Goal: Task Accomplishment & Management: Use online tool/utility

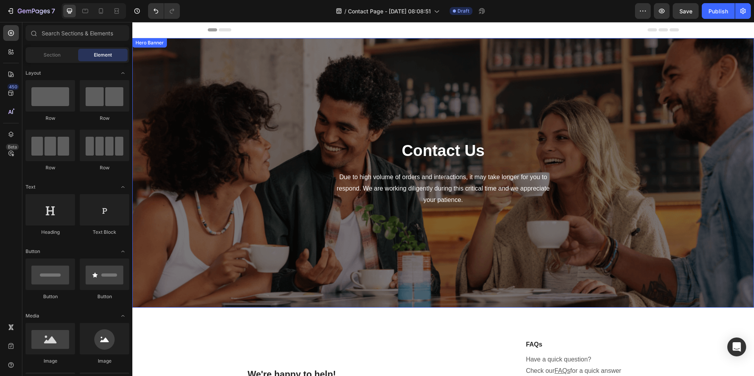
click at [656, 259] on div "Contact Us Heading Due to high volume of orders and interactions, it may take l…" at bounding box center [444, 173] width 460 height 244
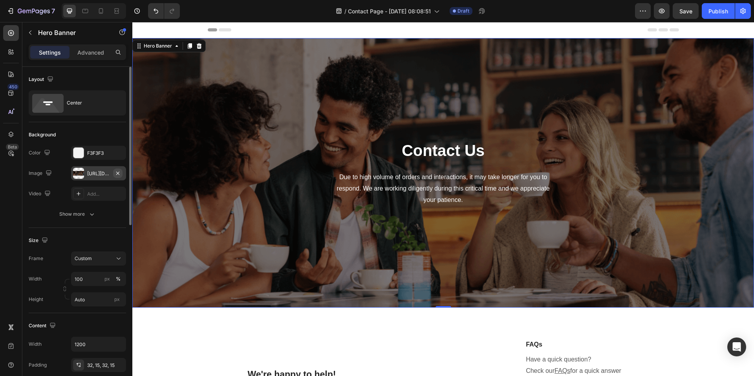
click at [117, 174] on icon "button" at bounding box center [118, 173] width 6 height 6
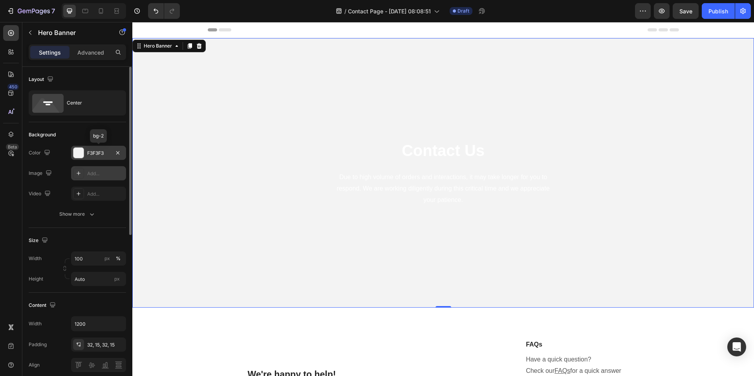
click at [79, 156] on div at bounding box center [78, 153] width 10 height 10
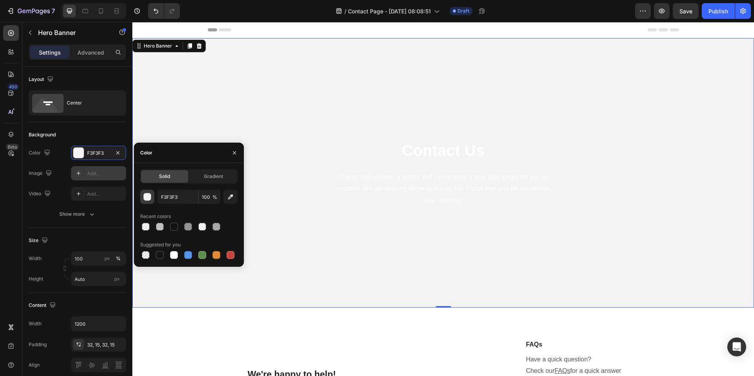
click at [150, 196] on div "button" at bounding box center [148, 197] width 8 height 8
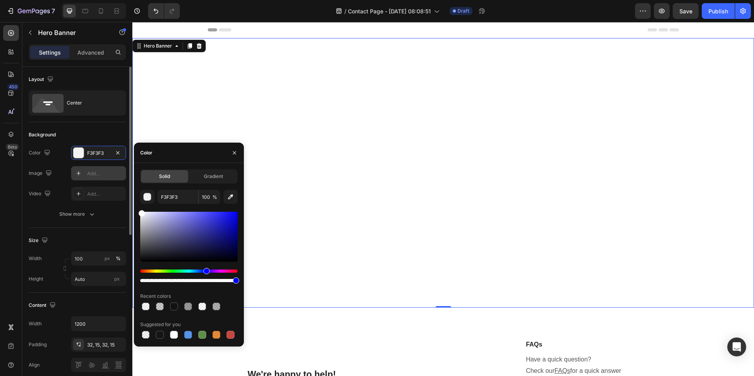
drag, startPoint x: 153, startPoint y: 231, endPoint x: 95, endPoint y: 183, distance: 75.1
click at [98, 184] on div "450 Beta Sections(18) Elements(83) Section Element Hero Section Product Detail …" at bounding box center [66, 199] width 132 height 354
type input "FFFFFF"
click at [372, 170] on div "Contact Us Heading Due to high volume of orders and interactions, it may take l…" at bounding box center [444, 173] width 460 height 244
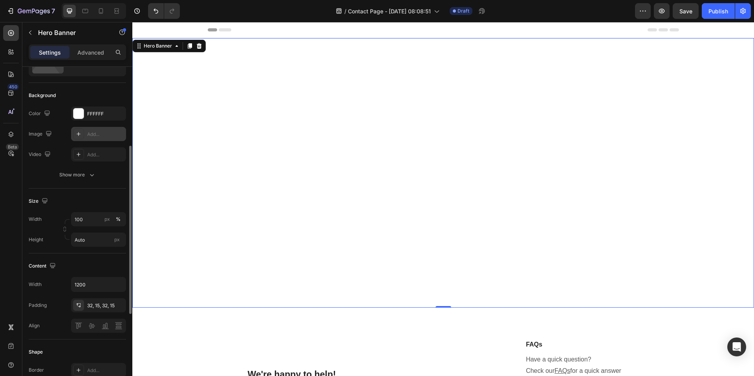
scroll to position [79, 0]
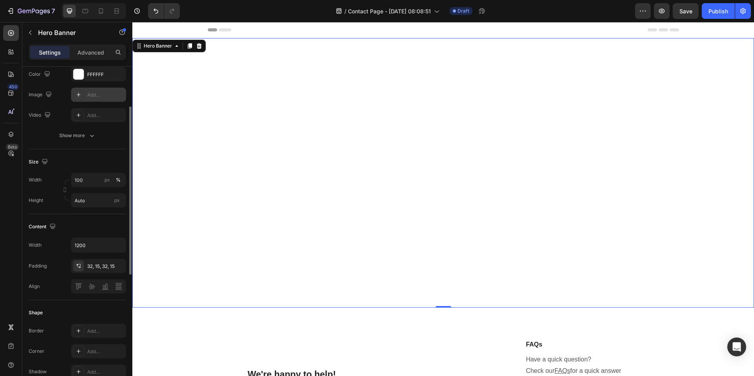
click at [461, 135] on div "Contact Us Heading Due to high volume of orders and interactions, it may take l…" at bounding box center [444, 173] width 460 height 244
click at [408, 165] on div "Contact Us Heading Due to high volume of orders and interactions, it may take l…" at bounding box center [444, 173] width 460 height 244
click at [416, 286] on div "Contact Us Heading Due to high volume of orders and interactions, it may take l…" at bounding box center [444, 173] width 460 height 244
click at [367, 178] on p "Due to high volume of orders and interactions, it may take longer for you to re…" at bounding box center [443, 189] width 222 height 34
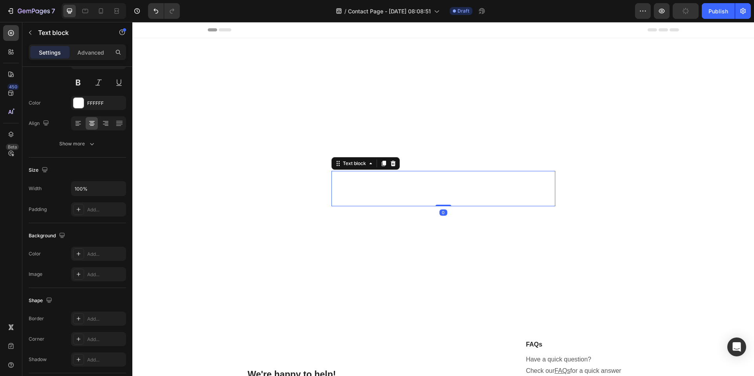
scroll to position [0, 0]
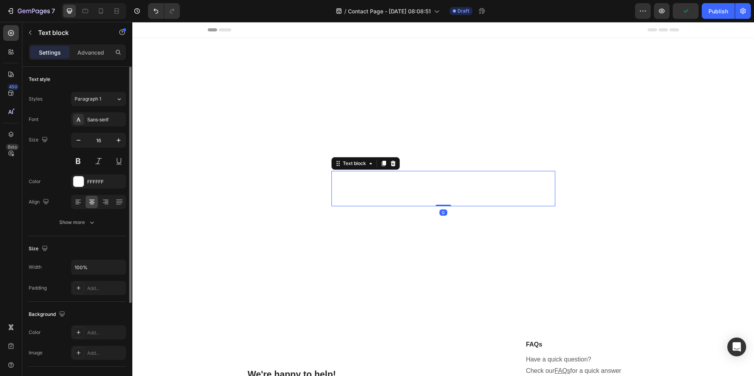
click at [429, 158] on p "Contact Us" at bounding box center [444, 150] width 458 height 20
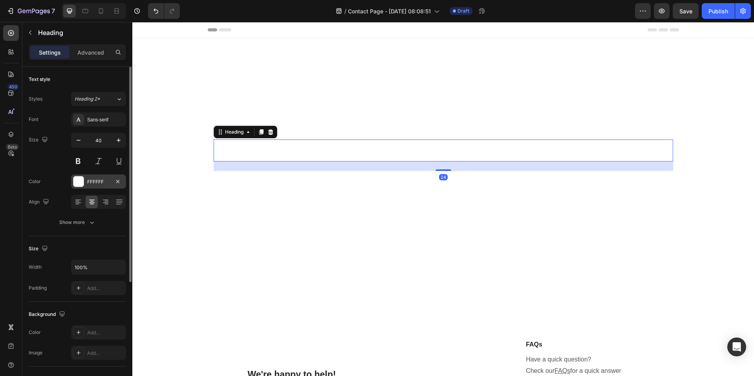
click at [79, 184] on div at bounding box center [78, 181] width 10 height 10
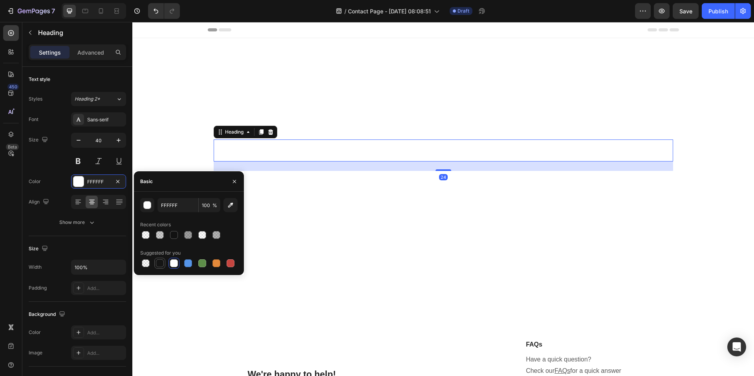
click at [157, 259] on div at bounding box center [159, 263] width 9 height 9
type input "151515"
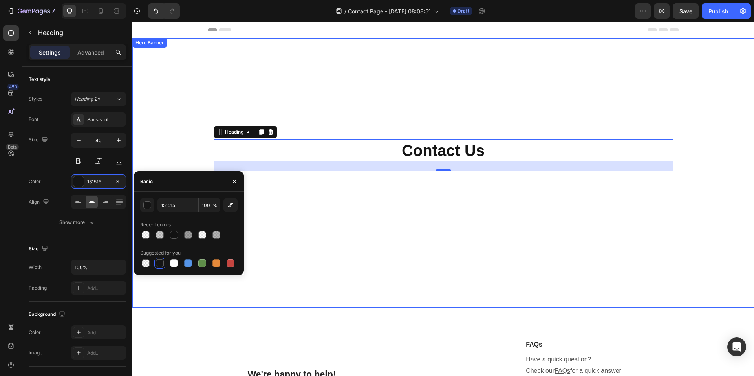
click at [389, 193] on p "Due to high volume of orders and interactions, it may take longer for you to re…" at bounding box center [443, 189] width 222 height 34
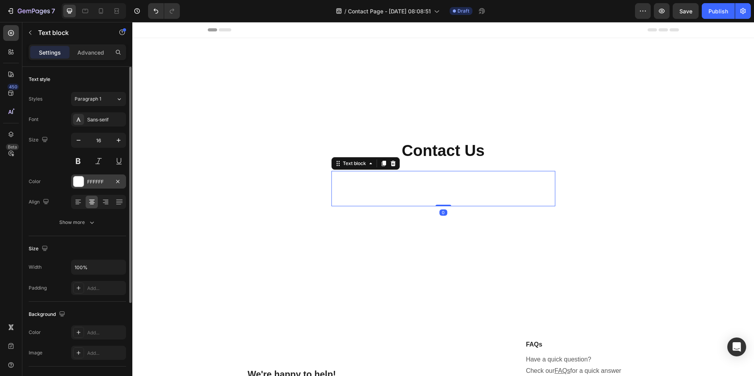
click at [71, 177] on div "FFFFFF" at bounding box center [98, 181] width 55 height 14
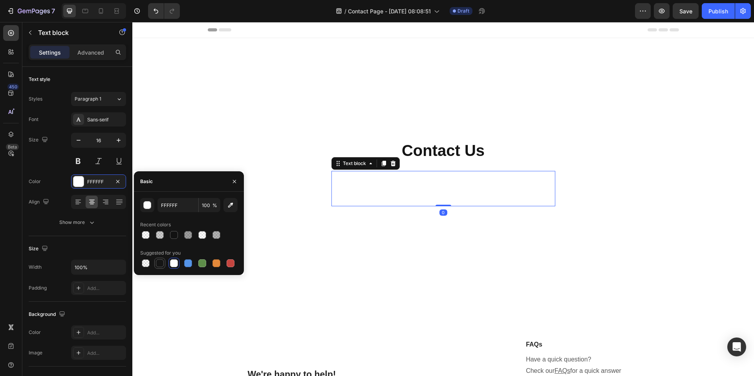
click at [157, 263] on div at bounding box center [160, 263] width 8 height 8
type input "151515"
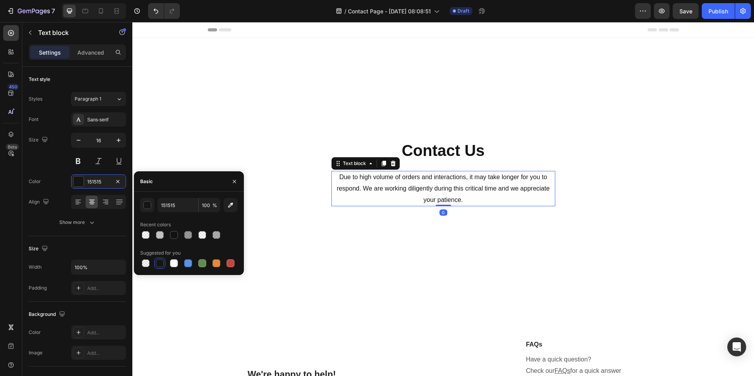
click at [431, 121] on div "Contact Us Heading Due to high volume of orders and interactions, it may take l…" at bounding box center [444, 173] width 460 height 244
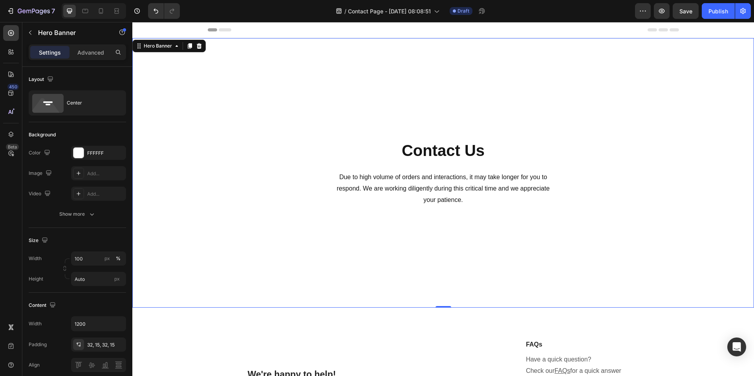
click at [422, 128] on div "Contact Us Heading Due to high volume of orders and interactions, it may take l…" at bounding box center [444, 173] width 460 height 244
click at [424, 210] on div "Contact Us Heading Due to high volume of orders and interactions, it may take l…" at bounding box center [444, 173] width 460 height 244
click at [430, 235] on div "Contact Us Heading Due to high volume of orders and interactions, it may take l…" at bounding box center [444, 173] width 460 height 244
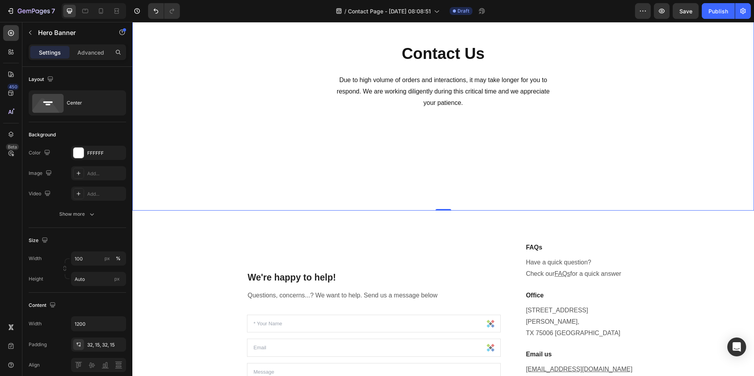
scroll to position [118, 0]
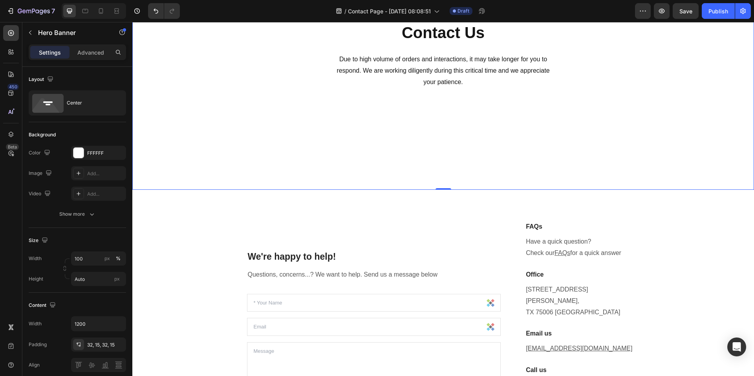
click at [418, 176] on div "Contact Us Heading Due to high volume of orders and interactions, it may take l…" at bounding box center [444, 55] width 460 height 244
click at [419, 141] on div "Contact Us Heading Due to high volume of orders and interactions, it may take l…" at bounding box center [444, 55] width 460 height 244
click at [419, 70] on p "Due to high volume of orders and interactions, it may take longer for you to re…" at bounding box center [443, 71] width 222 height 34
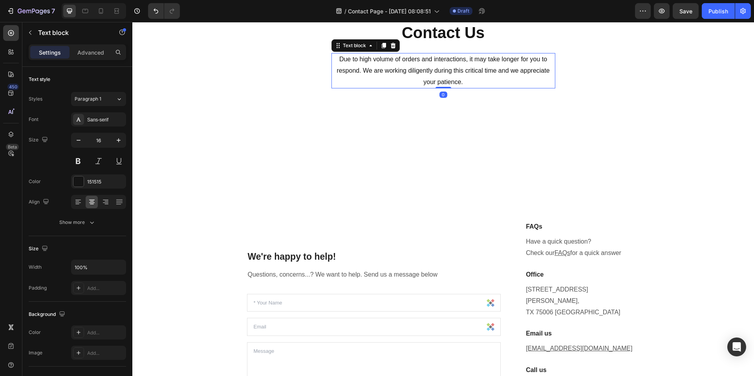
click at [412, 76] on p "Due to high volume of orders and interactions, it may take longer for you to re…" at bounding box center [443, 71] width 222 height 34
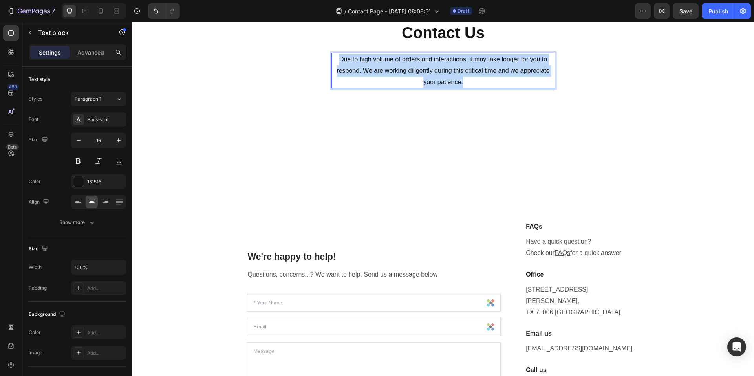
click at [412, 76] on p "Due to high volume of orders and interactions, it may take longer for you to re…" at bounding box center [443, 71] width 222 height 34
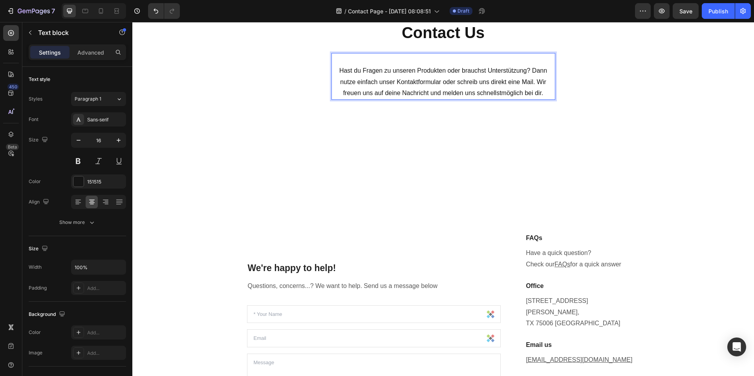
click at [451, 60] on p "Hast du Fragen zu unseren Produkten oder brauchst Unterstützung? Dann nutze ein…" at bounding box center [443, 76] width 222 height 45
click at [339, 71] on p "⁠⁠⁠⁠⁠⁠⁠ Hast du Fragen zu unseren Produkten oder brauchst Unterstützung? Dann n…" at bounding box center [443, 76] width 222 height 45
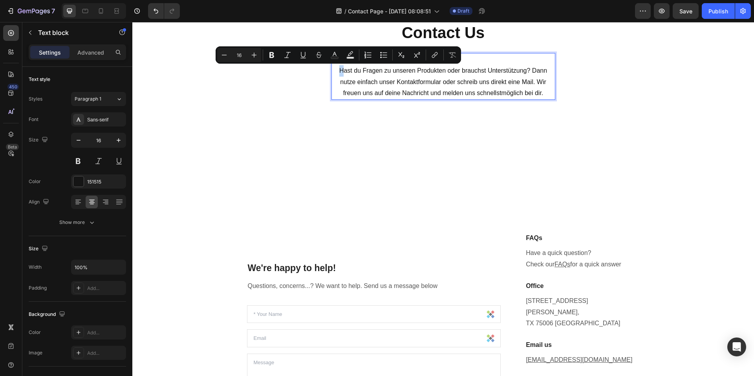
click at [334, 71] on p "Hast du Fragen zu unseren Produkten oder brauchst Unterstützung? Dann nutze ein…" at bounding box center [443, 76] width 222 height 45
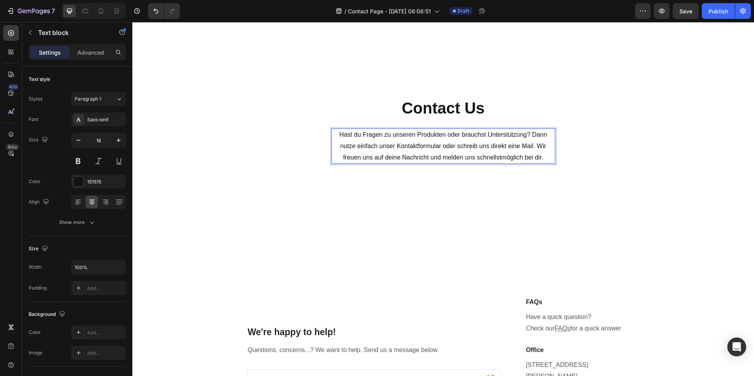
scroll to position [39, 0]
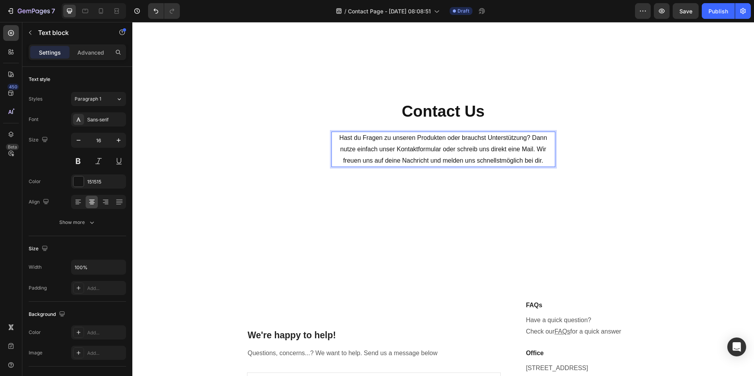
click at [457, 123] on div "Contact Us Heading Hast du Fragen zu unseren Produkten oder brauchst Unterstütz…" at bounding box center [444, 133] width 460 height 244
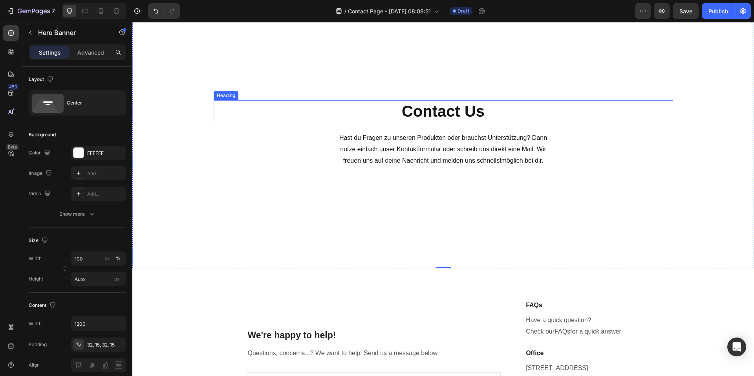
click at [482, 116] on p "Contact Us" at bounding box center [444, 111] width 458 height 20
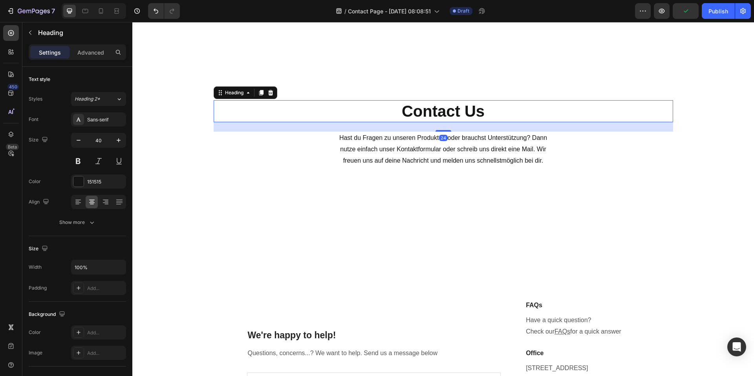
click at [433, 109] on p "Contact Us" at bounding box center [444, 111] width 458 height 20
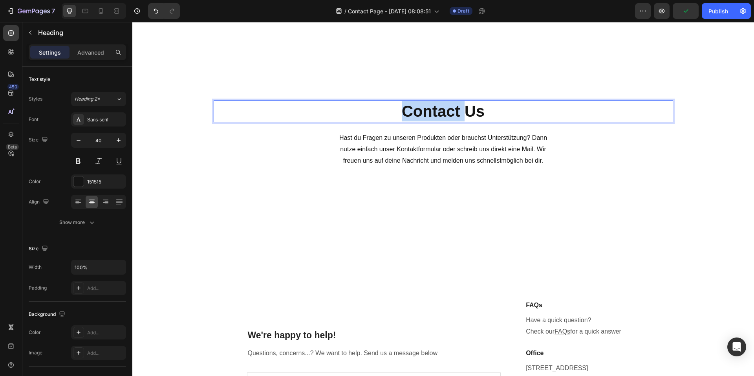
click at [433, 109] on p "Contact Us" at bounding box center [444, 111] width 458 height 20
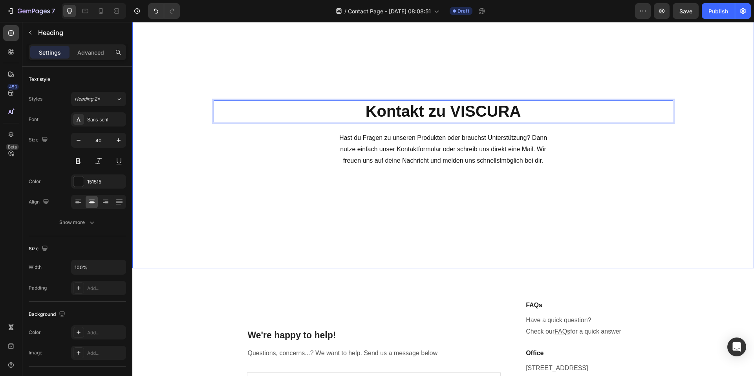
click at [499, 195] on div "Kontakt zu VISCURA Heading 24 Hast du Fragen zu unseren Produkten oder brauchst…" at bounding box center [444, 133] width 460 height 244
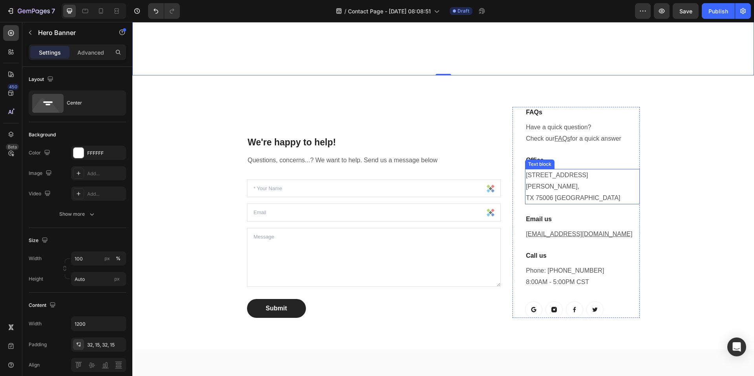
scroll to position [236, 0]
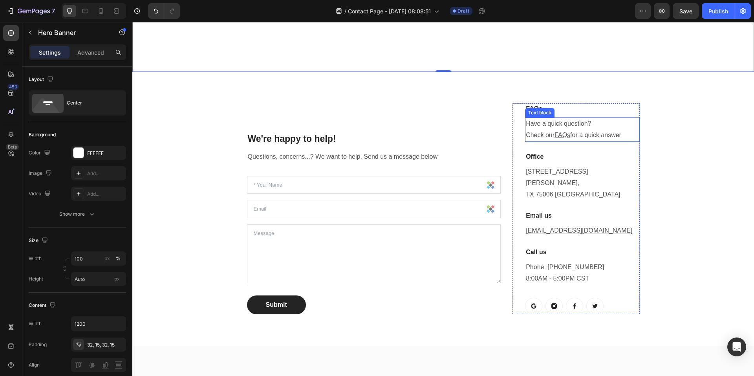
click at [564, 133] on u "FAQs" at bounding box center [563, 135] width 16 height 7
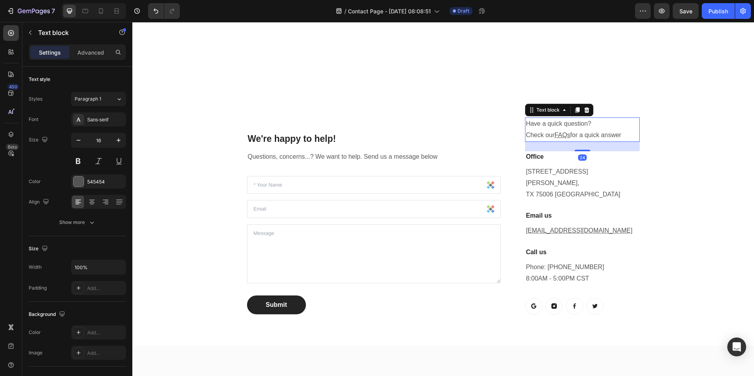
click at [564, 133] on u "FAQs" at bounding box center [563, 135] width 16 height 7
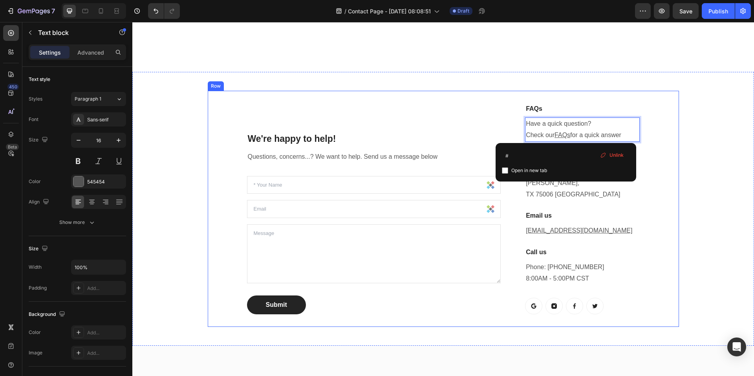
click at [671, 138] on div "We're happy to help! Heading Questions, concerns...? We want to help. Send us a…" at bounding box center [444, 209] width 472 height 236
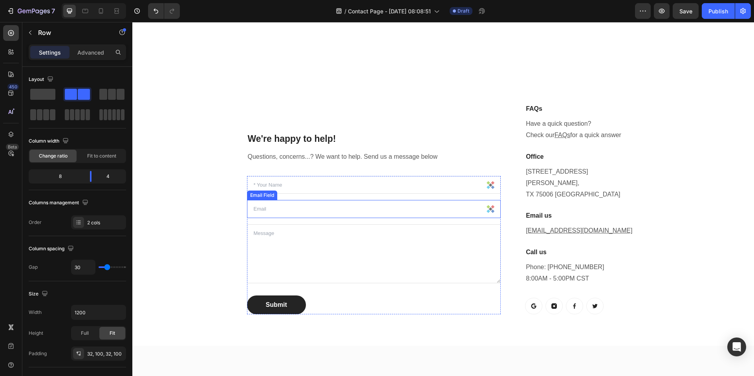
click at [421, 200] on input "email" at bounding box center [374, 209] width 254 height 18
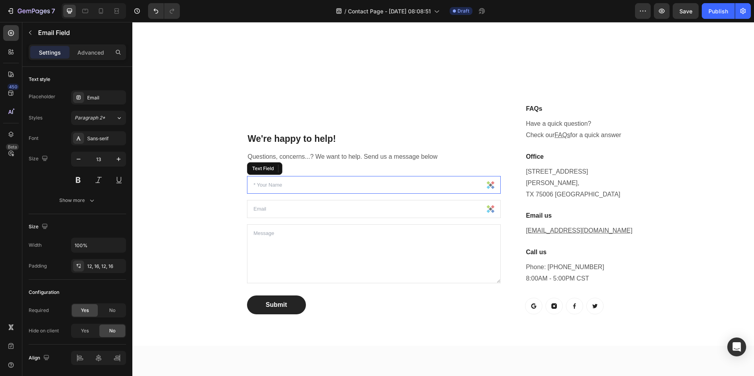
click at [386, 176] on input "text" at bounding box center [374, 185] width 254 height 18
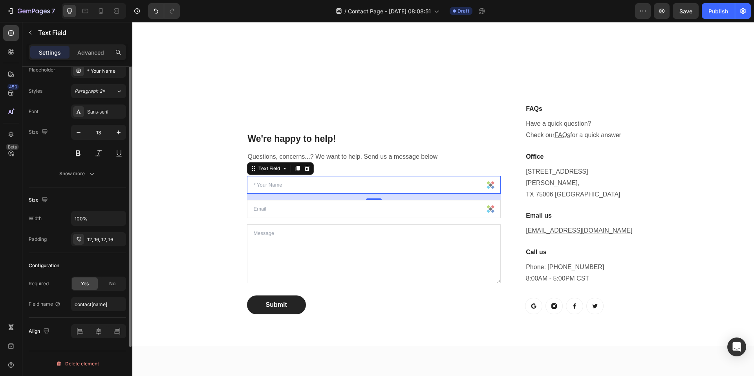
scroll to position [0, 0]
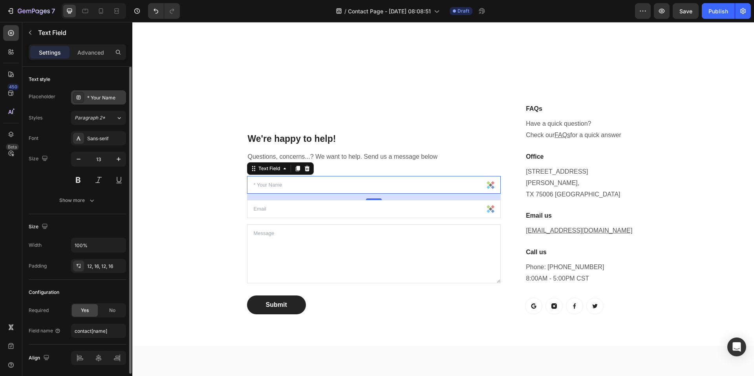
click at [85, 96] on div "* Your Name" at bounding box center [98, 97] width 55 height 14
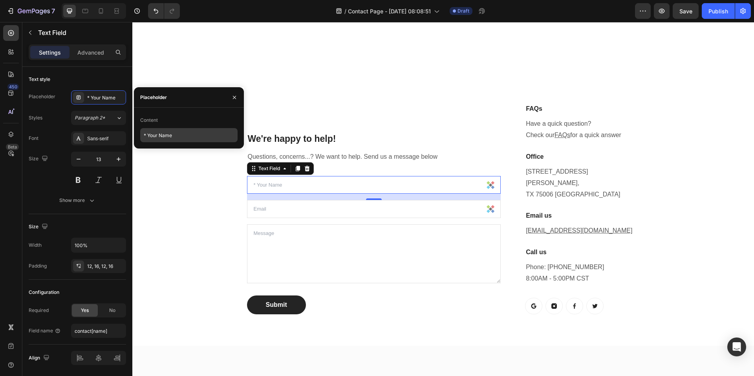
drag, startPoint x: 160, startPoint y: 123, endPoint x: 164, endPoint y: 131, distance: 9.3
click at [160, 122] on div "Content" at bounding box center [188, 120] width 97 height 13
click at [168, 136] on input "* Your Name" at bounding box center [188, 135] width 97 height 14
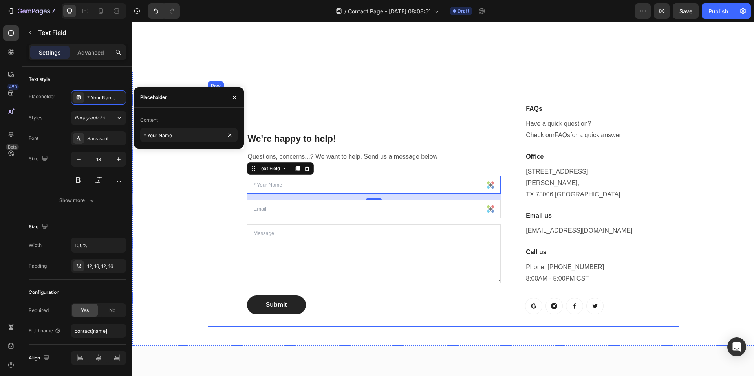
click at [211, 198] on div "We're happy to help! Heading Questions, concerns...? We want to help. Send us a…" at bounding box center [444, 209] width 472 height 236
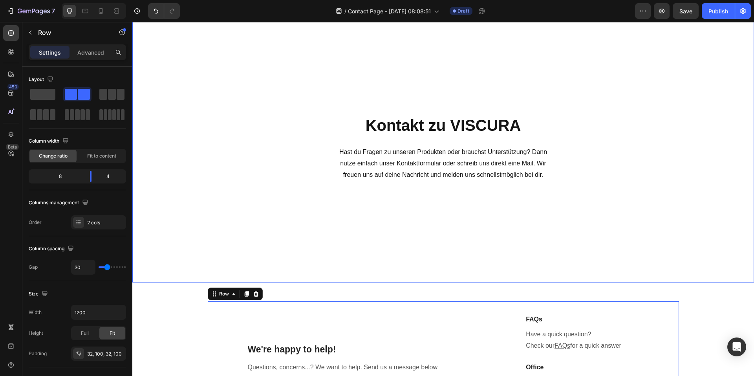
click at [525, 253] on div "Kontakt zu VISCURA Heading Hast du Fragen zu unseren Produkten oder brauchst Un…" at bounding box center [444, 148] width 460 height 244
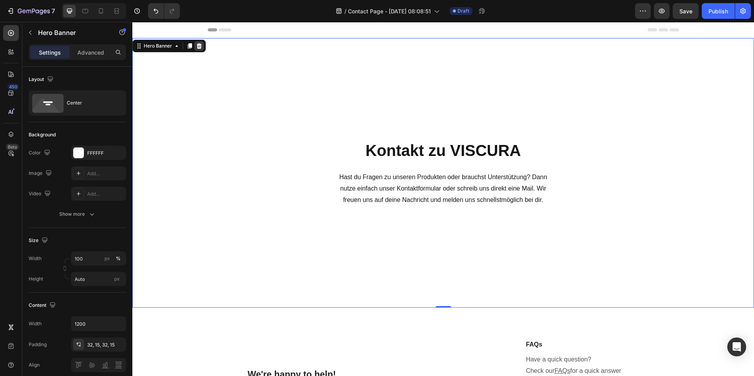
click at [196, 44] on icon at bounding box center [199, 46] width 6 height 6
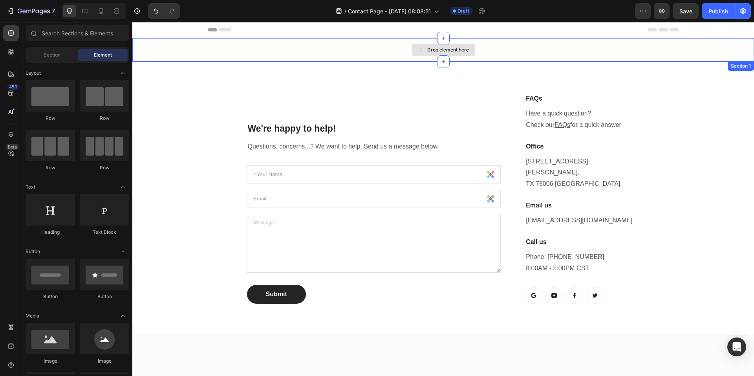
click at [434, 57] on div "Drop element here" at bounding box center [443, 50] width 622 height 24
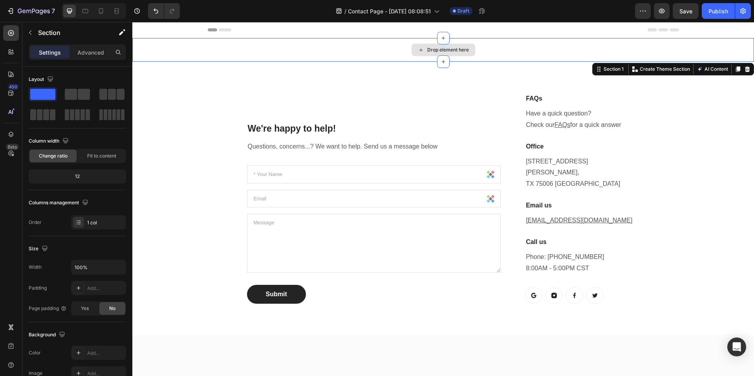
click at [429, 48] on div "Drop element here" at bounding box center [449, 50] width 42 height 6
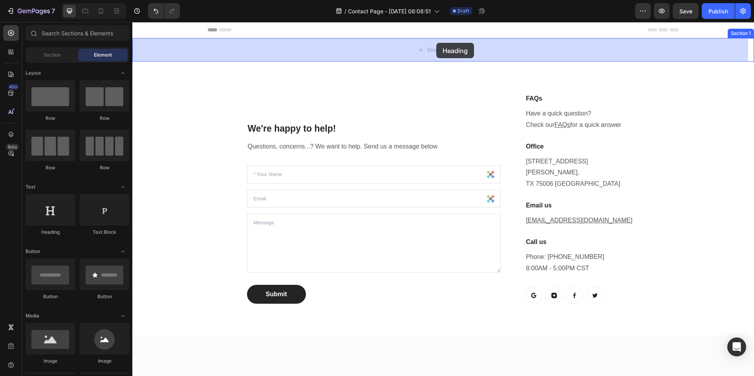
drag, startPoint x: 218, startPoint y: 215, endPoint x: 438, endPoint y: 42, distance: 279.3
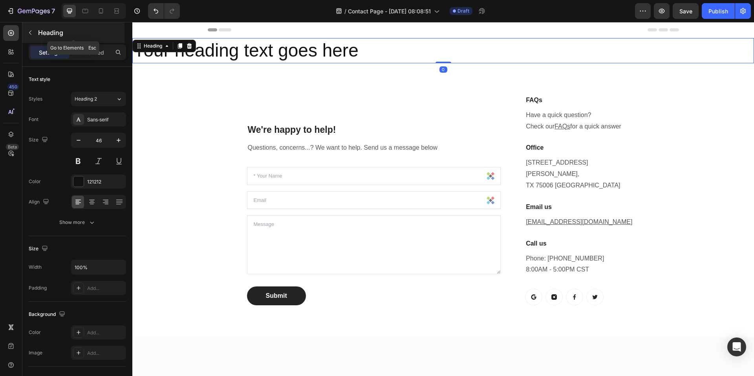
click at [29, 32] on icon "button" at bounding box center [30, 33] width 2 height 4
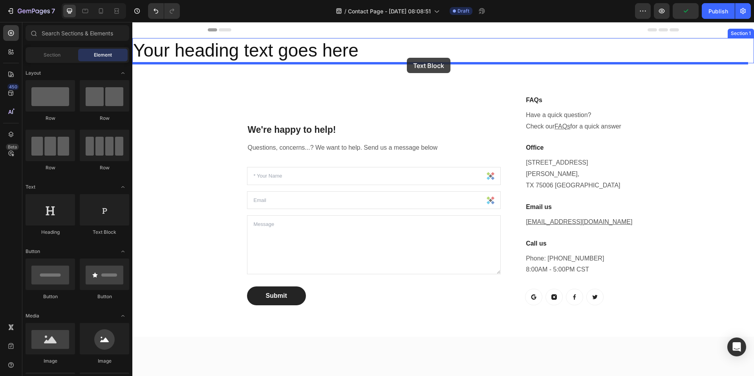
drag, startPoint x: 238, startPoint y: 221, endPoint x: 407, endPoint y: 58, distance: 234.6
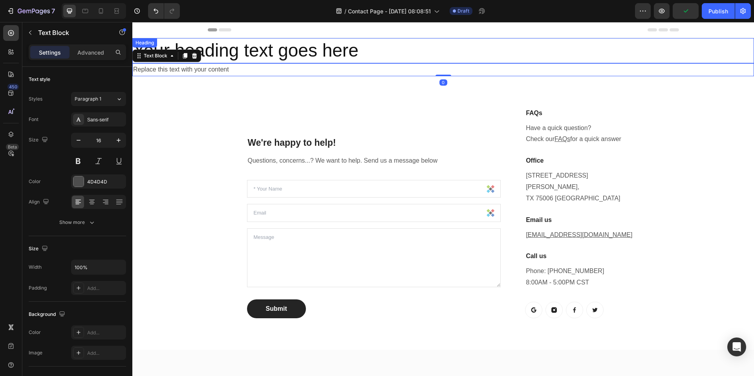
click at [391, 46] on h2 "Your heading text goes here" at bounding box center [443, 50] width 622 height 25
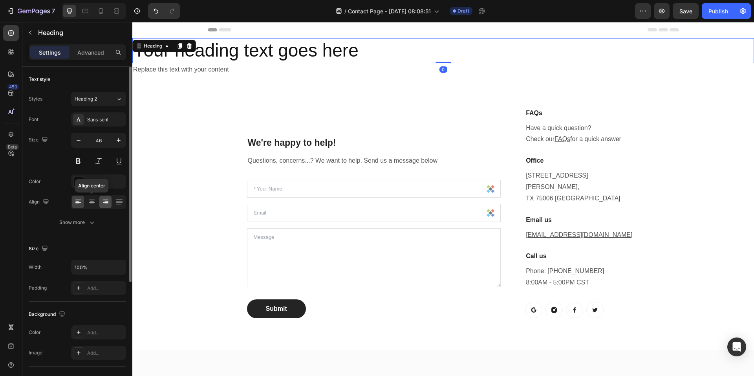
click at [94, 201] on icon at bounding box center [92, 201] width 4 height 1
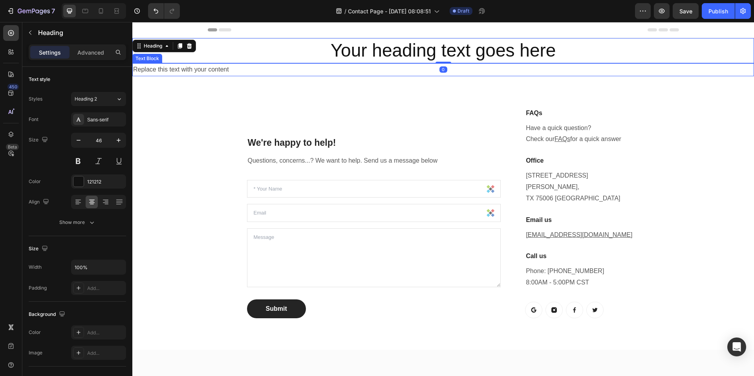
click at [427, 71] on div "Replace this text with your content" at bounding box center [443, 69] width 622 height 13
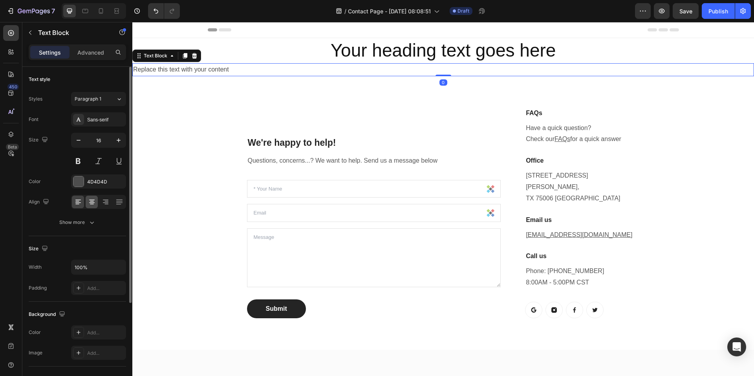
click at [91, 201] on icon at bounding box center [92, 201] width 4 height 1
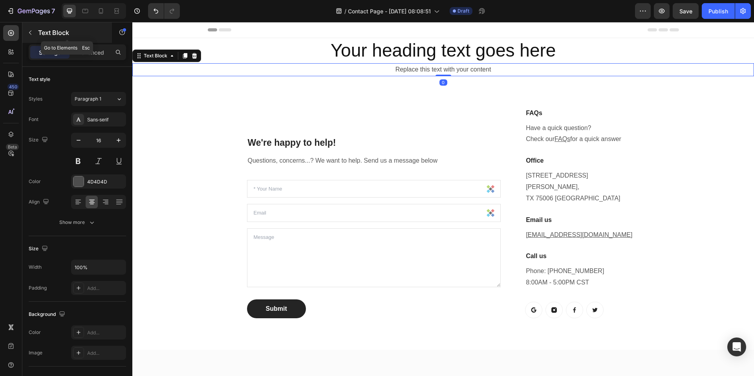
click at [34, 28] on button "button" at bounding box center [30, 32] width 13 height 13
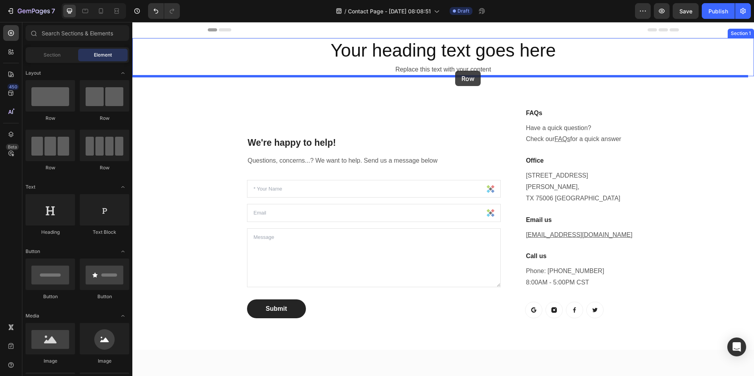
drag, startPoint x: 229, startPoint y: 129, endPoint x: 455, endPoint y: 71, distance: 233.7
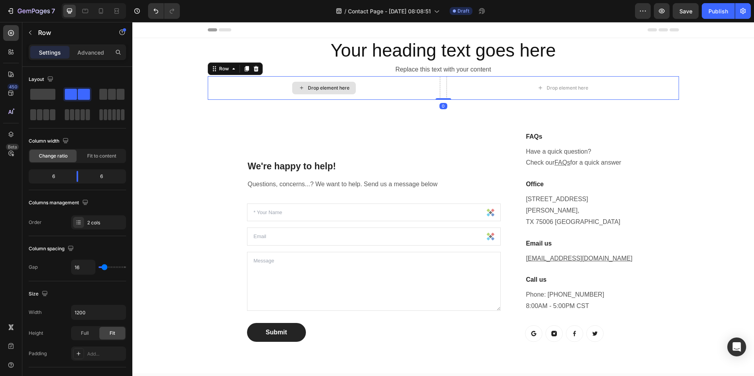
click at [362, 83] on div "Drop element here" at bounding box center [324, 88] width 233 height 24
click at [29, 34] on icon "button" at bounding box center [30, 32] width 6 height 6
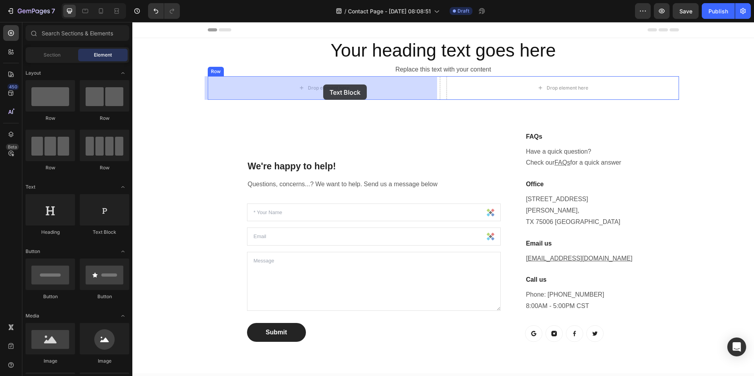
drag, startPoint x: 253, startPoint y: 226, endPoint x: 323, endPoint y: 84, distance: 158.5
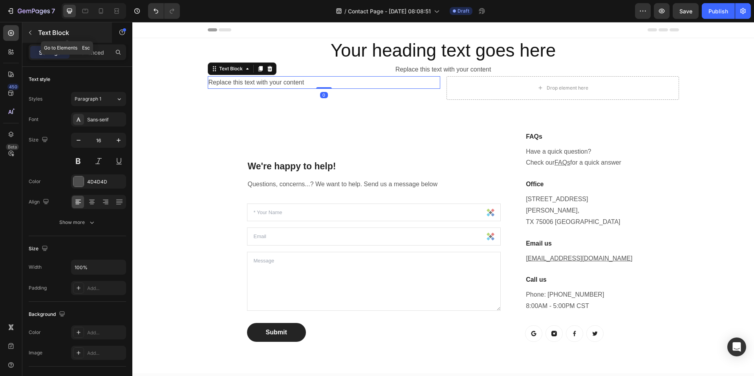
click at [26, 28] on button "button" at bounding box center [30, 32] width 13 height 13
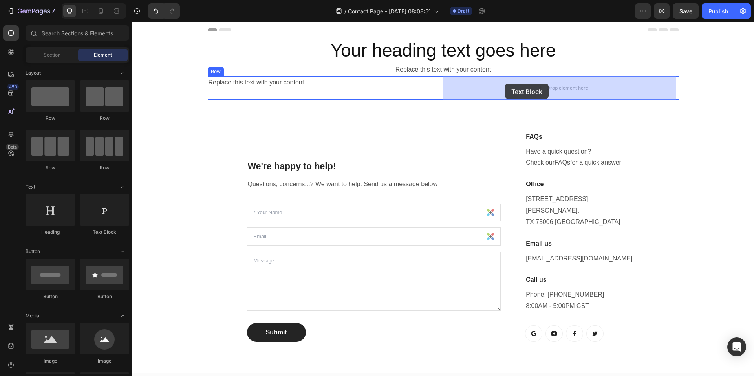
drag, startPoint x: 246, startPoint y: 241, endPoint x: 505, endPoint y: 84, distance: 303.6
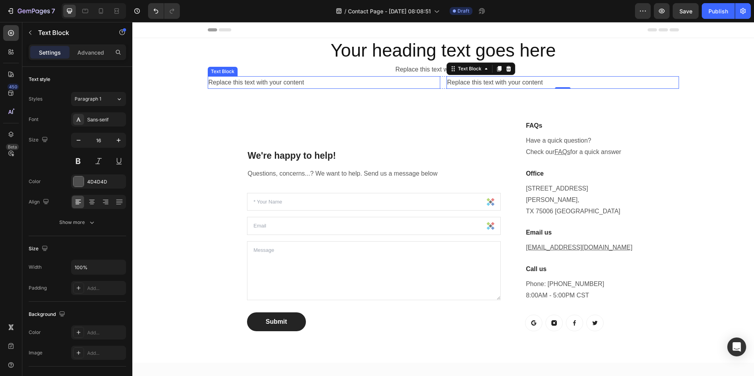
click at [329, 80] on div "Replace this text with your content" at bounding box center [324, 82] width 233 height 13
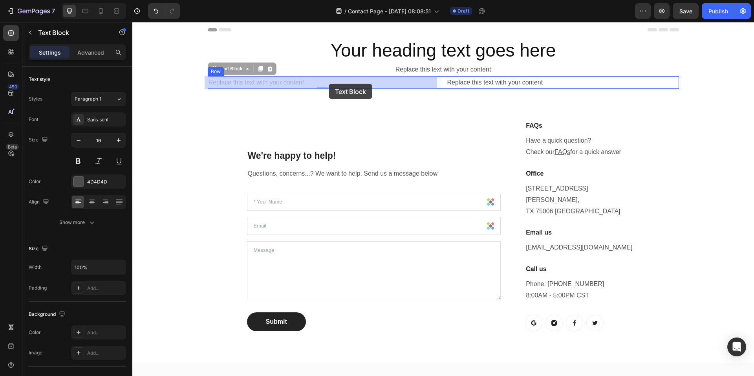
drag, startPoint x: 213, startPoint y: 69, endPoint x: 329, endPoint y: 84, distance: 116.4
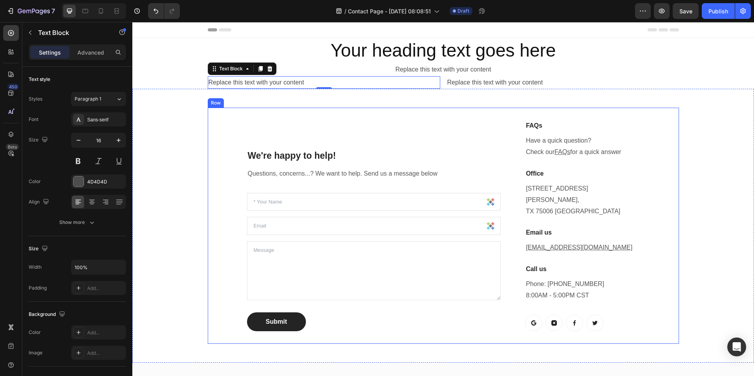
click at [329, 118] on div "We're happy to help! Heading Questions, concerns...? We want to help. Send us a…" at bounding box center [444, 226] width 472 height 236
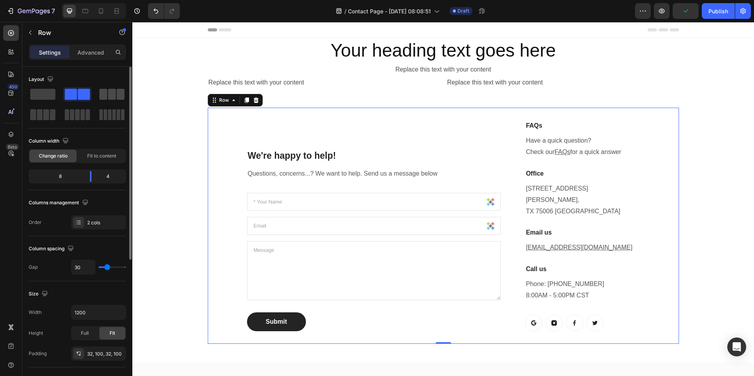
click at [110, 98] on span at bounding box center [112, 94] width 8 height 11
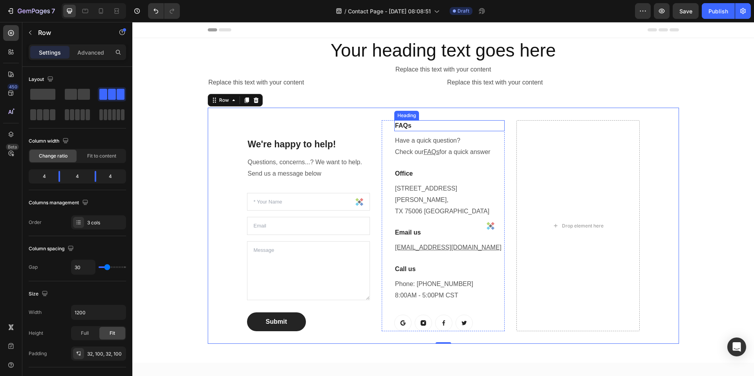
click at [421, 125] on p "FAQs" at bounding box center [449, 125] width 109 height 9
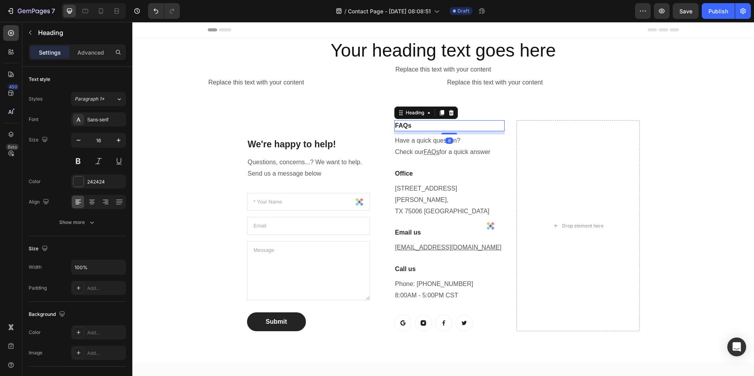
click at [400, 125] on p "FAQs" at bounding box center [449, 125] width 109 height 9
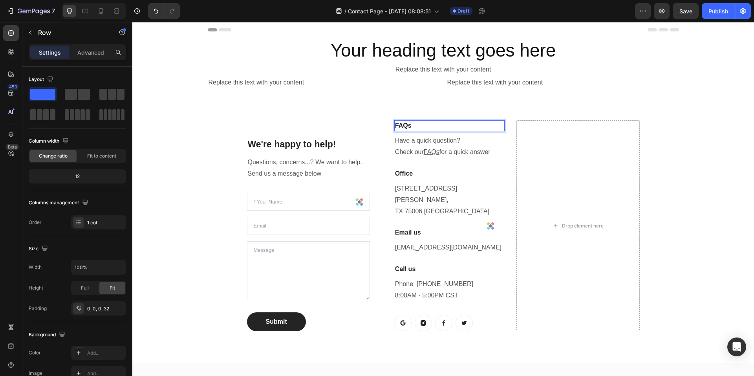
click at [386, 125] on div "FAQs Heading 8 Have a quick question? Check our FAQs for a quick answer Text bl…" at bounding box center [443, 225] width 123 height 211
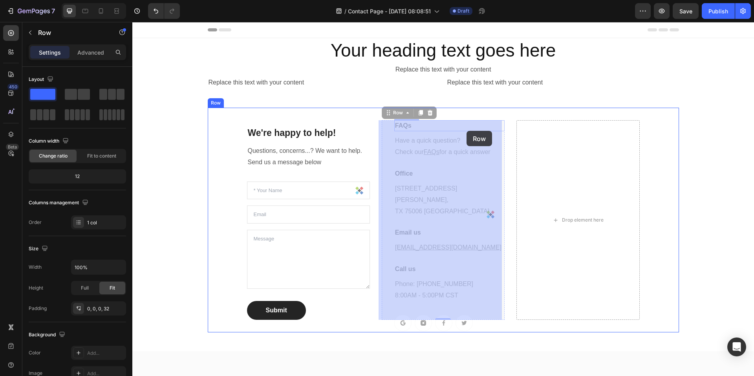
drag, startPoint x: 399, startPoint y: 129, endPoint x: 383, endPoint y: 121, distance: 18.3
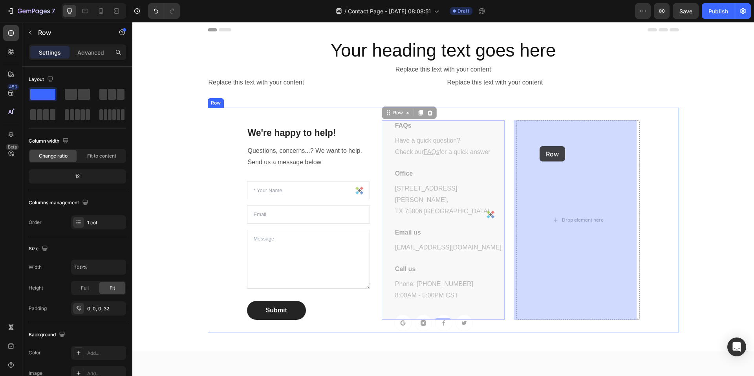
drag, startPoint x: 387, startPoint y: 116, endPoint x: 546, endPoint y: 152, distance: 162.6
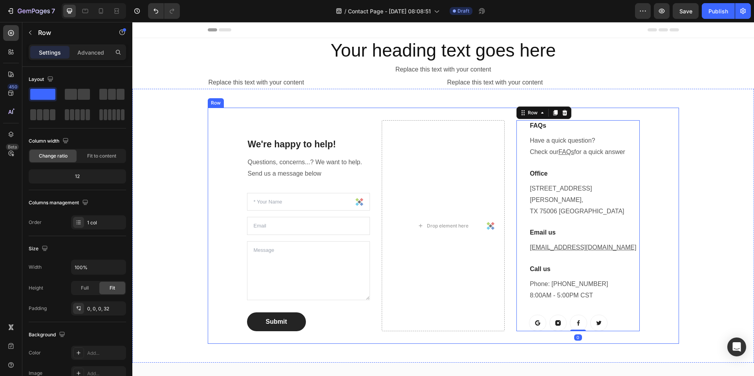
click at [239, 127] on div "We're happy to help! Heading Questions, concerns...? We want to help. Send us a…" at bounding box center [444, 226] width 472 height 236
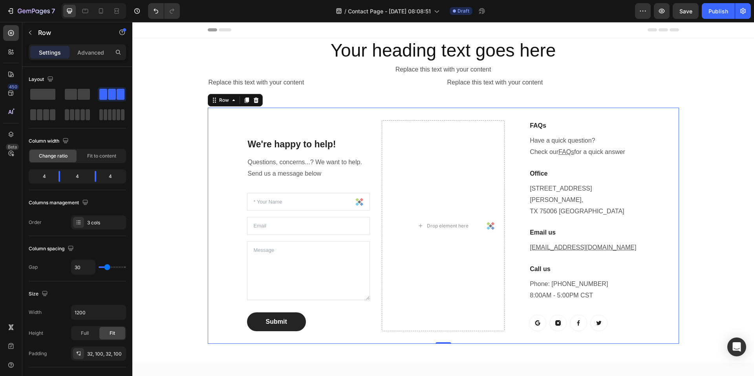
click at [239, 140] on div "We're happy to help! Heading Questions, concerns...? We want to help. Send us a…" at bounding box center [444, 226] width 472 height 236
click at [247, 140] on div "We're happy to help! Heading" at bounding box center [308, 144] width 123 height 13
click at [254, 174] on div "We're happy to help! Heading Questions, concerns...? We want to help. Send us a…" at bounding box center [308, 225] width 123 height 211
click at [242, 167] on div "We're happy to help! Heading Questions, concerns...? We want to help. Send us a…" at bounding box center [444, 226] width 472 height 236
click at [441, 168] on div "Drop element here" at bounding box center [443, 225] width 123 height 211
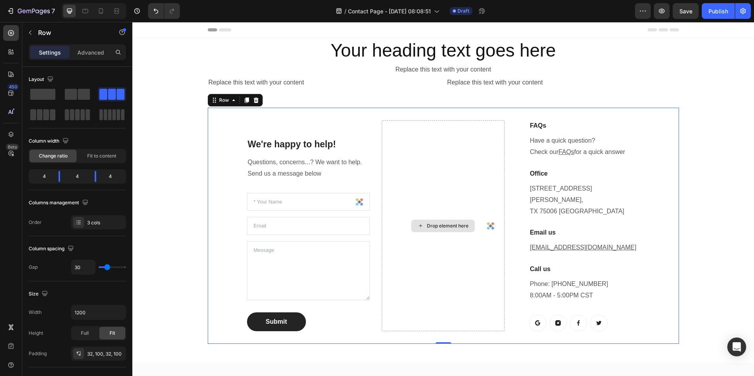
click at [430, 157] on div "Drop element here" at bounding box center [443, 225] width 123 height 211
click at [398, 131] on div "Drop element here" at bounding box center [443, 225] width 123 height 211
click at [401, 221] on div "Drop element here" at bounding box center [443, 225] width 123 height 211
click at [427, 223] on div "Drop element here" at bounding box center [448, 226] width 42 height 6
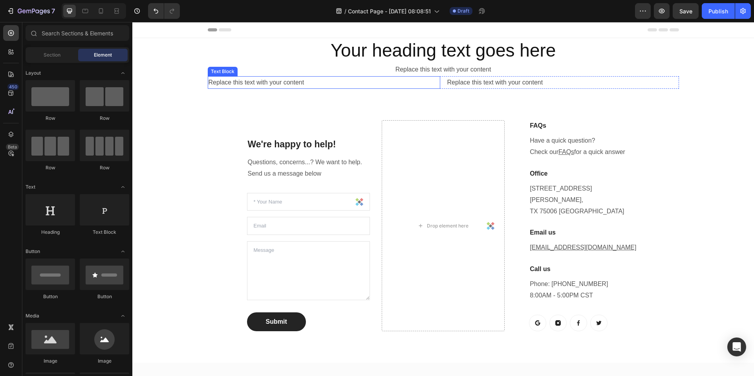
click at [264, 78] on div "Replace this text with your content" at bounding box center [324, 82] width 233 height 13
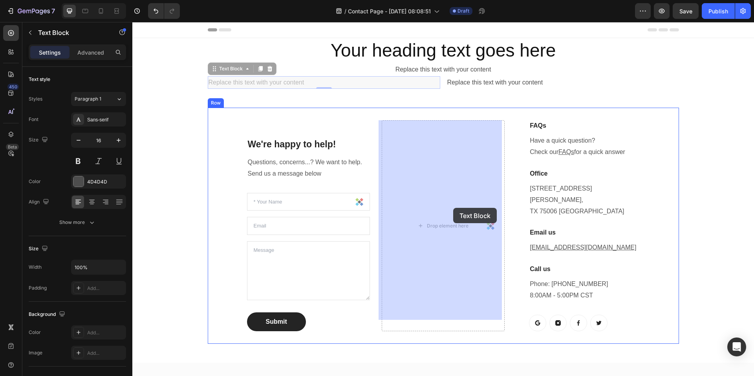
drag, startPoint x: 215, startPoint y: 72, endPoint x: 453, endPoint y: 210, distance: 275.3
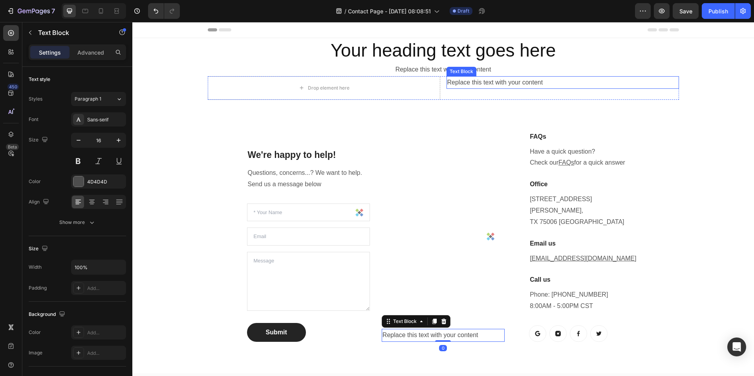
click at [461, 88] on div "Replace this text with your content" at bounding box center [563, 82] width 233 height 13
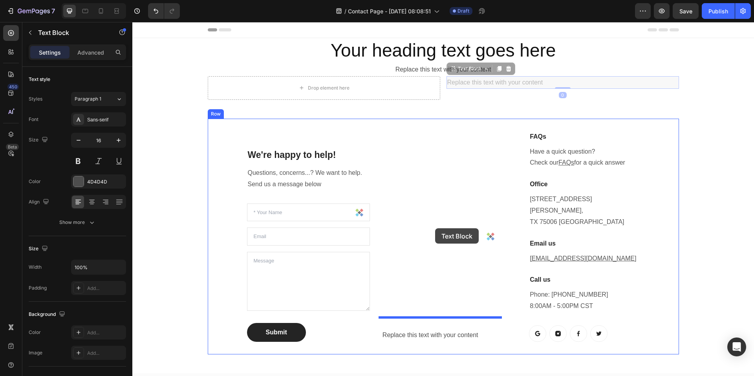
drag, startPoint x: 450, startPoint y: 70, endPoint x: 435, endPoint y: 228, distance: 159.4
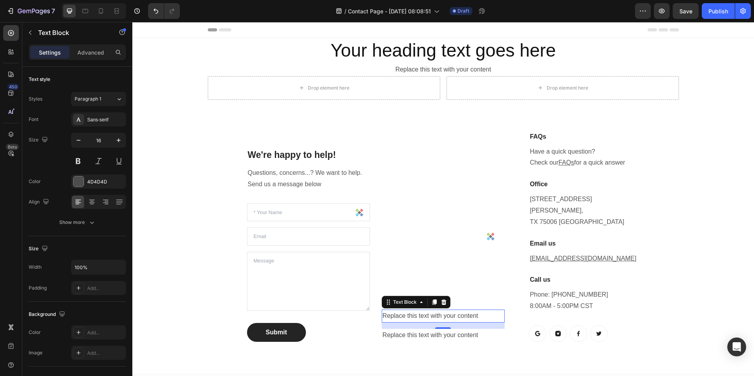
click at [468, 310] on div "Replace this text with your content" at bounding box center [443, 316] width 123 height 13
click at [468, 310] on p "Replace this text with your content" at bounding box center [443, 315] width 121 height 11
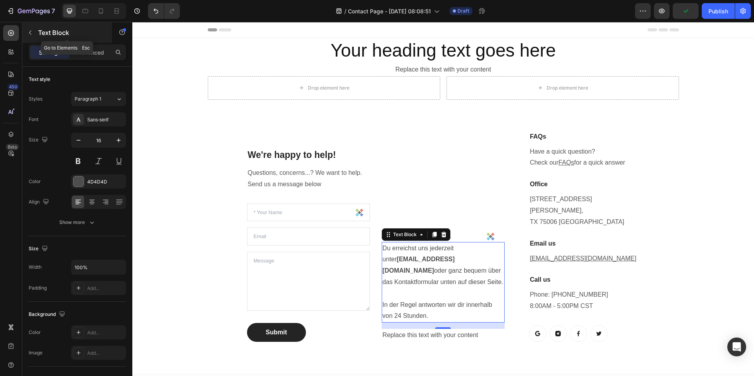
click at [23, 35] on div "Text Block" at bounding box center [67, 32] width 90 height 20
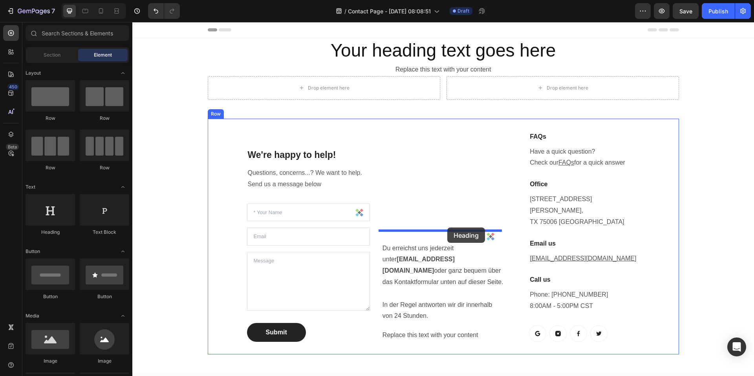
drag, startPoint x: 197, startPoint y: 241, endPoint x: 448, endPoint y: 228, distance: 251.1
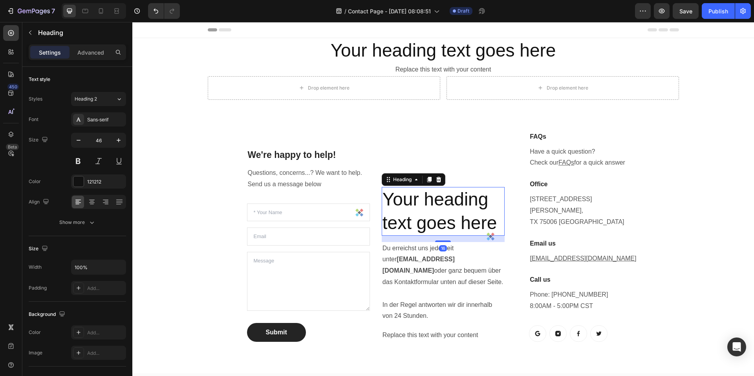
click at [431, 191] on h2 "Your heading text goes here" at bounding box center [443, 211] width 123 height 49
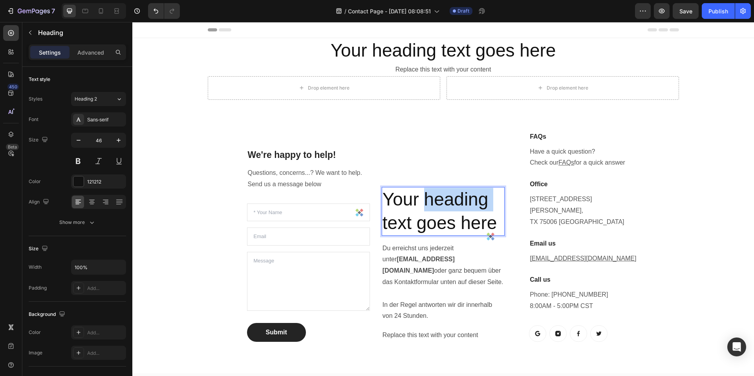
click at [431, 191] on p "Your heading text goes here" at bounding box center [443, 211] width 121 height 47
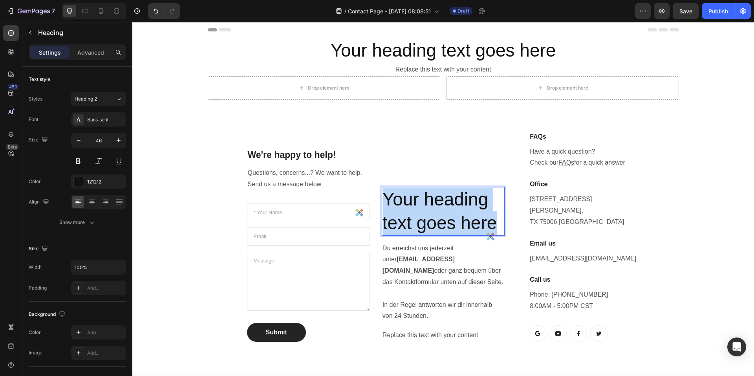
click at [431, 191] on p "Your heading text goes here" at bounding box center [443, 211] width 121 height 47
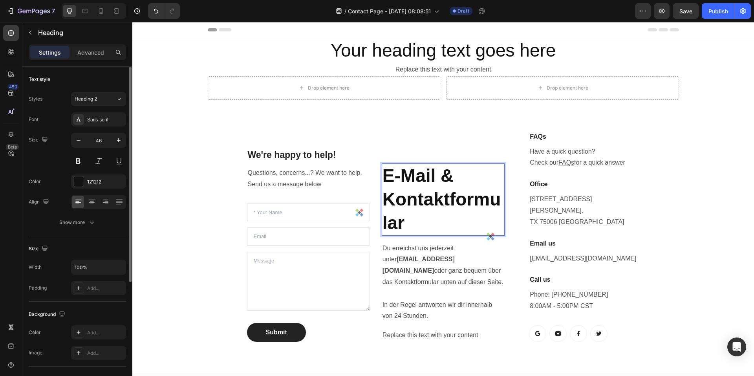
click at [105, 108] on div "Styles Heading 2 Font Sans-serif Size 46 Color 121212 Align Show more" at bounding box center [77, 161] width 97 height 138
click at [106, 105] on button "Heading 2" at bounding box center [98, 99] width 55 height 14
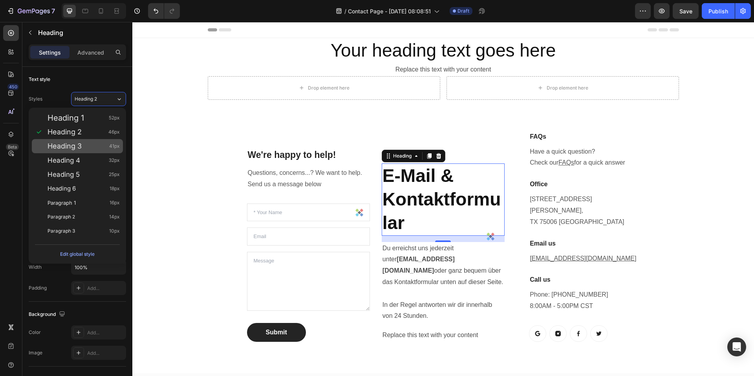
click at [81, 145] on span "Heading 3" at bounding box center [65, 146] width 34 height 8
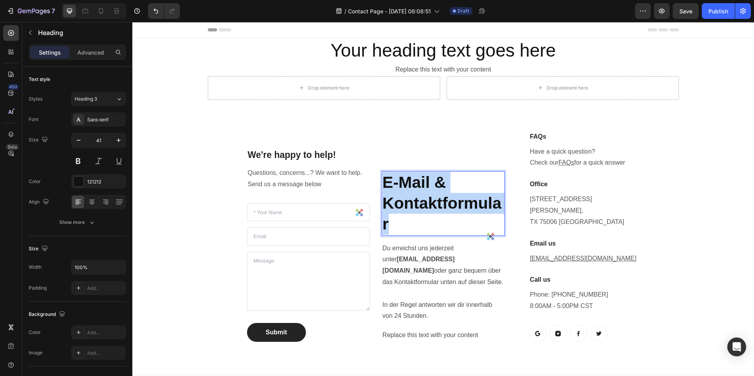
click at [433, 197] on strong "E-Mail & Kontaktformular" at bounding box center [442, 203] width 119 height 60
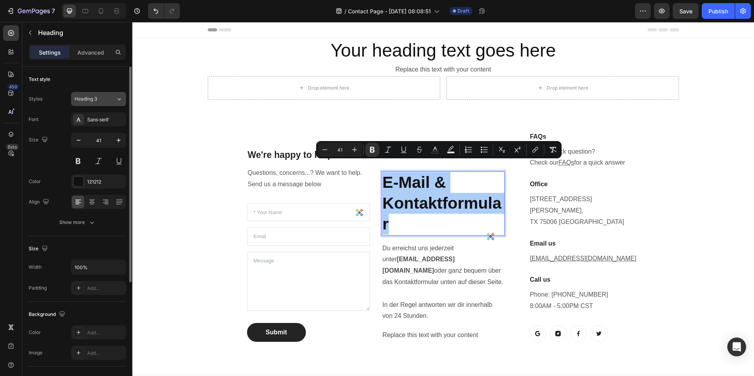
click at [95, 104] on button "Heading 3" at bounding box center [98, 99] width 55 height 14
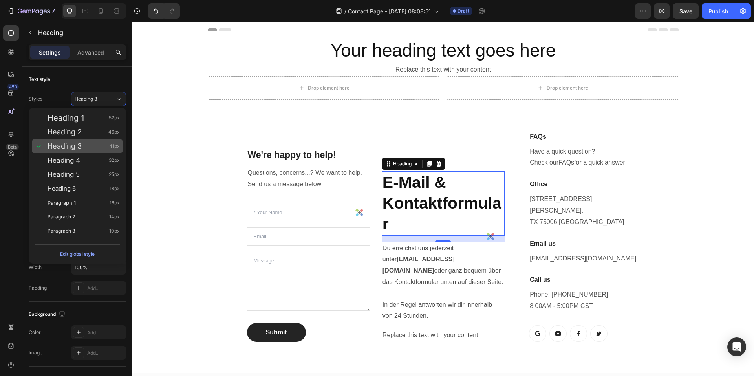
click at [90, 145] on div "Heading 3 41px" at bounding box center [84, 146] width 72 height 8
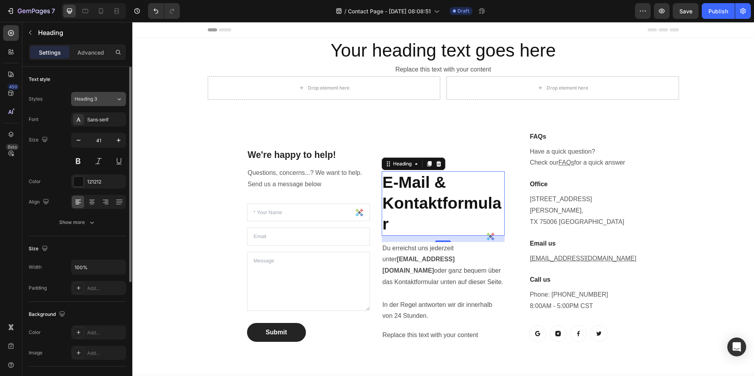
click at [95, 102] on span "Heading 3" at bounding box center [86, 98] width 22 height 7
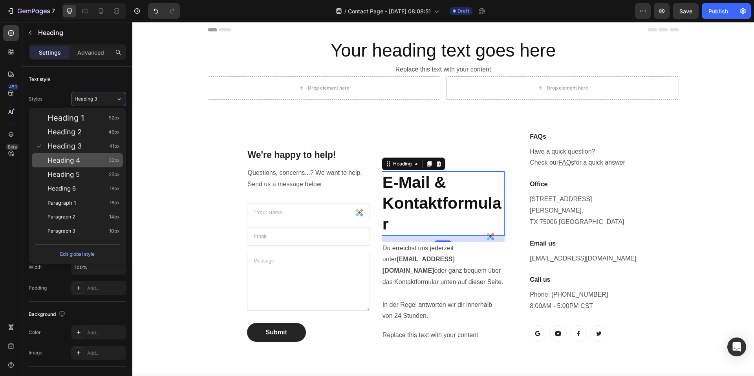
click at [94, 161] on div "Heading 4 32px" at bounding box center [84, 160] width 72 height 8
type input "32"
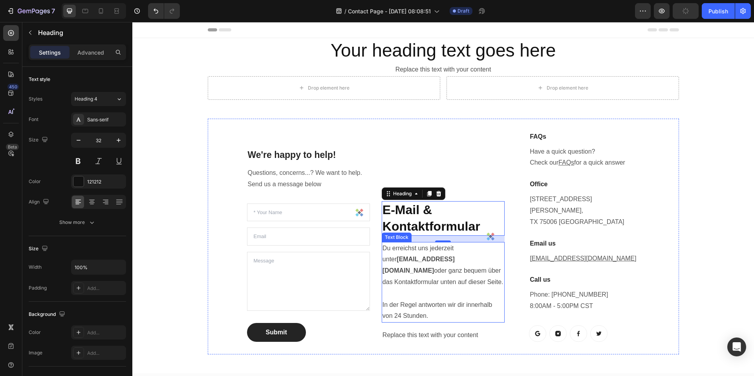
click at [483, 282] on p "Du erreichst uns jederzeit unter info@viscuragermany.de oder ganz bequem über d…" at bounding box center [443, 282] width 121 height 79
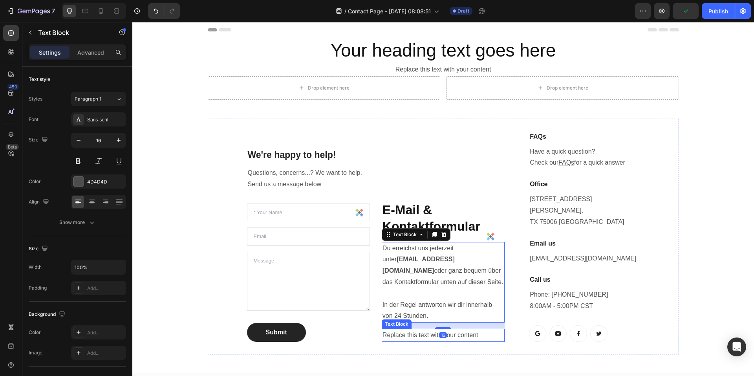
click at [402, 329] on div "Replace this text with your content" at bounding box center [443, 335] width 123 height 13
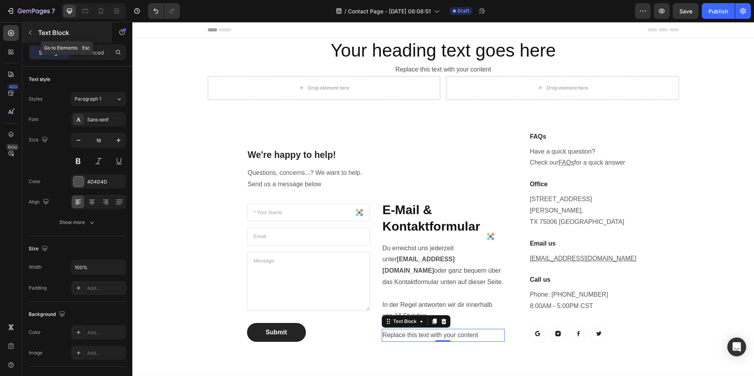
click at [32, 33] on icon "button" at bounding box center [30, 32] width 6 height 6
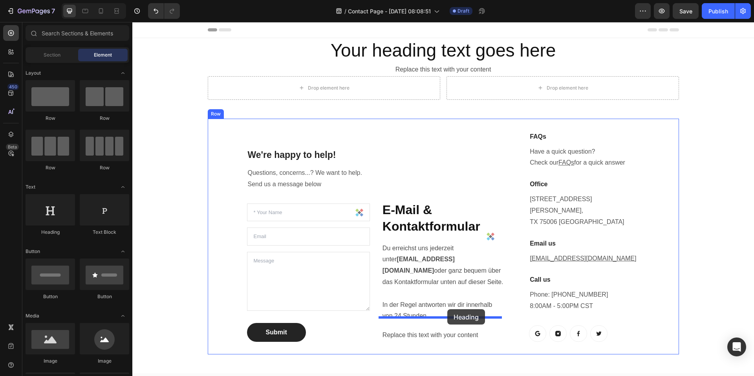
drag, startPoint x: 189, startPoint y: 222, endPoint x: 449, endPoint y: 318, distance: 277.0
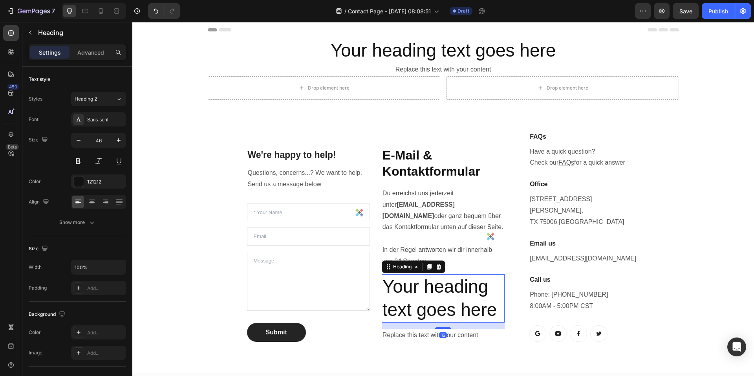
click at [459, 297] on h2 "Your heading text goes here" at bounding box center [443, 298] width 123 height 49
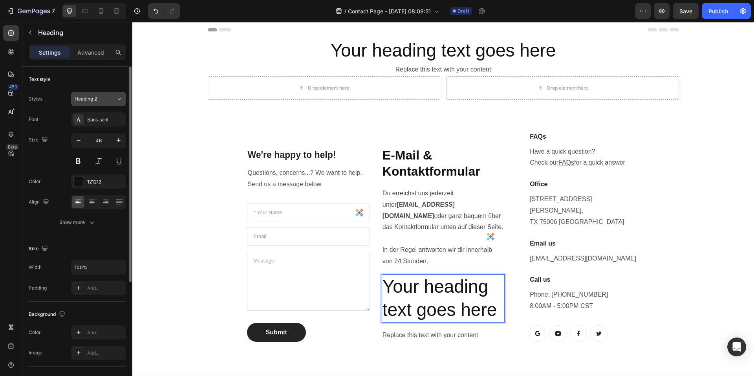
click at [95, 100] on span "Heading 2" at bounding box center [86, 98] width 22 height 7
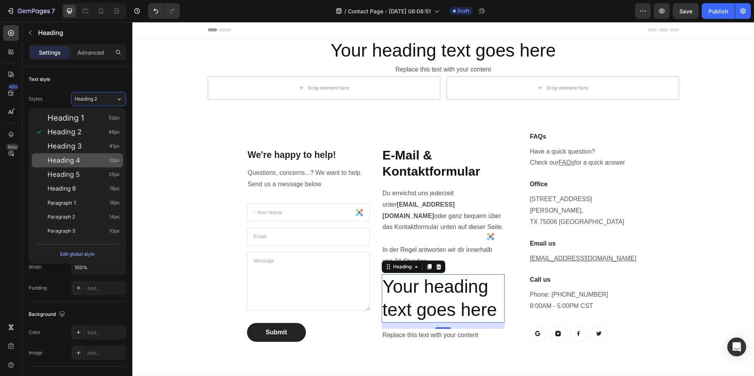
click at [99, 162] on div "Heading 4 32px" at bounding box center [84, 160] width 72 height 8
type input "32"
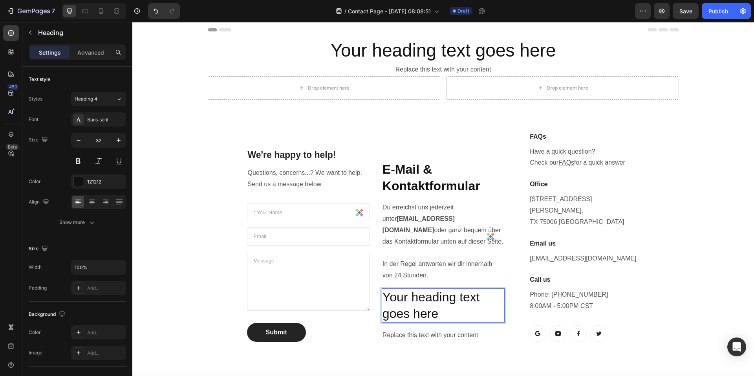
click at [443, 289] on p "Your heading text goes here" at bounding box center [443, 305] width 121 height 33
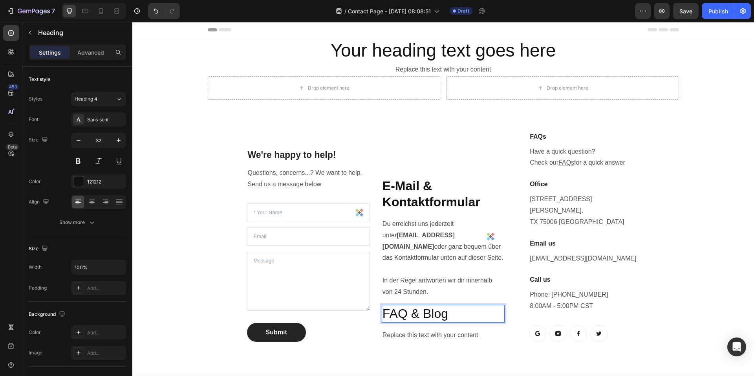
click at [439, 306] on p "FAQ & Blog" at bounding box center [443, 314] width 121 height 17
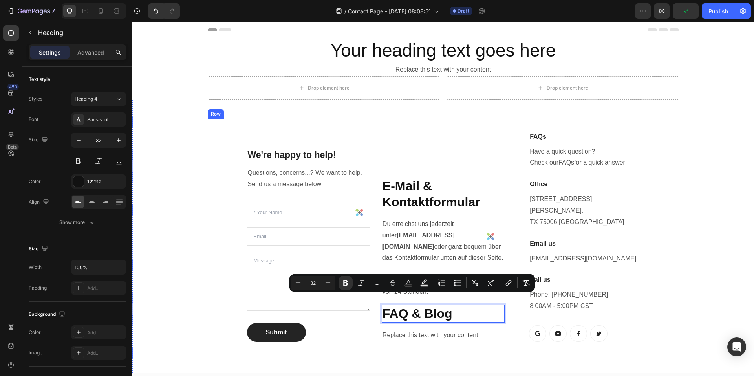
click at [443, 329] on div "Replace this text with your content" at bounding box center [443, 335] width 123 height 13
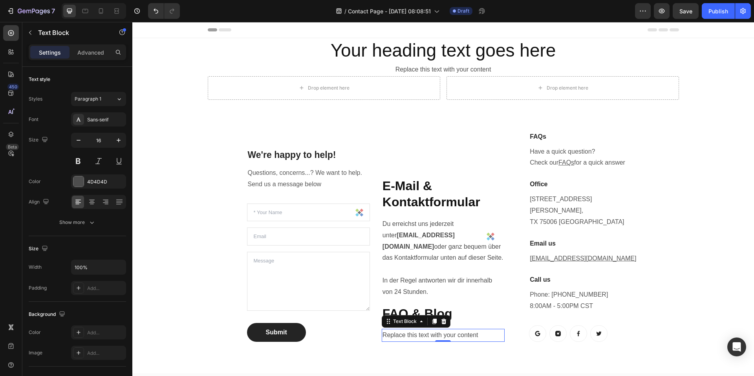
click at [436, 329] on div "Replace this text with your content" at bounding box center [443, 335] width 123 height 13
click at [436, 330] on p "Replace this text with your content" at bounding box center [443, 335] width 121 height 11
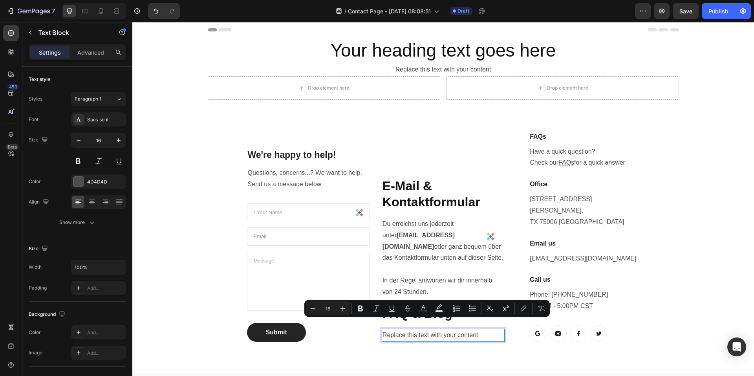
scroll to position [17, 0]
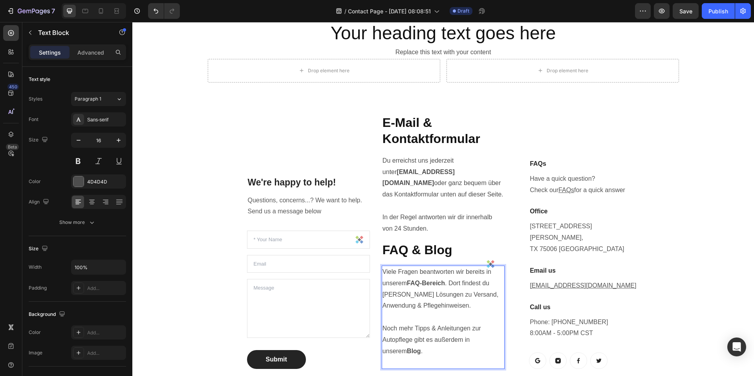
click at [407, 358] on p "Viele Fragen beantworten wir bereits in unserem FAQ-Bereich . Dort findest du s…" at bounding box center [443, 317] width 121 height 102
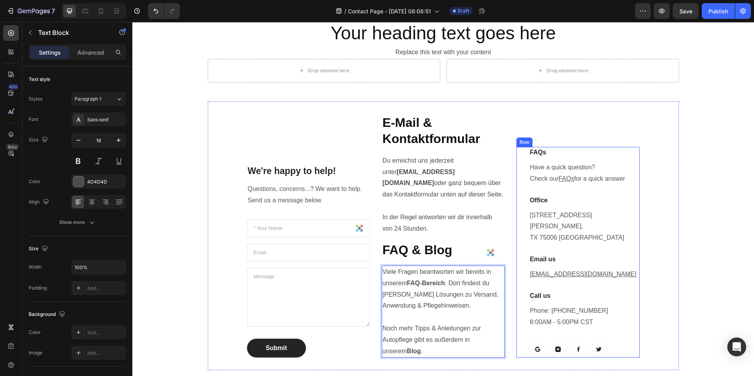
click at [613, 200] on div "FAQs Heading Have a quick question? Check our FAQs for a quick answer Text bloc…" at bounding box center [584, 252] width 110 height 211
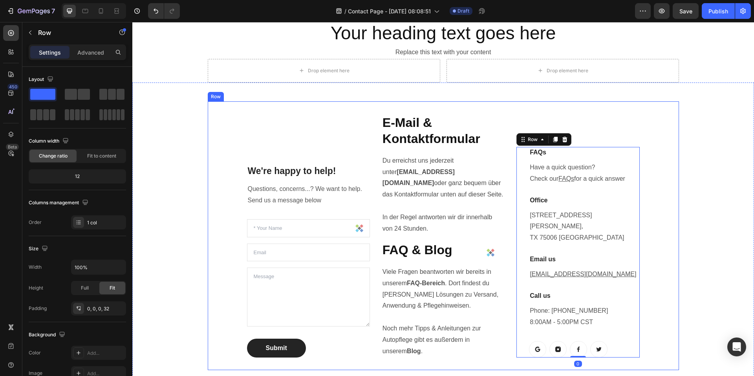
click at [439, 125] on p "⁠⁠⁠⁠⁠⁠⁠ E-Mail & Kontaktformular" at bounding box center [443, 131] width 121 height 33
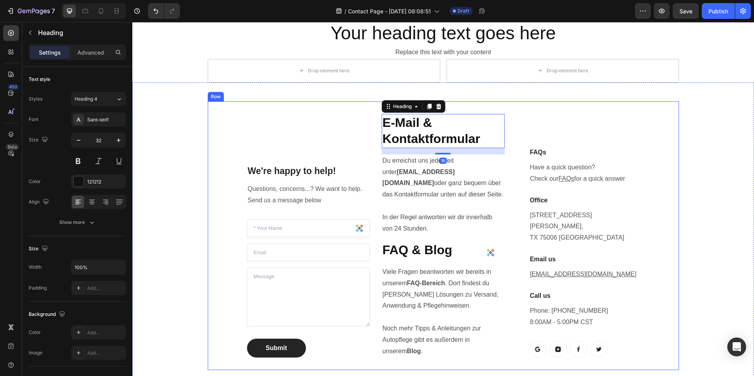
click at [280, 132] on div "We're happy to help! Heading Questions, concerns...? We want to help. Send us a…" at bounding box center [308, 236] width 123 height 244
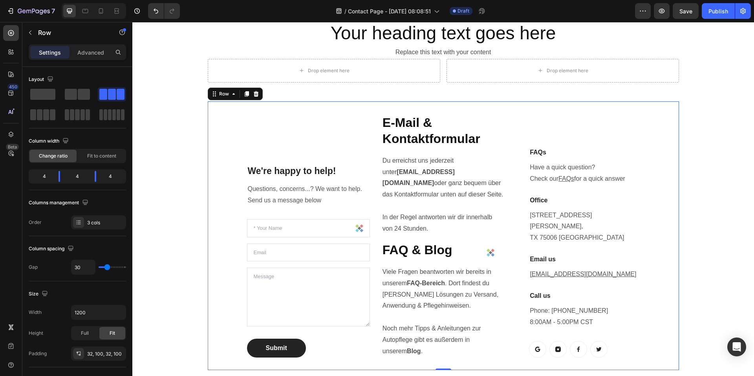
click at [213, 148] on div "We're happy to help! Heading Questions, concerns...? We want to help. Send us a…" at bounding box center [444, 235] width 472 height 269
click at [285, 170] on p "We're happy to help!" at bounding box center [308, 171] width 121 height 12
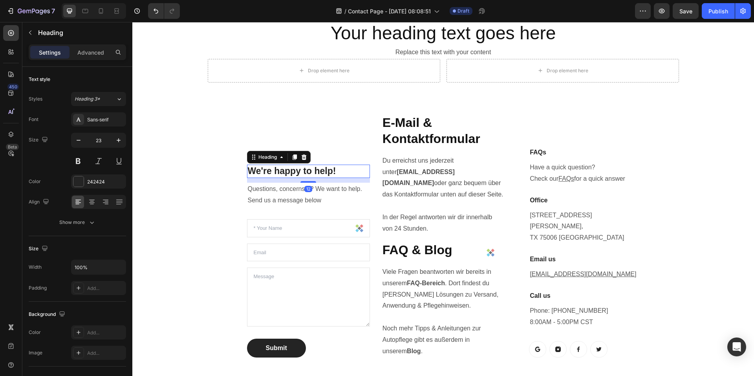
click at [368, 135] on div "We're happy to help! Heading 12 Questions, concerns...? We want to help. Send u…" at bounding box center [444, 235] width 472 height 269
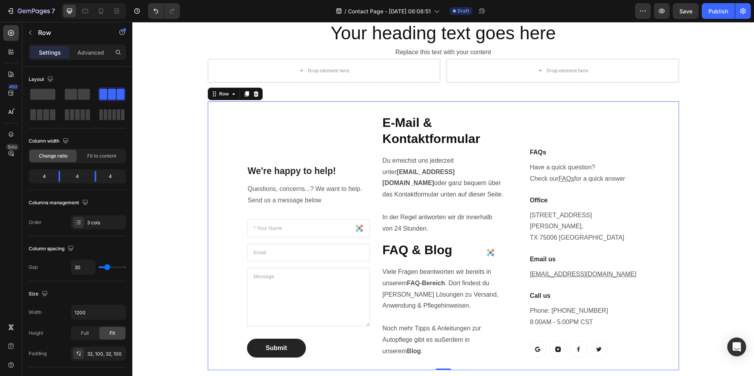
click at [385, 128] on strong "E-Mail & Kontaktformular" at bounding box center [432, 131] width 98 height 31
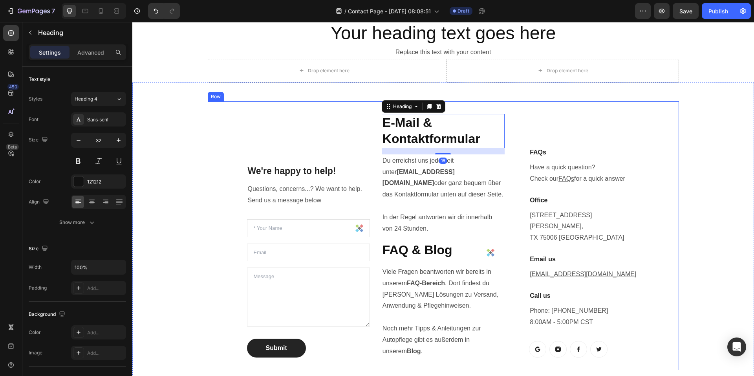
click at [378, 156] on div "We're happy to help! Heading Questions, concerns...? We want to help. Send us a…" at bounding box center [444, 235] width 472 height 269
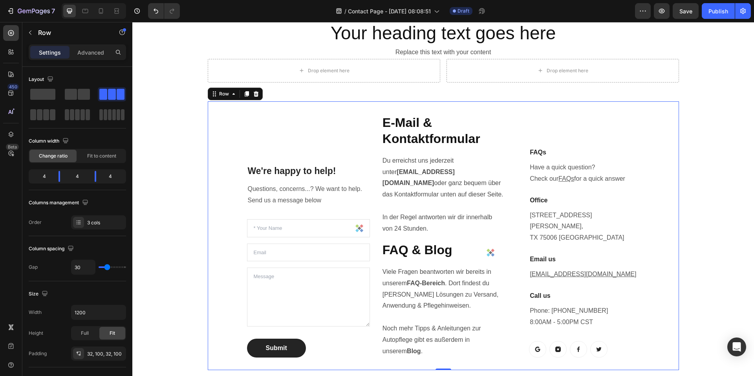
click at [367, 169] on h2 "We're happy to help!" at bounding box center [308, 171] width 123 height 13
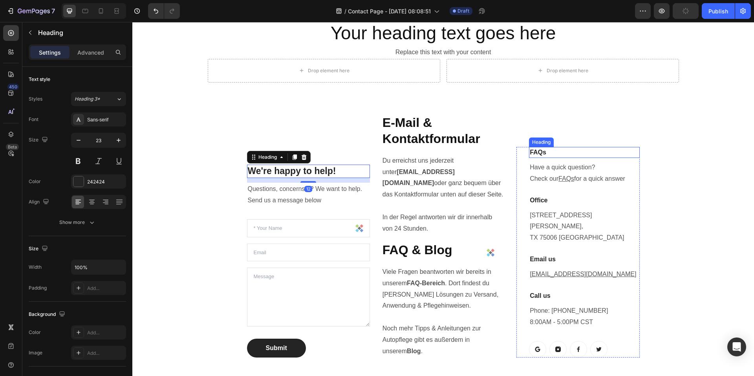
click at [593, 158] on h3 "FAQs" at bounding box center [584, 152] width 110 height 11
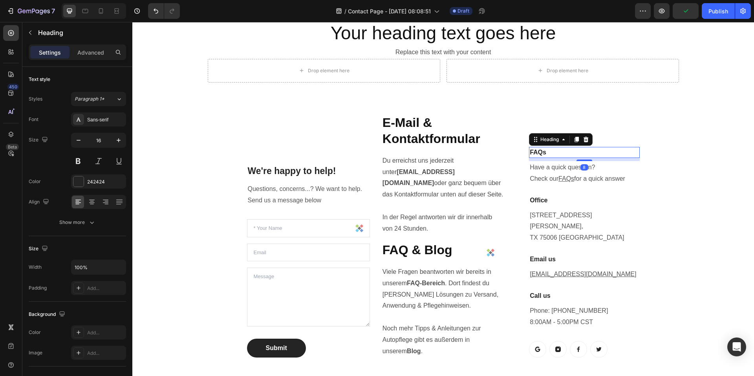
click at [529, 158] on h3 "FAQs" at bounding box center [584, 152] width 110 height 11
click at [522, 169] on div "FAQs Heading 8 Have a quick question? Check our FAQs for a quick answer Text bl…" at bounding box center [578, 252] width 123 height 211
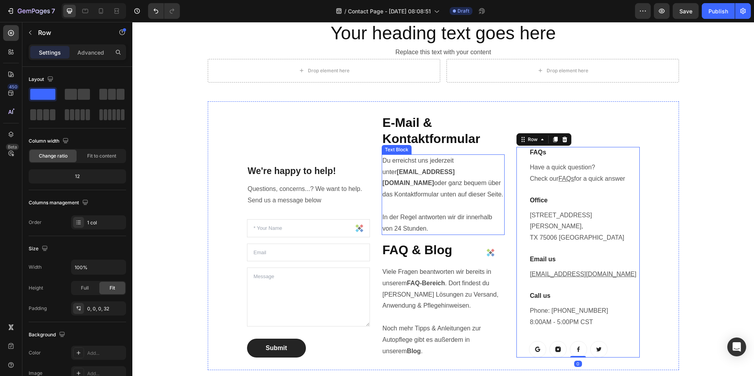
click at [358, 167] on p "We're happy to help!" at bounding box center [308, 171] width 121 height 12
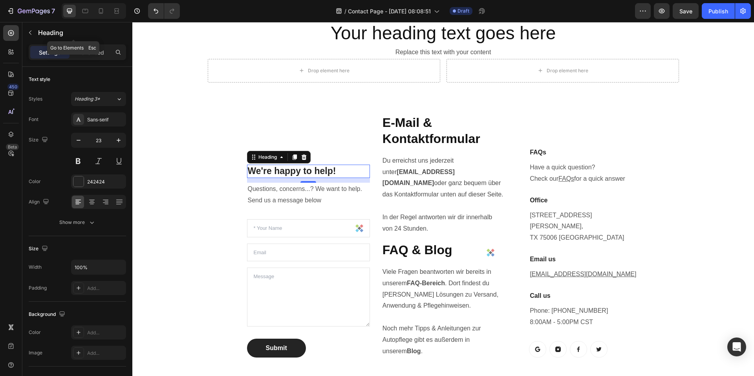
click at [34, 31] on button "button" at bounding box center [30, 32] width 13 height 13
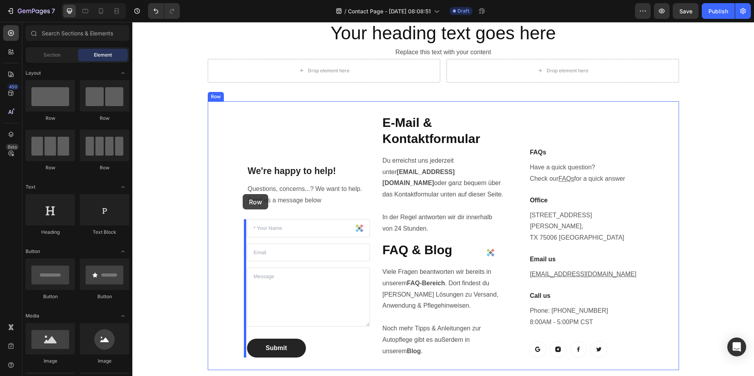
drag, startPoint x: 191, startPoint y: 123, endPoint x: 242, endPoint y: 197, distance: 90.0
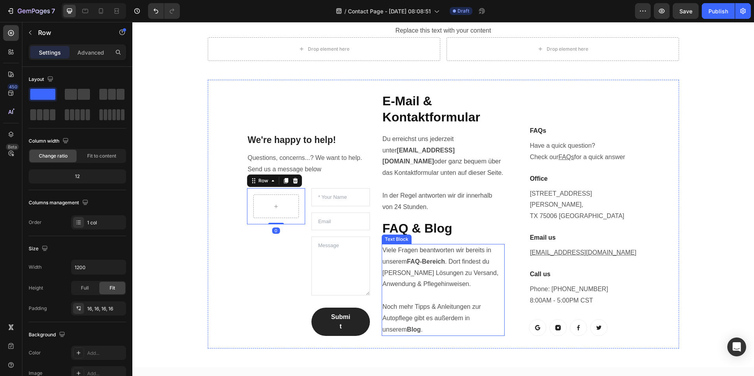
scroll to position [57, 0]
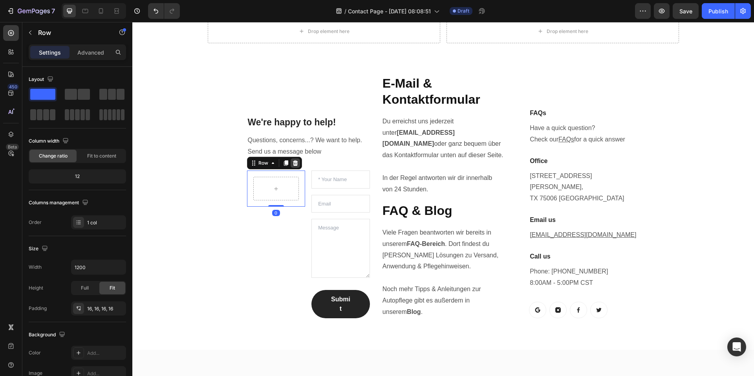
click at [295, 165] on icon at bounding box center [295, 163] width 6 height 6
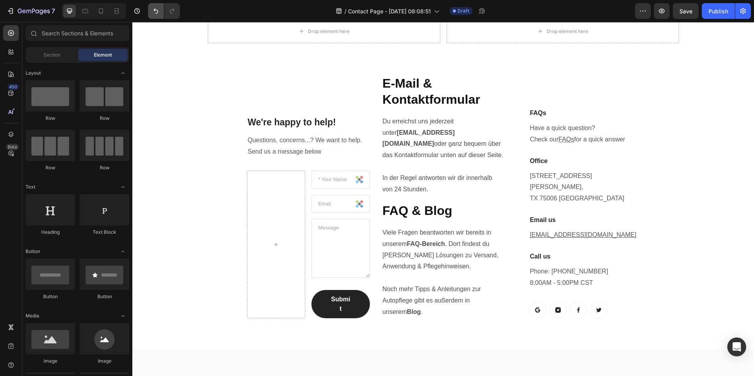
click at [149, 14] on button "Undo/Redo" at bounding box center [156, 11] width 16 height 16
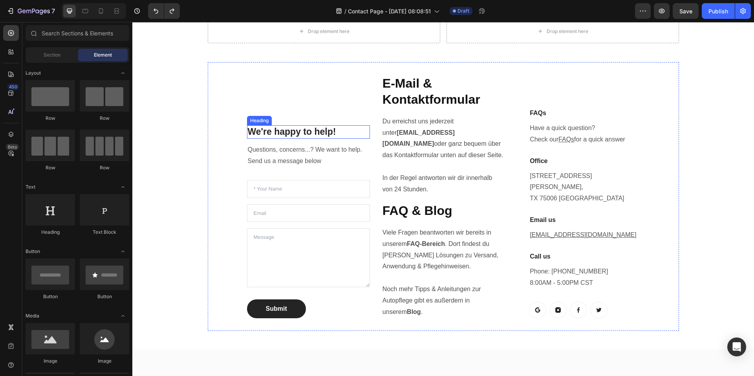
click at [247, 128] on h2 "We're happy to help!" at bounding box center [308, 131] width 123 height 13
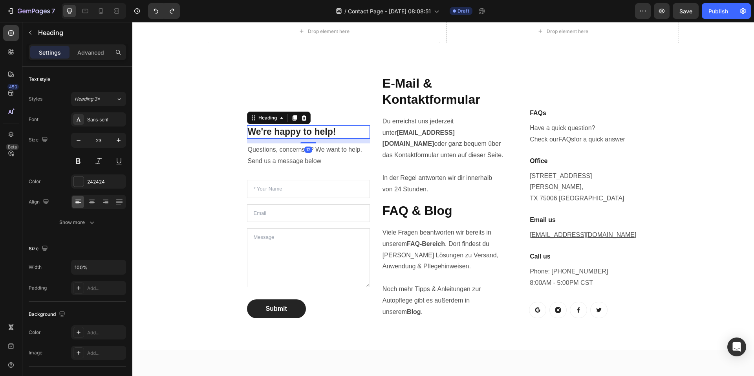
click at [289, 87] on div "We're happy to help! Heading 12 Questions, concerns...? We want to help. Send u…" at bounding box center [308, 197] width 123 height 244
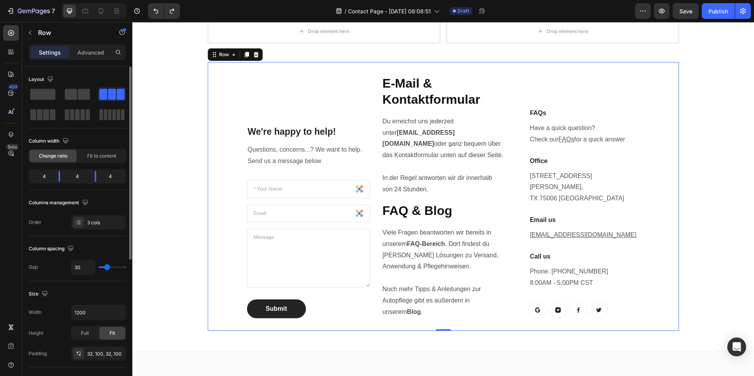
drag, startPoint x: 37, startPoint y: 114, endPoint x: 90, endPoint y: 133, distance: 55.7
click at [37, 114] on span at bounding box center [40, 114] width 6 height 11
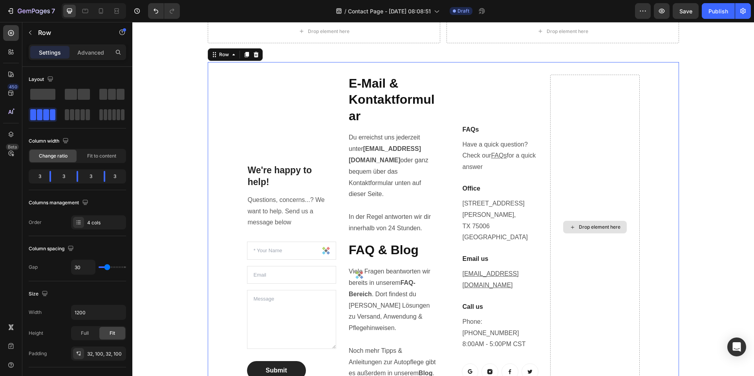
click at [597, 224] on div "Drop element here" at bounding box center [600, 227] width 42 height 6
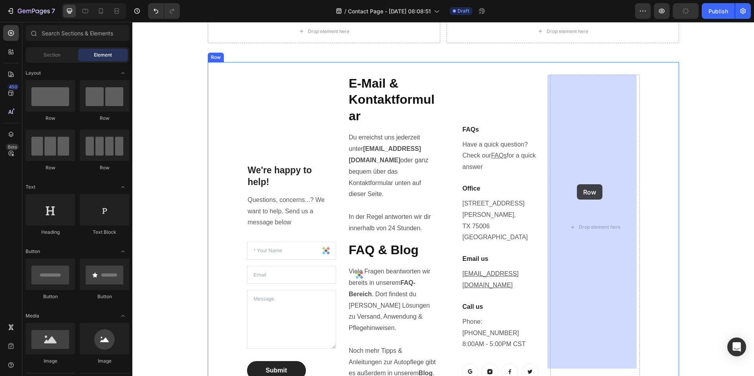
drag, startPoint x: 181, startPoint y: 128, endPoint x: 591, endPoint y: 191, distance: 414.1
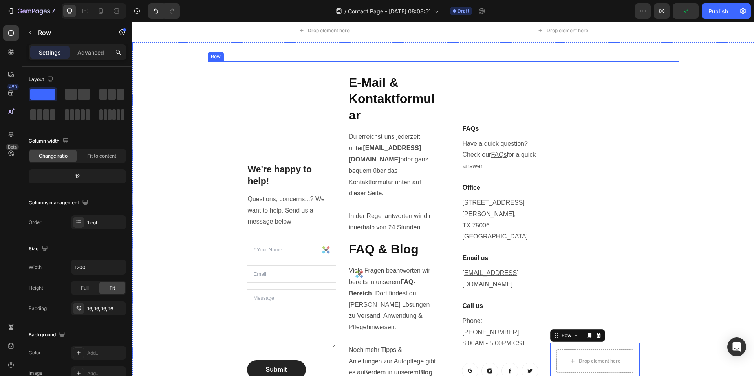
scroll to position [96, 0]
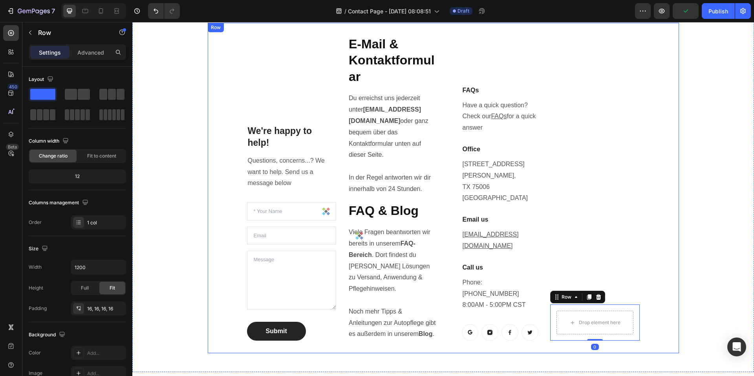
click at [366, 213] on div "⁠⁠⁠⁠⁠⁠⁠ E-Mail & Kontaktformular Heading Du erreichst uns jederzeit unter info@…" at bounding box center [393, 188] width 90 height 306
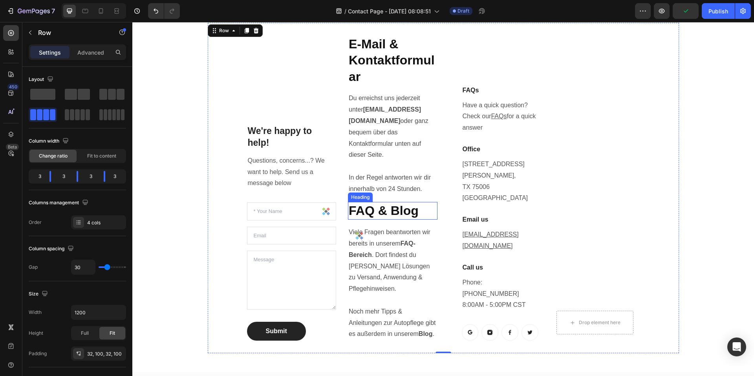
click at [368, 204] on strong "FAQ & Blog" at bounding box center [384, 211] width 70 height 14
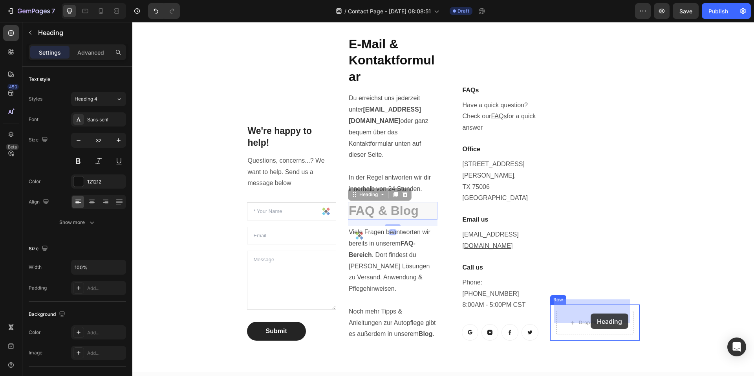
drag, startPoint x: 356, startPoint y: 187, endPoint x: 590, endPoint y: 307, distance: 262.6
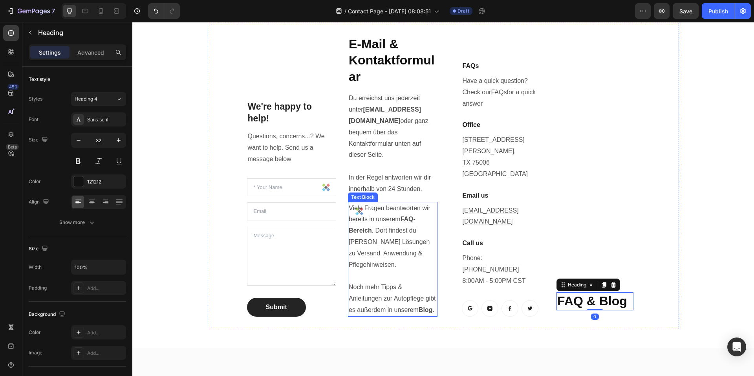
click at [355, 193] on div "Text Block" at bounding box center [363, 197] width 30 height 9
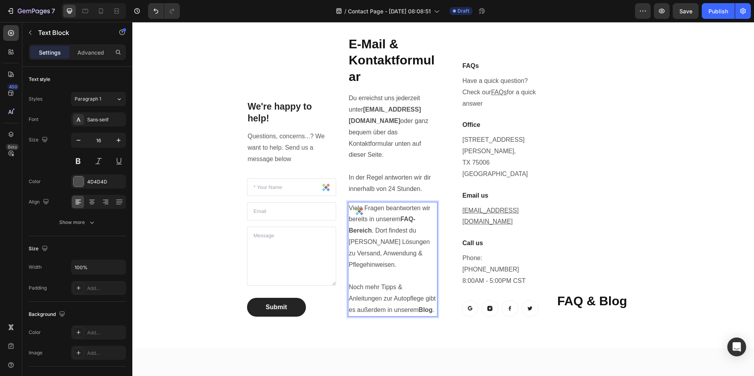
click at [385, 187] on div "⁠⁠⁠⁠⁠⁠⁠ E-Mail & Kontaktformular Heading Du erreichst uns jederzeit unter info@…" at bounding box center [393, 175] width 90 height 281
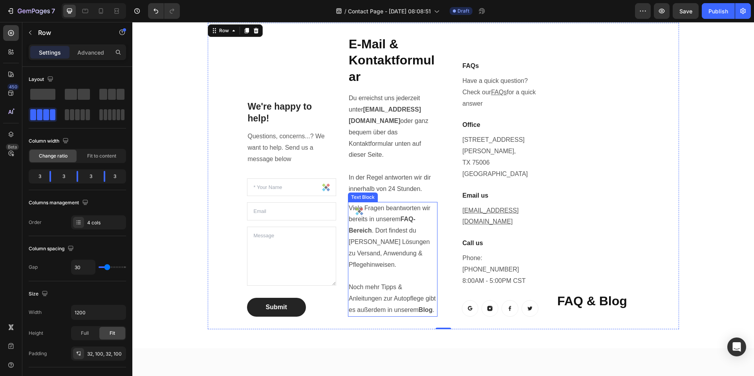
click at [387, 204] on p "Viele Fragen beantworten wir bereits in unserem FAQ-Bereich . Dort findest du s…" at bounding box center [393, 259] width 88 height 113
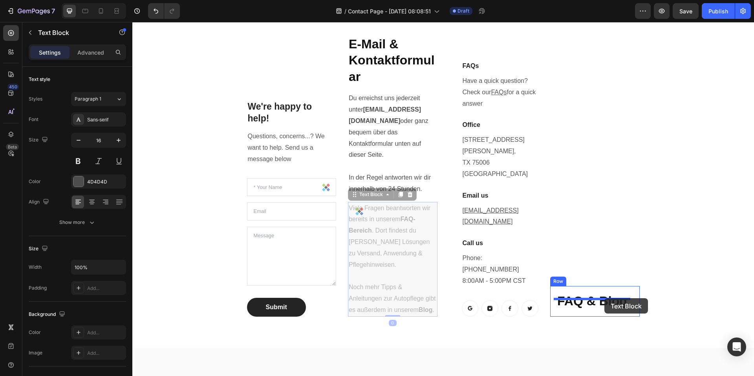
drag, startPoint x: 354, startPoint y: 184, endPoint x: 602, endPoint y: 298, distance: 272.5
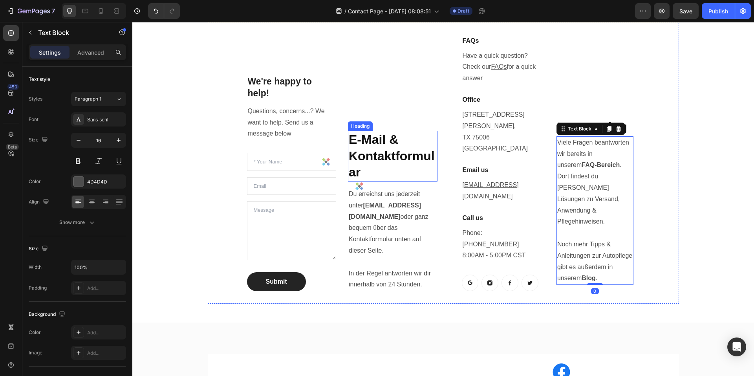
click at [385, 135] on strong "E-Mail & Kontaktformular" at bounding box center [392, 155] width 86 height 47
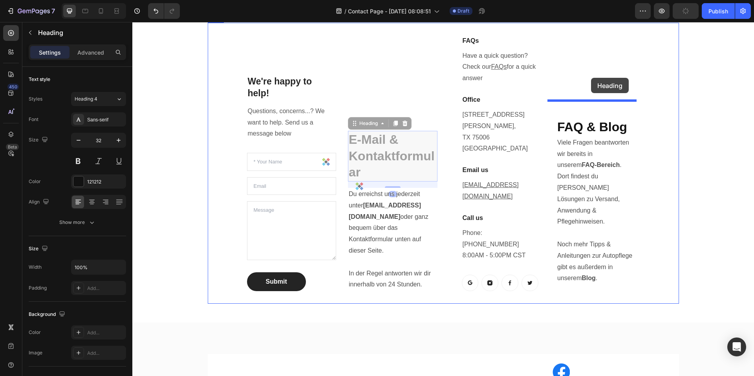
drag, startPoint x: 352, startPoint y: 100, endPoint x: 591, endPoint y: 78, distance: 240.7
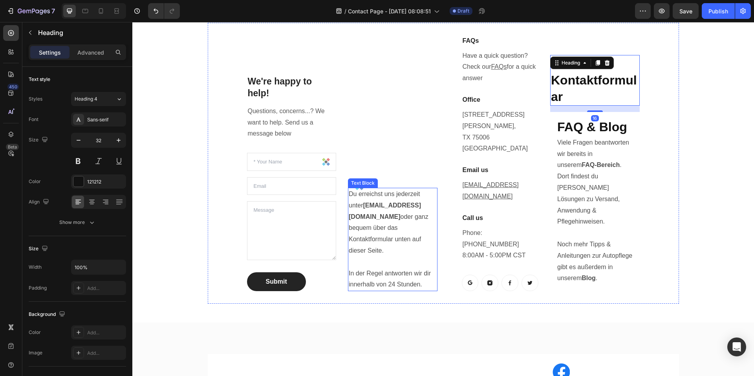
click at [373, 198] on p "Du erreichst uns jederzeit unter info@viscuragermany.de oder ganz bequem über d…" at bounding box center [393, 240] width 88 height 102
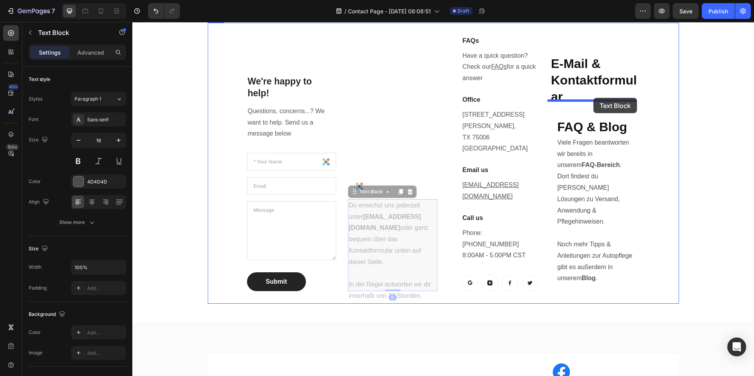
drag, startPoint x: 398, startPoint y: 150, endPoint x: 594, endPoint y: 98, distance: 202.9
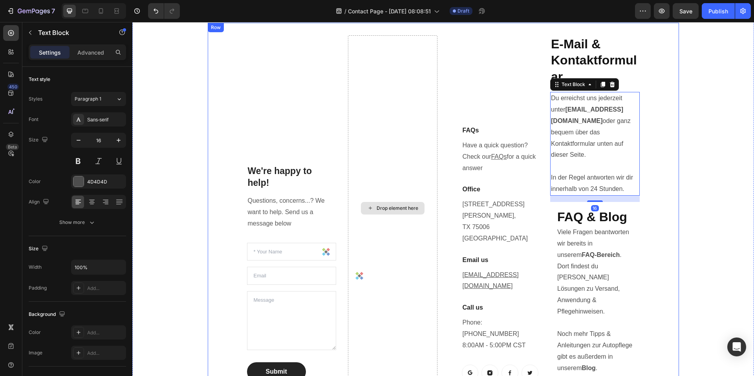
click at [400, 157] on div "Drop element here" at bounding box center [393, 208] width 90 height 346
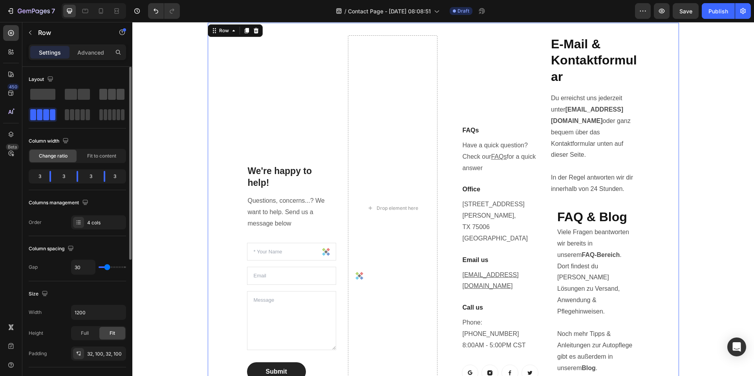
click at [106, 96] on span at bounding box center [103, 94] width 8 height 11
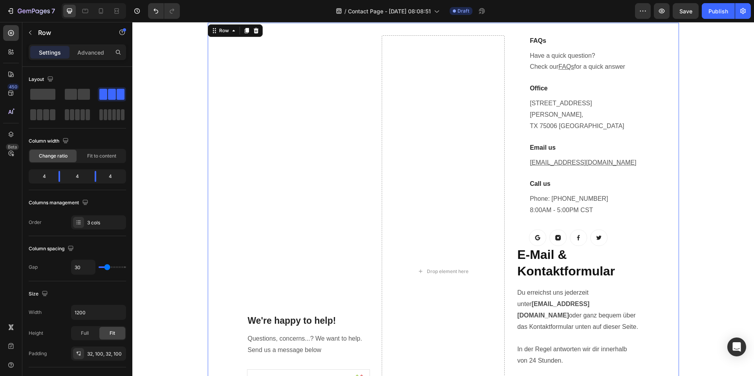
click at [511, 237] on div "We're happy to help! Heading Questions, concerns...? We want to help. Send us a…" at bounding box center [444, 271] width 472 height 497
click at [653, 296] on div "We're happy to help! Heading Questions, concerns...? We want to help. Send us a…" at bounding box center [444, 271] width 472 height 497
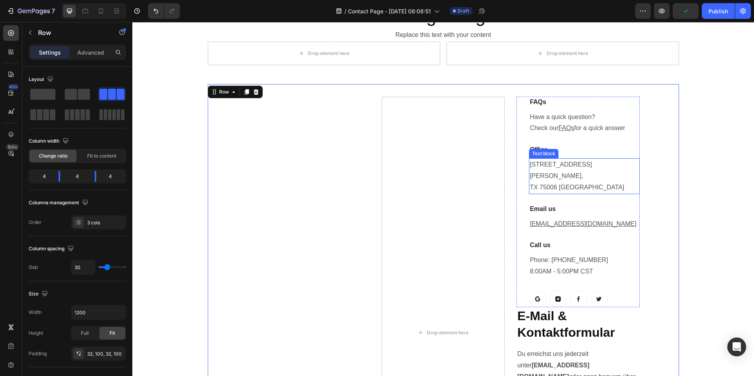
scroll to position [0, 0]
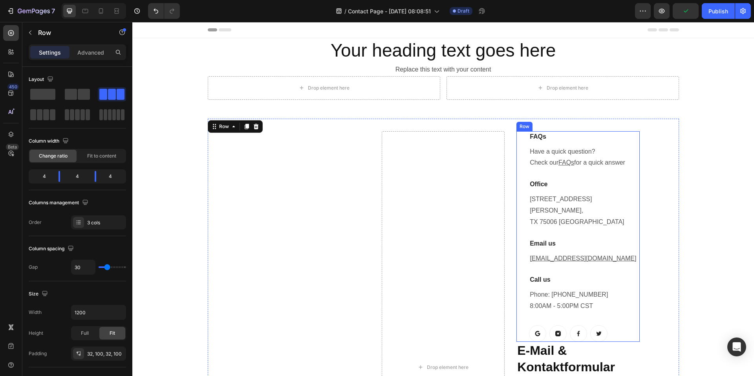
click at [523, 170] on div "FAQs Heading Have a quick question? Check our FAQs for a quick answer Text bloc…" at bounding box center [578, 236] width 123 height 211
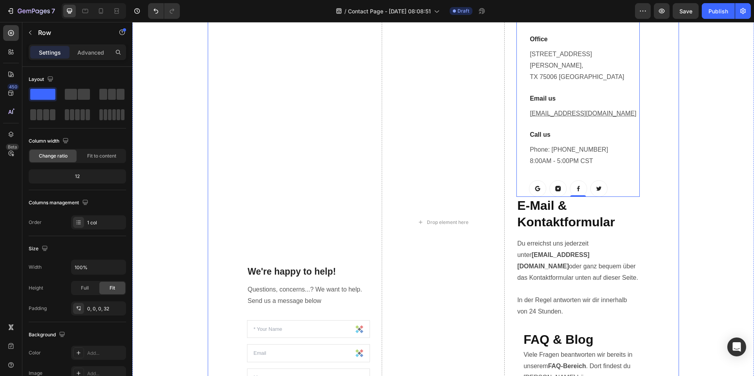
scroll to position [157, 0]
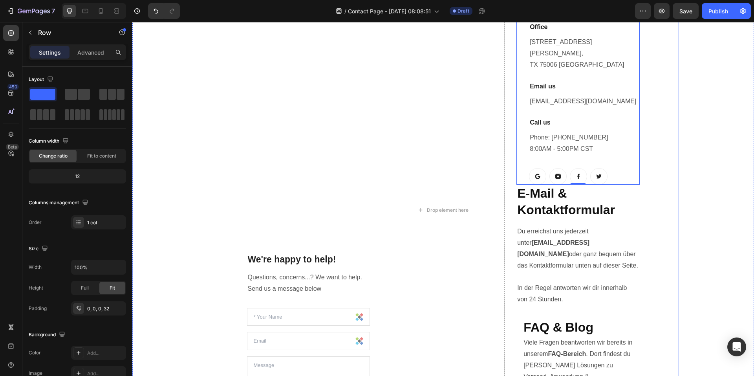
click at [438, 177] on div "Drop element here" at bounding box center [443, 210] width 123 height 472
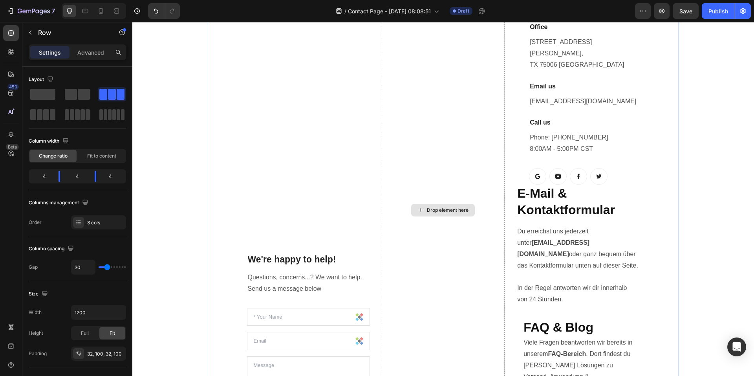
drag, startPoint x: 169, startPoint y: 116, endPoint x: 449, endPoint y: 206, distance: 293.7
click at [29, 33] on icon "button" at bounding box center [30, 32] width 6 height 6
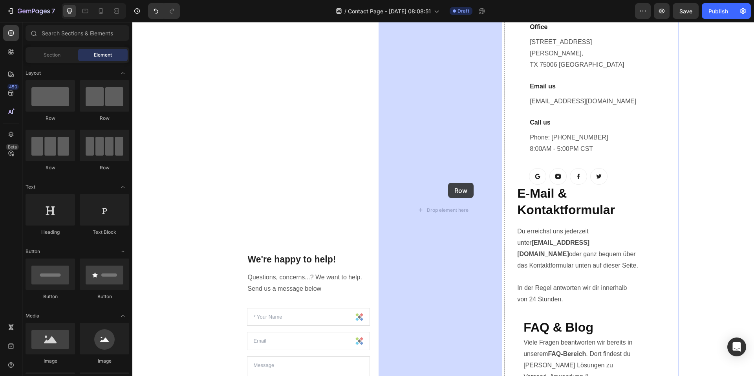
drag, startPoint x: 225, startPoint y: 134, endPoint x: 448, endPoint y: 183, distance: 228.8
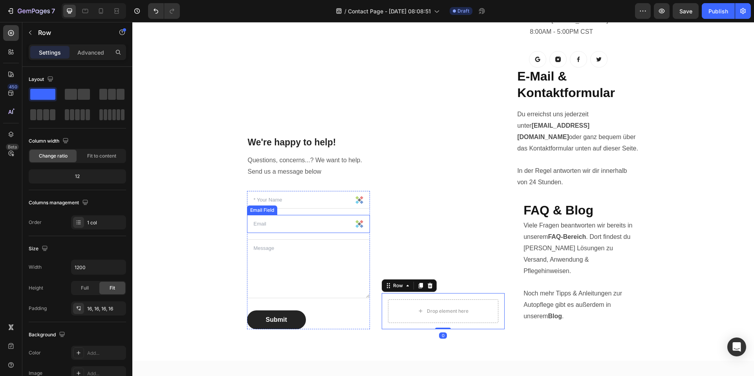
scroll to position [275, 0]
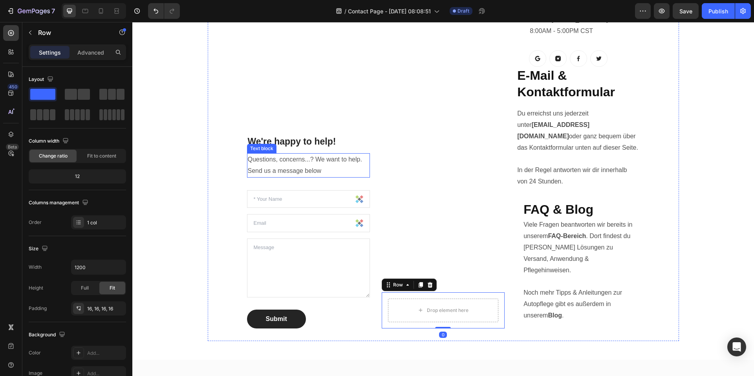
click at [262, 135] on div "We're happy to help! Heading" at bounding box center [308, 141] width 123 height 13
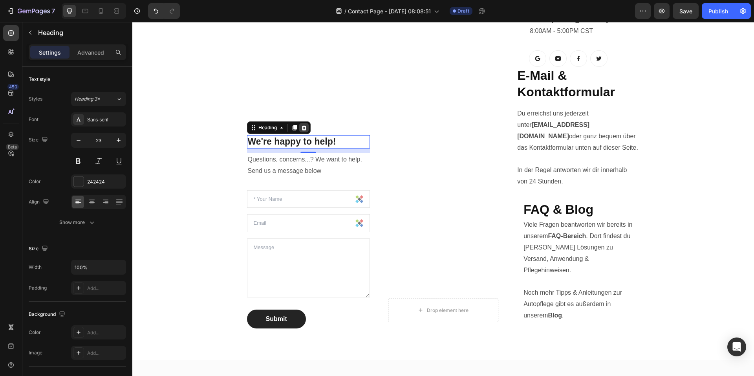
click at [303, 125] on icon at bounding box center [304, 128] width 6 height 6
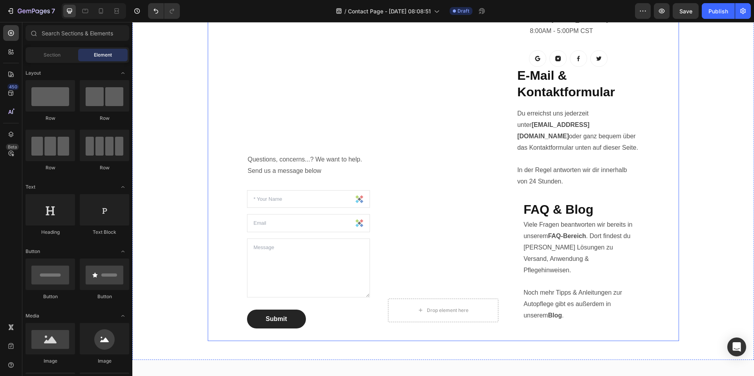
click at [296, 154] on p "Questions, concerns...? We want to help. Send us a message below" at bounding box center [308, 165] width 121 height 23
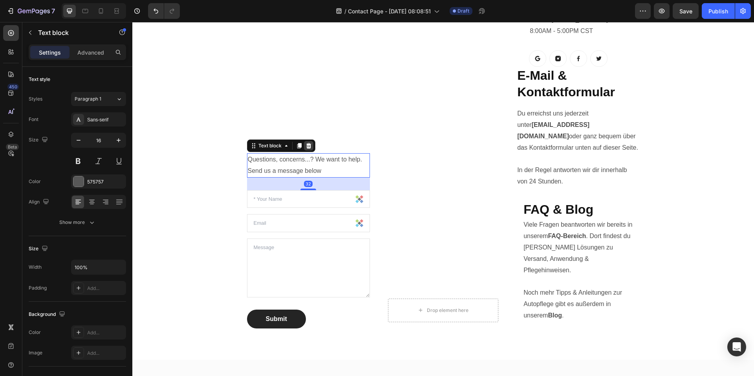
click at [306, 143] on icon at bounding box center [308, 146] width 5 height 6
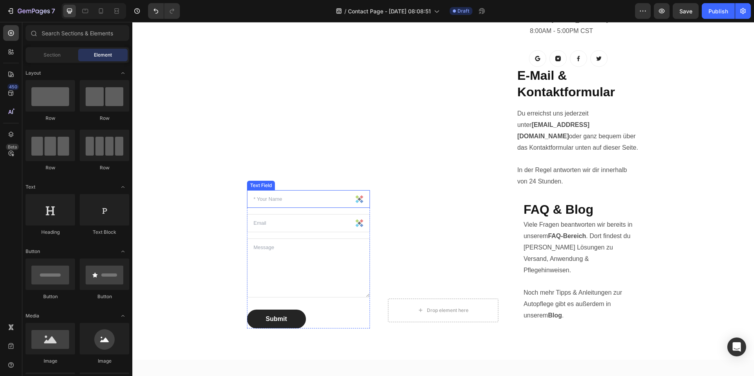
click at [253, 182] on div "Text Field" at bounding box center [261, 185] width 25 height 7
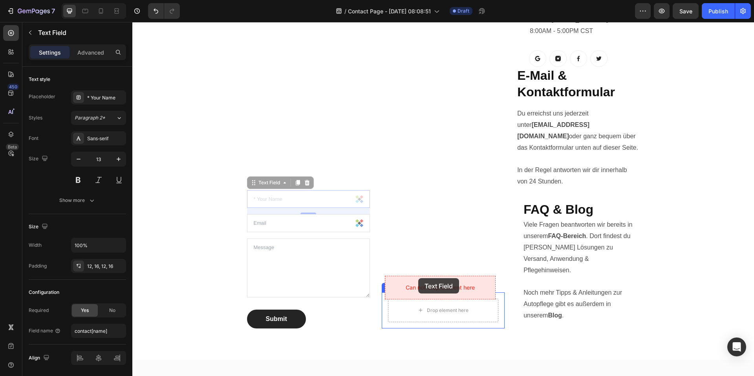
drag, startPoint x: 257, startPoint y: 160, endPoint x: 419, endPoint y: 279, distance: 201.3
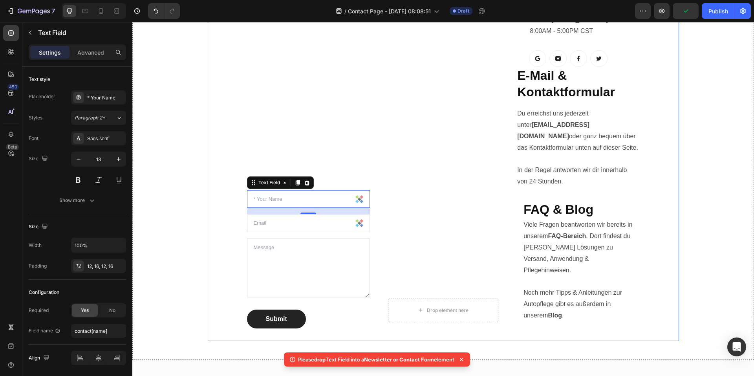
click at [437, 228] on div "Drop element here Row" at bounding box center [443, 92] width 123 height 472
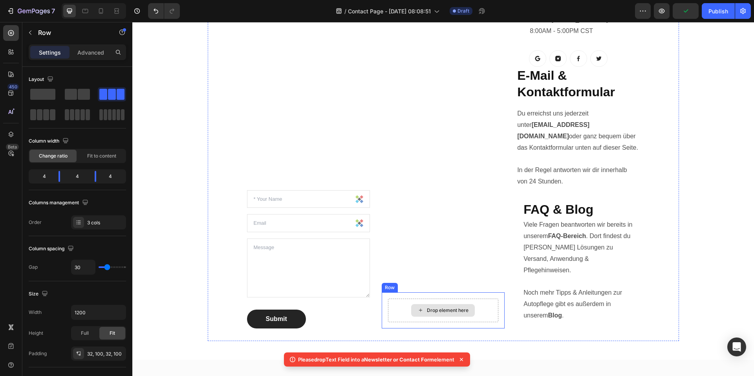
click at [442, 307] on div "Drop element here" at bounding box center [448, 310] width 42 height 6
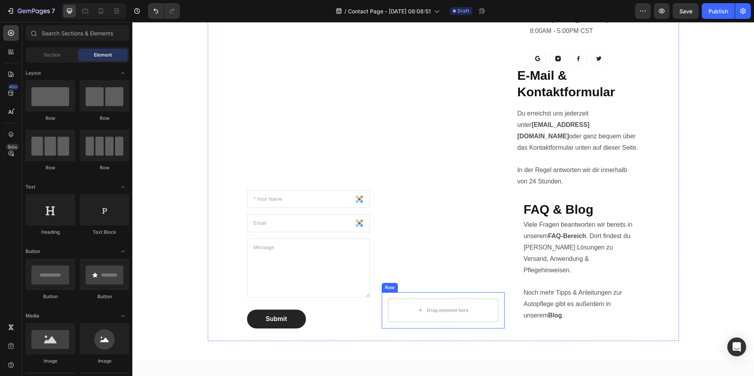
click at [387, 284] on div "Row" at bounding box center [390, 287] width 13 height 7
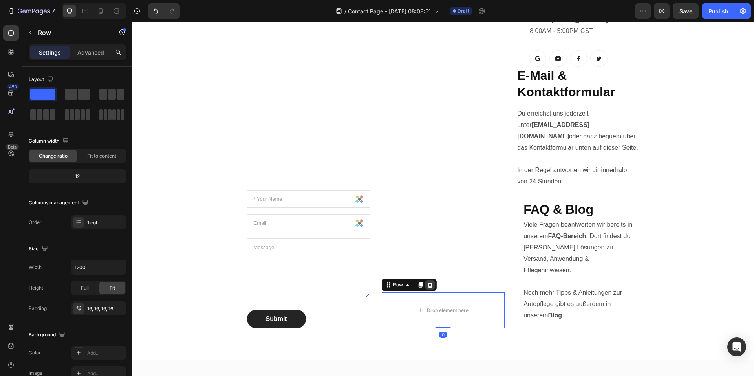
click at [429, 282] on icon at bounding box center [430, 285] width 5 height 6
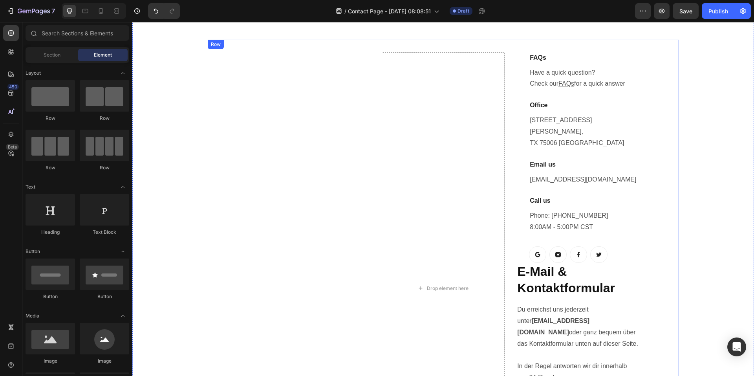
scroll to position [79, 0]
click at [218, 45] on div "Row" at bounding box center [215, 44] width 13 height 7
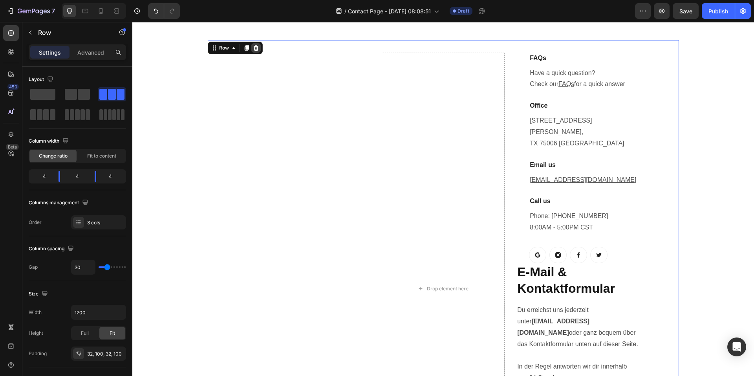
click at [254, 49] on icon at bounding box center [256, 48] width 6 height 6
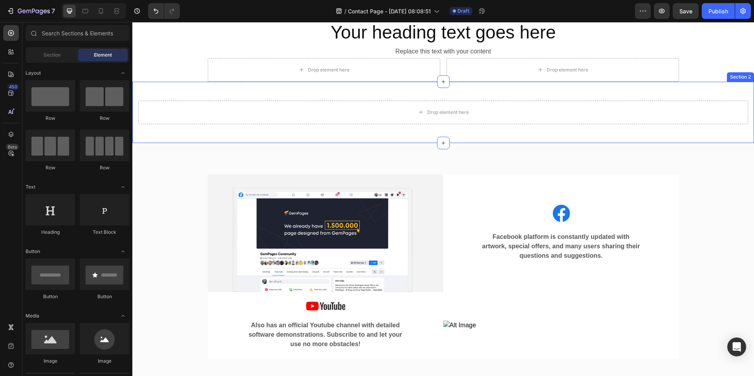
scroll to position [0, 0]
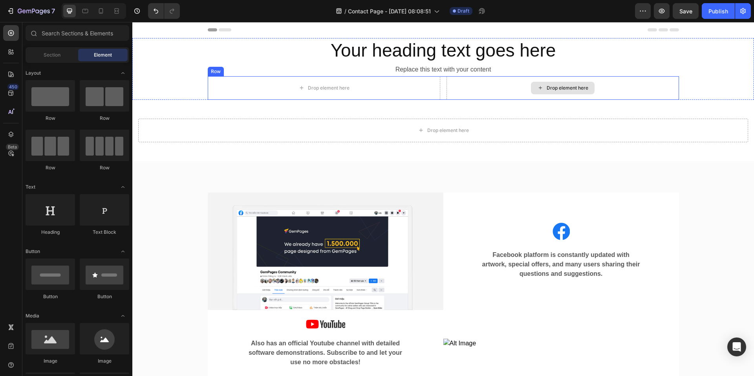
click at [487, 86] on div "Drop element here" at bounding box center [563, 88] width 233 height 24
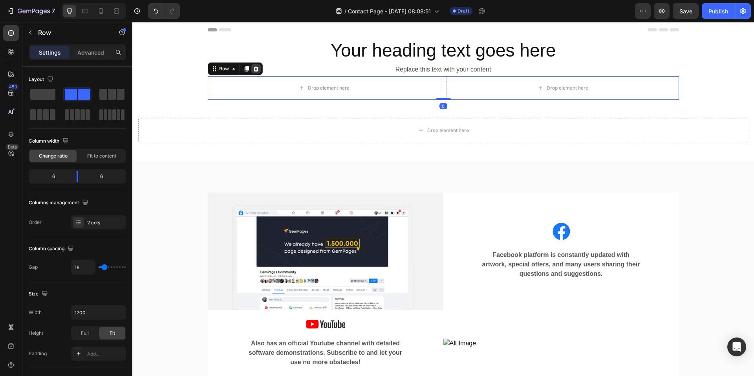
click at [257, 72] on div at bounding box center [255, 68] width 9 height 9
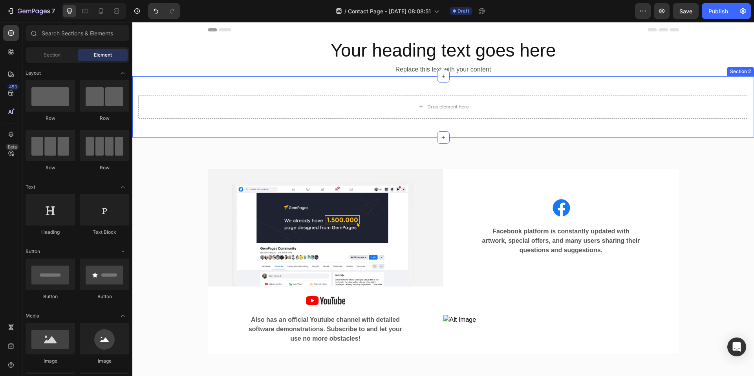
click at [443, 106] on div "Drop element here" at bounding box center [449, 107] width 42 height 6
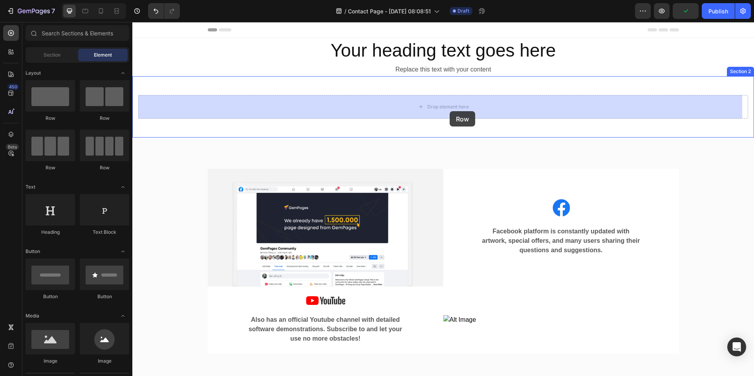
drag, startPoint x: 195, startPoint y: 170, endPoint x: 450, endPoint y: 111, distance: 261.3
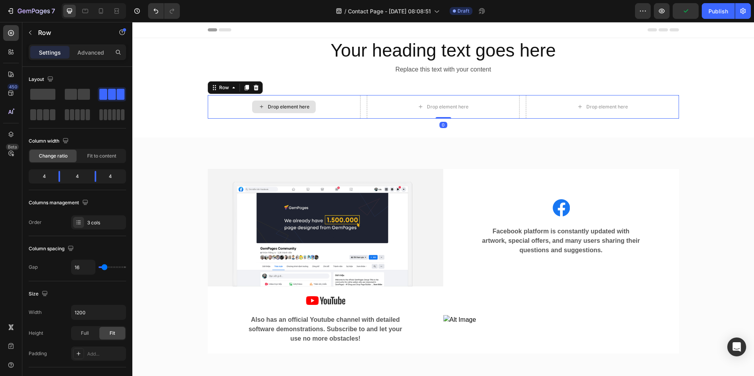
click at [306, 108] on div "Drop element here" at bounding box center [289, 107] width 42 height 6
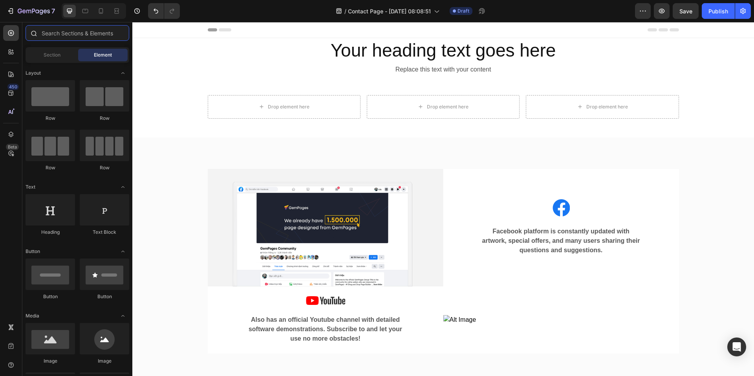
click at [77, 31] on input "text" at bounding box center [78, 33] width 104 height 16
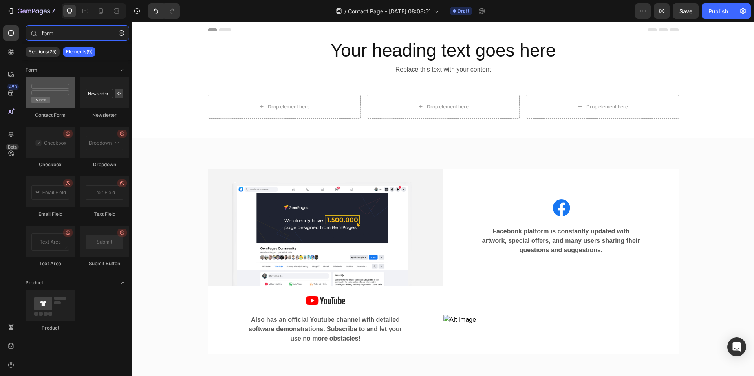
type input "form"
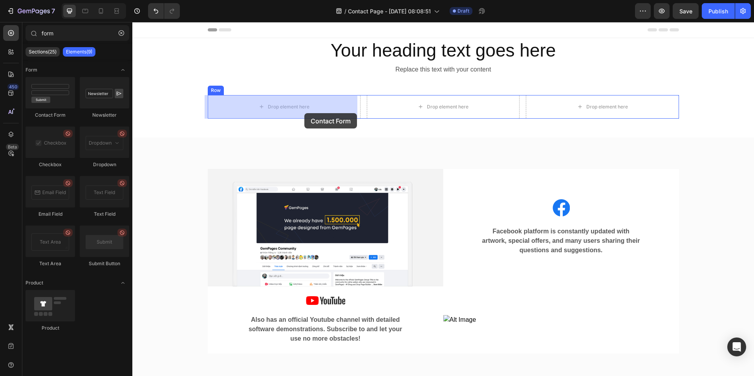
drag, startPoint x: 184, startPoint y: 119, endPoint x: 197, endPoint y: 109, distance: 16.2
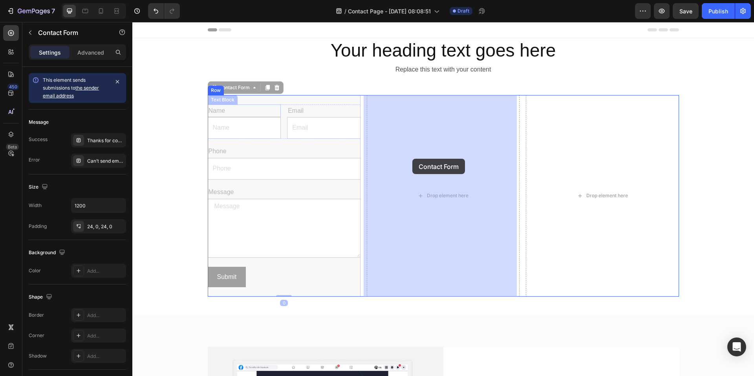
drag, startPoint x: 210, startPoint y: 90, endPoint x: 422, endPoint y: 165, distance: 224.3
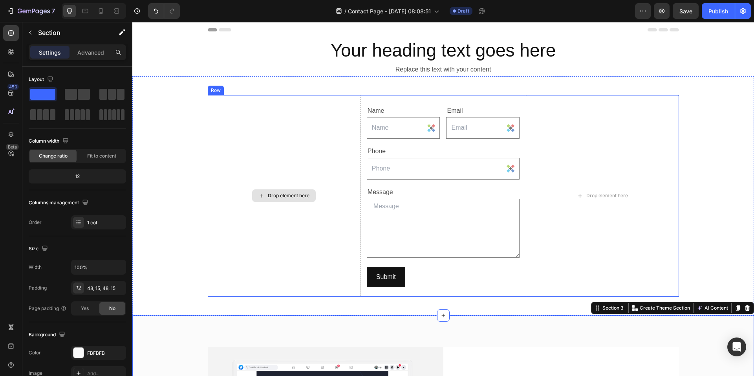
click at [288, 221] on div "Drop element here" at bounding box center [284, 196] width 153 height 202
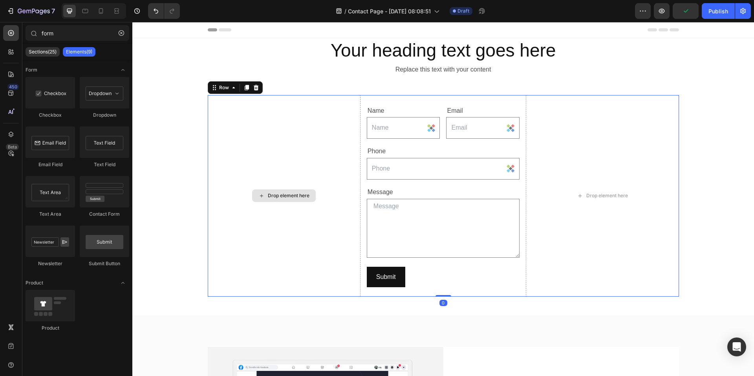
click at [256, 191] on div "Drop element here" at bounding box center [284, 195] width 64 height 13
click at [60, 33] on input "form" at bounding box center [78, 33] width 104 height 16
click at [623, 177] on div "Drop element here" at bounding box center [602, 196] width 153 height 202
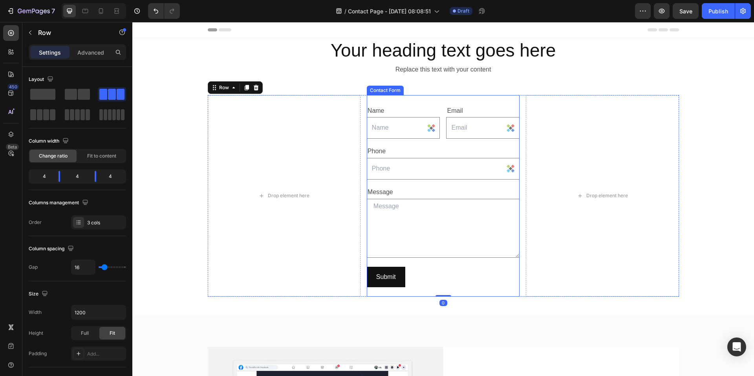
click at [456, 182] on div "Name Text Block Text Field Email Text Block Email Field Row Phone Text Block Te…" at bounding box center [443, 196] width 153 height 202
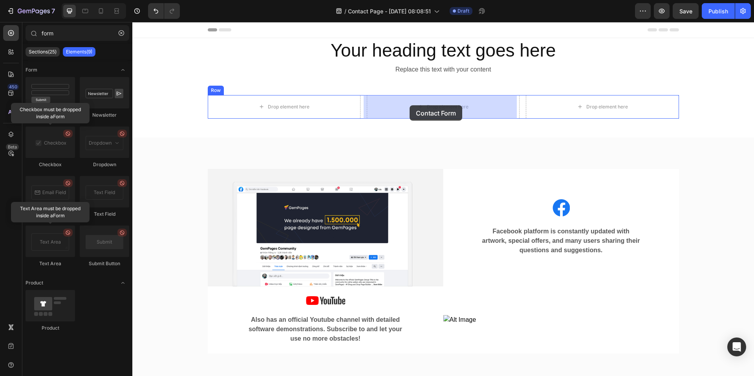
drag, startPoint x: 181, startPoint y: 121, endPoint x: 410, endPoint y: 105, distance: 229.6
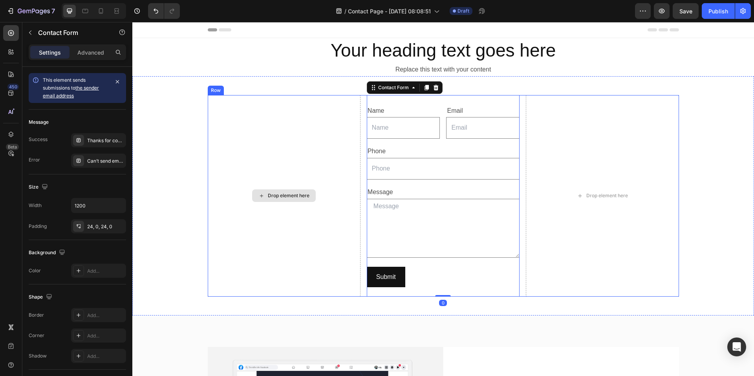
click at [312, 124] on div "Drop element here" at bounding box center [284, 196] width 153 height 202
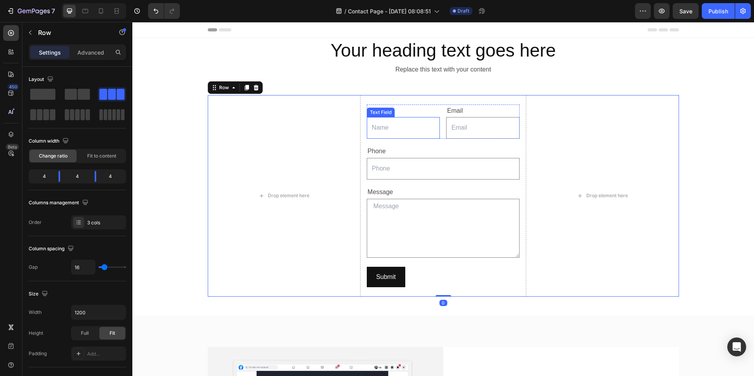
click at [404, 127] on input "text" at bounding box center [403, 128] width 73 height 22
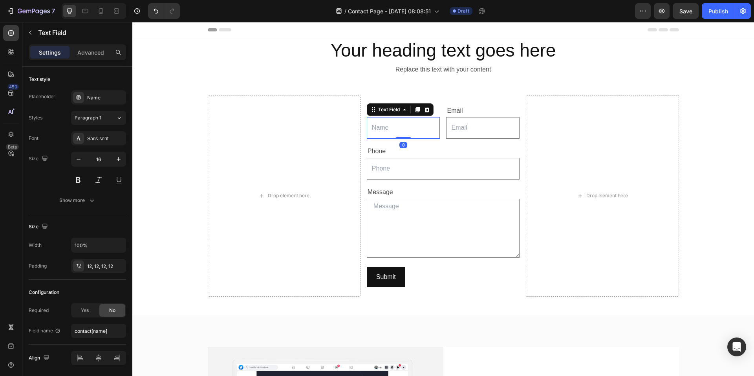
click at [446, 105] on div "Email" at bounding box center [482, 111] width 73 height 13
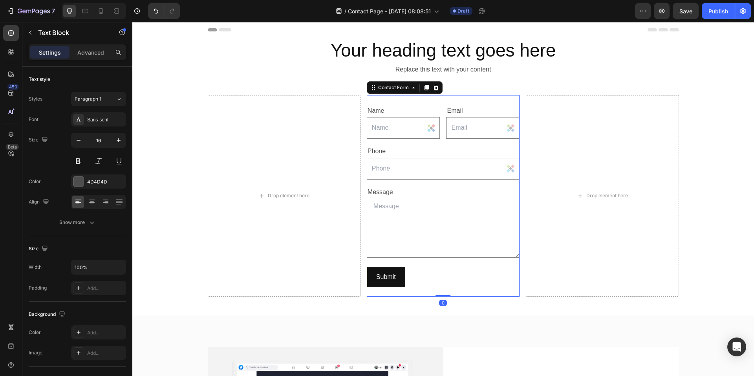
click at [429, 103] on div "Name Text Block Text Field Email Text Block Email Field Row Phone Text Block Te…" at bounding box center [443, 196] width 153 height 202
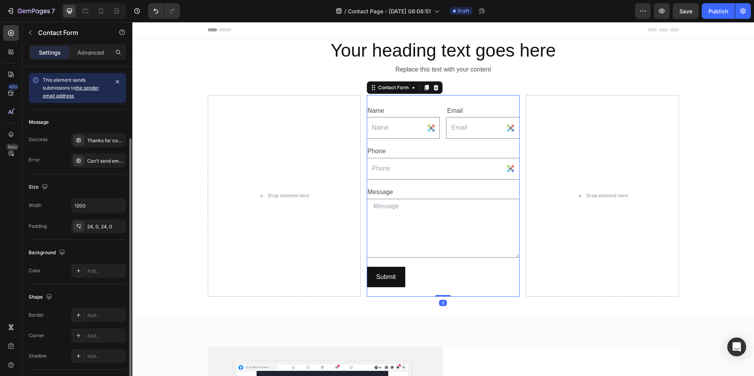
scroll to position [69, 0]
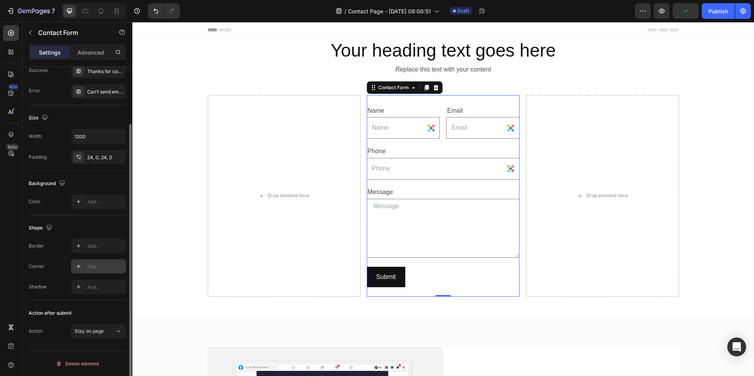
click at [90, 271] on div "Add..." at bounding box center [98, 266] width 55 height 14
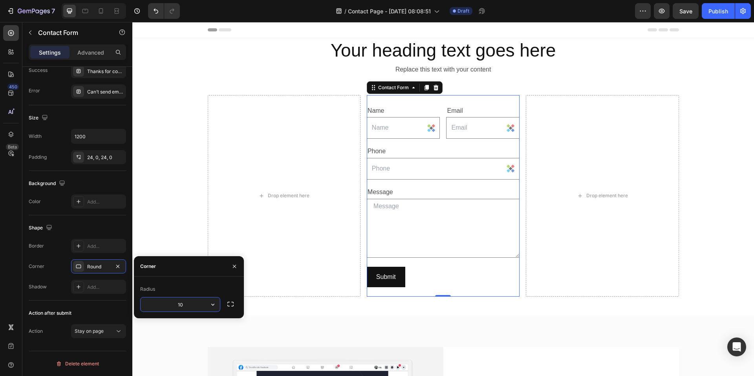
type input "100"
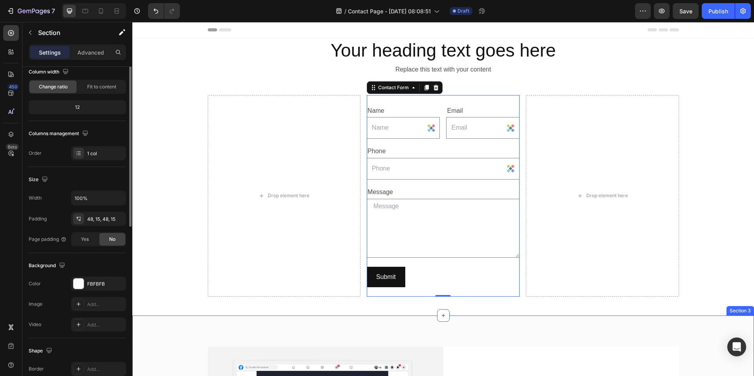
scroll to position [0, 0]
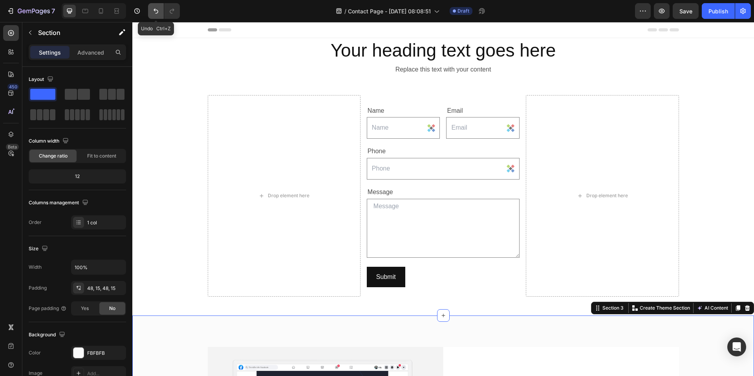
click at [151, 10] on button "Undo/Redo" at bounding box center [156, 11] width 16 height 16
click at [472, 112] on div "Email" at bounding box center [482, 111] width 73 height 13
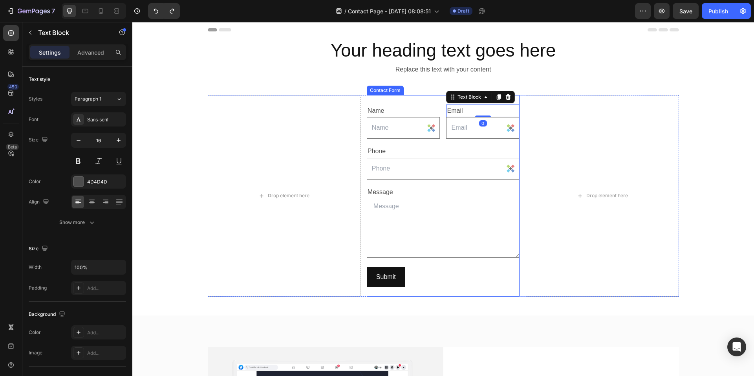
click at [415, 98] on div "Name Text Block Text Field Email Text Block 0 Email Field Row Phone Text Block …" at bounding box center [443, 196] width 153 height 202
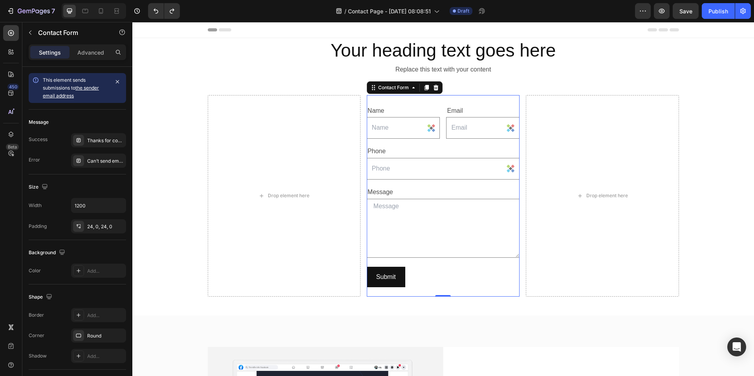
click at [11, 103] on div "450 Beta" at bounding box center [11, 172] width 16 height 294
click at [11, 101] on div "450 Beta" at bounding box center [11, 172] width 16 height 294
click at [12, 97] on div "450" at bounding box center [11, 93] width 16 height 16
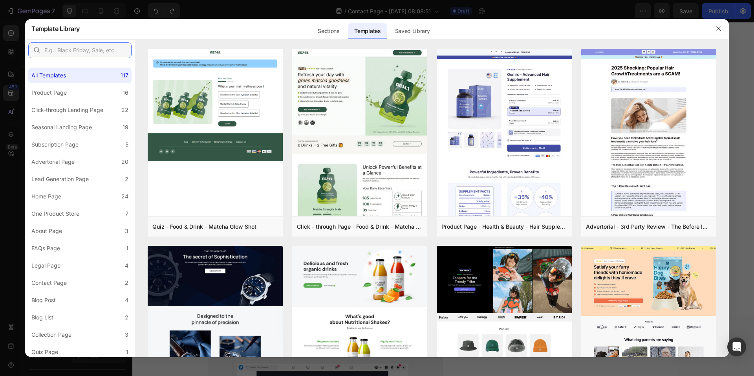
click at [62, 48] on input "text" at bounding box center [79, 50] width 103 height 16
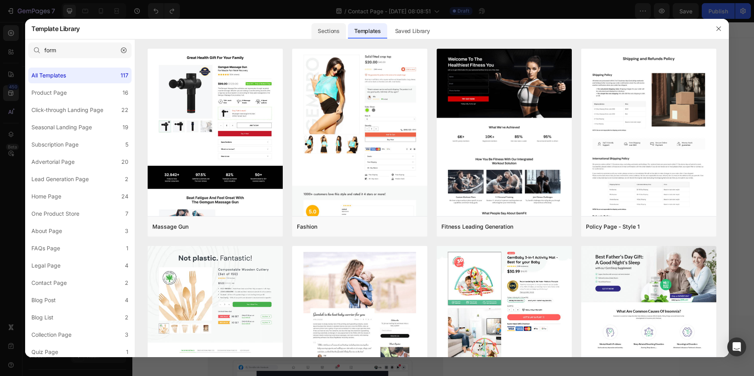
click at [334, 37] on div "Sections" at bounding box center [329, 31] width 34 height 16
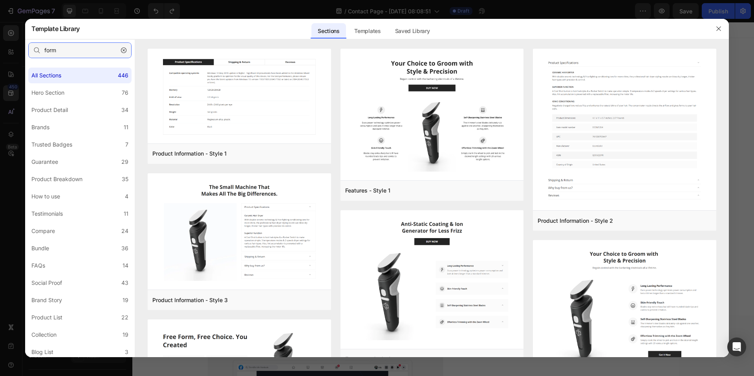
click at [68, 53] on input "form" at bounding box center [79, 50] width 103 height 16
click at [72, 48] on input "form" at bounding box center [79, 50] width 103 height 16
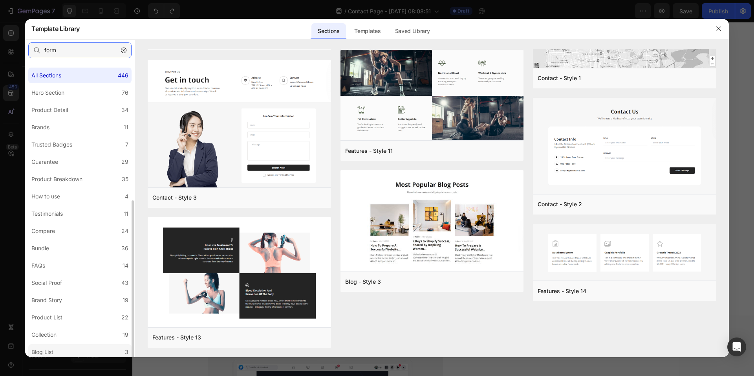
scroll to position [89, 0]
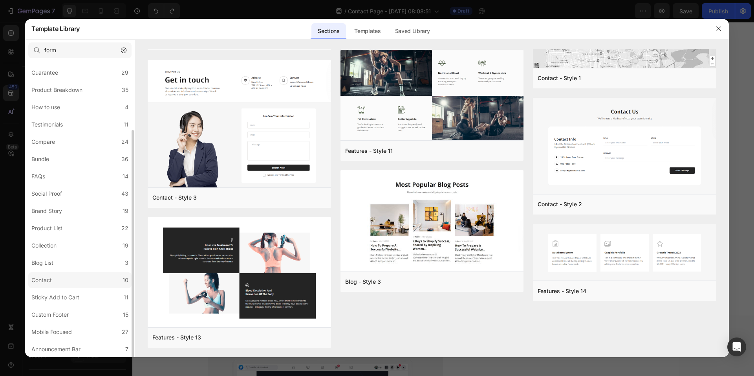
click at [82, 277] on label "Contact 10" at bounding box center [79, 280] width 103 height 16
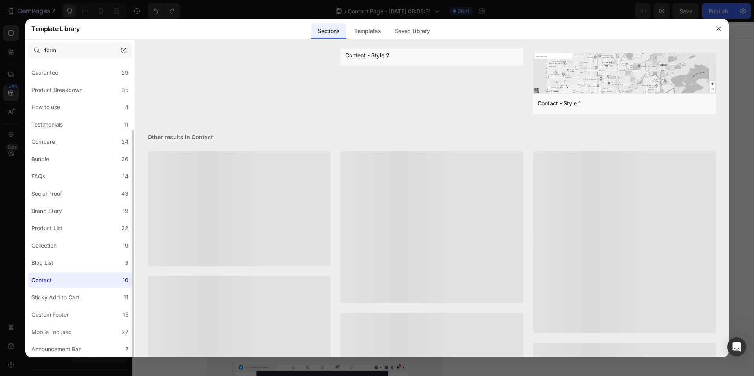
scroll to position [0, 0]
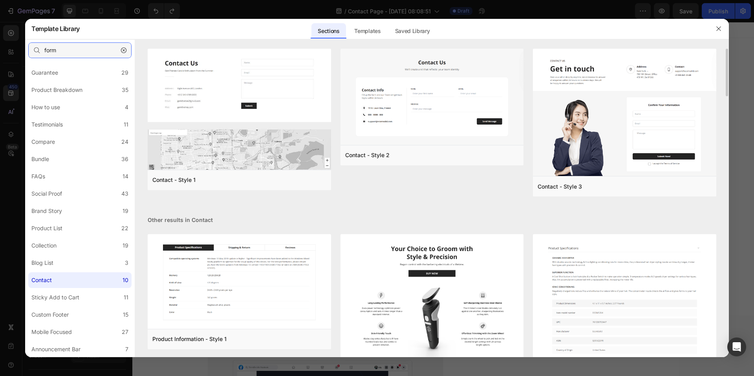
click at [92, 50] on input "form" at bounding box center [79, 50] width 103 height 16
type input "f"
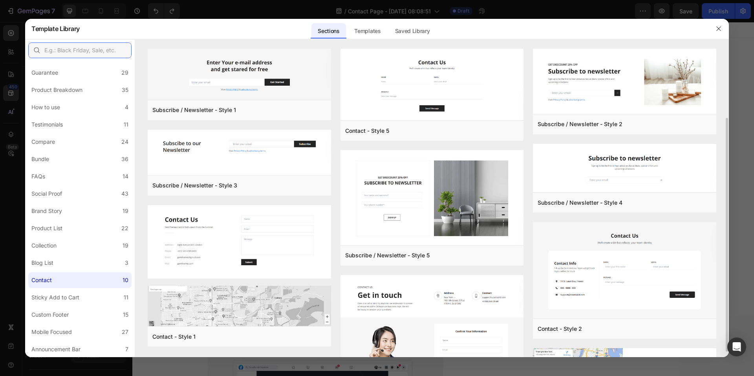
scroll to position [39, 0]
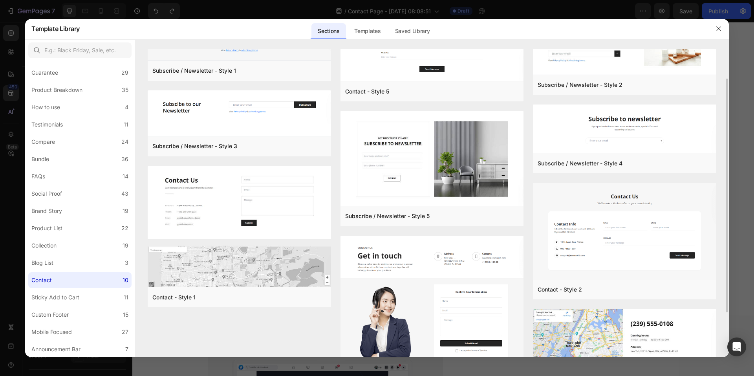
click at [420, 277] on img at bounding box center [433, 300] width 184 height 129
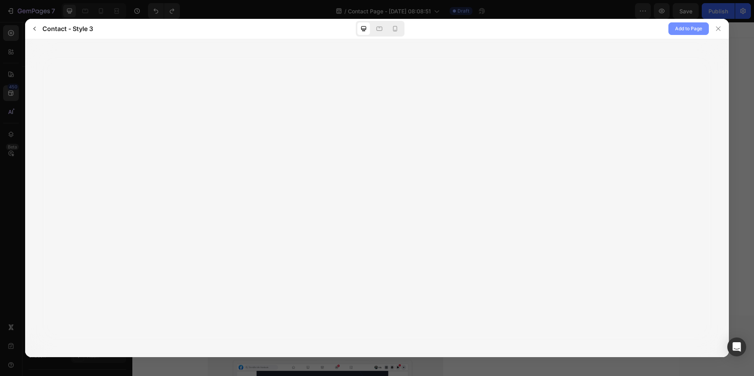
click at [699, 31] on span "Add to Page" at bounding box center [688, 28] width 27 height 9
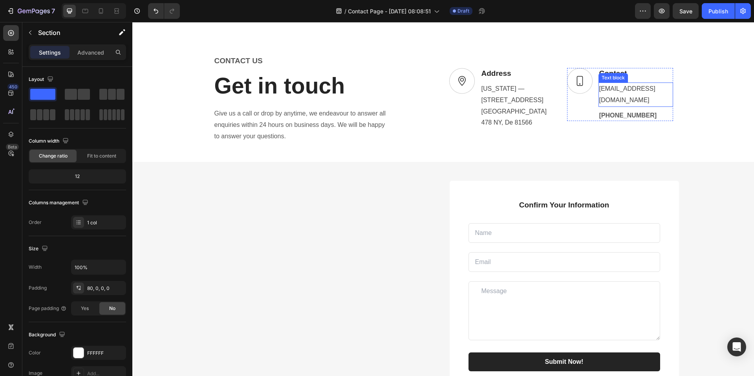
scroll to position [903, 0]
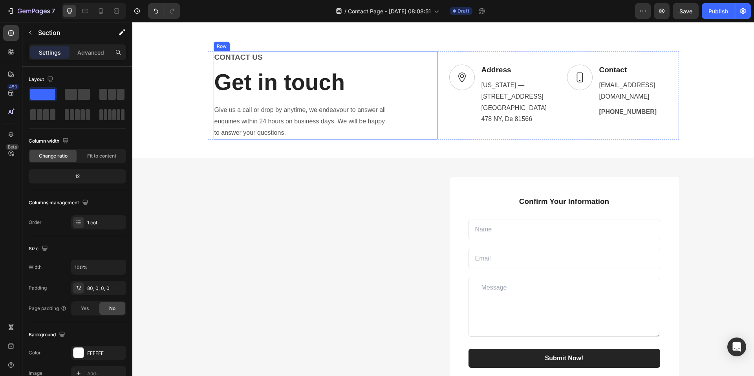
click at [392, 130] on div "CONTACT US Text block Get in touch Heading Give us a call or drop by anytime, w…" at bounding box center [326, 95] width 224 height 88
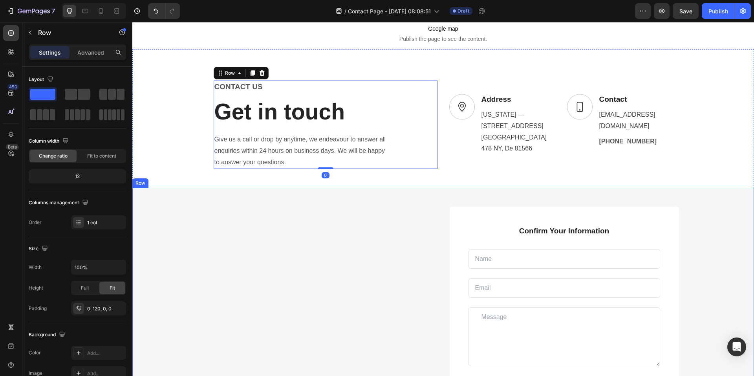
scroll to position [785, 0]
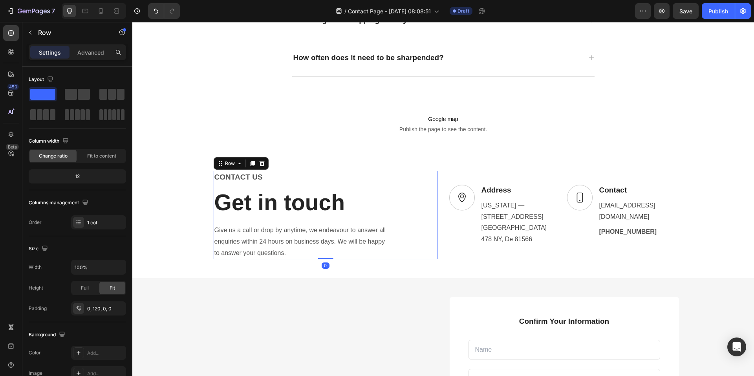
click at [382, 139] on div "CONTACT US Text block Get in touch Heading Give us a call or drop by anytime, w…" at bounding box center [443, 342] width 622 height 406
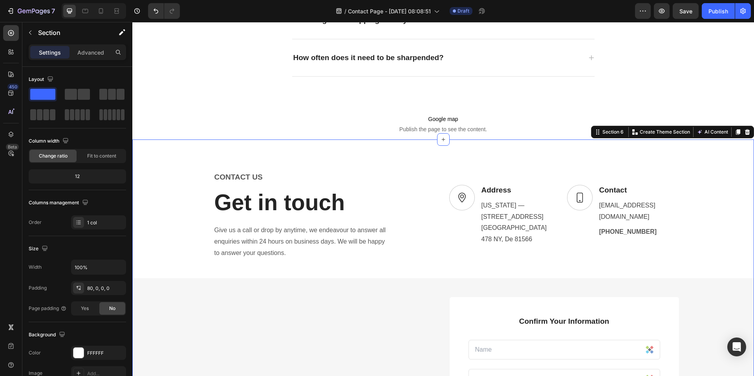
click at [379, 151] on div "CONTACT US Text block Get in touch Heading Give us a call or drop by anytime, w…" at bounding box center [443, 342] width 622 height 406
click at [419, 174] on div "CONTACT US Text block Get in touch Heading Give us a call or drop by anytime, w…" at bounding box center [326, 215] width 224 height 88
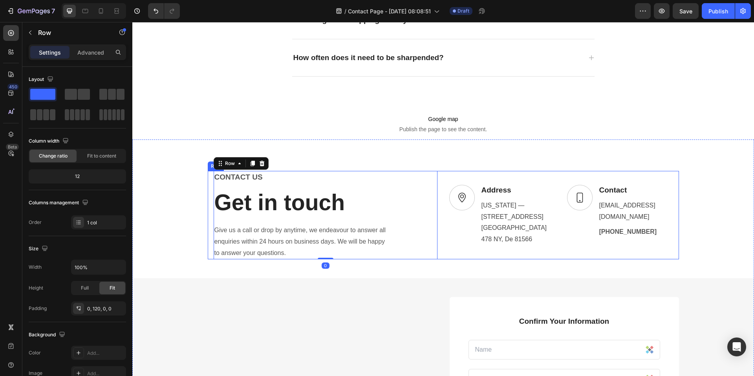
click at [437, 177] on div "CONTACT US Text block Get in touch Heading Give us a call or drop by anytime, w…" at bounding box center [444, 215] width 472 height 88
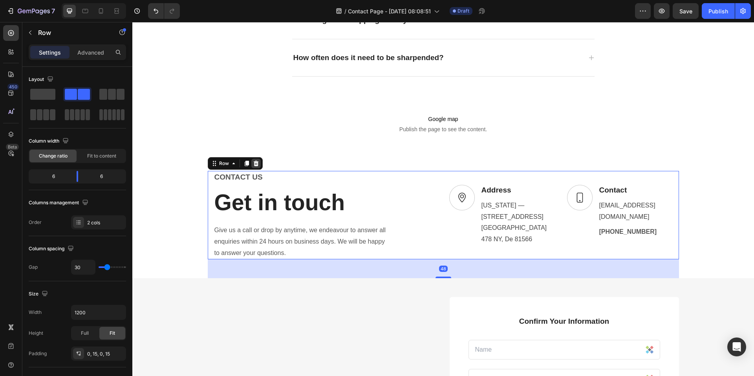
click at [258, 165] on div "Row" at bounding box center [235, 163] width 55 height 13
click at [255, 164] on icon at bounding box center [256, 163] width 6 height 6
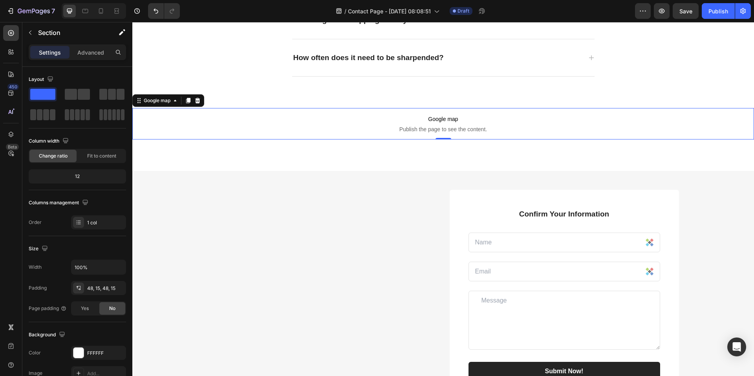
click at [509, 122] on span "Google map" at bounding box center [443, 118] width 622 height 9
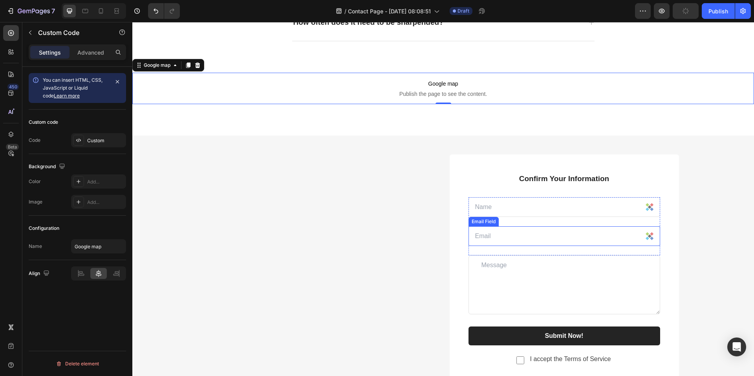
scroll to position [824, 0]
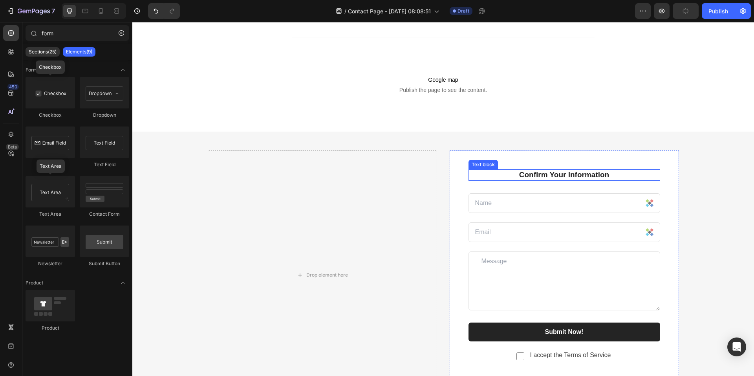
click at [475, 169] on div "Confirm Your Information Text block Text Field Email Field Row Text Area Submit…" at bounding box center [564, 266] width 229 height 230
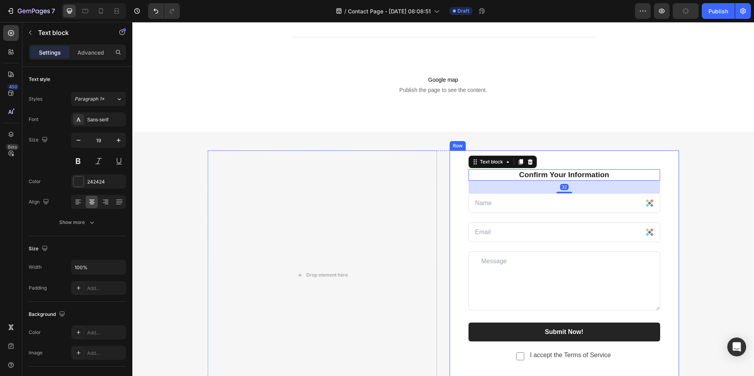
click at [461, 163] on div "Confirm Your Information Text block 32 Text Field Email Field Row Text Area Sub…" at bounding box center [564, 266] width 229 height 230
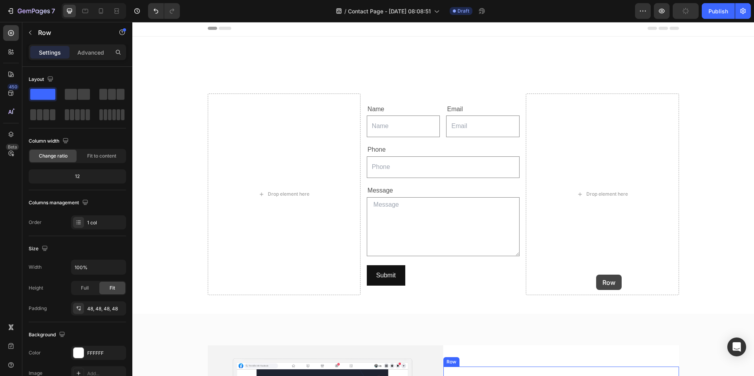
scroll to position [0, 0]
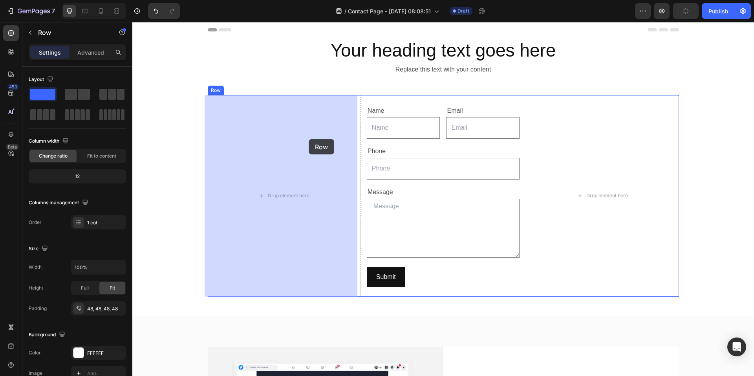
drag, startPoint x: 452, startPoint y: 143, endPoint x: 309, endPoint y: 139, distance: 143.1
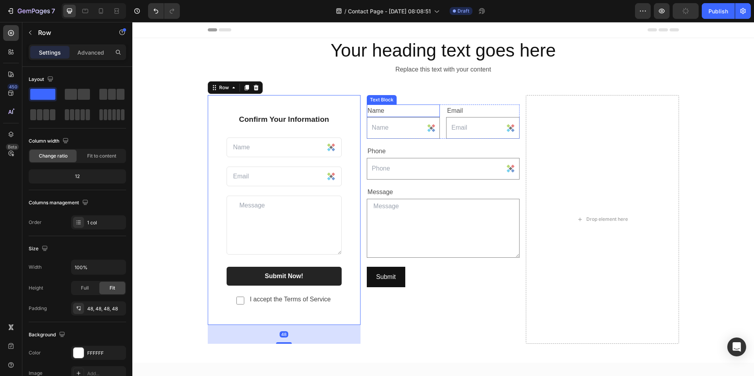
click at [376, 101] on div "Text Block" at bounding box center [382, 99] width 27 height 7
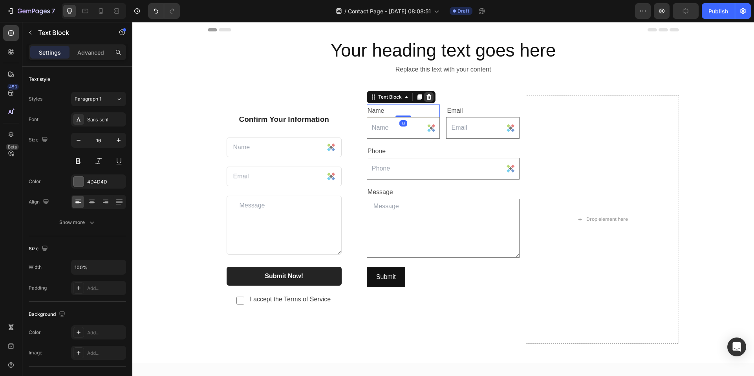
click at [428, 97] on icon at bounding box center [428, 97] width 5 height 6
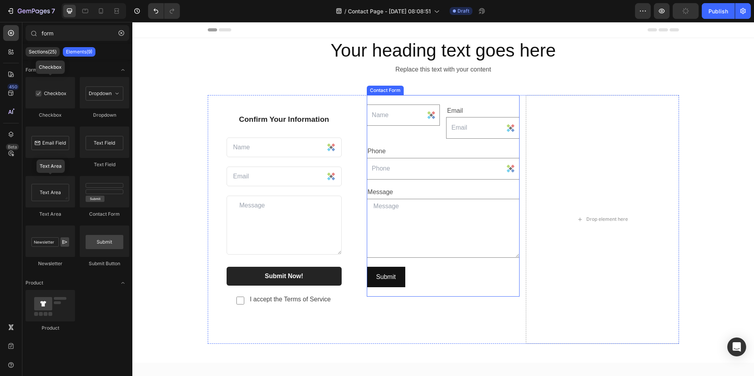
click at [387, 99] on div "Text Field Email Text Block Email Field Row Phone Text Block Text Field Row Mes…" at bounding box center [443, 196] width 153 height 202
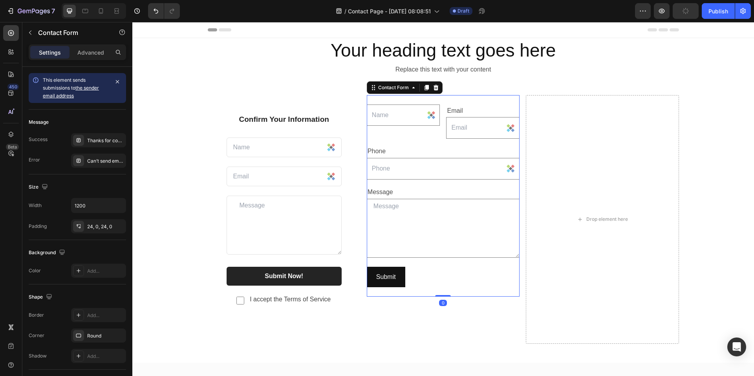
click at [433, 85] on icon at bounding box center [435, 87] width 5 height 6
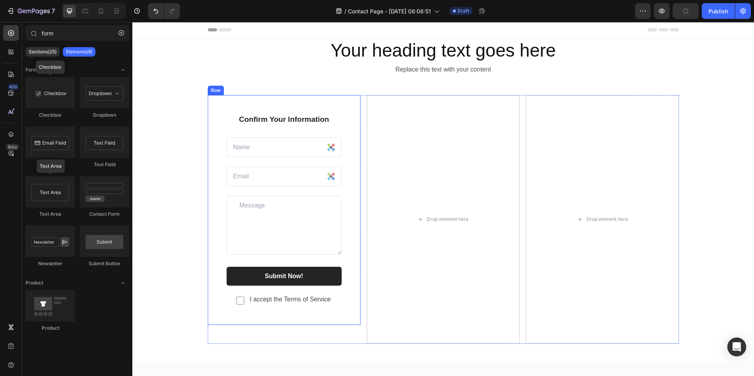
click at [258, 108] on div "Confirm Your Information Text block Text Field Email Field Row Text Area Submit…" at bounding box center [284, 210] width 153 height 230
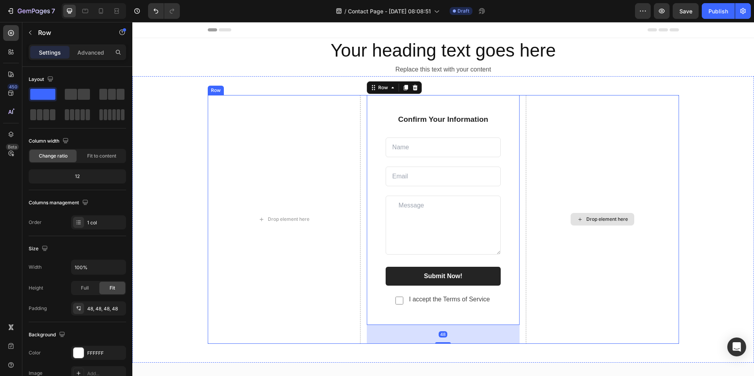
click at [635, 321] on div "Drop element here" at bounding box center [602, 219] width 153 height 249
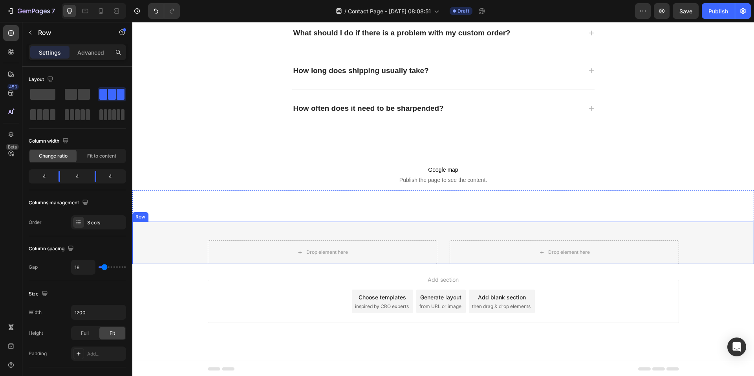
scroll to position [783, 0]
click at [567, 215] on div "Drop element here Drop element here Row Row Section 6" at bounding box center [443, 226] width 622 height 74
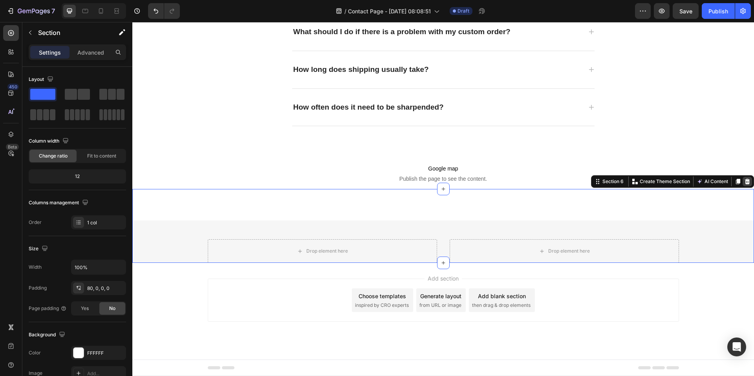
click at [745, 182] on icon at bounding box center [748, 181] width 6 height 6
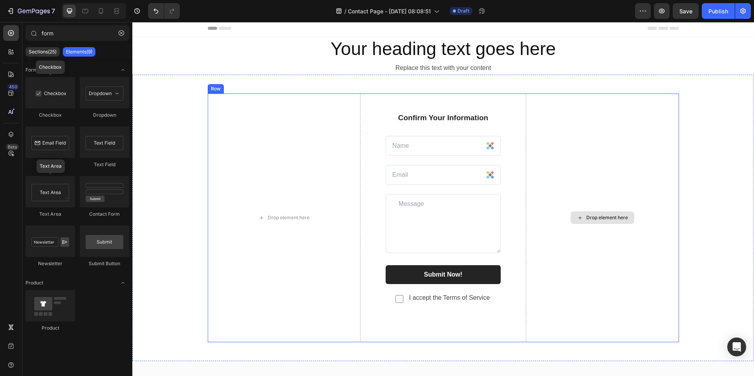
scroll to position [0, 0]
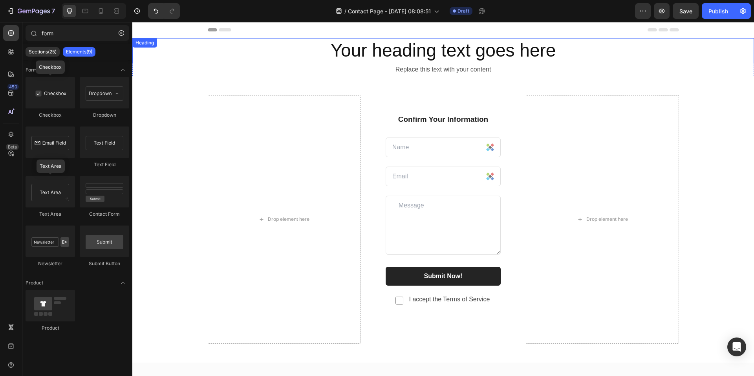
click at [454, 53] on h2 "Your heading text goes here" at bounding box center [443, 50] width 622 height 25
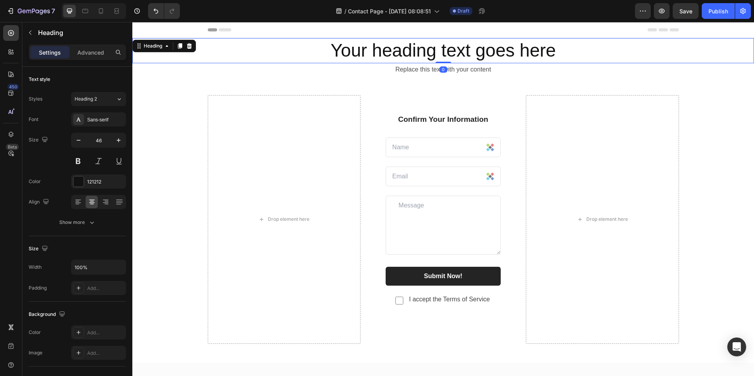
click at [452, 52] on h2 "Your heading text goes here" at bounding box center [443, 50] width 622 height 25
click at [452, 52] on p "Your heading text goes here" at bounding box center [443, 51] width 620 height 24
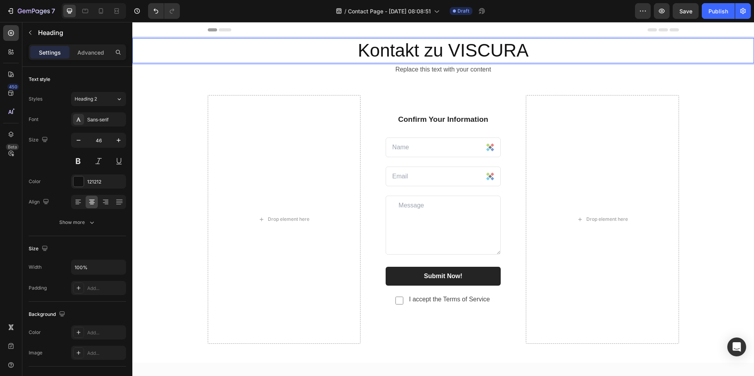
click at [497, 58] on p "Kontakt zu VISCURA" at bounding box center [443, 51] width 620 height 24
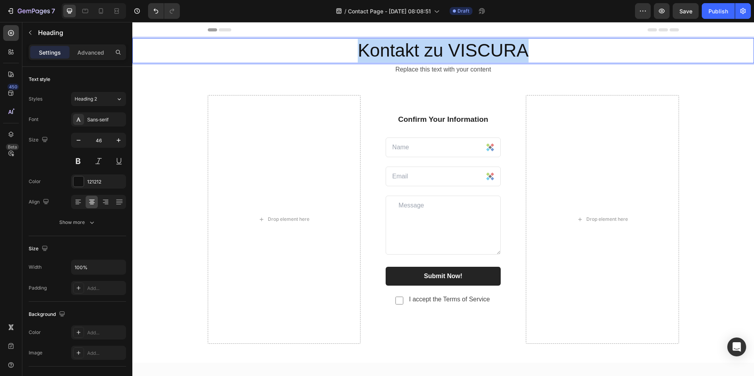
click at [497, 58] on p "Kontakt zu VISCURA" at bounding box center [443, 51] width 620 height 24
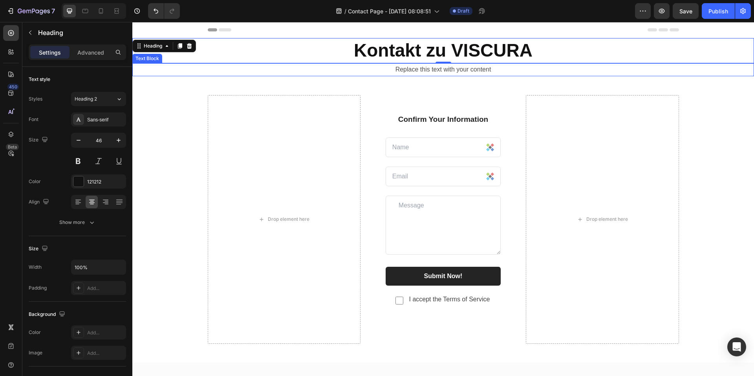
click at [465, 72] on div "Replace this text with your content" at bounding box center [443, 69] width 622 height 13
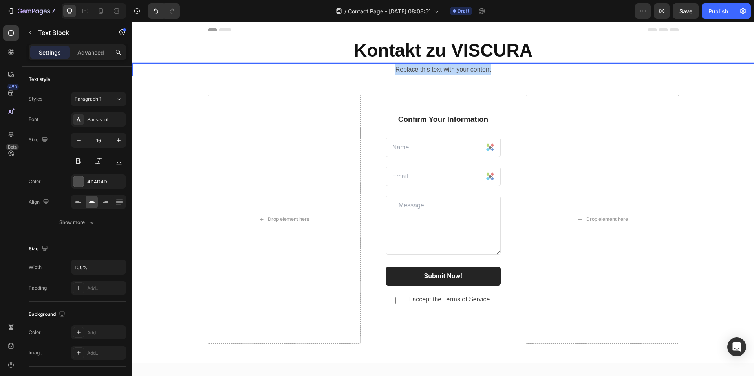
click at [465, 72] on p "Replace this text with your content" at bounding box center [443, 69] width 620 height 11
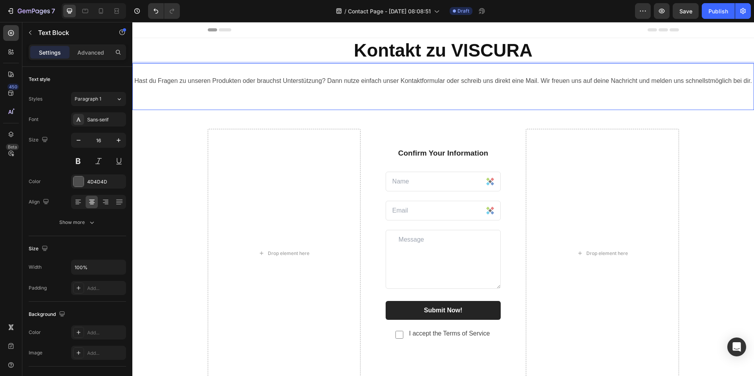
click at [452, 99] on p "Hast du Fragen zu unseren Produkten oder brauchst Unterstützung? Dann nutze ein…" at bounding box center [443, 86] width 620 height 45
click at [445, 109] on p "Hast du Fragen zu unseren Produkten oder brauchst Unterstützung? Dann nutze ein…" at bounding box center [443, 86] width 620 height 45
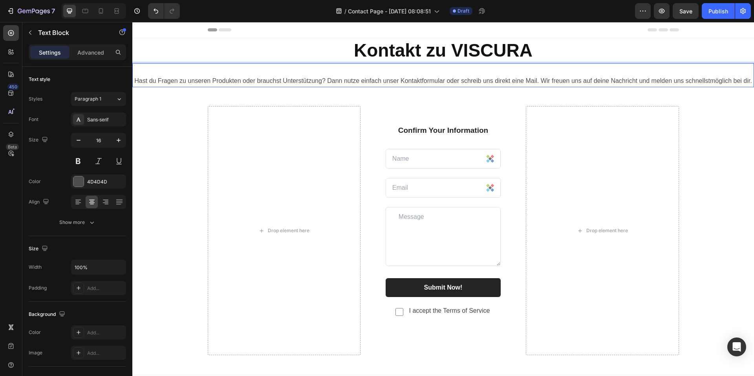
click at [452, 76] on p "Hast du Fragen zu unseren Produkten oder brauchst Unterstützung? Dann nutze ein…" at bounding box center [443, 75] width 620 height 23
click at [452, 72] on p "Hast du Fragen zu unseren Produkten oder brauchst Unterstützung? Dann nutze ein…" at bounding box center [443, 75] width 620 height 23
click at [139, 79] on p "⁠⁠⁠⁠⁠⁠⁠ Hast du Fragen zu unseren Produkten oder brauchst Unterstützung? Dann n…" at bounding box center [443, 75] width 620 height 23
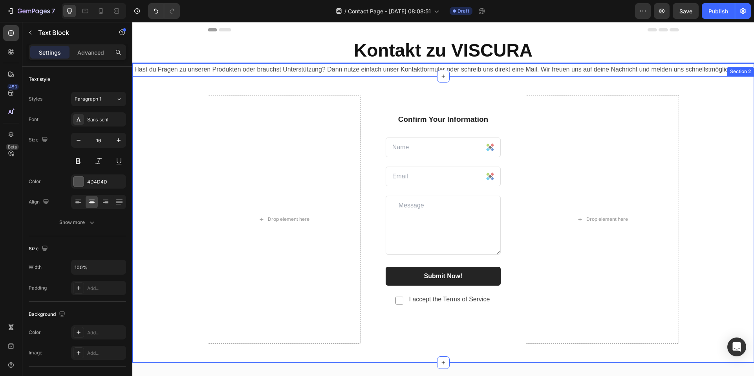
click at [376, 87] on div "Drop element here Confirm Your Information Text block Text Field Email Field Ro…" at bounding box center [443, 219] width 622 height 287
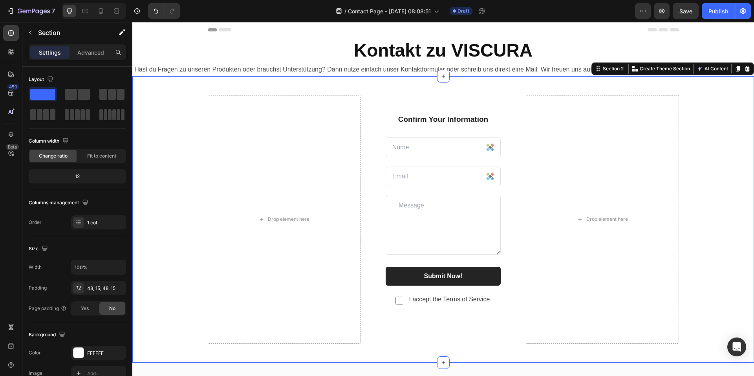
click at [396, 72] on p "Hast du Fragen zu unseren Produkten oder brauchst Unterstützung? Dann nutze ein…" at bounding box center [443, 69] width 620 height 11
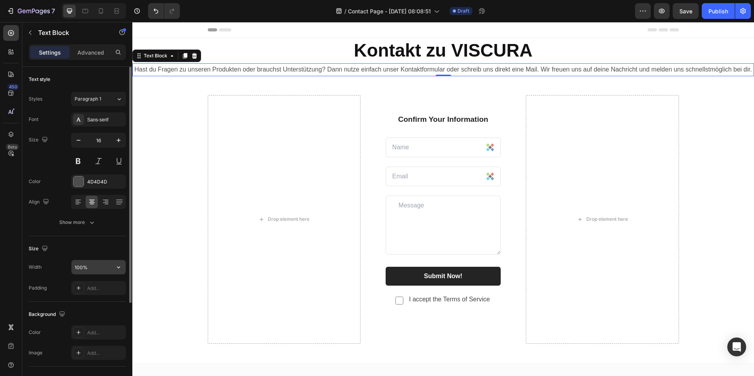
click at [104, 271] on input "100%" at bounding box center [99, 267] width 54 height 14
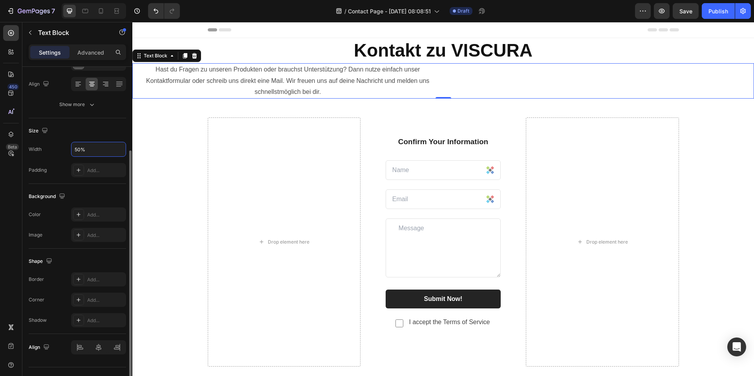
scroll to position [134, 0]
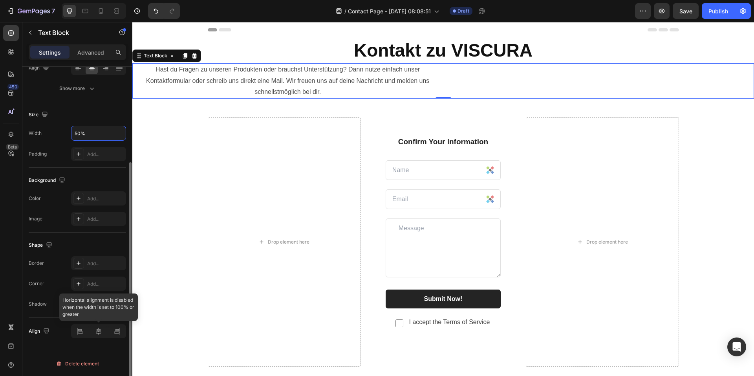
type input "50%"
click at [96, 332] on icon at bounding box center [99, 331] width 6 height 7
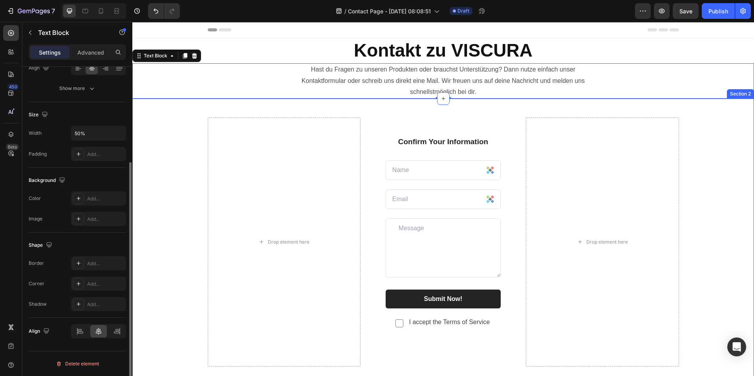
click at [622, 70] on div "Hast du Fragen zu unseren Produkten oder brauchst Unterstützung? Dann nutze ein…" at bounding box center [443, 80] width 622 height 35
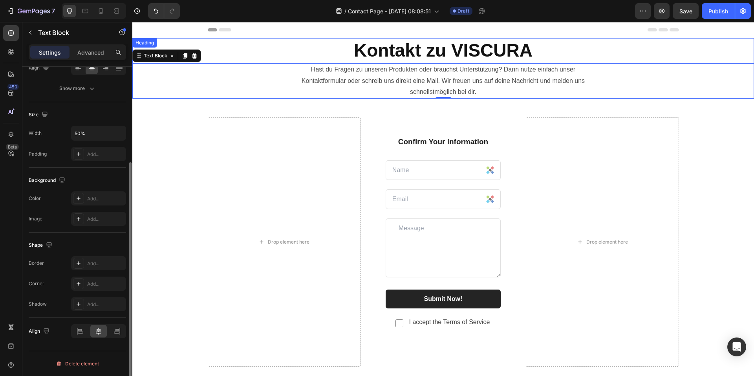
click at [615, 45] on p "⁠⁠⁠⁠⁠⁠⁠ Kontakt zu VISCURA" at bounding box center [443, 51] width 620 height 24
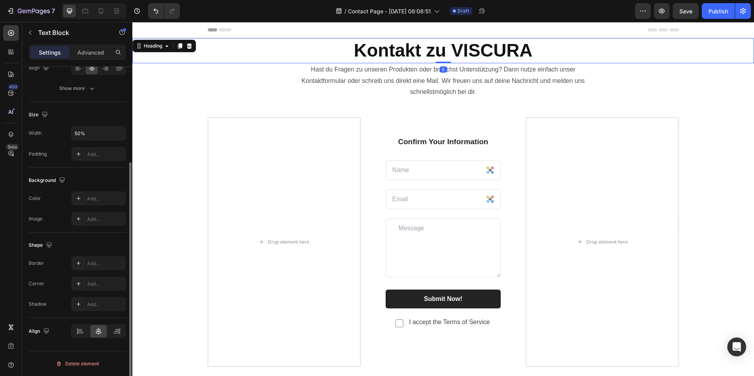
scroll to position [0, 0]
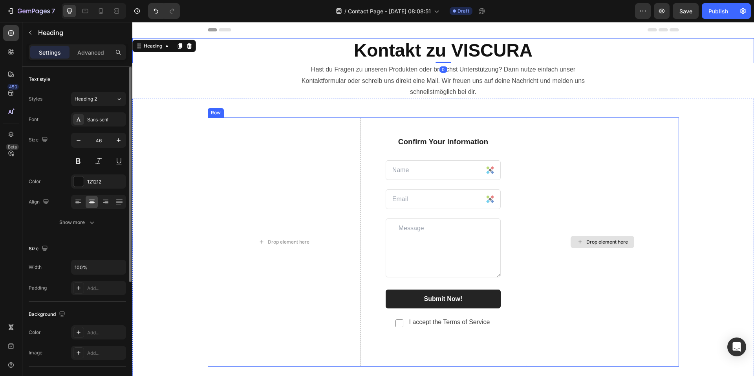
click at [542, 86] on p "Hast du Fragen zu unseren Produkten oder brauchst Unterstützung? Dann nutze ein…" at bounding box center [444, 81] width 310 height 34
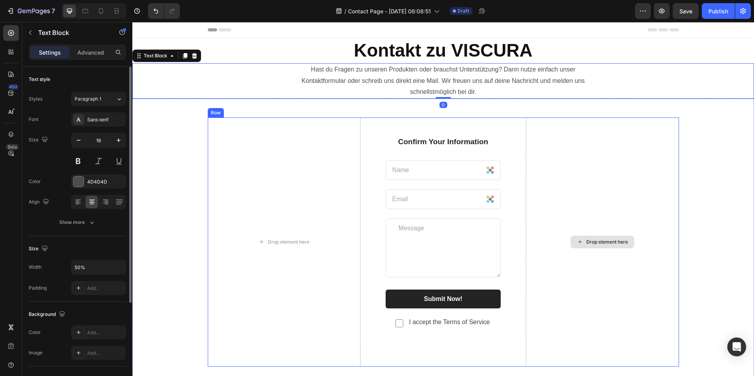
click at [553, 180] on div "Drop element here" at bounding box center [602, 241] width 153 height 249
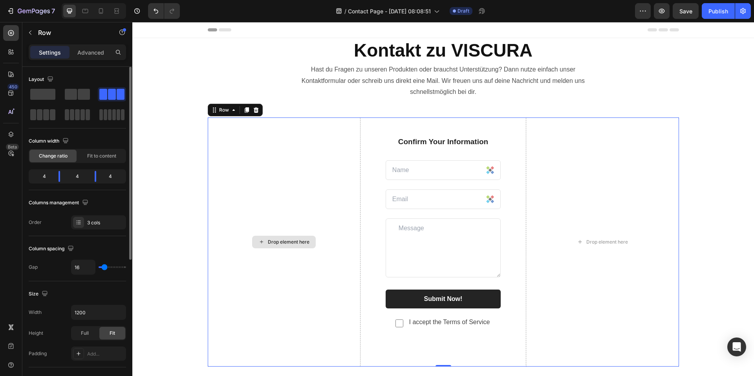
click at [273, 213] on div "Drop element here" at bounding box center [284, 241] width 153 height 249
click at [30, 35] on icon "button" at bounding box center [30, 32] width 6 height 6
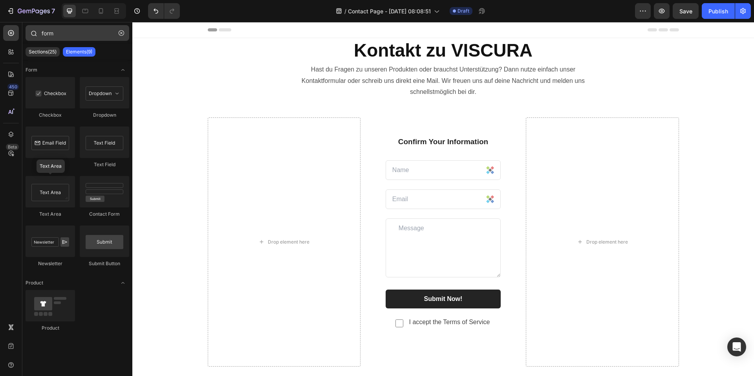
click at [121, 34] on icon "button" at bounding box center [122, 33] width 6 height 6
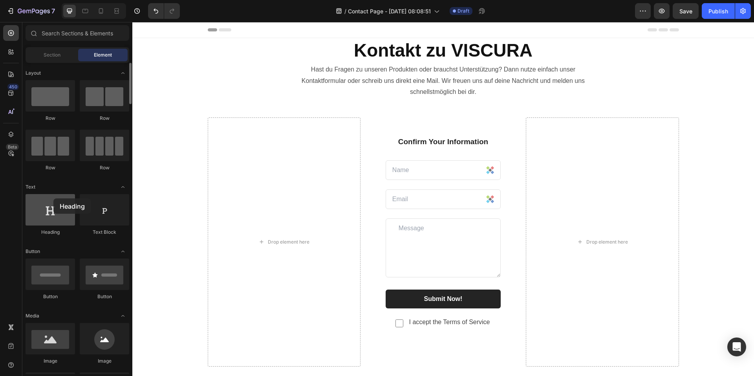
drag, startPoint x: 56, startPoint y: 217, endPoint x: 53, endPoint y: 200, distance: 16.3
click at [53, 200] on div at bounding box center [51, 209] width 50 height 31
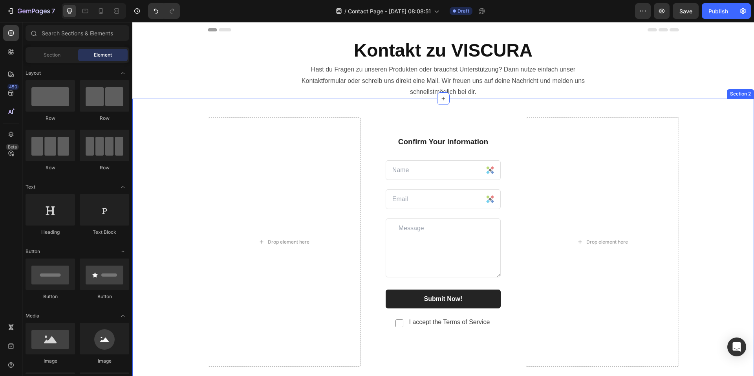
click at [246, 237] on div "Drop element here" at bounding box center [284, 241] width 153 height 249
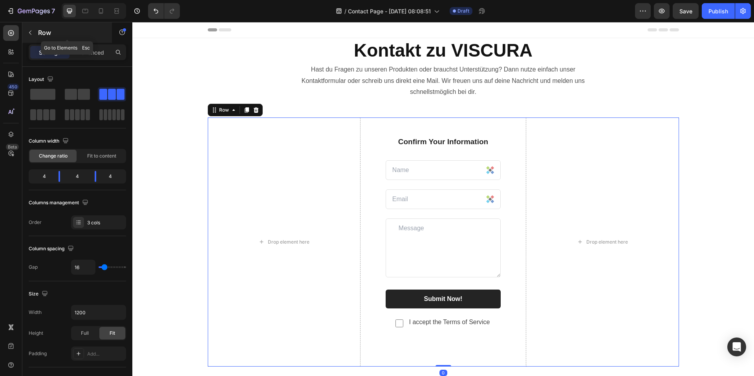
click at [33, 29] on button "button" at bounding box center [30, 32] width 13 height 13
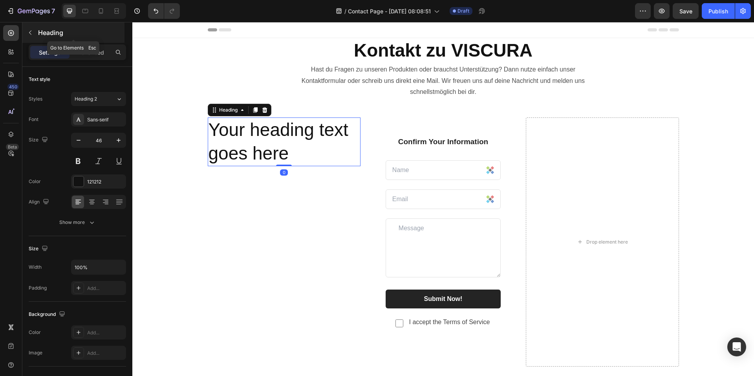
click at [30, 31] on icon "button" at bounding box center [30, 32] width 6 height 6
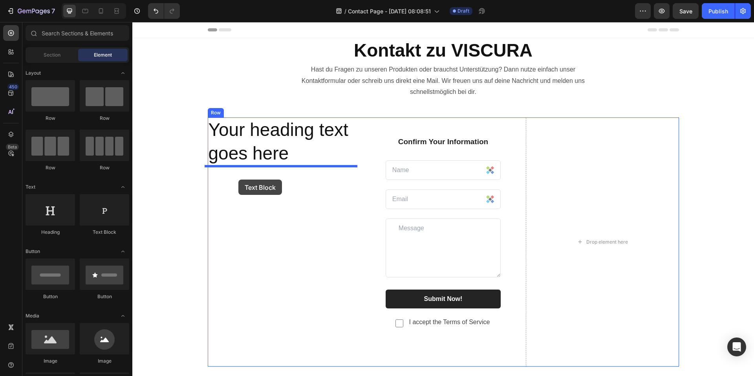
drag, startPoint x: 248, startPoint y: 233, endPoint x: 239, endPoint y: 179, distance: 54.5
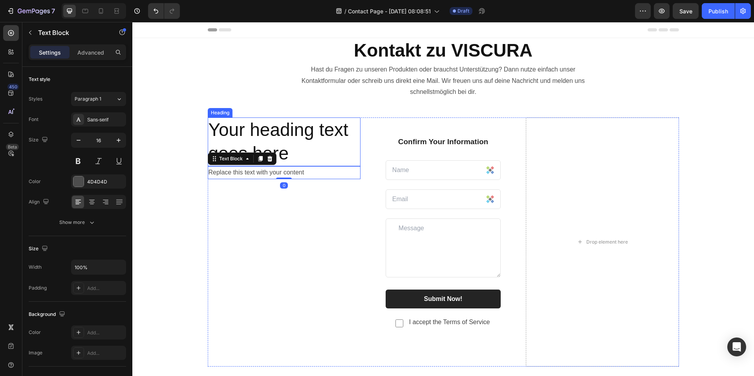
click at [230, 130] on h2 "Your heading text goes here" at bounding box center [284, 141] width 153 height 49
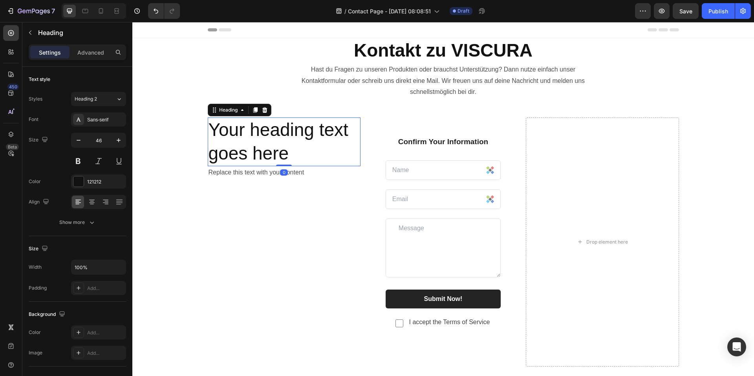
click at [247, 112] on div "Heading" at bounding box center [240, 110] width 64 height 13
click at [253, 110] on icon at bounding box center [255, 110] width 4 height 6
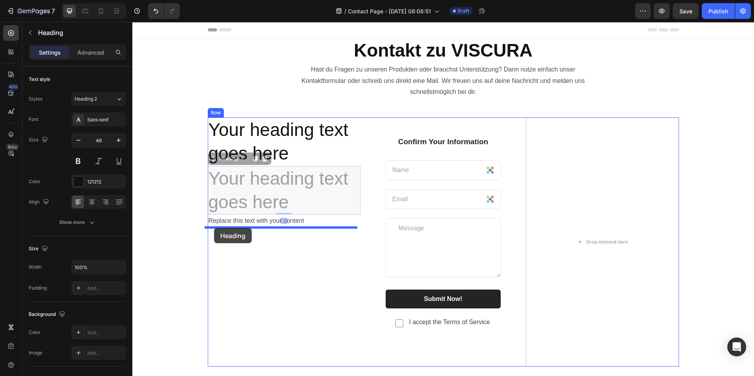
drag, startPoint x: 210, startPoint y: 160, endPoint x: 214, endPoint y: 228, distance: 68.1
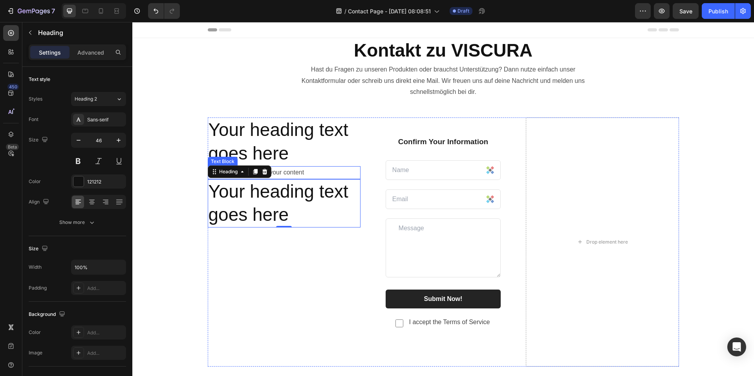
click at [288, 169] on div "Replace this text with your content" at bounding box center [284, 172] width 153 height 13
click at [259, 160] on icon at bounding box center [260, 159] width 4 height 6
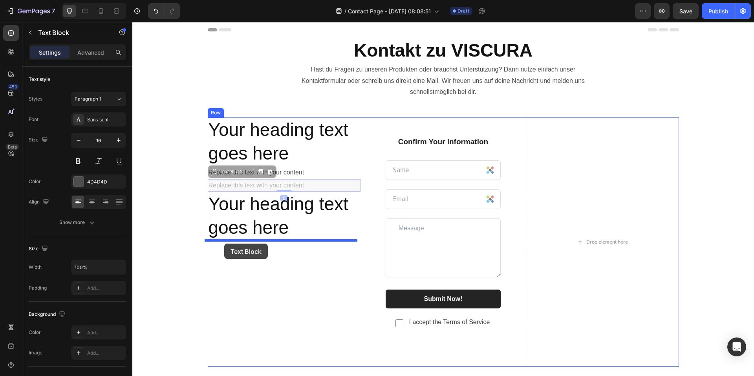
drag, startPoint x: 211, startPoint y: 182, endPoint x: 224, endPoint y: 244, distance: 62.7
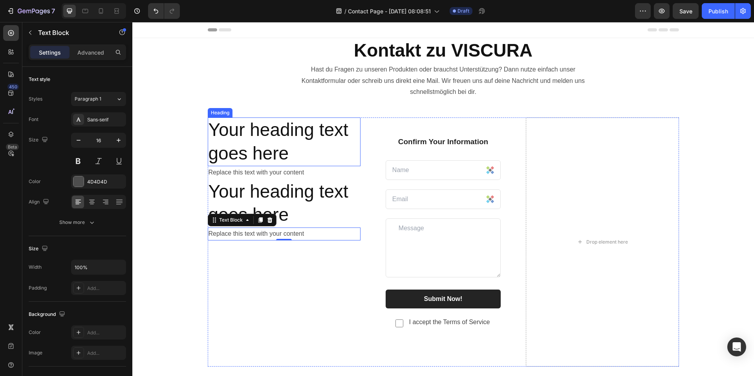
click at [246, 130] on h2 "Your heading text goes here" at bounding box center [284, 141] width 153 height 49
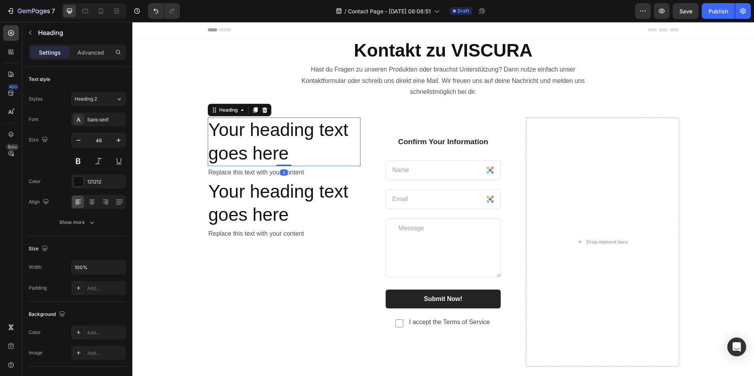
click at [305, 129] on h2 "Your heading text goes here" at bounding box center [284, 141] width 153 height 49
click at [305, 129] on p "Your heading text goes here" at bounding box center [284, 141] width 151 height 47
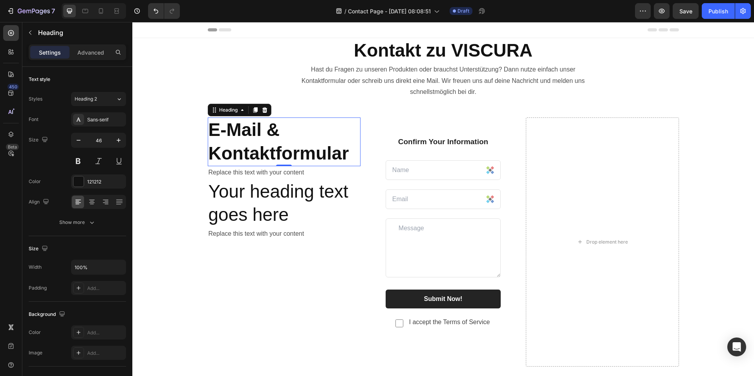
click at [270, 176] on div "Replace this text with your content" at bounding box center [284, 172] width 153 height 13
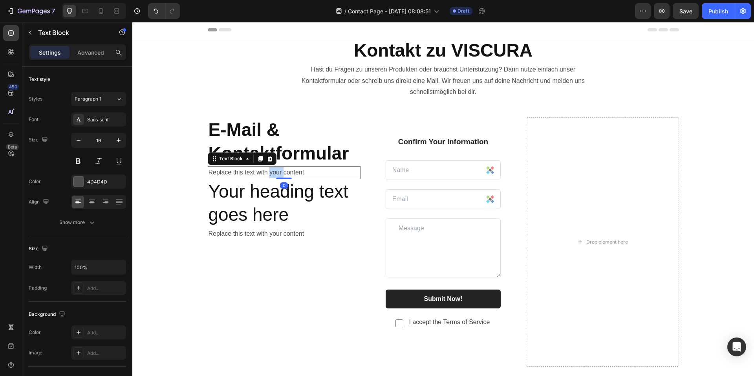
click at [270, 176] on div "Replace this text with your content" at bounding box center [284, 172] width 153 height 13
click at [270, 176] on p "Replace this text with your content" at bounding box center [284, 172] width 151 height 11
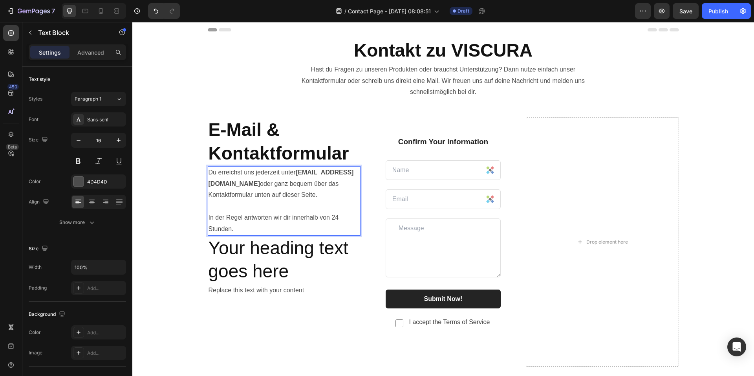
click at [281, 259] on h2 "Your heading text goes here" at bounding box center [284, 260] width 153 height 49
click at [301, 254] on h2 "Your heading text goes here" at bounding box center [284, 260] width 153 height 49
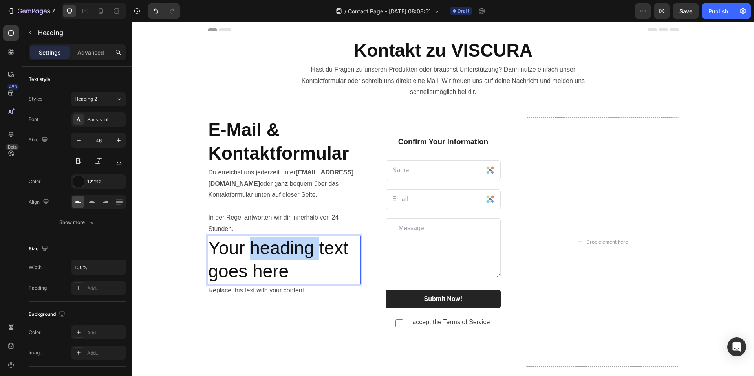
click at [301, 254] on p "Your heading text goes here" at bounding box center [284, 260] width 151 height 47
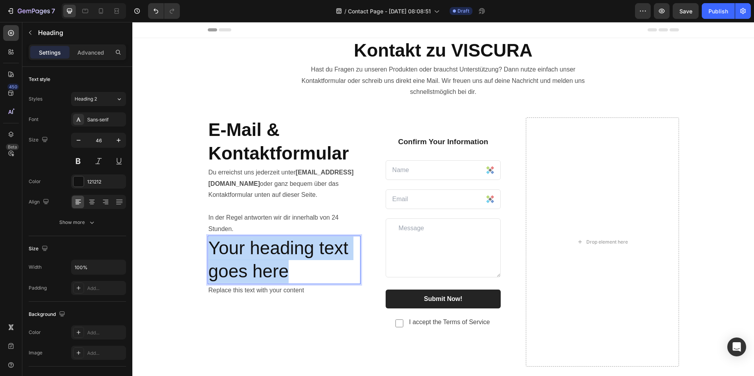
click at [301, 254] on p "Your heading text goes here" at bounding box center [284, 260] width 151 height 47
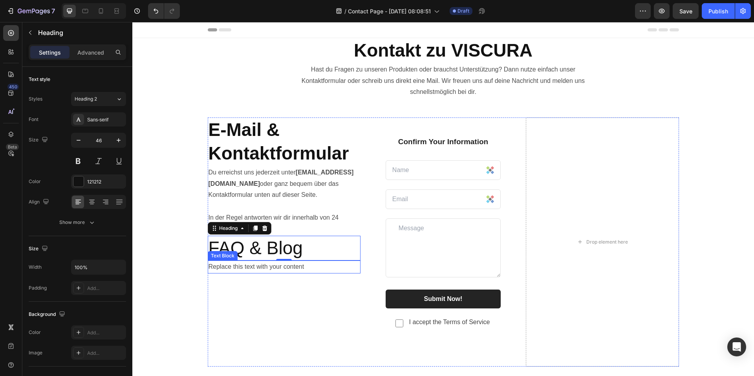
click at [264, 268] on div "Replace this text with your content" at bounding box center [284, 267] width 153 height 13
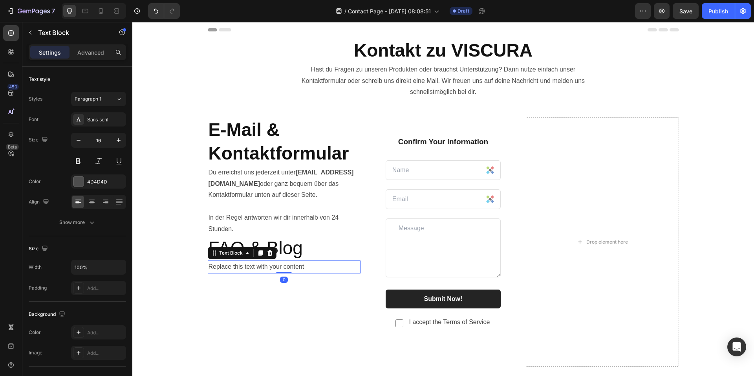
click at [264, 268] on div "Replace this text with your content" at bounding box center [284, 267] width 153 height 13
click at [264, 268] on p "Replace this text with your content" at bounding box center [284, 266] width 151 height 11
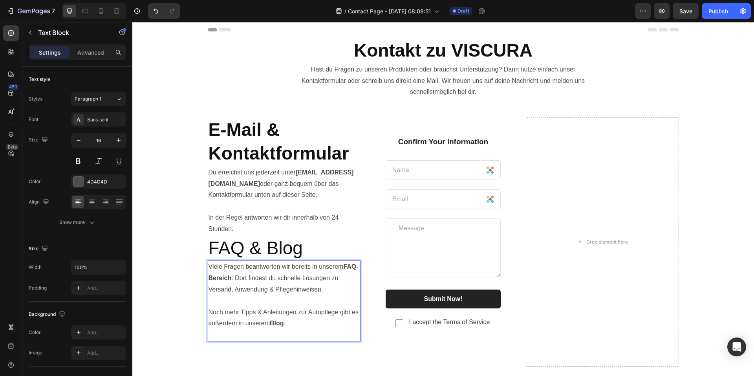
click at [554, 310] on div "Drop element here" at bounding box center [602, 241] width 153 height 249
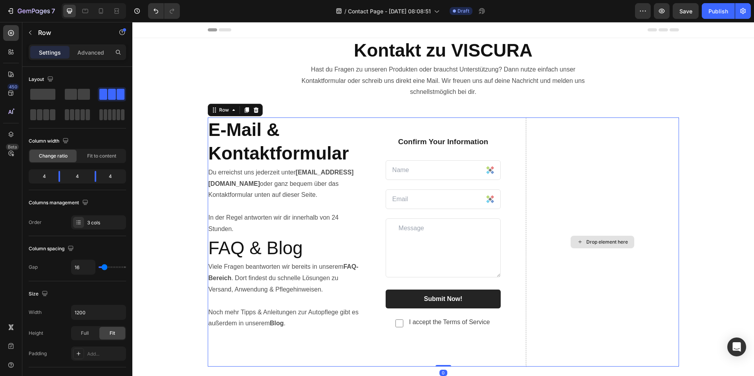
click at [589, 314] on div "Drop element here" at bounding box center [602, 241] width 153 height 249
click at [704, 145] on div "⁠⁠⁠⁠⁠⁠⁠ E-Mail & Kontaktformular Heading Du erreichst uns jederzeit unter info@…" at bounding box center [443, 241] width 610 height 249
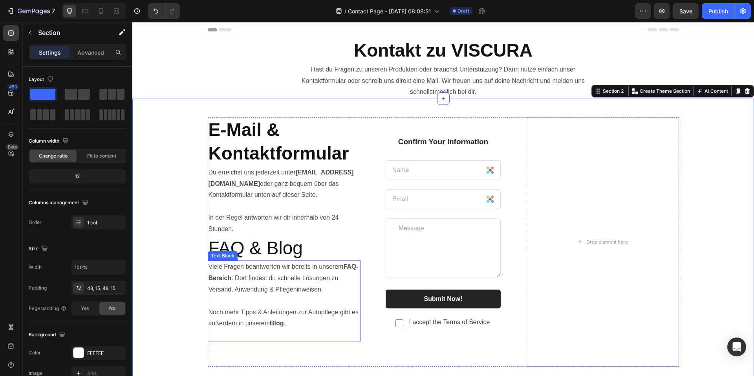
click at [286, 332] on p "Viele Fragen beantworten wir bereits in unserem FAQ-Bereich . Dort findest du […" at bounding box center [284, 300] width 151 height 79
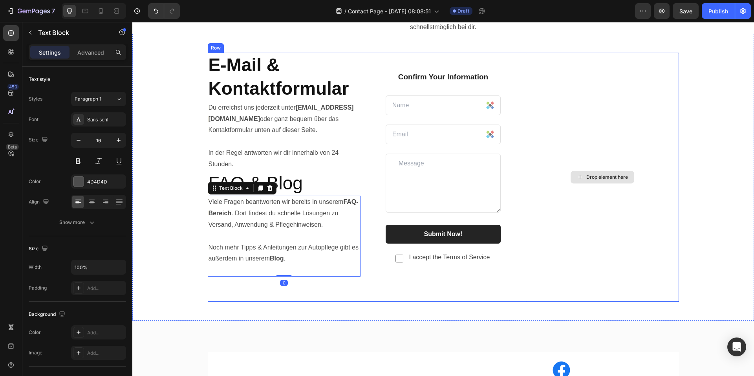
scroll to position [79, 0]
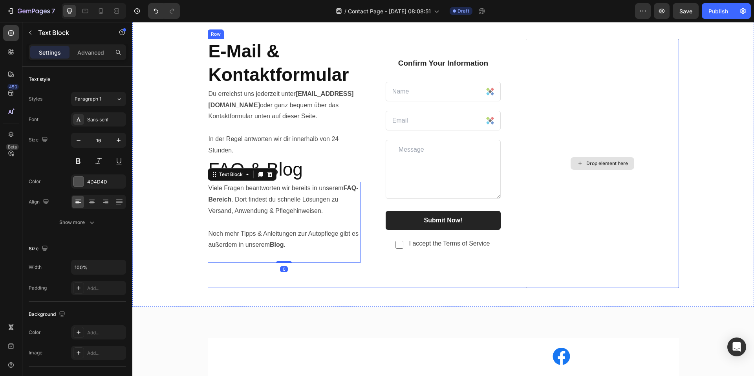
click at [590, 221] on div "Drop element here" at bounding box center [602, 163] width 153 height 249
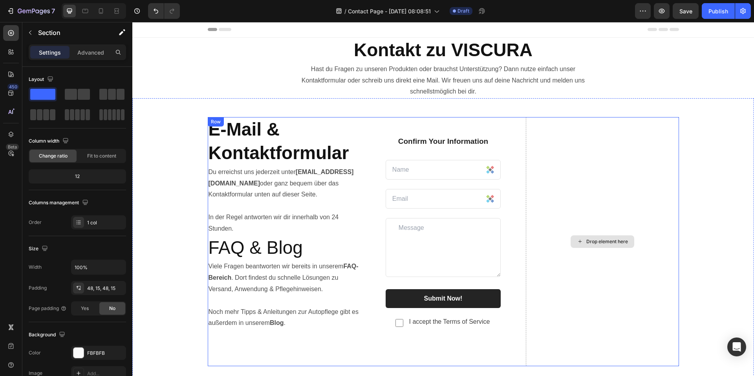
scroll to position [0, 0]
click at [681, 166] on div "⁠⁠⁠⁠⁠⁠⁠ E-Mail & Kontaktformular Heading Du erreichst uns jederzeit unter info@…" at bounding box center [443, 241] width 610 height 249
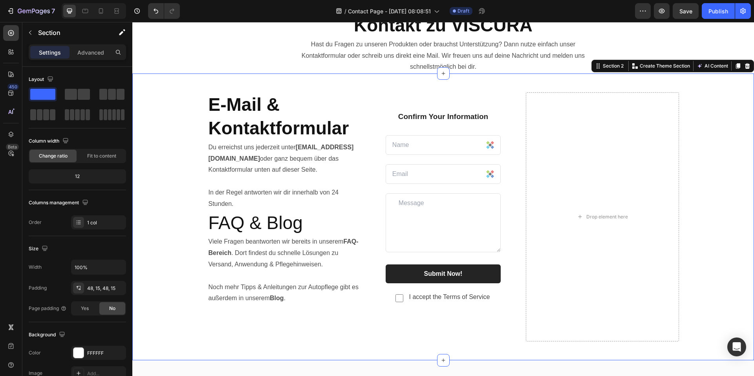
scroll to position [39, 0]
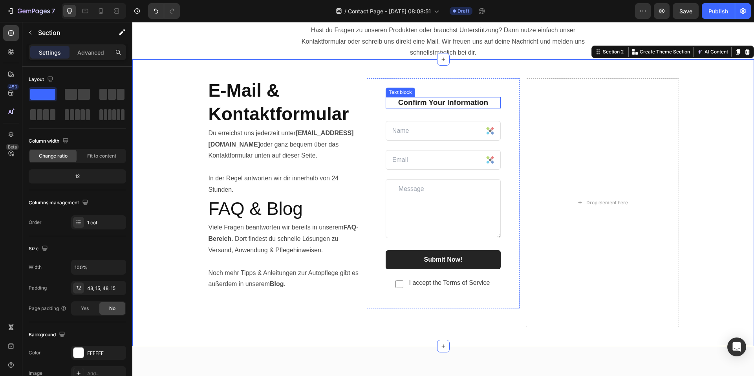
click at [430, 102] on p "Confirm Your Information" at bounding box center [444, 103] width 114 height 10
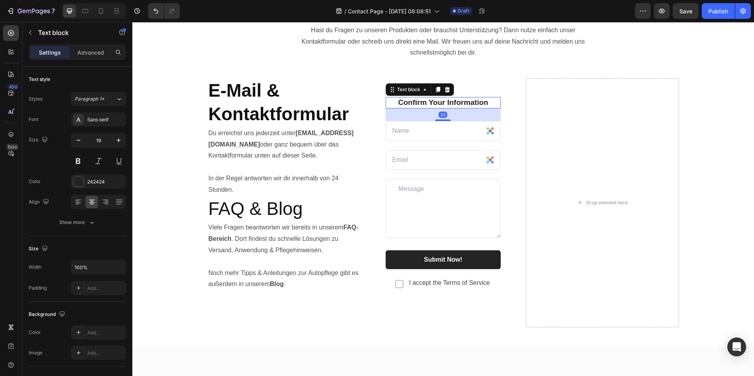
click at [430, 102] on p "Confirm Your Information" at bounding box center [444, 103] width 114 height 10
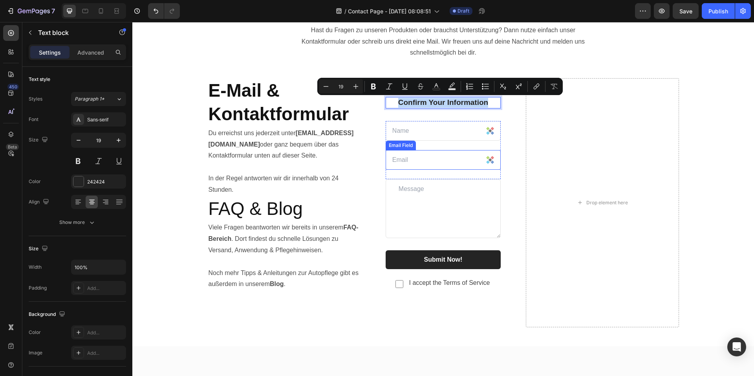
click at [449, 161] on input "email" at bounding box center [443, 160] width 115 height 20
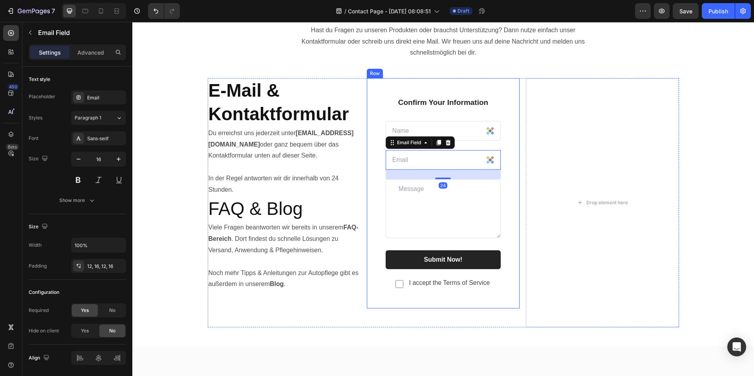
click at [472, 112] on div "Confirm Your Information Text block Text Field Email Field 24 Row Text Area Sub…" at bounding box center [443, 193] width 115 height 193
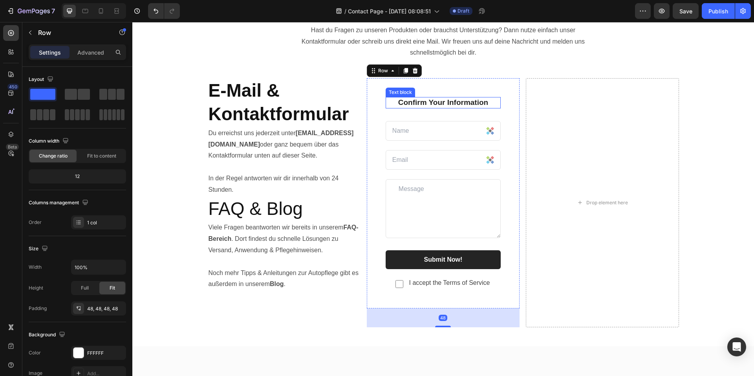
click at [390, 86] on div "Confirm Your Information Text block Text Field Email Field Row Text Area Submit…" at bounding box center [443, 193] width 153 height 230
click at [420, 95] on div "Confirm Your Information Text block Text Field Email Field Row Text Area Submit…" at bounding box center [443, 193] width 153 height 230
click at [417, 128] on input "text" at bounding box center [443, 131] width 115 height 20
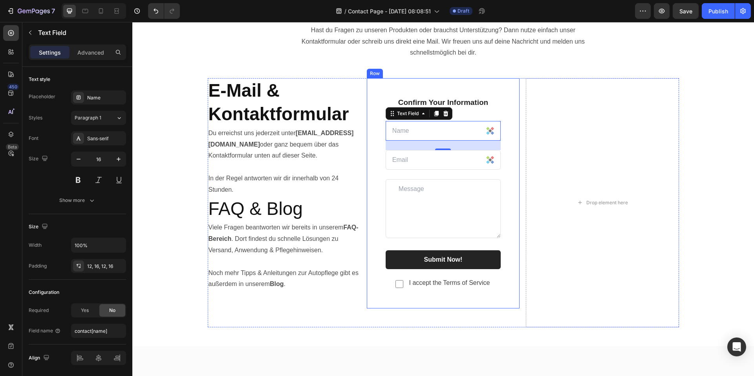
click at [513, 223] on div "Confirm Your Information Text block Text Field 24 Email Field Row Text Area Sub…" at bounding box center [443, 193] width 153 height 230
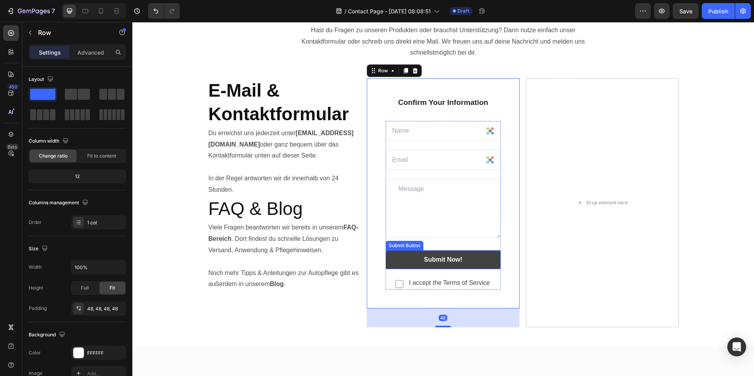
click at [483, 255] on button "Submit Now!" at bounding box center [443, 259] width 115 height 19
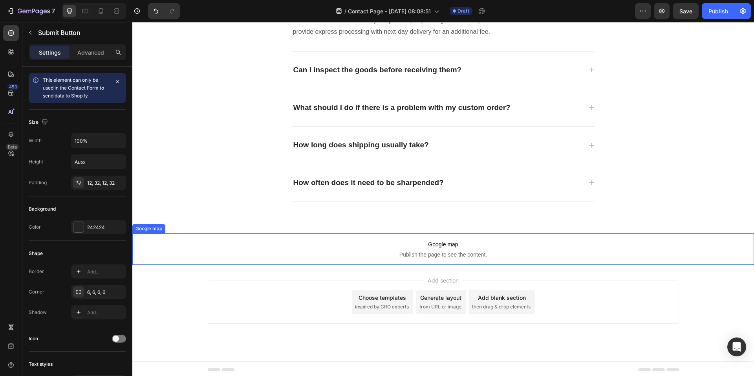
scroll to position [732, 0]
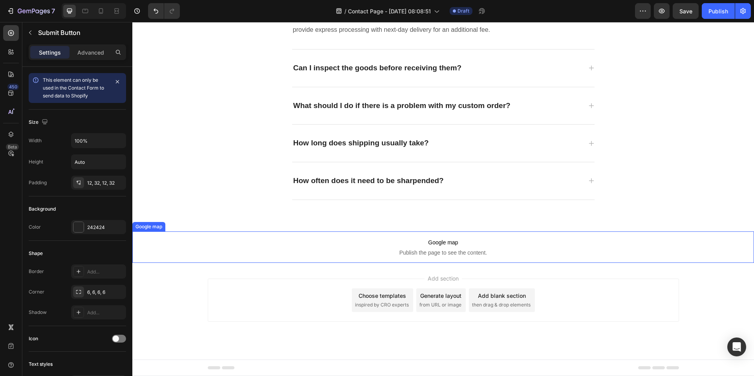
click at [489, 250] on span "Publish the page to see the content." at bounding box center [443, 253] width 622 height 8
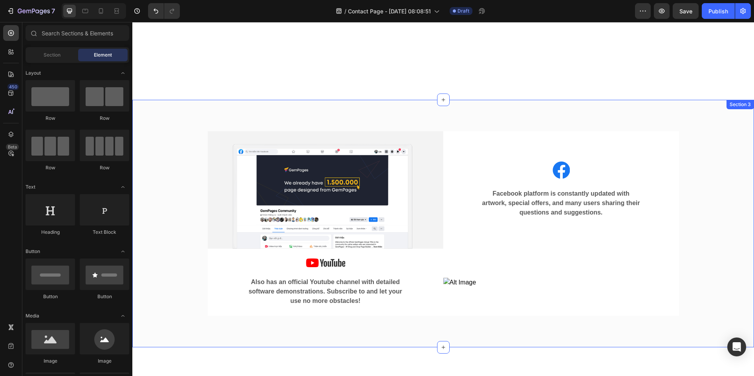
scroll to position [0, 0]
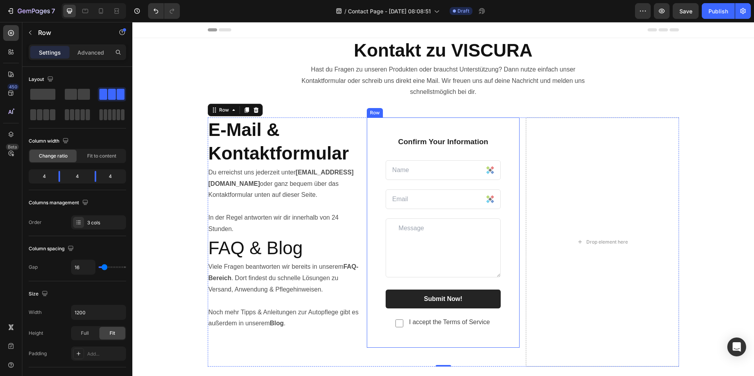
click at [499, 142] on div "Confirm Your Information Text block Text Field Email Field Row Text Area Submit…" at bounding box center [443, 232] width 153 height 230
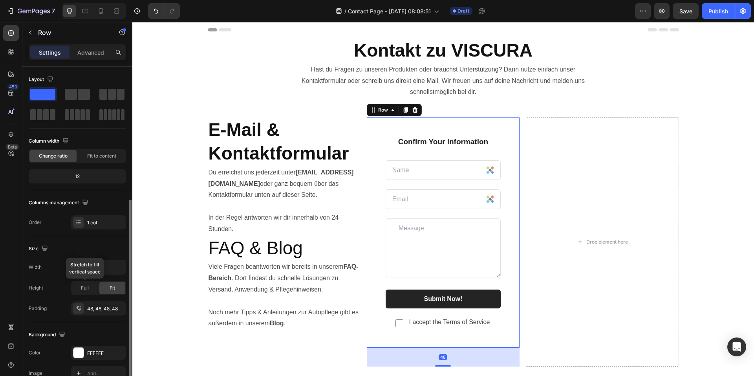
scroll to position [118, 0]
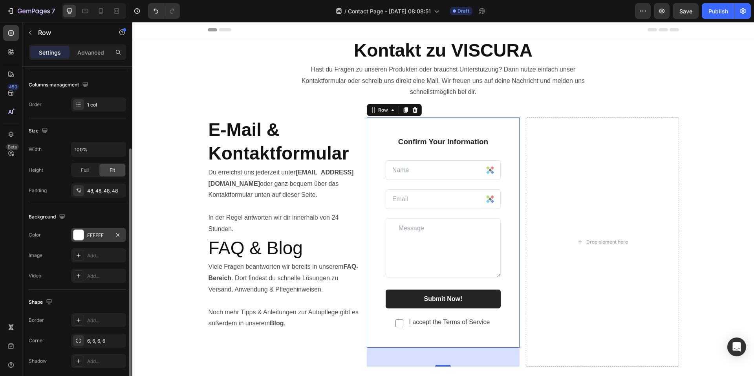
click at [79, 237] on div at bounding box center [78, 235] width 10 height 10
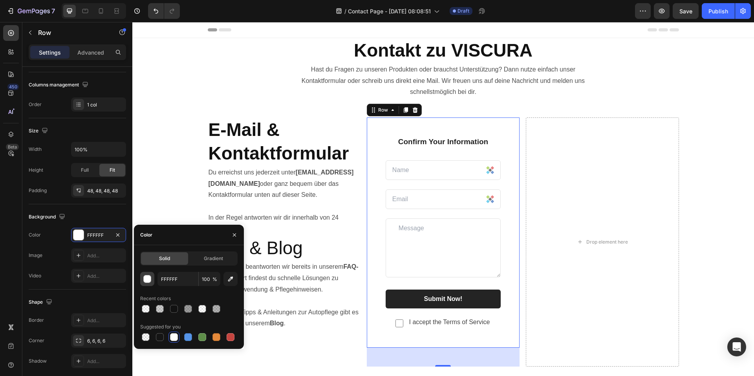
click at [146, 279] on div "button" at bounding box center [148, 279] width 8 height 8
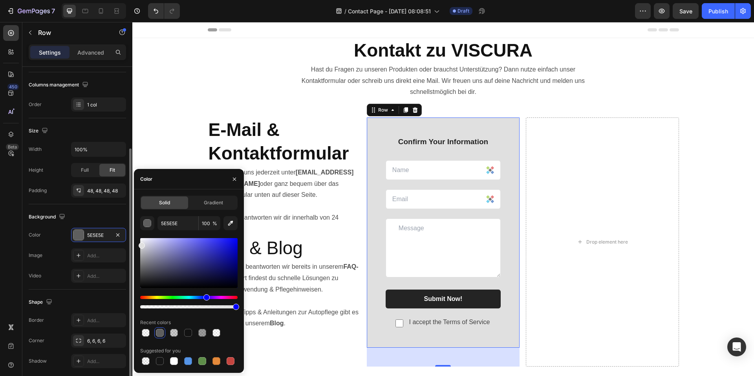
type input "E0E0E0"
drag, startPoint x: 154, startPoint y: 274, endPoint x: 126, endPoint y: 244, distance: 41.2
click at [126, 244] on div "450 Beta Sections(30) Elements(83) Section Element Hero Section Product Detail …" at bounding box center [66, 199] width 132 height 354
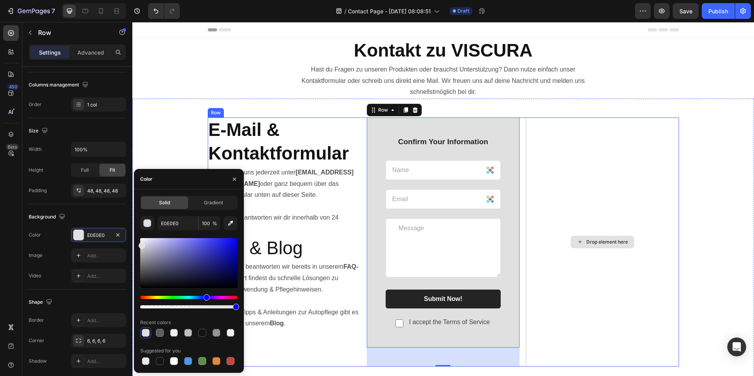
click at [635, 104] on div "E-Mail & Kontaktformular Heading Du erreichst uns jederzeit unter info@viscurag…" at bounding box center [443, 242] width 622 height 287
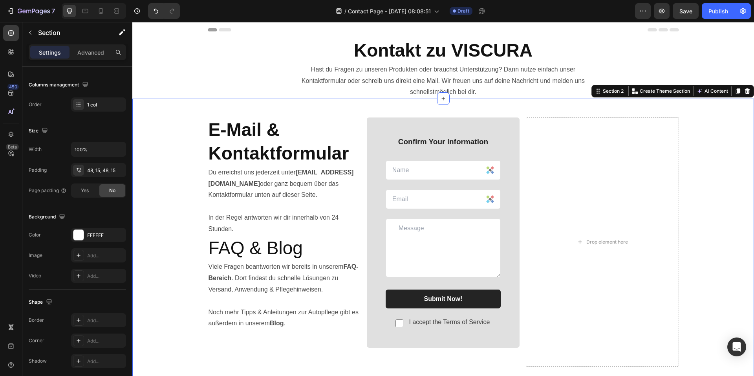
scroll to position [0, 0]
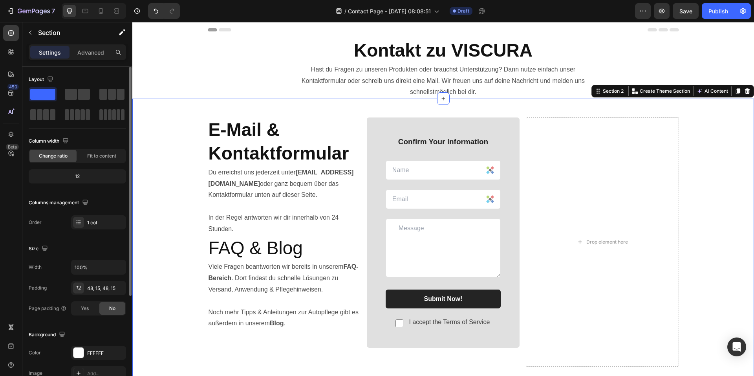
click at [707, 248] on div "E-Mail & Kontaktformular Heading Du erreichst uns jederzeit unter info@viscurag…" at bounding box center [443, 241] width 610 height 249
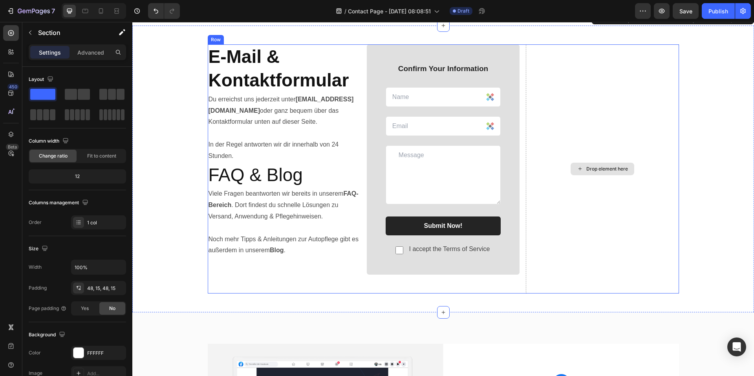
scroll to position [79, 0]
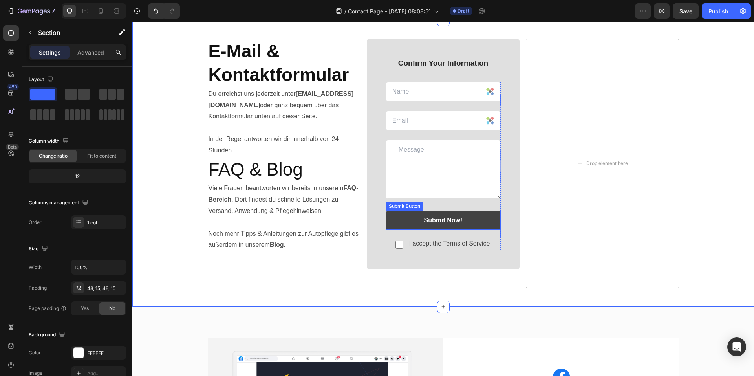
click at [472, 220] on button "Submit Now!" at bounding box center [443, 220] width 115 height 19
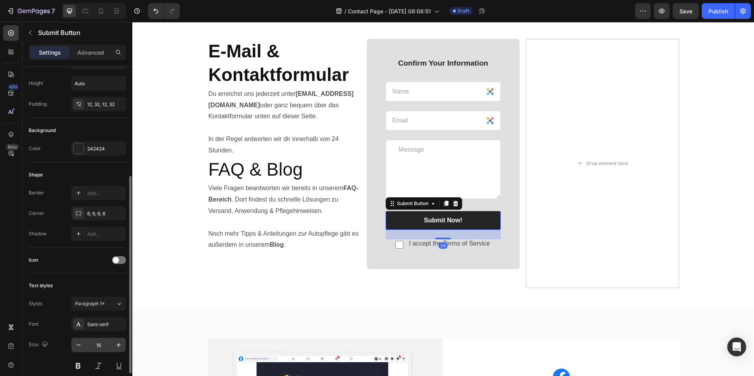
scroll to position [157, 0]
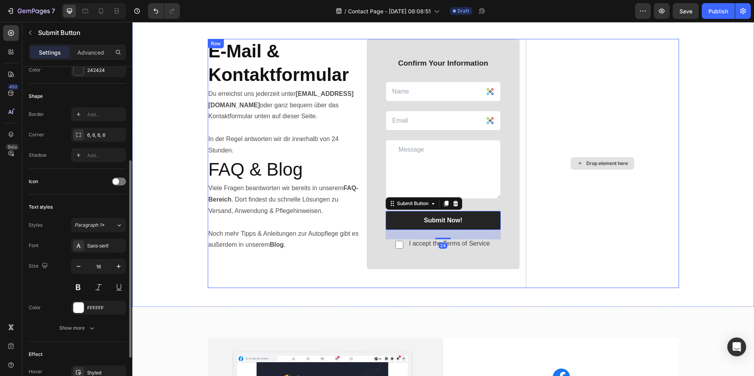
click at [597, 294] on div "E-Mail & Kontaktformular Heading Du erreichst uns jederzeit unter info@viscurag…" at bounding box center [443, 163] width 622 height 287
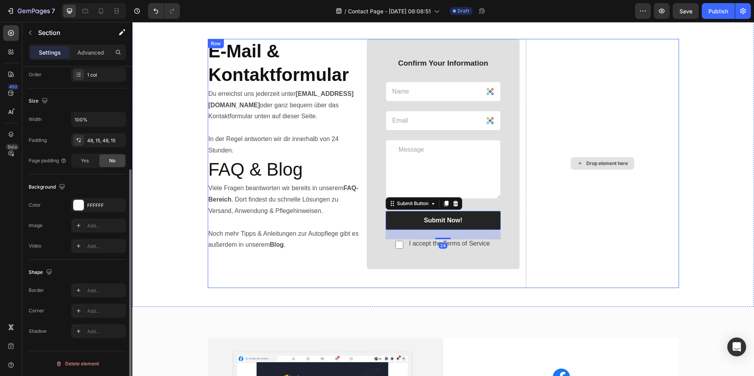
scroll to position [0, 0]
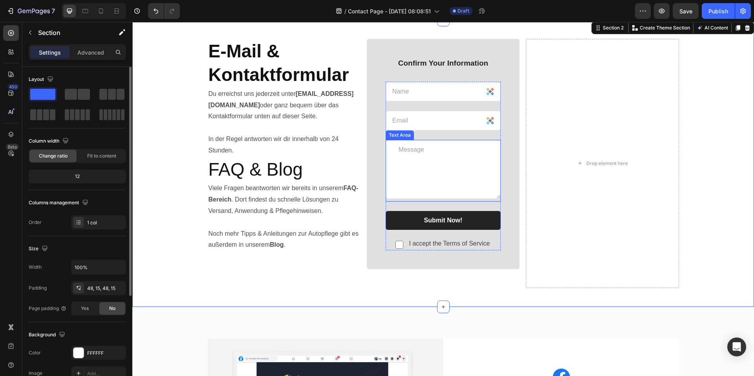
click at [405, 136] on div "Text Area" at bounding box center [399, 135] width 25 height 7
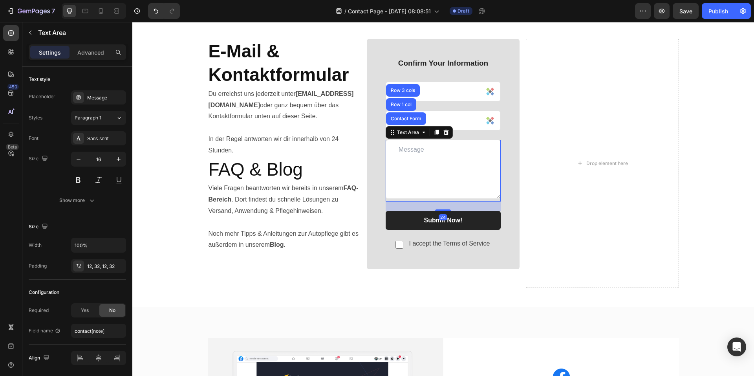
click at [639, 178] on div "Drop element here" at bounding box center [602, 163] width 153 height 249
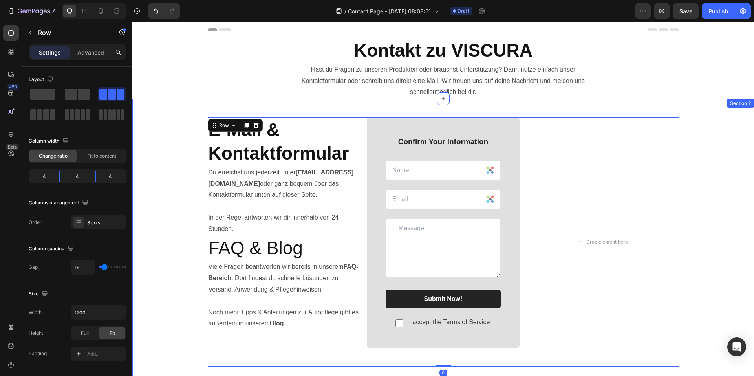
click at [699, 222] on div "E-Mail & Kontaktformular Heading Du erreichst uns jederzeit unter info@viscurag…" at bounding box center [443, 241] width 610 height 249
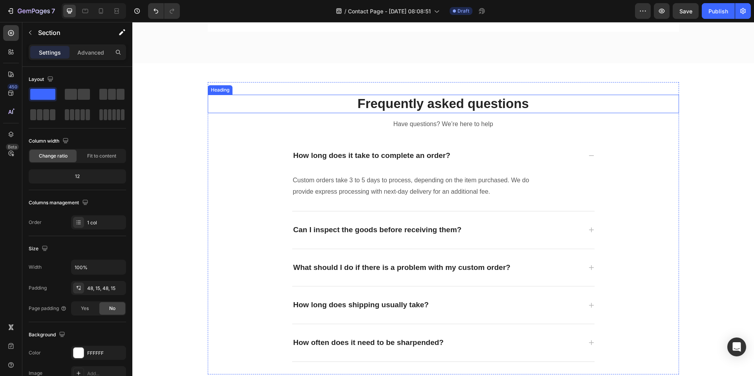
scroll to position [589, 0]
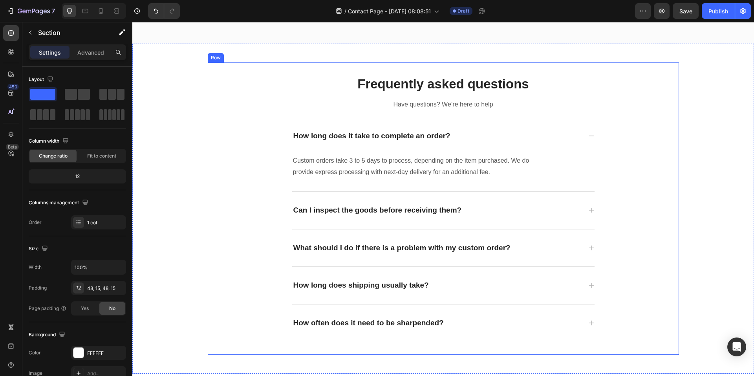
click at [641, 161] on div "Frequently asked questions Heading Have questions? We’re here to help Text bloc…" at bounding box center [444, 208] width 472 height 267
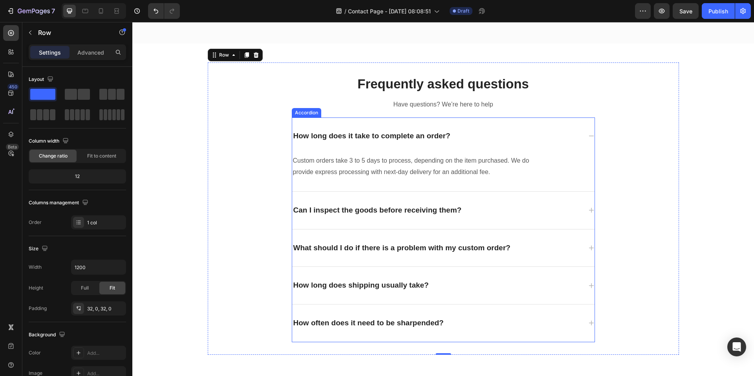
click at [540, 132] on div "How long does it take to complete an order?" at bounding box center [437, 136] width 290 height 12
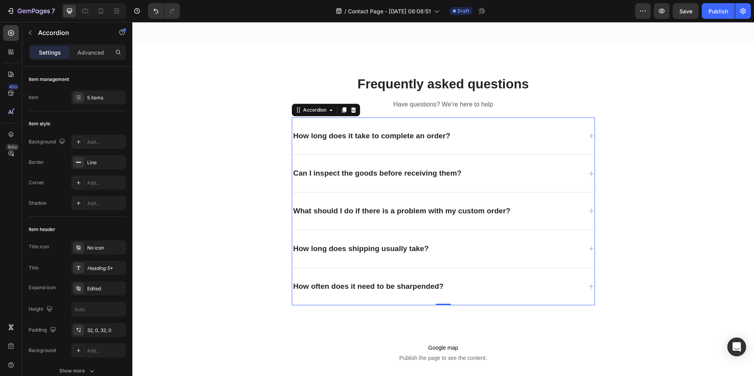
click at [370, 141] on div "How long does it take to complete an order?" at bounding box center [372, 136] width 160 height 12
click at [417, 139] on p "How long does it take to complete an order?" at bounding box center [372, 136] width 157 height 10
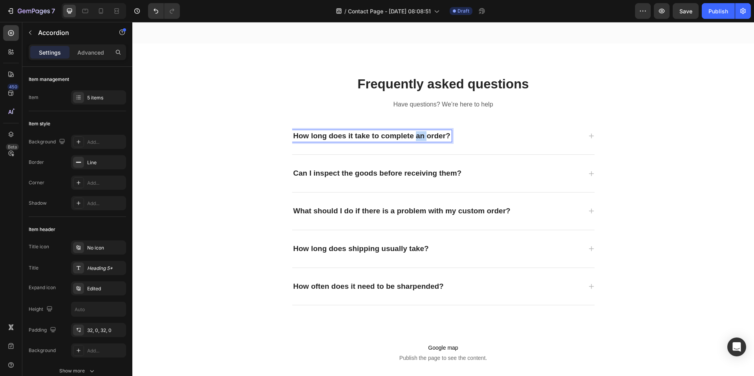
click at [417, 139] on p "How long does it take to complete an order?" at bounding box center [372, 136] width 157 height 10
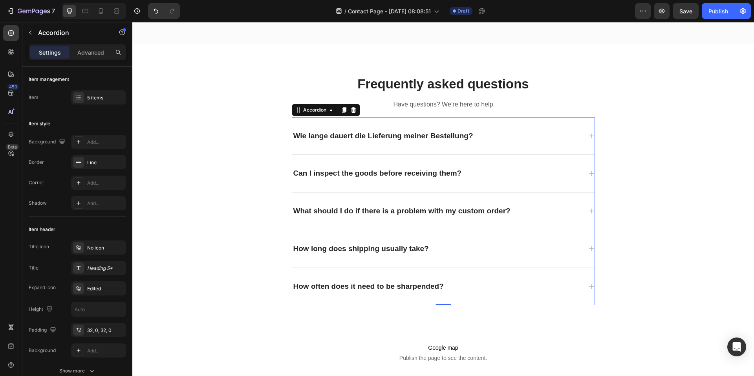
click at [537, 136] on div "Wie lange dauert die Lieferung meiner Bestellung?" at bounding box center [437, 136] width 290 height 12
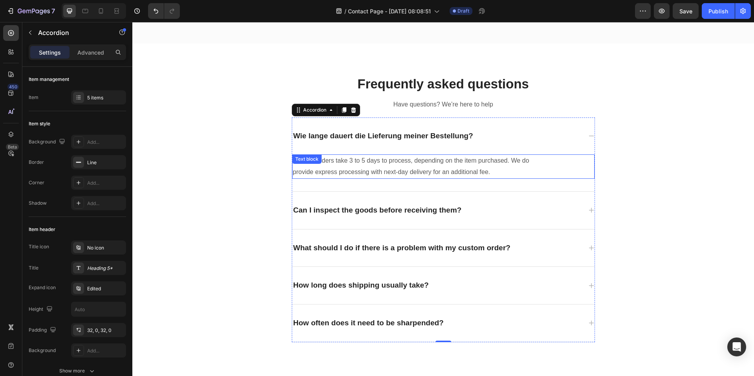
click at [450, 164] on p "Custom orders take 3 to 5 days to process, depending on the item purchased. We …" at bounding box center [421, 166] width 257 height 23
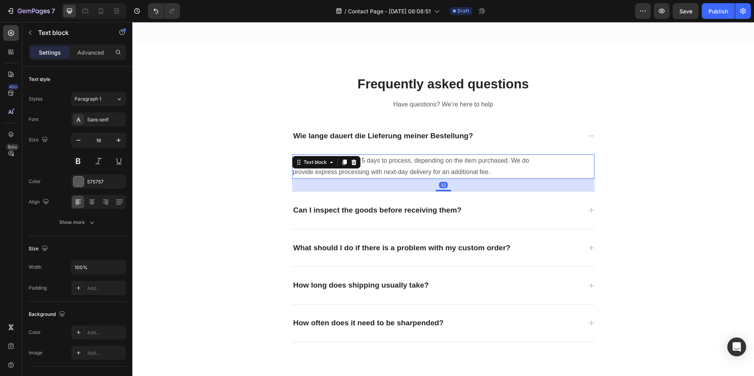
click at [444, 166] on p "Custom orders take 3 to 5 days to process, depending on the item purchased. We …" at bounding box center [421, 166] width 257 height 23
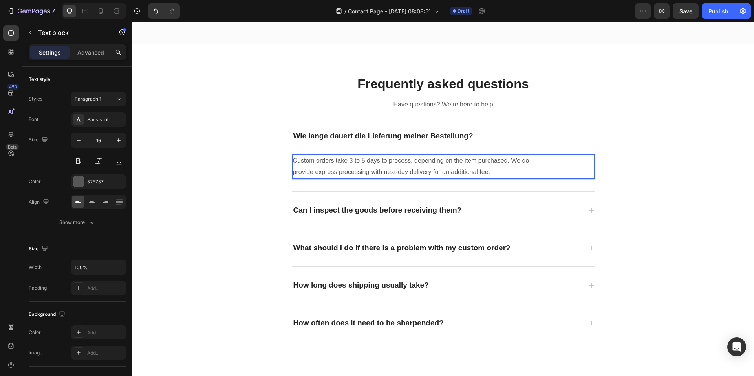
click at [444, 166] on p "Custom orders take 3 to 5 days to process, depending on the item purchased. We …" at bounding box center [421, 166] width 257 height 23
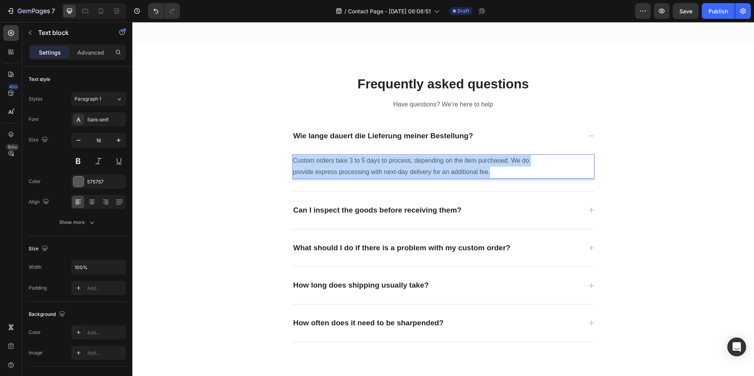
click at [444, 166] on p "Custom orders take 3 to 5 days to process, depending on the item purchased. We …" at bounding box center [421, 166] width 257 height 23
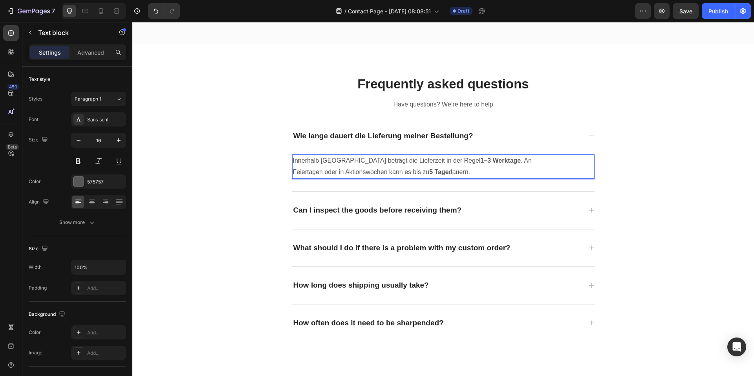
click at [636, 179] on div "Frequently asked questions Heading Have questions? We’re here to help Text bloc…" at bounding box center [444, 208] width 472 height 267
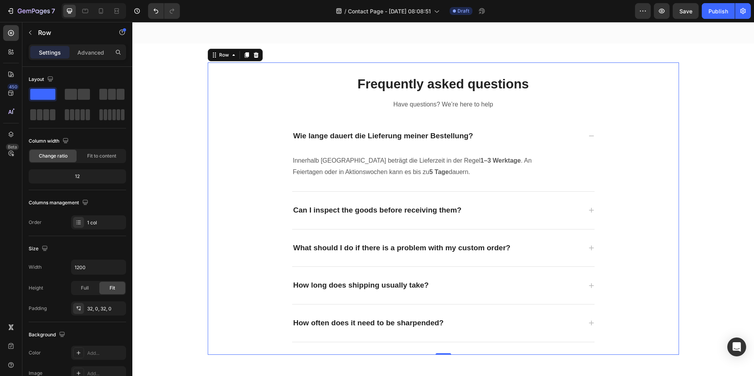
click at [566, 207] on div "Can I inspect the goods before receiving them?" at bounding box center [437, 210] width 290 height 12
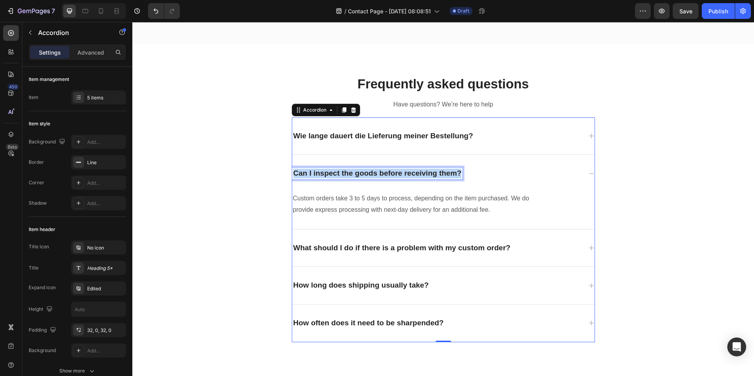
click at [442, 173] on p "Can I inspect the goods before receiving them?" at bounding box center [378, 174] width 169 height 10
click at [435, 202] on p "Custom orders take 3 to 5 days to process, depending on the item purchased. We …" at bounding box center [421, 204] width 257 height 23
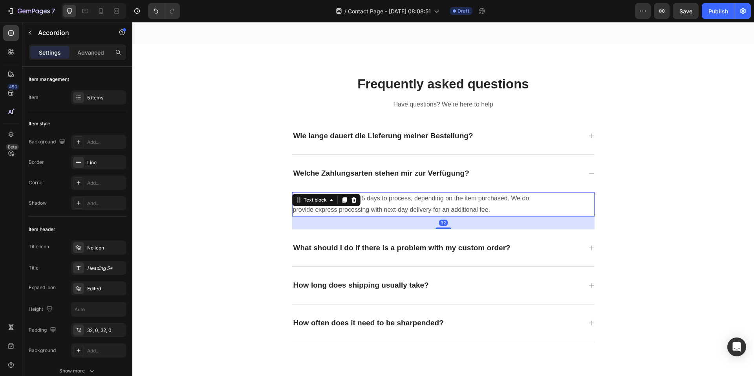
click at [435, 202] on p "Custom orders take 3 to 5 days to process, depending on the item purchased. We …" at bounding box center [421, 204] width 257 height 23
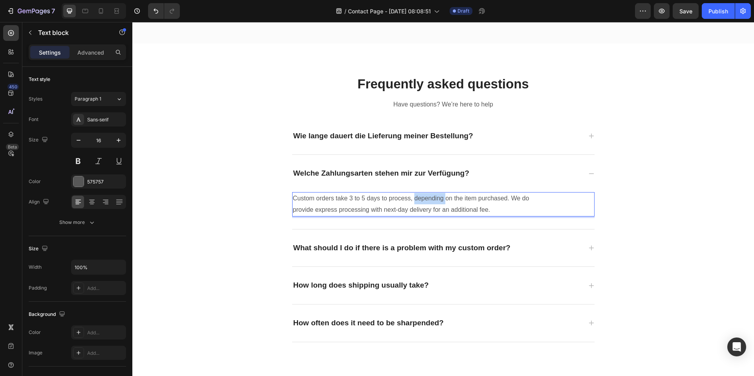
click at [435, 202] on p "Custom orders take 3 to 5 days to process, depending on the item purchased. We …" at bounding box center [421, 204] width 257 height 23
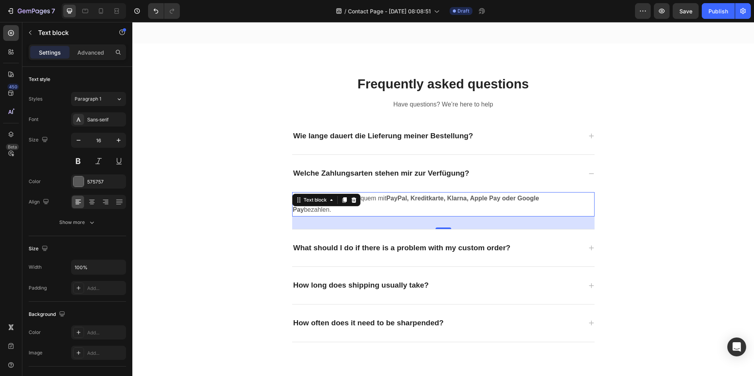
click at [420, 257] on div "What should I do if there is a problem with my custom order?" at bounding box center [443, 247] width 303 height 37
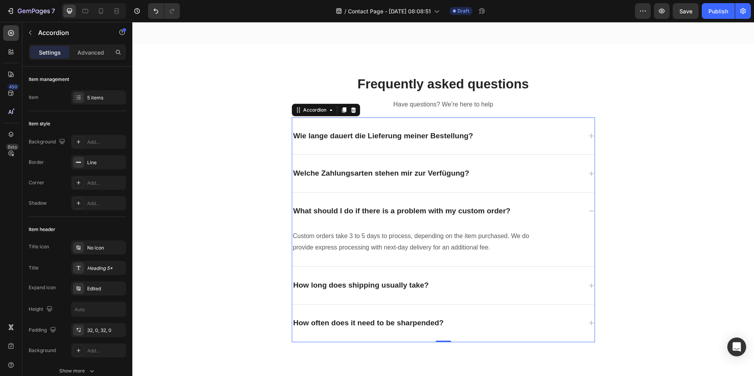
click at [421, 217] on div "What should I do if there is a problem with my custom order?" at bounding box center [443, 211] width 303 height 37
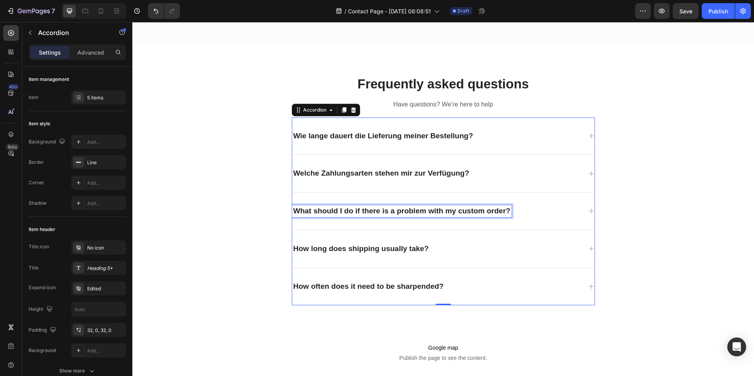
click at [421, 213] on p "What should I do if there is a problem with my custom order?" at bounding box center [402, 211] width 217 height 10
click at [467, 208] on p "Wie erfahre ich, ob meine Bestellung schon versendet wurde?" at bounding box center [404, 211] width 221 height 10
click at [554, 218] on div "Wie erfahre ich, ob meine Bestellung schon versendet wurde?" at bounding box center [443, 211] width 303 height 37
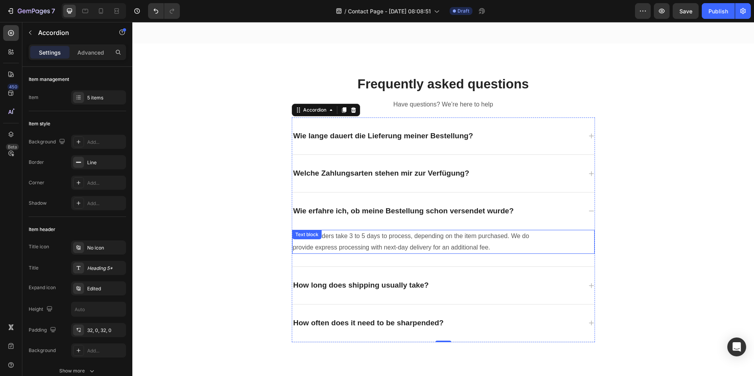
click at [462, 237] on p "Custom orders take 3 to 5 days to process, depending on the item purchased. We …" at bounding box center [421, 242] width 257 height 23
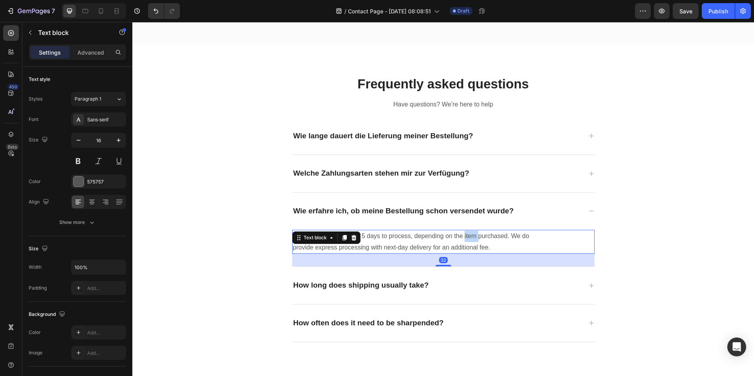
click at [461, 237] on p "Custom orders take 3 to 5 days to process, depending on the item purchased. We …" at bounding box center [421, 242] width 257 height 23
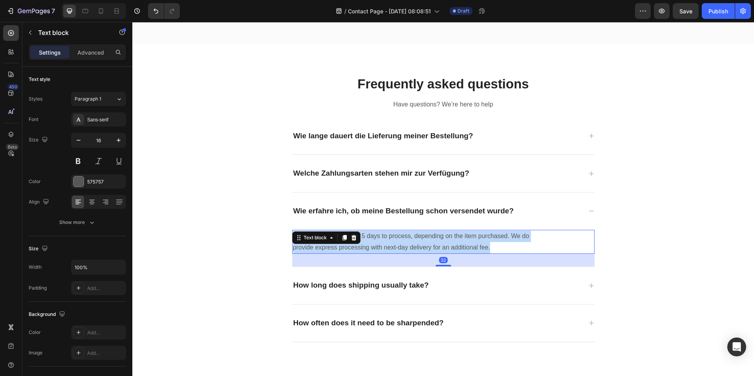
click at [461, 237] on p "Custom orders take 3 to 5 days to process, depending on the item purchased. We …" at bounding box center [421, 242] width 257 height 23
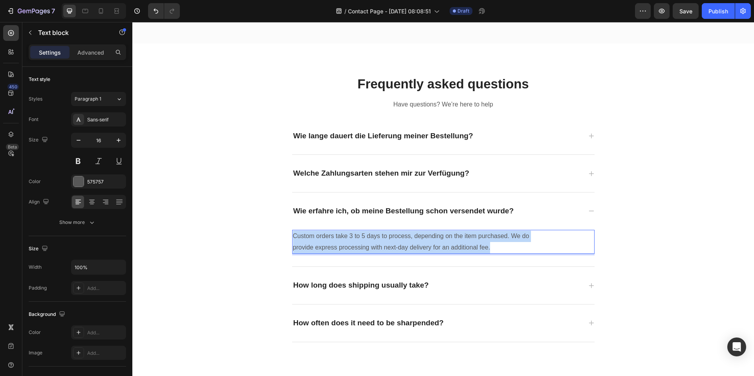
click at [461, 237] on p "Custom orders take 3 to 5 days to process, depending on the item purchased. We …" at bounding box center [421, 242] width 257 height 23
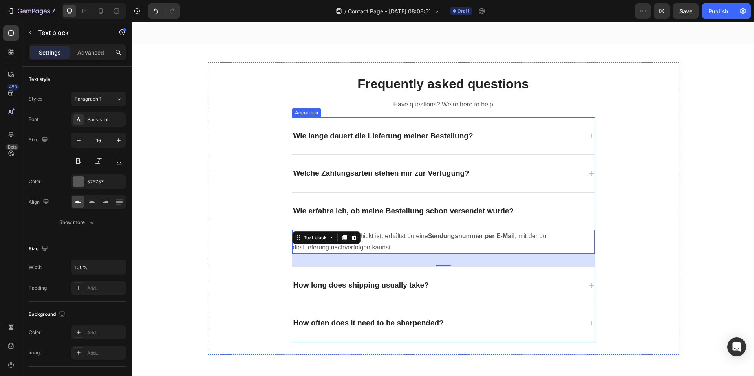
click at [399, 281] on p "How long does shipping usually take?" at bounding box center [362, 286] width 136 height 10
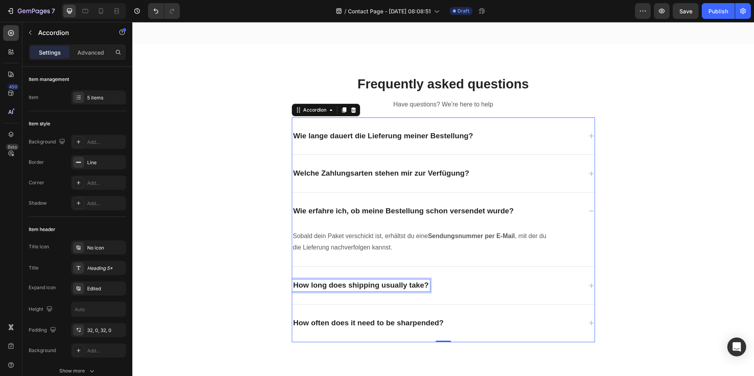
click at [398, 284] on p "How long does shipping usually take?" at bounding box center [362, 286] width 136 height 10
click at [566, 268] on div "Kann ich meine Bestellung ändern oder stornieren?" at bounding box center [443, 285] width 303 height 37
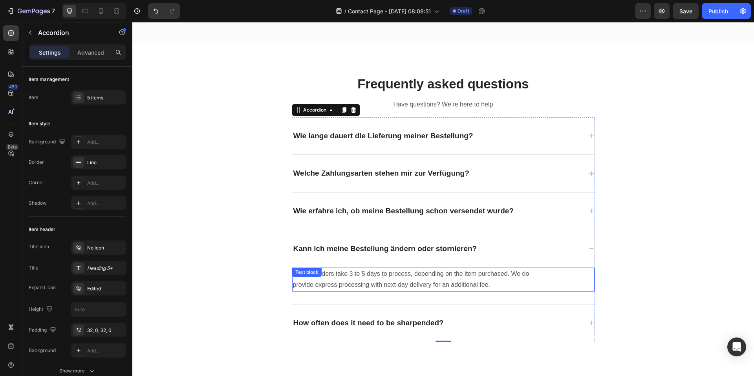
click at [496, 279] on p "Custom orders take 3 to 5 days to process, depending on the item purchased. We …" at bounding box center [421, 279] width 257 height 23
click at [494, 279] on p "Custom orders take 3 to 5 days to process, depending on the item purchased. We …" at bounding box center [421, 279] width 257 height 23
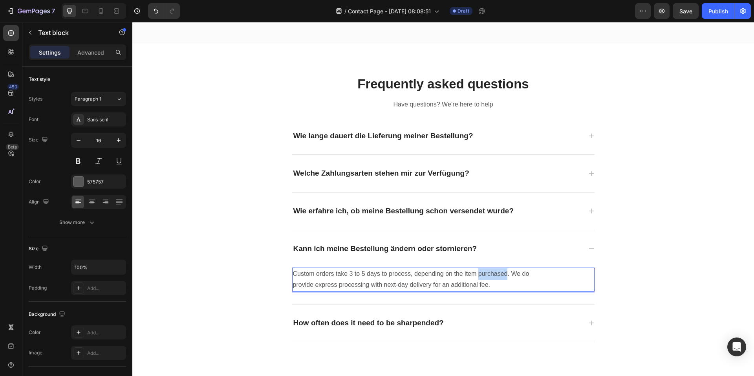
click at [494, 279] on p "Custom orders take 3 to 5 days to process, depending on the item purchased. We …" at bounding box center [421, 279] width 257 height 23
click at [567, 308] on div "How often does it need to be sharpended?" at bounding box center [443, 323] width 303 height 37
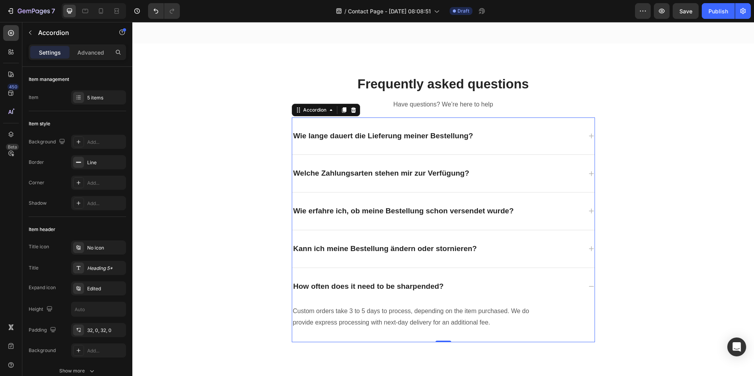
click at [390, 270] on div "How often does it need to be sharpended?" at bounding box center [443, 286] width 303 height 37
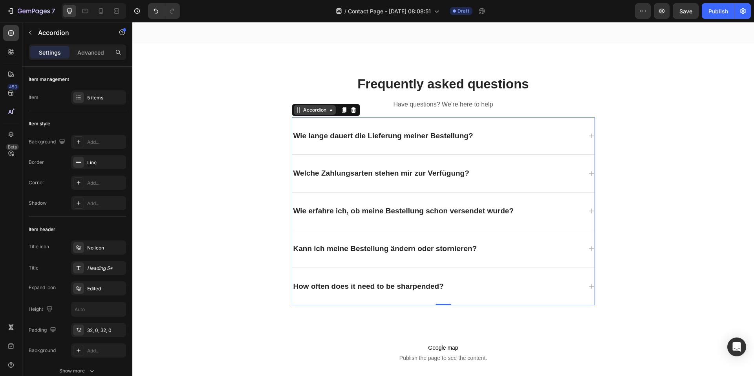
click at [298, 110] on icon at bounding box center [299, 110] width 6 height 6
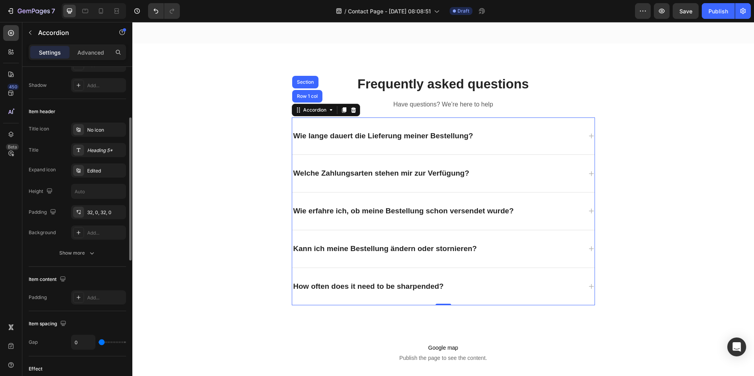
scroll to position [0, 0]
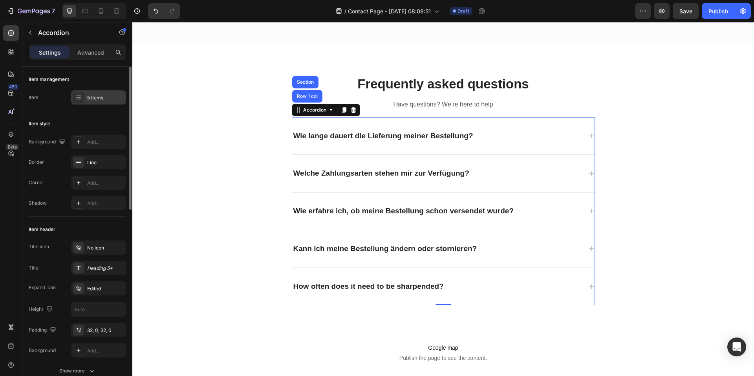
click at [93, 95] on div "5 items" at bounding box center [105, 97] width 37 height 7
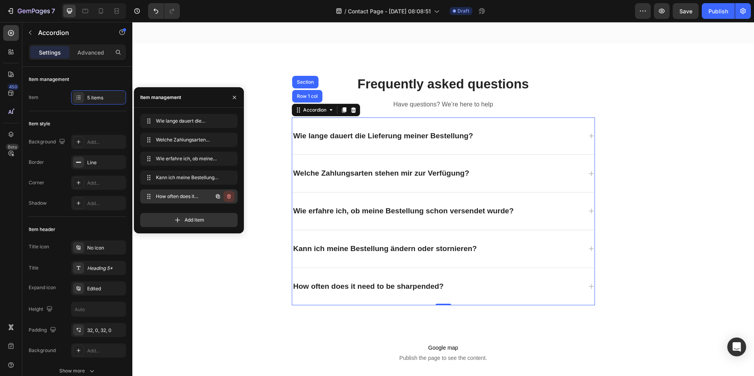
click at [228, 195] on icon "button" at bounding box center [229, 196] width 4 height 5
click at [226, 196] on div "Delete" at bounding box center [224, 196] width 15 height 7
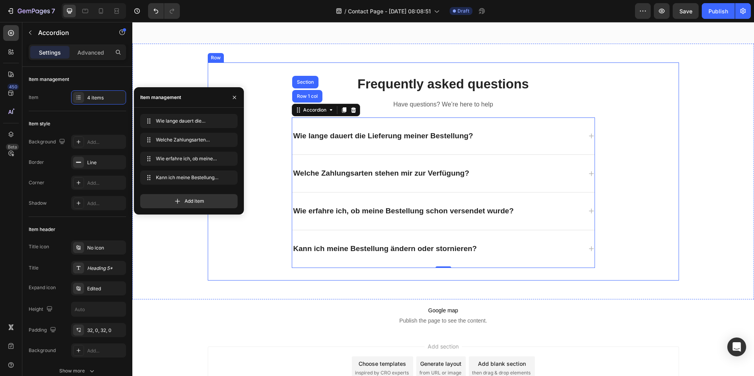
click at [634, 226] on div "Frequently asked questions Heading Have questions? We’re here to help Text bloc…" at bounding box center [444, 171] width 472 height 193
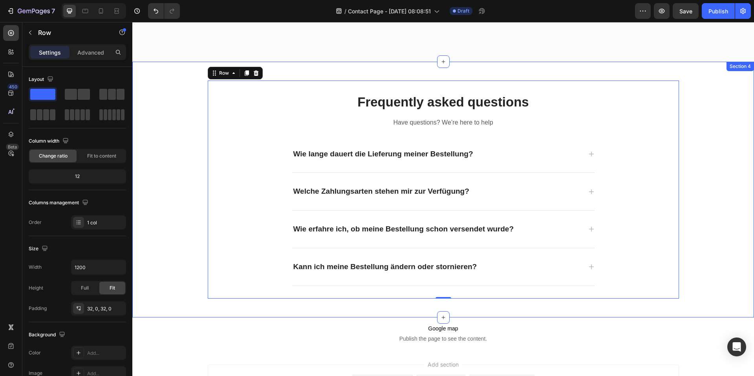
scroll to position [657, 0]
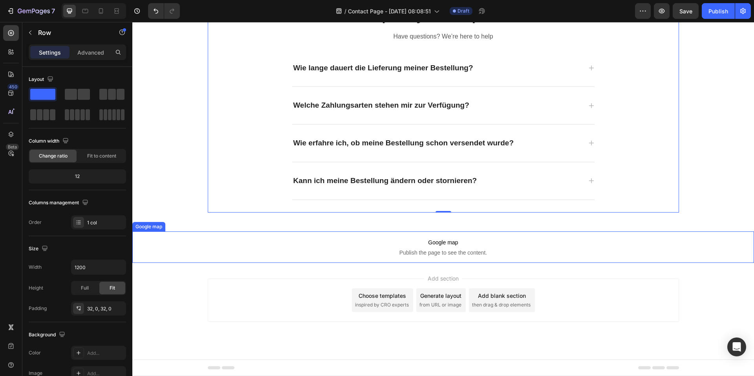
click at [637, 262] on p "Google map Publish the page to see the content." at bounding box center [443, 246] width 622 height 31
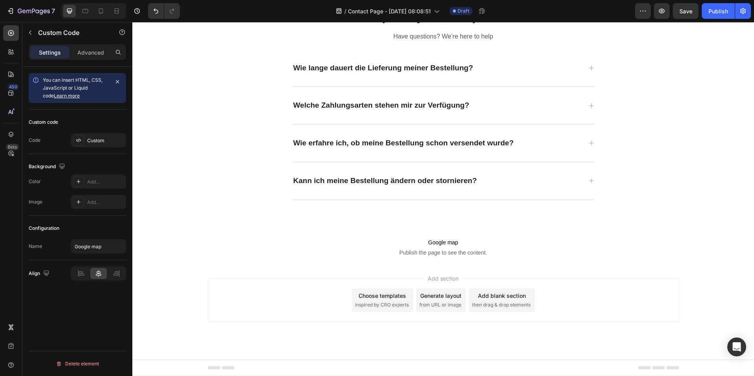
click at [641, 294] on div "Add section Choose templates inspired by CRO experts Generate layout from URL o…" at bounding box center [444, 300] width 472 height 43
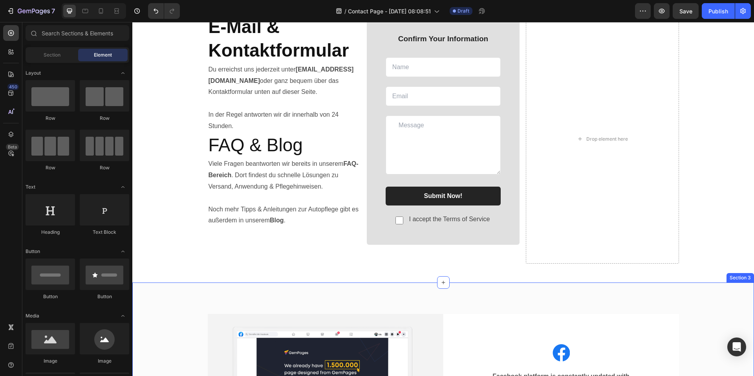
scroll to position [0, 0]
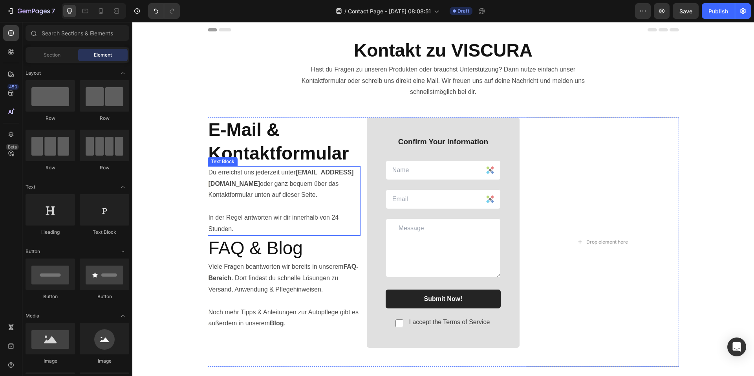
click at [275, 184] on strong "info@viscuragermany.de" at bounding box center [281, 178] width 145 height 18
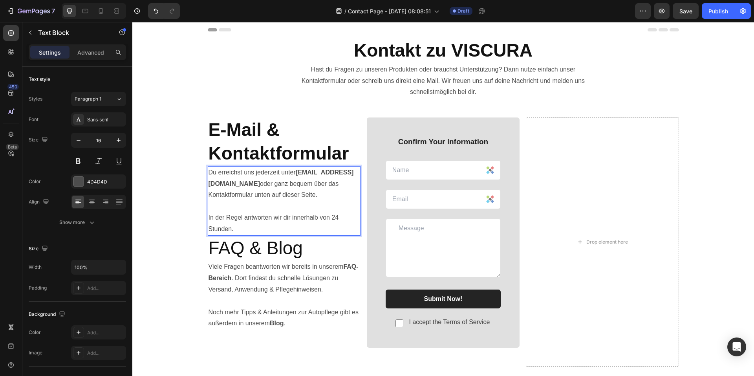
click at [264, 183] on strong "info@viscuragermany.de" at bounding box center [281, 178] width 145 height 18
click at [279, 183] on strong "info@viscuragermany.de" at bounding box center [281, 178] width 145 height 18
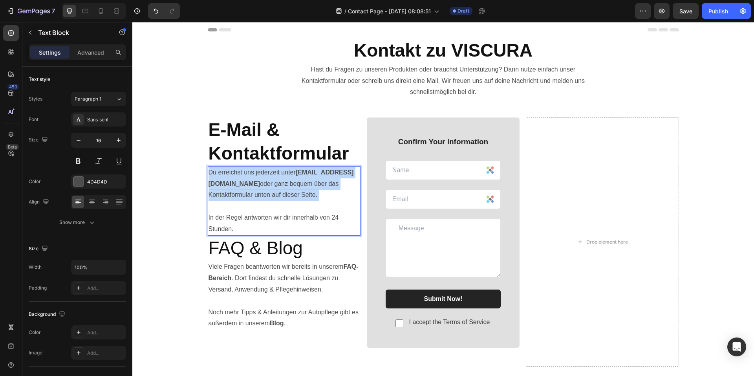
click at [277, 183] on strong "info@viscuragermany.de" at bounding box center [281, 178] width 145 height 18
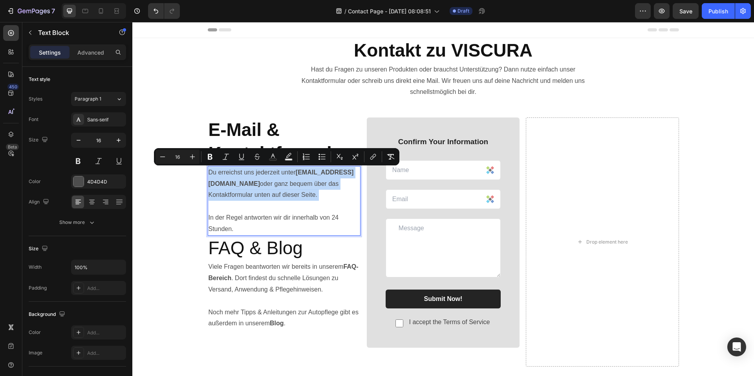
click at [275, 183] on strong "info@viscuragermany.de" at bounding box center [281, 178] width 145 height 18
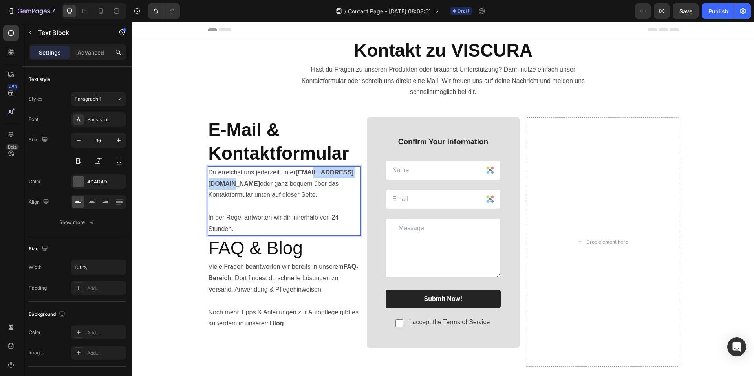
drag, startPoint x: 275, startPoint y: 183, endPoint x: 265, endPoint y: 184, distance: 9.8
click at [265, 184] on strong "info@viscuragermany.de" at bounding box center [281, 178] width 145 height 18
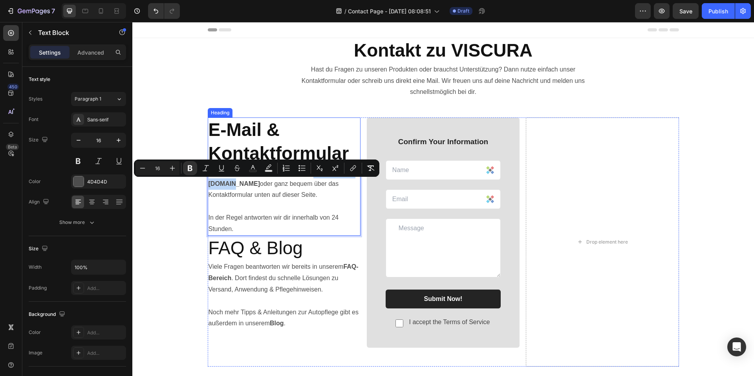
click at [259, 142] on h2 "E-Mail & Kontaktformular" at bounding box center [284, 141] width 153 height 49
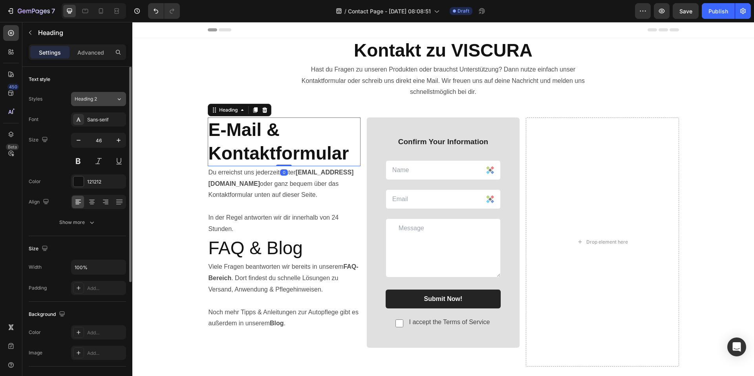
click at [95, 101] on span "Heading 2" at bounding box center [86, 98] width 22 height 7
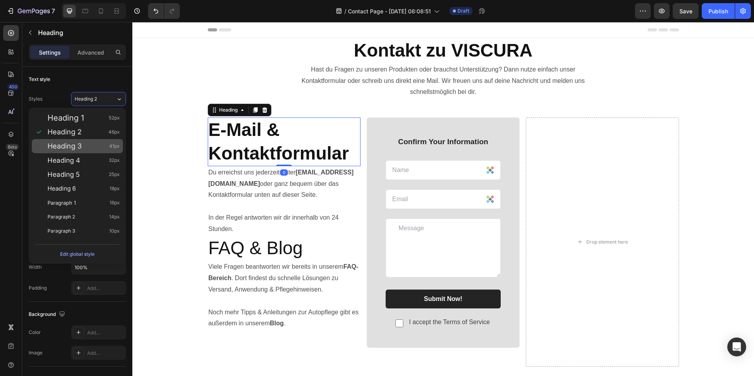
click at [89, 147] on div "Heading 3 41px" at bounding box center [84, 146] width 72 height 8
type input "41"
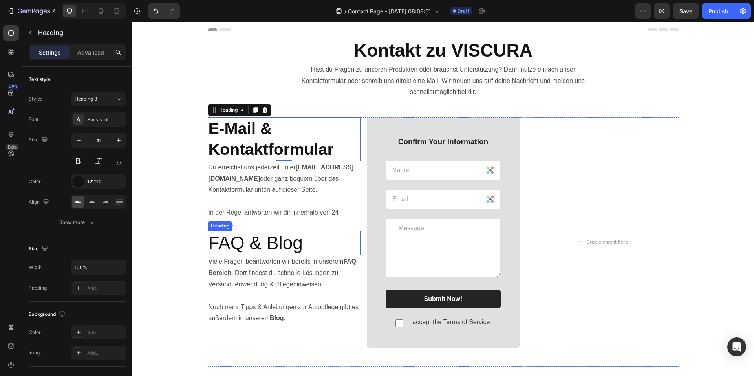
click at [230, 237] on h2 "FAQ & Blog" at bounding box center [284, 243] width 153 height 25
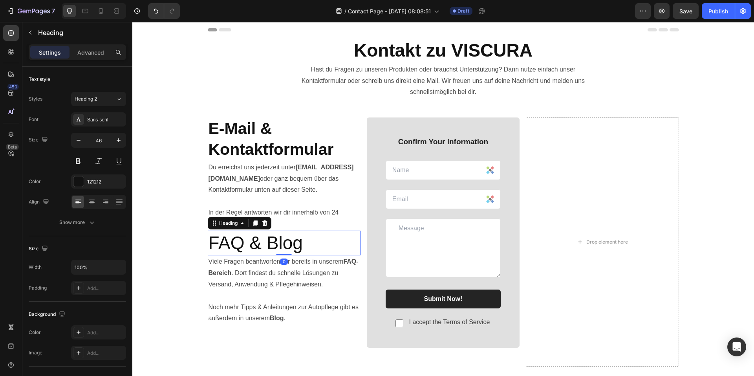
click at [250, 241] on h2 "FAQ & Blog" at bounding box center [284, 243] width 153 height 25
click at [250, 241] on p "FAQ & Blog" at bounding box center [284, 243] width 151 height 24
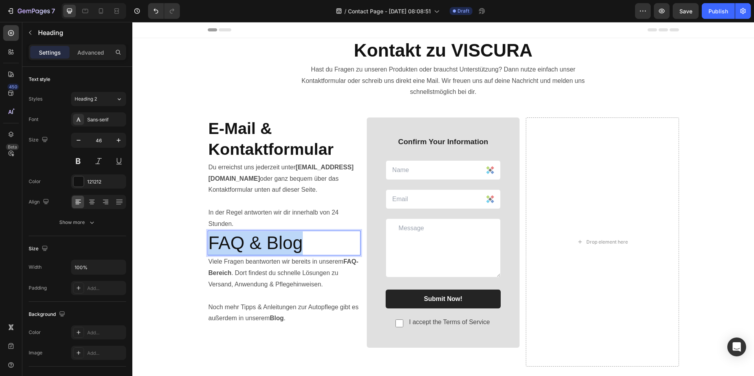
click at [250, 241] on p "FAQ & Blog" at bounding box center [284, 243] width 151 height 24
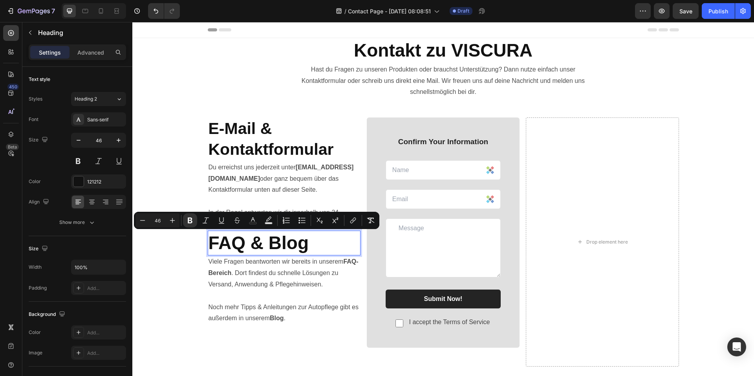
click at [344, 246] on p "FAQ & Blog" at bounding box center [284, 243] width 151 height 24
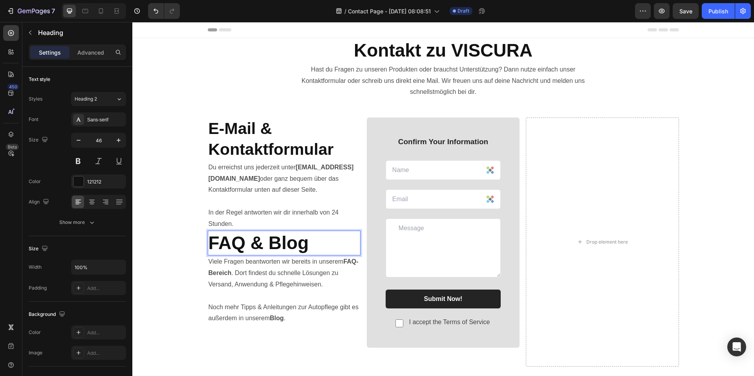
click at [313, 282] on p "Viele Fragen beantworten wir bereits in unserem FAQ-Bereich . Dort findest du s…" at bounding box center [284, 295] width 151 height 79
click at [303, 242] on strong "FAQ & Blog" at bounding box center [259, 243] width 101 height 20
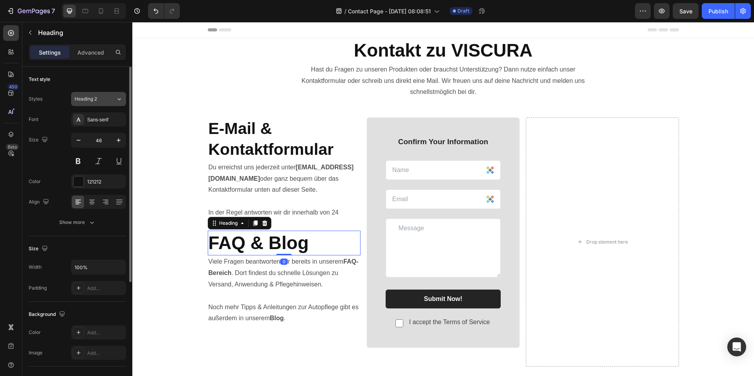
click at [103, 100] on div "Heading 2" at bounding box center [91, 98] width 32 height 7
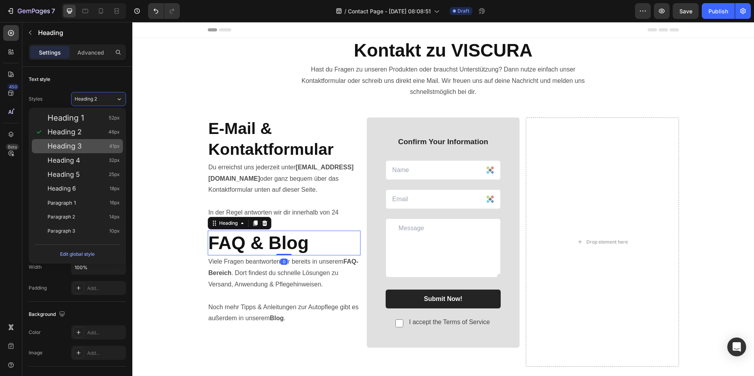
click at [87, 151] on div "Heading 3 41px" at bounding box center [77, 146] width 91 height 14
type input "41"
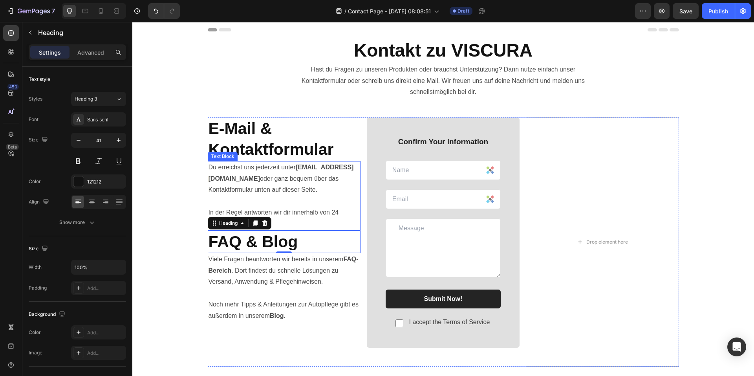
click at [325, 101] on div "E-Mail & Kontaktformular Heading Du erreichst uns jederzeit unter info@viscurag…" at bounding box center [443, 242] width 622 height 287
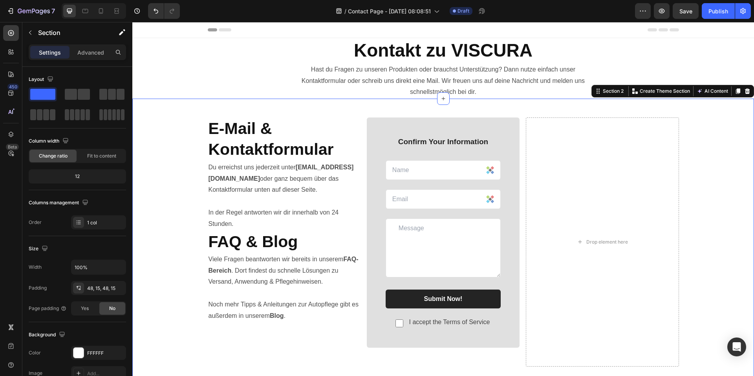
click at [723, 217] on div "E-Mail & Kontaktformular Heading Du erreichst uns jederzeit unter info@viscurag…" at bounding box center [443, 241] width 610 height 249
click at [665, 318] on div "Drop element here" at bounding box center [602, 241] width 153 height 249
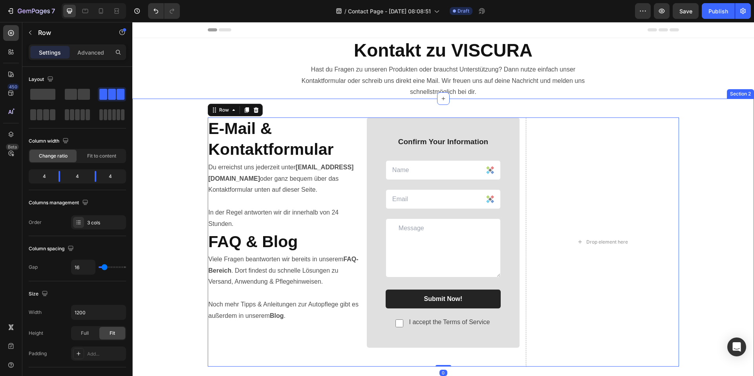
click at [728, 247] on div "E-Mail & Kontaktformular Heading Du erreichst uns jederzeit unter info@viscurag…" at bounding box center [443, 241] width 610 height 249
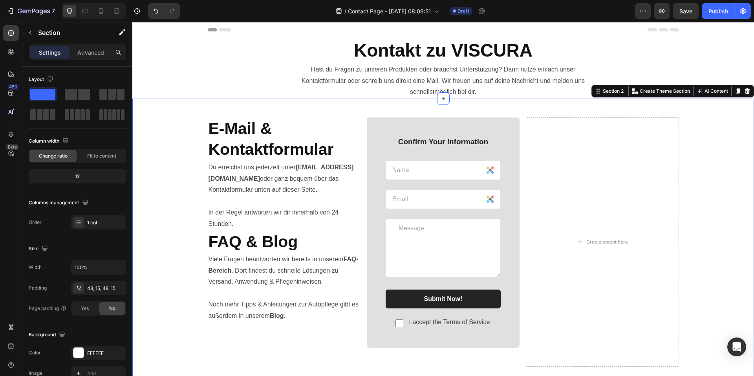
click at [702, 213] on div "E-Mail & Kontaktformular Heading Du erreichst uns jederzeit unter info@viscurag…" at bounding box center [443, 241] width 610 height 249
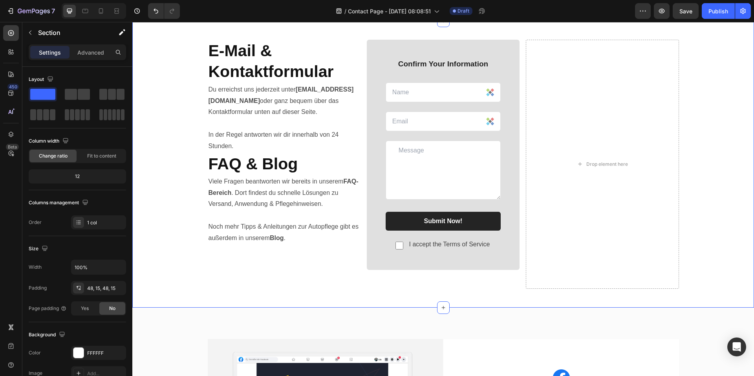
scroll to position [79, 0]
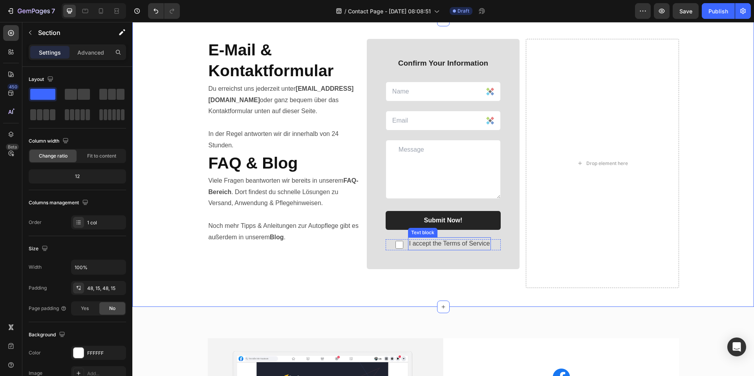
click at [483, 245] on p "I accept the Terms of Service" at bounding box center [449, 243] width 81 height 11
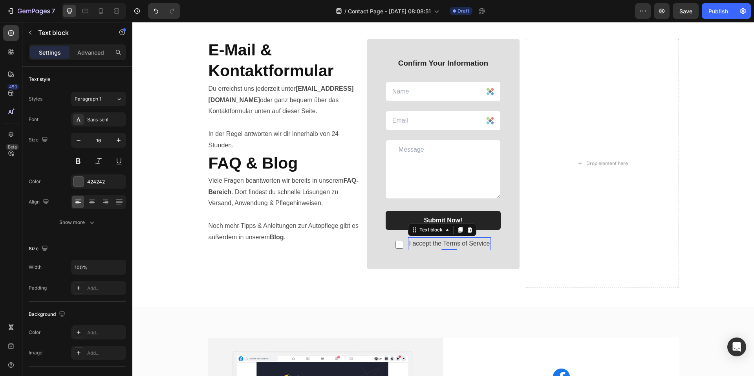
click at [468, 242] on p "I accept the Terms of Service" at bounding box center [449, 243] width 81 height 11
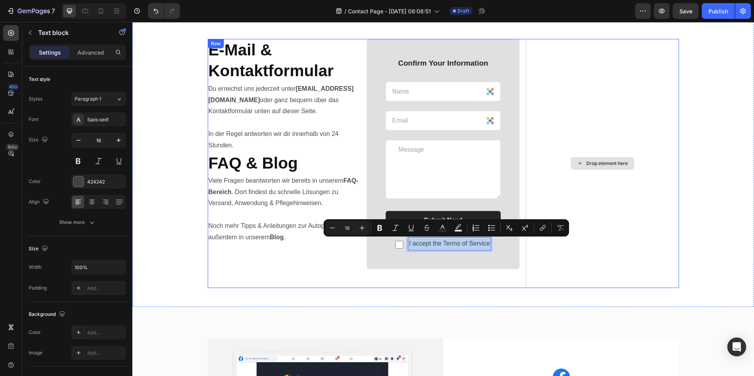
copy p "I accept the Terms of Service"
click at [550, 227] on div "Minus 16 Plus Bold Italic Underline Strikethrough Text Color Text Background Co…" at bounding box center [446, 228] width 242 height 14
click at [596, 292] on div "E-Mail & Kontaktformular Heading Du erreichst uns jederzeit unter info@viscurag…" at bounding box center [443, 163] width 622 height 287
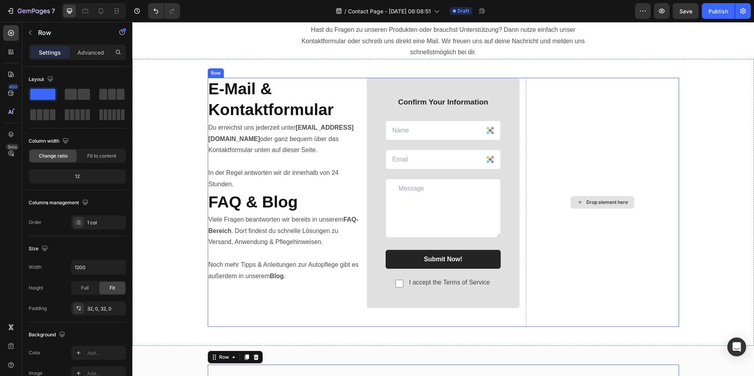
scroll to position [39, 0]
click at [493, 287] on div "Checkbox I accept the Terms of Service Text block Row" at bounding box center [443, 284] width 115 height 11
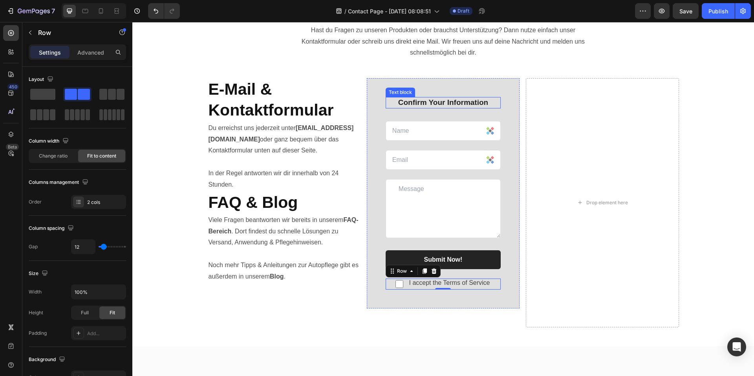
click at [456, 103] on p "Confirm Your Information" at bounding box center [444, 103] width 114 height 10
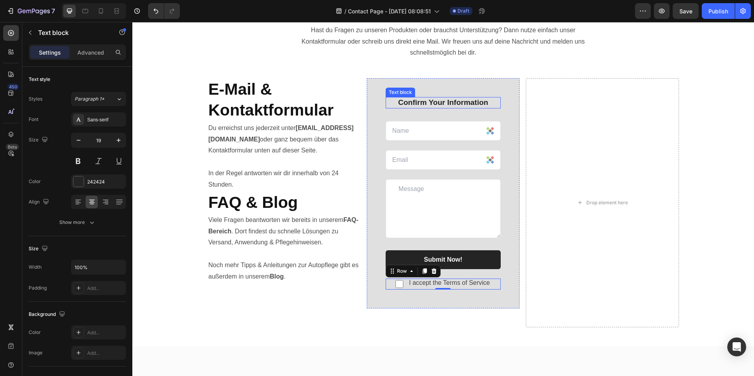
click at [456, 103] on p "Confirm Your Information" at bounding box center [444, 103] width 114 height 10
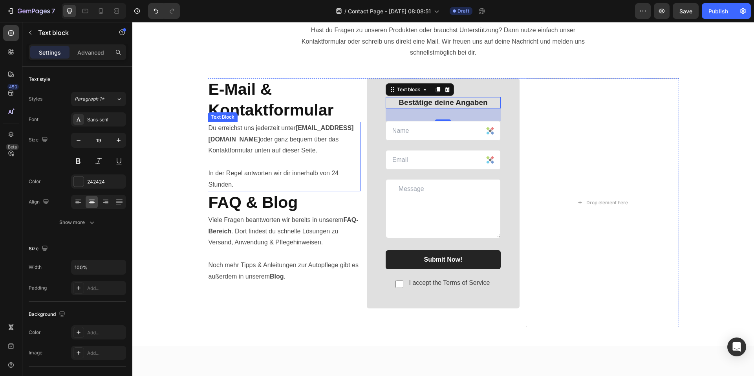
click at [422, 188] on textarea at bounding box center [443, 208] width 115 height 59
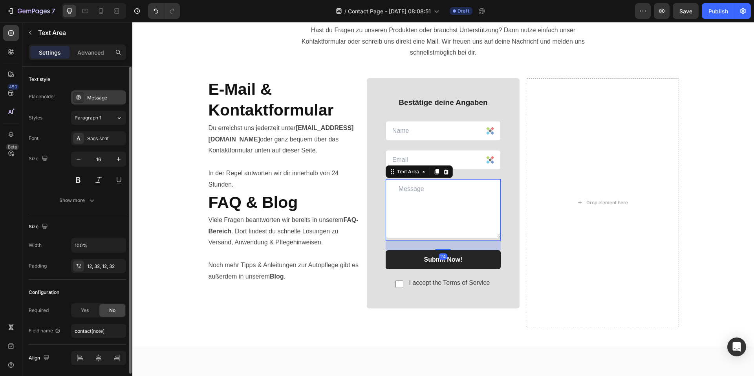
click at [97, 95] on div "Message" at bounding box center [105, 97] width 37 height 7
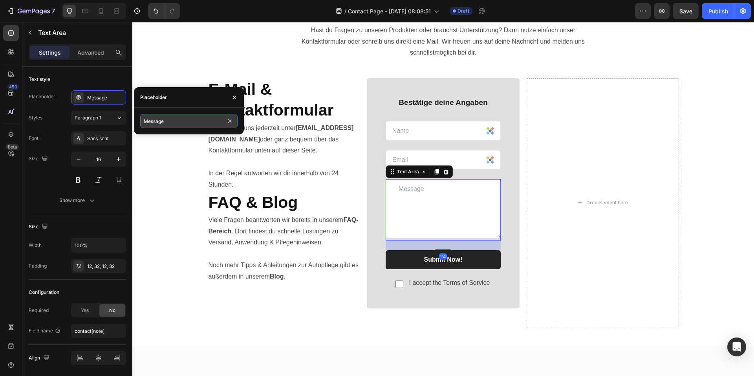
click at [162, 120] on input "Message" at bounding box center [188, 121] width 97 height 14
paste input "Nachricht"
type input "Nachricht"
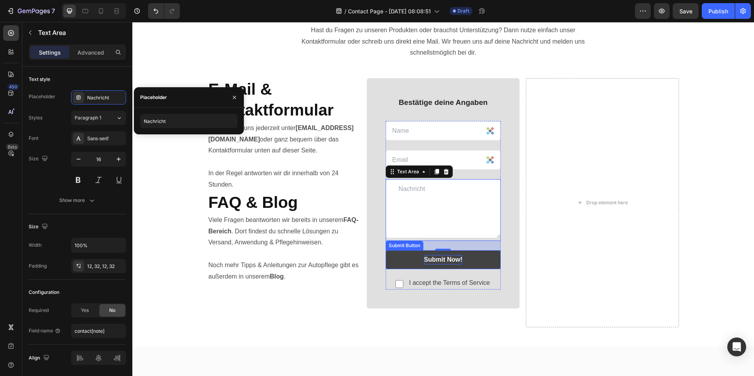
click at [441, 260] on div "Submit Now!" at bounding box center [443, 259] width 39 height 9
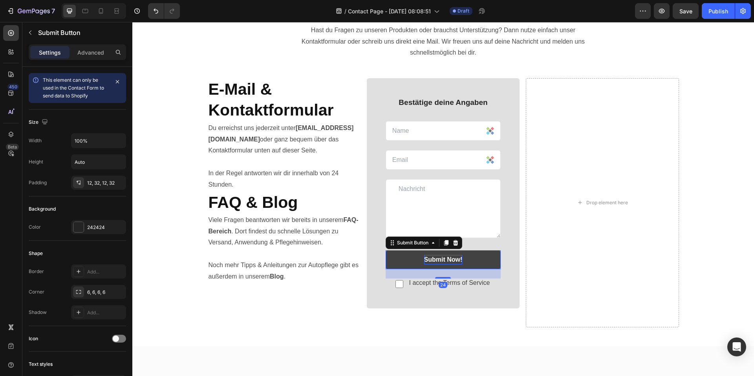
click at [442, 260] on div "Submit Now!" at bounding box center [443, 259] width 39 height 9
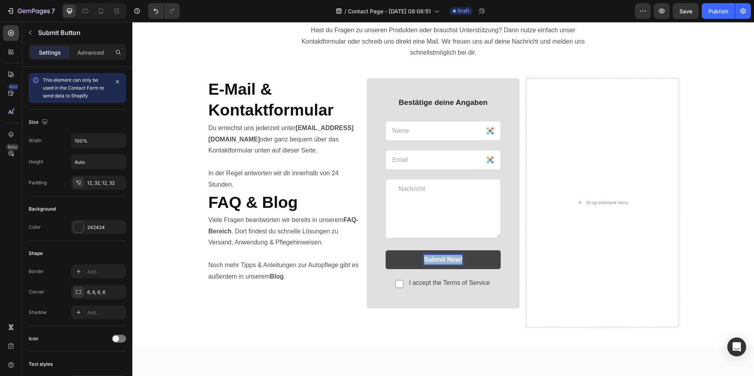
click at [442, 260] on p "Submit Now!" at bounding box center [443, 259] width 39 height 9
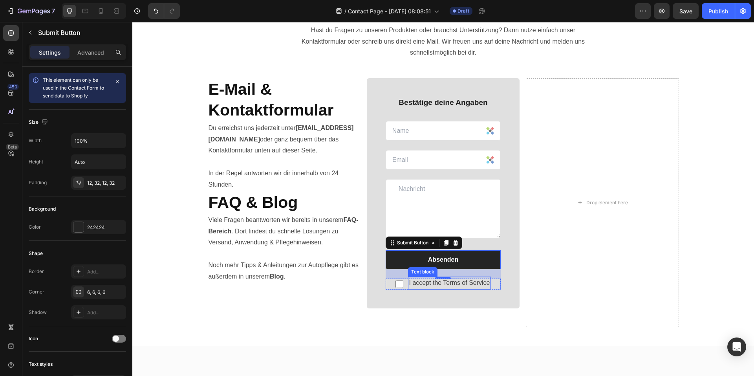
click at [467, 285] on p "I accept the Terms of Service" at bounding box center [449, 282] width 81 height 11
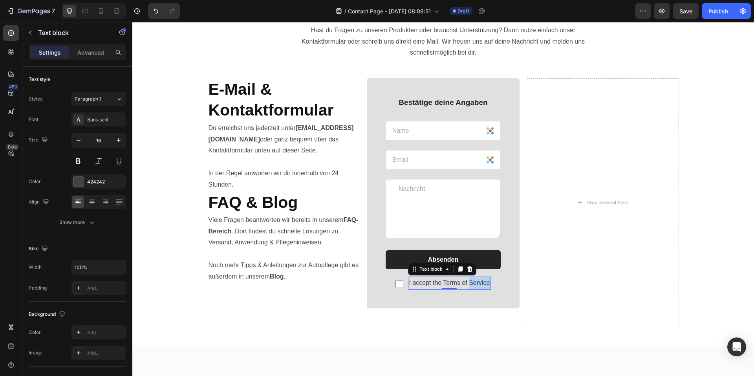
click at [468, 283] on p "I accept the Terms of Service" at bounding box center [449, 282] width 81 height 11
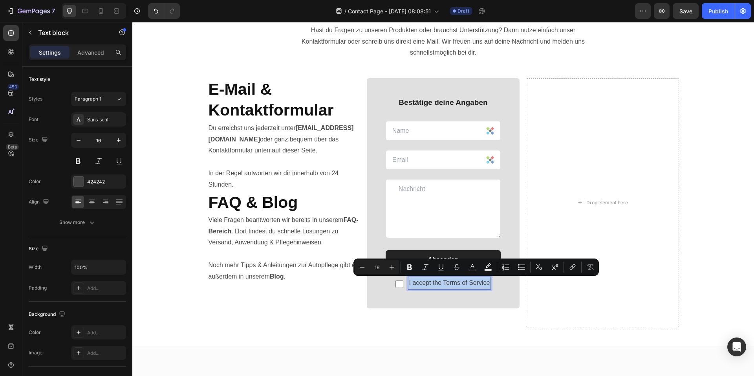
click at [468, 283] on p "I accept the Terms of Service" at bounding box center [449, 282] width 81 height 11
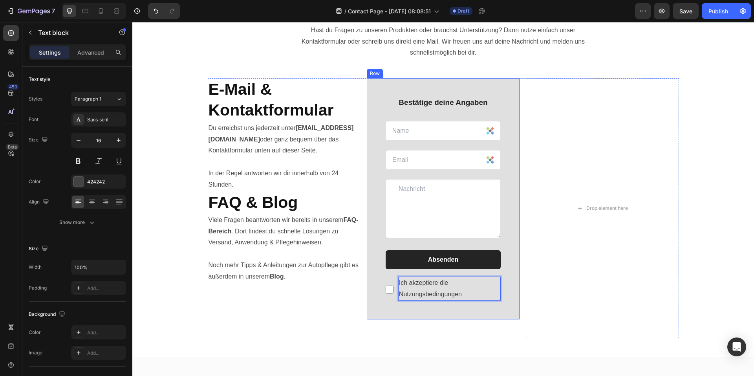
click at [480, 314] on div "Bestätige deine Angaben Text block Text Field Email Field Row Text Area Absende…" at bounding box center [443, 198] width 153 height 241
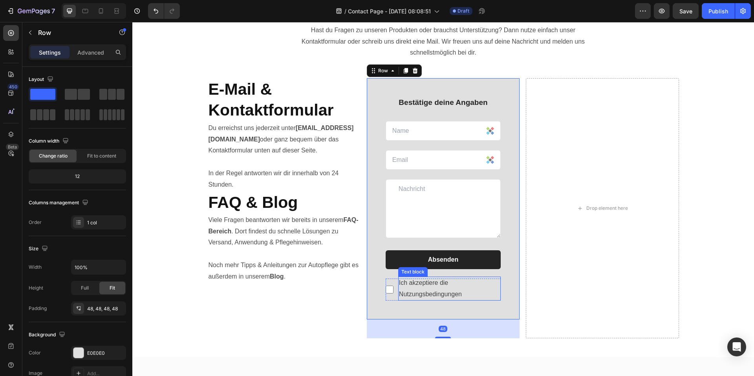
click at [478, 294] on p "Ich akzeptiere die Nutzungsbedingungen" at bounding box center [449, 288] width 101 height 23
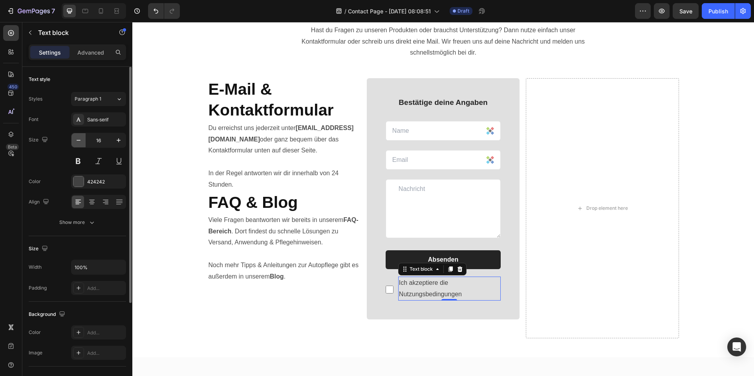
click at [79, 142] on icon "button" at bounding box center [79, 140] width 8 height 8
type input "14"
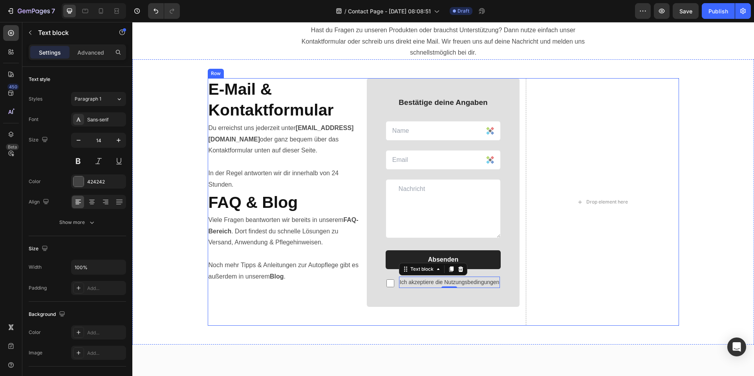
click at [375, 318] on div "Bestätige deine Angaben Text block Text Field Email Field Row Text Area Absende…" at bounding box center [443, 202] width 153 height 248
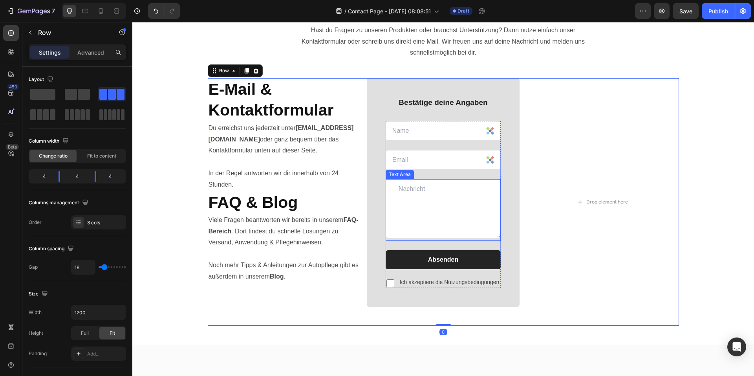
click at [396, 189] on textarea at bounding box center [443, 208] width 115 height 59
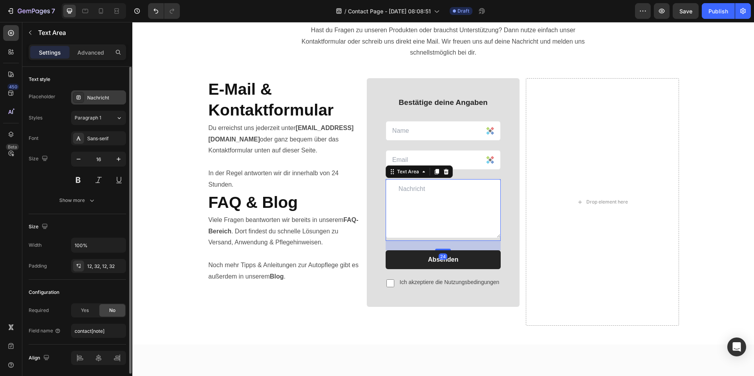
click at [90, 98] on div "Nachricht" at bounding box center [105, 97] width 37 height 7
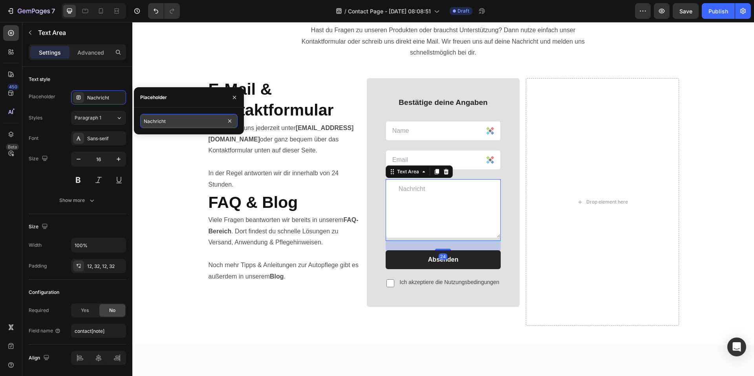
click at [165, 119] on input "Nachricht" at bounding box center [188, 121] width 97 height 14
click at [148, 119] on input "Nachricht" at bounding box center [188, 121] width 97 height 14
click at [145, 119] on input "Nachricht" at bounding box center [188, 121] width 97 height 14
type input "Nachricht"
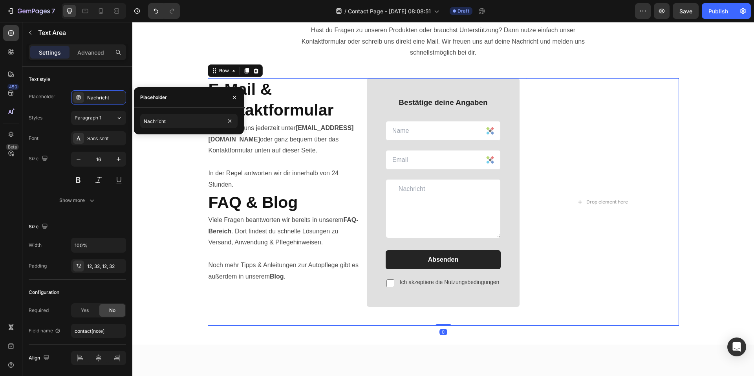
click at [385, 318] on div "Bestätige deine Angaben Text block Text Field Email Field Row Text Area Absende…" at bounding box center [443, 202] width 153 height 248
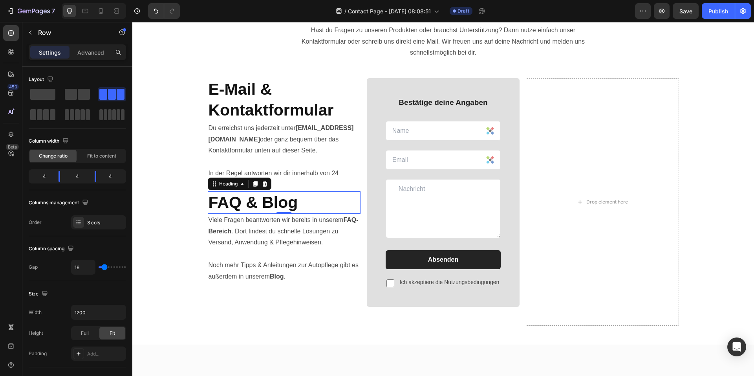
click at [283, 206] on strong "FAQ & Blog" at bounding box center [254, 202] width 90 height 18
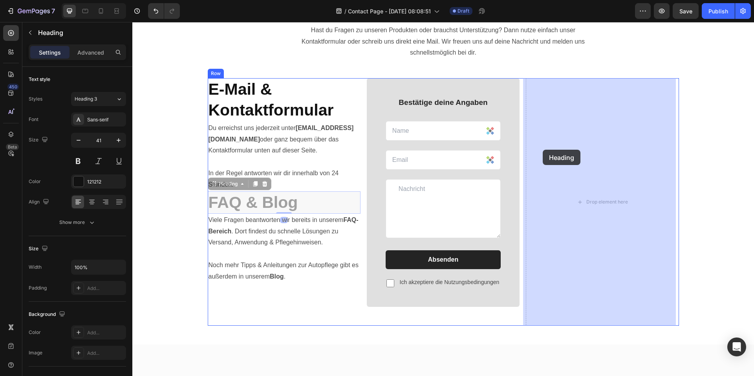
drag, startPoint x: 212, startPoint y: 185, endPoint x: 541, endPoint y: 151, distance: 331.4
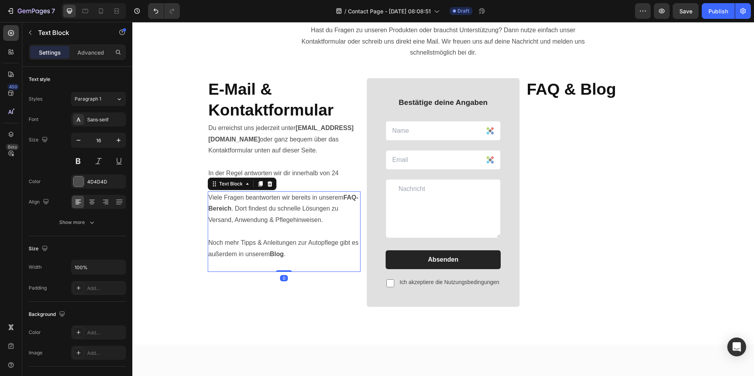
click at [268, 200] on p "Viele Fragen beantworten wir bereits in unserem FAQ-Bereich . Dort findest du s…" at bounding box center [284, 231] width 151 height 79
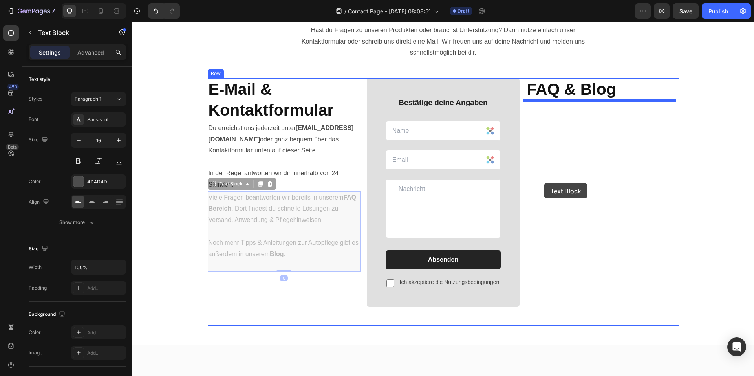
drag, startPoint x: 213, startPoint y: 182, endPoint x: 545, endPoint y: 180, distance: 332.4
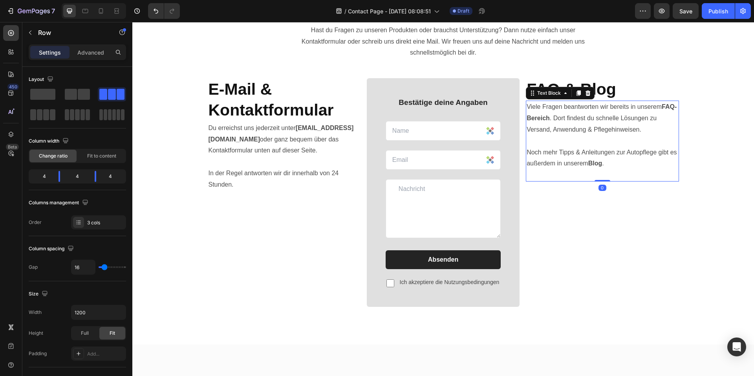
click at [633, 271] on div "FAQ & Blog Heading Viele Fragen beantworten wir bereits in unserem FAQ-Bereich …" at bounding box center [602, 202] width 153 height 248
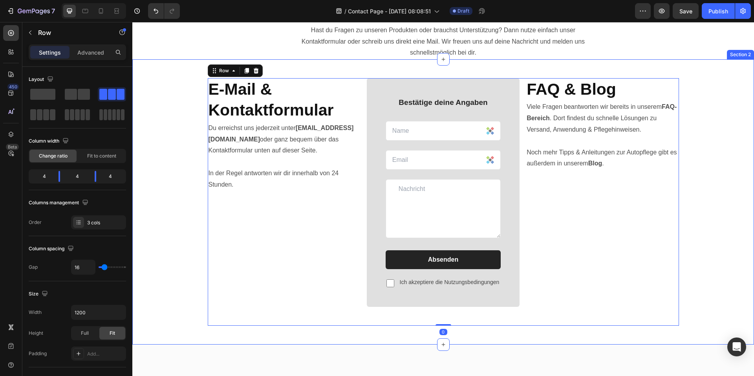
click at [727, 257] on div "E-Mail & Kontaktformular Heading Du erreichst uns jederzeit unter info@viscurag…" at bounding box center [443, 202] width 610 height 248
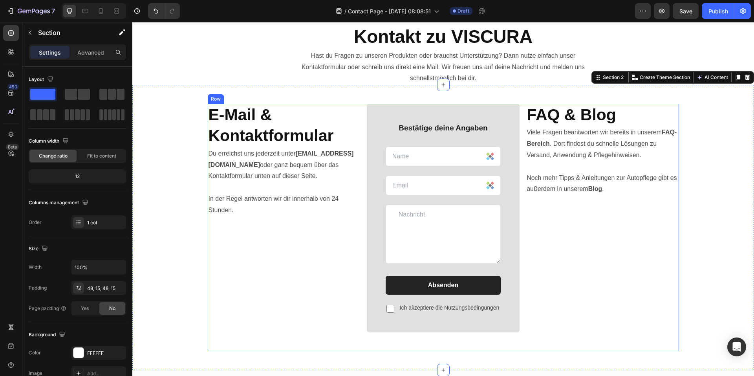
scroll to position [0, 0]
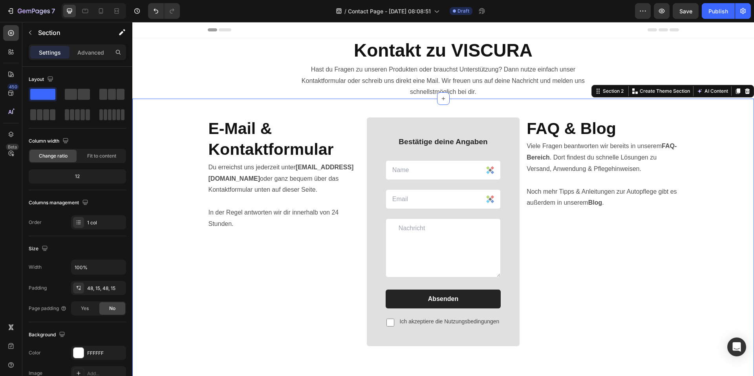
click at [721, 237] on div "E-Mail & Kontaktformular Heading Du erreichst uns jederzeit unter info@viscurag…" at bounding box center [443, 241] width 610 height 248
click at [564, 159] on p "Viele Fragen beantworten wir bereits in unserem FAQ-Bereich . Dort findest du s…" at bounding box center [602, 180] width 151 height 79
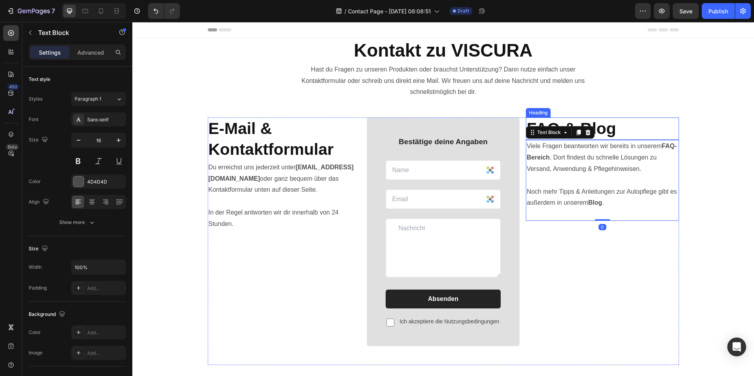
click at [647, 124] on h2 "FAQ & Blog" at bounding box center [602, 128] width 153 height 22
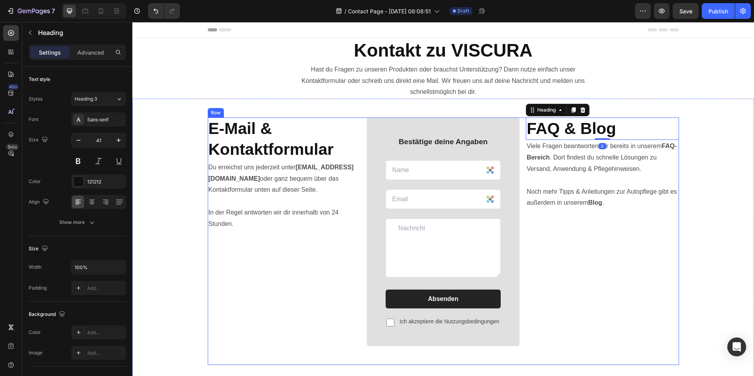
click at [604, 227] on div "FAQ & Blog Heading 0 Viele Fragen beantworten wir bereits in unserem FAQ-Bereic…" at bounding box center [602, 241] width 153 height 248
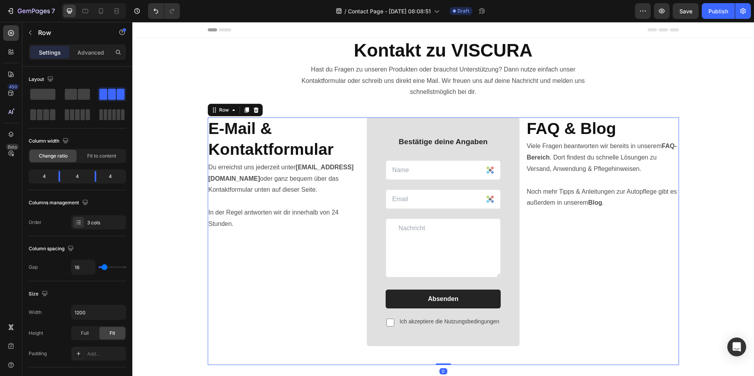
click at [578, 250] on div "FAQ & Blog Heading Viele Fragen beantworten wir bereits in unserem FAQ-Bereich …" at bounding box center [602, 241] width 153 height 248
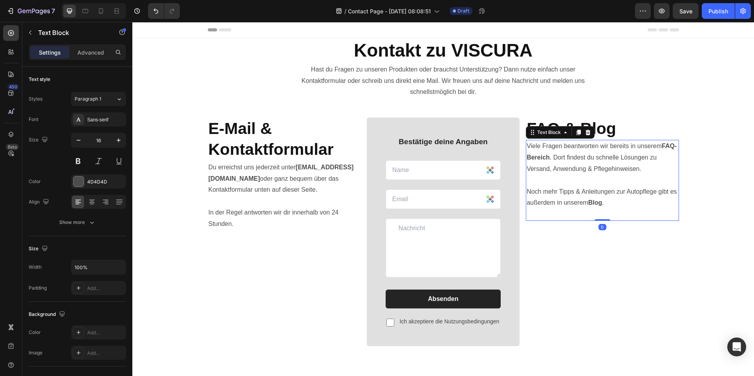
click at [545, 219] on p "Viele Fragen beantworten wir bereits in unserem FAQ-Bereich . Dort findest du s…" at bounding box center [602, 180] width 151 height 79
click at [543, 255] on div "FAQ & Blog Heading Viele Fragen beantworten wir bereits in unserem FAQ-Bereich …" at bounding box center [602, 241] width 153 height 248
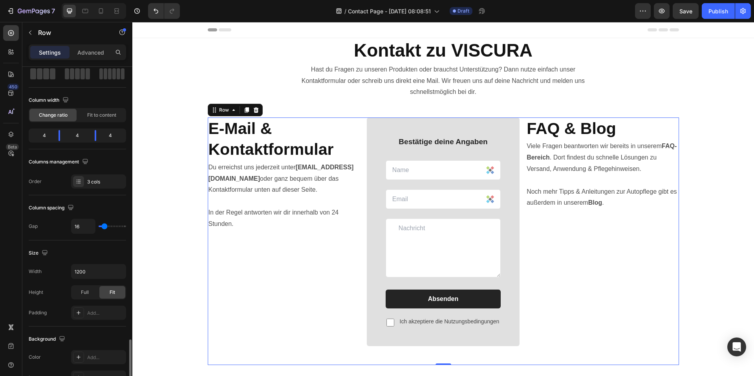
scroll to position [237, 0]
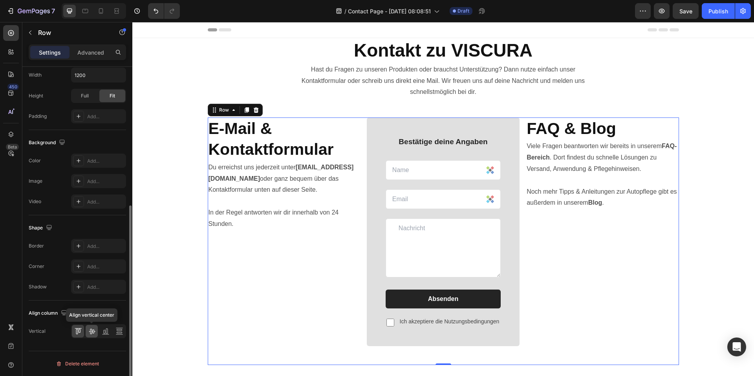
click at [91, 334] on icon at bounding box center [92, 331] width 8 height 8
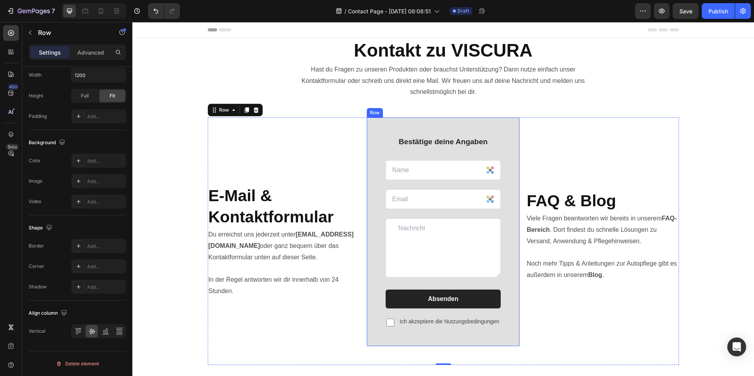
click at [522, 121] on div "E-Mail & Kontaktformular Heading Du erreichst uns jederzeit unter info@viscurag…" at bounding box center [444, 241] width 472 height 248
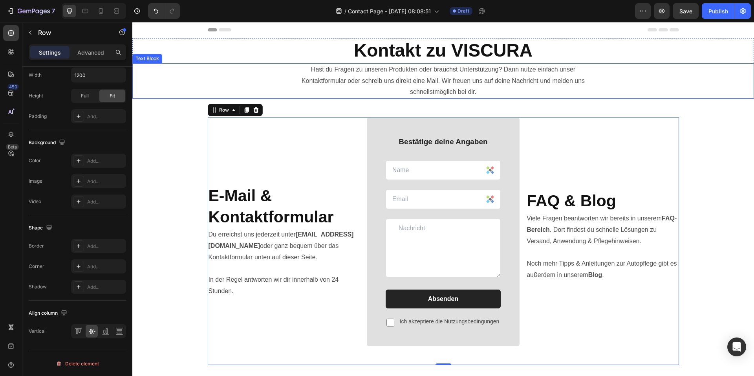
click at [589, 75] on p "Hast du Fragen zu unseren Produkten oder brauchst Unterstützung? Dann nutze ein…" at bounding box center [444, 81] width 310 height 34
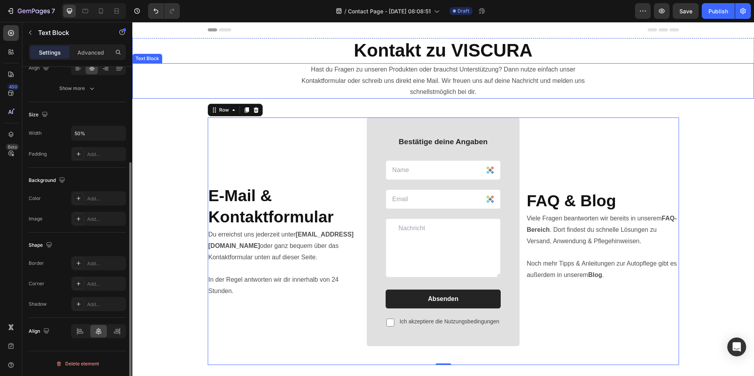
scroll to position [0, 0]
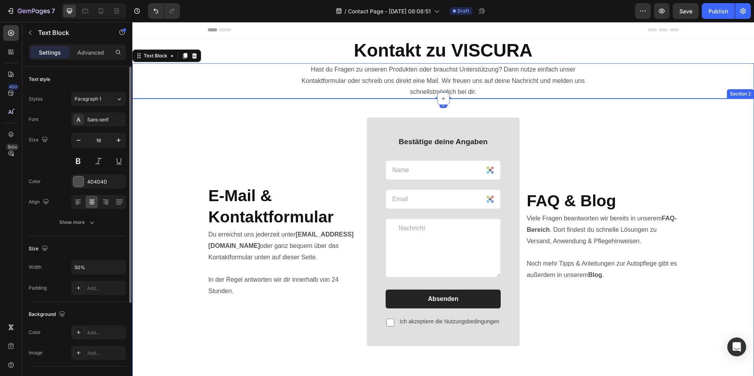
click at [718, 203] on div "E-Mail & Kontaktformular Heading Du erreichst uns jederzeit unter info@viscurag…" at bounding box center [443, 241] width 610 height 248
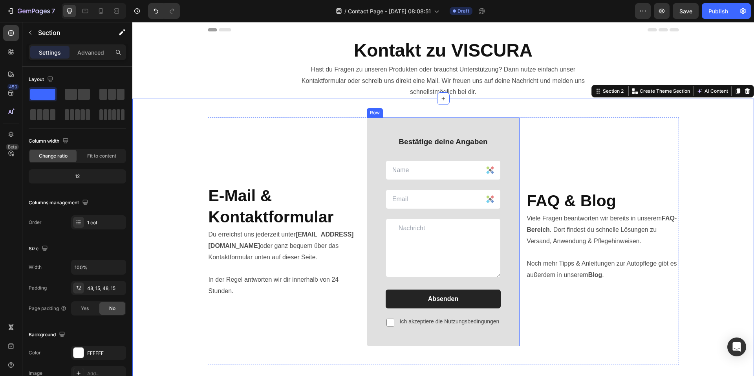
click at [502, 136] on div "Bestätige deine Angaben Text block Text Field Email Field Row Text Area Absende…" at bounding box center [443, 231] width 153 height 229
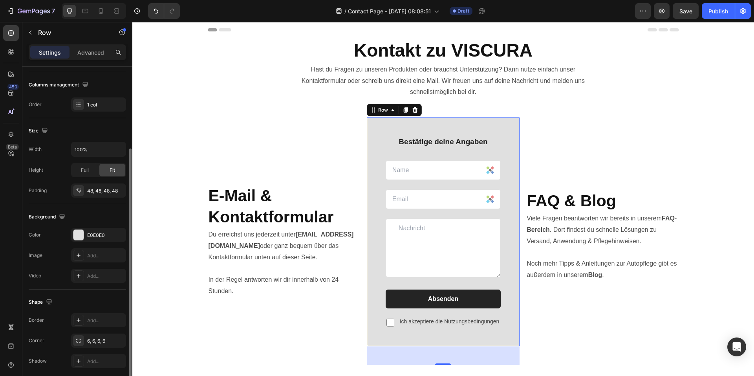
scroll to position [148, 0]
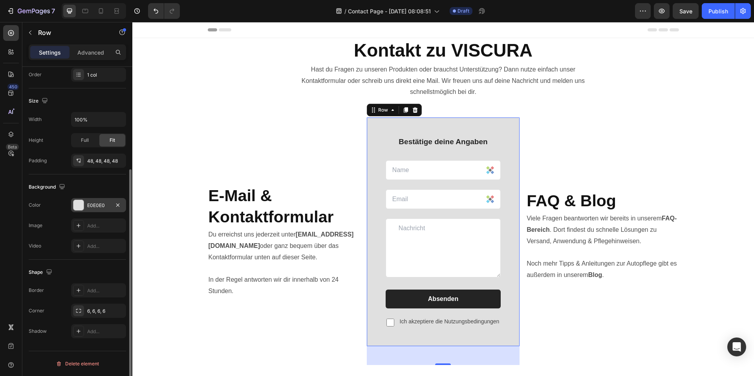
click at [77, 204] on div at bounding box center [78, 205] width 10 height 10
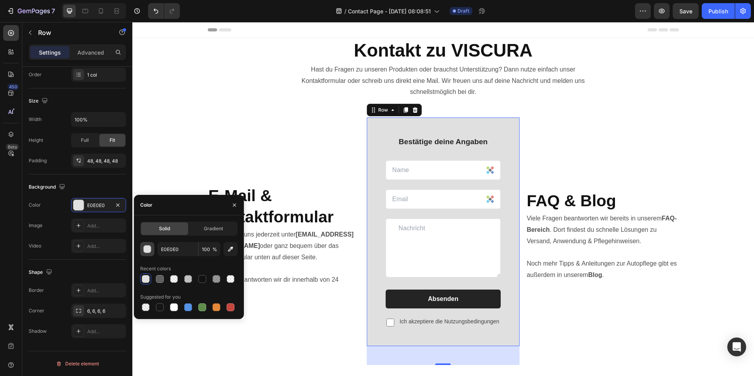
click at [146, 250] on div "button" at bounding box center [148, 250] width 8 height 8
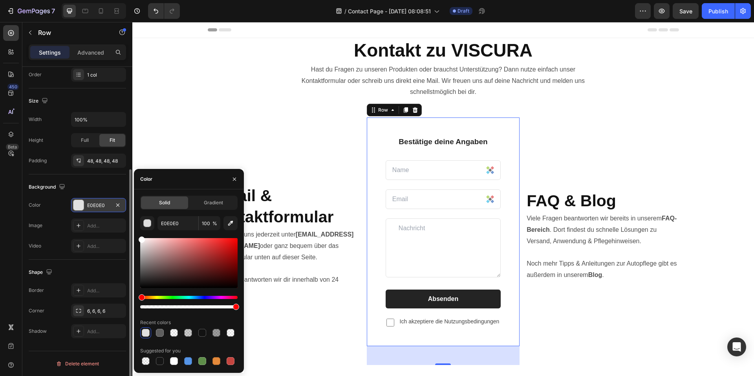
drag, startPoint x: 126, startPoint y: 229, endPoint x: 99, endPoint y: 207, distance: 35.2
click at [99, 207] on div "450 Beta Sections(30) Elements(83) Section Element Hero Section Product Detail …" at bounding box center [66, 199] width 132 height 354
type input "FFFFFF"
click at [81, 270] on div "Shape" at bounding box center [77, 272] width 97 height 13
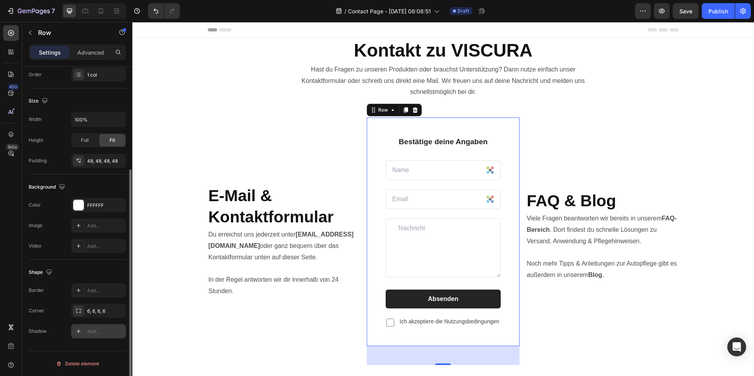
click at [78, 330] on icon at bounding box center [78, 331] width 6 height 6
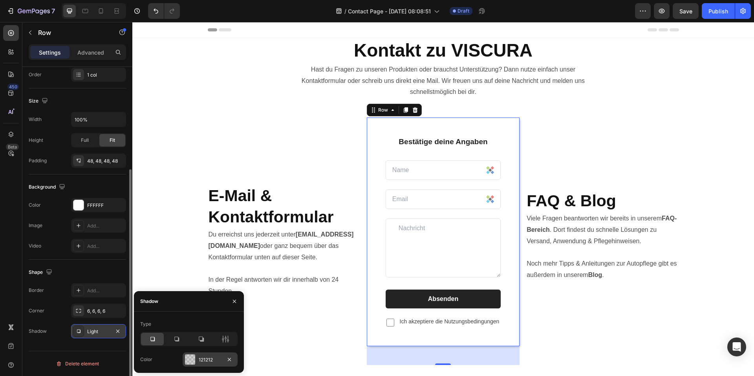
click at [188, 354] on div at bounding box center [190, 359] width 10 height 10
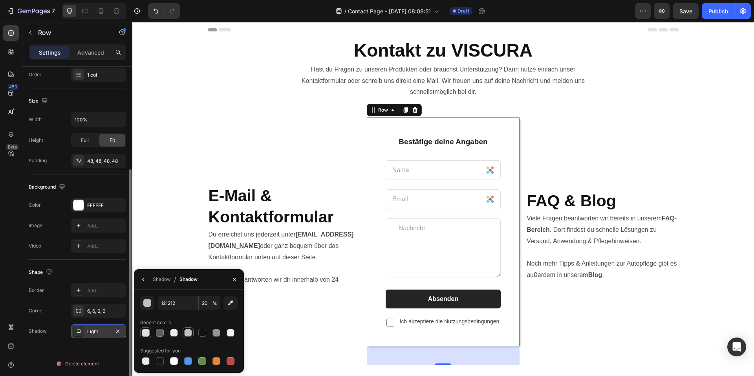
click at [147, 337] on div at bounding box center [145, 332] width 9 height 9
type input "E0E0E0"
type input "100"
click at [203, 334] on div at bounding box center [202, 333] width 8 height 8
type input "121212"
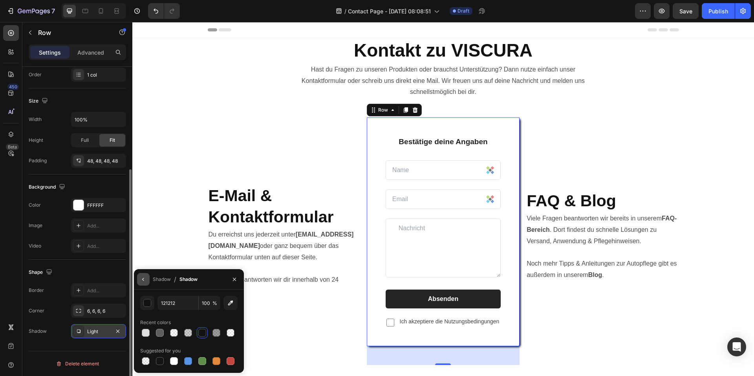
click at [144, 282] on icon "button" at bounding box center [143, 279] width 6 height 6
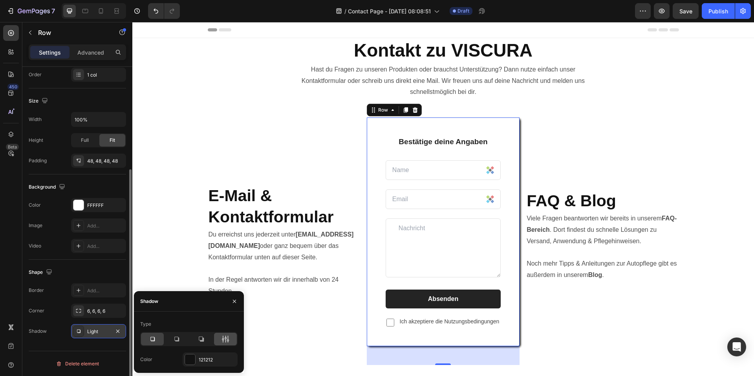
click at [225, 342] on icon at bounding box center [226, 339] width 8 height 8
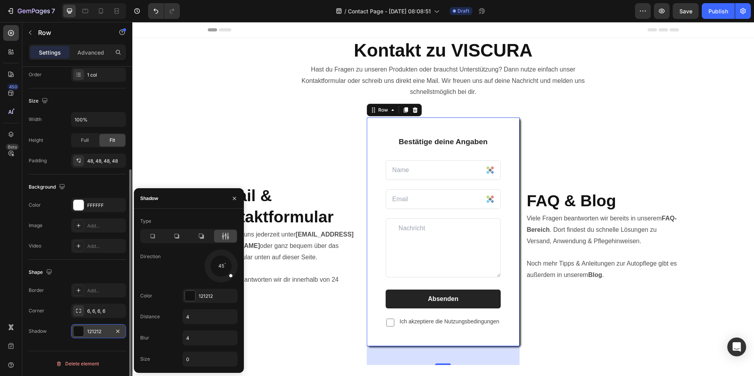
click at [222, 265] on div at bounding box center [227, 272] width 16 height 16
drag, startPoint x: 222, startPoint y: 265, endPoint x: 220, endPoint y: 308, distance: 42.9
click at [220, 308] on div "Type Direction 90 Color 121212 Distance 4 Blur 4 Size 0" at bounding box center [189, 291] width 110 height 152
click at [593, 330] on div "FAQ & Blog Heading Viele Fragen beantworten wir bereits in unserem FAQ-Bereich …" at bounding box center [602, 241] width 153 height 248
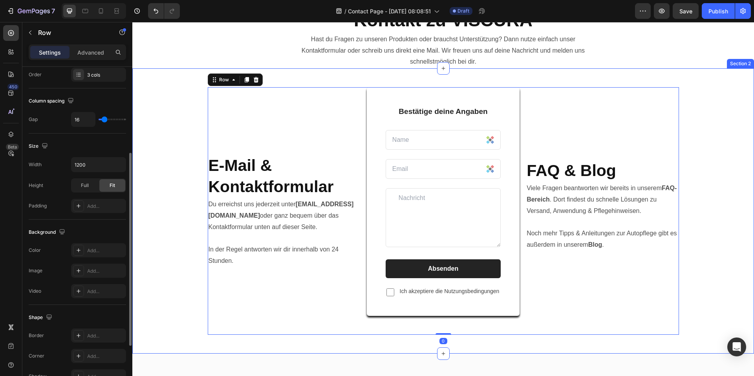
scroll to position [39, 0]
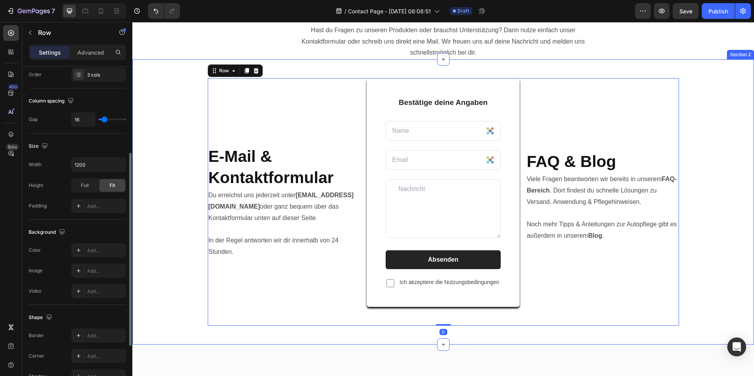
click at [742, 299] on div "E-Mail & Kontaktformular Heading Du erreichst uns jederzeit unter info@viscurag…" at bounding box center [443, 202] width 610 height 248
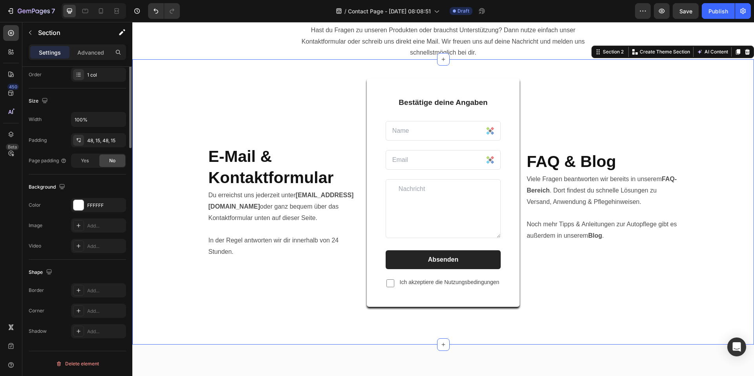
scroll to position [0, 0]
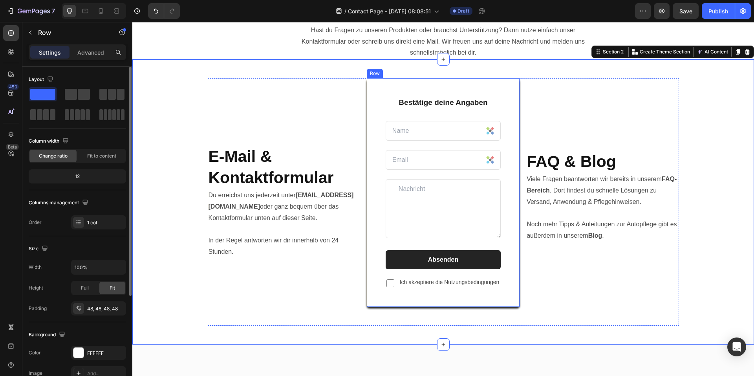
click at [479, 300] on div "Bestätige deine Angaben Text block Text Field Email Field Row Text Area Absende…" at bounding box center [443, 192] width 153 height 229
click at [729, 291] on div "E-Mail & Kontaktformular Heading Du erreichst uns jederzeit unter info@viscurag…" at bounding box center [443, 202] width 610 height 248
click at [499, 297] on div "Bestätige deine Angaben Text block Text Field Email Field Row Text Area Absende…" at bounding box center [443, 192] width 153 height 229
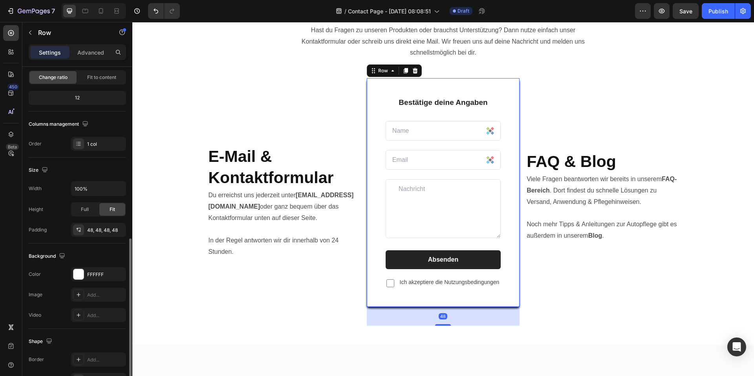
scroll to position [148, 0]
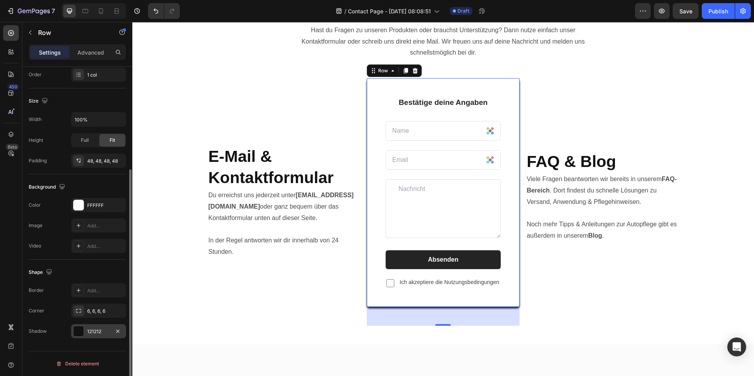
click at [90, 330] on div "121212" at bounding box center [98, 331] width 23 height 7
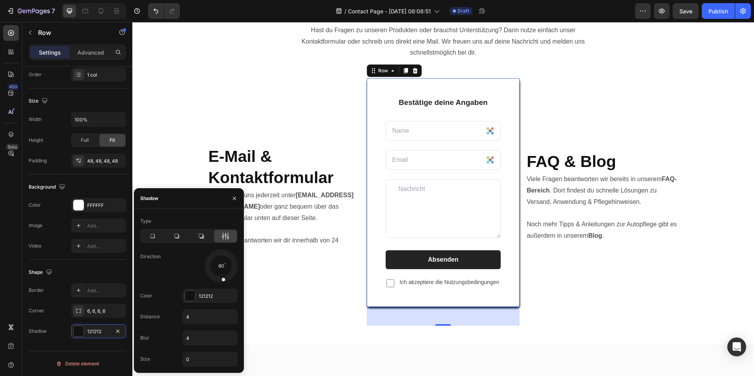
click at [223, 281] on span at bounding box center [224, 279] width 4 height 4
click at [198, 295] on div "121212" at bounding box center [210, 296] width 55 height 14
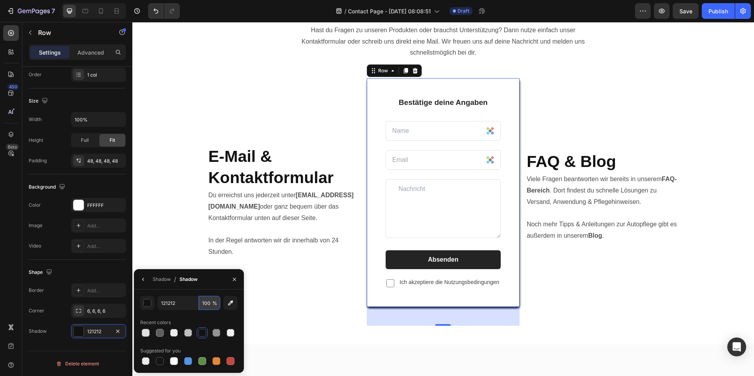
click at [203, 303] on input "100" at bounding box center [210, 303] width 22 height 14
type input "50"
click at [604, 276] on div "FAQ & Blog Heading Viele Fragen beantworten wir bereits in unserem FAQ-Bereich …" at bounding box center [602, 202] width 153 height 248
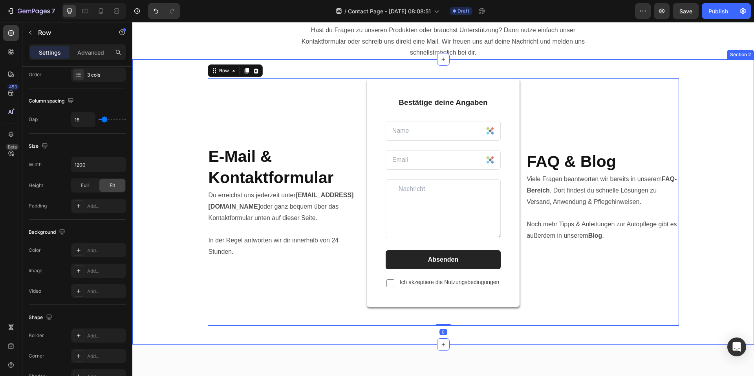
click at [713, 204] on div "E-Mail & Kontaktformular Heading Du erreichst uns jederzeit unter info@viscurag…" at bounding box center [443, 202] width 610 height 248
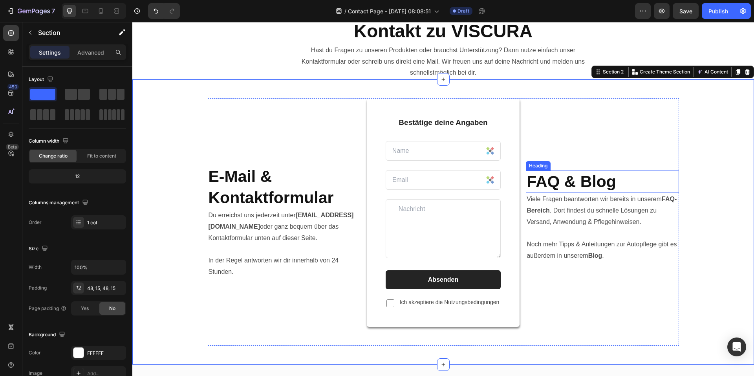
scroll to position [0, 0]
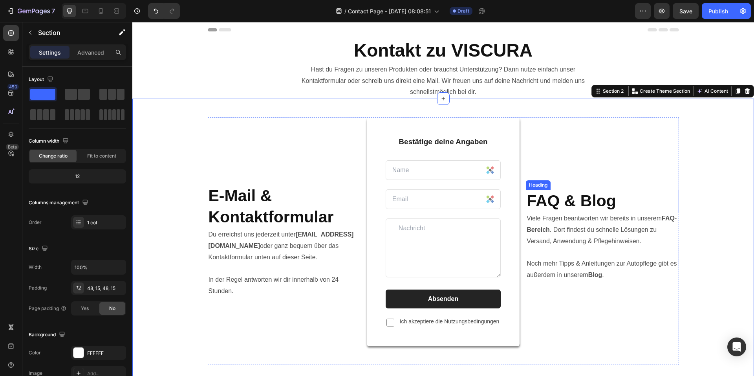
click at [657, 189] on div "FAQ & Blog Heading Viele Fragen beantworten wir bereits in unserem FAQ-Bereich …" at bounding box center [602, 241] width 153 height 248
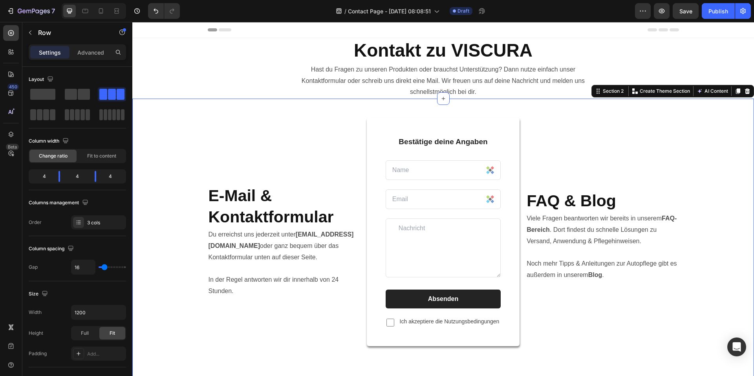
click at [587, 117] on div "E-Mail & Kontaktformular Heading Du erreichst uns jederzeit unter info@viscurag…" at bounding box center [443, 241] width 622 height 285
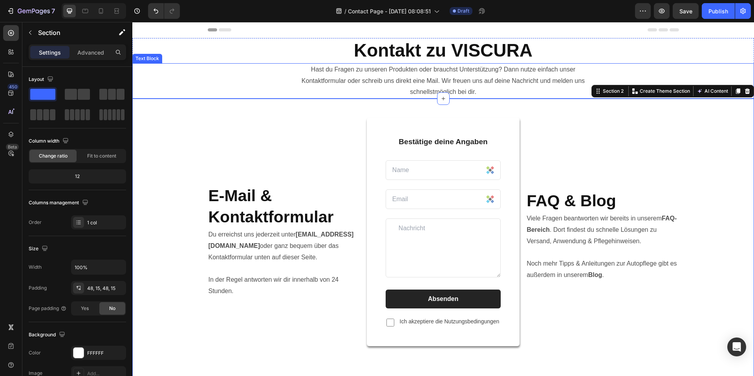
click at [547, 80] on p "Hast du Fragen zu unseren Produkten oder brauchst Unterstützung? Dann nutze ein…" at bounding box center [444, 81] width 310 height 34
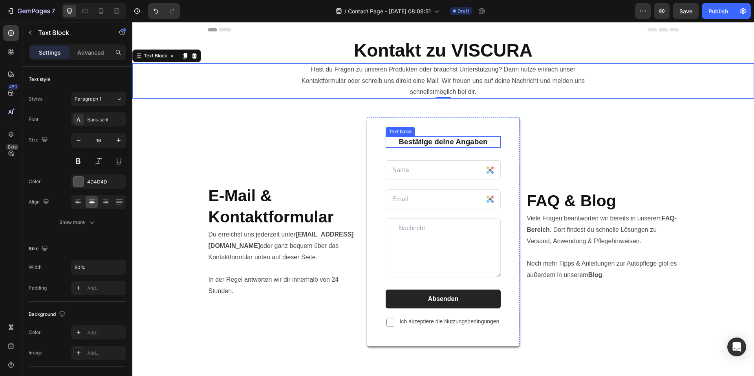
click at [424, 140] on p "Bestätige deine Angaben" at bounding box center [444, 142] width 114 height 10
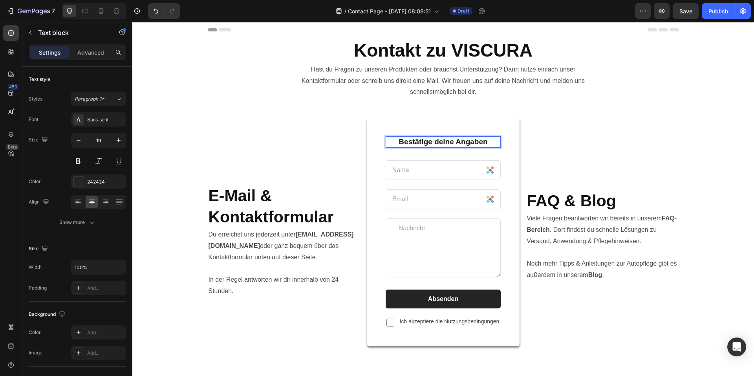
click at [424, 140] on p "Bestätige deine Angaben" at bounding box center [444, 142] width 114 height 10
click at [644, 213] on p "Viele Fragen beantworten wir bereits in unserem FAQ-Bereich . Dort findest du s…" at bounding box center [602, 252] width 151 height 79
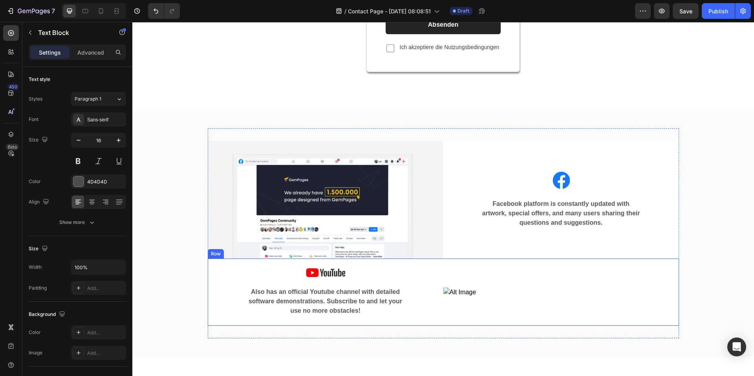
scroll to position [275, 0]
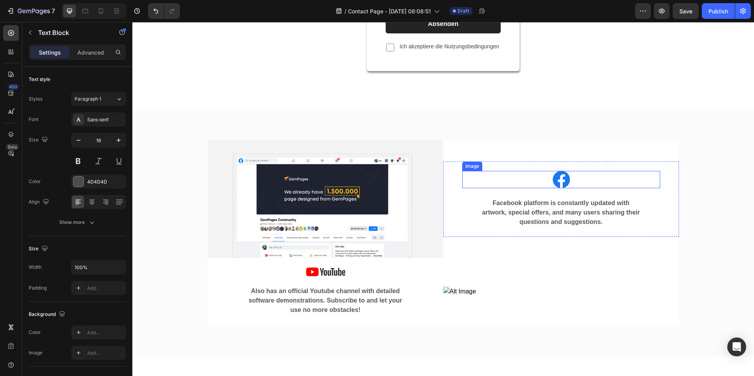
click at [560, 183] on img at bounding box center [561, 179] width 17 height 17
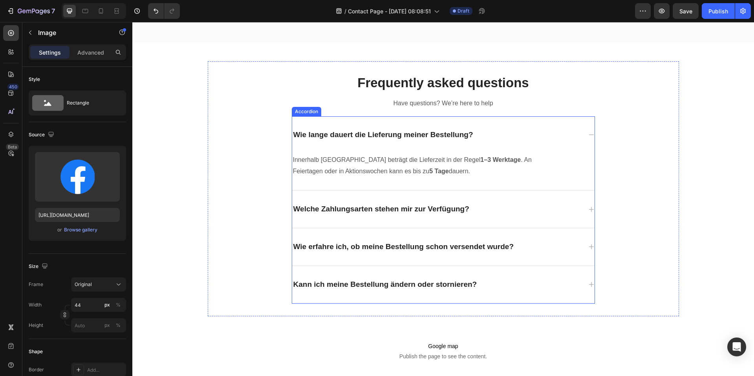
scroll to position [589, 0]
click at [503, 103] on p "Have questions? We’re here to help" at bounding box center [444, 102] width 470 height 11
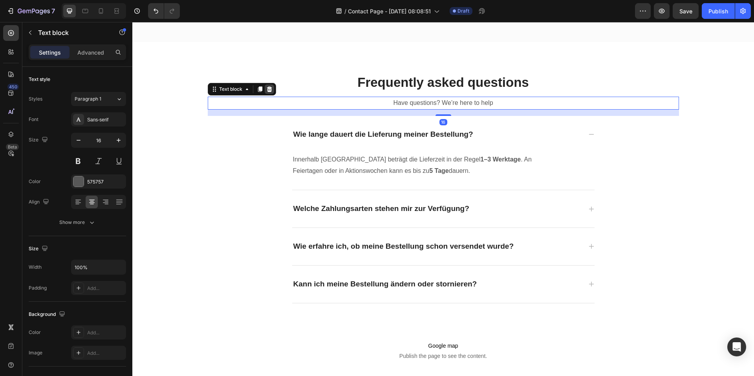
click at [266, 91] on icon at bounding box center [269, 89] width 6 height 6
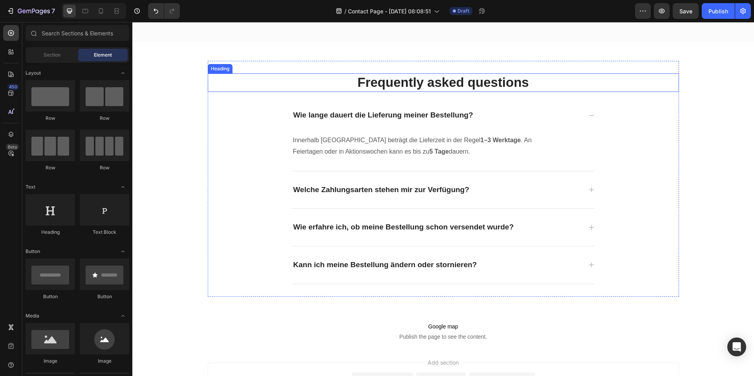
click at [495, 90] on p "Frequently asked questions" at bounding box center [444, 82] width 470 height 17
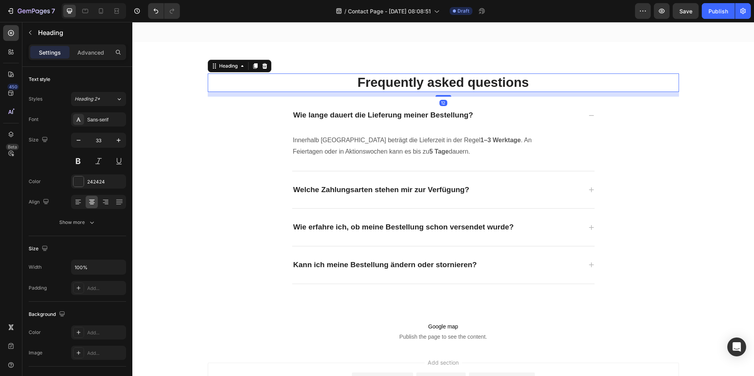
click at [500, 77] on p "Frequently asked questions" at bounding box center [444, 82] width 470 height 17
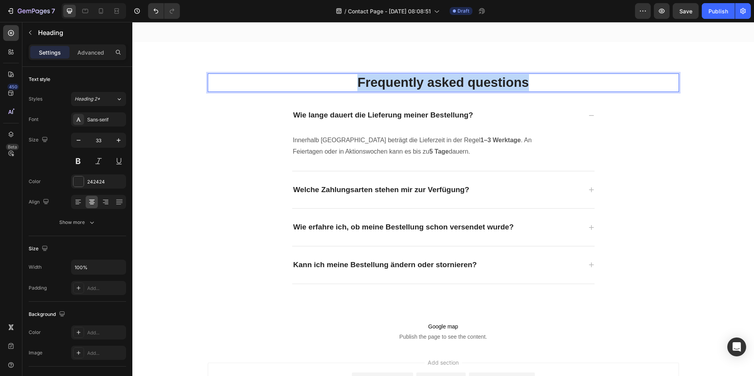
click at [500, 77] on p "Frequently asked questions" at bounding box center [444, 82] width 470 height 17
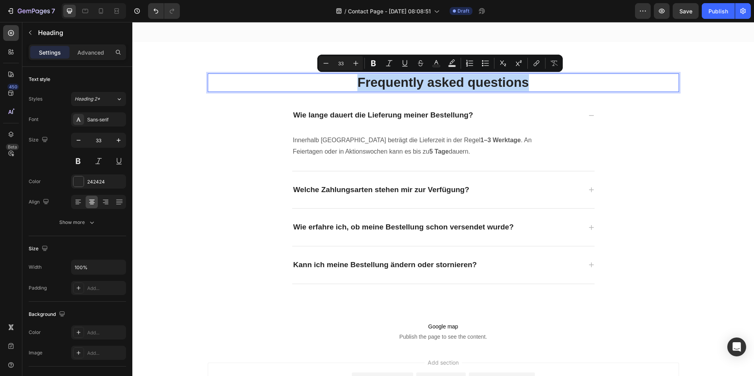
copy p "Frequently asked questions"
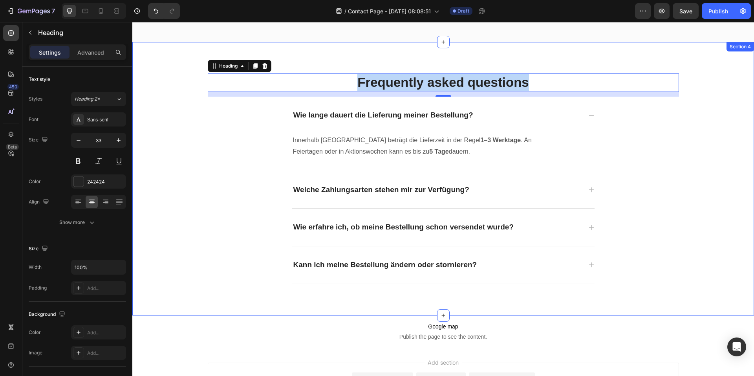
click at [719, 265] on div "Frequently asked questions Heading 12 Wie lange dauert die Lieferung meiner Bes…" at bounding box center [443, 178] width 610 height 235
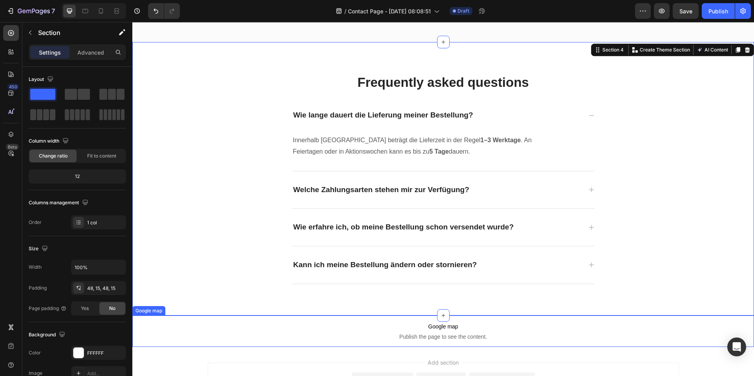
click at [604, 330] on span "Google map" at bounding box center [443, 326] width 622 height 9
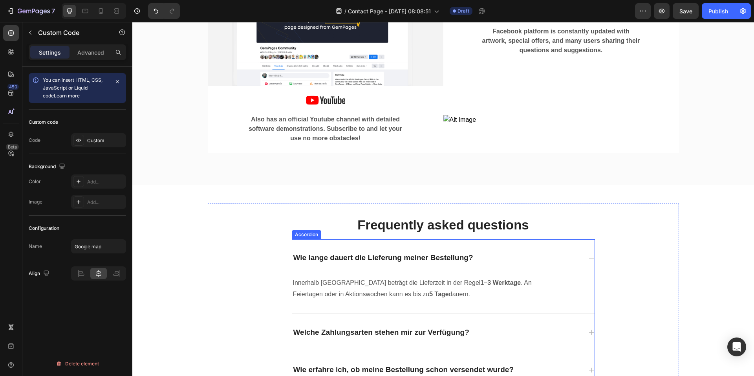
scroll to position [472, 0]
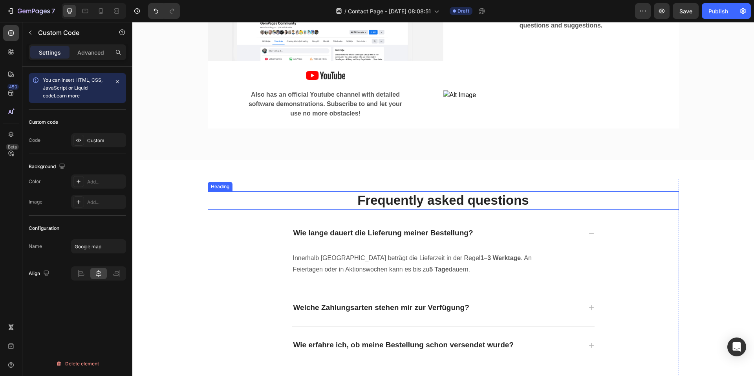
click at [460, 199] on p "Frequently asked questions" at bounding box center [444, 200] width 470 height 17
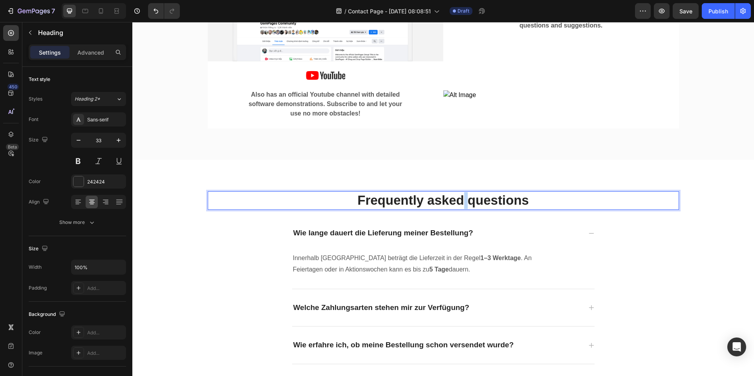
click at [460, 199] on p "Frequently asked questions" at bounding box center [444, 200] width 470 height 17
click at [636, 160] on div "Häufig gestellte Fragen Heading 12 Wie lange dauert die Lieferung meiner Bestel…" at bounding box center [443, 296] width 622 height 273
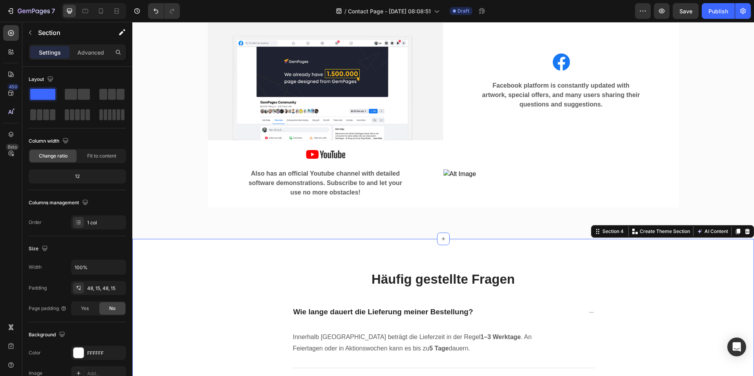
scroll to position [275, 0]
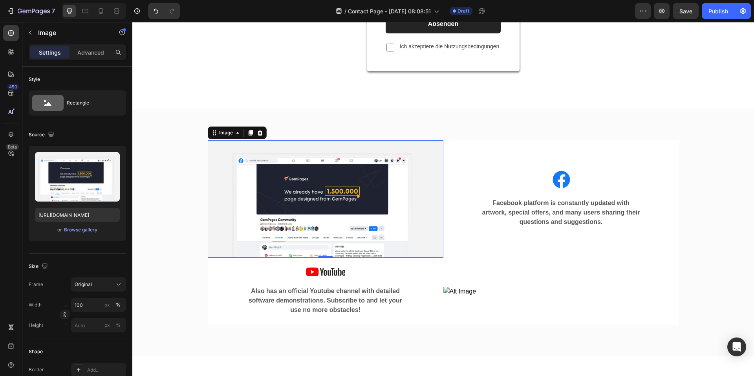
click at [287, 172] on img at bounding box center [326, 198] width 236 height 117
click at [479, 292] on img at bounding box center [562, 291] width 236 height 9
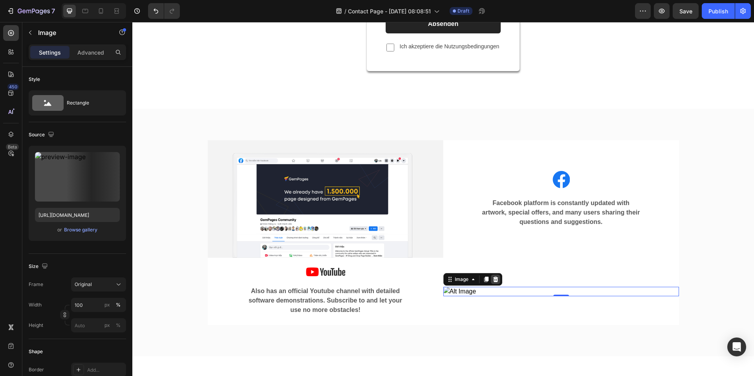
click at [493, 281] on icon at bounding box center [495, 280] width 5 height 6
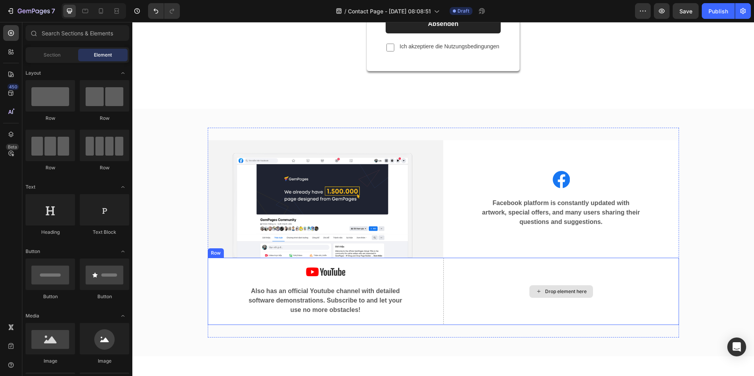
click at [597, 277] on div "Drop element here" at bounding box center [562, 291] width 236 height 67
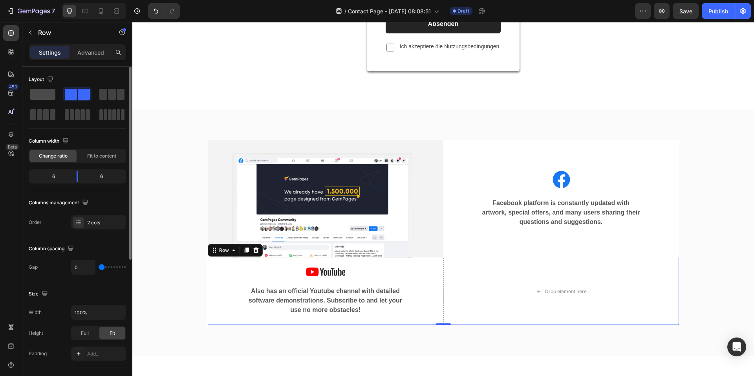
click at [51, 92] on span at bounding box center [42, 94] width 25 height 11
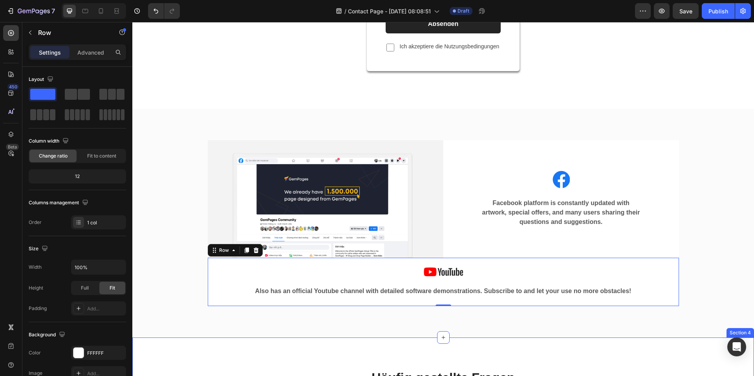
click at [652, 321] on div "Image Image Facebook platform is constantly updated with artwork, special offer…" at bounding box center [443, 223] width 622 height 229
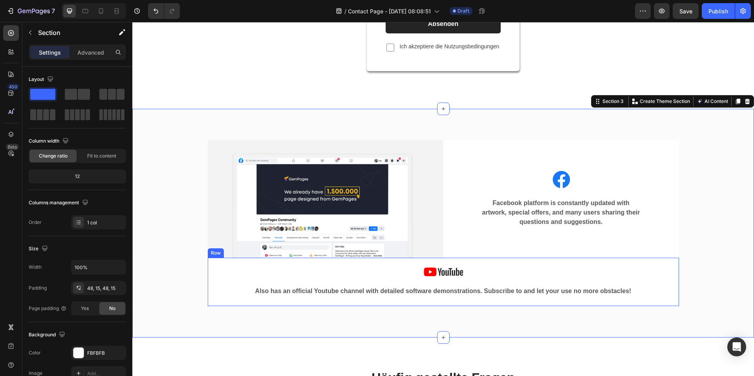
click at [452, 271] on img at bounding box center [443, 271] width 39 height 9
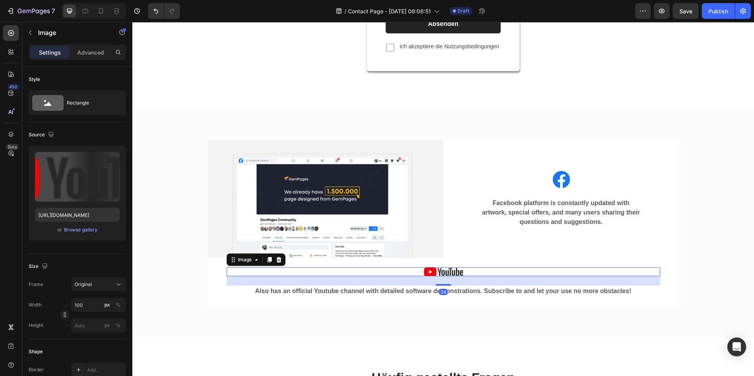
click at [452, 271] on img at bounding box center [443, 271] width 39 height 9
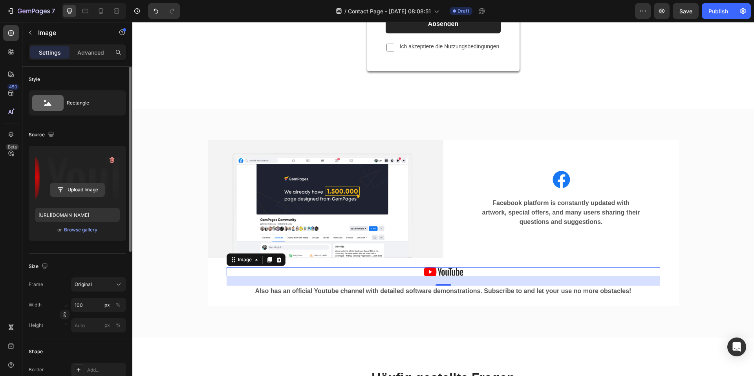
click at [79, 191] on input "file" at bounding box center [77, 189] width 54 height 13
click at [80, 231] on div "Browse gallery" at bounding box center [80, 229] width 33 height 7
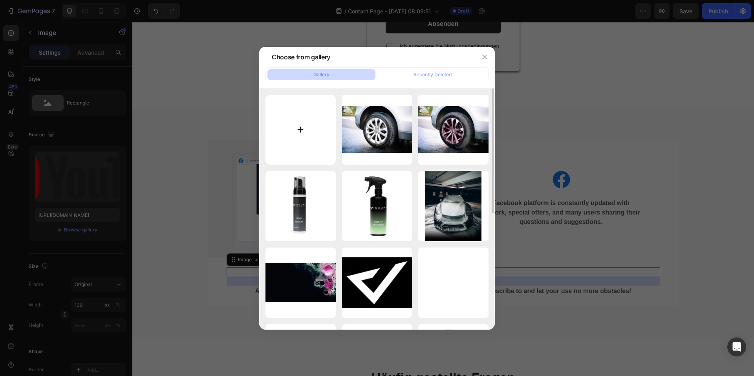
click at [297, 127] on input "file" at bounding box center [301, 130] width 70 height 70
type input "C:\fakepath\cdnlogo.com_tiktok-icon-black.png"
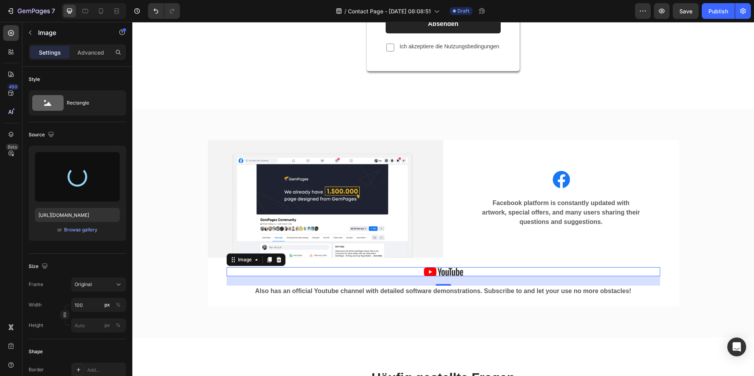
type input "https://cdn.shopify.com/s/files/1/0935/6191/3693/files/gempages_556740947103187…"
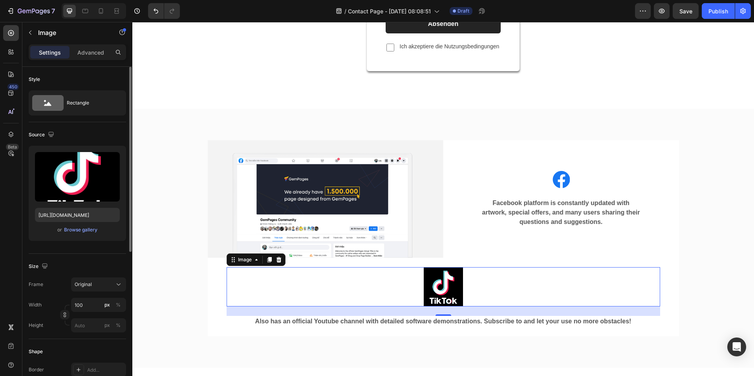
scroll to position [79, 0]
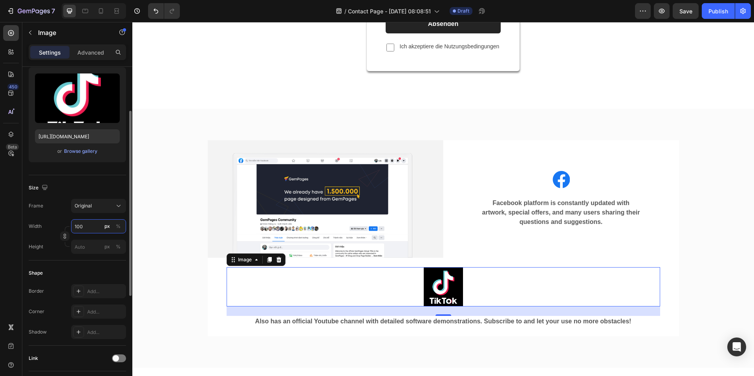
click at [90, 232] on input "100" at bounding box center [98, 226] width 55 height 14
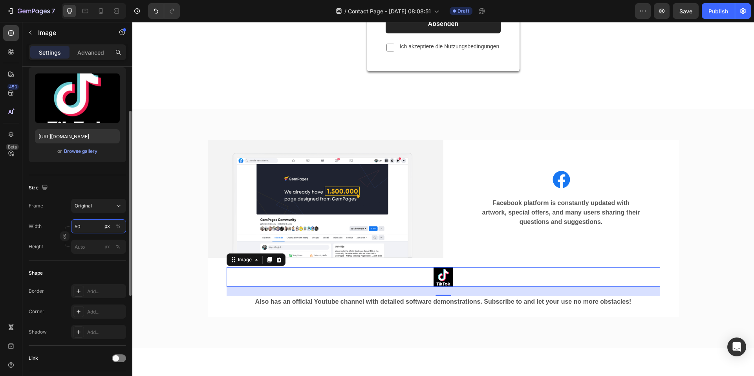
type input "5"
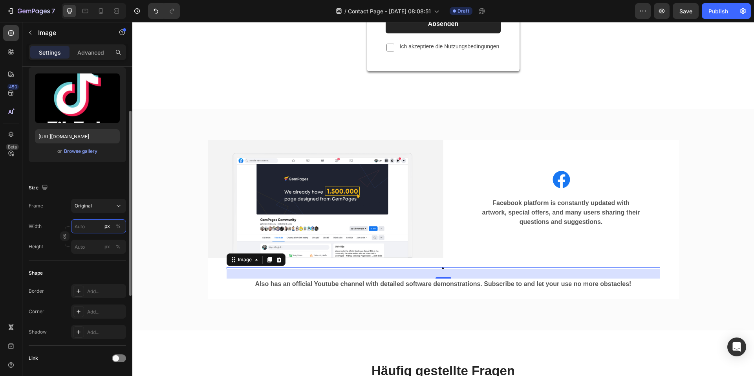
type input "8"
type input "70"
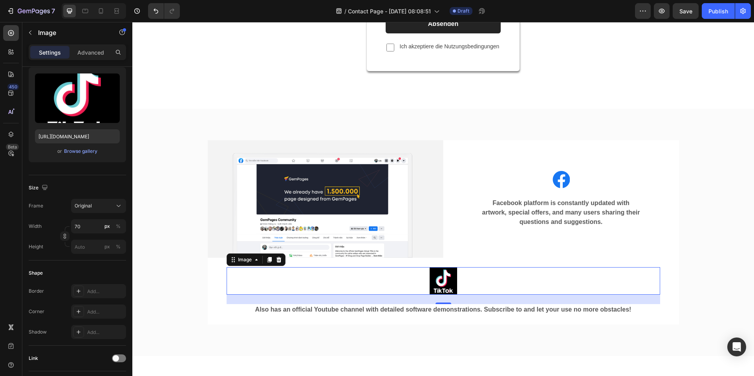
click at [696, 209] on div "Image Image Facebook platform is constantly updated with artwork, special offer…" at bounding box center [443, 232] width 610 height 209
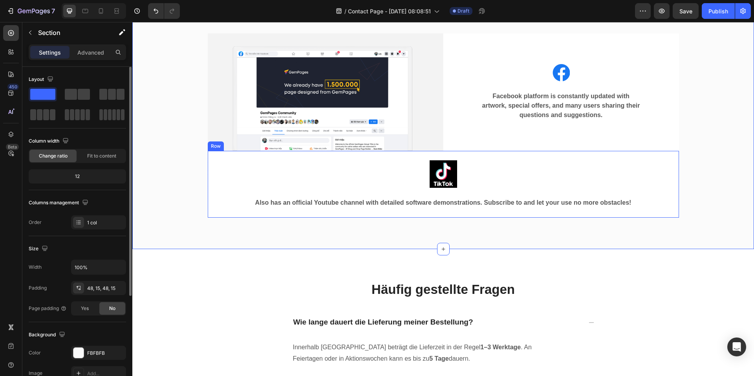
scroll to position [393, 0]
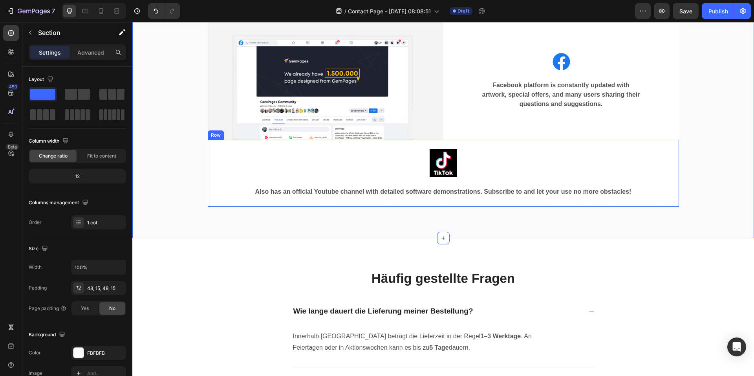
click at [508, 197] on div "Also has an official Youtube channel with detailed software demonstrations. Sub…" at bounding box center [444, 191] width 396 height 11
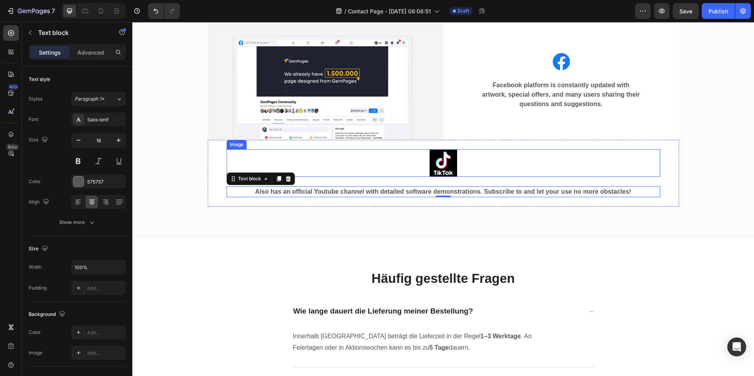
click at [452, 171] on img at bounding box center [444, 163] width 28 height 28
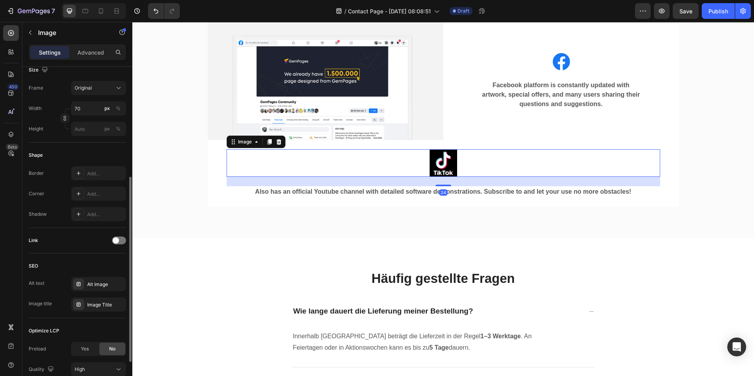
scroll to position [262, 0]
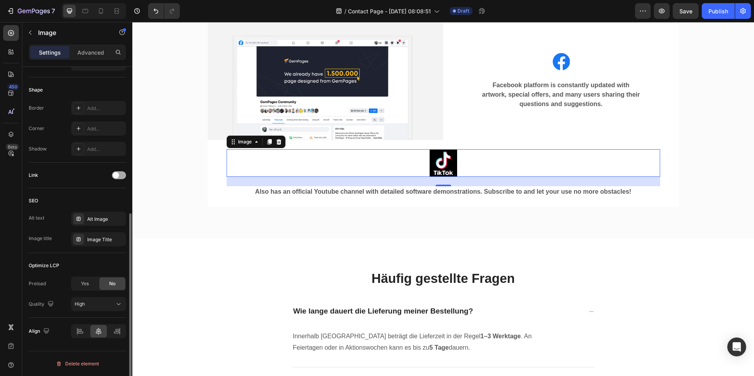
click at [121, 171] on div at bounding box center [119, 175] width 14 height 8
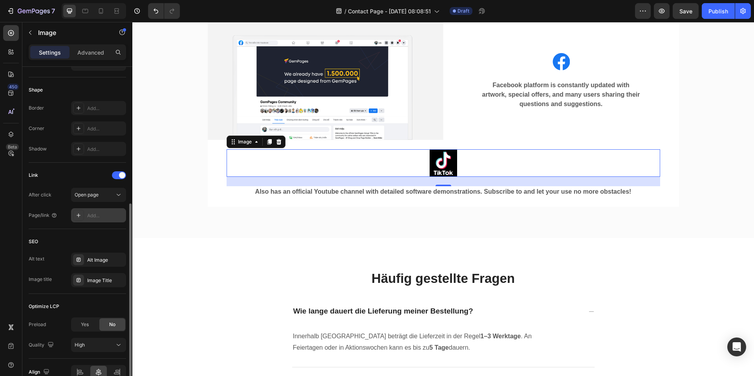
click at [89, 211] on div "Add..." at bounding box center [98, 215] width 55 height 14
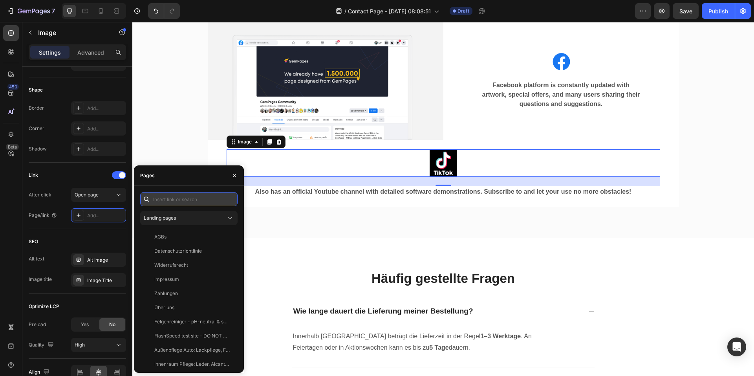
click at [175, 197] on input "text" at bounding box center [188, 199] width 97 height 14
paste input "https://www.tiktok.com/@viscura.germany"
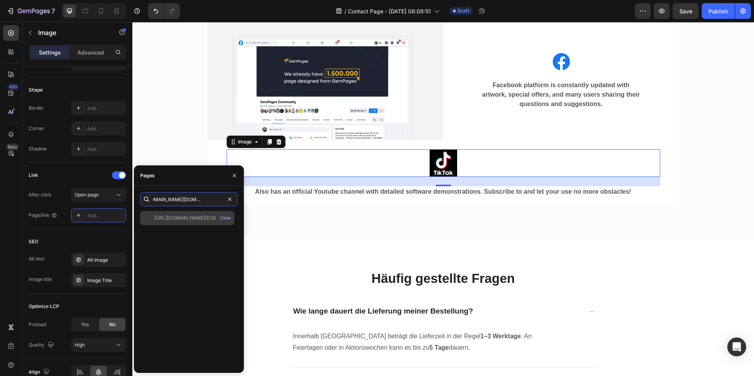
type input "https://www.tiktok.com/@viscura.germany"
click at [193, 213] on div "https://www.tiktok.com/@viscura.germany View" at bounding box center [187, 218] width 94 height 14
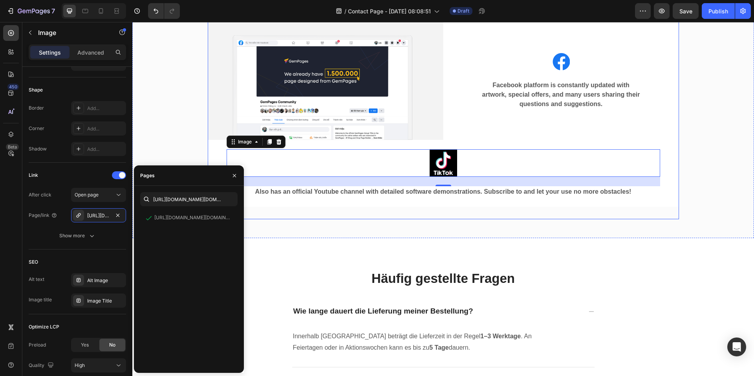
click at [401, 219] on div "Image Image Facebook platform is constantly updated with artwork, special offer…" at bounding box center [444, 114] width 472 height 209
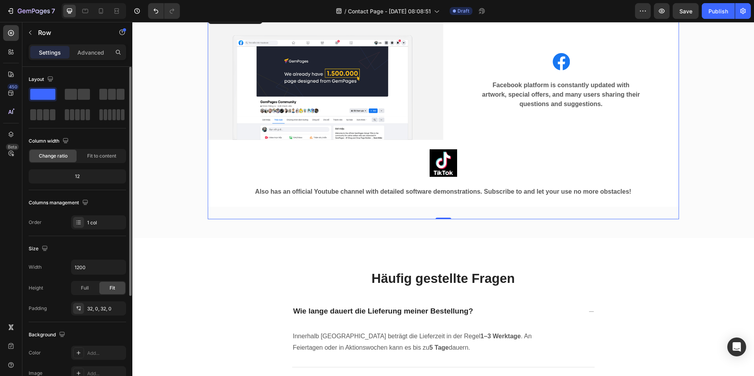
click at [431, 194] on p "Also has an official Youtube channel with detailed software demonstrations. Sub…" at bounding box center [443, 191] width 395 height 9
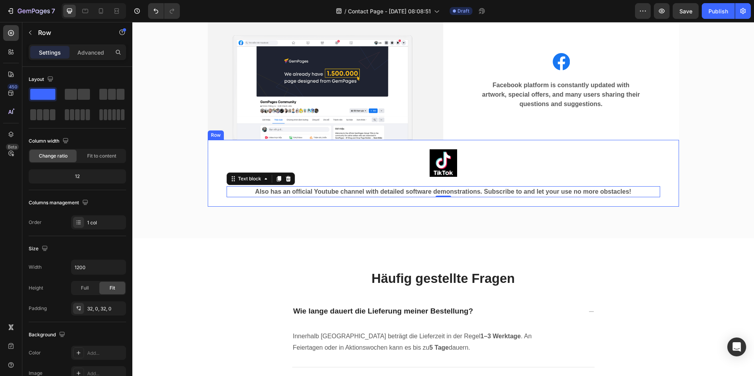
click at [516, 215] on div "Image Image Facebook platform is constantly updated with artwork, special offer…" at bounding box center [444, 114] width 472 height 209
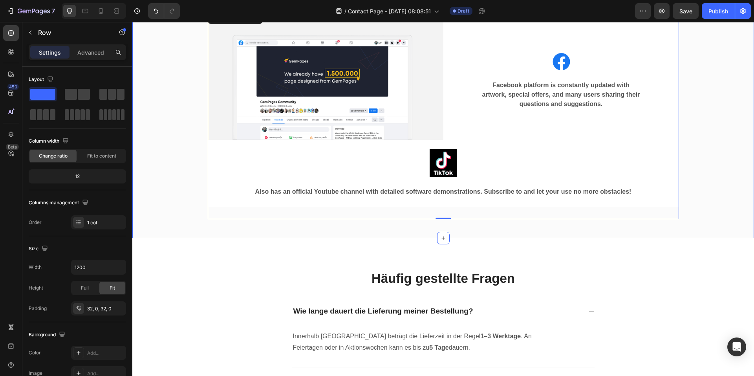
click at [642, 234] on div "Image Image Facebook platform is constantly updated with artwork, special offer…" at bounding box center [443, 114] width 622 height 247
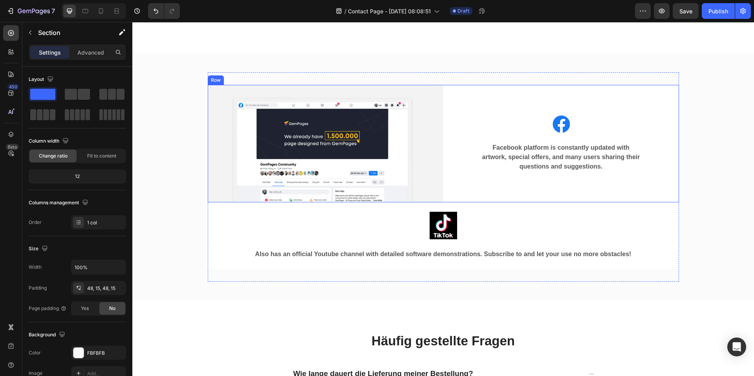
scroll to position [432, 0]
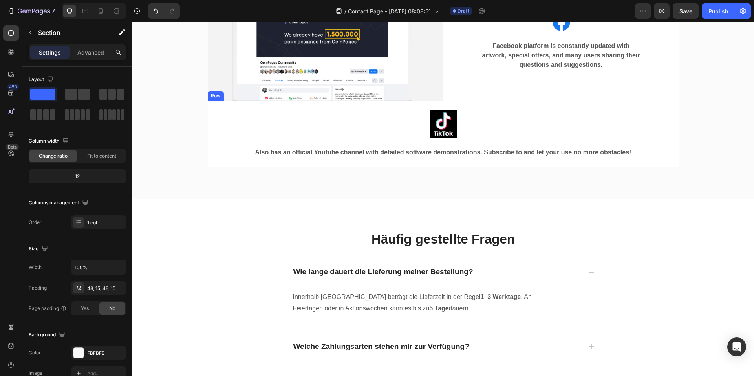
click at [489, 145] on div "Image Also has an official Youtube channel with detailed software demonstration…" at bounding box center [444, 134] width 434 height 48
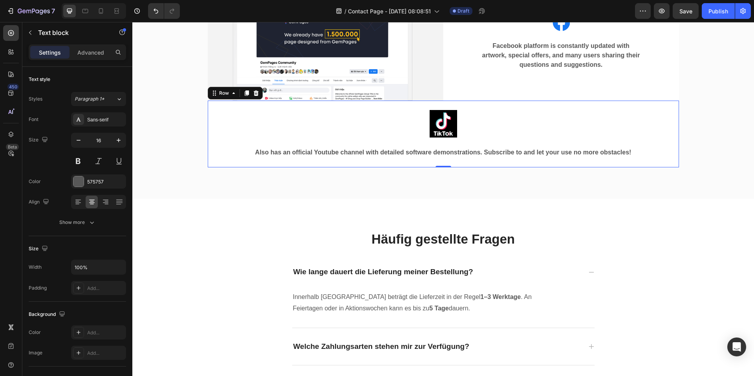
click at [486, 152] on p "Also has an official Youtube channel with detailed software demonstrations. Sub…" at bounding box center [443, 152] width 395 height 9
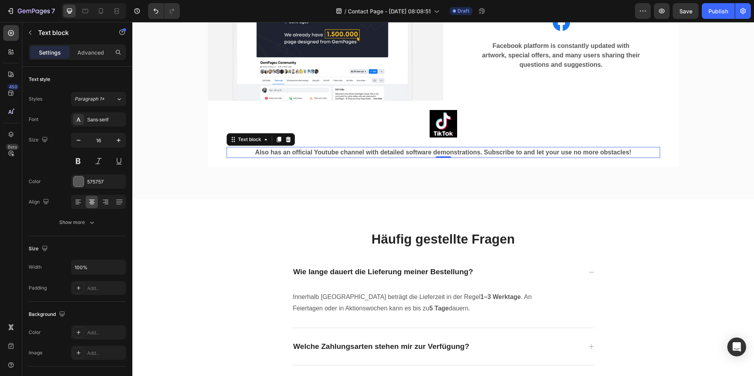
click at [486, 152] on p "Also has an official Youtube channel with detailed software demonstrations. Sub…" at bounding box center [443, 152] width 395 height 9
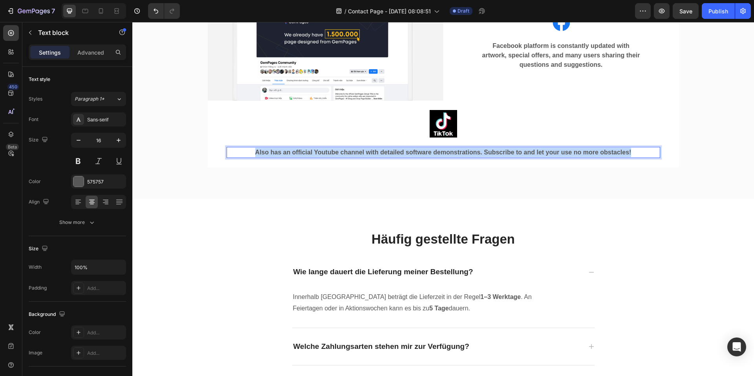
click at [486, 152] on p "Also has an official Youtube channel with detailed software demonstrations. Sub…" at bounding box center [443, 152] width 395 height 9
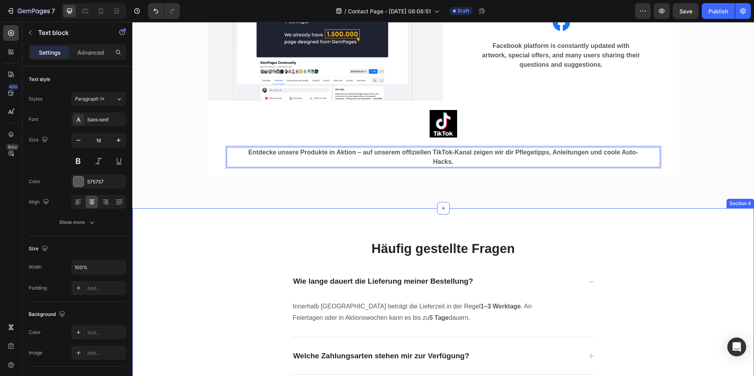
click at [642, 226] on div "Häufig gestellte Fragen Heading Wie lange dauert die Lieferung meiner Bestellun…" at bounding box center [443, 344] width 622 height 273
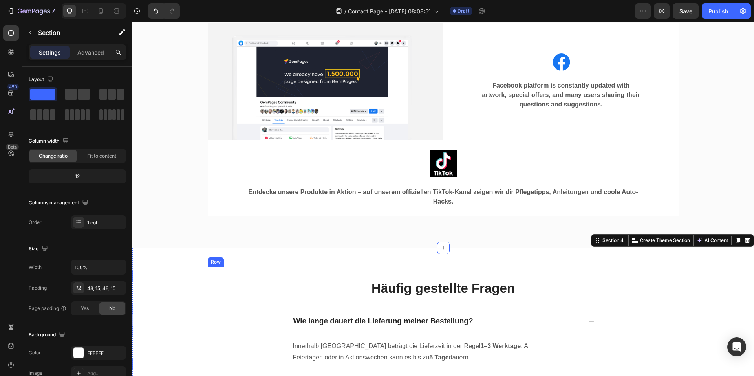
scroll to position [275, 0]
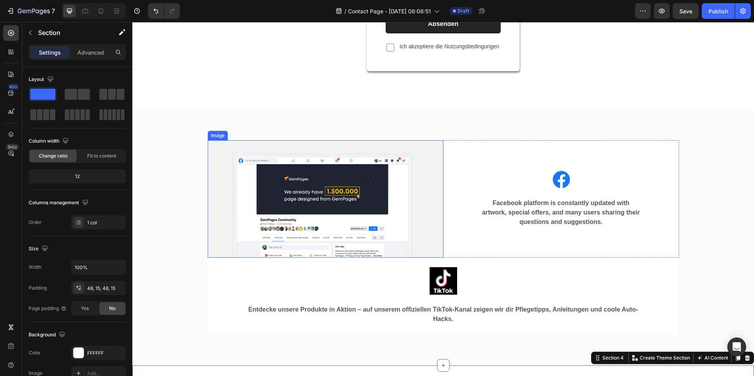
click at [358, 191] on img at bounding box center [326, 198] width 236 height 117
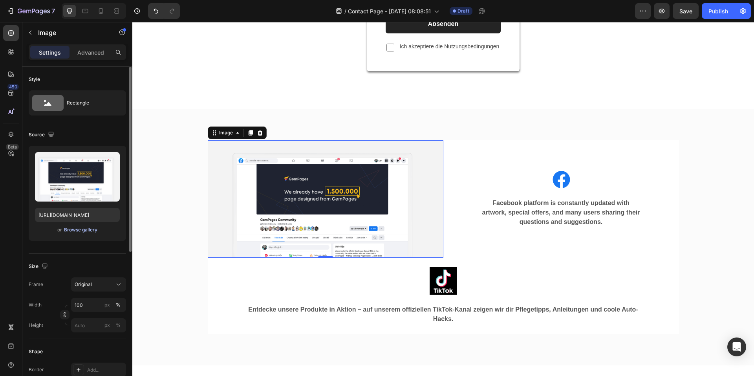
click at [72, 232] on div "Browse gallery" at bounding box center [80, 229] width 33 height 7
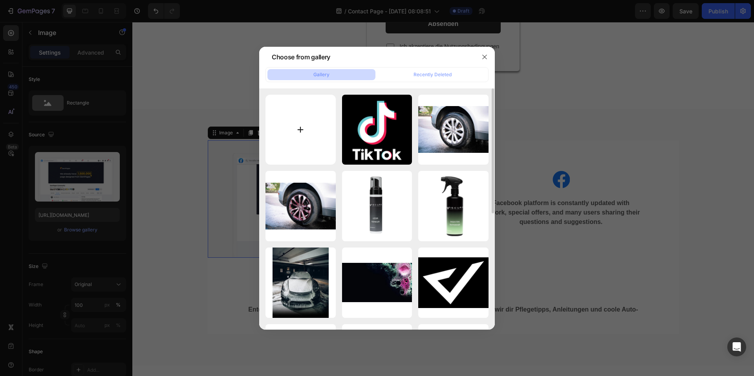
click at [302, 138] on input "file" at bounding box center [301, 130] width 70 height 70
type input "C:\fakepath\Screenshot 2025-08-27 084831.png"
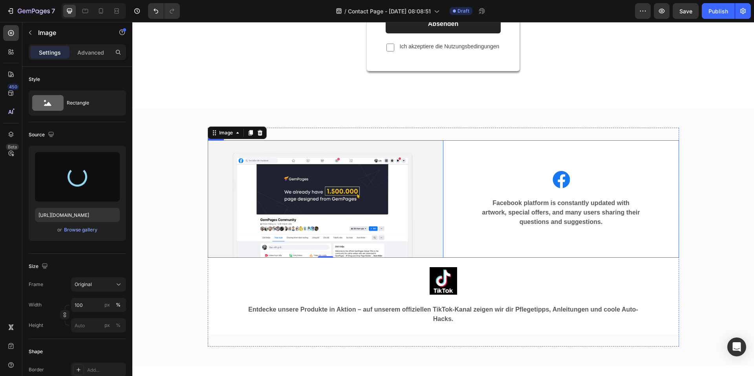
type input "https://cdn.shopify.com/s/files/1/0935/6191/3693/files/gempages_556740947103187…"
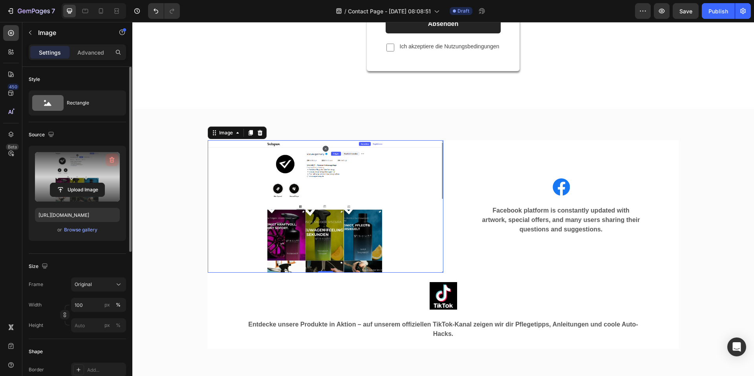
click at [113, 158] on icon "button" at bounding box center [112, 160] width 5 height 6
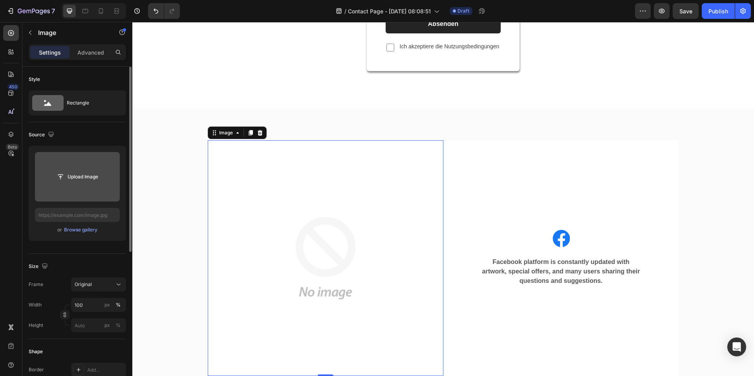
click at [78, 180] on input "file" at bounding box center [77, 176] width 54 height 13
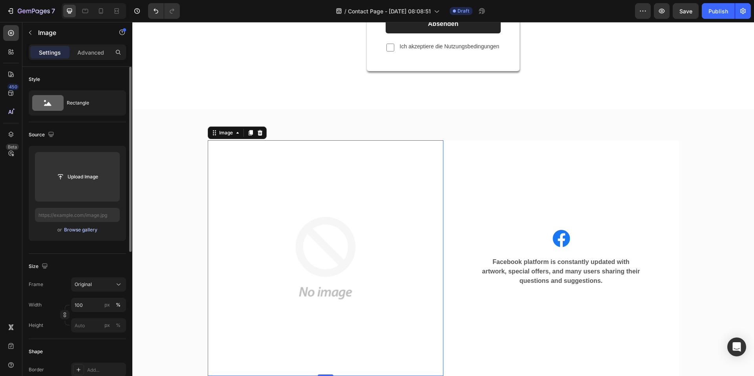
click at [76, 231] on div "Browse gallery" at bounding box center [80, 229] width 33 height 7
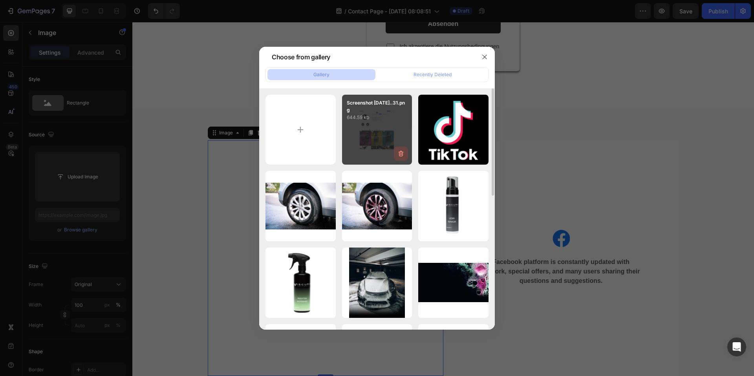
click at [398, 154] on icon "button" at bounding box center [401, 154] width 8 height 8
click at [398, 154] on div "Delete" at bounding box center [396, 155] width 15 height 7
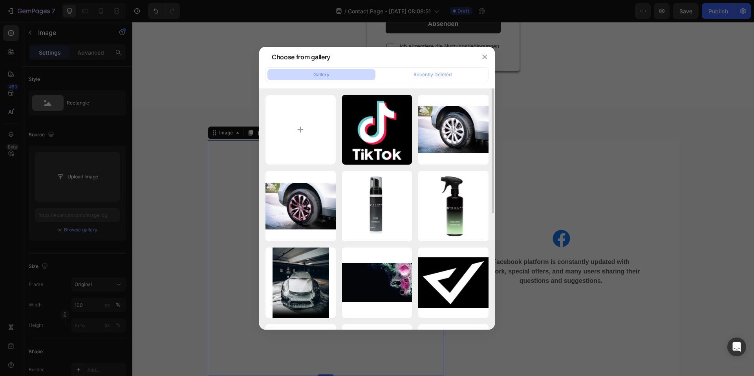
click at [440, 53] on div "Choose from gallery" at bounding box center [366, 57] width 215 height 20
click at [290, 117] on input "file" at bounding box center [301, 130] width 70 height 70
type input "C:\fakepath\Screenshot 2025-08-27 084927.png"
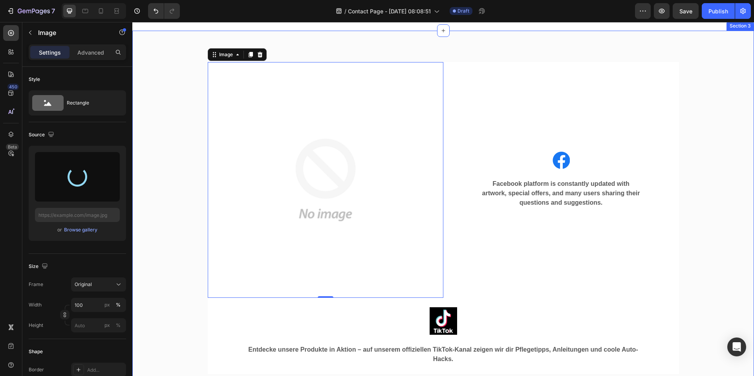
scroll to position [354, 0]
type input "https://cdn.shopify.com/s/files/1/0935/6191/3693/files/gempages_556740947103187…"
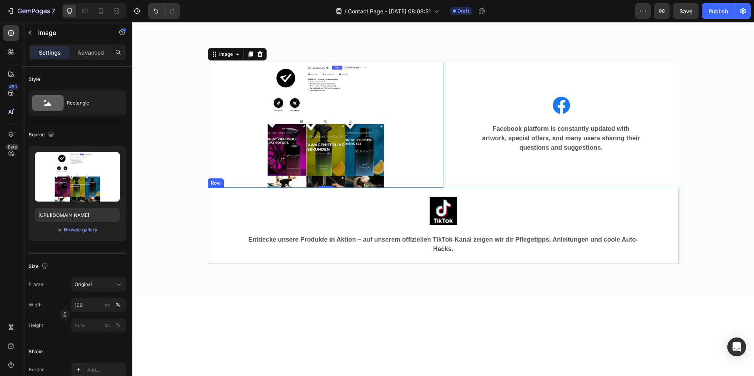
click at [444, 208] on img at bounding box center [444, 211] width 28 height 28
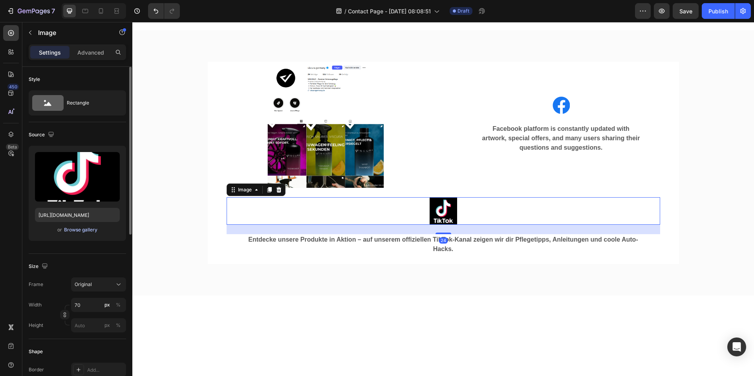
click at [85, 233] on div "Browse gallery" at bounding box center [80, 229] width 33 height 7
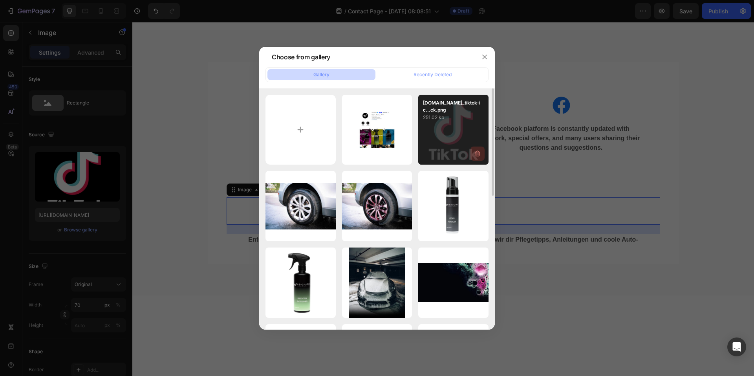
click at [477, 152] on icon "button" at bounding box center [477, 154] width 5 height 6
click at [477, 152] on div "Delete" at bounding box center [473, 155] width 15 height 7
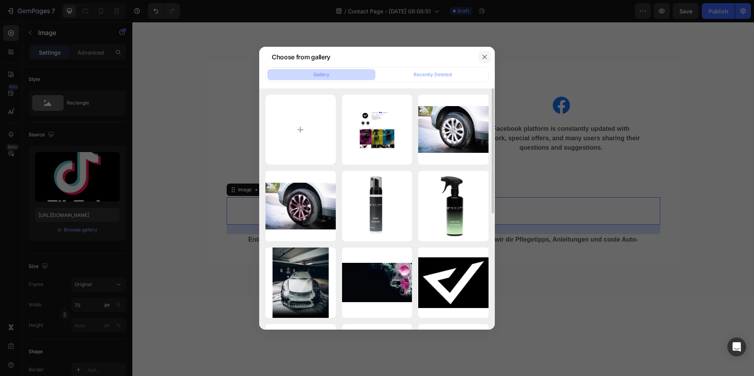
click at [487, 58] on icon "button" at bounding box center [485, 57] width 6 height 6
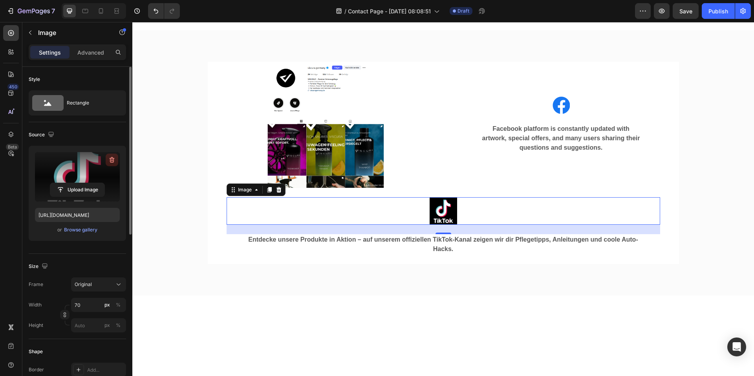
click at [109, 156] on button "button" at bounding box center [112, 160] width 13 height 13
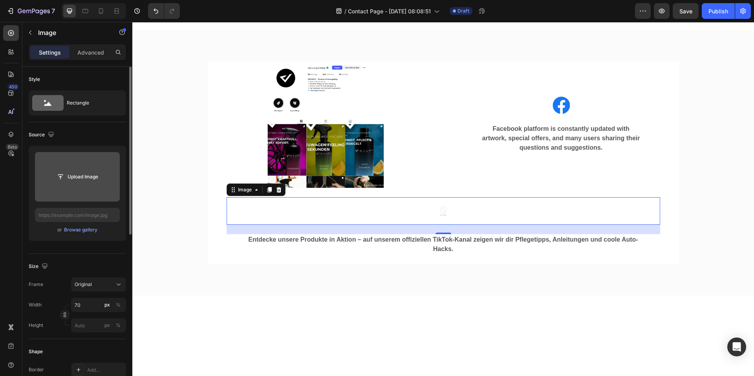
click at [72, 181] on input "file" at bounding box center [77, 176] width 54 height 13
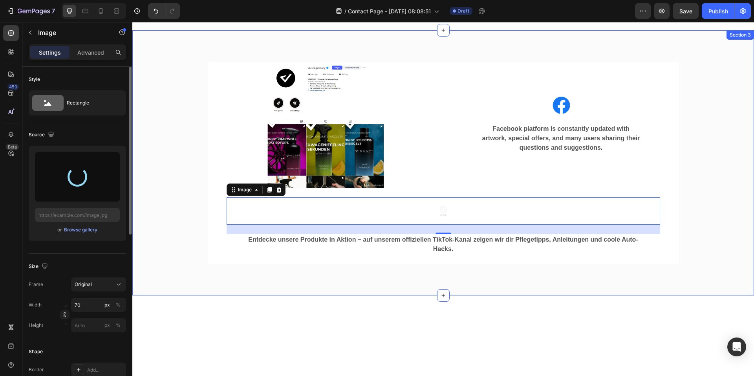
type input "https://cdn.shopify.com/s/files/1/0935/6191/3693/files/gempages_556740947103187…"
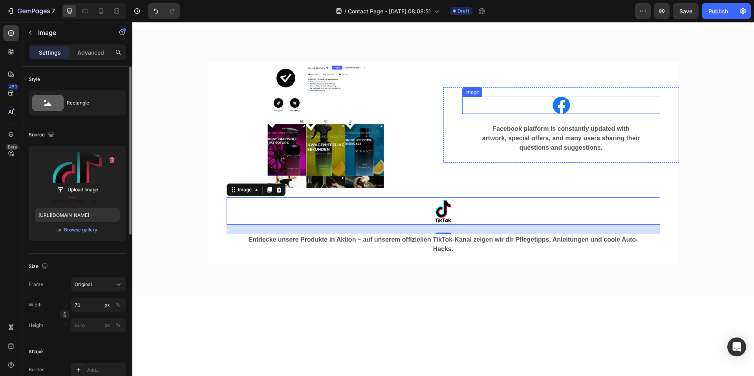
click at [555, 105] on img at bounding box center [561, 105] width 17 height 17
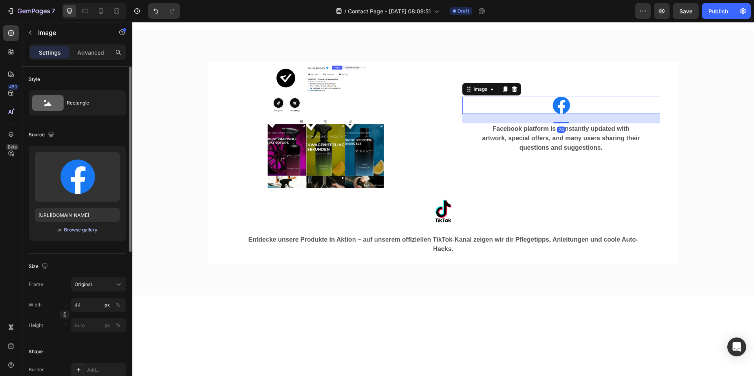
click at [70, 231] on div "Browse gallery" at bounding box center [80, 229] width 33 height 7
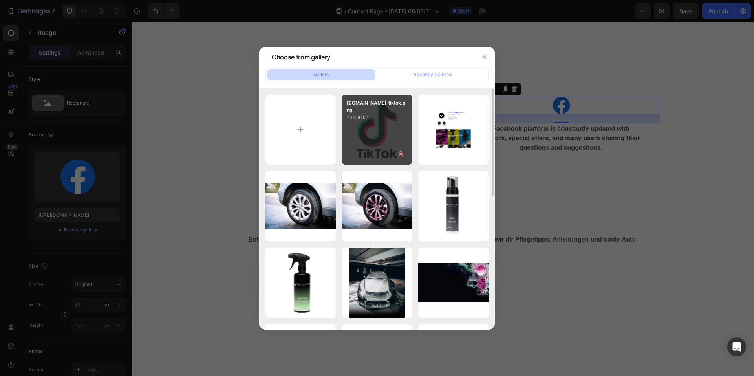
click at [364, 119] on div "cdnlogo.com_tiktok.png 232.36 kb" at bounding box center [377, 130] width 70 height 70
type input "https://cdn.shopify.com/s/files/1/0935/6191/3693/files/gempages_556740947103187…"
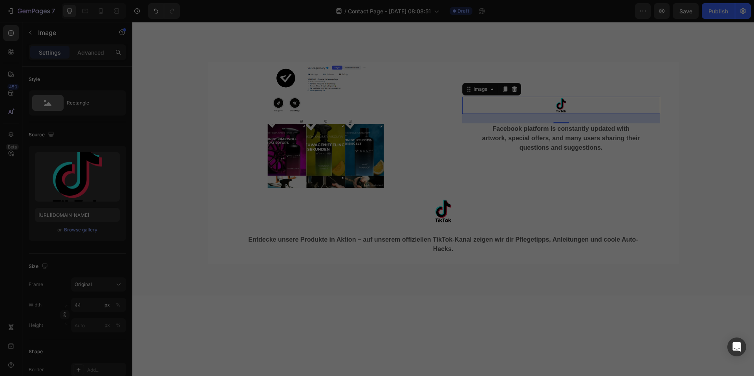
click at [364, 119] on div "cdnlogo.com_tiktok.png 232.36 kb" at bounding box center [377, 130] width 70 height 70
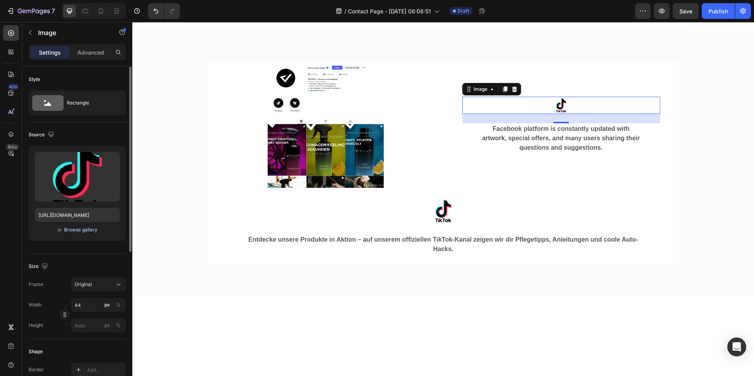
click at [80, 231] on div "Browse gallery" at bounding box center [80, 229] width 33 height 7
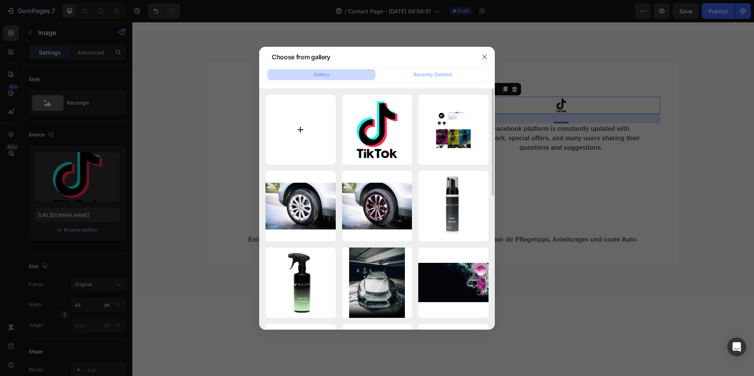
click at [299, 139] on input "file" at bounding box center [301, 130] width 70 height 70
type input "C:\fakepath\vecteezy_instagram-logo-png-instagram-icon-transparent_18930415.png"
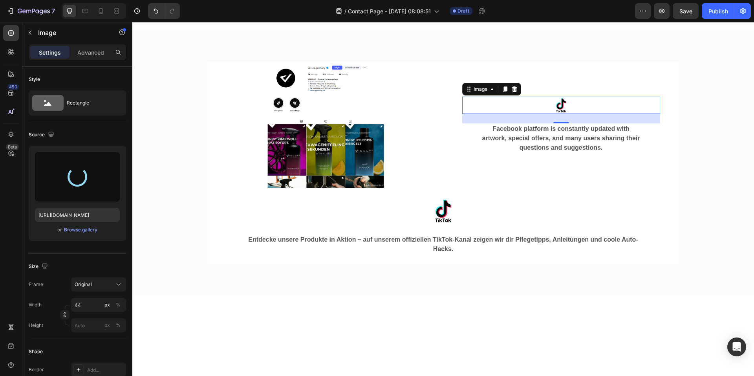
type input "https://cdn.shopify.com/s/files/1/0935/6191/3693/files/gempages_556740947103187…"
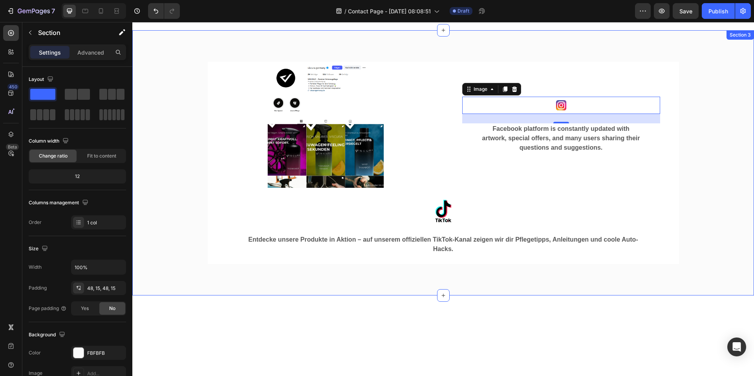
click at [732, 261] on div "Image Image 24 Facebook platform is constantly updated with artwork, special of…" at bounding box center [443, 163] width 610 height 228
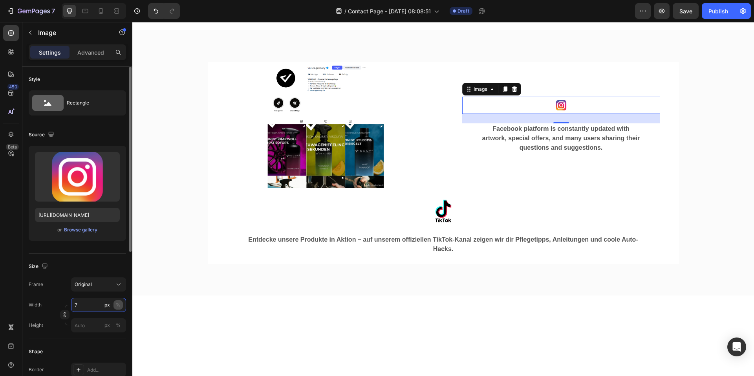
type input "70"
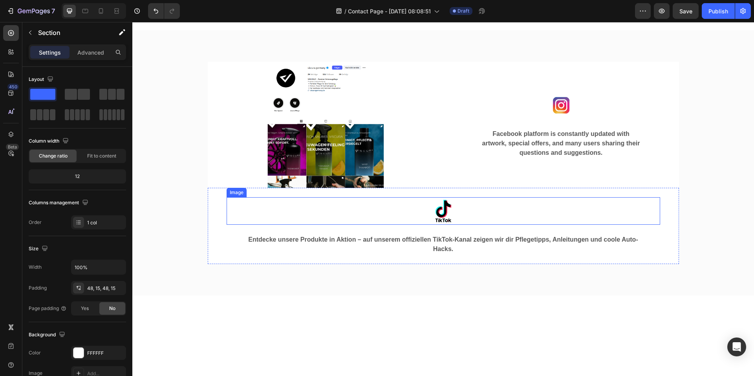
click at [198, 217] on div "Image Image Facebook platform is constantly updated with artwork, special offer…" at bounding box center [443, 163] width 610 height 228
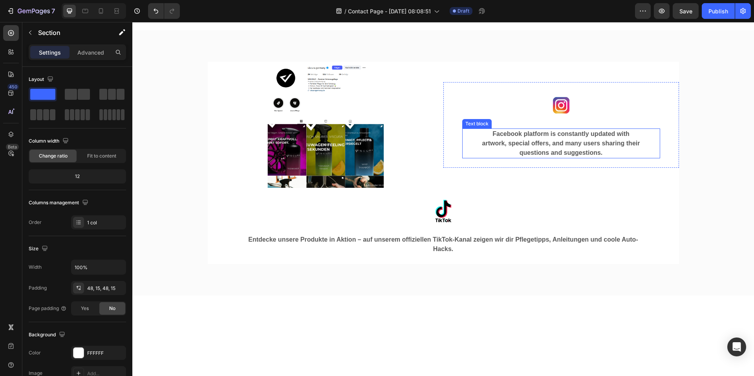
click at [546, 150] on p "Facebook platform is constantly updated with artwork, special offers, and many …" at bounding box center [561, 143] width 159 height 28
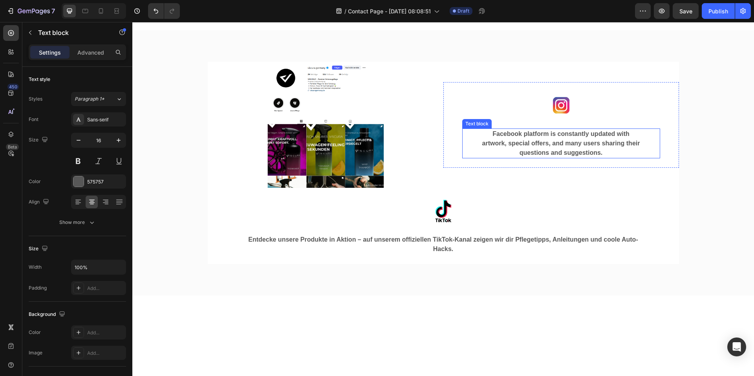
click at [546, 150] on p "Facebook platform is constantly updated with artwork, special offers, and many …" at bounding box center [561, 143] width 159 height 28
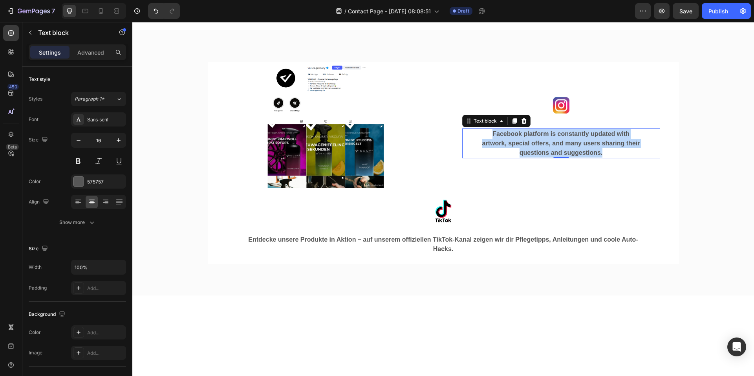
click at [546, 150] on p "Facebook platform is constantly updated with artwork, special offers, and many …" at bounding box center [561, 143] width 159 height 28
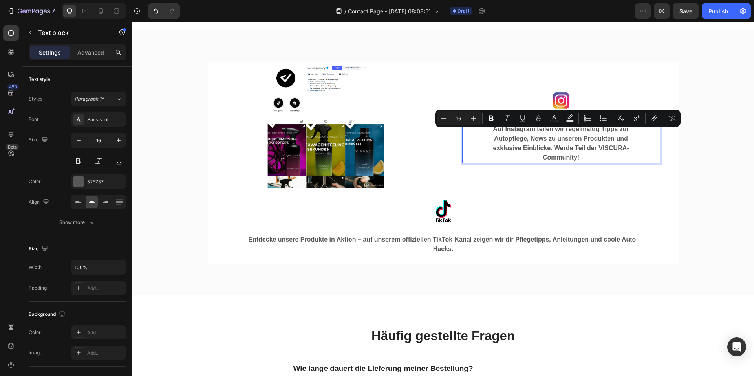
scroll to position [349, 0]
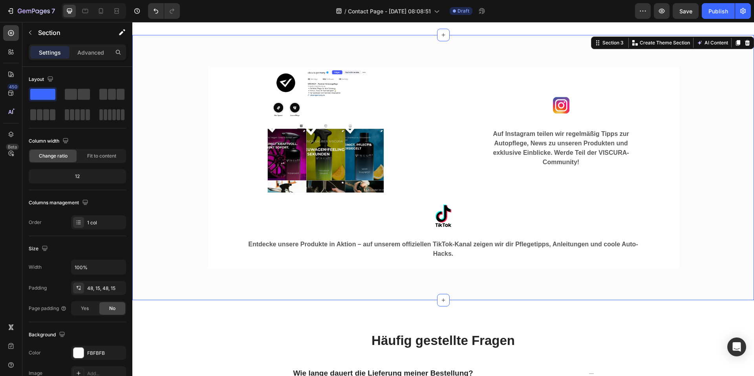
click at [684, 220] on div "Image Image Auf Instagram teilen wir regelmäßig Tipps zur Autopflege, News zu u…" at bounding box center [443, 168] width 610 height 228
click at [601, 142] on p "Auf Instagram teilen wir regelmäßig Tipps zur Autopflege, News zu unseren Produ…" at bounding box center [561, 148] width 159 height 38
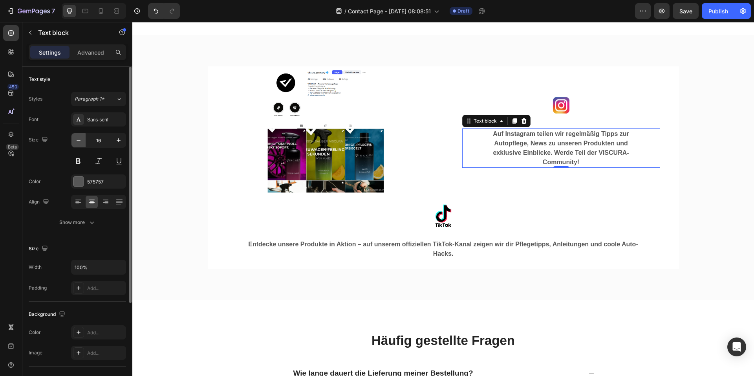
click at [78, 140] on icon "button" at bounding box center [79, 140] width 4 height 1
type input "15"
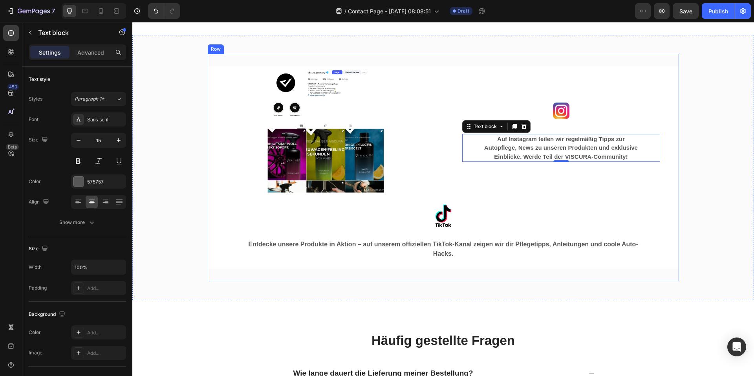
click at [540, 280] on div "Image Image Auf Instagram teilen wir regelmäßig Tipps zur Autopflege, News zu u…" at bounding box center [444, 168] width 472 height 228
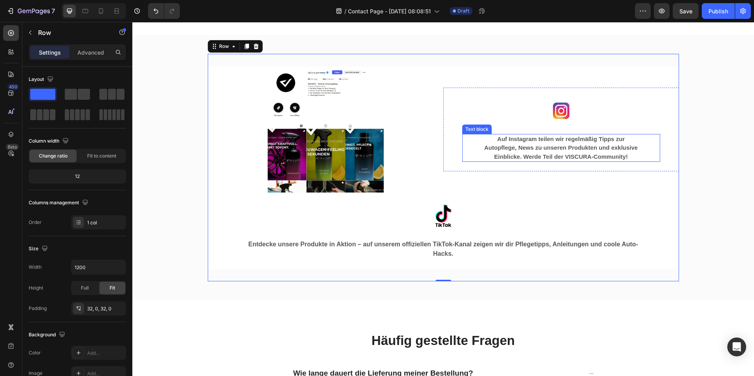
click at [533, 155] on p "Auf Instagram teilen wir regelmäßig Tipps zur Autopflege, News zu unseren Produ…" at bounding box center [561, 148] width 159 height 27
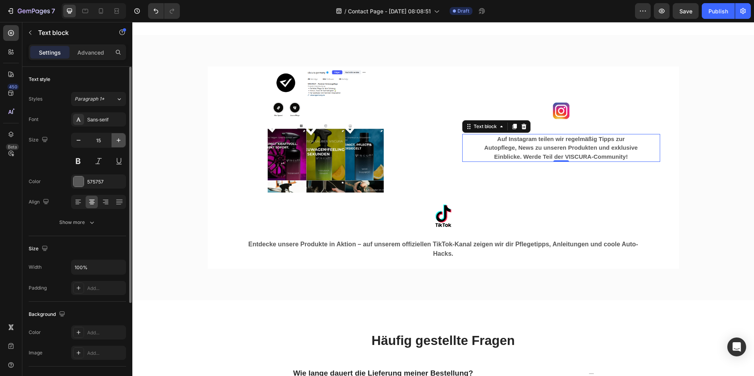
click at [121, 135] on button "button" at bounding box center [119, 140] width 14 height 14
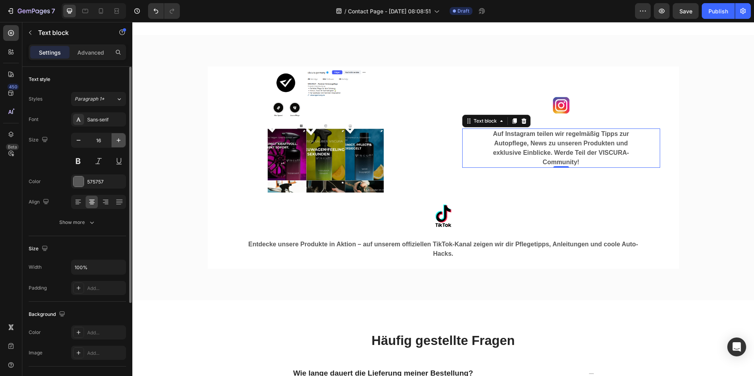
click at [121, 135] on button "button" at bounding box center [119, 140] width 14 height 14
click at [77, 141] on icon "button" at bounding box center [79, 140] width 8 height 8
type input "16"
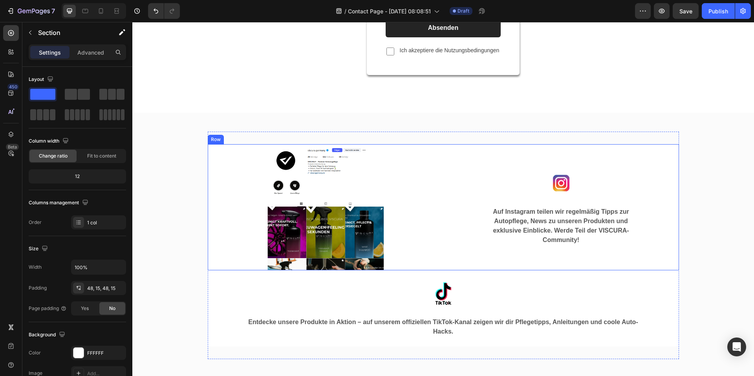
scroll to position [270, 0]
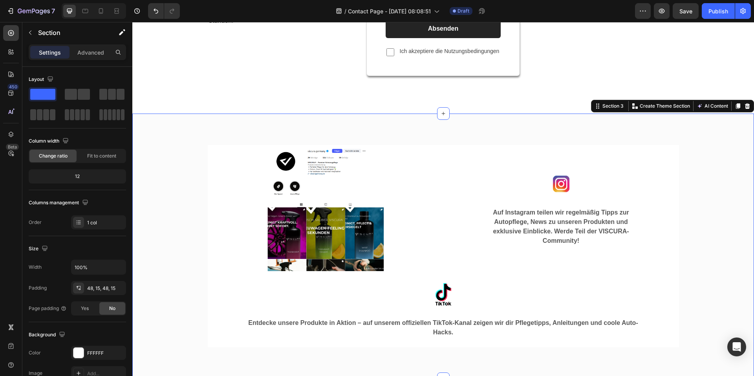
click at [702, 227] on div "Image Image Auf Instagram teilen wir regelmäßig Tipps zur Autopflege, News zu u…" at bounding box center [443, 246] width 610 height 228
click at [690, 289] on div "Image Image Auf Instagram teilen wir regelmäßig Tipps zur Autopflege, News zu u…" at bounding box center [443, 246] width 610 height 228
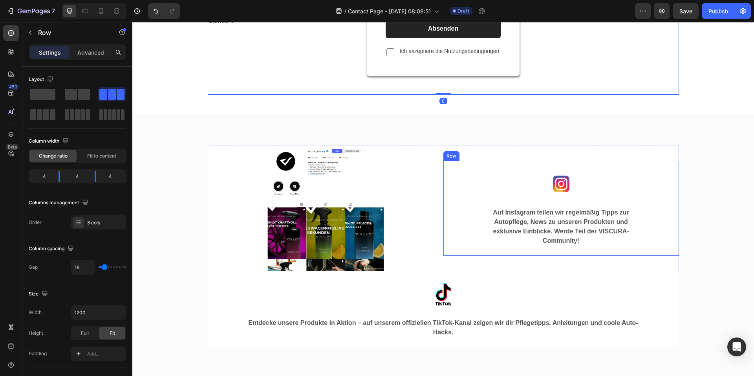
scroll to position [349, 0]
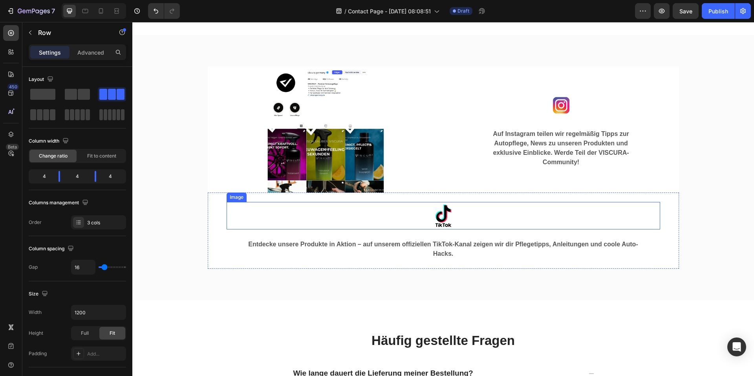
click at [614, 207] on link at bounding box center [444, 216] width 434 height 28
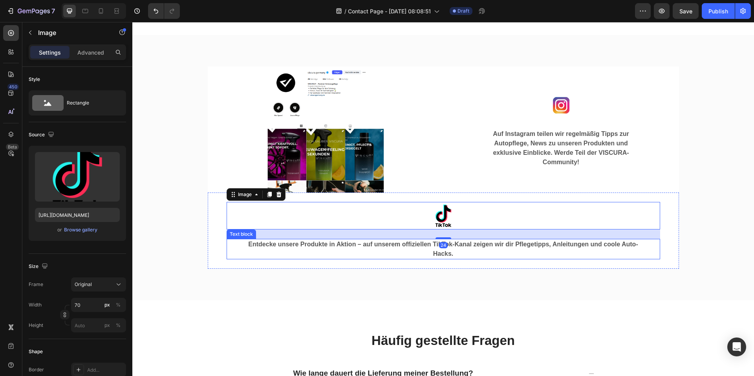
click at [601, 240] on p "Entdecke unsere Produkte in Aktion – auf unserem offiziellen TikTok-Kanal zeige…" at bounding box center [443, 249] width 395 height 19
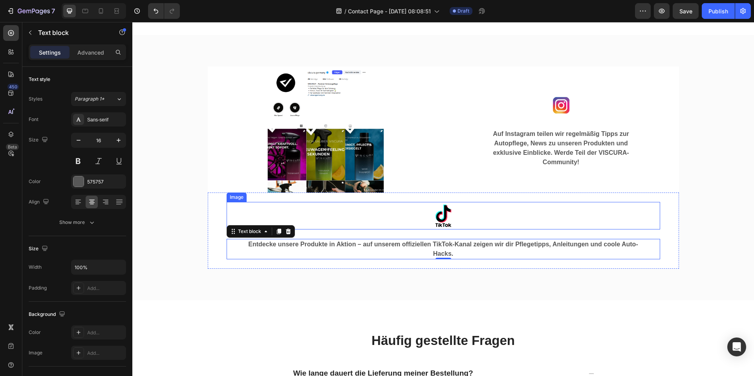
click at [606, 218] on link at bounding box center [444, 216] width 434 height 28
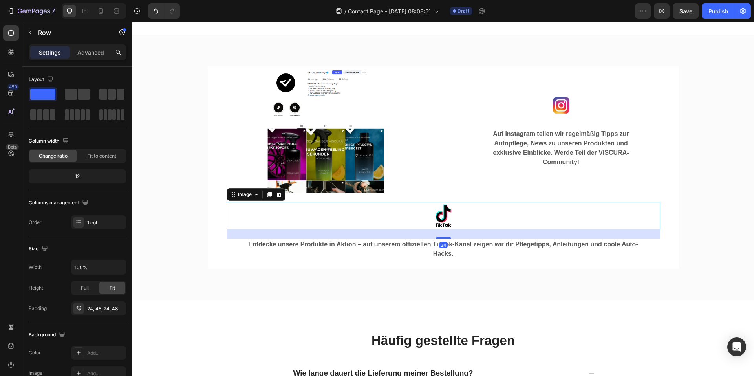
click at [427, 198] on div "Image 24 Entdecke unsere Produkte in Aktion – auf unserem offiziellen TikTok-Ka…" at bounding box center [444, 231] width 472 height 76
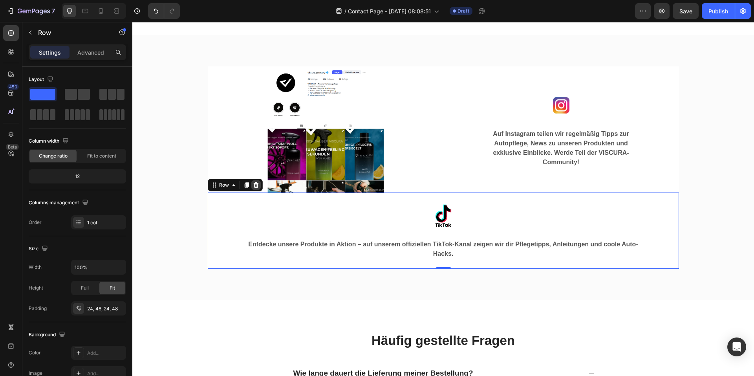
click at [252, 189] on div at bounding box center [255, 184] width 9 height 9
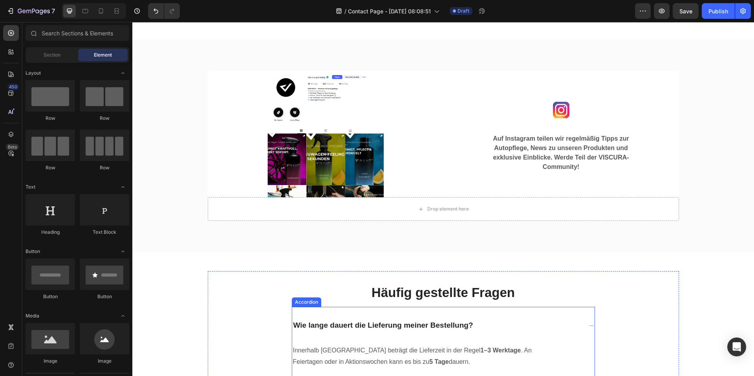
scroll to position [432, 0]
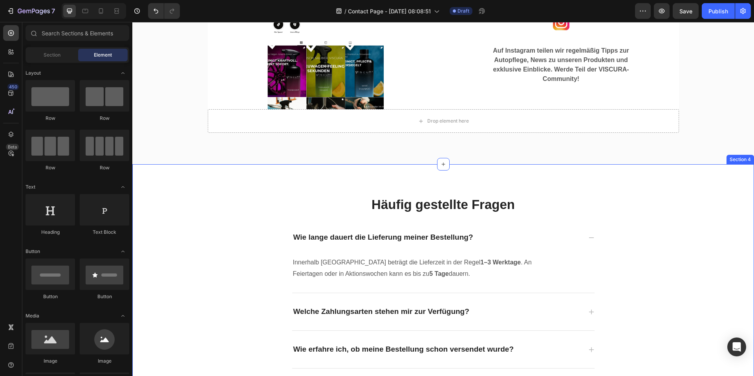
click at [450, 176] on div "Häufig gestellte Fragen Heading Wie lange dauert die Lieferung meiner Bestellun…" at bounding box center [443, 300] width 622 height 273
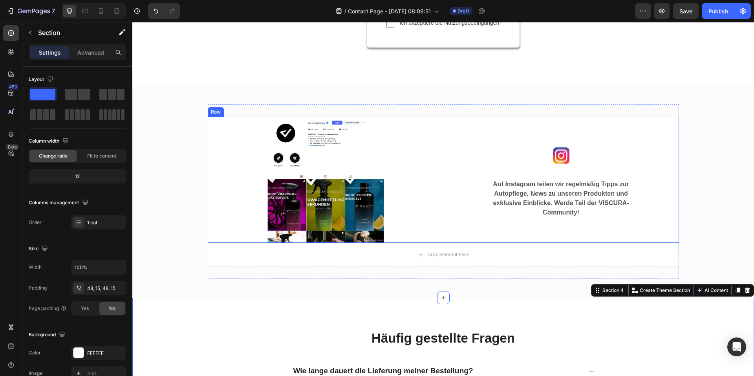
scroll to position [275, 0]
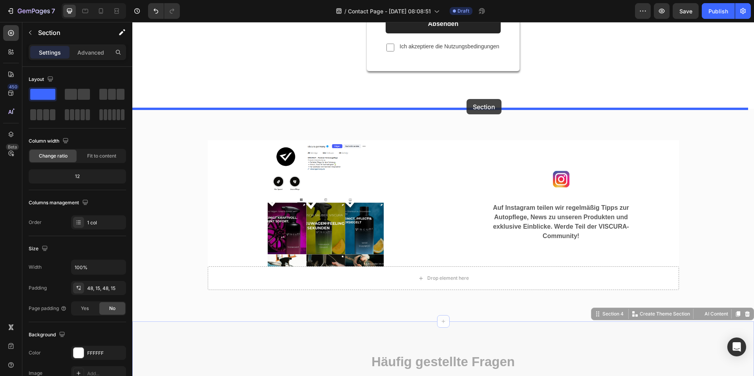
drag, startPoint x: 598, startPoint y: 315, endPoint x: 467, endPoint y: 99, distance: 252.5
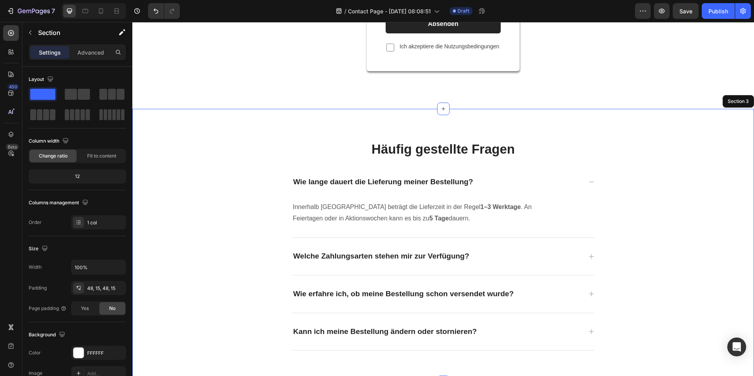
click at [682, 231] on div "Häufig gestellte Fragen Heading Wie lange dauert die Lieferung meiner Bestellun…" at bounding box center [443, 245] width 610 height 235
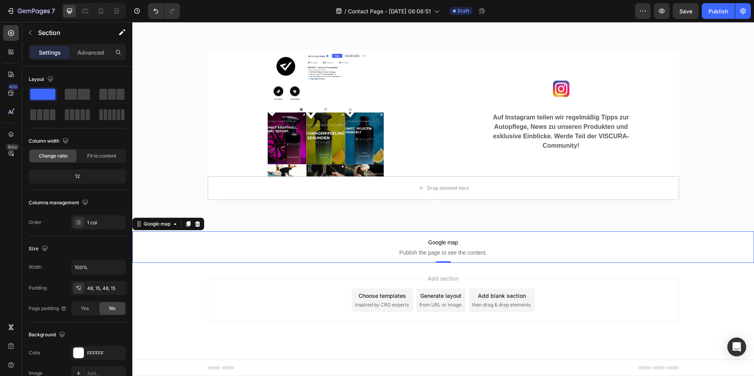
click at [659, 244] on span "Google map" at bounding box center [443, 242] width 622 height 9
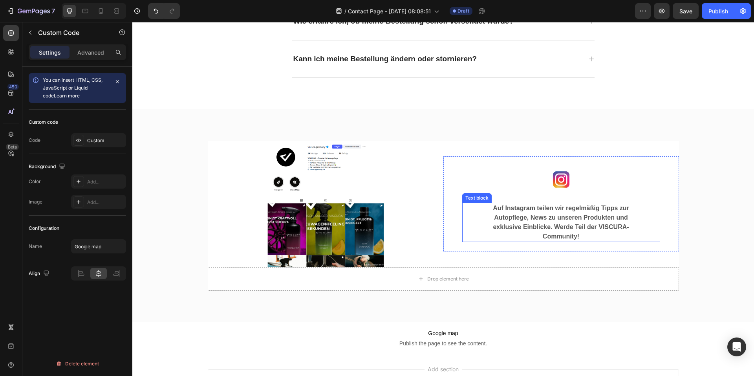
scroll to position [550, 0]
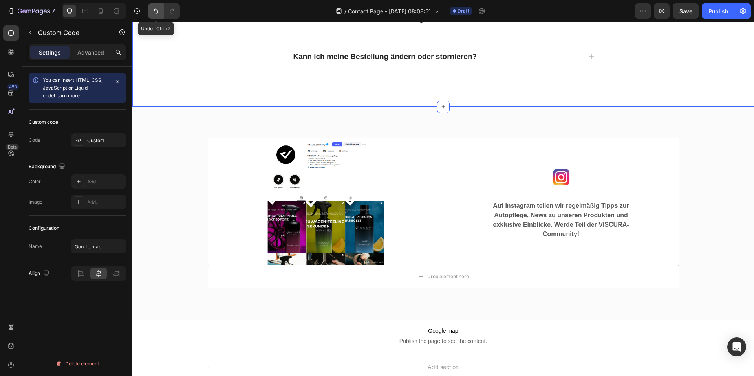
click at [154, 16] on button "Undo/Redo" at bounding box center [156, 11] width 16 height 16
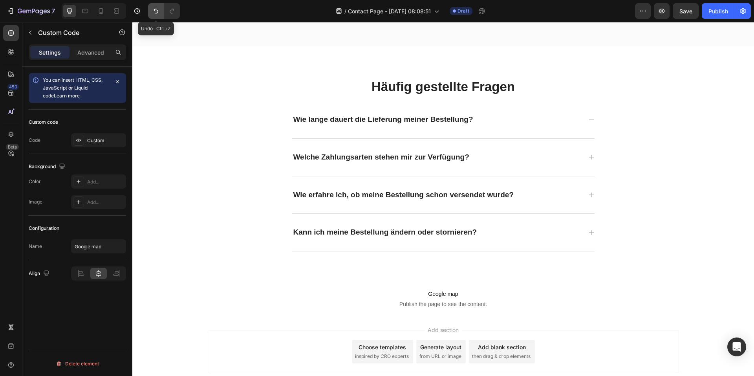
scroll to position [277, 0]
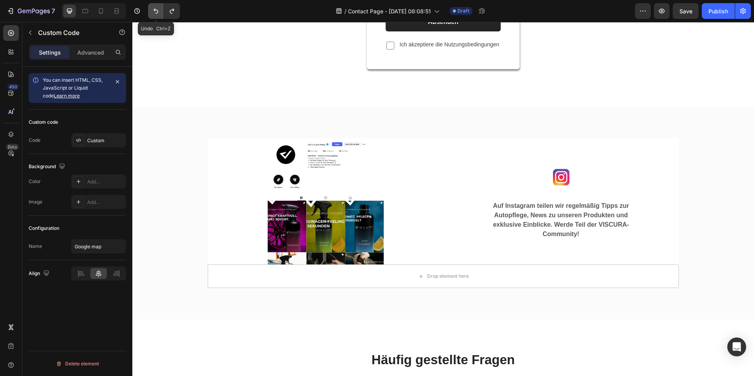
click at [154, 16] on button "Undo/Redo" at bounding box center [156, 11] width 16 height 16
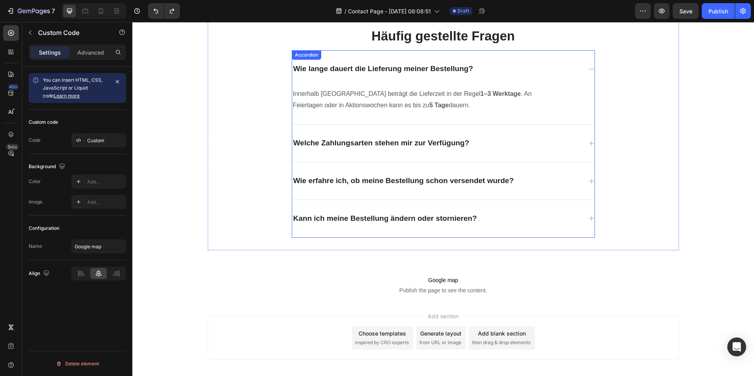
scroll to position [613, 0]
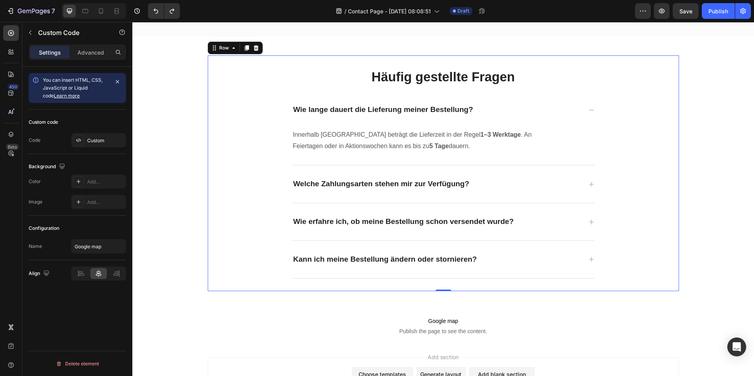
click at [670, 166] on div "Häufig gestellte Fragen Heading Wie lange dauert die Lieferung meiner Bestellun…" at bounding box center [444, 173] width 472 height 210
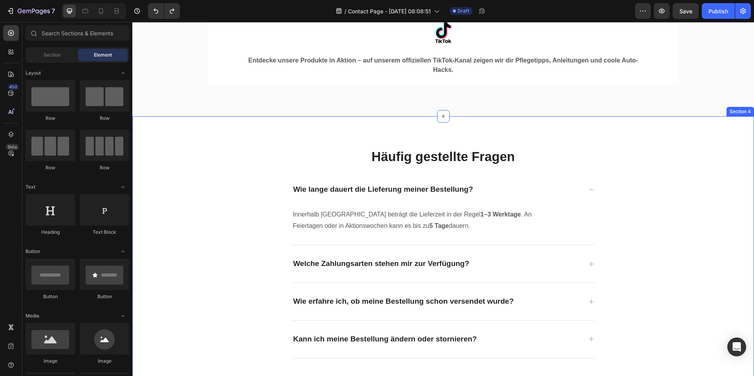
click at [721, 243] on div "Häufig gestellte Fragen Heading Wie lange dauert die Lieferung meiner Bestellun…" at bounding box center [443, 252] width 610 height 235
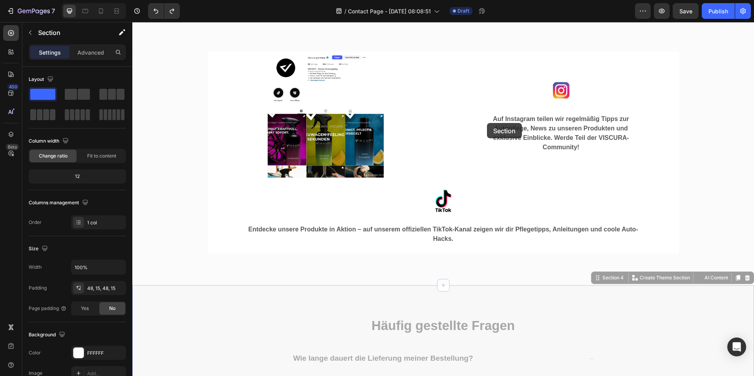
scroll to position [297, 0]
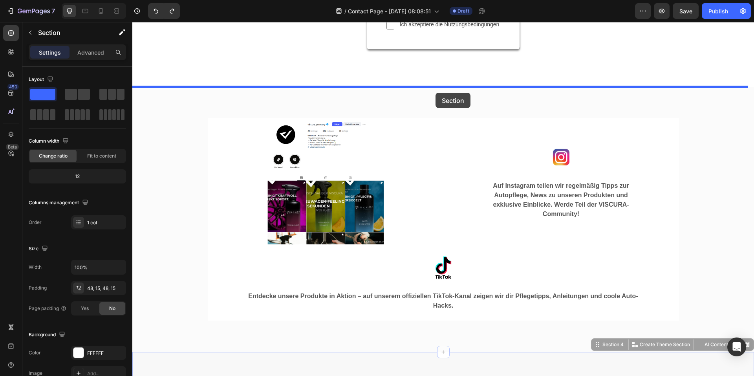
drag, startPoint x: 589, startPoint y: 225, endPoint x: 436, endPoint y: 93, distance: 202.3
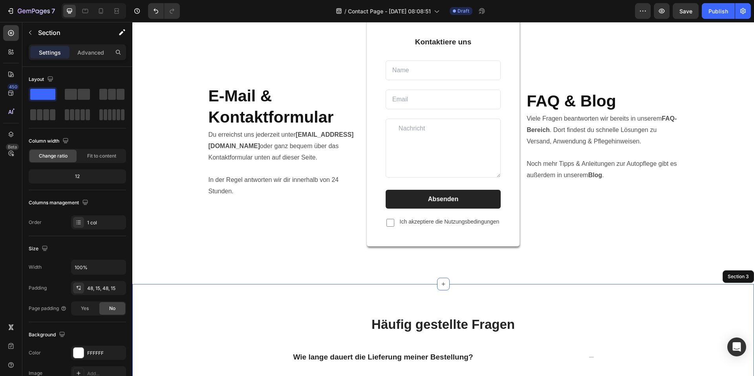
scroll to position [0, 0]
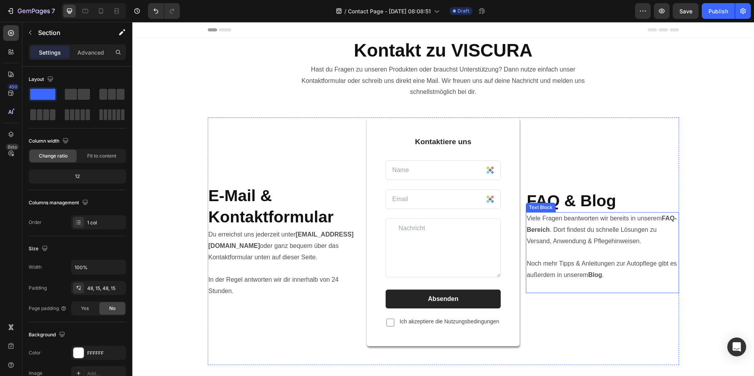
click at [591, 220] on p "Viele Fragen beantworten wir bereits in unserem FAQ-Bereich . Dort findest du s…" at bounding box center [602, 252] width 151 height 79
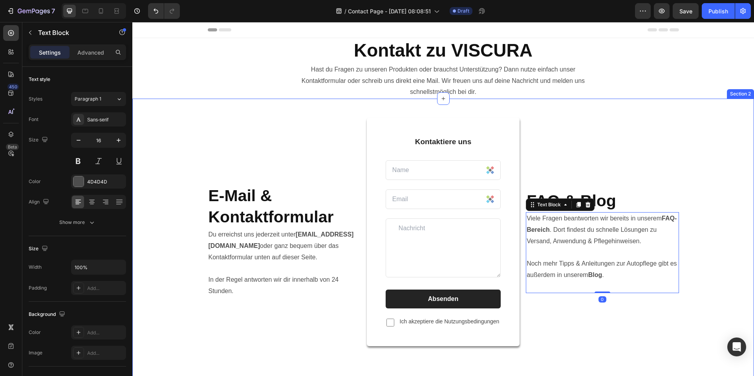
click at [687, 243] on div "E-Mail & Kontaktformular Heading Du erreichst uns jederzeit unter info@viscurag…" at bounding box center [443, 241] width 610 height 248
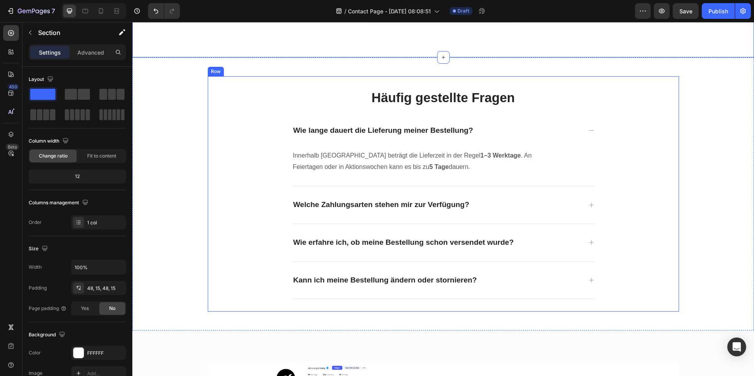
scroll to position [354, 0]
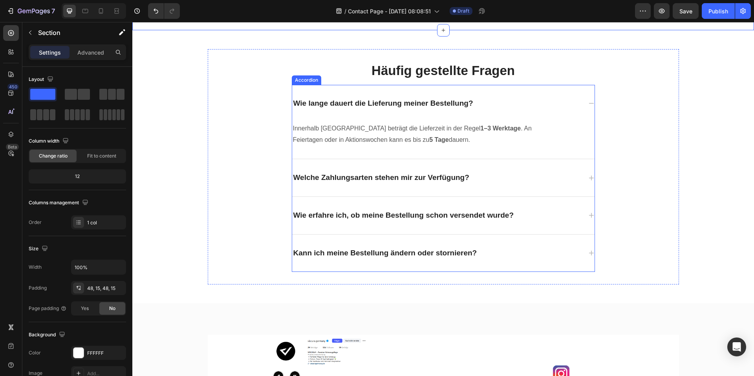
click at [584, 105] on div "Wie lange dauert die Lieferung meiner Bestellung?" at bounding box center [443, 103] width 303 height 37
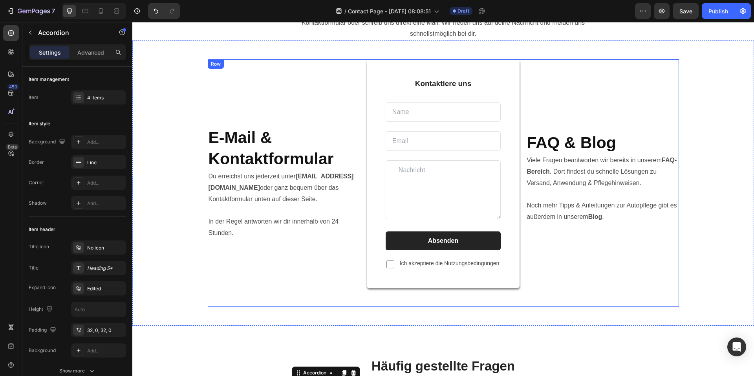
scroll to position [0, 0]
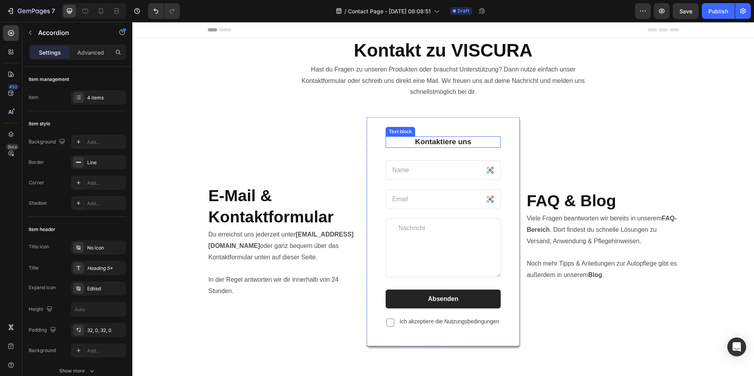
click at [462, 144] on p "Kontaktiere uns" at bounding box center [444, 142] width 114 height 10
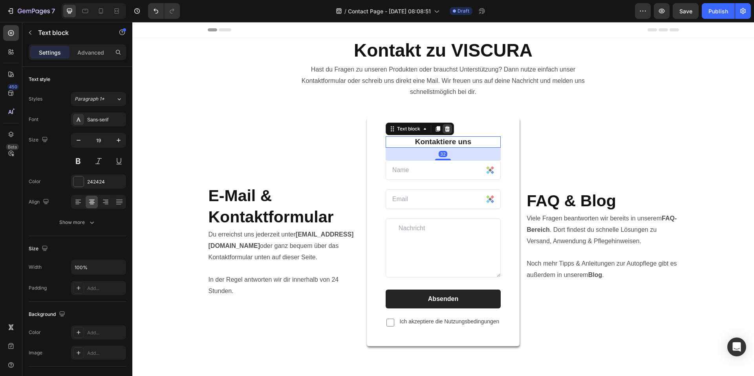
click at [444, 127] on icon at bounding box center [447, 129] width 6 height 6
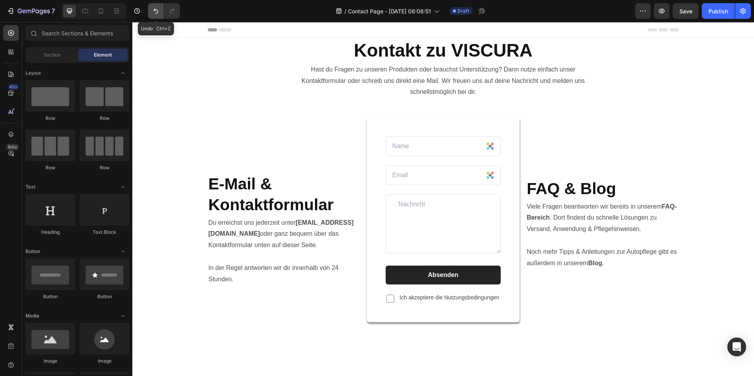
click at [155, 16] on button "Undo/Redo" at bounding box center [156, 11] width 16 height 16
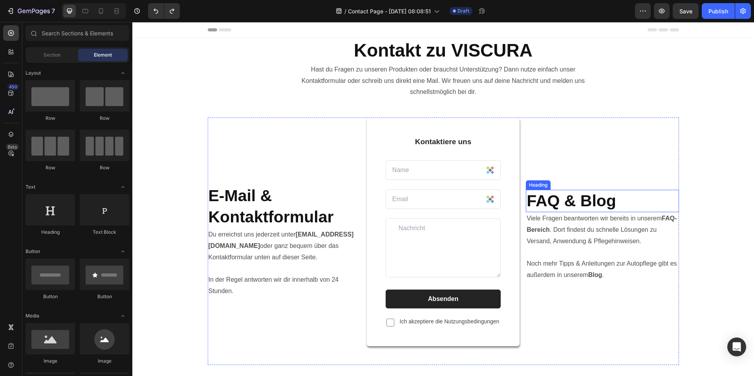
click at [534, 187] on div "Heading" at bounding box center [539, 185] width 22 height 7
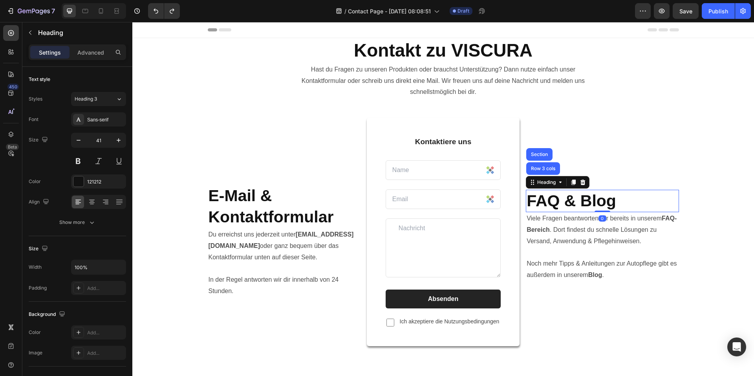
click at [634, 156] on div "FAQ & Blog Heading Row 3 cols Section 0 Viele Fragen beantworten wir bereits in…" at bounding box center [602, 241] width 153 height 248
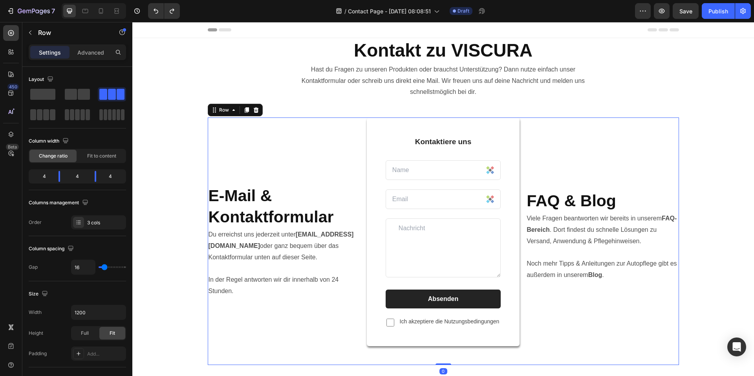
click at [556, 185] on div "FAQ & Blog Heading Viele Fragen beantworten wir bereits in unserem FAQ-Bereich …" at bounding box center [602, 241] width 153 height 248
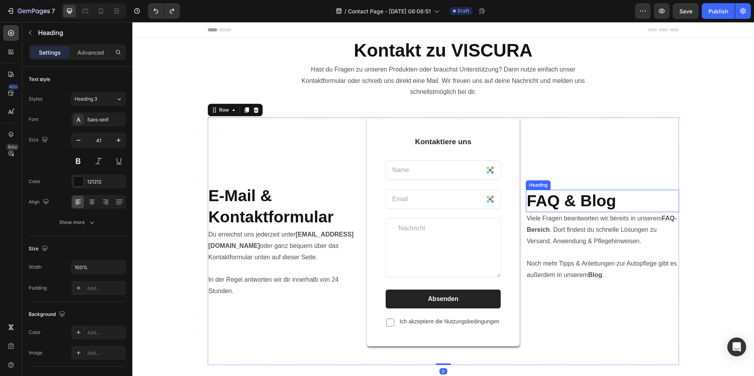
click at [552, 198] on strong "FAQ & Blog" at bounding box center [572, 201] width 90 height 18
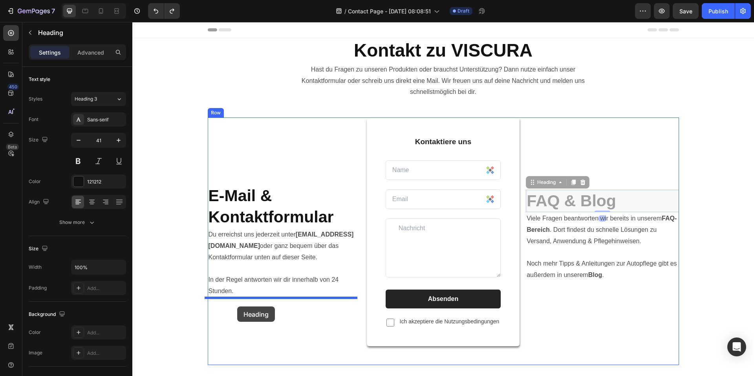
drag, startPoint x: 534, startPoint y: 184, endPoint x: 237, endPoint y: 307, distance: 320.7
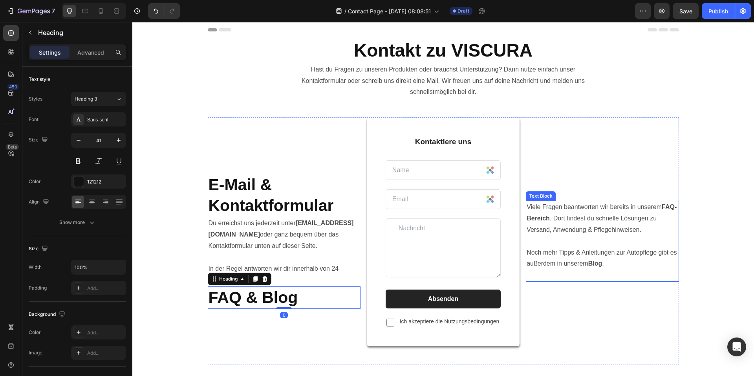
click at [538, 209] on p "Viele Fragen beantworten wir bereits in unserem FAQ-Bereich . Dort findest du s…" at bounding box center [602, 241] width 151 height 79
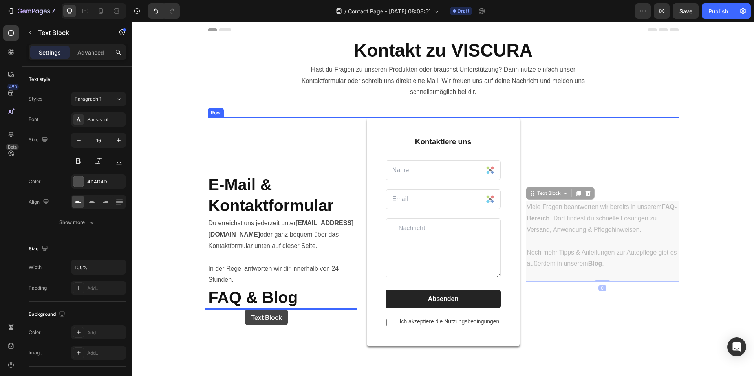
drag, startPoint x: 527, startPoint y: 198, endPoint x: 245, endPoint y: 310, distance: 303.0
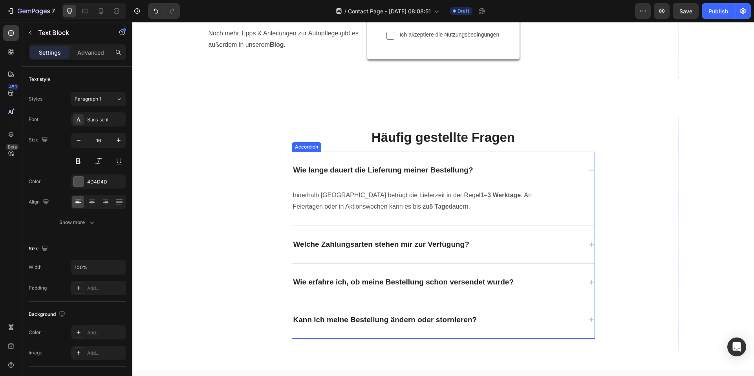
scroll to position [275, 0]
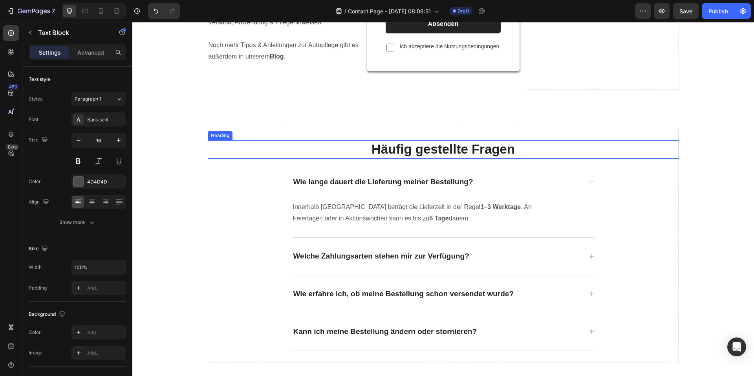
click at [569, 150] on h2 "Häufig gestellte Fragen" at bounding box center [444, 149] width 472 height 18
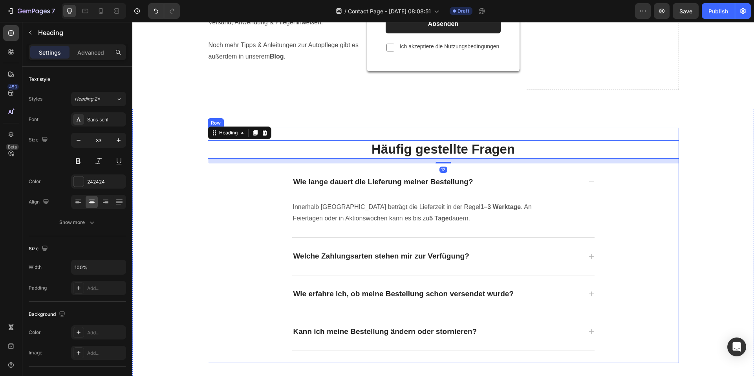
click at [639, 176] on div "Häufig gestellte Fragen Heading 12 Wie lange dauert die Lieferung meiner Bestel…" at bounding box center [444, 245] width 472 height 210
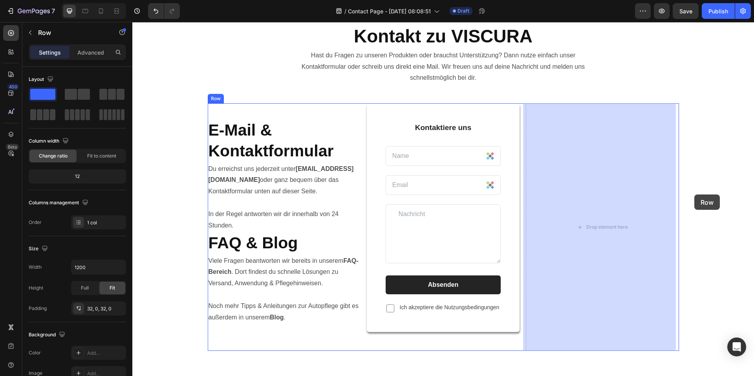
scroll to position [0, 0]
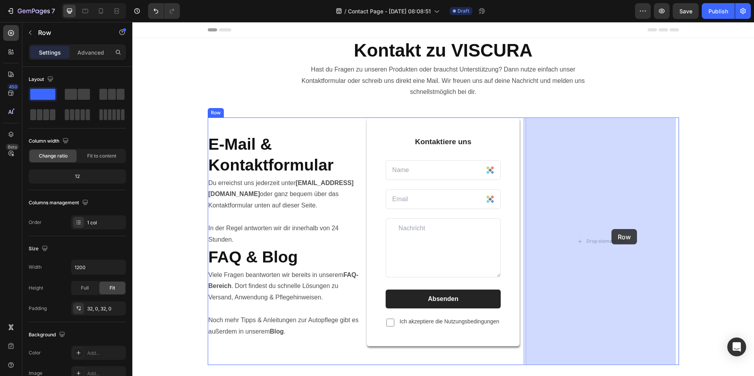
drag, startPoint x: 215, startPoint y: 120, endPoint x: 612, endPoint y: 229, distance: 412.0
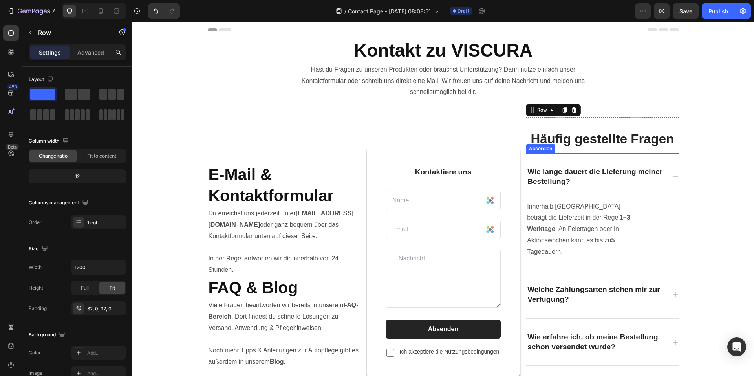
click at [673, 174] on icon at bounding box center [676, 177] width 6 height 6
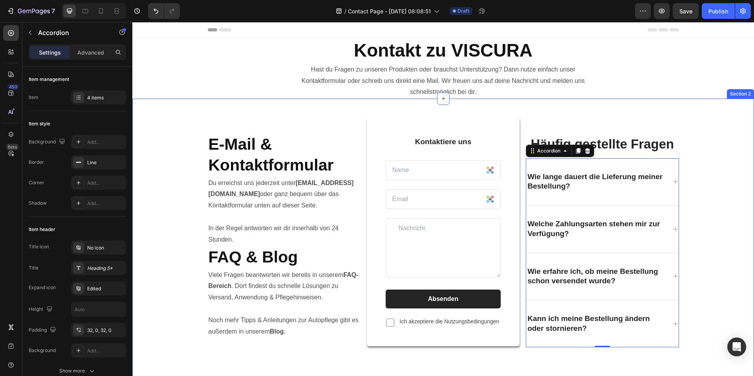
click at [714, 180] on div "E-Mail & Kontaktformular Heading Du erreichst uns jederzeit unter info@viscurag…" at bounding box center [443, 241] width 610 height 248
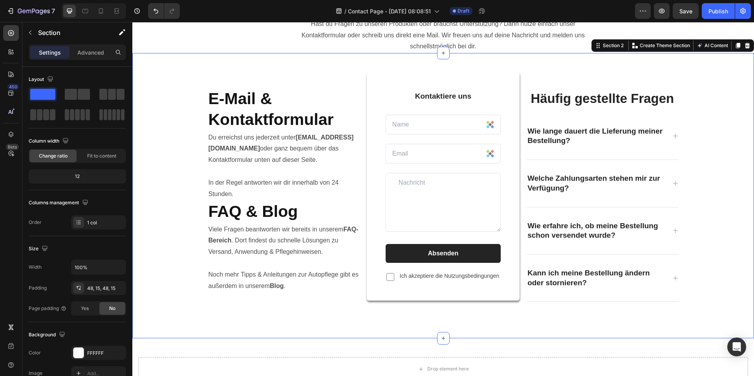
scroll to position [118, 0]
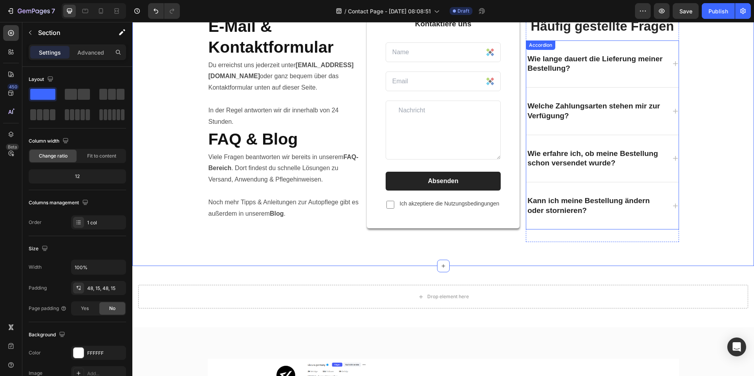
click at [562, 246] on div "Häufig gestellte Fragen Heading Wie lange dauert die Lieferung meiner Bestellun…" at bounding box center [602, 124] width 153 height 248
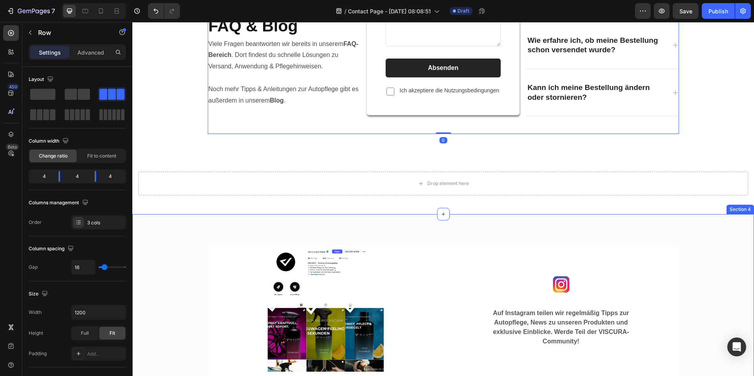
scroll to position [236, 0]
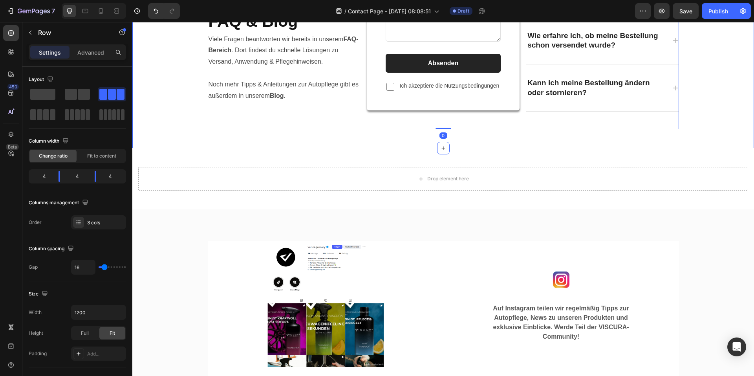
click at [694, 142] on div "E-Mail & Kontaktformular Heading Du erreichst uns jederzeit unter info@viscurag…" at bounding box center [443, 5] width 622 height 285
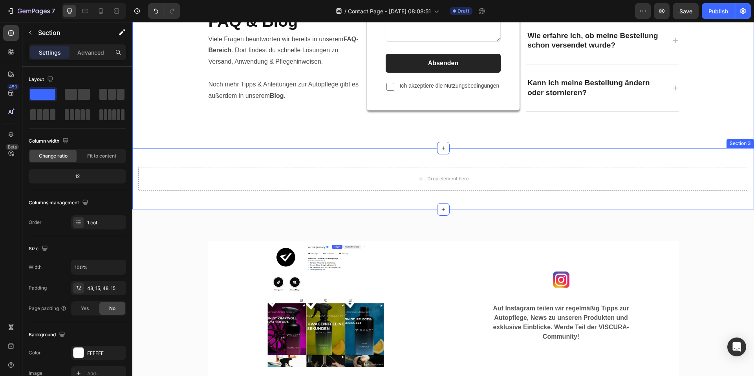
click at [703, 154] on div "Drop element here Section 3" at bounding box center [443, 178] width 622 height 61
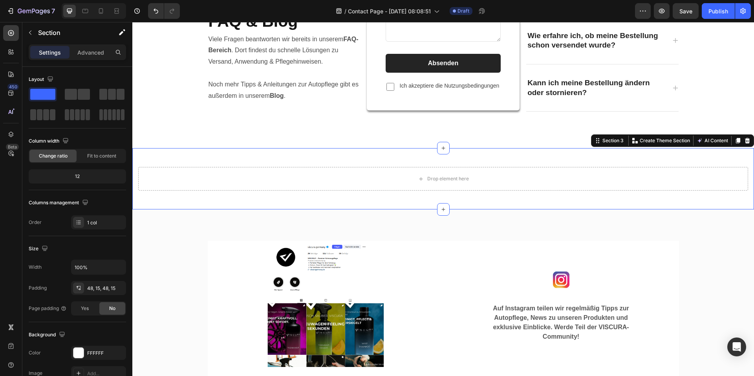
click at [747, 143] on div "Section 3 Create Theme Section AI Content Write with GemAI What would you like …" at bounding box center [672, 140] width 163 height 13
click at [745, 143] on icon at bounding box center [747, 141] width 5 height 6
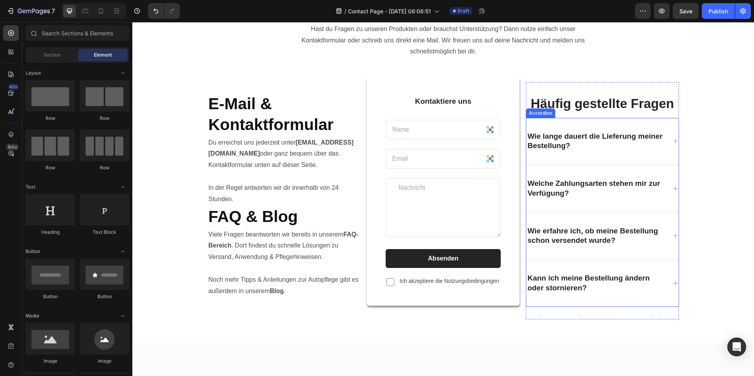
scroll to position [39, 0]
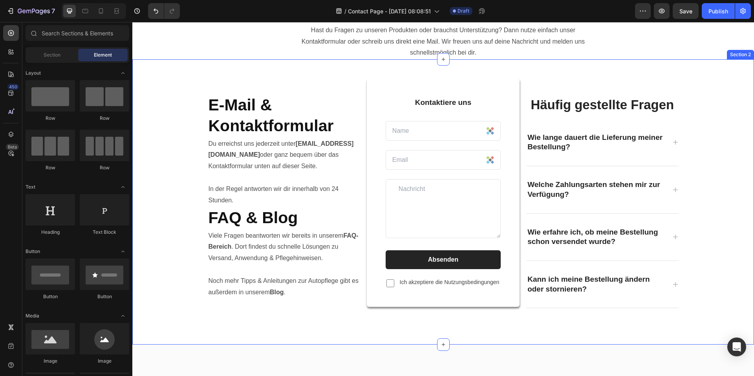
click at [673, 140] on icon at bounding box center [676, 142] width 6 height 6
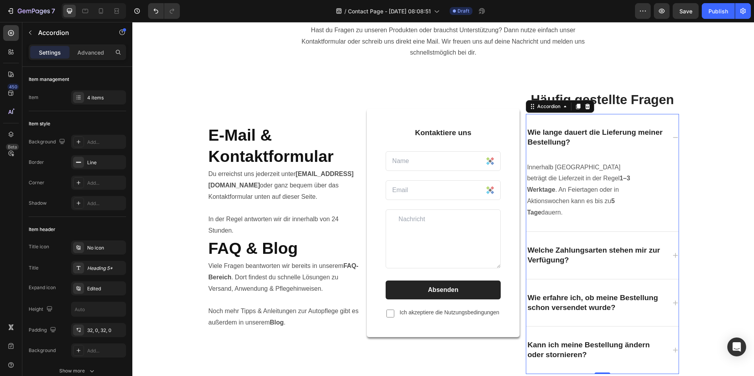
click at [673, 140] on icon at bounding box center [676, 137] width 6 height 6
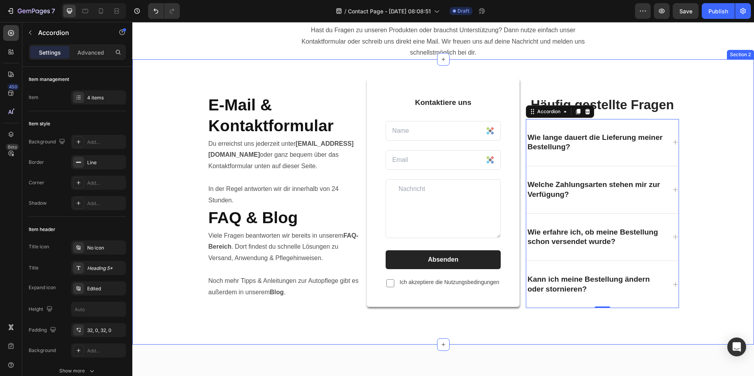
click at [730, 246] on div "E-Mail & Kontaktformular Heading Du erreichst uns jederzeit unter info@viscurag…" at bounding box center [443, 202] width 610 height 248
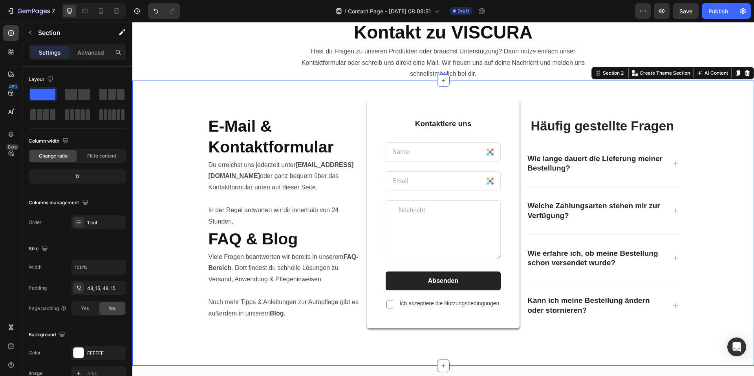
scroll to position [0, 0]
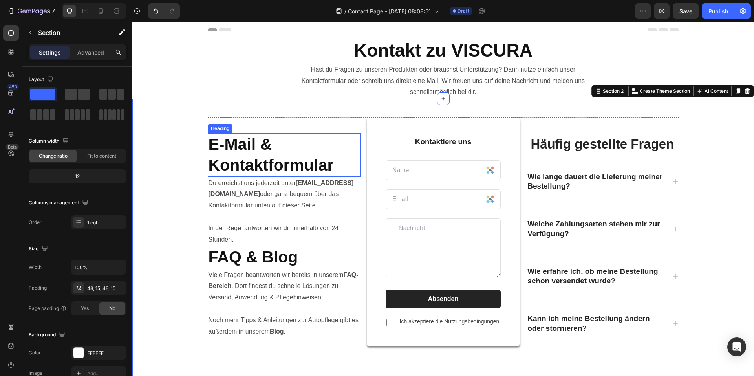
click at [261, 161] on strong "E-Mail & Kontaktformular" at bounding box center [271, 154] width 125 height 39
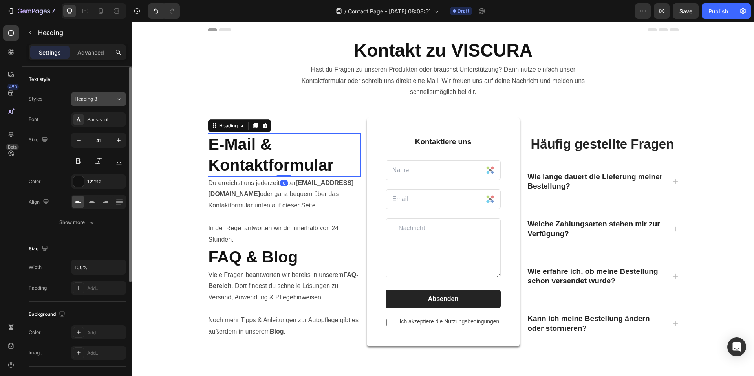
click at [95, 100] on span "Heading 3" at bounding box center [86, 98] width 22 height 7
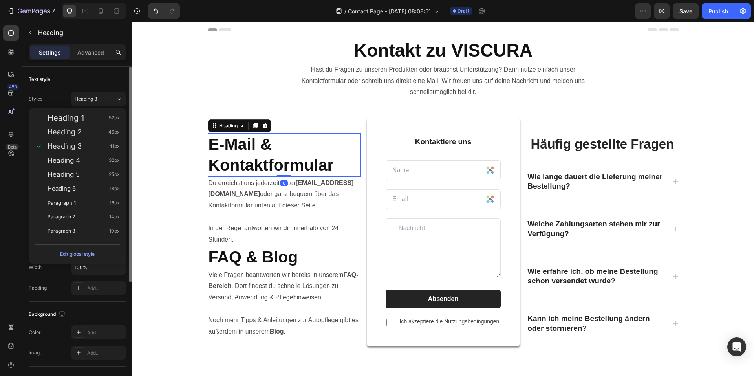
click at [96, 90] on div "Styles Heading 3 Font Sans-serif Size 41 Color 121212 Align Show more" at bounding box center [77, 159] width 97 height 139
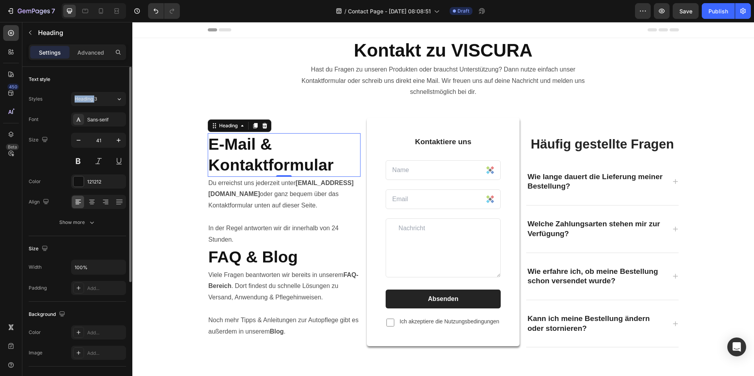
click at [97, 92] on div "Styles Heading 3 Font Sans-serif Size 41 Color 121212 Align Show more" at bounding box center [77, 159] width 97 height 139
click at [77, 141] on icon "button" at bounding box center [79, 140] width 8 height 8
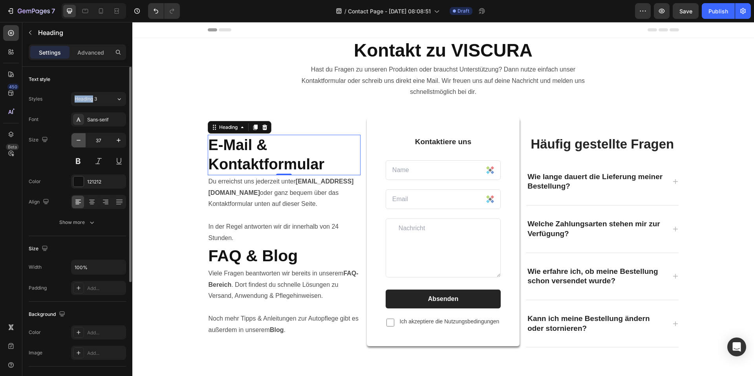
click at [77, 141] on icon "button" at bounding box center [79, 140] width 8 height 8
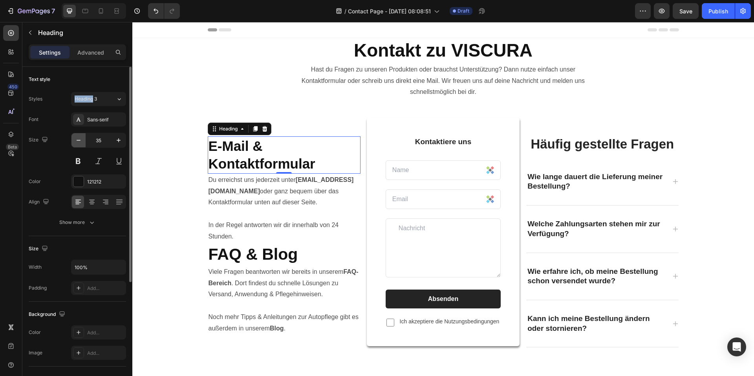
click at [77, 141] on icon "button" at bounding box center [79, 140] width 8 height 8
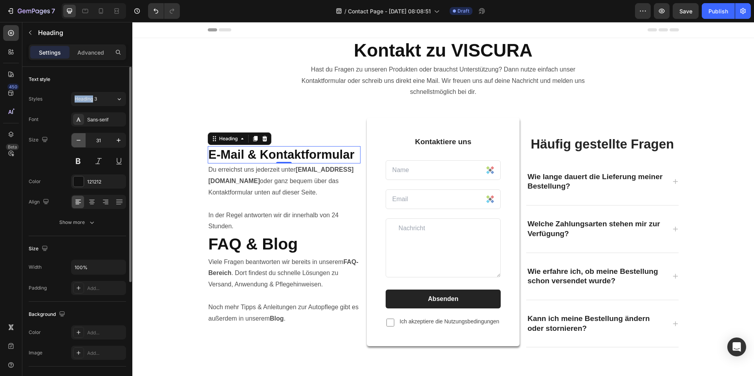
click at [77, 141] on icon "button" at bounding box center [79, 140] width 8 height 8
type input "30"
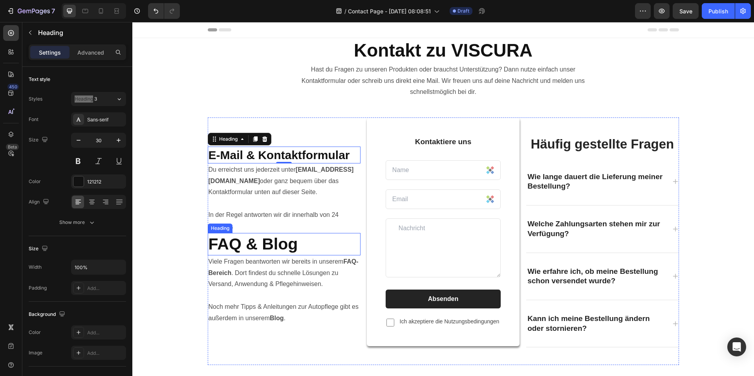
click at [247, 247] on strong "FAQ & Blog" at bounding box center [254, 244] width 90 height 18
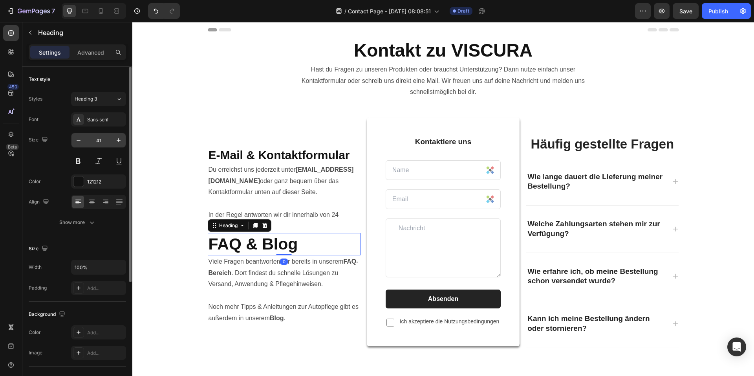
click at [99, 135] on input "41" at bounding box center [99, 140] width 26 height 14
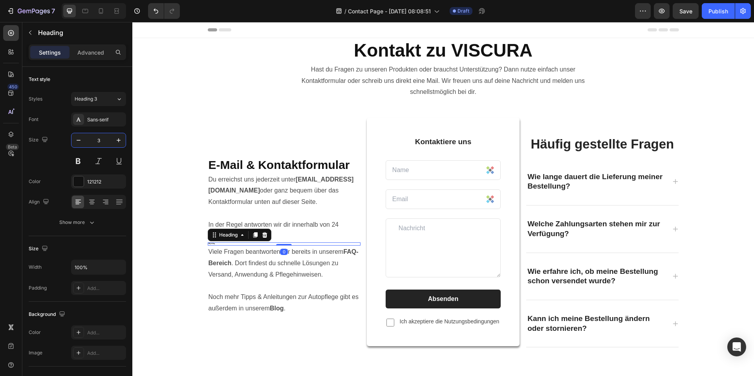
type input "30"
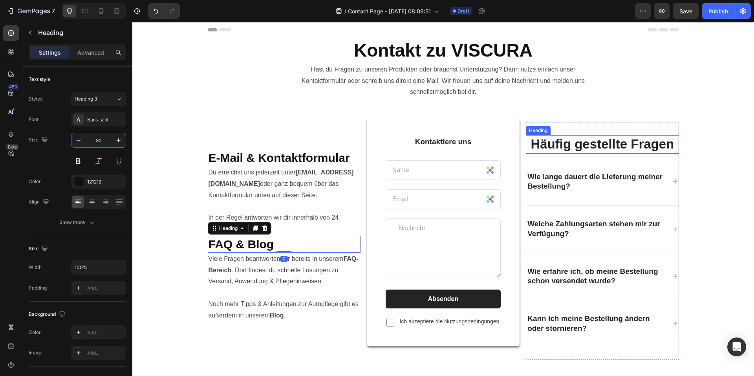
click at [615, 151] on h2 "Häufig gestellte Fragen" at bounding box center [602, 144] width 153 height 18
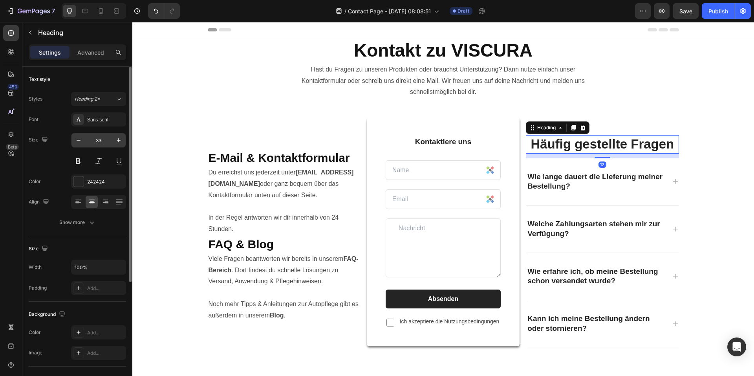
click at [106, 138] on input "33" at bounding box center [99, 140] width 26 height 14
type input "30"
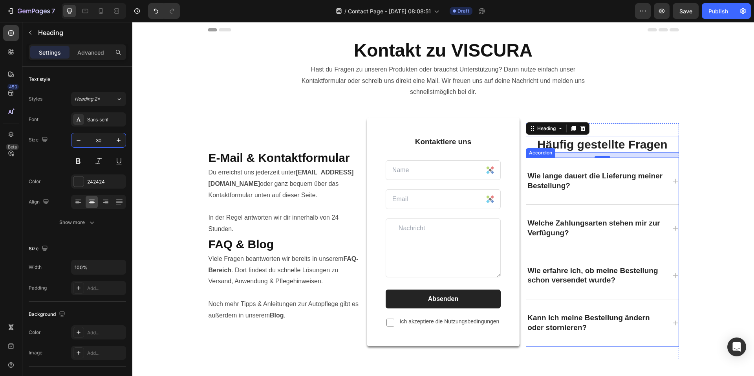
click at [632, 182] on p "Wie lange dauert die Lieferung meiner Bestellung?" at bounding box center [596, 180] width 137 height 19
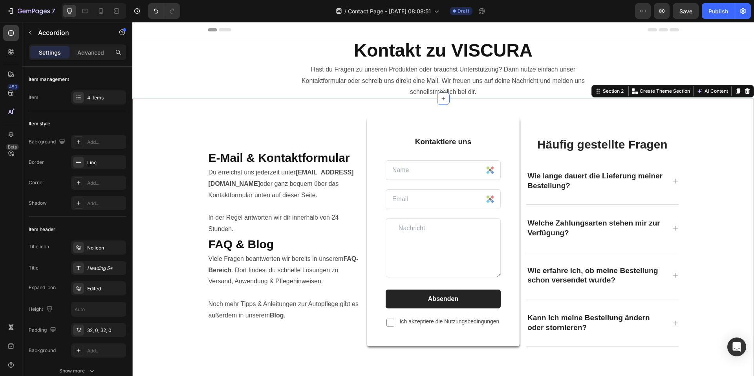
click at [707, 203] on div "E-Mail & Kontaktformular Heading Du erreichst uns jederzeit unter info@viscurag…" at bounding box center [443, 241] width 610 height 248
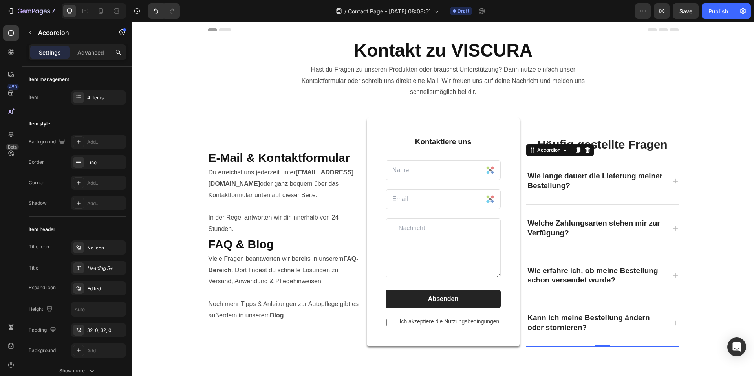
click at [629, 162] on div "Wie lange dauert die Lieferung meiner Bestellung?" at bounding box center [603, 181] width 152 height 47
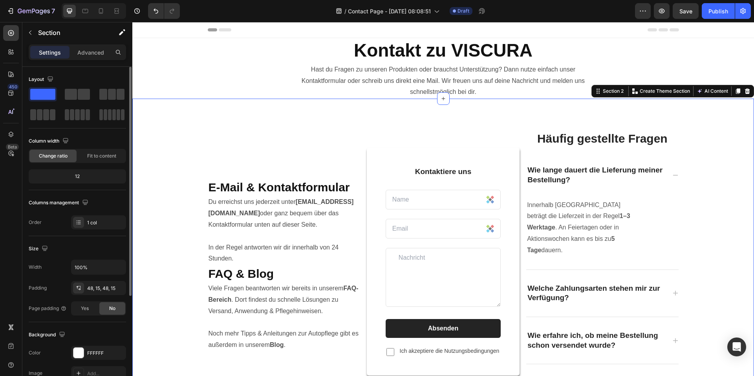
click at [695, 244] on div "E-Mail & Kontaktformular Heading Du erreichst uns jederzeit unter info@viscurag…" at bounding box center [443, 270] width 610 height 307
click at [674, 176] on icon at bounding box center [676, 175] width 6 height 6
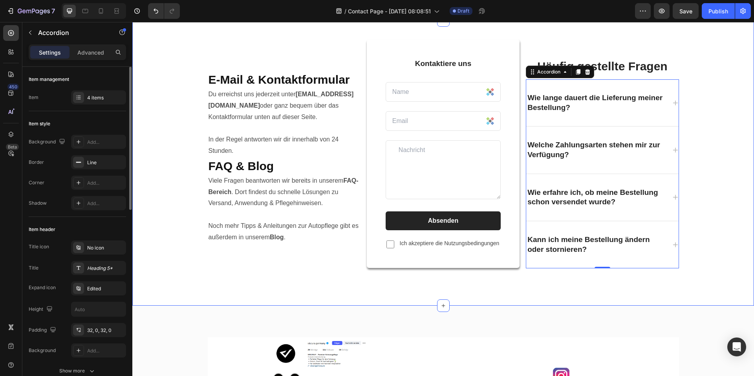
scroll to position [79, 0]
click at [713, 137] on div "E-Mail & Kontaktformular Heading Du erreichst uns jederzeit unter info@viscurag…" at bounding box center [443, 163] width 610 height 248
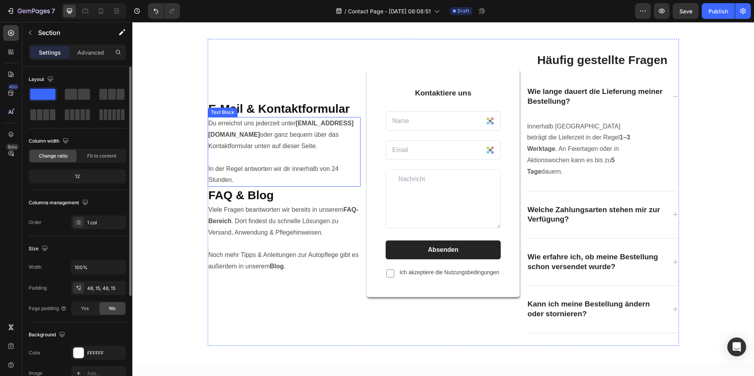
click at [310, 138] on p "Du erreichst uns jederzeit unter info@viscuragermany.de oder ganz bequem über d…" at bounding box center [284, 152] width 151 height 68
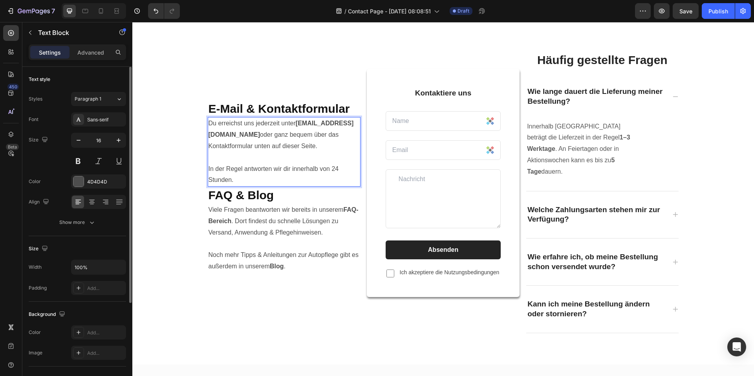
click at [323, 149] on p "Du erreichst uns jederzeit unter info@viscuragermany.de oder ganz bequem über d…" at bounding box center [284, 152] width 151 height 68
click at [329, 141] on p "Du erreichst uns jederzeit unter info@viscuragermany.de oder ganz bequem über d…" at bounding box center [284, 152] width 151 height 68
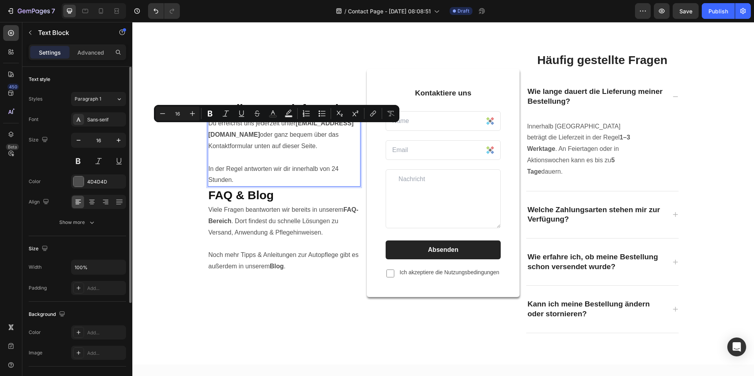
drag, startPoint x: 329, startPoint y: 141, endPoint x: 280, endPoint y: 131, distance: 49.4
click at [280, 131] on p "Du erreichst uns jederzeit unter info@viscuragermany.de oder ganz bequem über d…" at bounding box center [284, 152] width 151 height 68
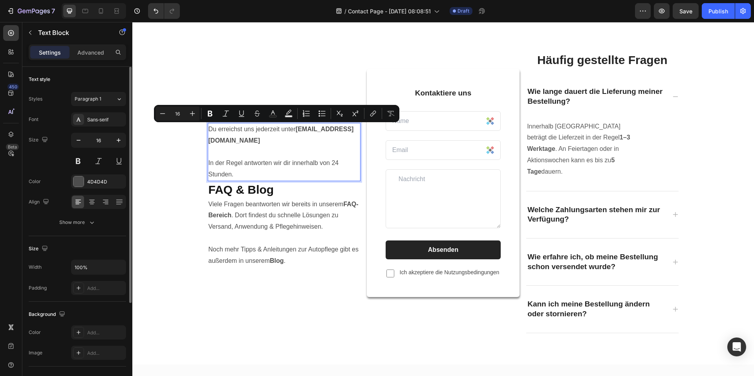
scroll to position [84, 0]
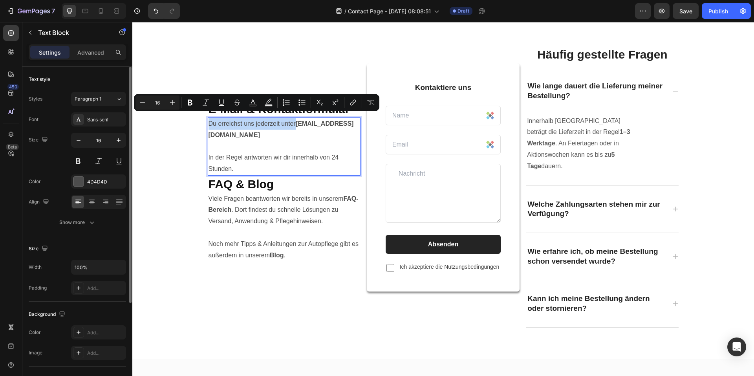
drag, startPoint x: 292, startPoint y: 117, endPoint x: 206, endPoint y: 123, distance: 85.8
click at [209, 123] on p "Du erreichst uns jederzeit unter info@viscuragermany.de In der Regel antworten …" at bounding box center [284, 146] width 151 height 57
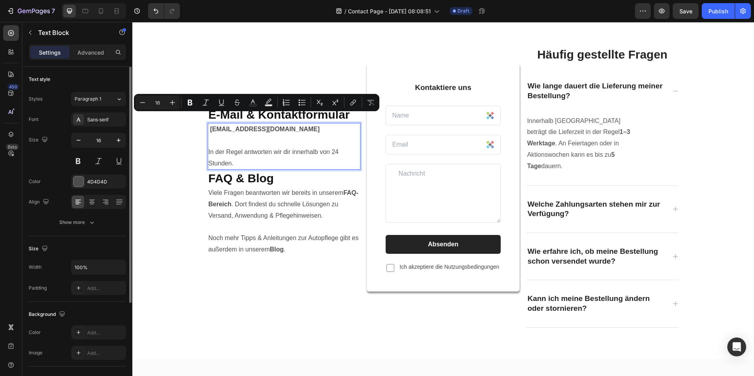
scroll to position [90, 0]
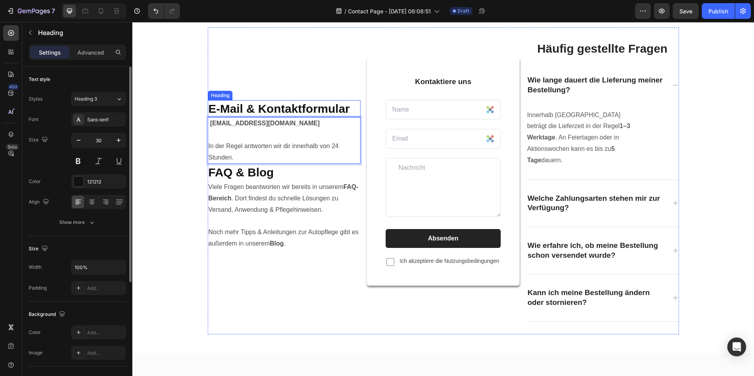
click at [313, 105] on strong "E-Mail & Kontaktformular" at bounding box center [279, 108] width 141 height 13
click at [246, 103] on strong "E-Mail & Kontaktformular" at bounding box center [279, 108] width 141 height 13
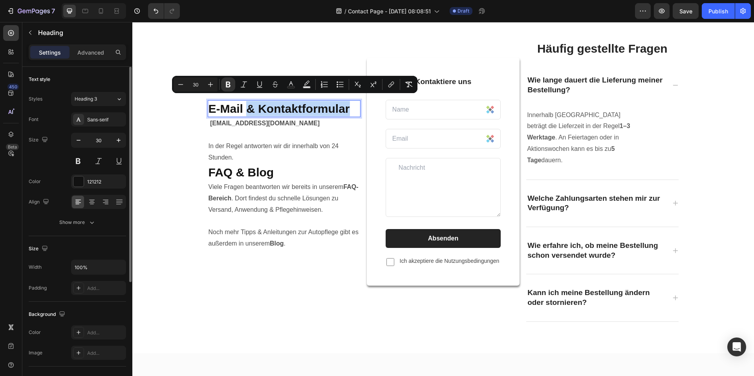
drag, startPoint x: 246, startPoint y: 103, endPoint x: 336, endPoint y: 102, distance: 90.4
click at [336, 102] on strong "E-Mail & Kontaktformular" at bounding box center [279, 108] width 141 height 13
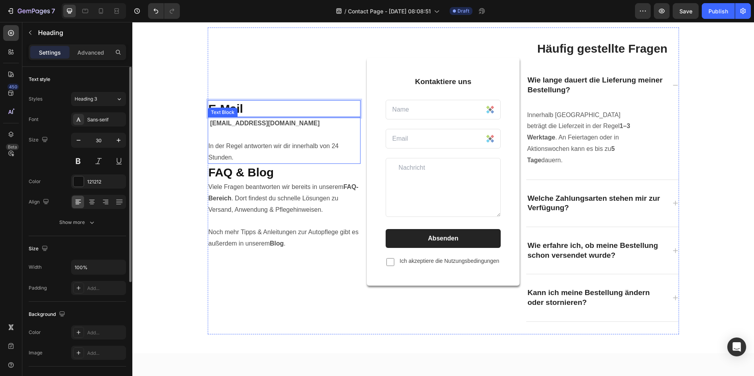
click at [304, 118] on p "[EMAIL_ADDRESS][DOMAIN_NAME] In der Regel antworten wir dir innerhalb von 24 St…" at bounding box center [284, 140] width 151 height 45
click at [210, 120] on strong "[EMAIL_ADDRESS][DOMAIN_NAME]" at bounding box center [265, 123] width 110 height 7
click at [262, 128] on p "[EMAIL_ADDRESS][DOMAIN_NAME] In der Regel antworten wir dir innerhalb von 24 St…" at bounding box center [284, 140] width 151 height 45
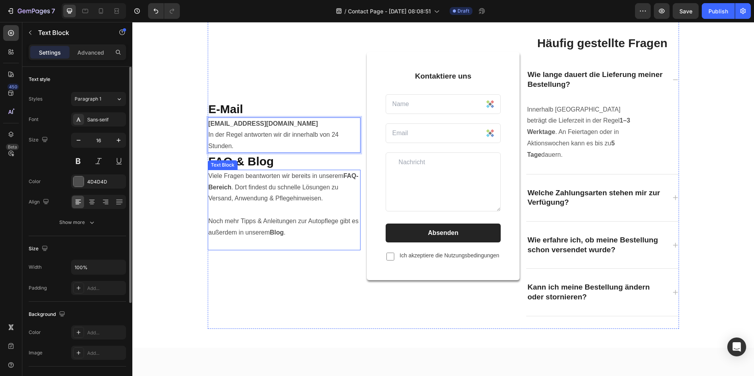
click at [331, 180] on p "Viele Fragen beantworten wir bereits in unserem FAQ-Bereich . Dort findest du s…" at bounding box center [284, 210] width 151 height 79
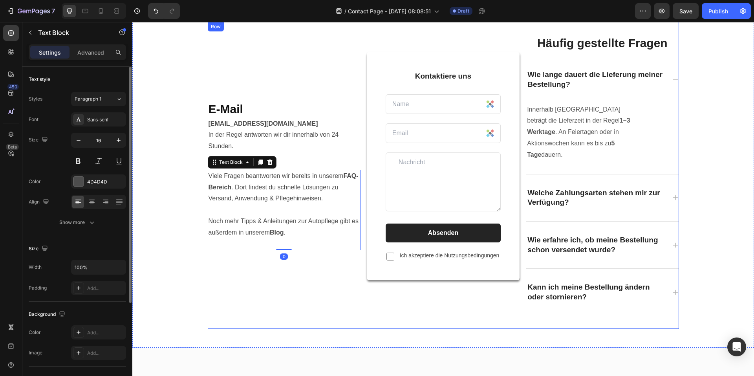
click at [292, 288] on div "⁠⁠⁠⁠⁠⁠⁠ E-Mail Heading info@viscuragermany.de In der Regel antworten wir dir in…" at bounding box center [284, 175] width 153 height 307
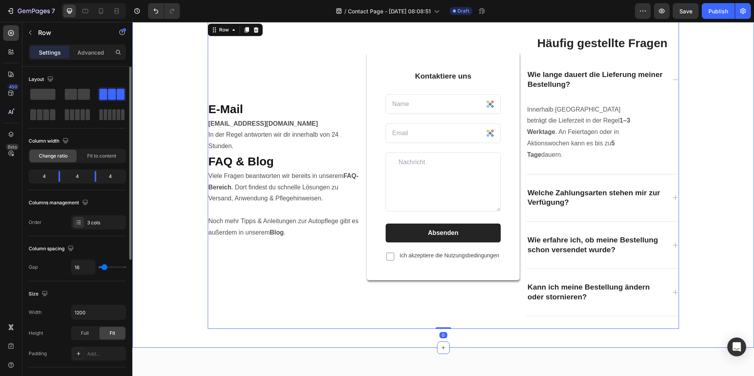
click at [179, 284] on div "⁠⁠⁠⁠⁠⁠⁠ E-Mail Heading info@viscuragermany.de In der Regel antworten wir dir in…" at bounding box center [443, 175] width 610 height 307
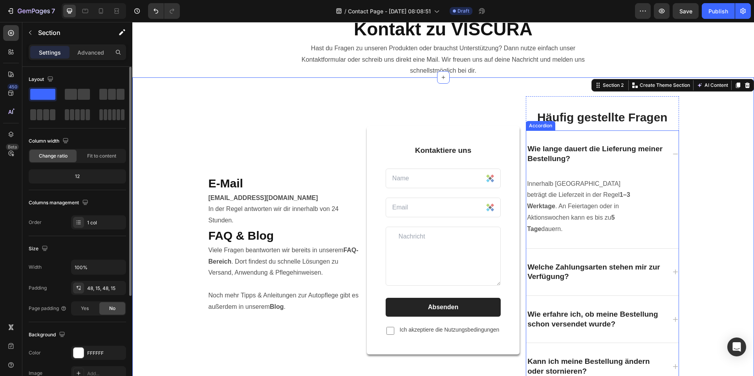
scroll to position [17, 0]
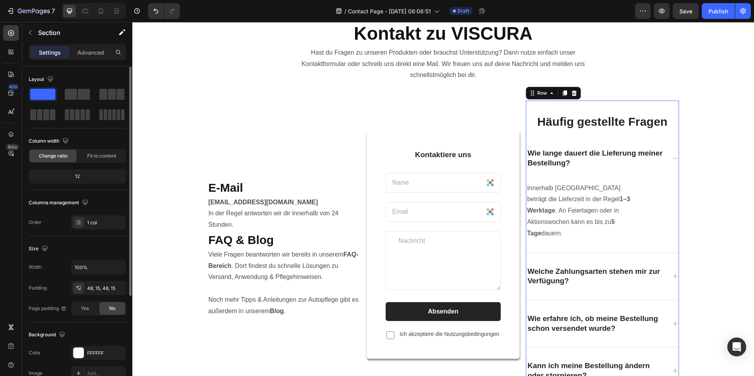
click at [556, 106] on div "Häufig gestellte Fragen Heading Wie lange dauert die Lieferung meiner Bestellun…" at bounding box center [602, 254] width 153 height 307
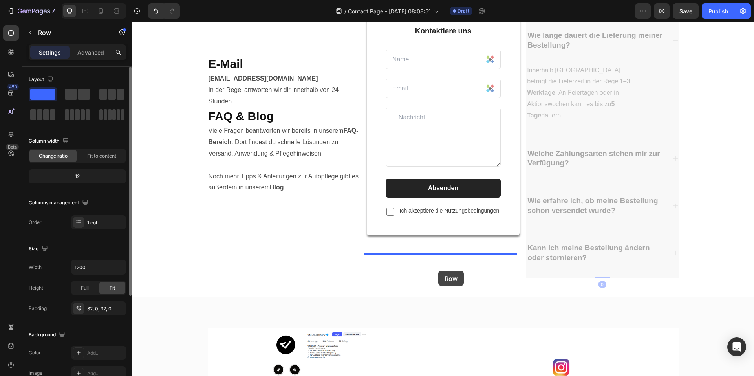
drag, startPoint x: 530, startPoint y: 95, endPoint x: 440, endPoint y: 267, distance: 193.9
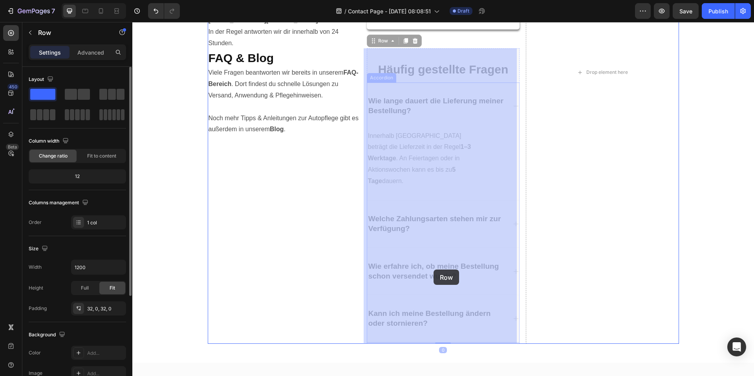
scroll to position [416, 0]
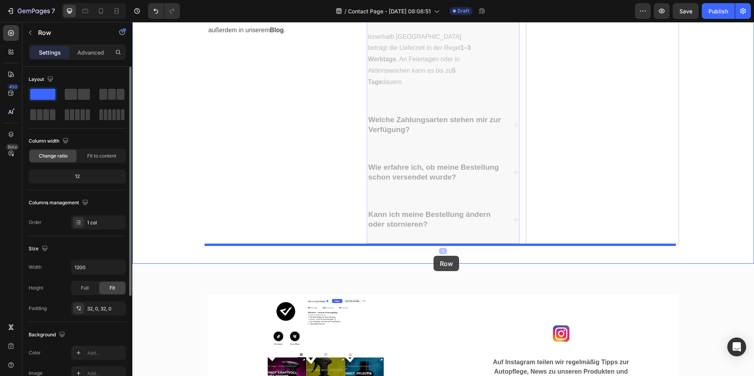
drag, startPoint x: 372, startPoint y: 99, endPoint x: 434, endPoint y: 256, distance: 168.1
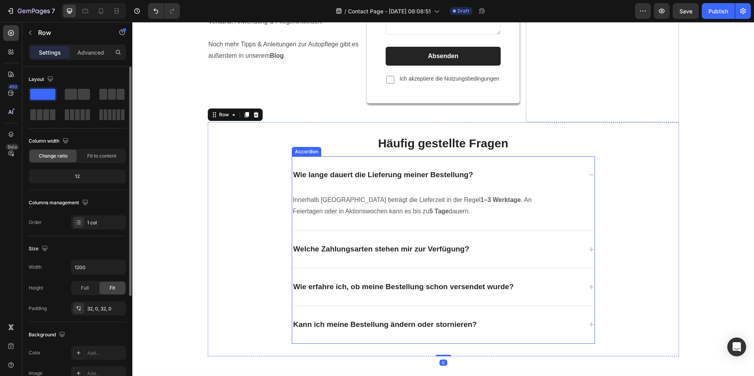
scroll to position [229, 0]
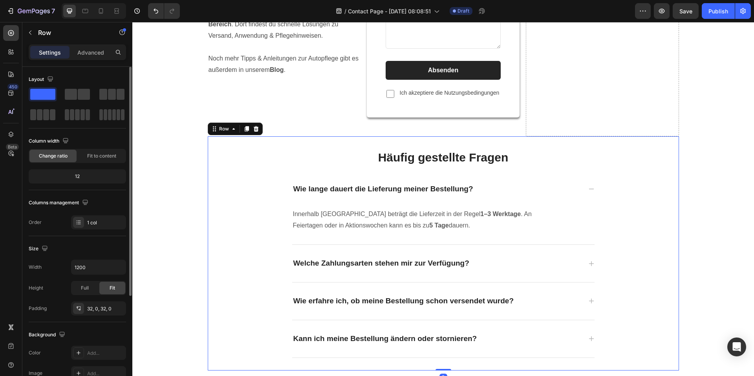
click at [676, 251] on div "Häufig gestellte Fragen Heading Wie lange dauert die Lieferung meiner Bestellun…" at bounding box center [444, 253] width 472 height 209
click at [714, 199] on div "⁠⁠⁠⁠⁠⁠⁠ E-Mail Heading info@viscuragermany.de In der Regel antworten wir dir in…" at bounding box center [443, 129] width 610 height 481
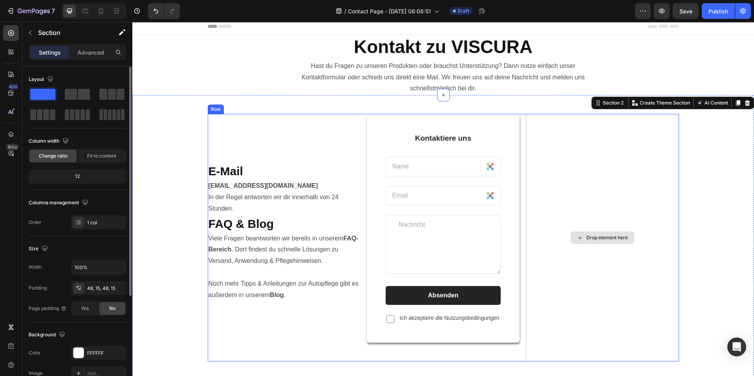
scroll to position [0, 0]
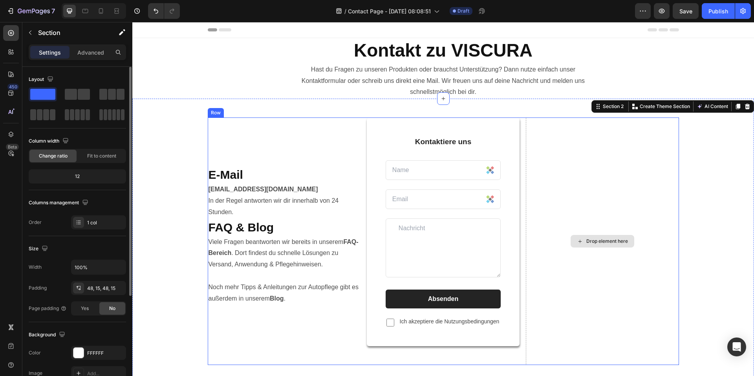
click at [634, 181] on div "Drop element here" at bounding box center [602, 241] width 153 height 248
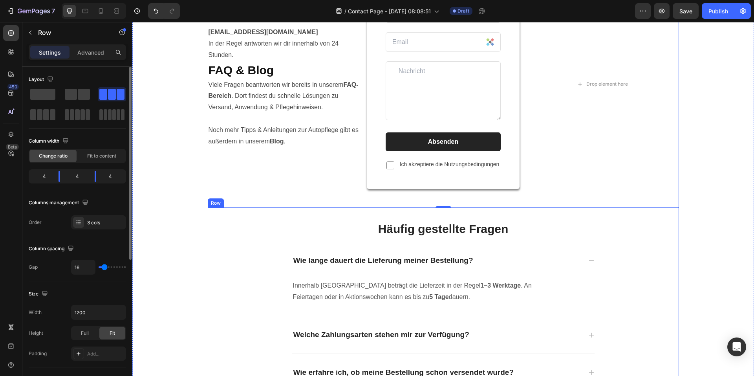
click at [681, 272] on div "⁠⁠⁠⁠⁠⁠⁠ E-Mail Heading info@viscuragermany.de In der Regel antworten wir dir in…" at bounding box center [443, 200] width 610 height 481
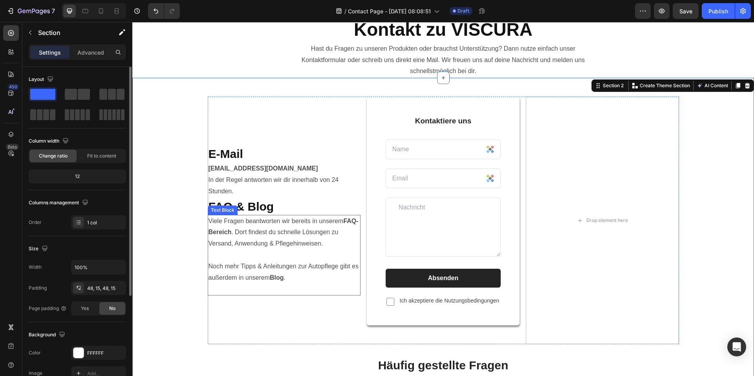
scroll to position [39, 0]
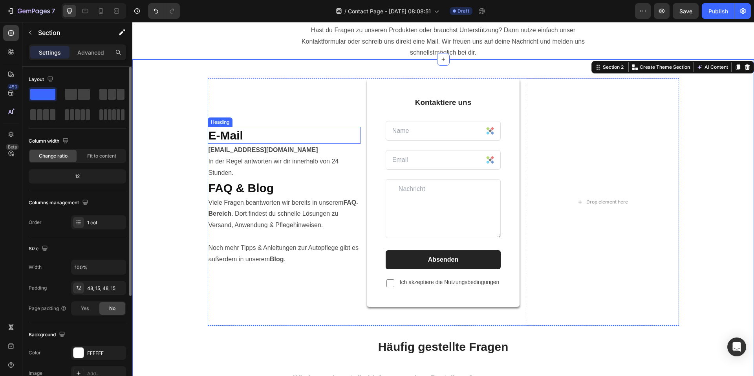
click at [237, 124] on div "⁠⁠⁠⁠⁠⁠⁠ E-Mail Heading info@viscuragermany.de In der Regel antworten wir dir in…" at bounding box center [284, 202] width 153 height 248
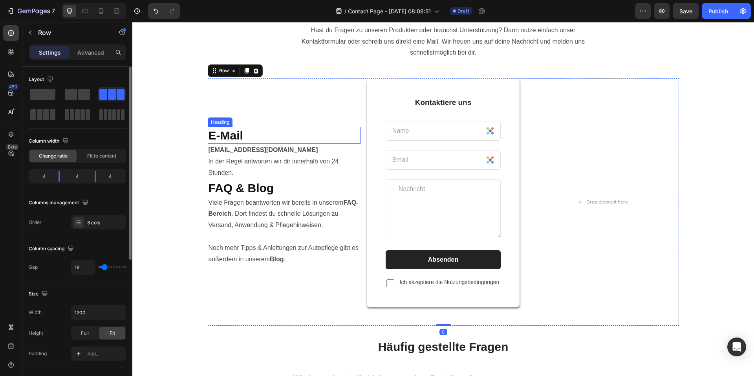
click at [250, 132] on p "⁠⁠⁠⁠⁠⁠⁠ E-Mail" at bounding box center [284, 135] width 151 height 15
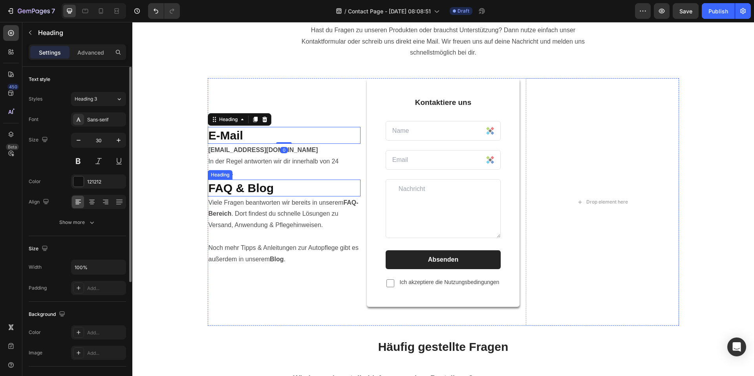
click at [297, 185] on h2 "FAQ & Blog" at bounding box center [284, 188] width 153 height 17
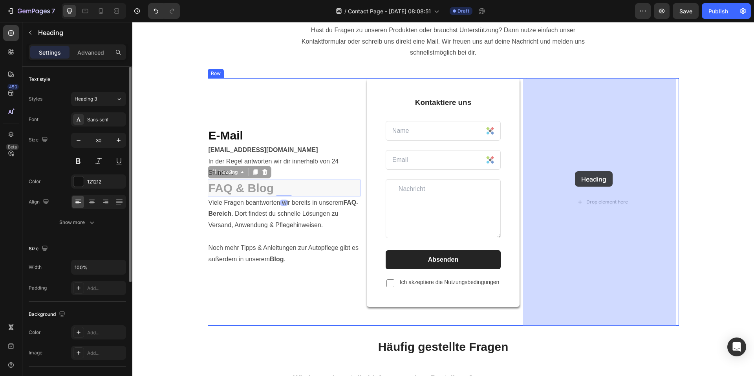
drag, startPoint x: 210, startPoint y: 171, endPoint x: 576, endPoint y: 171, distance: 365.4
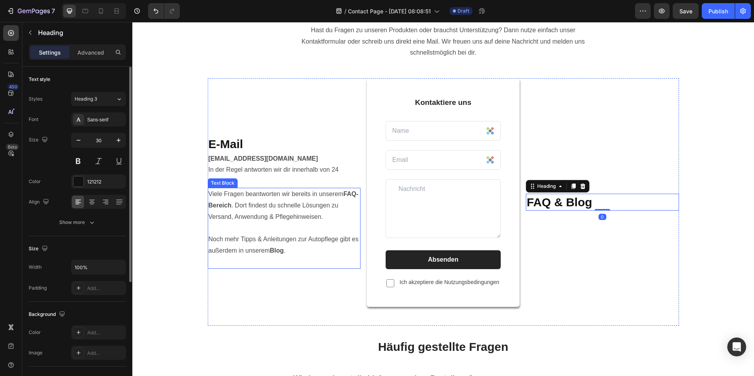
click at [350, 212] on p "Viele Fragen beantworten wir bereits in unserem FAQ-Bereich . Dort findest du s…" at bounding box center [284, 228] width 151 height 79
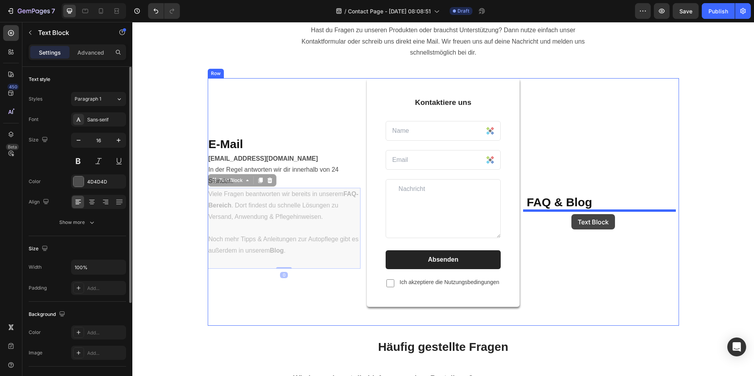
drag, startPoint x: 213, startPoint y: 180, endPoint x: 572, endPoint y: 214, distance: 360.7
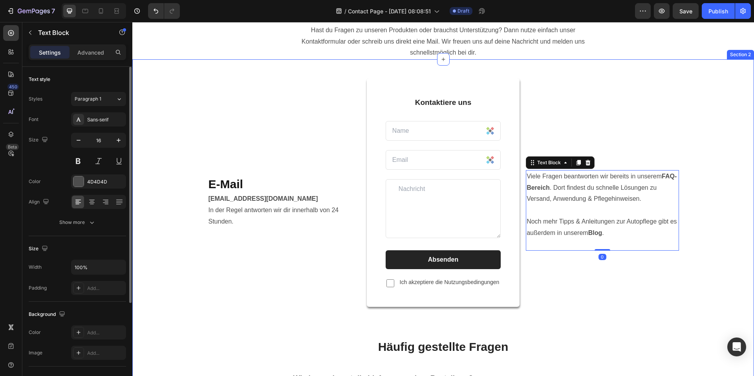
click at [699, 272] on div "⁠⁠⁠⁠⁠⁠⁠ E-Mail Heading info@viscuragermany.de In der Regel antworten wir dir in…" at bounding box center [443, 318] width 610 height 481
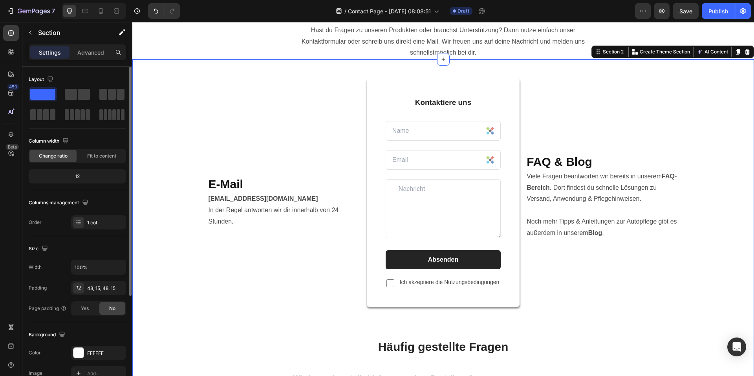
click at [708, 267] on div "⁠⁠⁠⁠⁠⁠⁠ E-Mail Heading info@viscuragermany.de In der Regel antworten wir dir in…" at bounding box center [443, 318] width 610 height 481
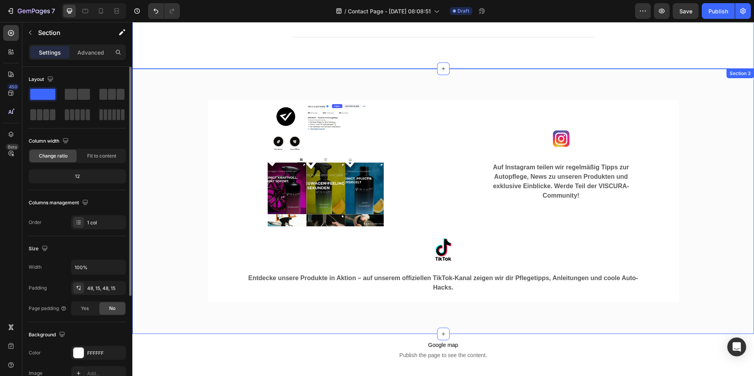
scroll to position [511, 0]
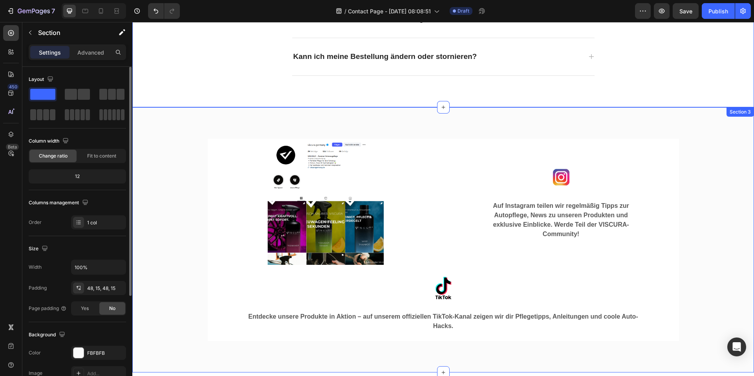
click at [695, 292] on div "Image Image Auf Instagram teilen wir regelmäßig Tipps zur Autopflege, News zu u…" at bounding box center [443, 240] width 610 height 228
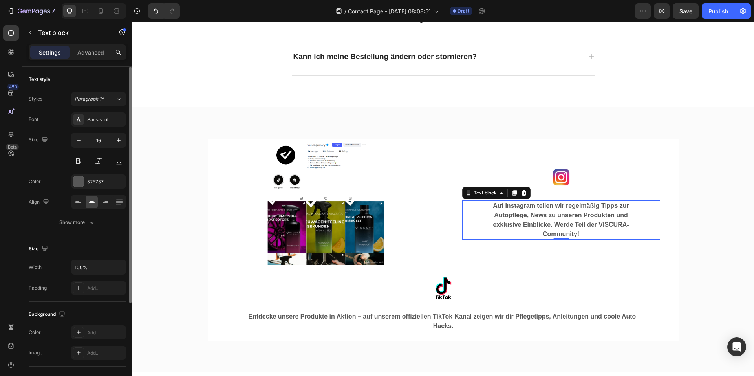
click at [554, 216] on p "Auf Instagram teilen wir regelmäßig Tipps zur Autopflege, News zu unseren Produ…" at bounding box center [561, 220] width 159 height 38
click at [523, 206] on p "Auf Instagram teilen wir regelmäßig Tipps zur Autopflege, News zu unseren Produ…" at bounding box center [561, 220] width 159 height 38
click at [523, 205] on p "Auf Instagram teilen wir regelmäßig Tipps zur Autopflege, News zu unseren Produ…" at bounding box center [561, 220] width 159 height 38
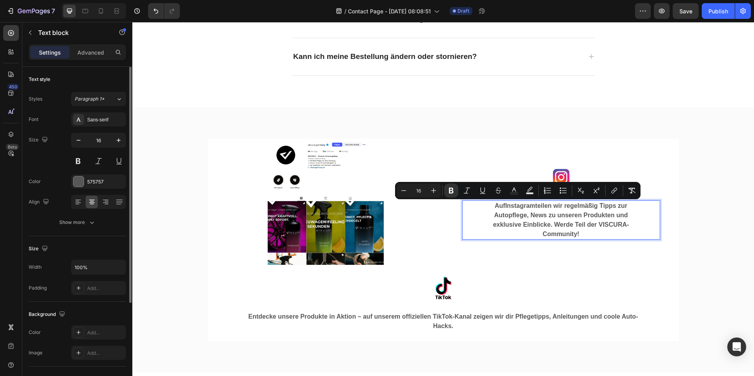
click at [613, 238] on p "Auf Instagram teilen wir regelmäßig Tipps zur Autopflege, News zu unseren Produ…" at bounding box center [561, 220] width 159 height 38
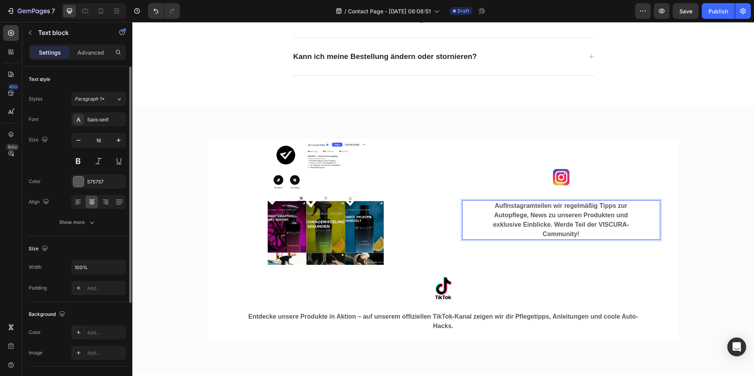
click at [515, 203] on strong "Instagram" at bounding box center [520, 205] width 30 height 7
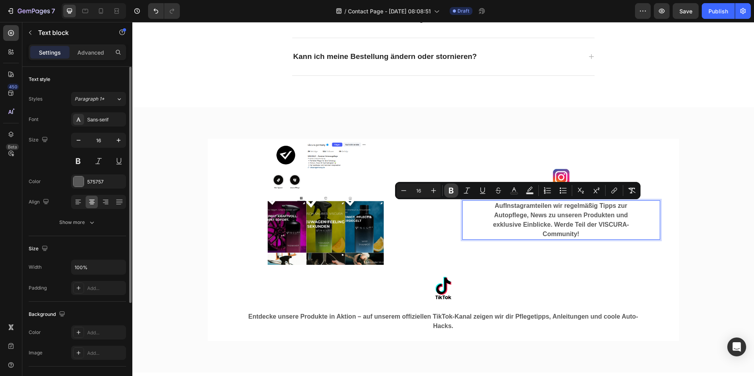
click at [458, 193] on button "Bold" at bounding box center [451, 191] width 14 height 14
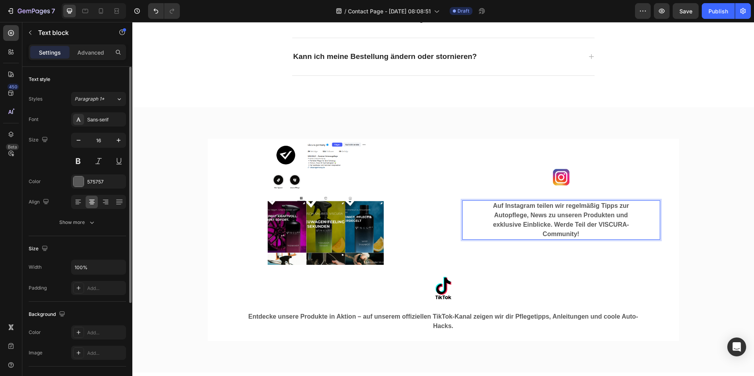
click at [521, 206] on p "Auf Instagram teilen wir regelmäßig Tipps zur Autopflege, News zu unseren Produ…" at bounding box center [561, 220] width 159 height 38
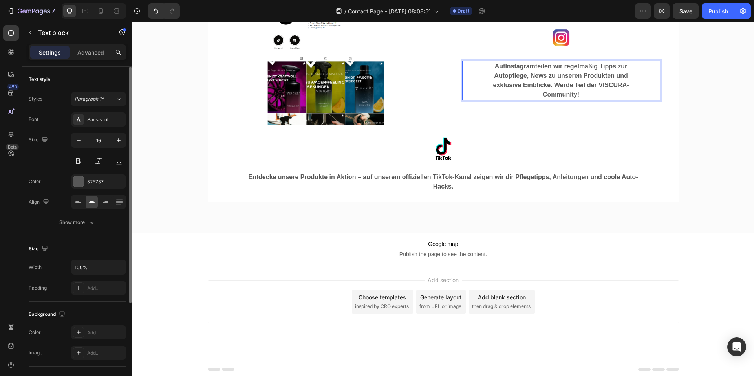
scroll to position [652, 0]
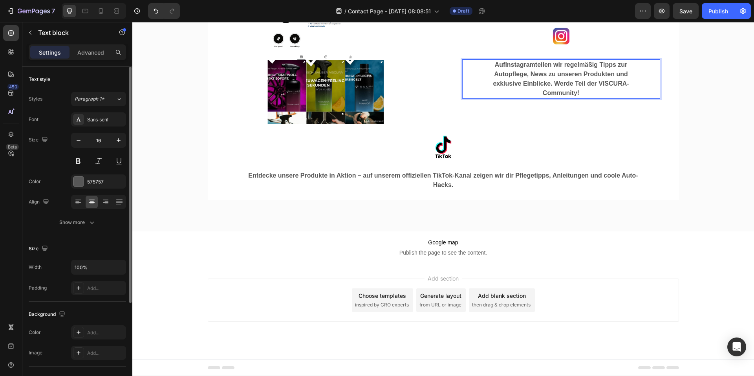
click at [593, 74] on p "Auf Instagram teilen wir regelmäßig Tipps zur Autopflege, News zu unseren Produ…" at bounding box center [561, 79] width 159 height 38
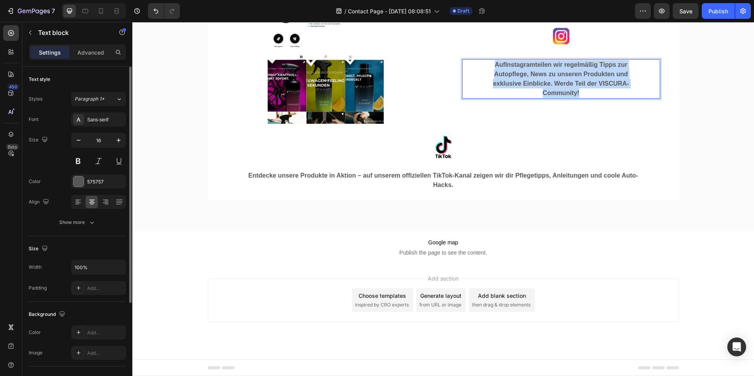
click at [593, 74] on p "Auf Instagram teilen wir regelmäßig Tipps zur Autopflege, News zu unseren Produ…" at bounding box center [561, 79] width 159 height 38
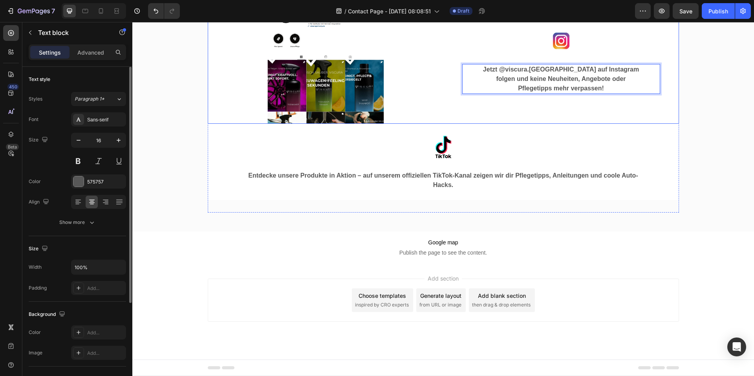
click at [721, 114] on div "Image Image Jetzt @viscura.germany auf Instagram folgen und keine Neuheiten, An…" at bounding box center [443, 99] width 610 height 228
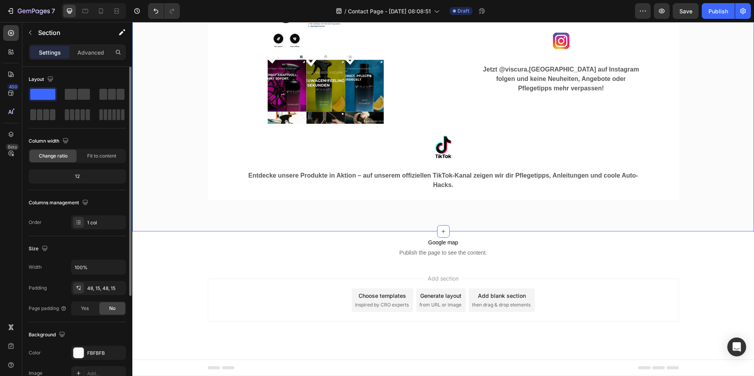
scroll to position [613, 0]
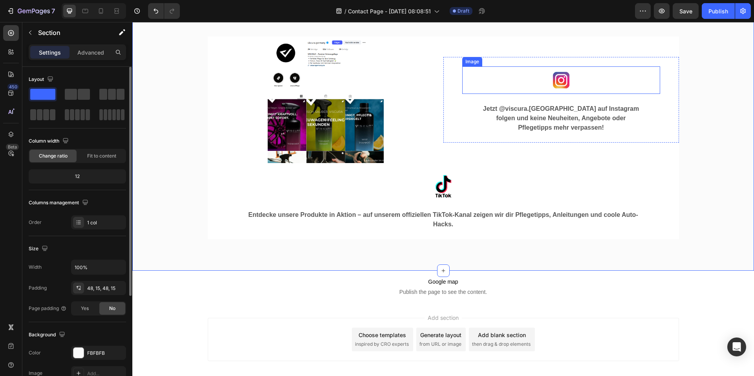
click at [610, 90] on div at bounding box center [562, 80] width 198 height 28
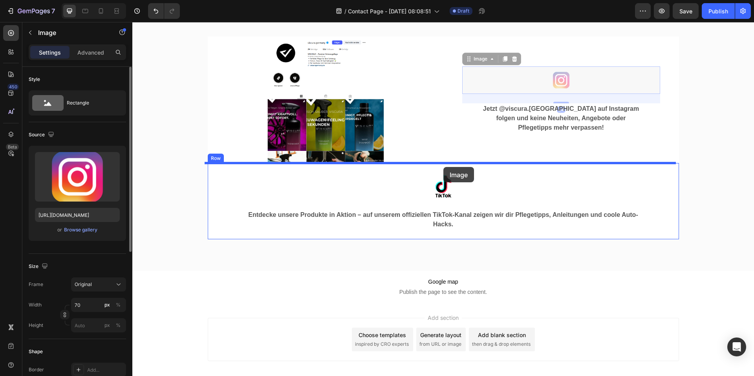
drag, startPoint x: 468, startPoint y: 61, endPoint x: 444, endPoint y: 167, distance: 108.9
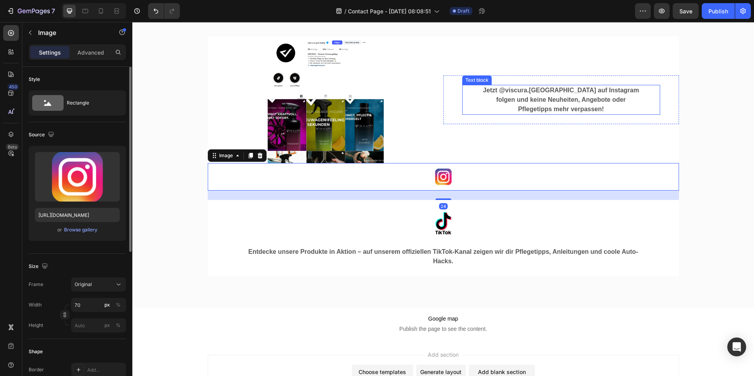
click at [540, 97] on p "Jetzt @viscura.germany auf Instagram folgen und keine Neuheiten, Angebote oder …" at bounding box center [561, 100] width 159 height 28
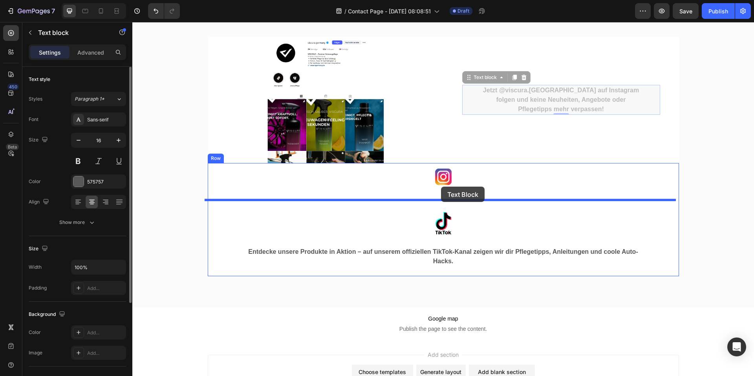
drag, startPoint x: 471, startPoint y: 77, endPoint x: 441, endPoint y: 187, distance: 113.1
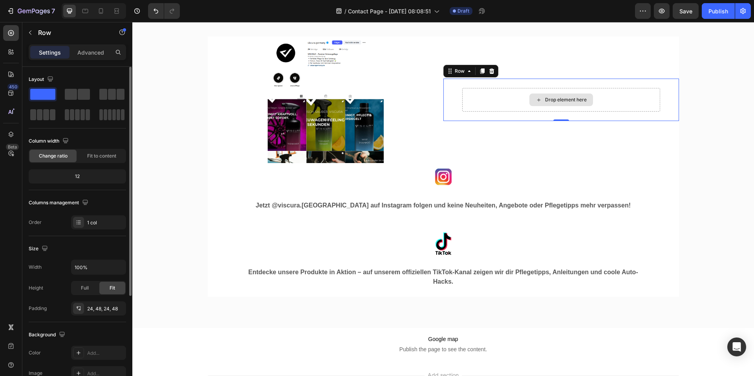
click at [603, 106] on div "Drop element here" at bounding box center [562, 100] width 198 height 24
click at [490, 68] on icon at bounding box center [492, 71] width 6 height 6
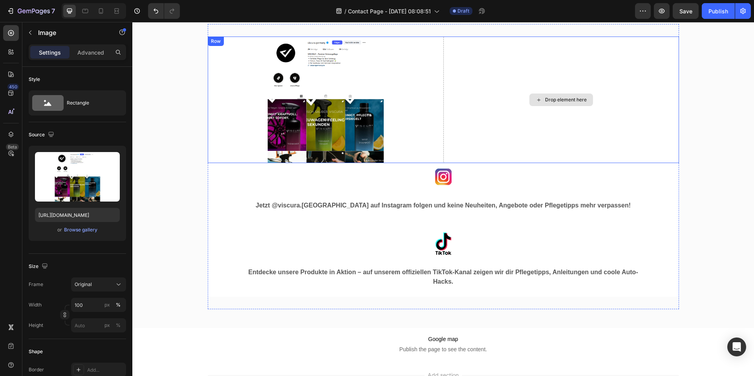
click at [402, 62] on img at bounding box center [326, 100] width 236 height 126
click at [445, 59] on div "Drop element here" at bounding box center [562, 100] width 236 height 126
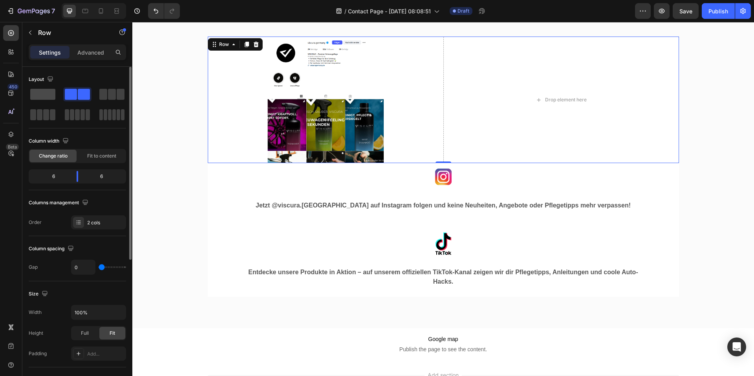
click at [52, 95] on span at bounding box center [42, 94] width 25 height 11
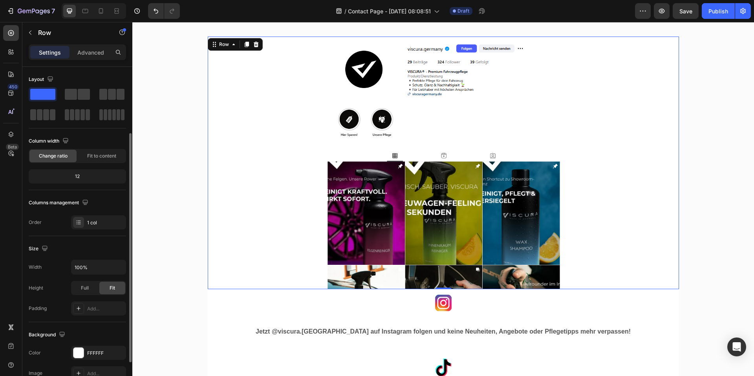
scroll to position [39, 0]
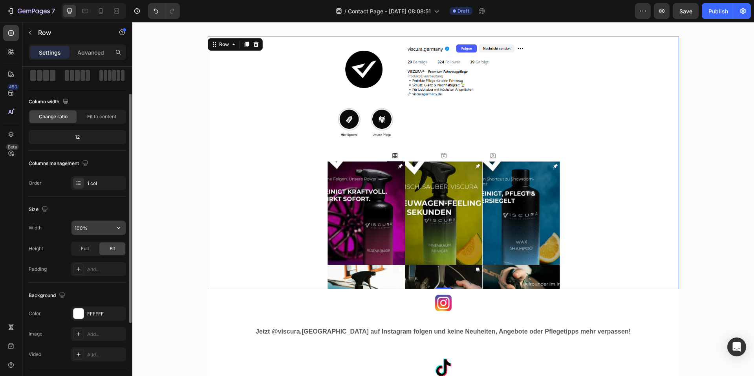
click at [88, 230] on input "100%" at bounding box center [99, 228] width 54 height 14
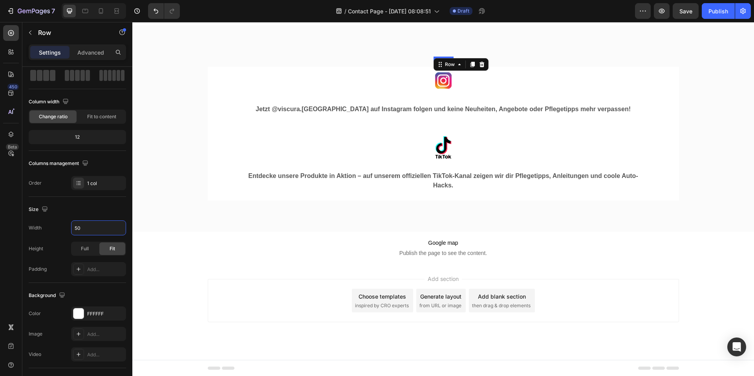
scroll to position [593, 0]
type input "50%"
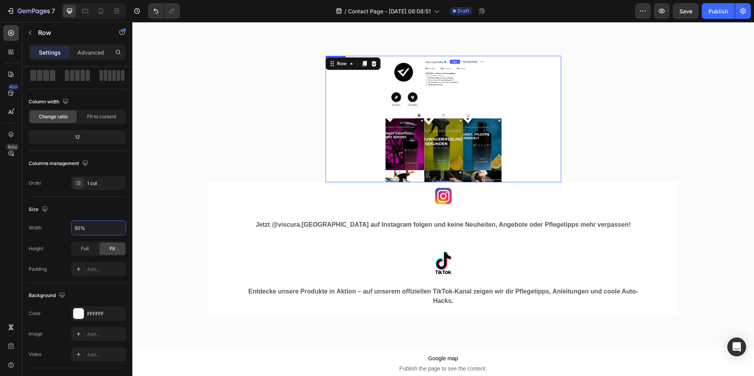
scroll to position [613, 0]
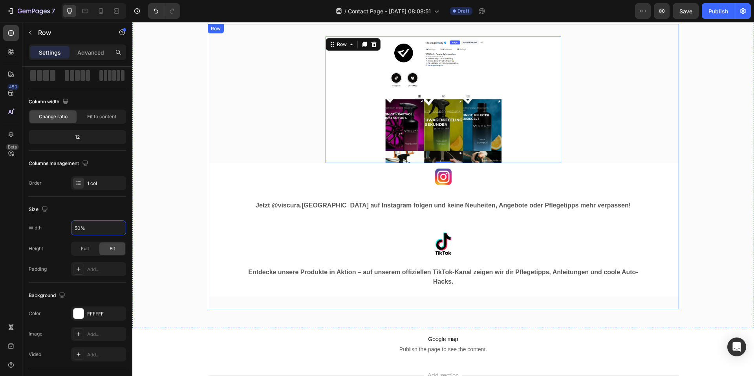
click at [672, 156] on div "Image Row 0 Image Jetzt @viscura.germany auf Instagram folgen und keine Neuheit…" at bounding box center [444, 167] width 472 height 260
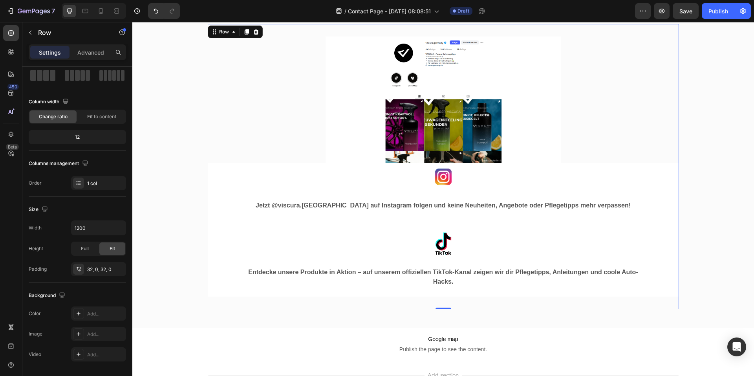
click at [727, 159] on div "Image Row Image Jetzt @viscura.germany auf Instagram folgen und keine Neuheiten…" at bounding box center [443, 166] width 610 height 285
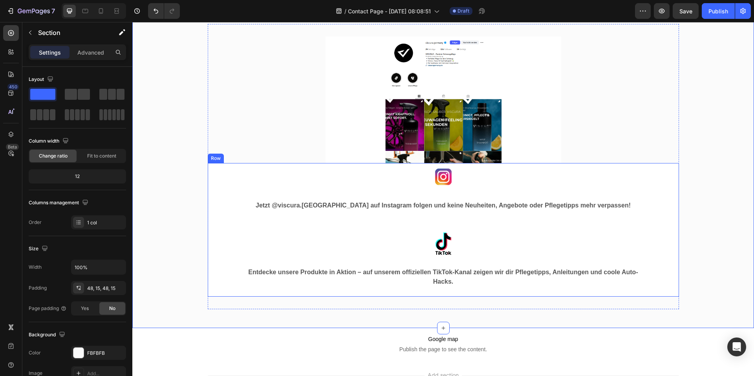
click at [234, 217] on div "Image Jetzt @viscura.germany auf Instagram folgen und keine Neuheiten, Angebote…" at bounding box center [444, 230] width 472 height 134
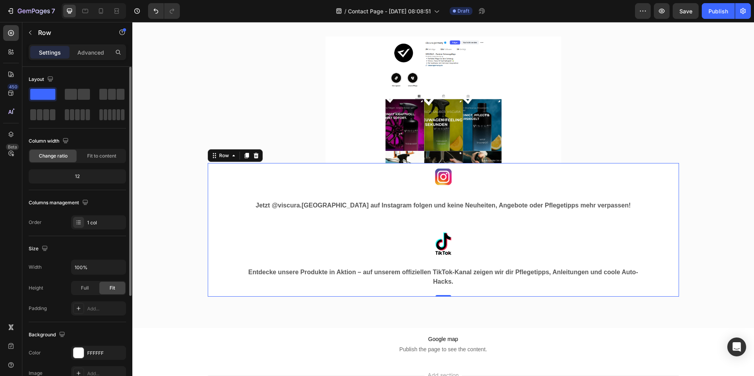
click at [74, 96] on span at bounding box center [71, 94] width 12 height 11
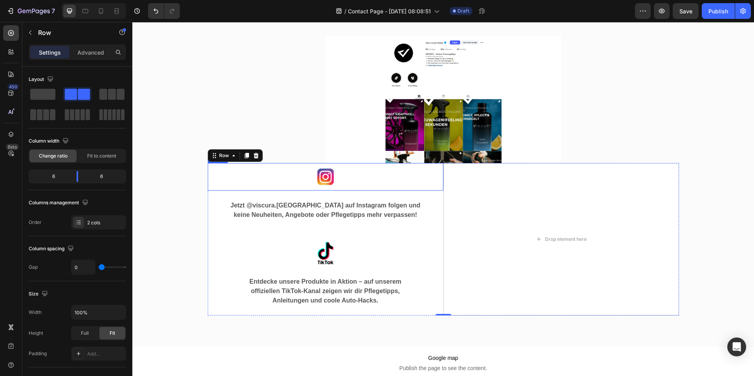
click at [308, 181] on div at bounding box center [326, 177] width 236 height 28
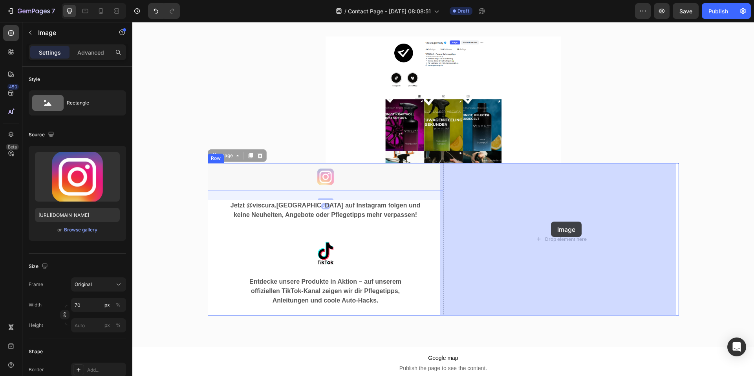
drag, startPoint x: 210, startPoint y: 156, endPoint x: 552, endPoint y: 224, distance: 349.3
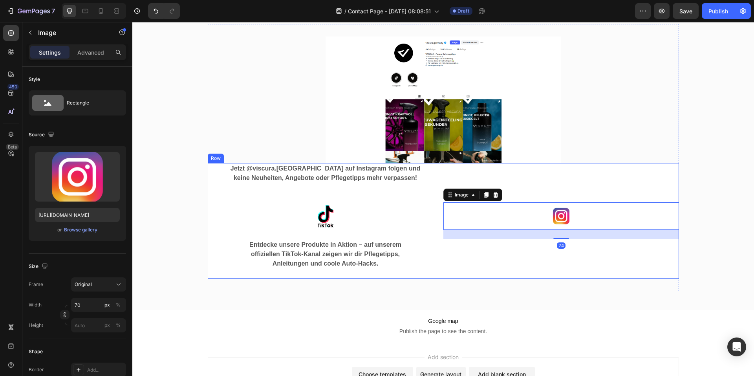
click at [331, 174] on p "Jetzt @viscura.germany auf Instagram folgen und keine Neuheiten, Angebote oder …" at bounding box center [326, 173] width 196 height 19
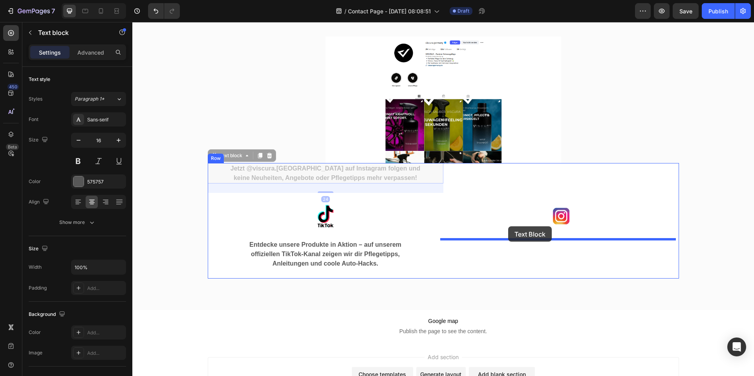
drag, startPoint x: 266, startPoint y: 169, endPoint x: 509, endPoint y: 227, distance: 249.3
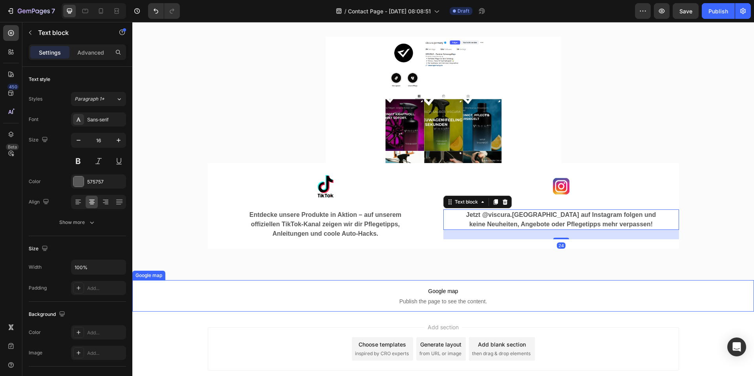
click at [710, 293] on span "Google map" at bounding box center [443, 290] width 622 height 9
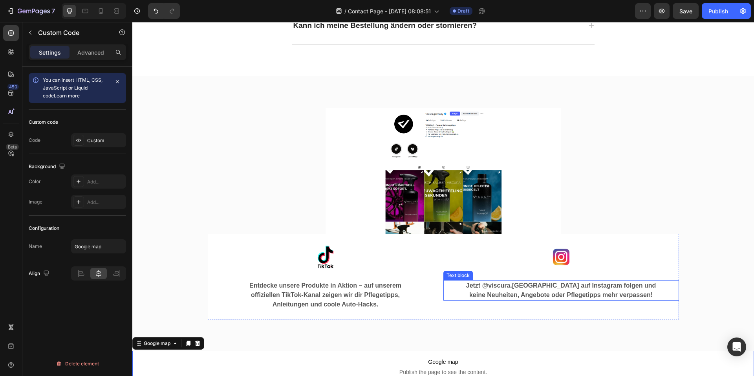
scroll to position [534, 0]
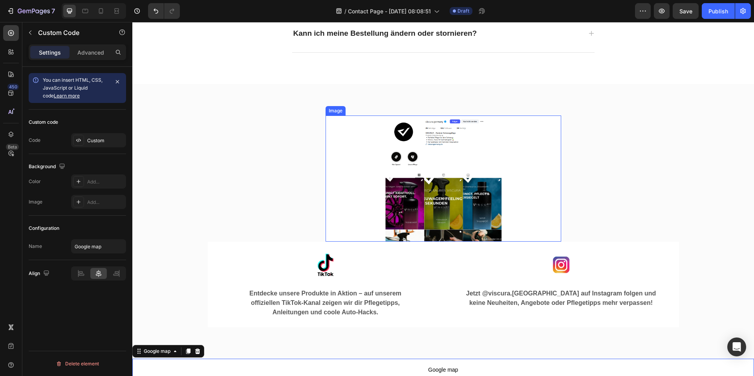
click at [435, 139] on img at bounding box center [444, 179] width 236 height 126
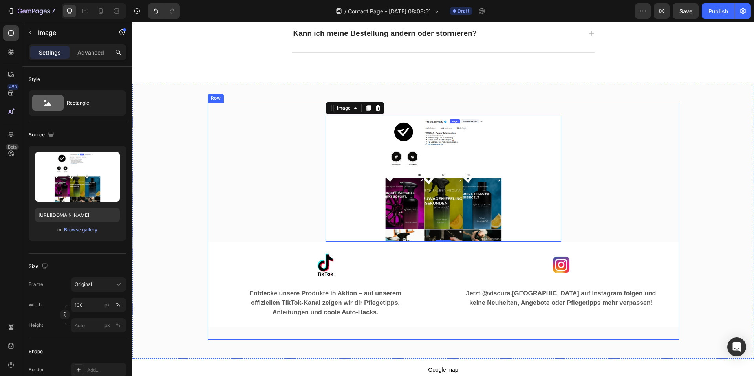
click at [619, 150] on div "Image 0 Row Image Entdecke unsere Produkte in Aktion – auf unserem offiziellen …" at bounding box center [444, 222] width 472 height 212
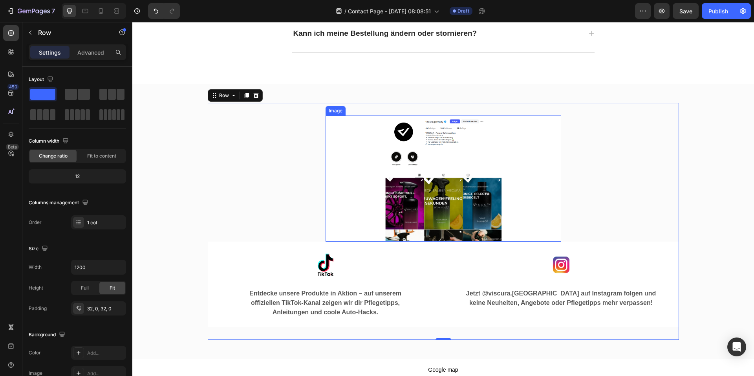
click at [518, 151] on img at bounding box center [444, 179] width 236 height 126
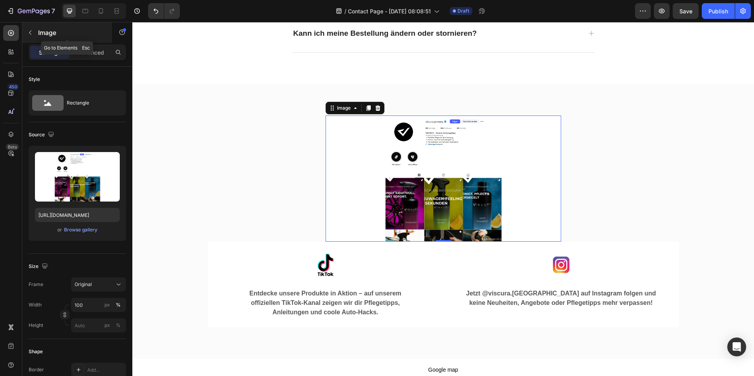
click at [37, 32] on div "Image" at bounding box center [67, 32] width 90 height 20
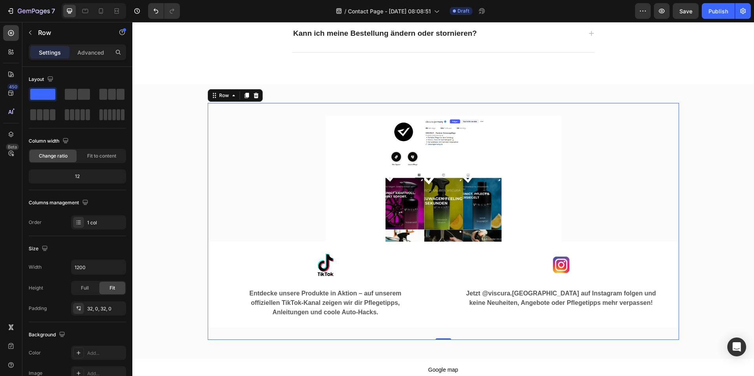
click at [603, 160] on div "Image Row Image Entdecke unsere Produkte in Aktion – auf unserem offiziellen Ti…" at bounding box center [444, 222] width 472 height 212
click at [79, 92] on span at bounding box center [84, 94] width 12 height 11
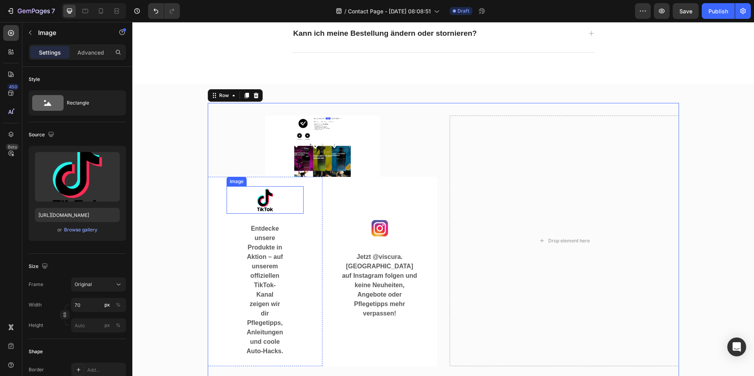
click at [255, 187] on img at bounding box center [265, 200] width 28 height 28
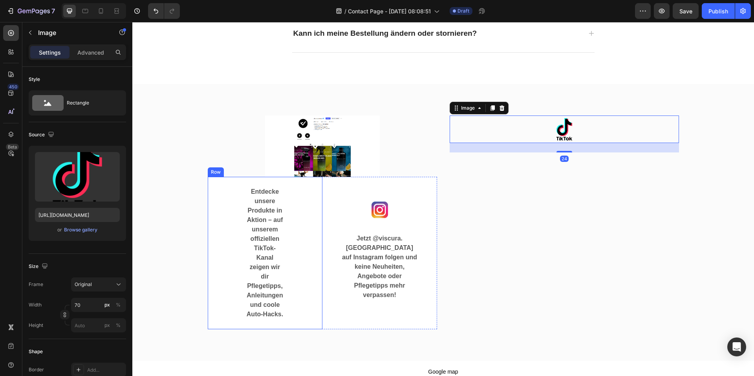
click at [255, 185] on div "Entdecke unsere Produkte in Aktion – auf unserem offiziellen TikTok-Kanal zeige…" at bounding box center [265, 253] width 115 height 152
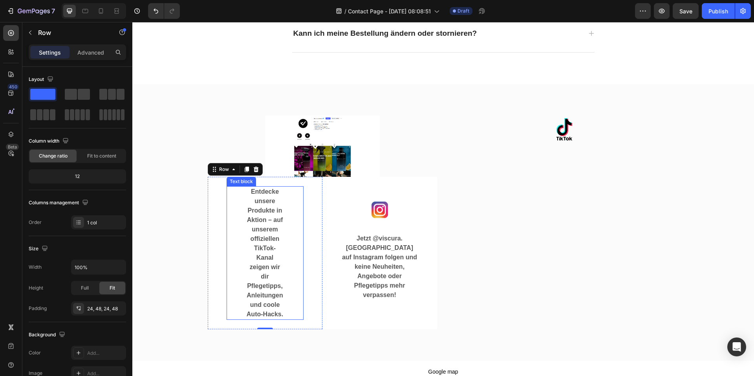
click at [251, 195] on p "Entdecke unsere Produkte in Aktion – auf unserem offiziellen TikTok-Kanal zeige…" at bounding box center [265, 253] width 38 height 132
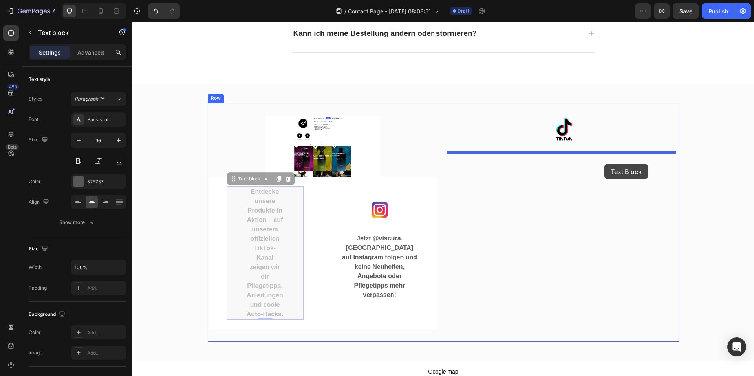
drag, startPoint x: 231, startPoint y: 180, endPoint x: 593, endPoint y: 156, distance: 362.7
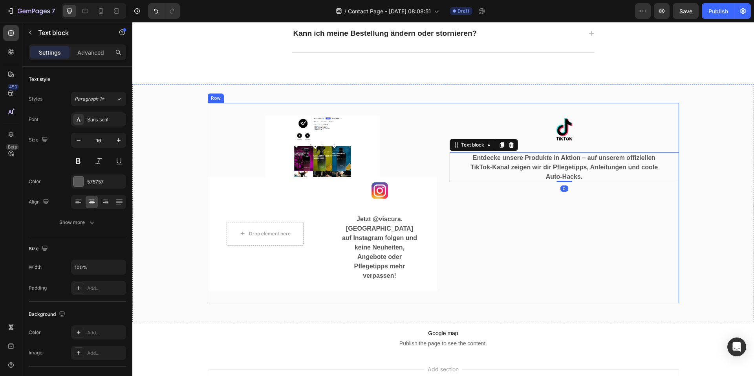
click at [618, 237] on div "Image Entdecke unsere Produkte in Aktion – auf unserem offiziellen TikTok-Kanal…" at bounding box center [564, 203] width 229 height 175
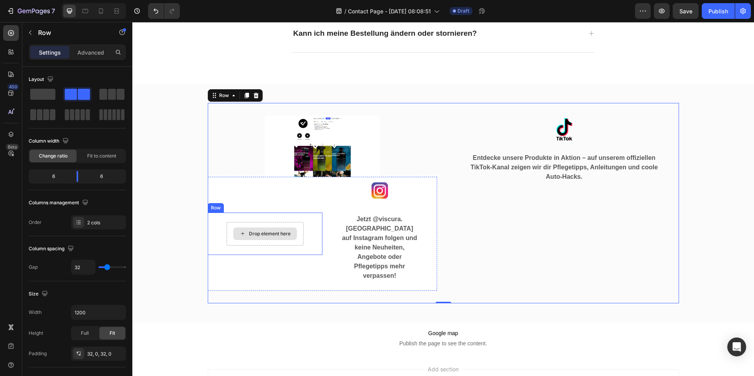
click at [289, 222] on div "Drop element here" at bounding box center [265, 234] width 77 height 24
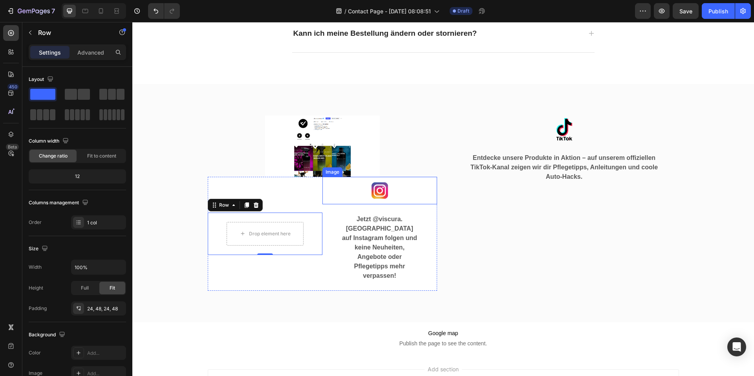
click at [336, 197] on div at bounding box center [380, 191] width 115 height 28
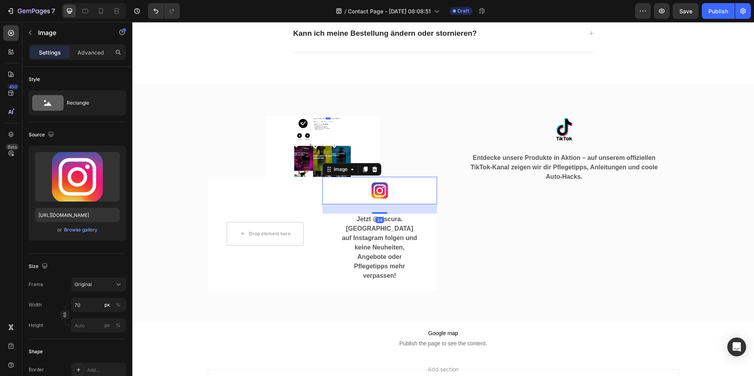
click at [328, 195] on div at bounding box center [380, 191] width 115 height 28
click at [305, 191] on div "Drop element here Row" at bounding box center [265, 234] width 115 height 114
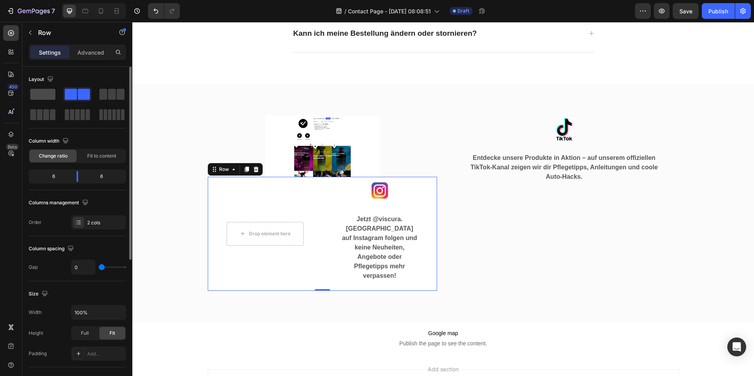
click at [49, 95] on span at bounding box center [42, 94] width 25 height 11
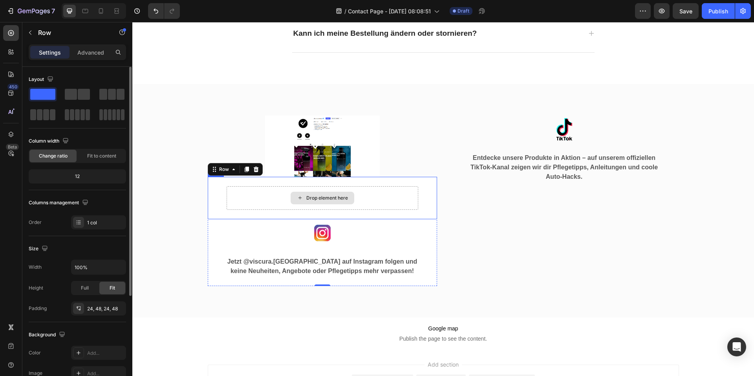
click at [385, 202] on div "Drop element here" at bounding box center [323, 198] width 192 height 24
click at [256, 169] on icon at bounding box center [256, 169] width 6 height 6
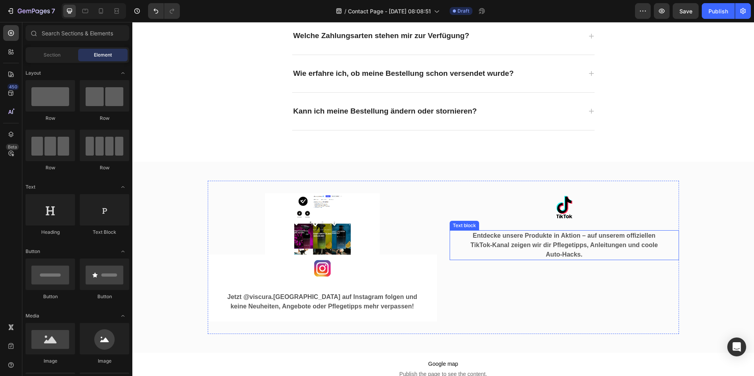
scroll to position [455, 0]
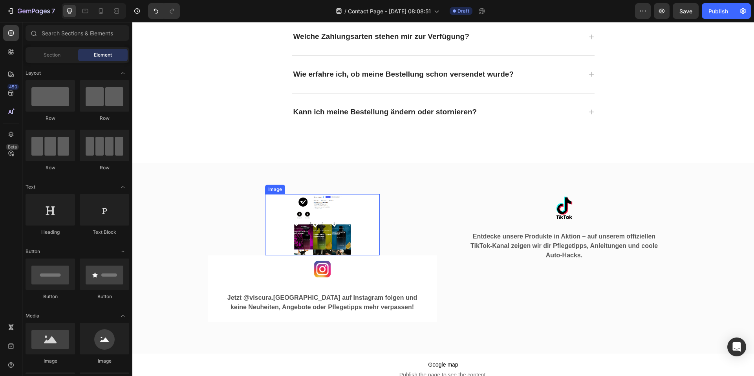
click at [350, 232] on img at bounding box center [322, 224] width 115 height 61
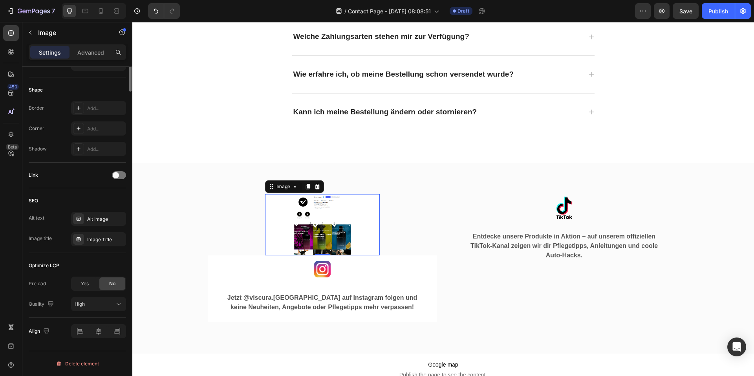
scroll to position [26, 0]
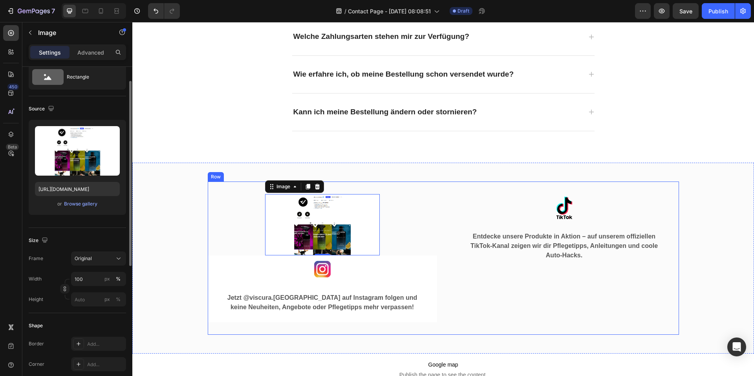
click at [360, 191] on div "Image 0 Row Image Jetzt @viscura.germany auf Instagram folgen und keine Neuheit…" at bounding box center [444, 258] width 472 height 153
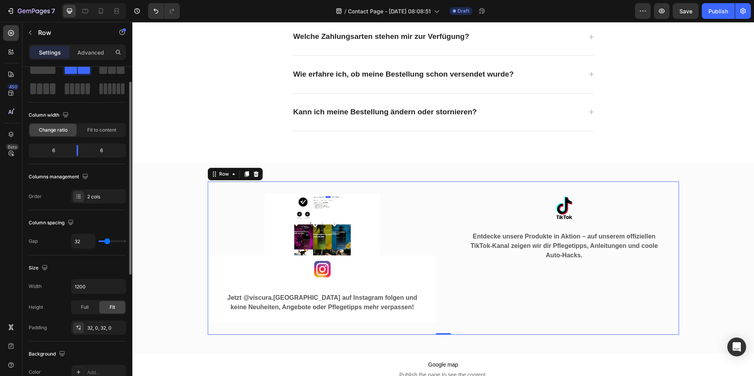
scroll to position [0, 0]
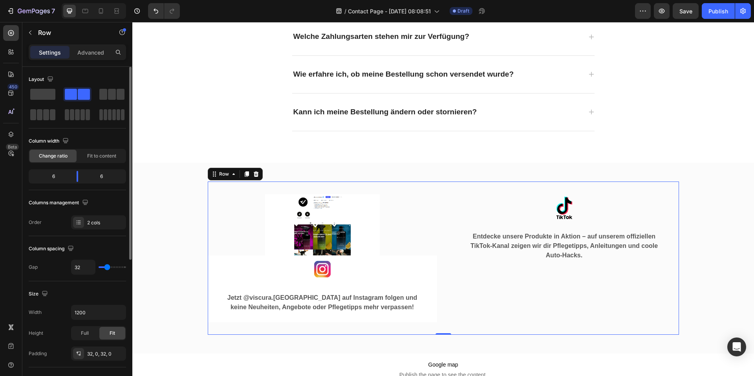
click at [401, 211] on div "Image Row Image Jetzt @viscura.germany auf Instagram folgen und keine Neuheiten…" at bounding box center [322, 258] width 229 height 128
click at [356, 232] on img at bounding box center [322, 224] width 115 height 61
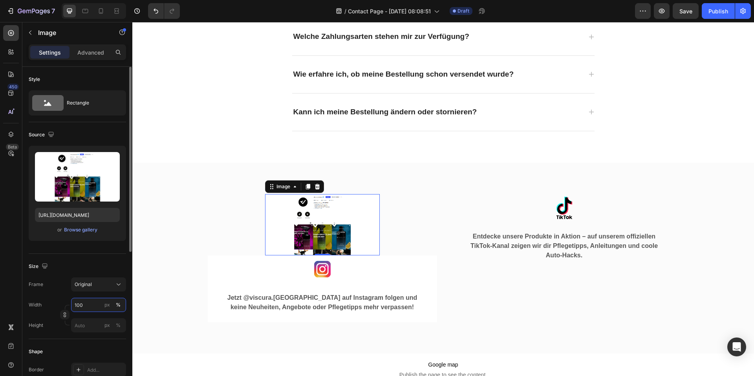
click at [83, 301] on input "100" at bounding box center [98, 305] width 55 height 14
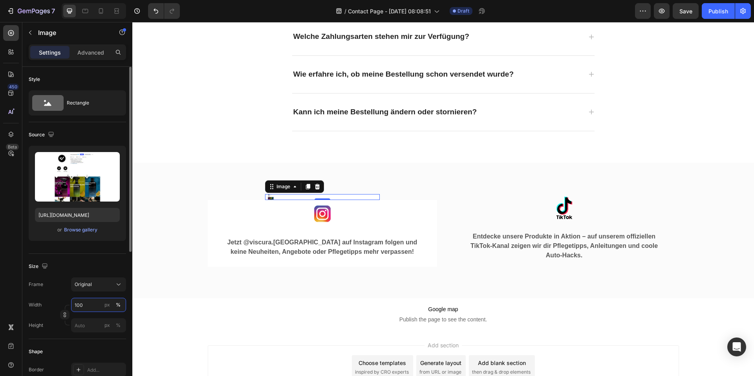
type input "100"
click at [90, 293] on div "Frame Original Width 100 px % Height px %" at bounding box center [77, 304] width 97 height 55
click at [99, 285] on div "Original" at bounding box center [94, 284] width 39 height 7
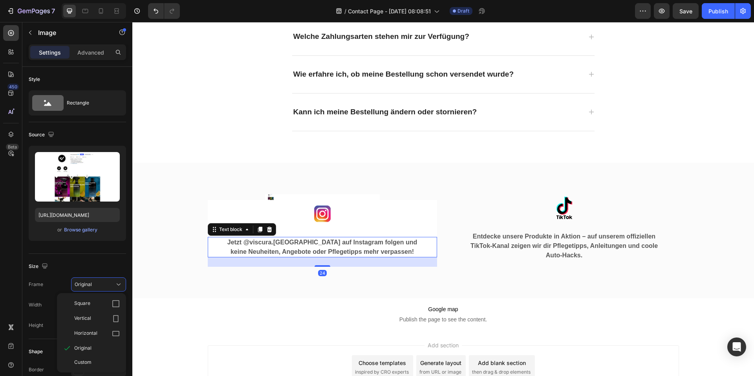
click at [320, 256] on p "Jetzt @viscura.germany auf Instagram folgen und keine Neuheiten, Angebote oder …" at bounding box center [323, 247] width 190 height 19
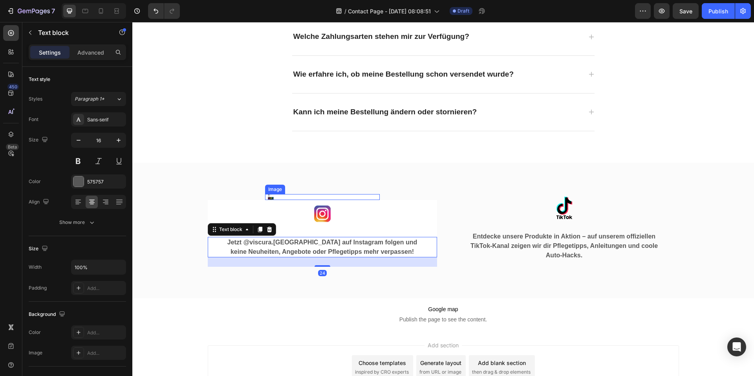
click at [290, 196] on div at bounding box center [322, 197] width 115 height 6
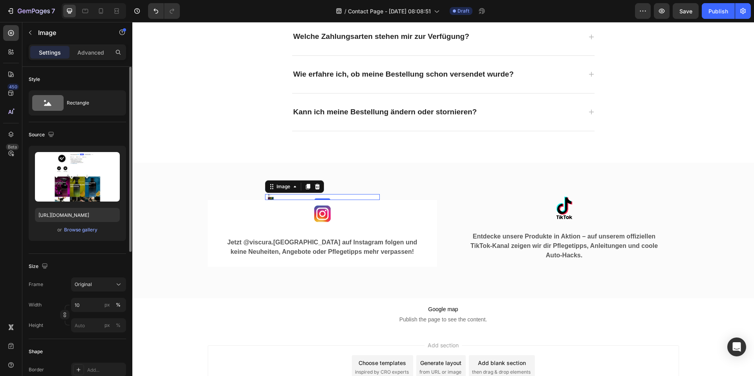
click at [77, 312] on div "Width 10 px % Height px %" at bounding box center [77, 315] width 97 height 35
click at [80, 310] on input "10" at bounding box center [98, 305] width 55 height 14
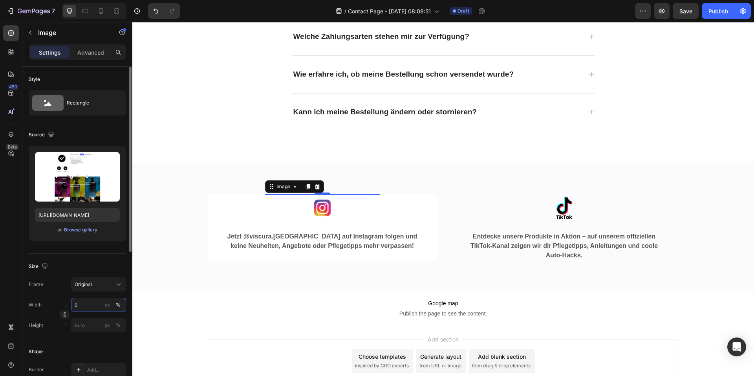
drag, startPoint x: 57, startPoint y: 301, endPoint x: 62, endPoint y: 301, distance: 5.5
click at [57, 301] on div "Width 0 px %" at bounding box center [77, 305] width 97 height 14
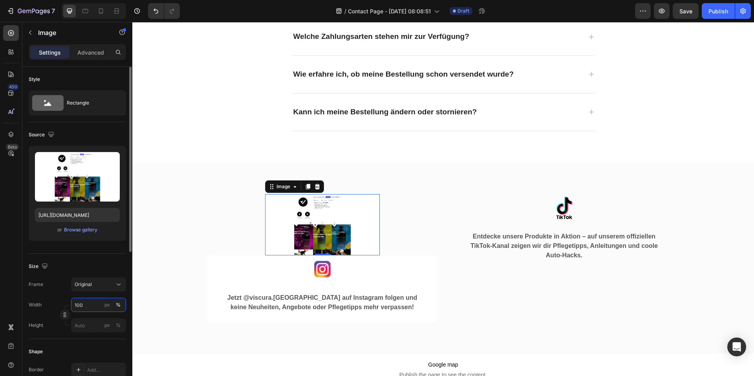
type input "100"
click at [395, 310] on p "Jetzt @viscura.germany auf Instagram folgen und keine Neuheiten, Angebote oder …" at bounding box center [323, 302] width 190 height 19
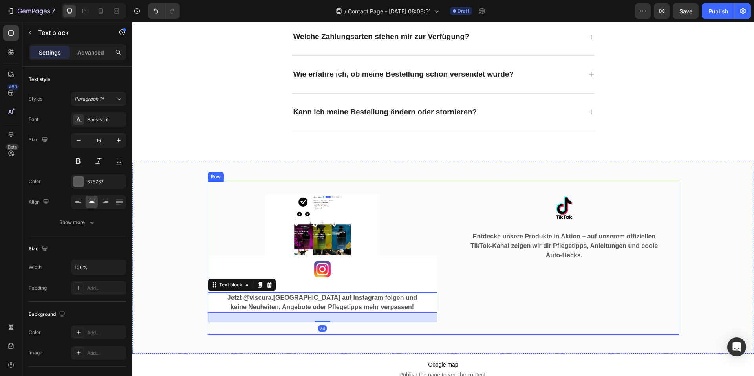
click at [530, 307] on div "Image Entdecke unsere Produkte in Aktion – auf unserem offiziellen TikTok-Kanal…" at bounding box center [564, 258] width 229 height 128
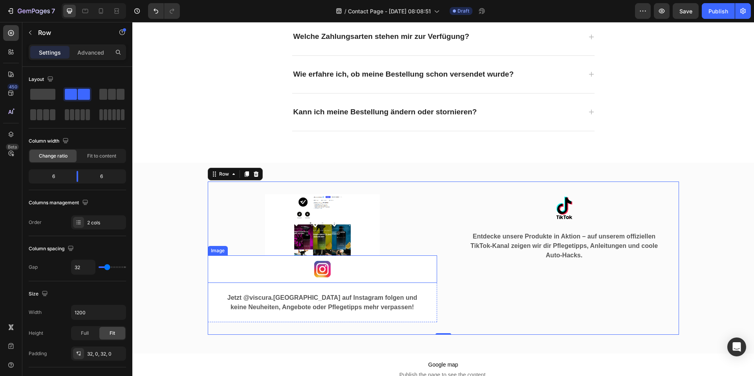
click at [319, 276] on img at bounding box center [323, 269] width 28 height 28
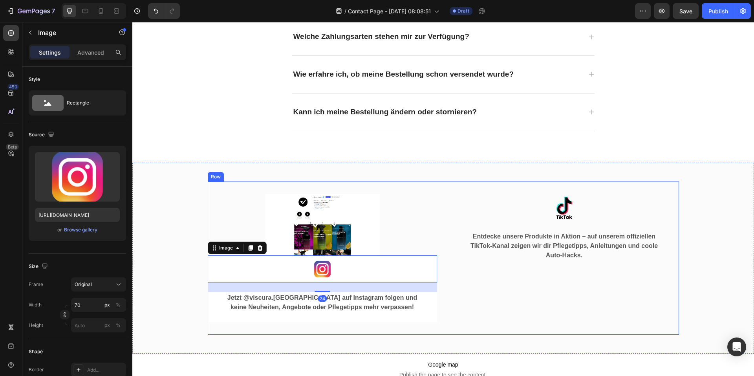
click at [444, 294] on div "Image Row Image 24 Jetzt @viscura.germany auf Instagram folgen und keine Neuhei…" at bounding box center [444, 258] width 472 height 153
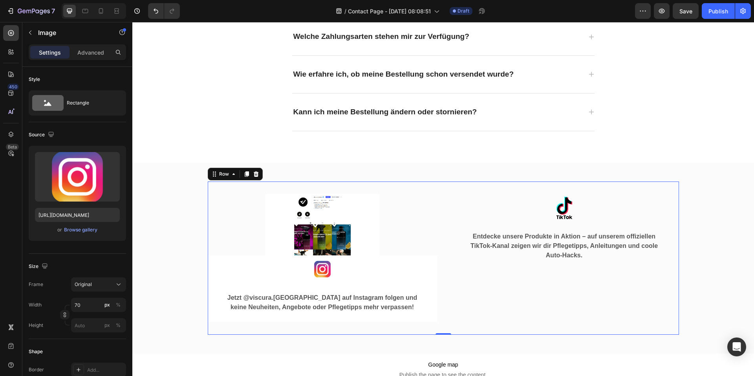
click at [418, 283] on div "Image" at bounding box center [322, 269] width 229 height 28
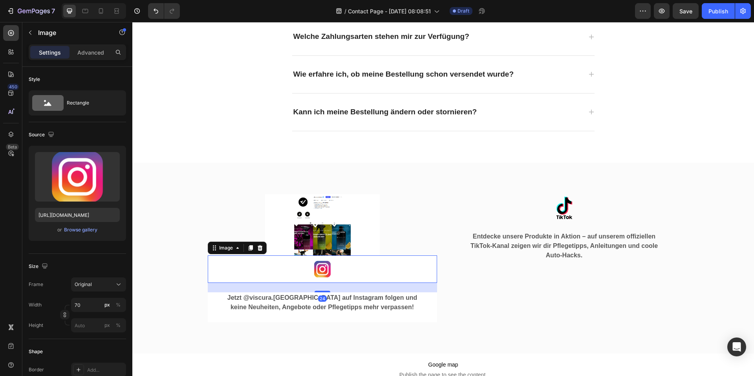
click at [417, 245] on div "Image Row Image 24 Jetzt @viscura.germany auf Instagram folgen und keine Neuhei…" at bounding box center [322, 258] width 229 height 128
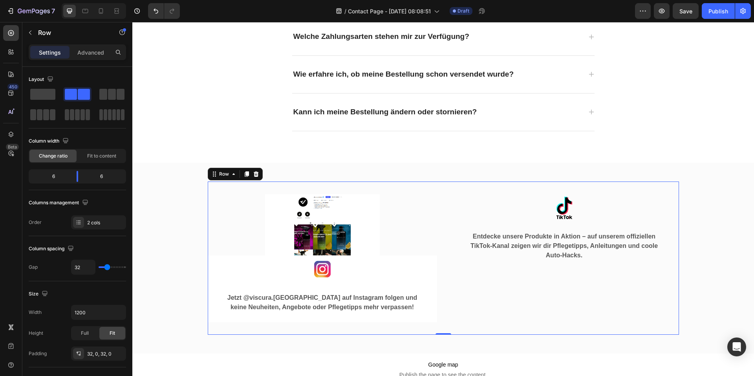
click at [417, 239] on div "Image Row Image Jetzt @viscura.germany auf Instagram folgen und keine Neuheiten…" at bounding box center [322, 258] width 229 height 128
click at [368, 213] on img at bounding box center [322, 224] width 115 height 61
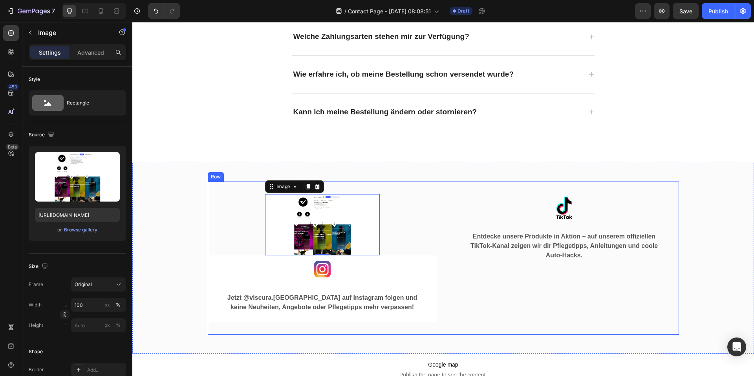
click at [412, 222] on div "Image 0 Row Image Jetzt @viscura.germany auf Instagram folgen und keine Neuheit…" at bounding box center [322, 258] width 229 height 128
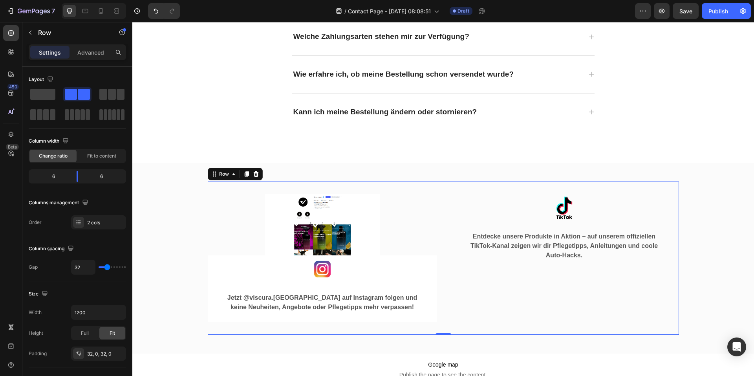
click at [438, 228] on div "Image Row Image Jetzt @viscura.germany auf Instagram folgen und keine Neuheiten…" at bounding box center [444, 258] width 472 height 153
click at [481, 218] on link at bounding box center [564, 208] width 229 height 28
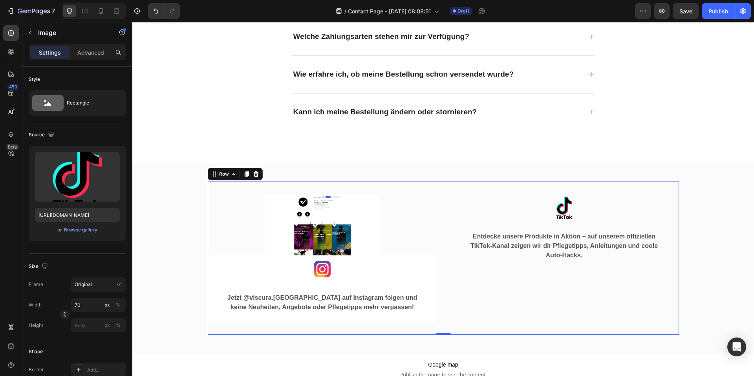
click at [420, 217] on div "Image Row Image Jetzt @viscura.germany auf Instagram folgen und keine Neuheiten…" at bounding box center [322, 258] width 229 height 128
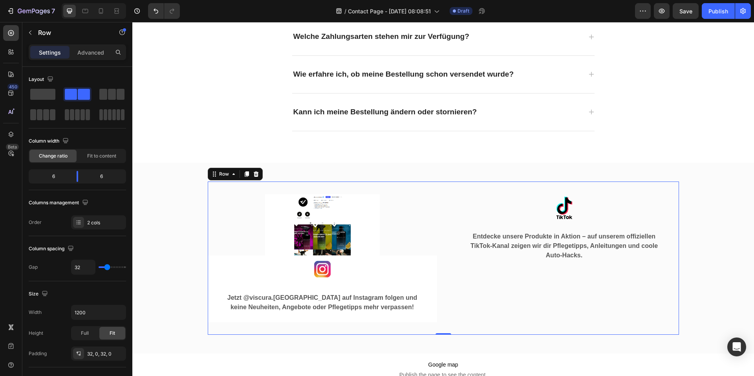
click at [227, 195] on div "Image Row Image Jetzt @viscura.germany auf Instagram folgen und keine Neuheiten…" at bounding box center [322, 258] width 229 height 128
click at [446, 220] on div "Image Row Image Jetzt @viscura.germany auf Instagram folgen und keine Neuheiten…" at bounding box center [444, 258] width 472 height 153
click at [367, 214] on img at bounding box center [322, 224] width 115 height 61
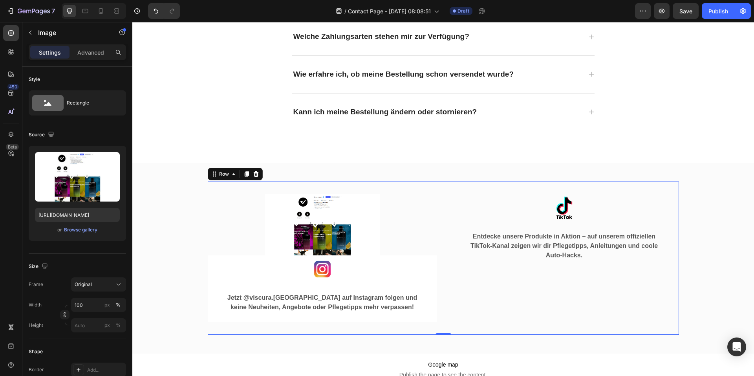
click at [404, 215] on div "Image Row Image Jetzt @viscura.germany auf Instagram folgen und keine Neuheiten…" at bounding box center [322, 258] width 229 height 128
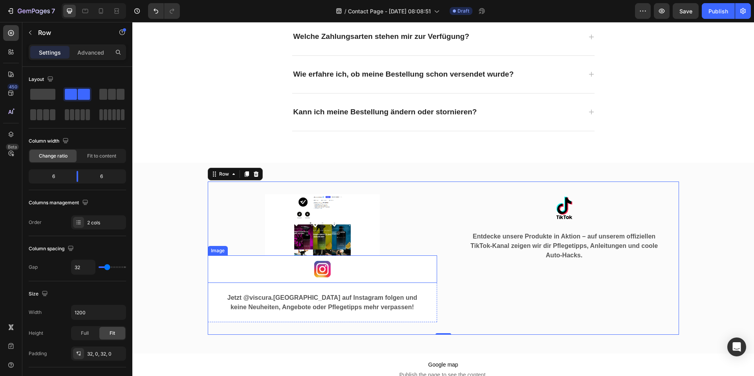
click at [421, 251] on div "Image Row Image Jetzt @viscura.germany auf Instagram folgen und keine Neuheiten…" at bounding box center [322, 258] width 229 height 128
click at [462, 238] on div "Entdecke unsere Produkte in Aktion – auf unserem offiziellen TikTok-Kanal zeige…" at bounding box center [564, 246] width 229 height 30
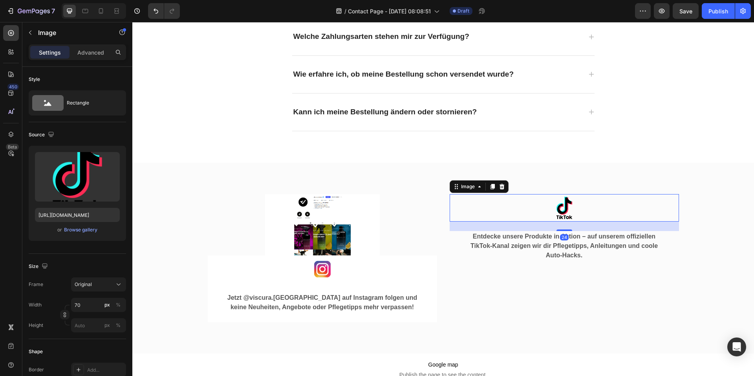
click at [485, 212] on link at bounding box center [564, 208] width 229 height 28
click at [444, 200] on div "Image Row Image Jetzt @viscura.germany auf Instagram folgen und keine Neuheiten…" at bounding box center [444, 258] width 472 height 153
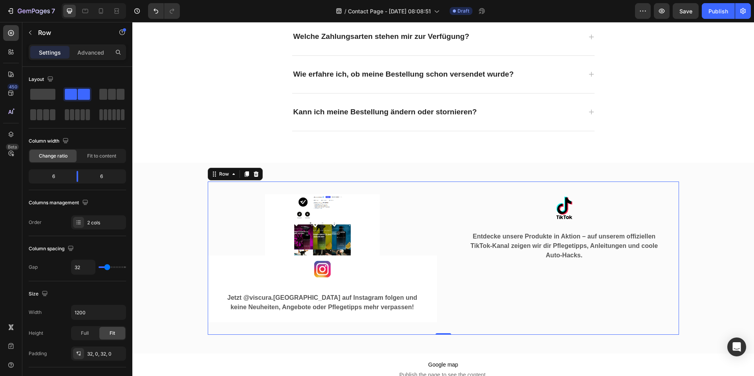
click at [441, 189] on div "Image Row Image Jetzt @viscura.germany auf Instagram folgen und keine Neuheiten…" at bounding box center [444, 258] width 472 height 153
click at [563, 203] on img at bounding box center [565, 208] width 28 height 28
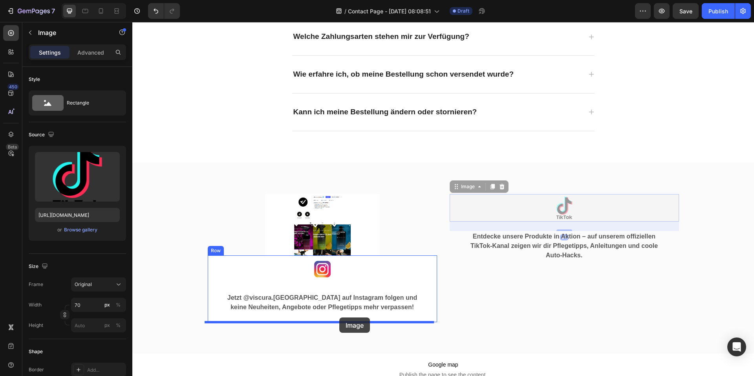
drag, startPoint x: 452, startPoint y: 195, endPoint x: 340, endPoint y: 318, distance: 166.3
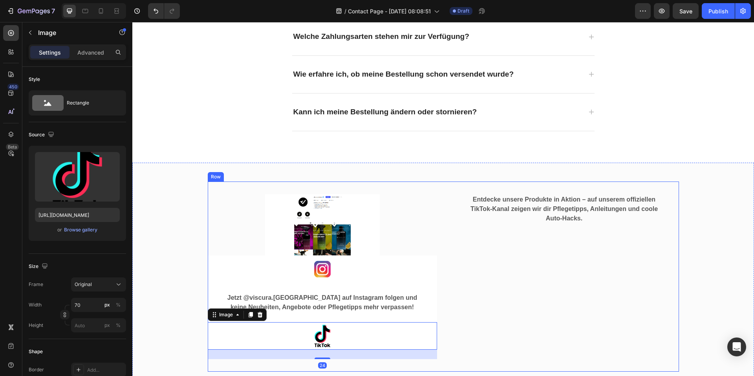
click at [507, 206] on p "Entdecke unsere Produkte in Aktion – auf unserem offiziellen TikTok-Kanal zeige…" at bounding box center [565, 209] width 190 height 28
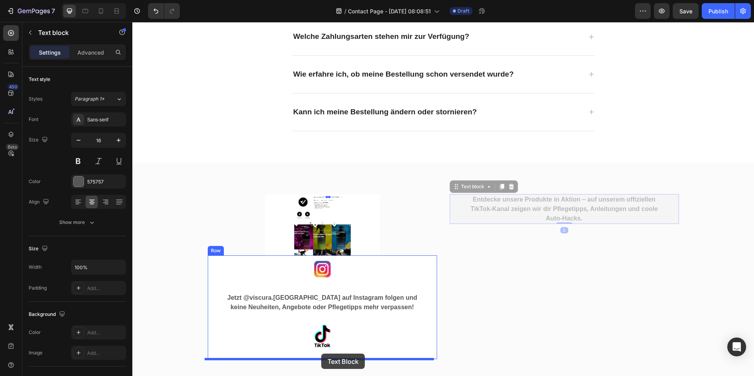
scroll to position [464, 0]
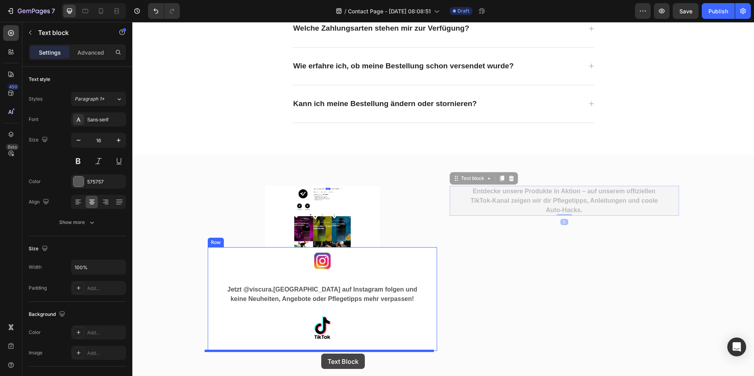
drag, startPoint x: 457, startPoint y: 190, endPoint x: 321, endPoint y: 354, distance: 212.4
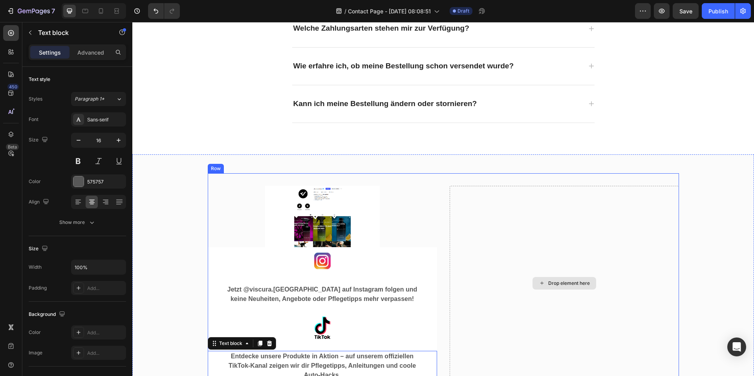
click at [562, 209] on div "Drop element here" at bounding box center [564, 283] width 229 height 195
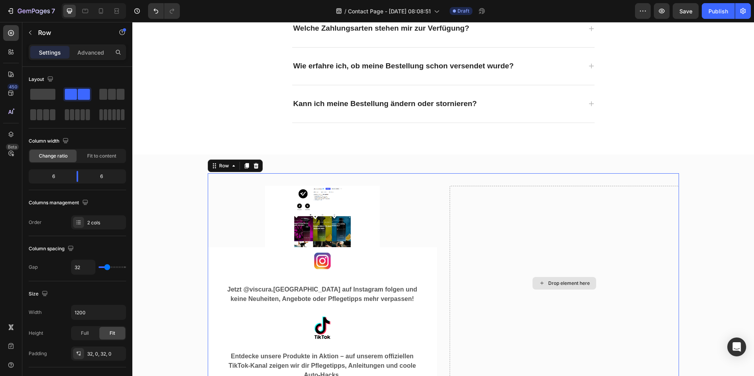
click at [570, 279] on div "Drop element here" at bounding box center [565, 283] width 64 height 13
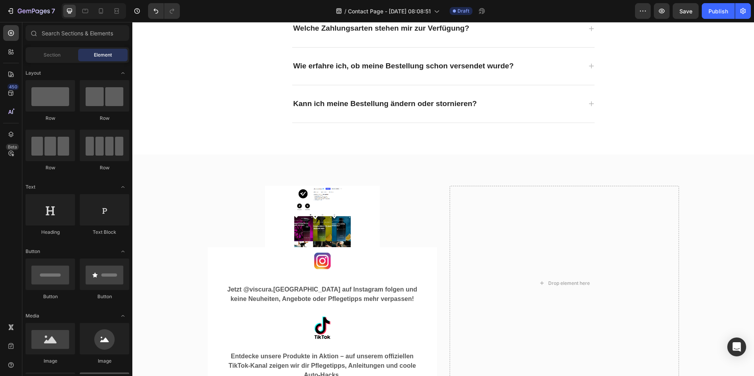
scroll to position [79, 0]
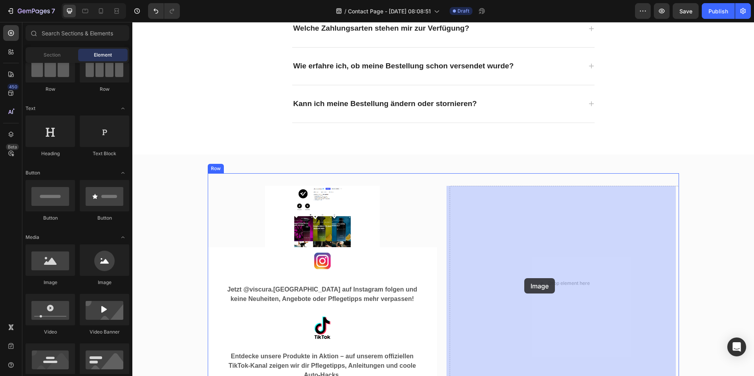
drag, startPoint x: 188, startPoint y: 290, endPoint x: 525, endPoint y: 278, distance: 337.0
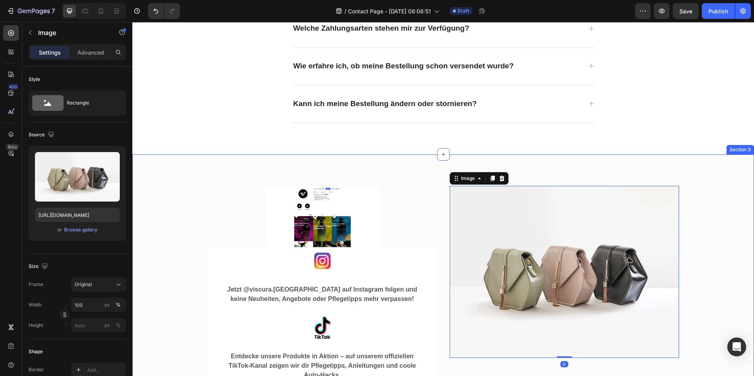
scroll to position [542, 0]
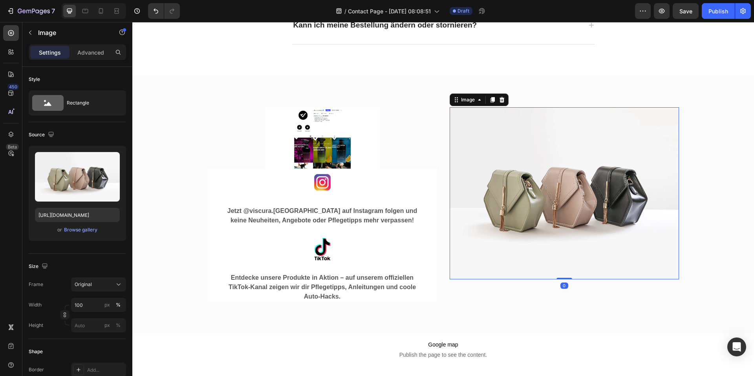
click at [613, 216] on img at bounding box center [564, 193] width 229 height 172
click at [80, 228] on div "Browse gallery" at bounding box center [80, 229] width 33 height 7
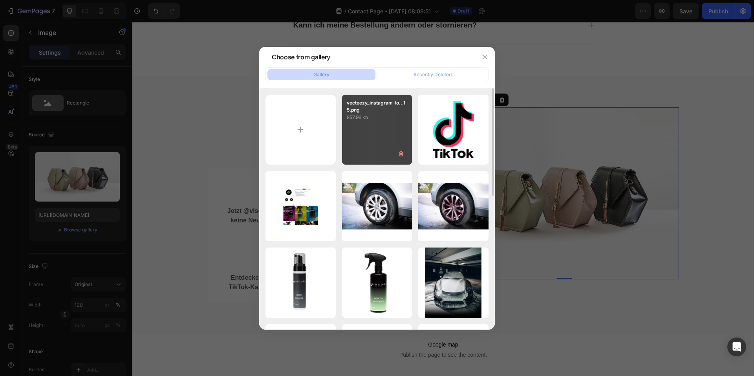
click at [375, 136] on div "vecteezy_instagram-lo...15.png 857.96 kb" at bounding box center [377, 130] width 70 height 70
type input "https://cdn.shopify.com/s/files/1/0935/6191/3693/files/gempages_556740947103187…"
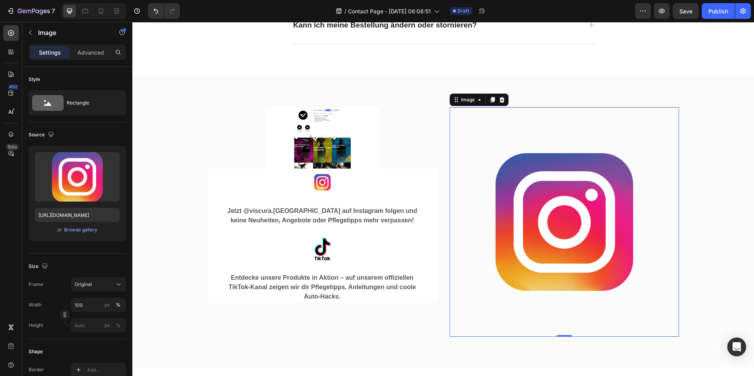
click at [541, 228] on img at bounding box center [564, 221] width 229 height 229
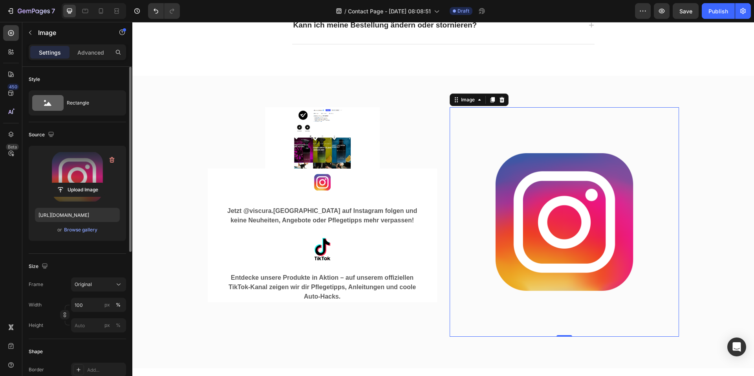
click at [80, 159] on label at bounding box center [77, 177] width 85 height 50
click at [80, 183] on input "file" at bounding box center [77, 189] width 54 height 13
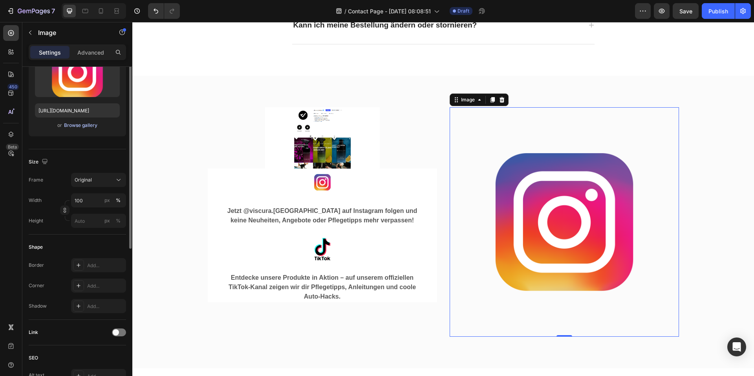
scroll to position [0, 0]
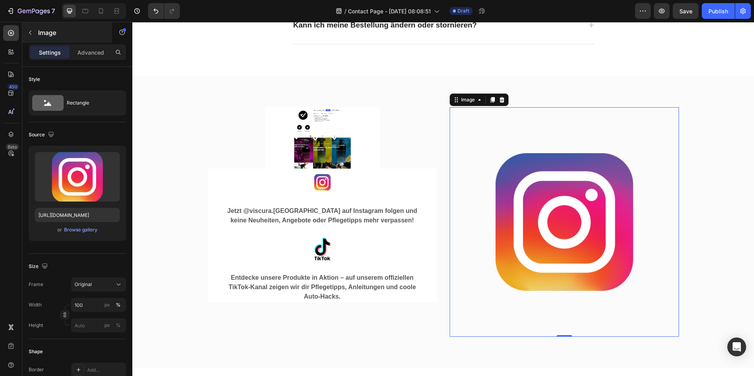
click at [89, 41] on div "Image" at bounding box center [67, 32] width 90 height 20
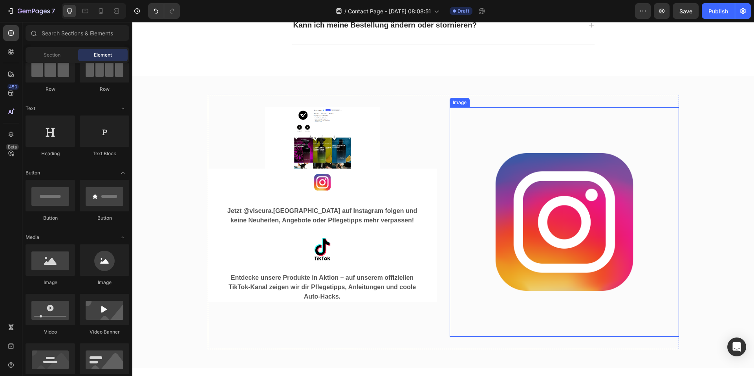
click at [494, 187] on img at bounding box center [564, 221] width 229 height 229
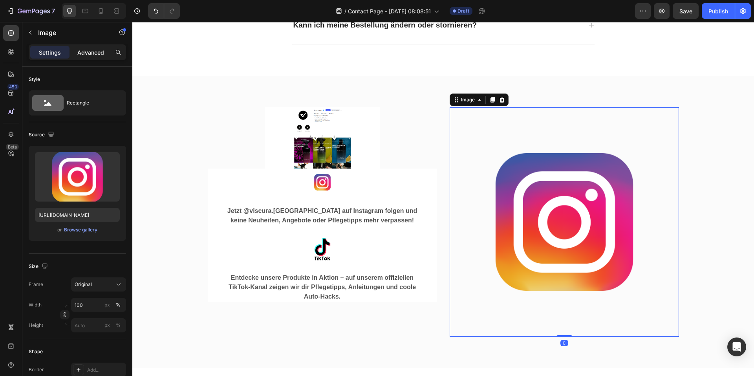
click at [97, 57] on div "Advanced" at bounding box center [90, 52] width 39 height 13
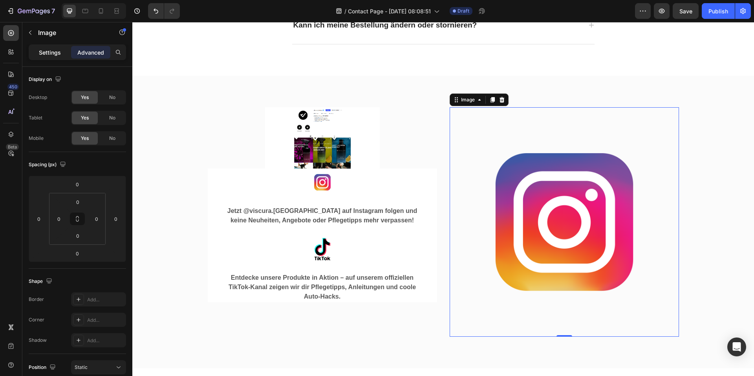
click at [55, 50] on p "Settings" at bounding box center [50, 52] width 22 height 8
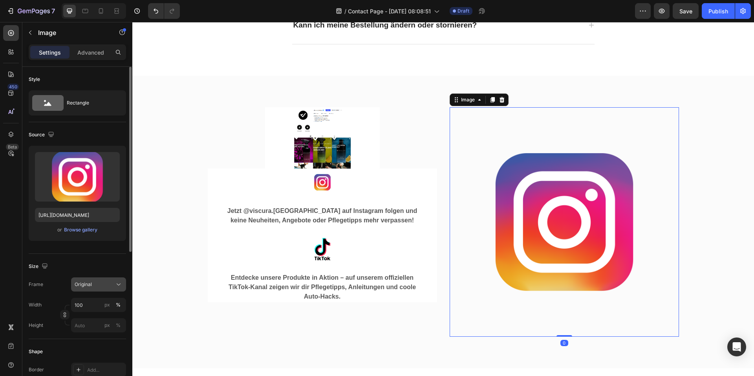
click at [109, 279] on button "Original" at bounding box center [98, 284] width 55 height 14
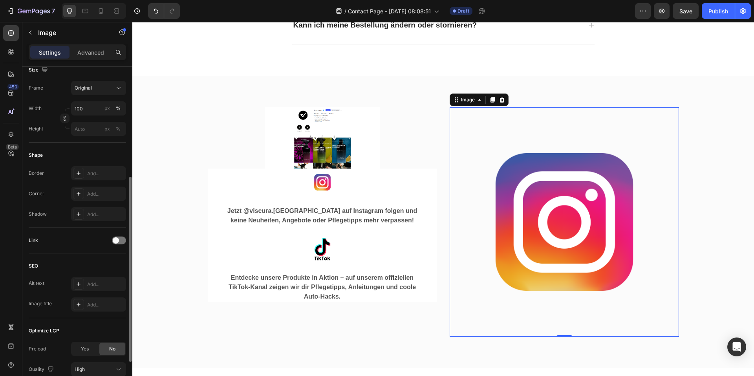
scroll to position [262, 0]
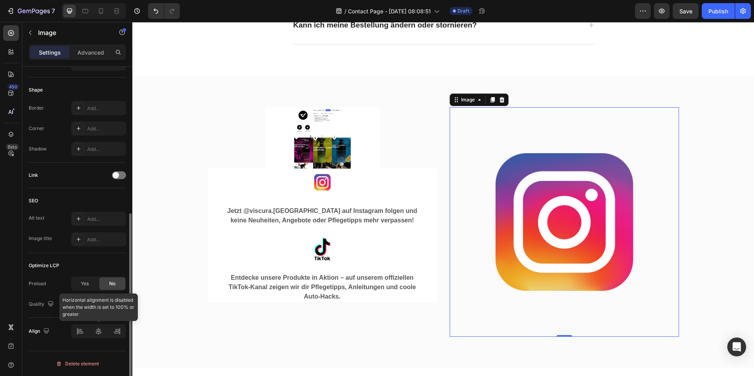
click at [95, 328] on div at bounding box center [98, 331] width 55 height 14
click at [97, 332] on div at bounding box center [98, 331] width 55 height 14
click at [76, 331] on div at bounding box center [98, 331] width 55 height 14
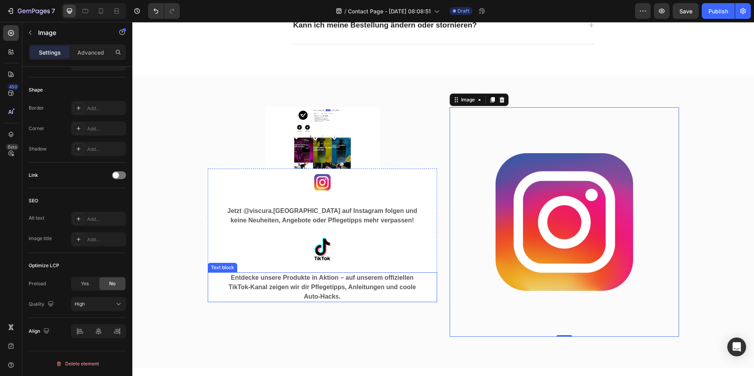
click at [480, 249] on img at bounding box center [564, 221] width 229 height 229
click at [385, 232] on div "Image Jetzt @viscura.germany auf Instagram folgen und keine Neuheiten, Angebote…" at bounding box center [322, 236] width 229 height 134
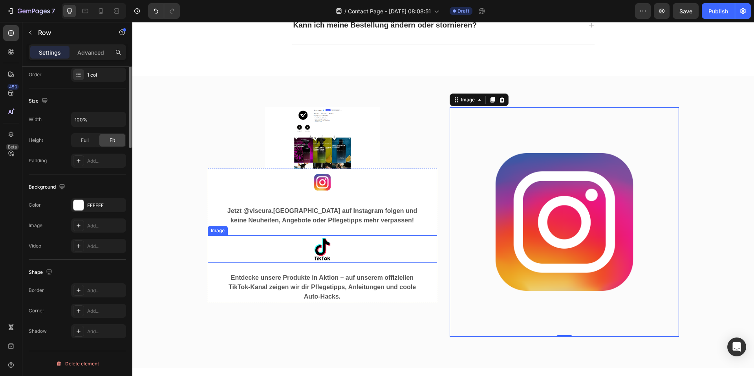
scroll to position [0, 0]
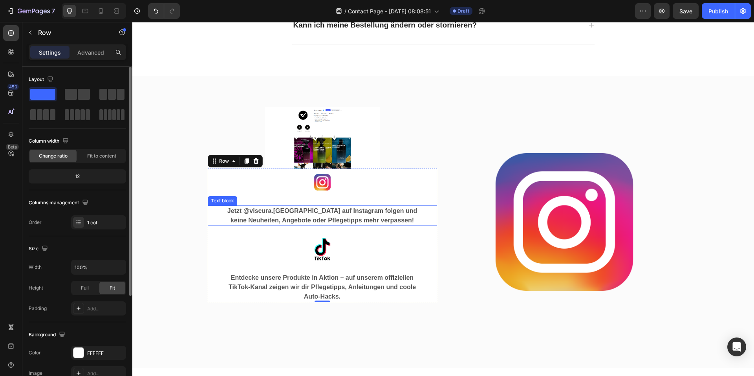
click at [371, 211] on p "Jetzt @viscura.germany auf Instagram folgen und keine Neuheiten, Angebote oder …" at bounding box center [323, 215] width 190 height 19
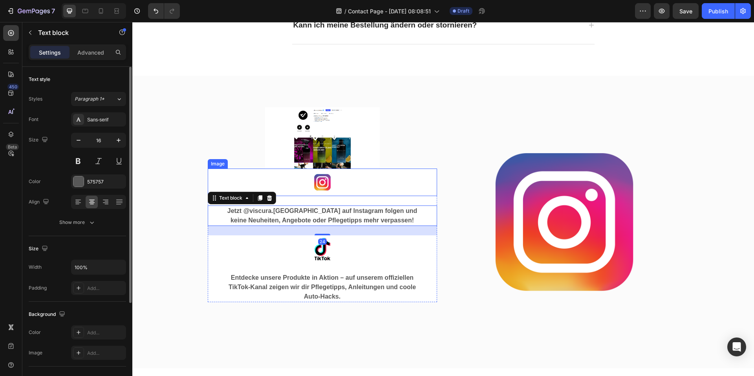
click at [317, 180] on img at bounding box center [323, 183] width 28 height 28
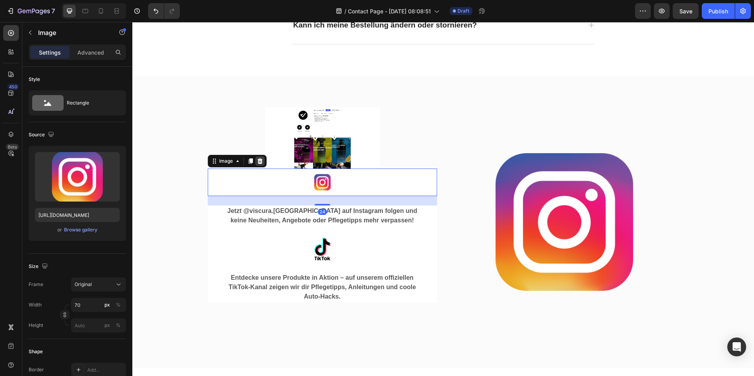
click at [257, 161] on icon at bounding box center [260, 161] width 6 height 6
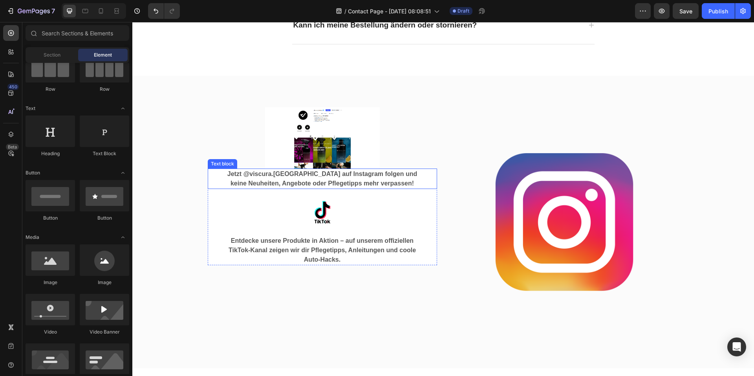
click at [368, 178] on p "Jetzt @viscura.germany auf Instagram folgen und keine Neuheiten, Angebote oder …" at bounding box center [323, 178] width 190 height 19
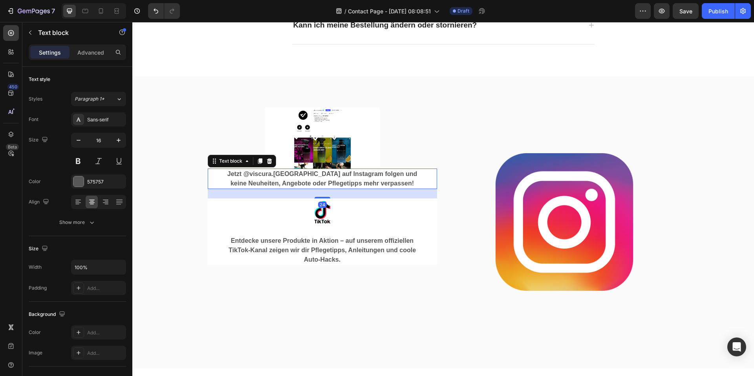
click at [342, 159] on img at bounding box center [322, 137] width 115 height 61
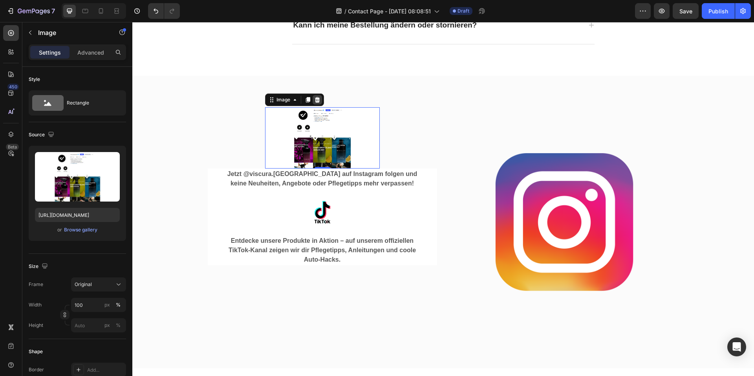
click at [315, 101] on icon at bounding box center [317, 100] width 5 height 6
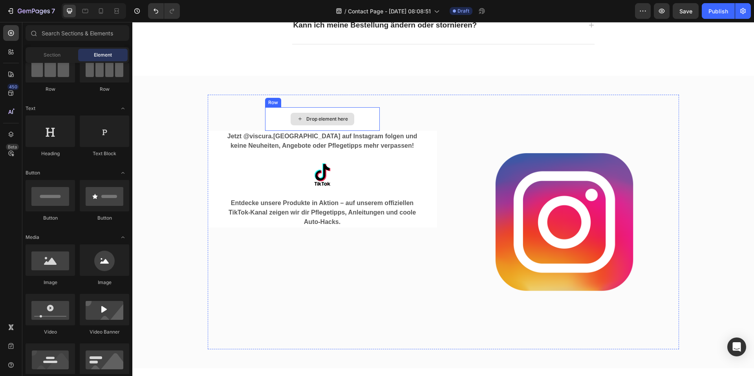
click at [348, 125] on div "Drop element here" at bounding box center [323, 119] width 64 height 13
click at [345, 114] on div "Drop element here" at bounding box center [323, 119] width 64 height 13
click at [362, 115] on div "Drop element here" at bounding box center [322, 119] width 115 height 24
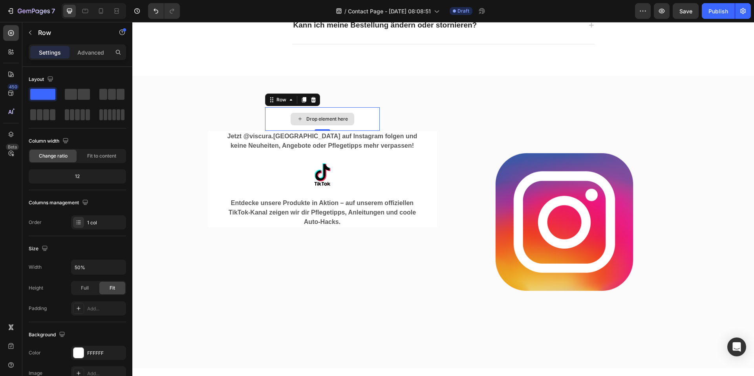
click at [391, 115] on div "Drop element here Row 0 Jetzt @viscura.germany auf Instagram folgen und keine N…" at bounding box center [322, 221] width 229 height 229
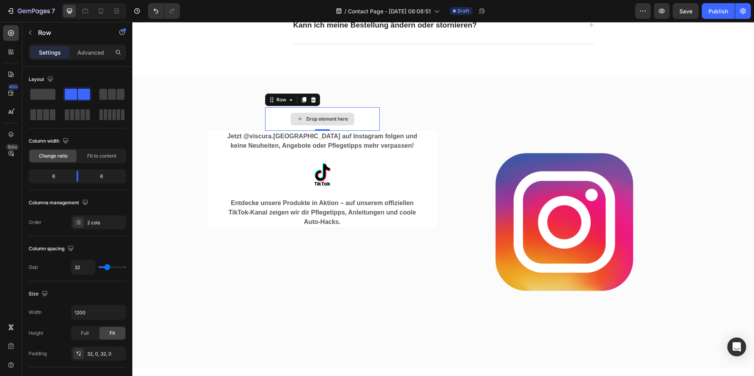
click at [354, 117] on div "Drop element here" at bounding box center [322, 119] width 115 height 24
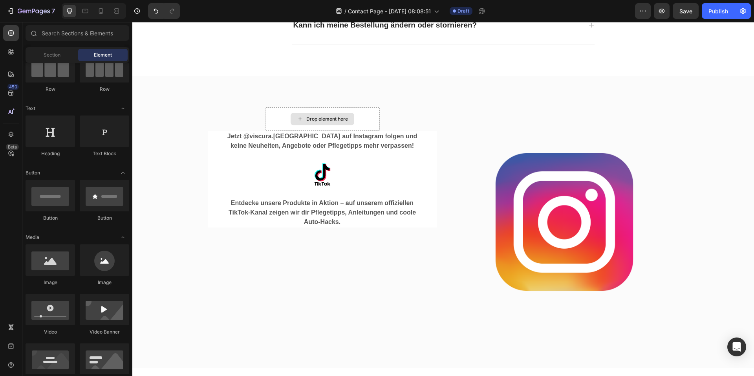
click at [315, 115] on div "Drop element here" at bounding box center [323, 119] width 64 height 13
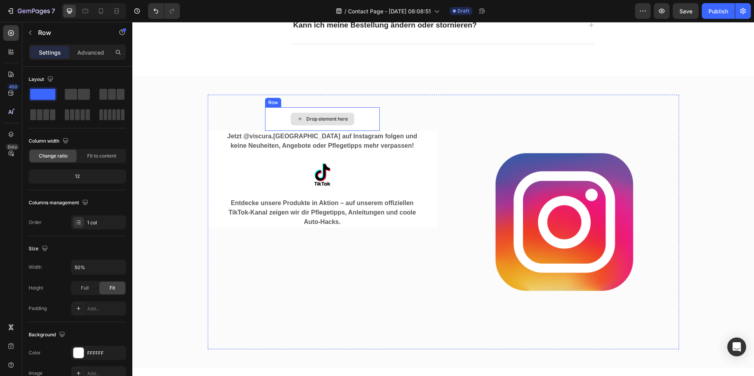
click at [354, 117] on div "Drop element here" at bounding box center [322, 119] width 115 height 24
click at [311, 99] on icon at bounding box center [313, 100] width 5 height 6
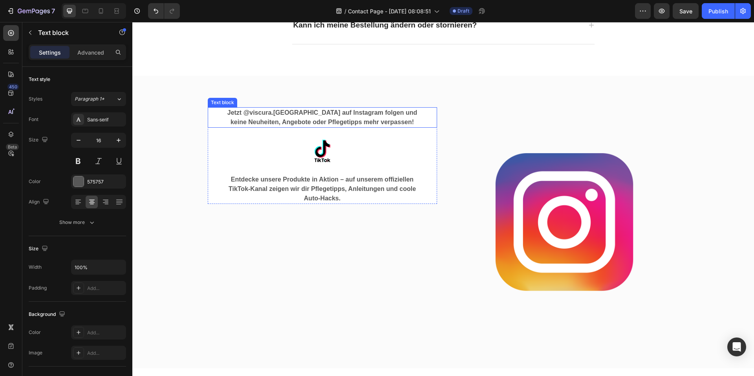
click at [378, 123] on p "Jetzt @viscura.germany auf Instagram folgen und keine Neuheiten, Angebote oder …" at bounding box center [323, 117] width 190 height 19
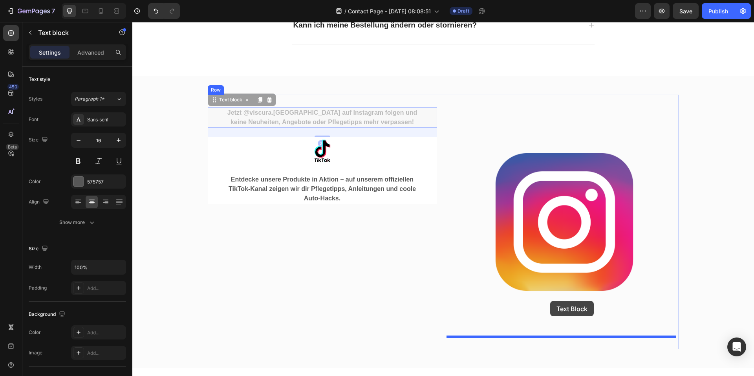
drag, startPoint x: 211, startPoint y: 99, endPoint x: 551, endPoint y: 301, distance: 394.9
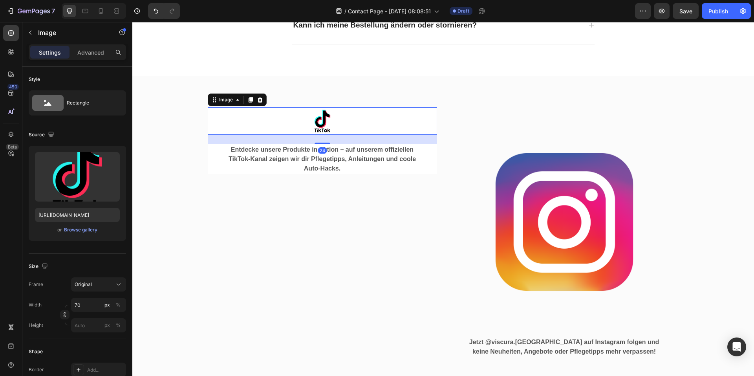
click at [325, 123] on img at bounding box center [323, 121] width 28 height 28
click at [90, 308] on input "70" at bounding box center [98, 305] width 55 height 14
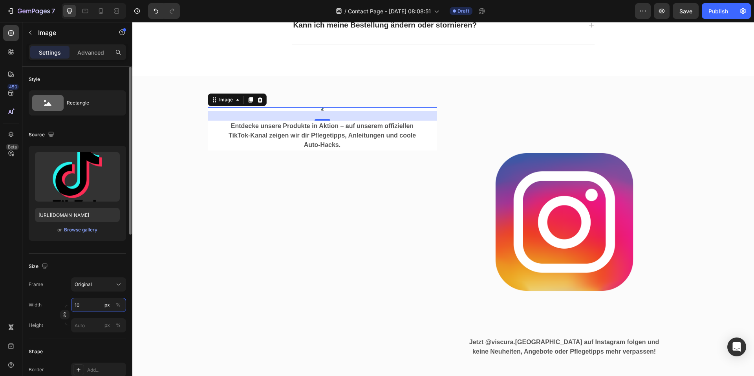
type input "100"
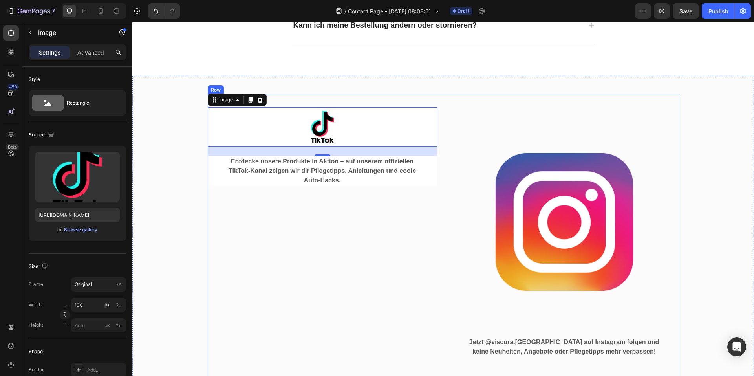
click at [425, 257] on div "Image 24 Entdecke unsere Produkte in Aktion – auf unserem offiziellen TikTok-Ka…" at bounding box center [322, 236] width 229 height 259
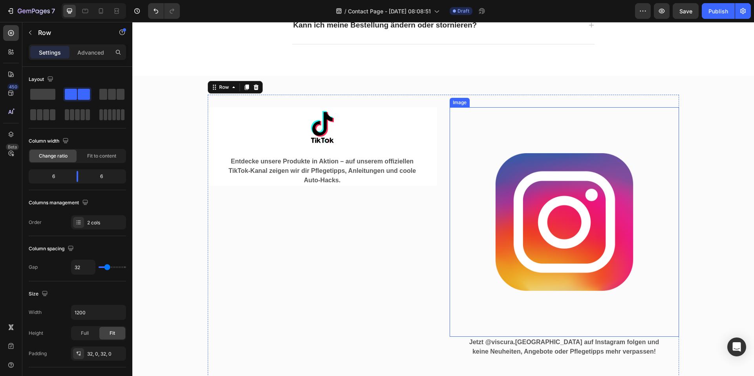
click at [492, 189] on img at bounding box center [564, 221] width 229 height 229
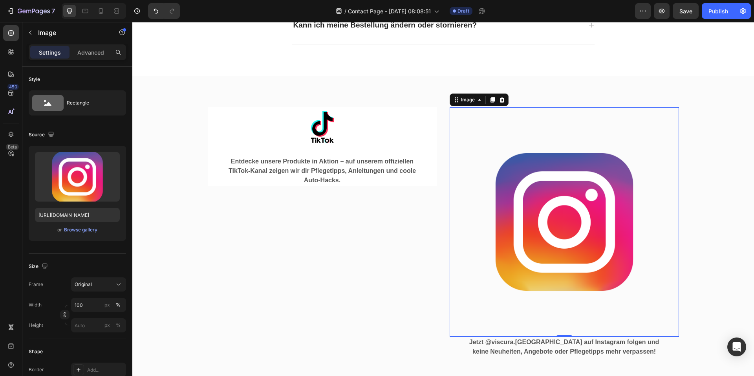
click at [426, 129] on link at bounding box center [322, 126] width 229 height 39
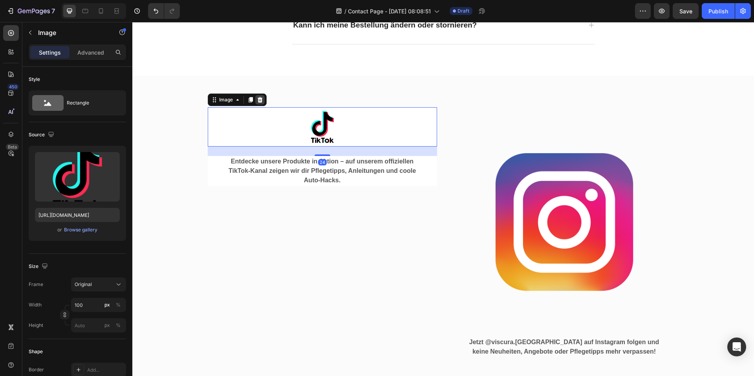
click at [257, 100] on icon at bounding box center [259, 100] width 5 height 6
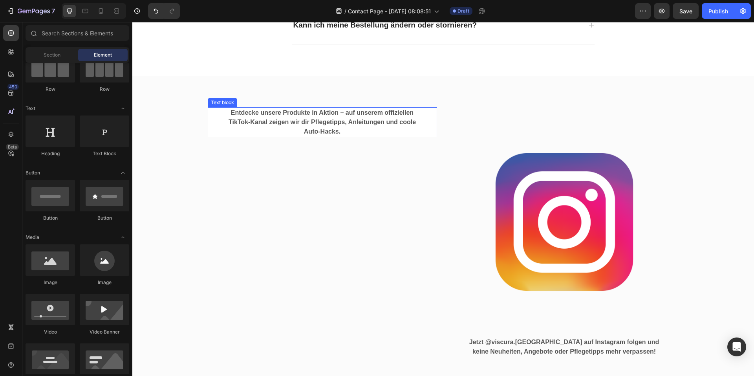
click at [356, 122] on p "Entdecke unsere Produkte in Aktion – auf unserem offiziellen TikTok-Kanal zeige…" at bounding box center [323, 122] width 190 height 28
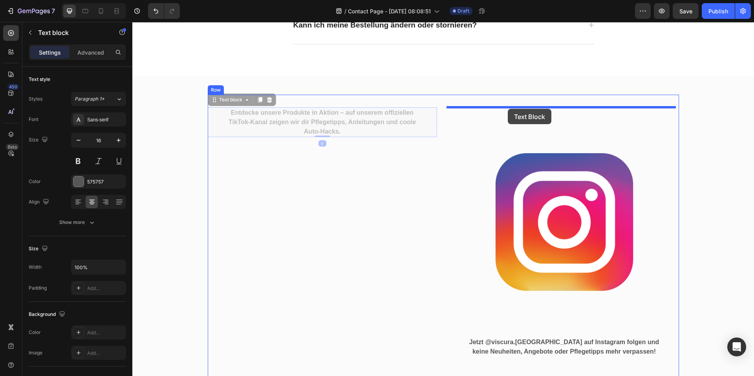
drag, startPoint x: 216, startPoint y: 100, endPoint x: 509, endPoint y: 110, distance: 293.3
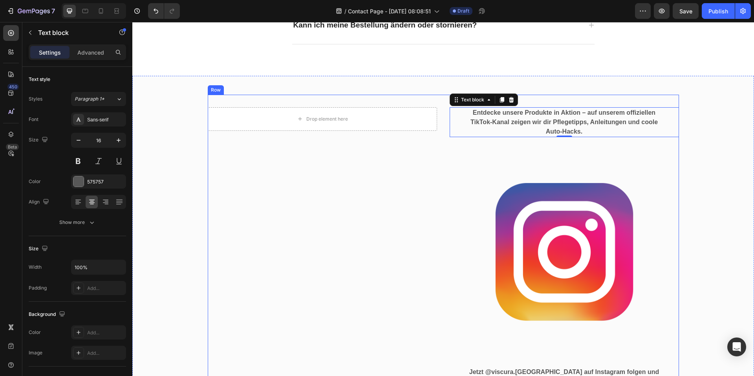
click at [355, 127] on div "Drop element here" at bounding box center [322, 119] width 229 height 24
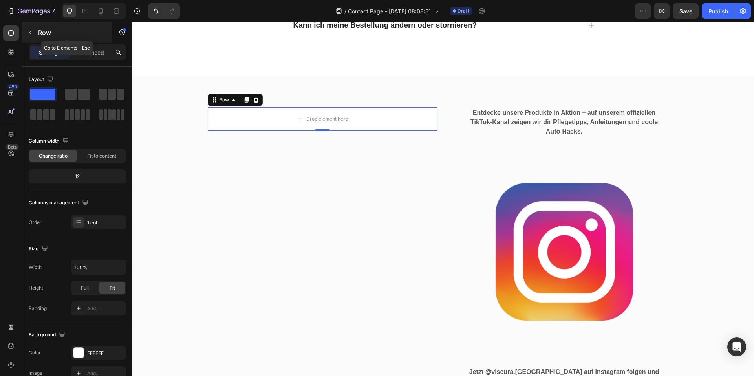
click at [33, 33] on button "button" at bounding box center [30, 32] width 13 height 13
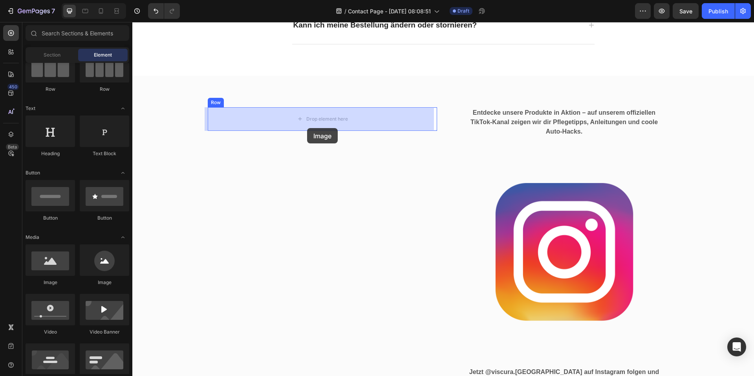
drag, startPoint x: 197, startPoint y: 284, endPoint x: 311, endPoint y: 121, distance: 198.9
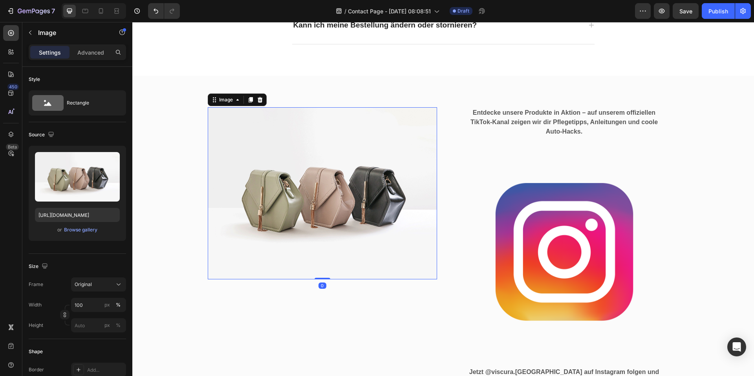
click at [336, 169] on img at bounding box center [322, 193] width 229 height 172
click at [77, 229] on div "Browse gallery" at bounding box center [80, 229] width 33 height 7
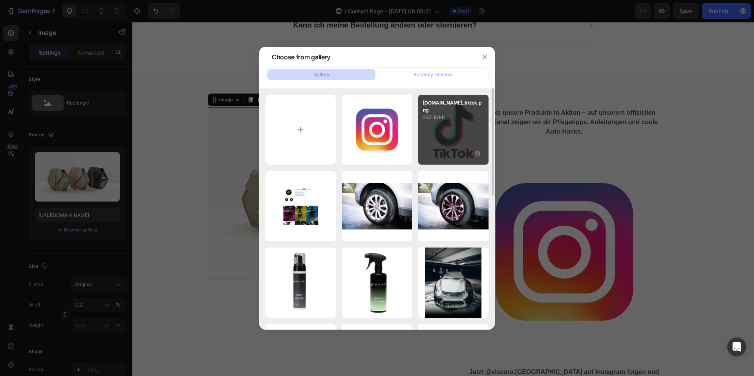
click at [438, 119] on div "cdnlogo.com_tiktok.png 232.36 kb" at bounding box center [453, 130] width 70 height 70
type input "https://cdn.shopify.com/s/files/1/0935/6191/3693/files/gempages_556740947103187…"
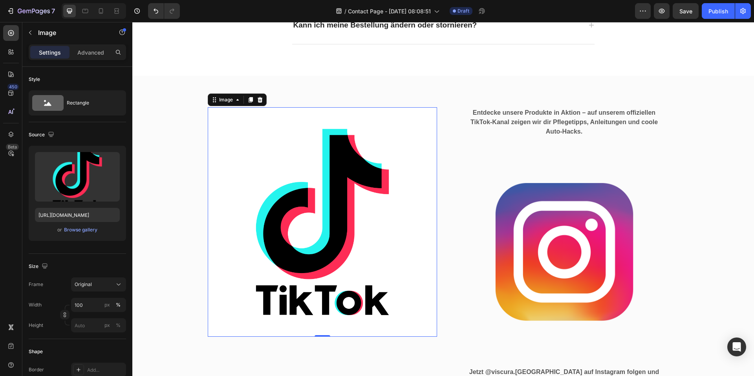
click at [385, 193] on img at bounding box center [322, 221] width 229 height 229
click at [518, 217] on img at bounding box center [564, 251] width 229 height 229
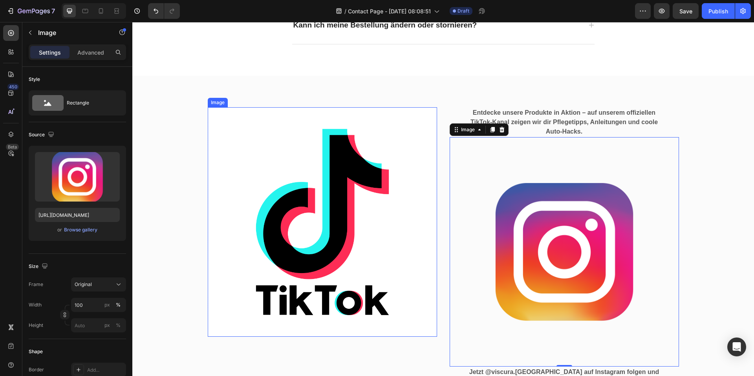
click at [399, 209] on img at bounding box center [322, 221] width 229 height 229
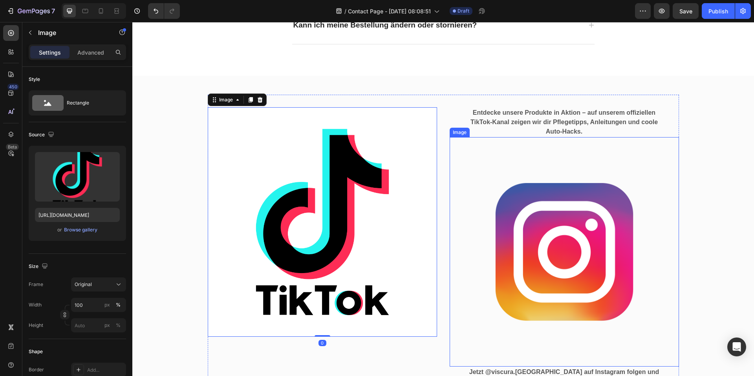
click at [573, 221] on img at bounding box center [564, 251] width 229 height 229
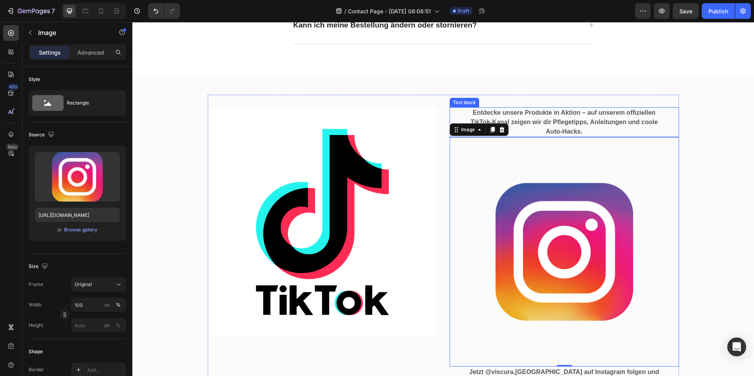
click at [547, 110] on p "Entdecke unsere Produkte in Aktion – auf unserem offiziellen TikTok-Kanal zeige…" at bounding box center [565, 122] width 190 height 28
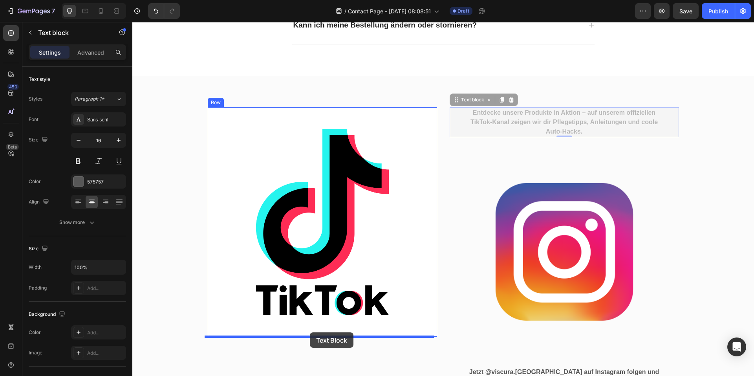
drag, startPoint x: 450, startPoint y: 112, endPoint x: 310, endPoint y: 332, distance: 260.9
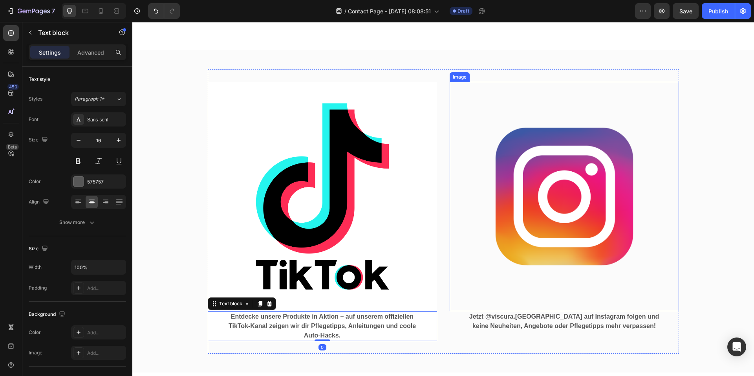
scroll to position [582, 0]
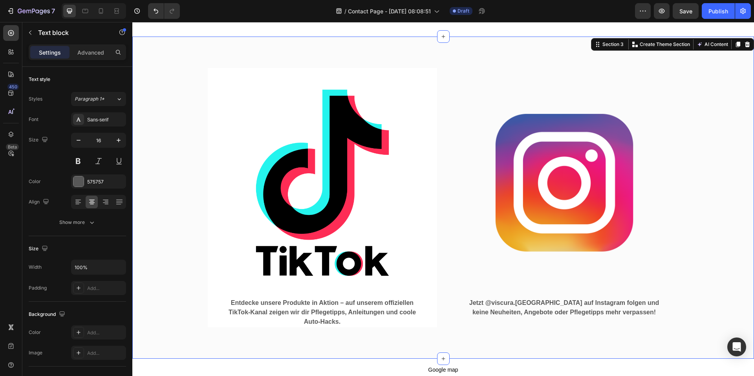
click at [701, 255] on div "Image Entdecke unsere Produkte in Aktion – auf unserem offiziellen TikTok-Kanal…" at bounding box center [443, 197] width 610 height 284
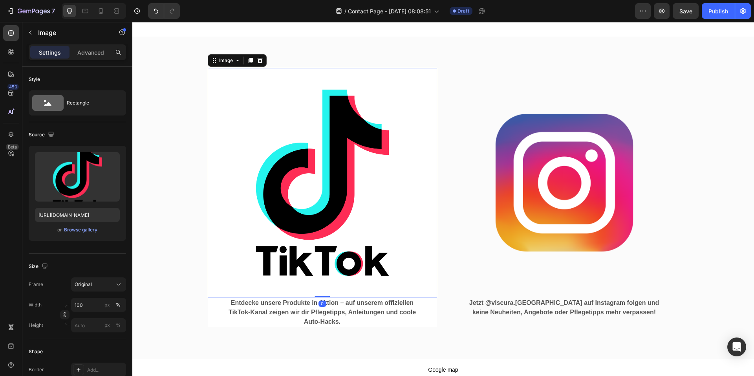
click at [302, 171] on img at bounding box center [322, 182] width 229 height 229
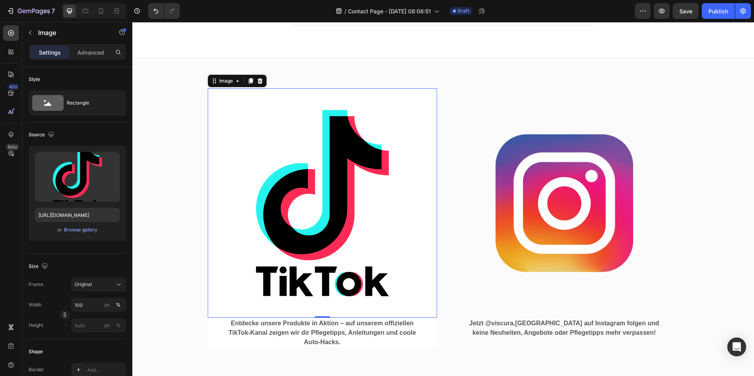
scroll to position [542, 0]
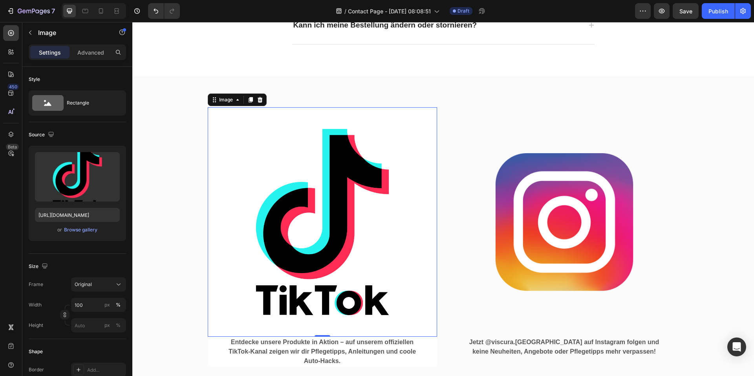
click at [152, 97] on div "Image 0 Entdecke unsere Produkte in Aktion – auf unserem offiziellen TikTok-Kan…" at bounding box center [443, 237] width 610 height 284
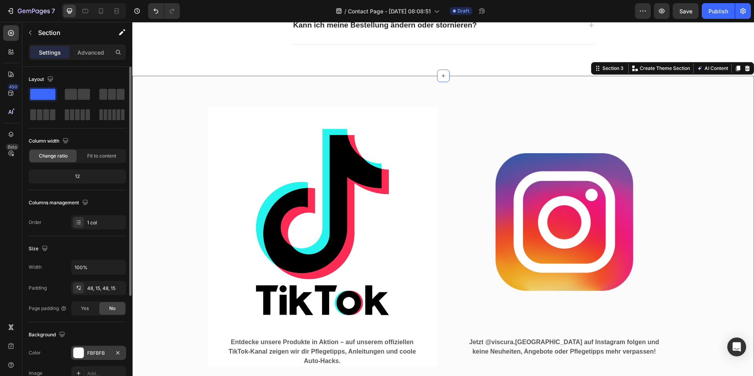
scroll to position [39, 0]
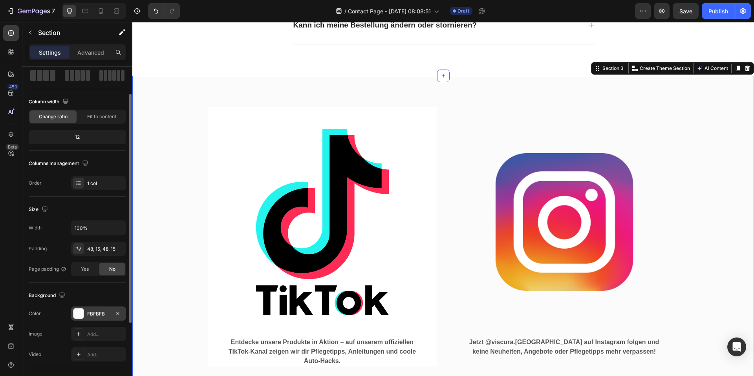
click at [77, 316] on div at bounding box center [78, 313] width 10 height 10
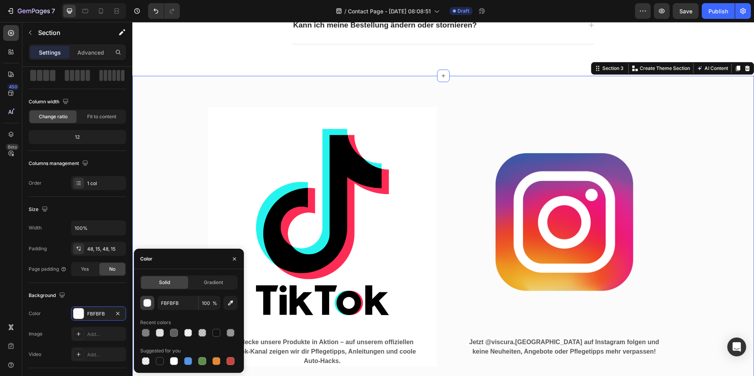
click at [153, 305] on button "button" at bounding box center [147, 303] width 14 height 14
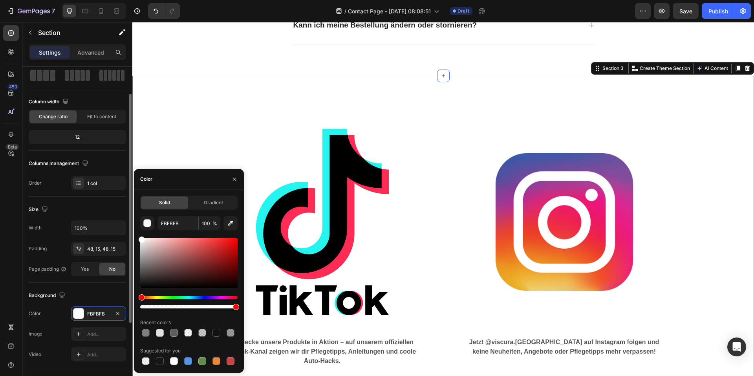
drag, startPoint x: 122, startPoint y: 218, endPoint x: 94, endPoint y: 204, distance: 31.3
click at [98, 206] on div "450 Beta Sections(30) Elements(83) Section Element Hero Section Product Detail …" at bounding box center [66, 199] width 132 height 354
type input "FFFFFF"
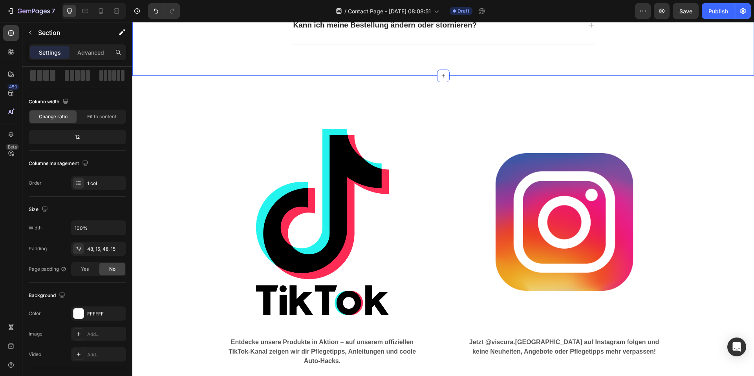
click at [707, 291] on div "Image Entdecke unsere Produkte in Aktion – auf unserem offiziellen TikTok-Kanal…" at bounding box center [443, 237] width 610 height 284
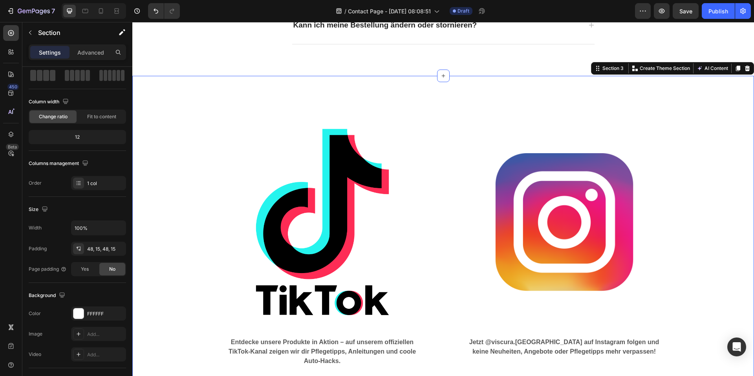
click at [603, 261] on img at bounding box center [564, 221] width 229 height 229
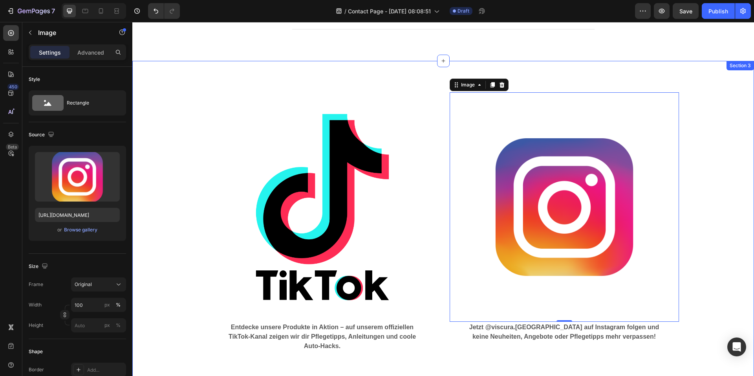
scroll to position [542, 0]
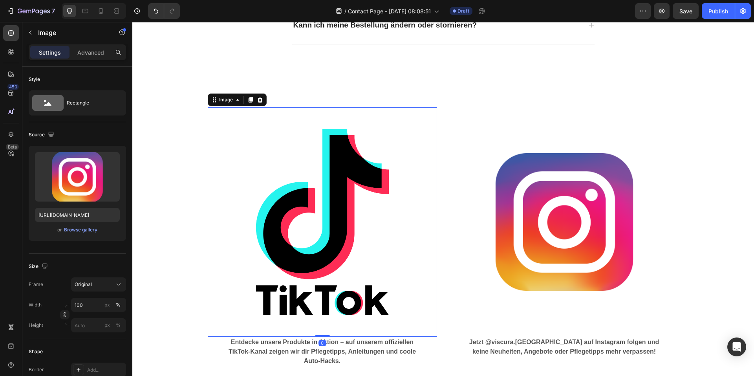
click at [334, 220] on img at bounding box center [322, 221] width 229 height 229
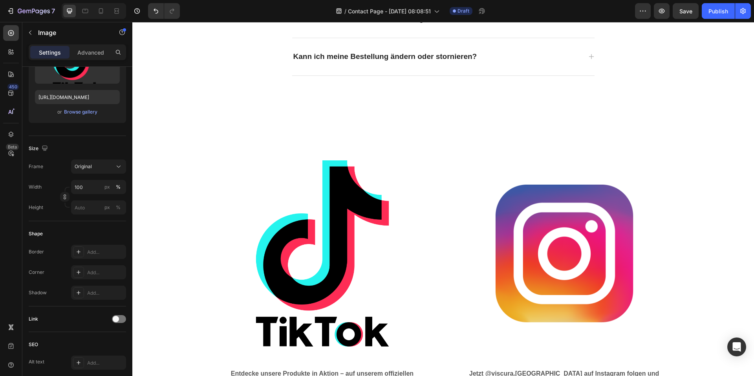
scroll to position [589, 0]
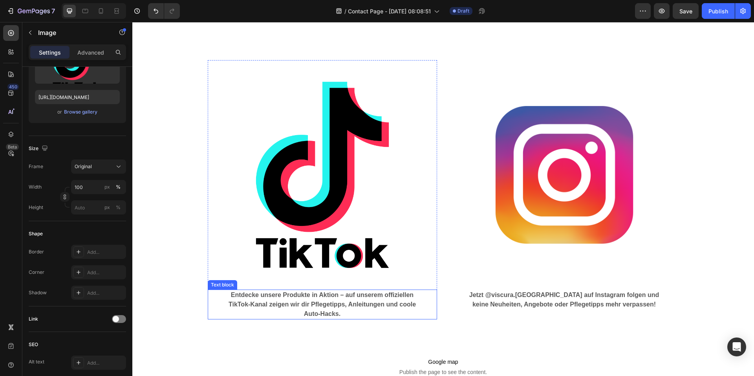
click at [314, 301] on p "Entdecke unsere Produkte in Aktion – auf unserem offiziellen TikTok-Kanal zeige…" at bounding box center [323, 304] width 190 height 28
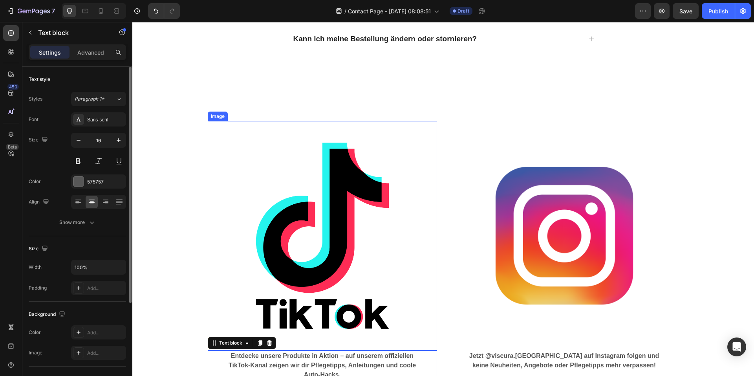
scroll to position [511, 0]
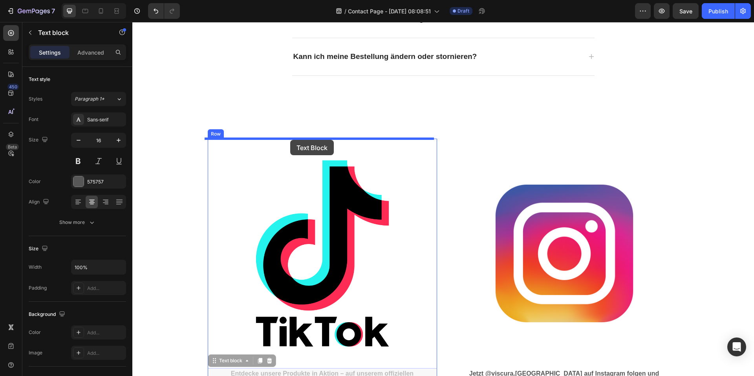
drag, startPoint x: 210, startPoint y: 356, endPoint x: 290, endPoint y: 140, distance: 230.9
click at [290, 140] on div "Header E-Mail Heading info@viscuragermany.de In der Regel antworten wir dir inn…" at bounding box center [443, 42] width 622 height 1063
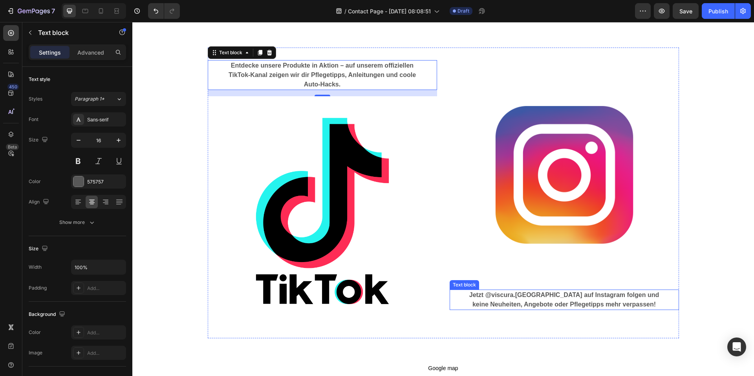
click at [584, 295] on p "Jetzt @viscura.germany auf Instagram folgen und keine Neuheiten, Angebote oder …" at bounding box center [565, 299] width 190 height 19
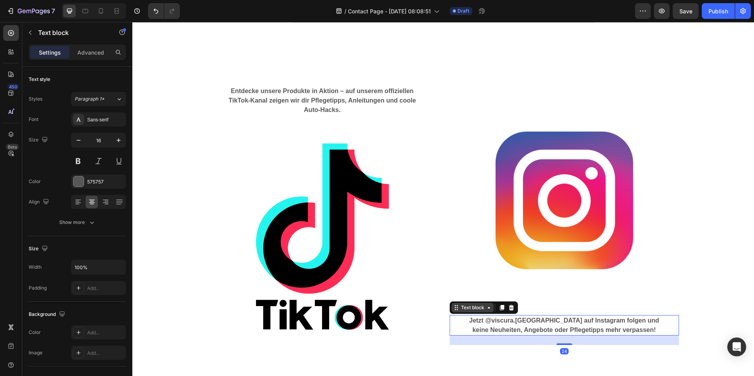
scroll to position [550, 0]
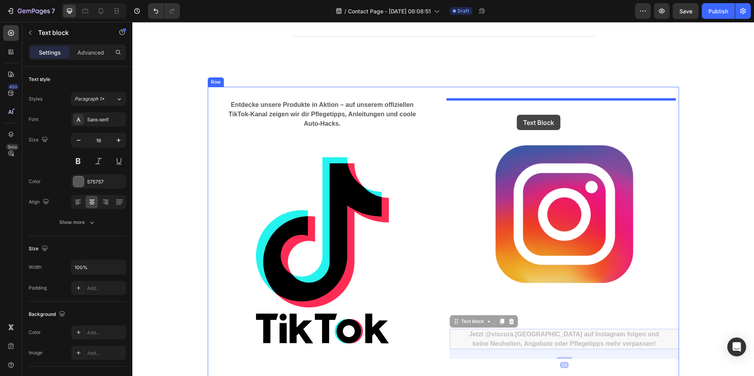
drag, startPoint x: 474, startPoint y: 268, endPoint x: 517, endPoint y: 114, distance: 160.1
click at [517, 114] on div "Header E-Mail Heading info@viscuragermany.de In der Regel antworten wir dir inn…" at bounding box center [443, 6] width 622 height 1069
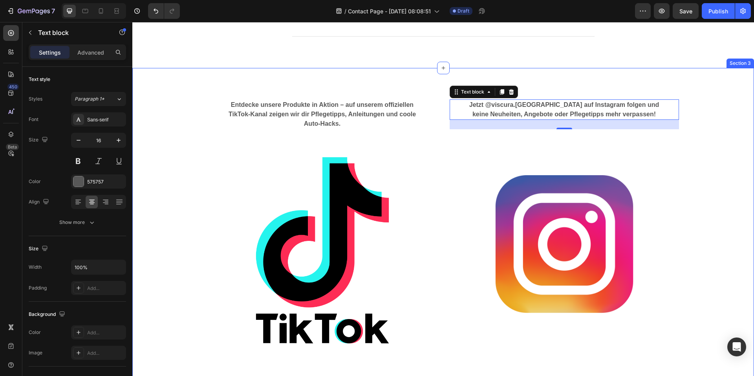
click at [741, 187] on div "Entdecke unsere Produkte in Aktion – auf unserem offiziellen TikTok-Kanal zeige…" at bounding box center [443, 232] width 610 height 291
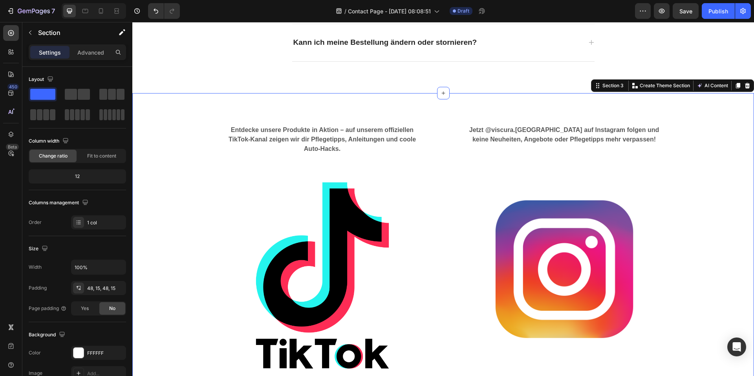
scroll to position [511, 0]
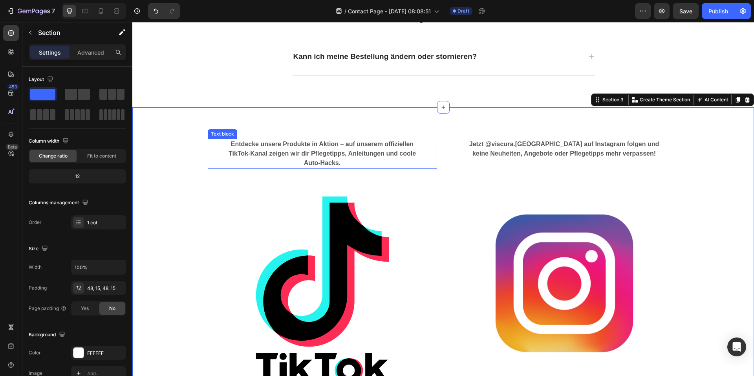
click at [359, 157] on p "Entdecke unsere Produkte in Aktion – auf unserem offiziellen TikTok-Kanal zeige…" at bounding box center [323, 153] width 190 height 28
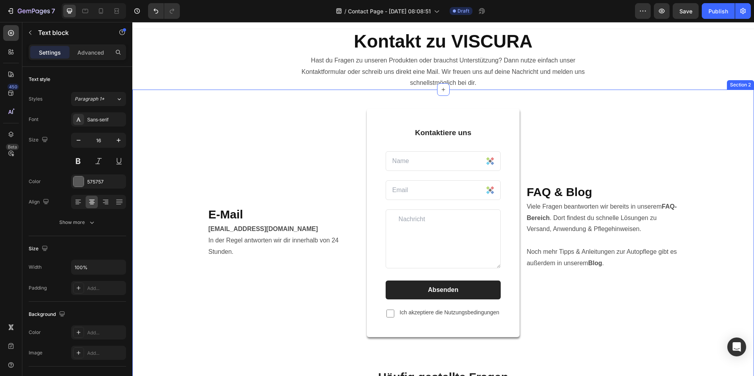
scroll to position [0, 0]
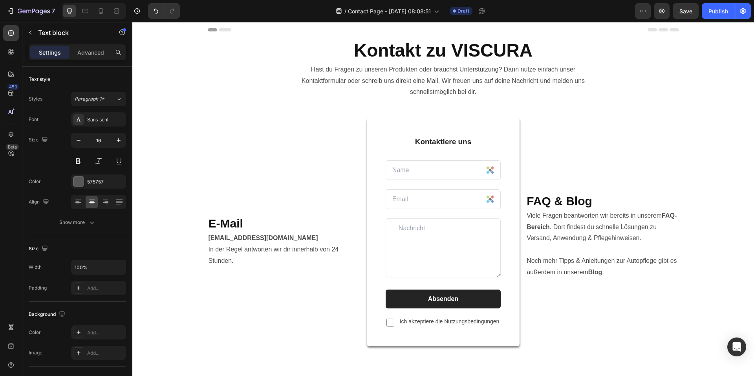
click at [663, 29] on icon at bounding box center [663, 29] width 9 height 3
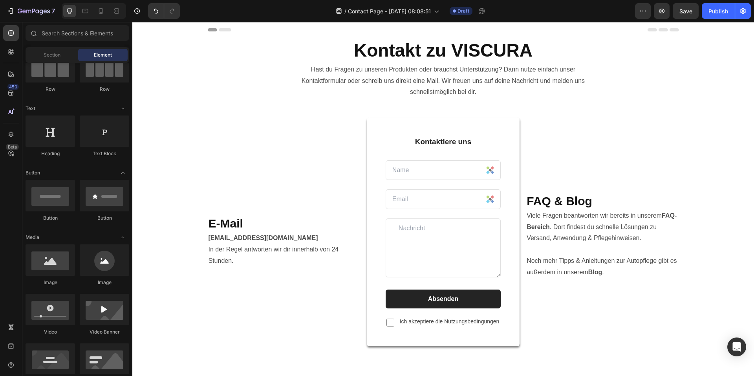
click at [223, 28] on icon at bounding box center [225, 29] width 13 height 3
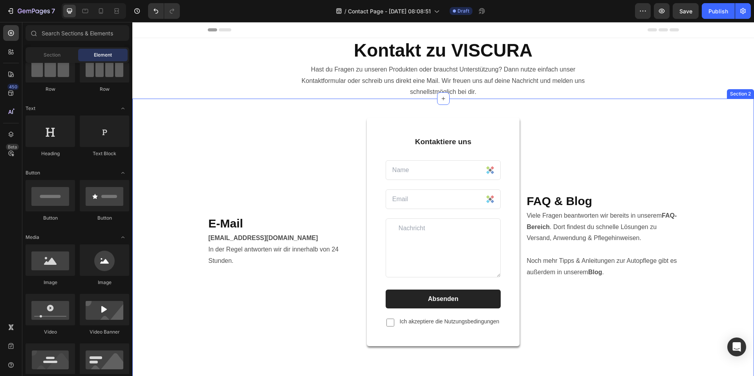
click at [671, 100] on div "E-Mail Heading info@viscuragermany.de In der Regel antworten wir dir innerhalb …" at bounding box center [443, 358] width 622 height 519
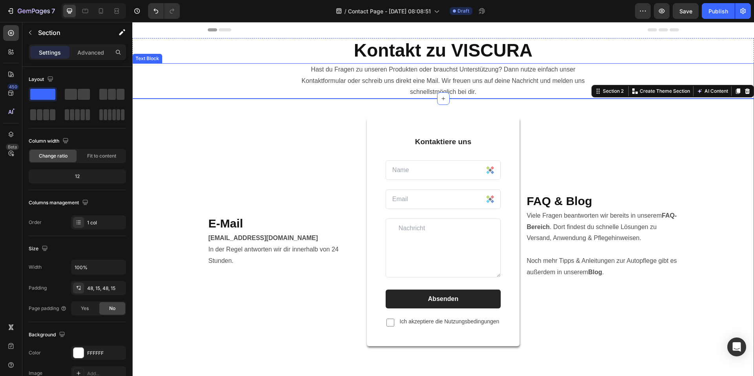
click at [665, 59] on h2 "Kontakt zu VISCURA" at bounding box center [443, 50] width 622 height 25
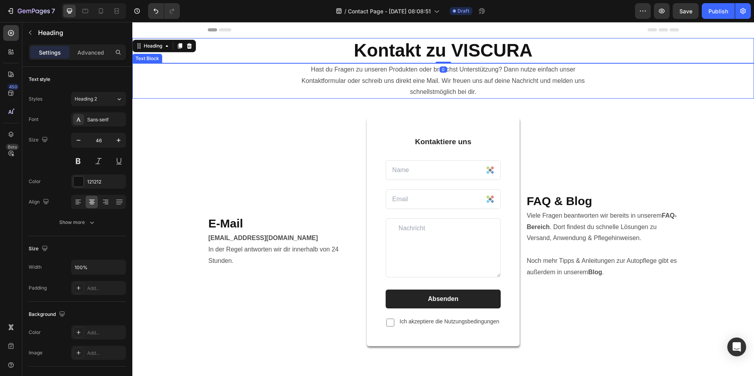
click at [694, 73] on div "Hast du Fragen zu unseren Produkten oder brauchst Unterstützung? Dann nutze ein…" at bounding box center [443, 80] width 622 height 35
click at [264, 38] on h2 "Kontakt zu VISCURA" at bounding box center [443, 50] width 622 height 25
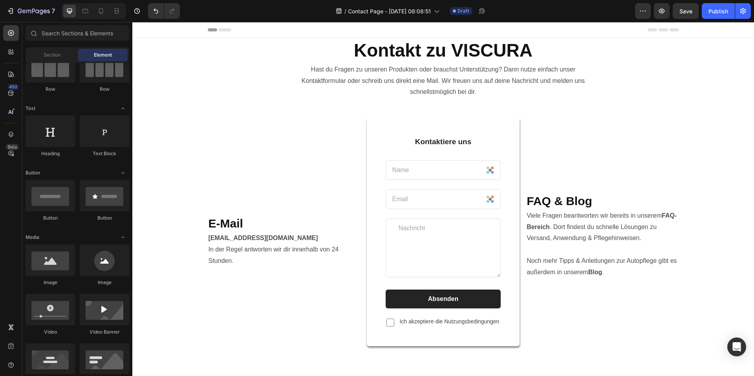
click at [266, 31] on div "Header" at bounding box center [444, 30] width 472 height 16
click at [258, 63] on div "Kontakt zu VISCURA Heading Hast du Fragen zu unseren Produkten oder brauchst Un…" at bounding box center [443, 68] width 622 height 61
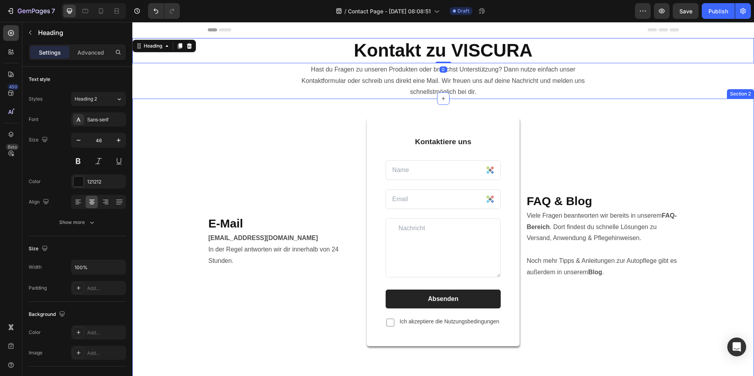
click at [227, 110] on div "E-Mail Heading info@viscuragermany.de In der Regel antworten wir dir innerhalb …" at bounding box center [443, 358] width 622 height 519
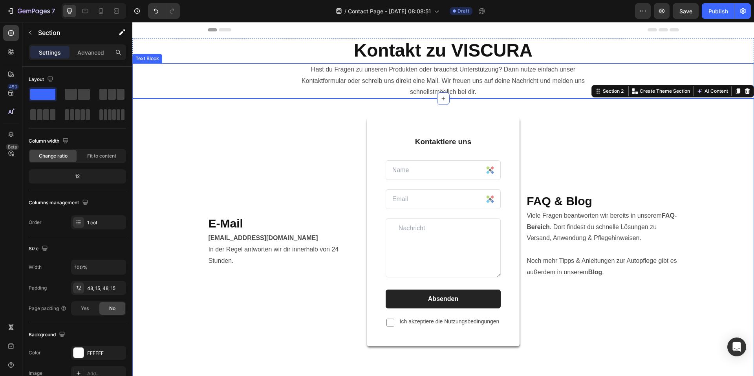
click at [246, 85] on div "Hast du Fragen zu unseren Produkten oder brauchst Unterstützung? Dann nutze ein…" at bounding box center [443, 80] width 622 height 35
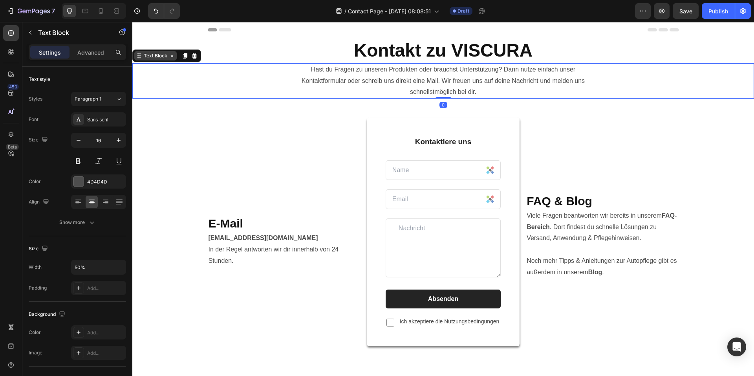
click at [158, 56] on div "Text Block" at bounding box center [155, 55] width 27 height 7
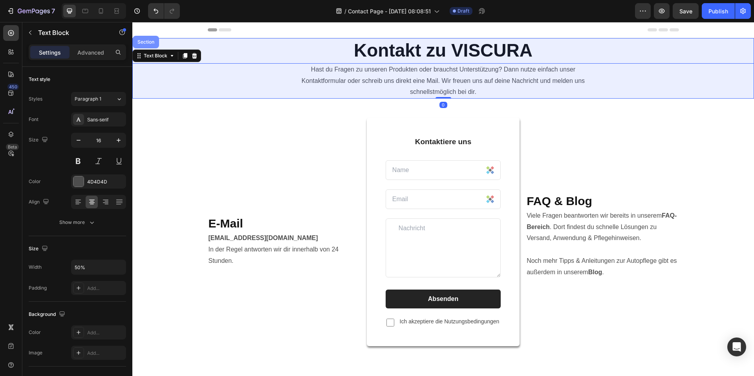
click at [143, 44] on div "Section" at bounding box center [146, 42] width 26 height 13
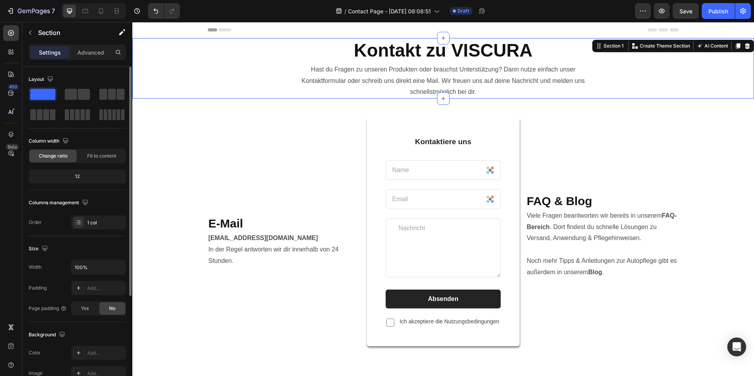
scroll to position [148, 0]
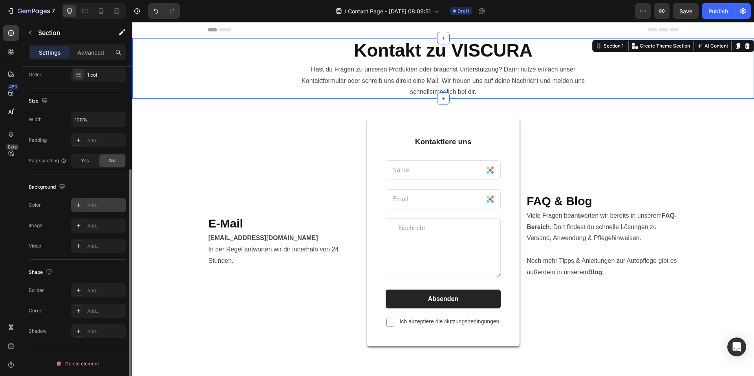
click at [92, 204] on div "Add..." at bounding box center [105, 205] width 37 height 7
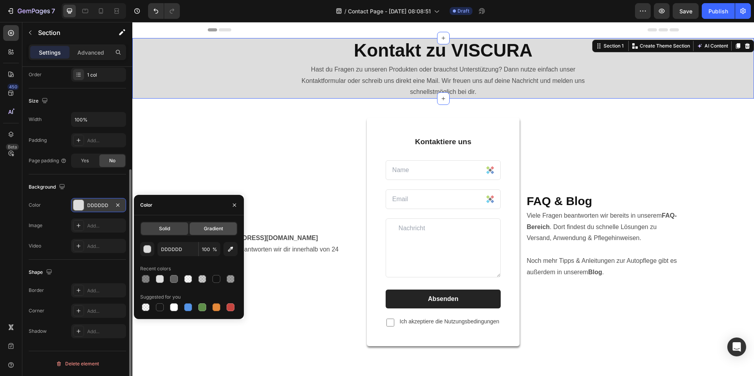
click at [206, 226] on span "Gradient" at bounding box center [213, 228] width 19 height 7
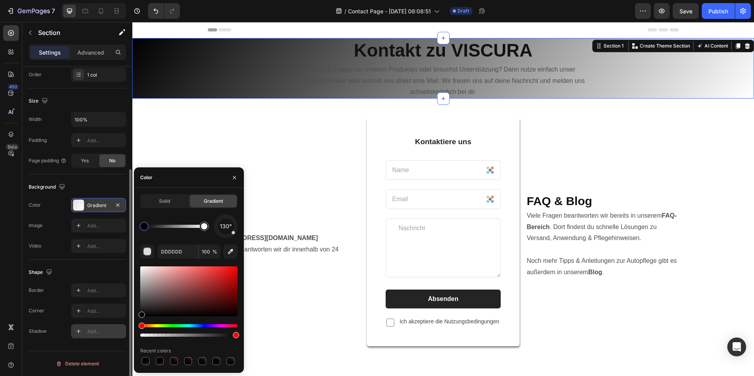
drag, startPoint x: 141, startPoint y: 280, endPoint x: 105, endPoint y: 334, distance: 65.6
click at [103, 334] on div "450 Beta Sections(30) Elements(83) Section Element Hero Section Product Detail …" at bounding box center [66, 199] width 132 height 354
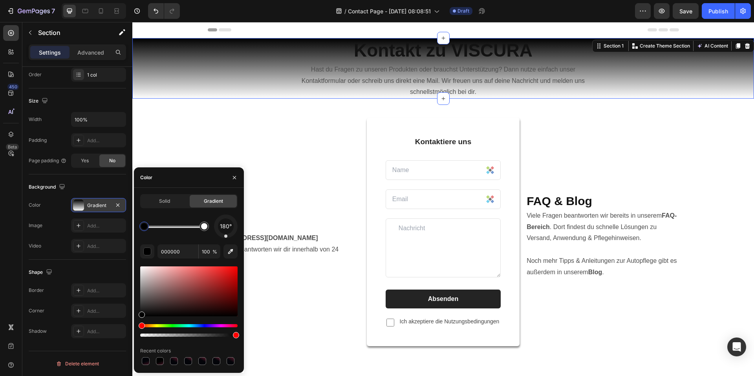
drag, startPoint x: 227, startPoint y: 235, endPoint x: 226, endPoint y: 242, distance: 7.2
click at [226, 242] on div "180° 000000 100 % Recent colors" at bounding box center [188, 291] width 97 height 152
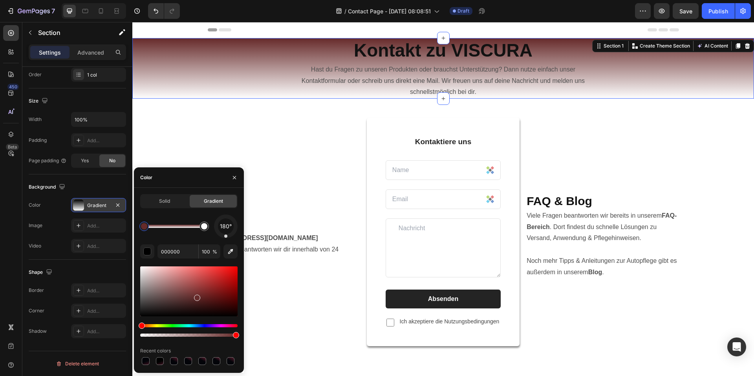
drag, startPoint x: 192, startPoint y: 281, endPoint x: 197, endPoint y: 296, distance: 16.2
click at [197, 296] on div at bounding box center [188, 291] width 97 height 50
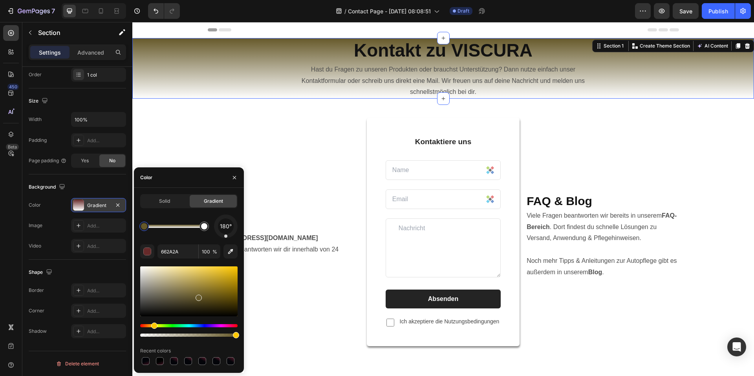
drag, startPoint x: 149, startPoint y: 327, endPoint x: 153, endPoint y: 327, distance: 3.9
click at [153, 327] on div "Hue" at bounding box center [188, 325] width 97 height 3
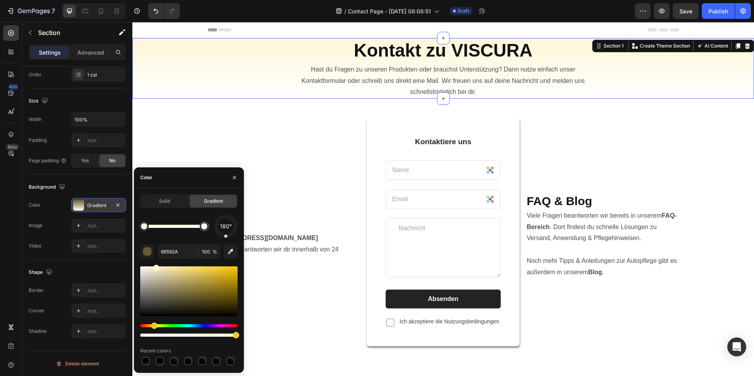
type input "FFF6D8"
drag, startPoint x: 189, startPoint y: 295, endPoint x: 163, endPoint y: 257, distance: 45.9
click at [713, 217] on div "E-Mail Heading info@viscuragermany.de In der Regel antworten wir dir innerhalb …" at bounding box center [443, 357] width 610 height 481
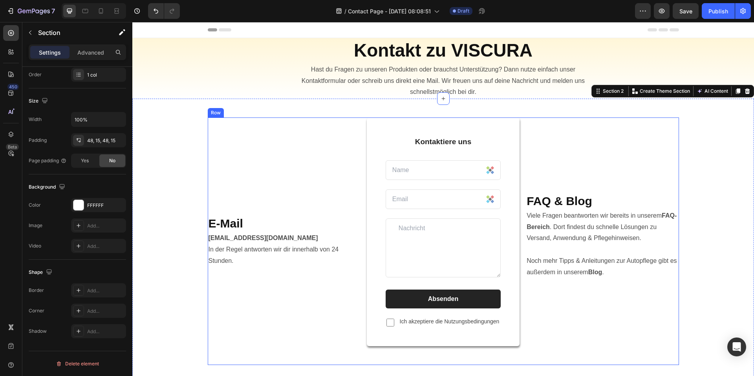
click at [417, 265] on textarea at bounding box center [443, 247] width 115 height 59
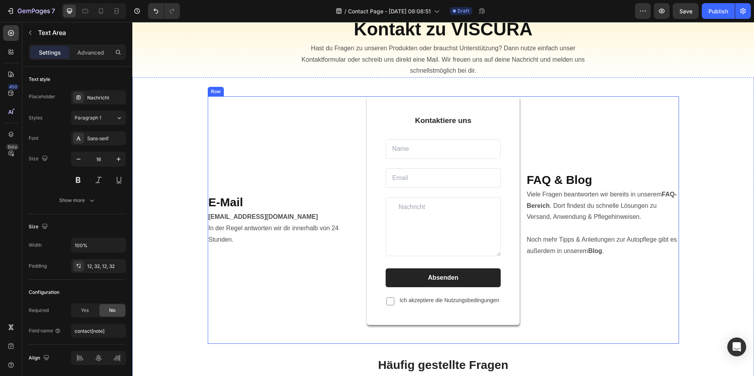
scroll to position [0, 0]
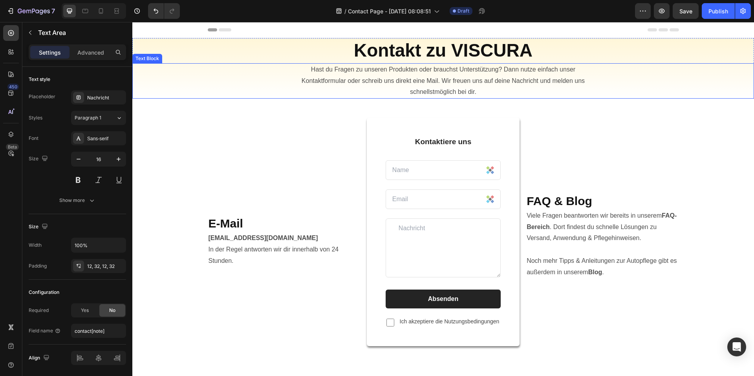
click at [656, 90] on div "Hast du Fragen zu unseren Produkten oder brauchst Unterstützung? Dann nutze ein…" at bounding box center [443, 80] width 622 height 35
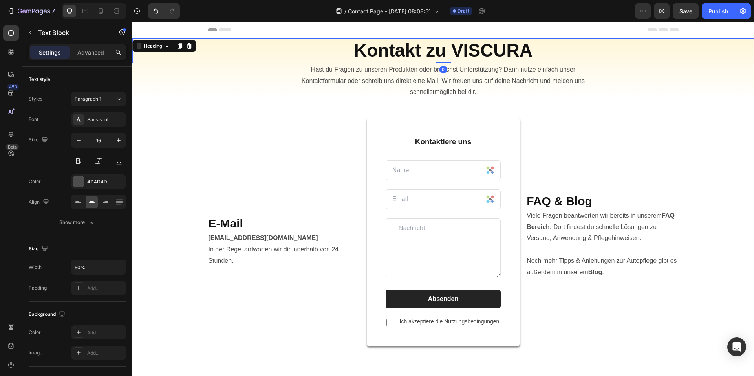
click at [659, 61] on h2 "Kontakt zu VISCURA" at bounding box center [443, 50] width 622 height 25
click at [215, 71] on div "Hast du Fragen zu unseren Produkten oder brauchst Unterstützung? Dann nutze ein…" at bounding box center [443, 80] width 622 height 35
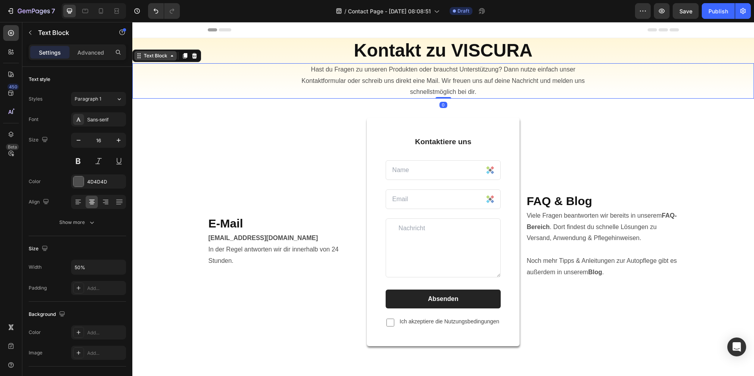
click at [160, 56] on div "Text Block" at bounding box center [155, 55] width 27 height 7
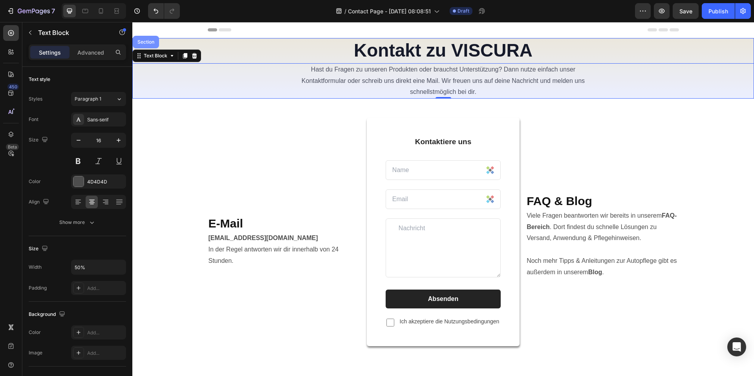
click at [144, 47] on div "Section" at bounding box center [146, 42] width 26 height 13
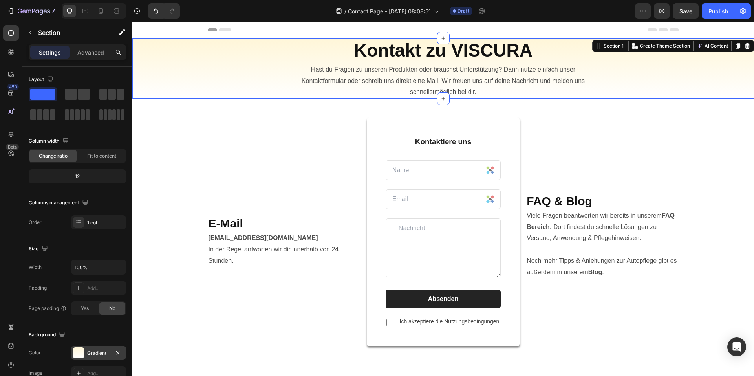
click at [86, 352] on div "Gradient" at bounding box center [98, 353] width 55 height 14
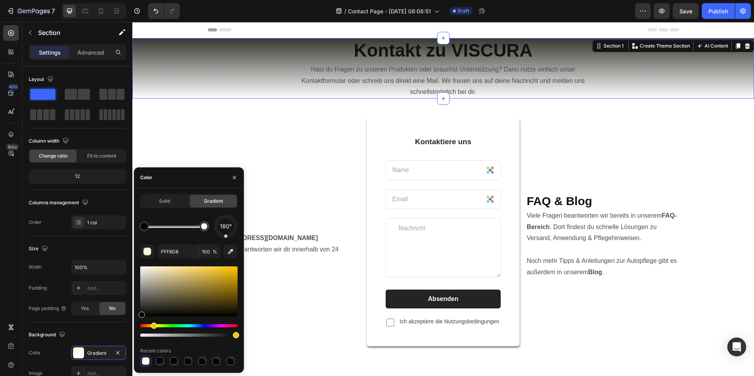
drag, startPoint x: 169, startPoint y: 288, endPoint x: 0, endPoint y: 301, distance: 169.8
click at [130, 324] on div "450 Beta Sections(30) Elements(83) Section Element Hero Section Product Detail …" at bounding box center [66, 199] width 132 height 354
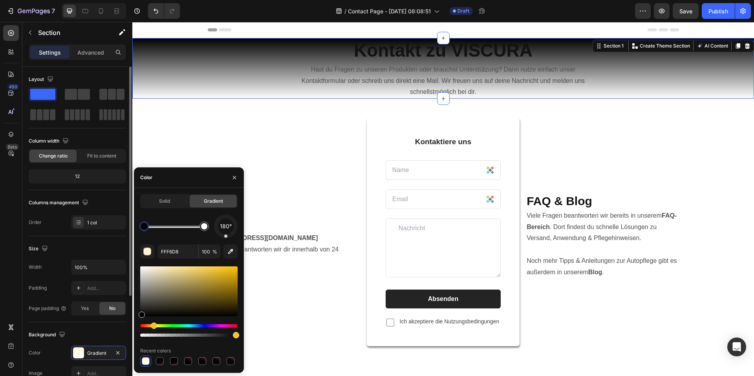
type input "000000"
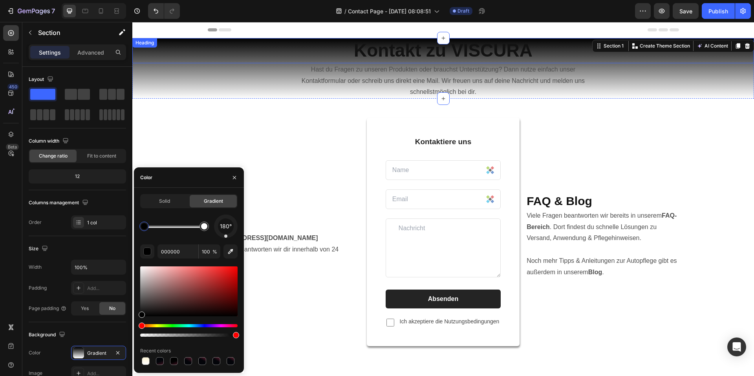
click at [508, 57] on strong "Kontakt zu VISCURA" at bounding box center [443, 50] width 179 height 20
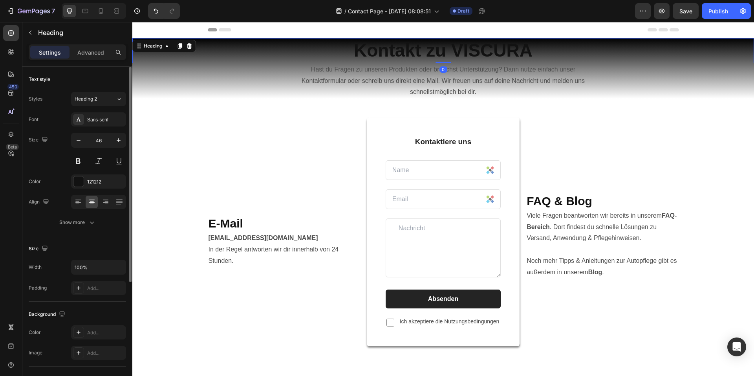
click at [77, 191] on div "Font Sans-serif Size 46 Color 121212 Align Show more" at bounding box center [77, 170] width 97 height 117
click at [79, 185] on div at bounding box center [78, 181] width 10 height 10
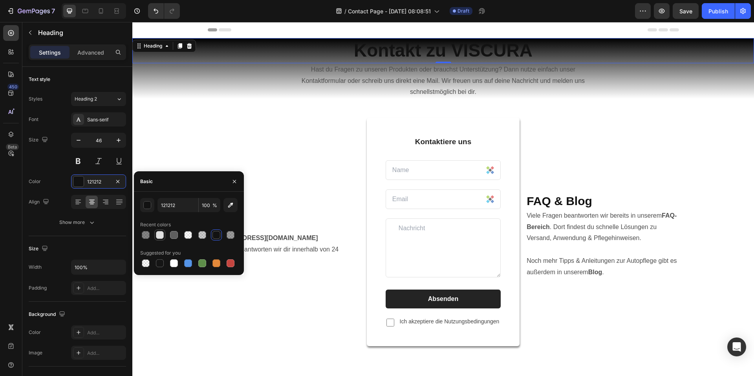
click at [162, 236] on div at bounding box center [160, 235] width 8 height 8
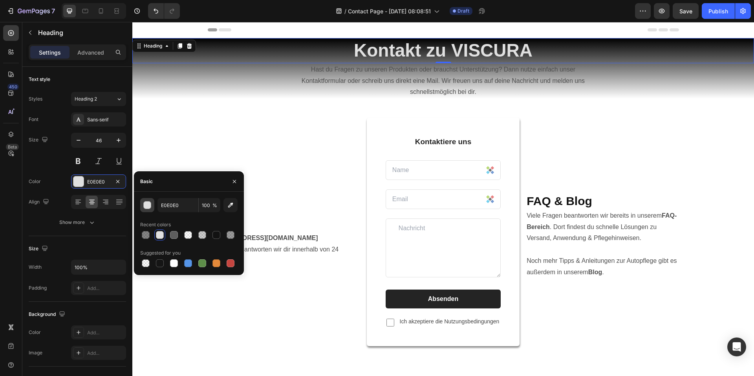
click at [147, 207] on div "button" at bounding box center [148, 206] width 8 height 8
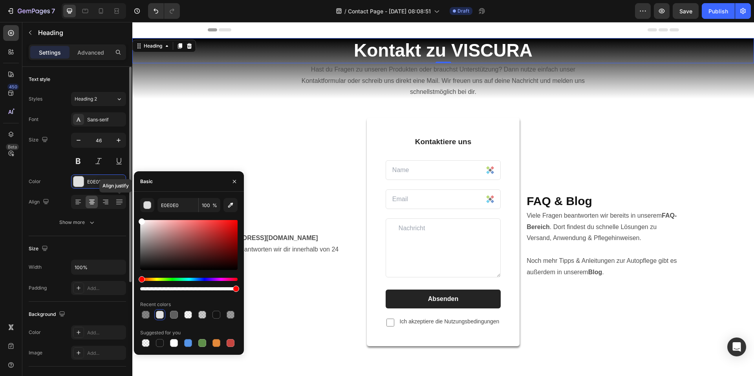
drag, startPoint x: 158, startPoint y: 254, endPoint x: 104, endPoint y: 195, distance: 79.5
click at [112, 200] on div "450 Beta Sections(30) Elements(83) Section Element Hero Section Product Detail …" at bounding box center [66, 199] width 132 height 354
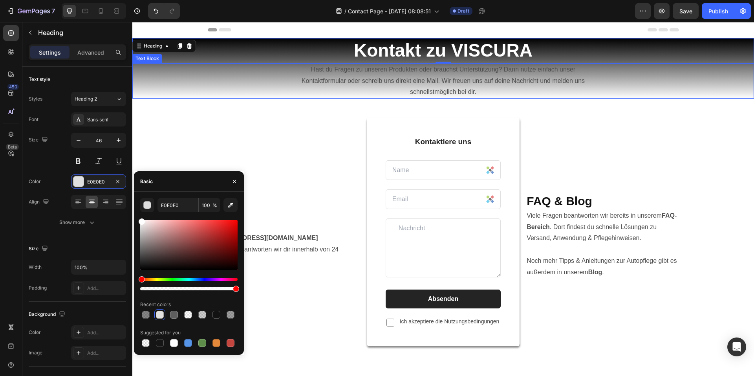
type input "FFFFFF"
click at [439, 83] on p "Hast du Fragen zu unseren Produkten oder brauchst Unterstützung? Dann nutze ein…" at bounding box center [444, 81] width 310 height 34
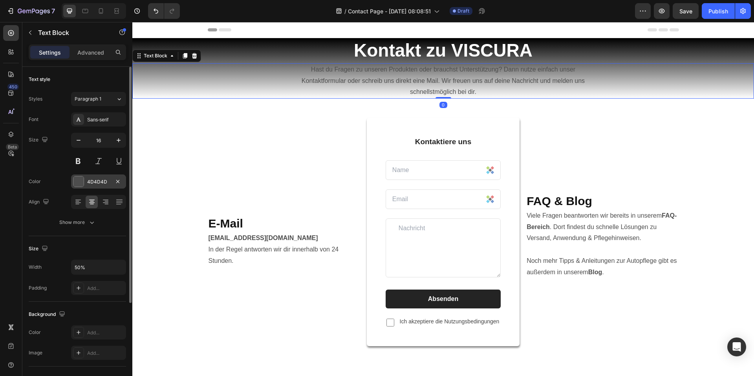
click at [87, 185] on div "4D4D4D" at bounding box center [98, 181] width 23 height 7
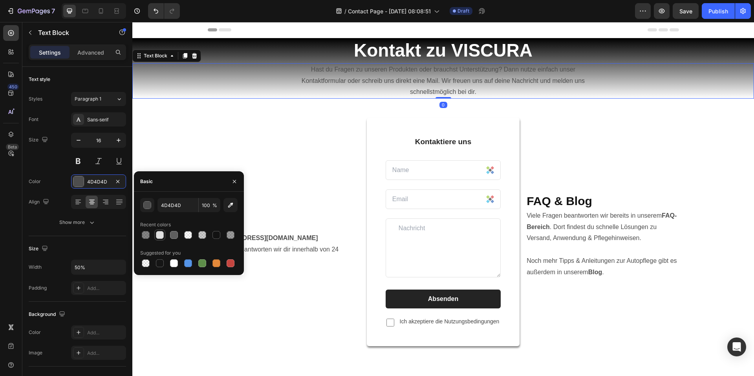
click at [159, 231] on div at bounding box center [160, 235] width 8 height 8
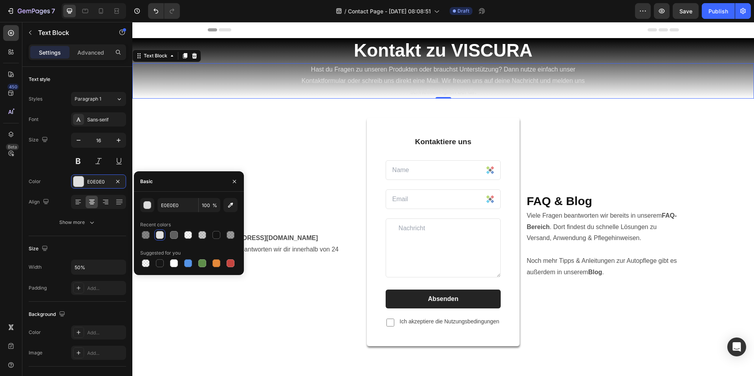
click at [166, 262] on div at bounding box center [188, 263] width 97 height 11
click at [173, 262] on div at bounding box center [174, 263] width 8 height 8
type input "FFFFFF"
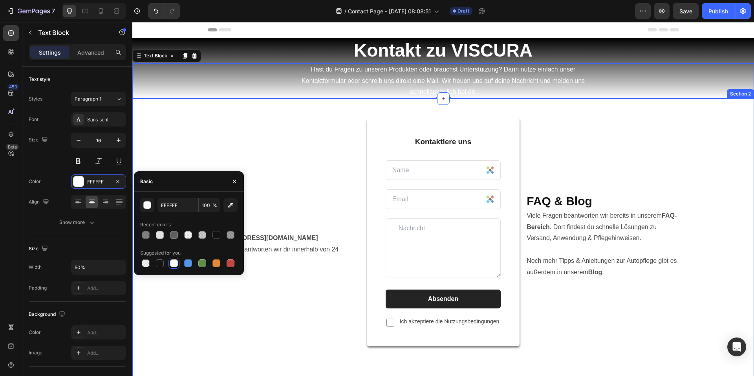
click at [709, 167] on div "E-Mail Heading info@viscuragermany.de In der Regel antworten wir dir innerhalb …" at bounding box center [443, 357] width 610 height 481
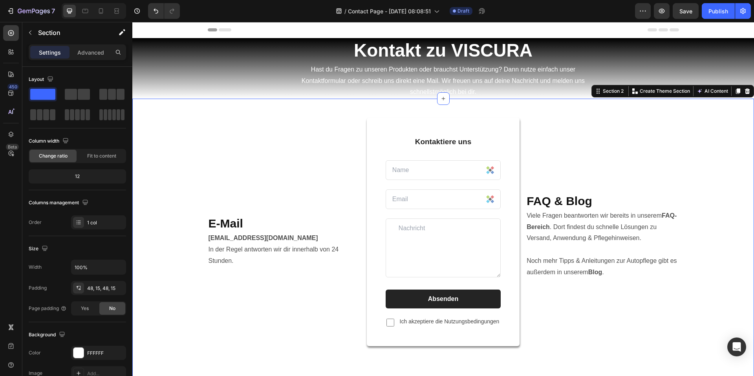
click at [721, 210] on div "E-Mail Heading info@viscuragermany.de In der Regel antworten wir dir innerhalb …" at bounding box center [443, 357] width 610 height 481
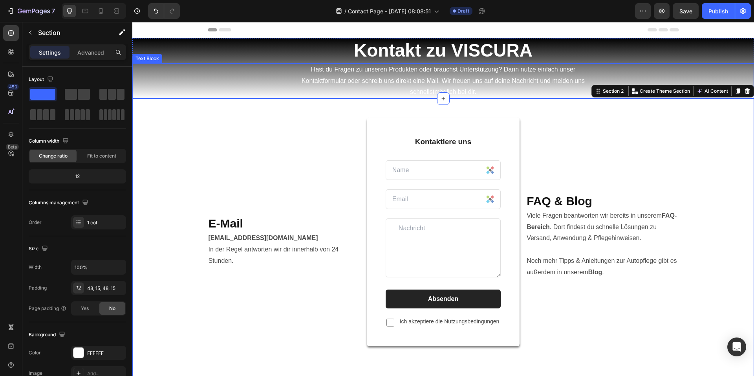
click at [480, 66] on p "Hast du Fragen zu unseren Produkten oder brauchst Unterstützung? Dann nutze ein…" at bounding box center [444, 81] width 310 height 34
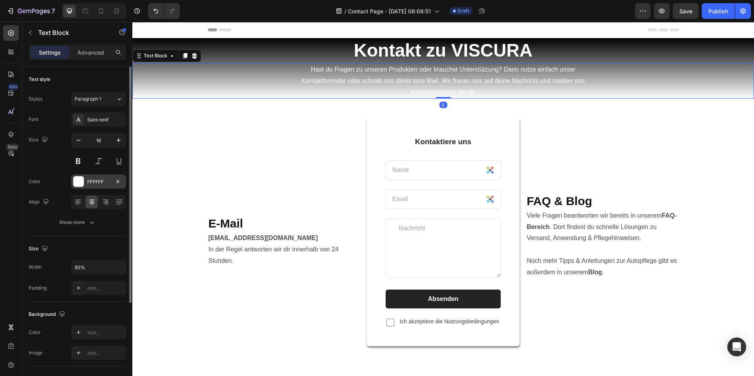
click at [79, 182] on div at bounding box center [78, 181] width 10 height 10
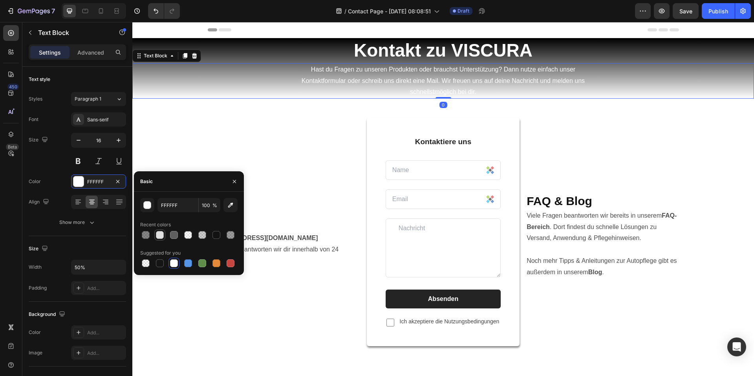
click at [158, 236] on div at bounding box center [160, 235] width 8 height 8
click at [177, 238] on div at bounding box center [174, 235] width 8 height 8
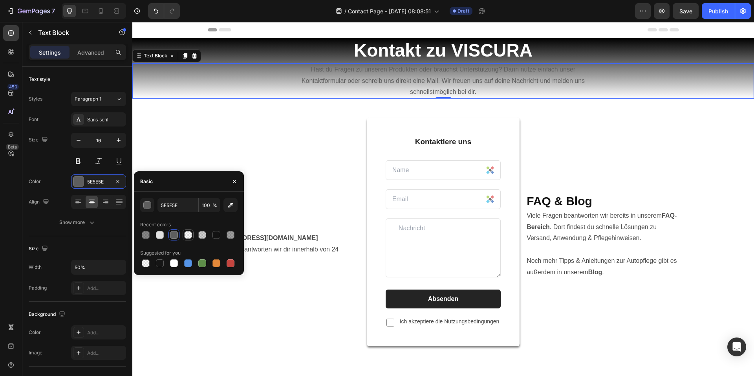
click at [189, 238] on div at bounding box center [188, 235] width 8 height 8
type input "FFFFFF"
type input "19"
click at [224, 237] on div at bounding box center [188, 234] width 97 height 11
click at [219, 236] on div at bounding box center [217, 235] width 8 height 8
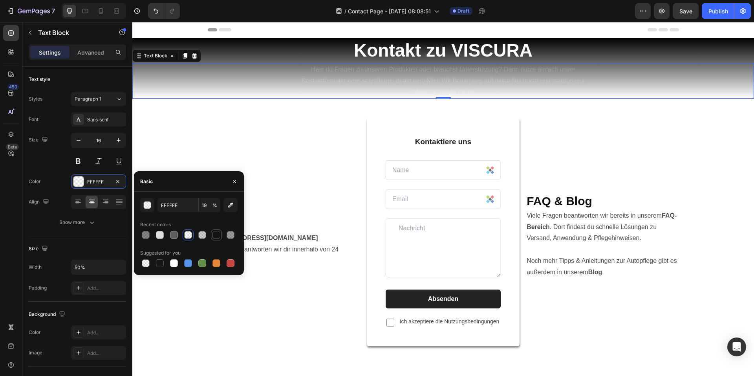
type input "121212"
type input "100"
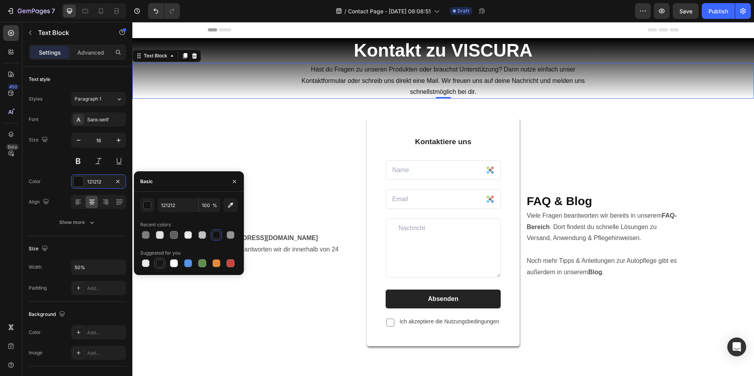
click at [160, 264] on div at bounding box center [160, 263] width 8 height 8
type input "151515"
click at [641, 162] on div "FAQ & Blog Heading Viele Fragen beantworten wir bereits in unserem FAQ-Bereich …" at bounding box center [602, 241] width 153 height 248
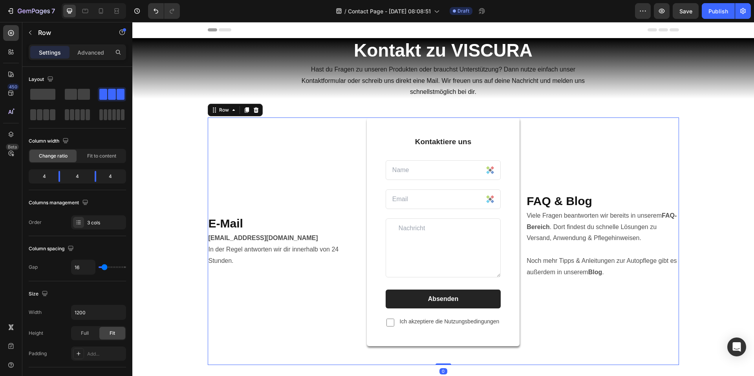
click at [470, 44] on strong "Kontakt zu VISCURA" at bounding box center [443, 50] width 179 height 20
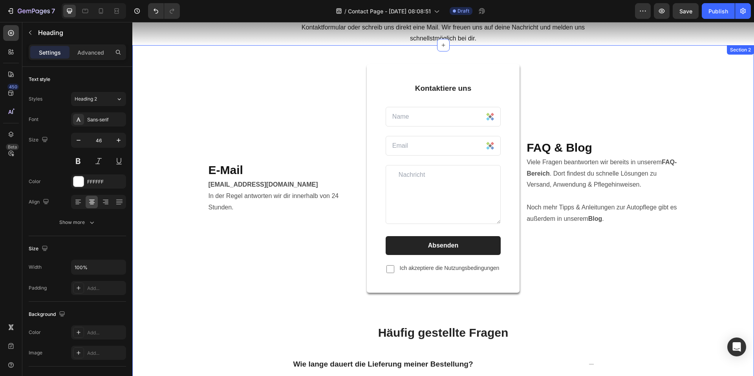
scroll to position [39, 0]
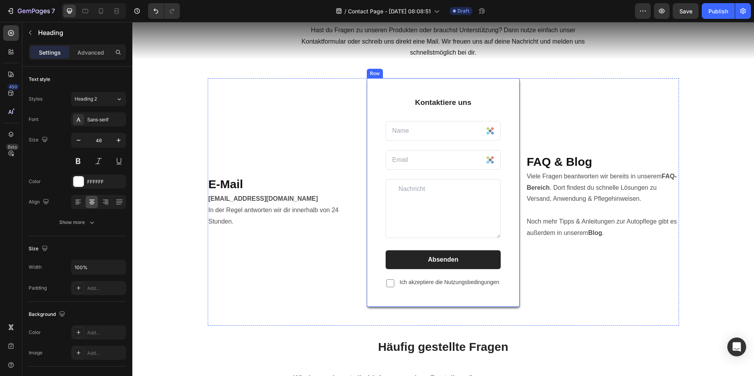
click at [512, 102] on div "Kontaktiere uns Text block Text Field Email Field Row Text Area Absenden Submit…" at bounding box center [443, 192] width 153 height 229
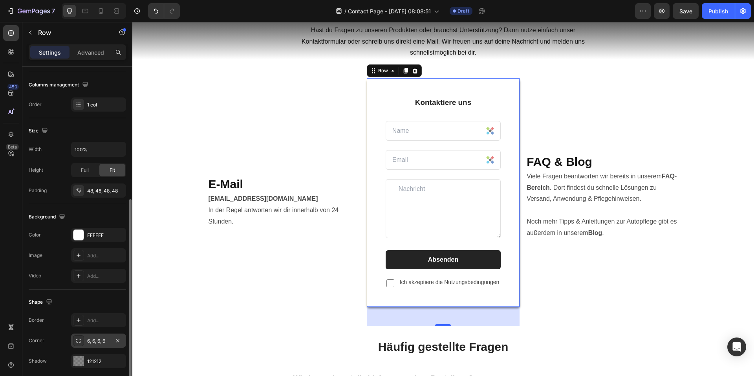
scroll to position [148, 0]
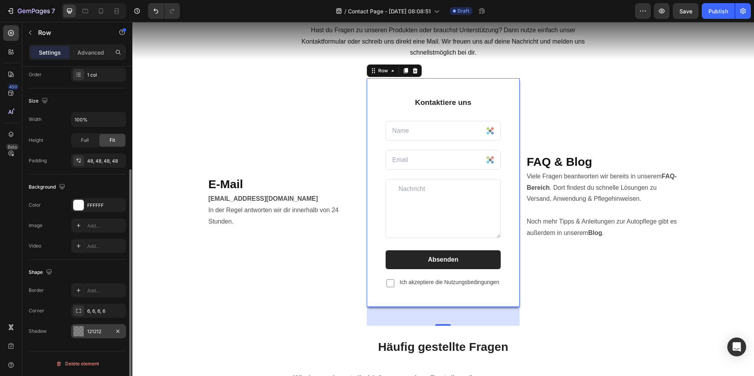
click at [83, 330] on div at bounding box center [78, 331] width 10 height 10
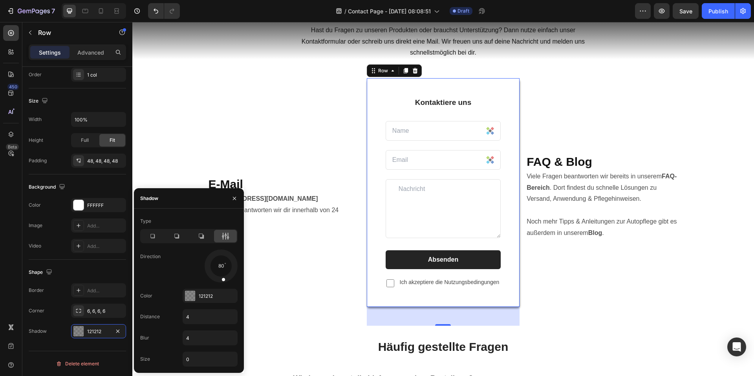
drag, startPoint x: 223, startPoint y: 279, endPoint x: 224, endPoint y: 287, distance: 7.9
click at [224, 287] on div "Type Direction 80 Color 121212 Distance 4 Blur 4 Size 0" at bounding box center [189, 291] width 110 height 152
click at [195, 362] on input "0" at bounding box center [210, 359] width 54 height 14
drag, startPoint x: 200, startPoint y: 362, endPoint x: 183, endPoint y: 361, distance: 16.9
click at [183, 361] on div "1" at bounding box center [210, 359] width 55 height 15
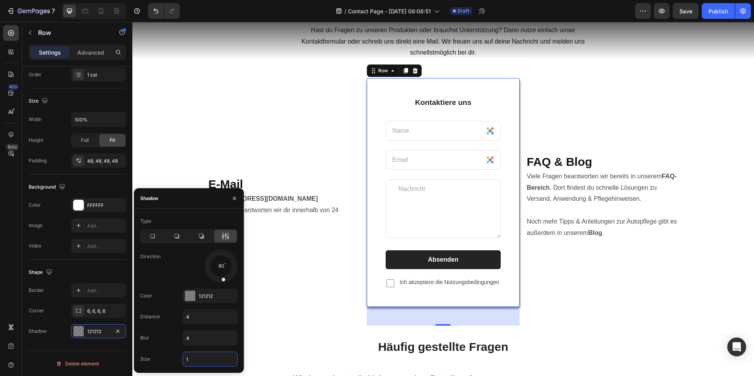
type input "3"
click at [654, 290] on div "FAQ & Blog Heading Viele Fragen beantworten wir bereits in unserem FAQ-Bereich …" at bounding box center [602, 202] width 153 height 248
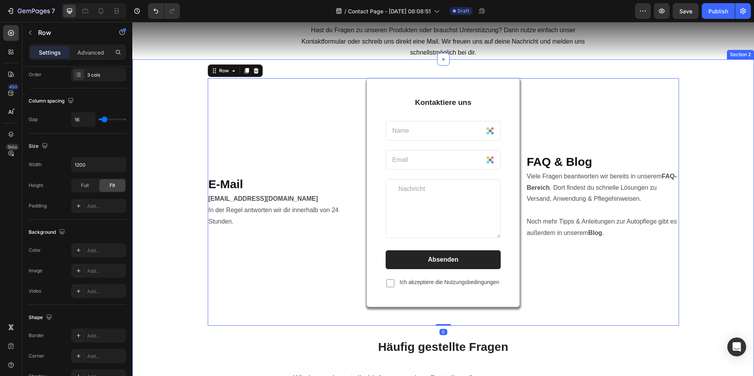
click at [711, 234] on div "E-Mail Heading info@viscuragermany.de In der Regel antworten wir dir innerhalb …" at bounding box center [443, 318] width 610 height 481
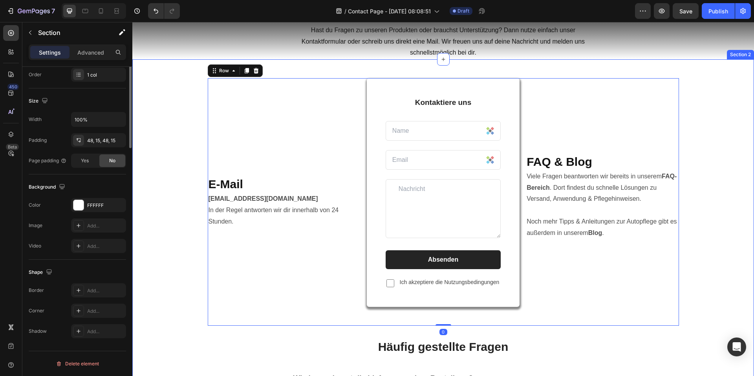
scroll to position [0, 0]
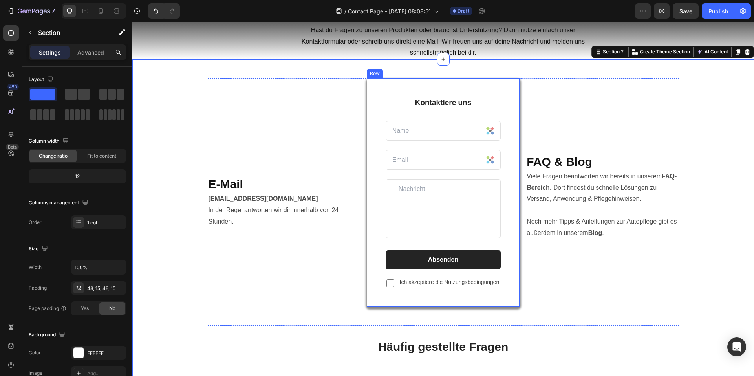
click at [491, 299] on div "Kontaktiere uns Text block Text Field Email Field Row Text Area Absenden Submit…" at bounding box center [443, 192] width 153 height 229
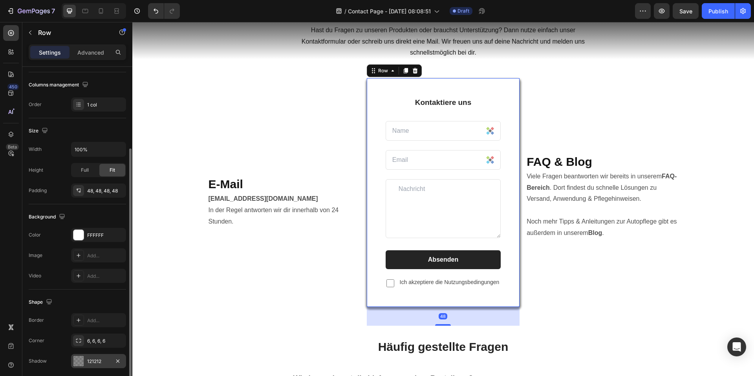
scroll to position [148, 0]
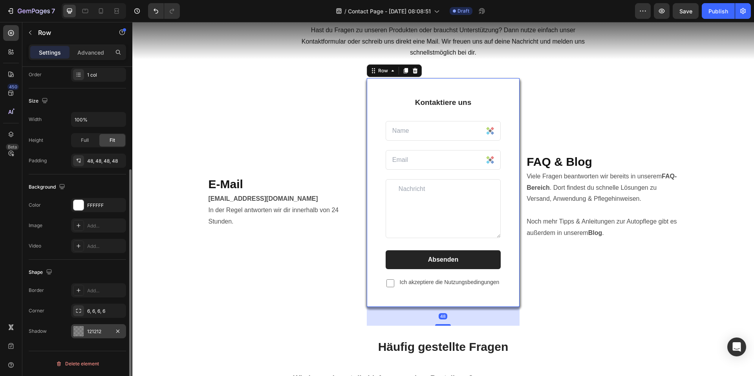
click at [98, 331] on div "121212" at bounding box center [98, 331] width 23 height 7
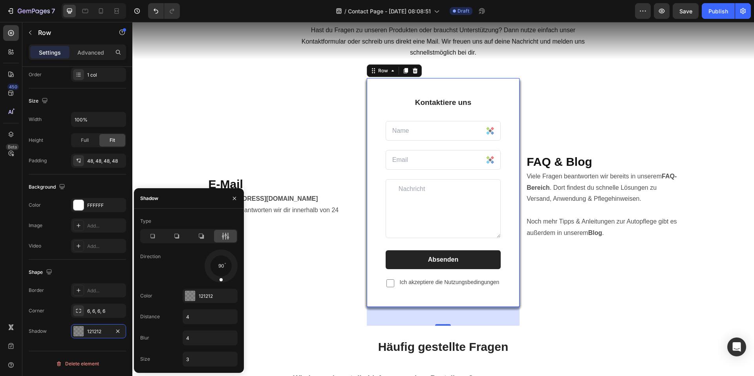
drag, startPoint x: 220, startPoint y: 275, endPoint x: 220, endPoint y: 288, distance: 12.6
click at [220, 288] on div "Type Direction 90 Color 121212 Distance 4 Blur 4 Size 3" at bounding box center [189, 291] width 110 height 152
click at [613, 305] on div "FAQ & Blog Heading Viele Fragen beantworten wir bereits in unserem FAQ-Bereich …" at bounding box center [602, 202] width 153 height 248
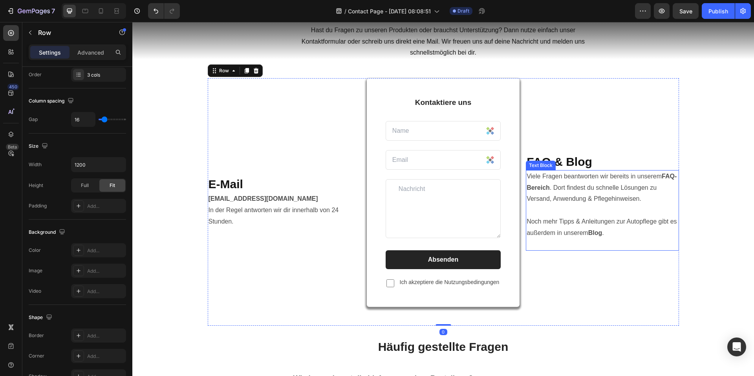
click at [623, 207] on p "Viele Fragen beantworten wir bereits in unserem FAQ-Bereich . Dort findest du s…" at bounding box center [602, 210] width 151 height 79
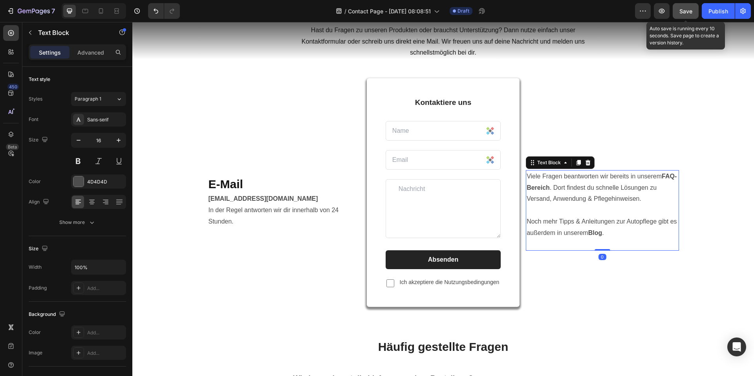
click at [687, 15] on div "Save" at bounding box center [686, 11] width 13 height 8
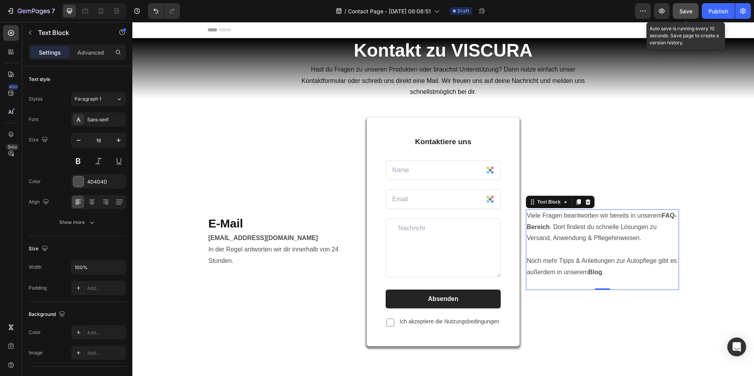
click at [683, 11] on span "Save" at bounding box center [686, 11] width 13 height 7
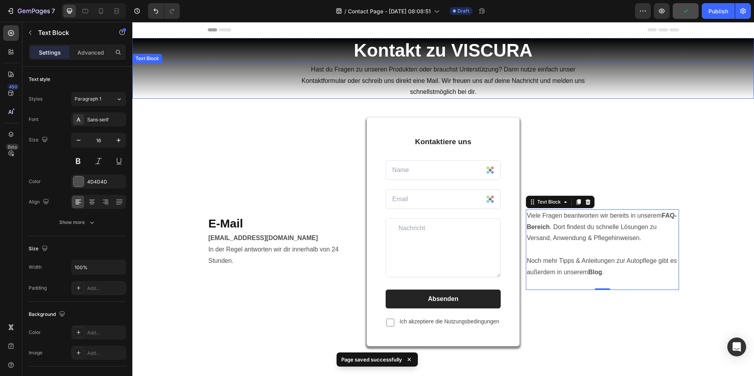
click at [693, 63] on div "Hast du Fragen zu unseren Produkten oder brauchst Unterstützung? Dann nutze ein…" at bounding box center [443, 80] width 622 height 35
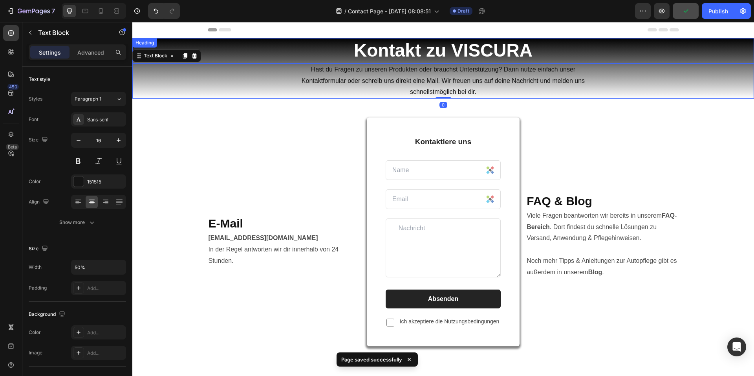
click at [691, 52] on h2 "Kontakt zu VISCURA" at bounding box center [443, 50] width 622 height 25
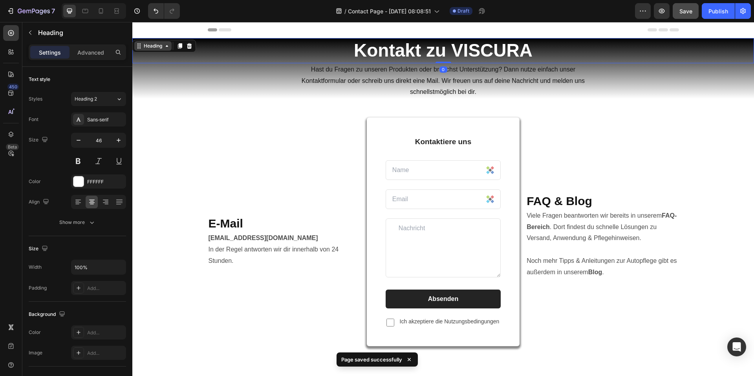
click at [156, 48] on div "Heading" at bounding box center [153, 45] width 22 height 7
click at [142, 28] on div "Section" at bounding box center [146, 32] width 26 height 13
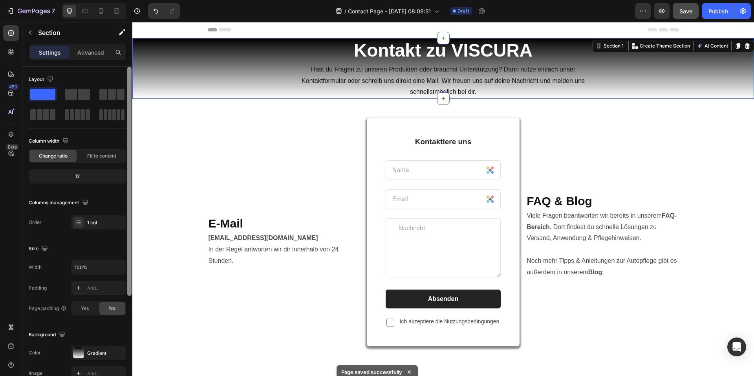
drag, startPoint x: 117, startPoint y: 351, endPoint x: 129, endPoint y: 349, distance: 11.6
click at [0, 0] on icon "button" at bounding box center [0, 0] width 0 height 0
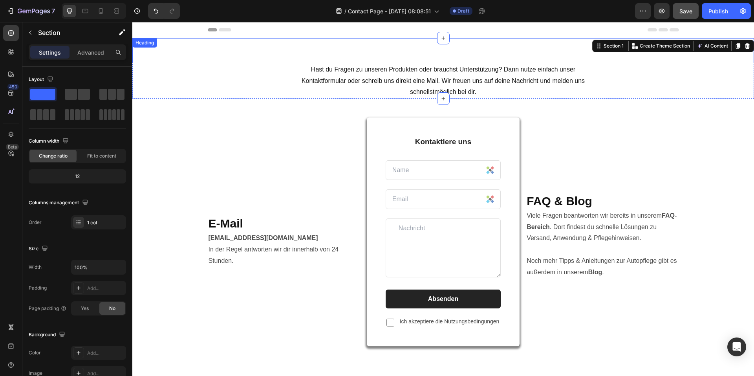
click at [441, 58] on strong "Kontakt zu VISCURA" at bounding box center [443, 50] width 179 height 20
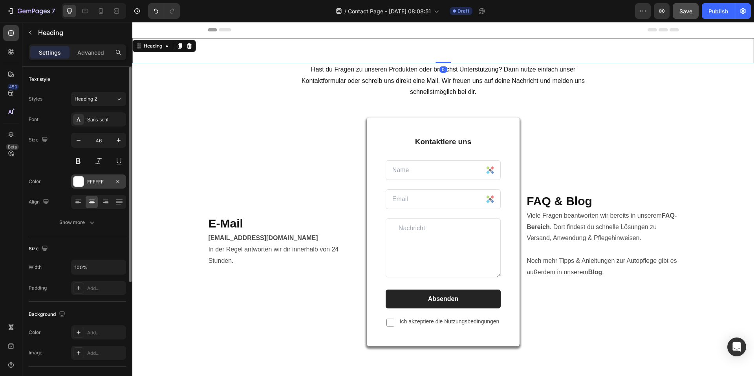
click at [79, 186] on div at bounding box center [78, 181] width 10 height 10
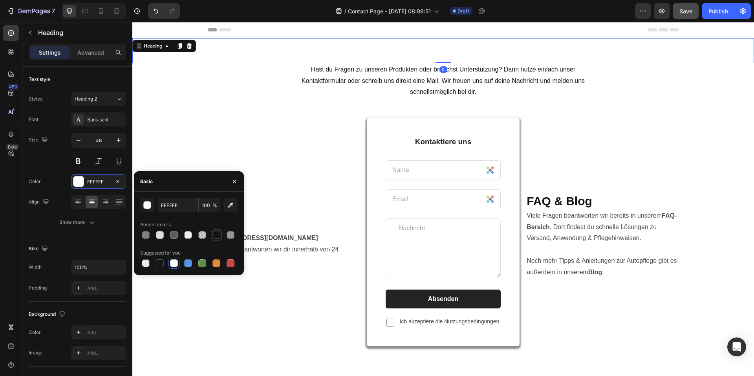
click at [214, 235] on div at bounding box center [217, 235] width 8 height 8
type input "121212"
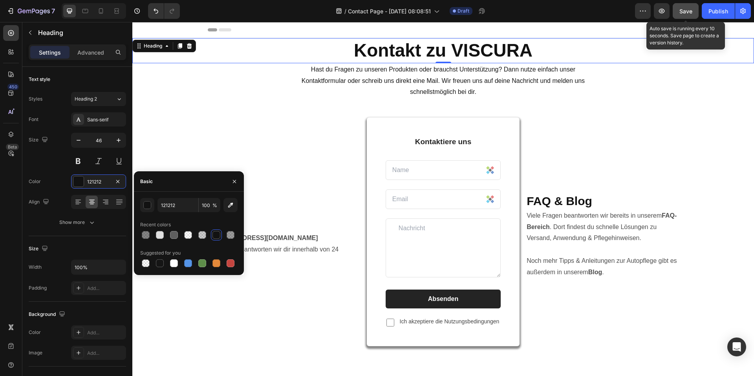
click at [689, 5] on button "Save" at bounding box center [686, 11] width 26 height 16
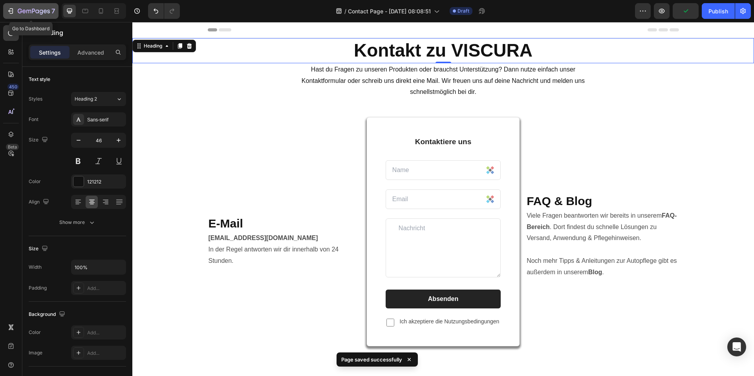
click at [29, 9] on icon "button" at bounding box center [34, 11] width 32 height 7
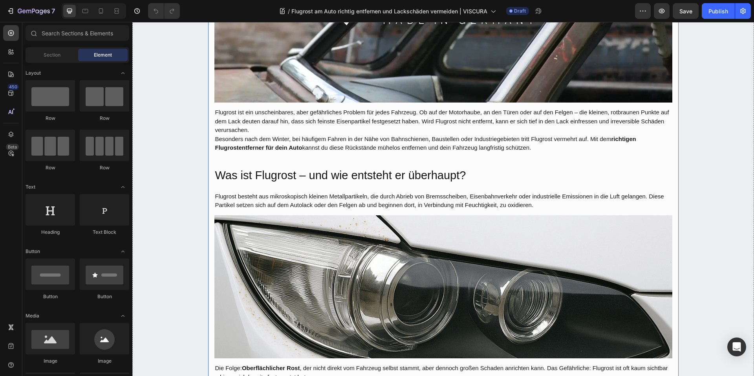
scroll to position [236, 0]
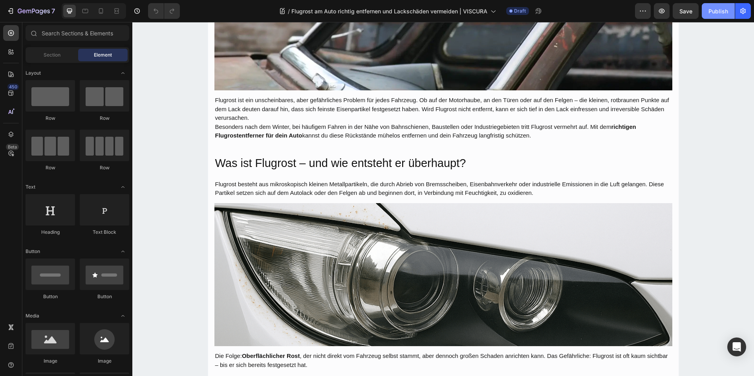
click at [710, 11] on div "Publish" at bounding box center [719, 11] width 20 height 8
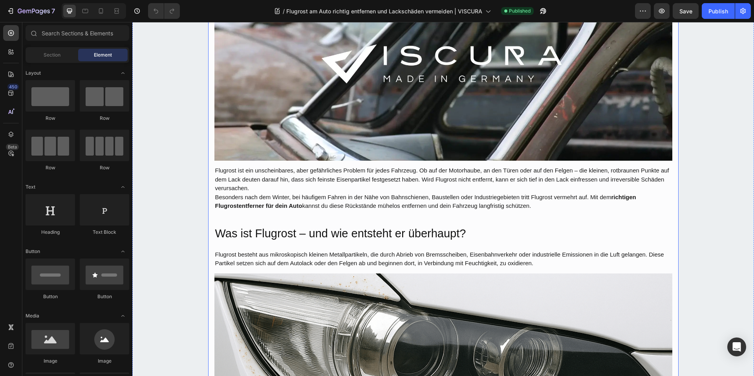
scroll to position [0, 0]
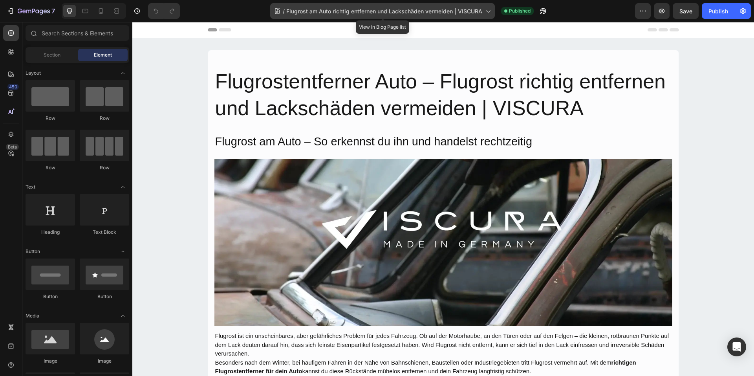
click at [450, 15] on span "Flugrost am Auto richtig entfernen und Lackschäden vermeiden | VISCURA" at bounding box center [384, 11] width 196 height 8
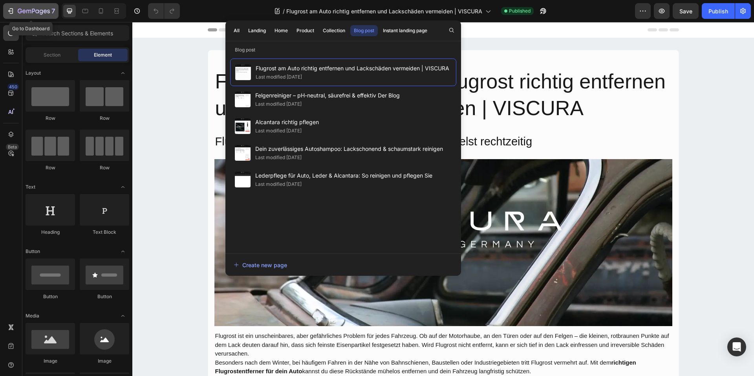
click at [11, 16] on button "7" at bounding box center [30, 11] width 55 height 16
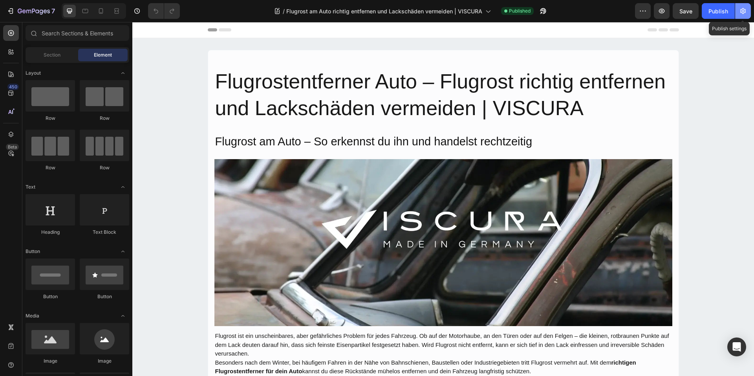
click at [741, 11] on icon "button" at bounding box center [744, 11] width 8 height 8
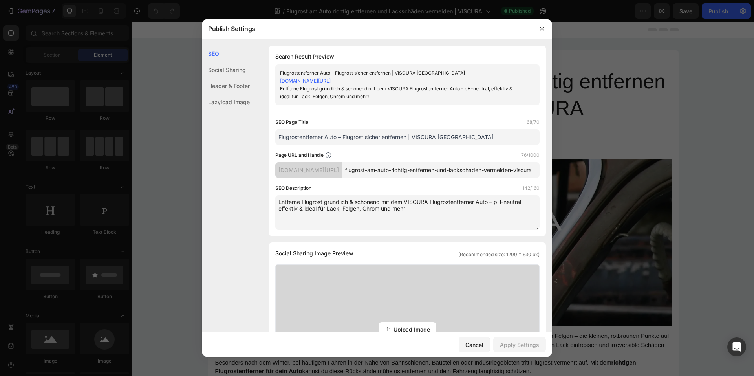
scroll to position [0, 48]
drag, startPoint x: 389, startPoint y: 178, endPoint x: 616, endPoint y: 180, distance: 227.1
click at [616, 180] on div "Publish Settings SEO Social Sharing Header & Footer Lazyload Image SEO Search R…" at bounding box center [377, 188] width 754 height 376
paste input "richtig-entfernen"
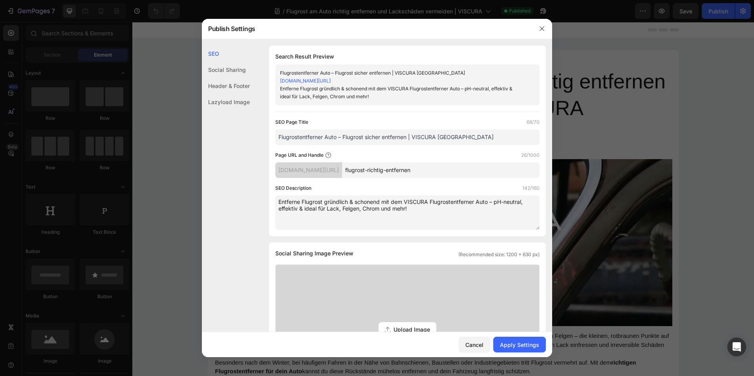
type input "flugrost-richtig-entfernen"
click at [487, 154] on div "Page URL and Handle 26/1000" at bounding box center [407, 155] width 264 height 8
click at [522, 347] on div "Apply Settings" at bounding box center [519, 345] width 39 height 8
click at [546, 29] on button "button" at bounding box center [542, 28] width 13 height 13
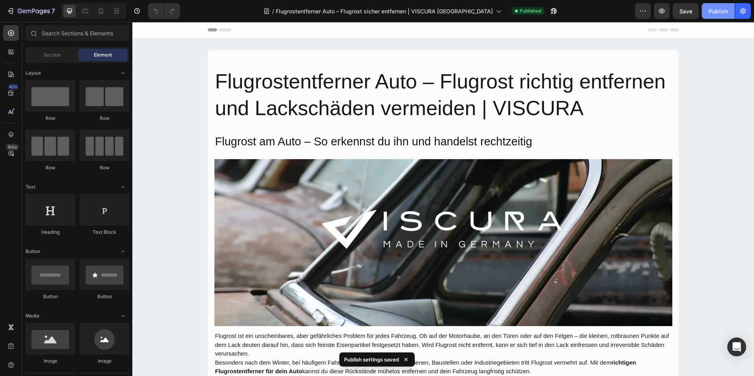
click at [721, 14] on div "Publish" at bounding box center [719, 11] width 20 height 8
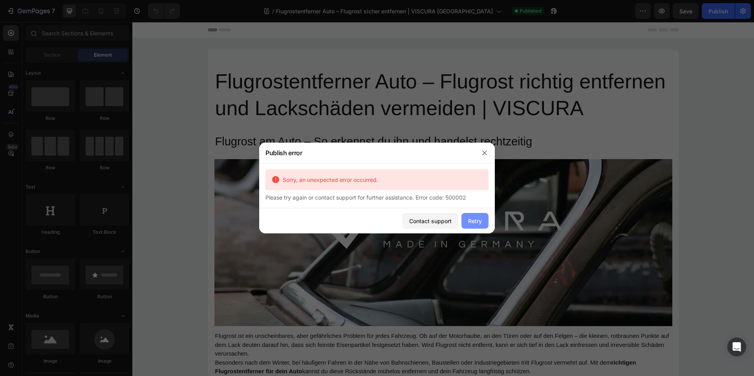
click at [472, 222] on div "Retry" at bounding box center [475, 221] width 14 height 8
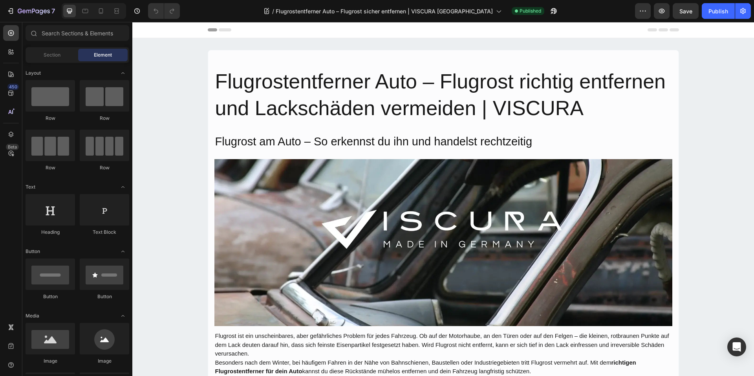
click at [732, 19] on div "7 Version history / Flugrostentferner Auto – Flugrost sicher entfernen | VISCUR…" at bounding box center [377, 11] width 754 height 22
click at [723, 13] on div "Publish" at bounding box center [719, 11] width 20 height 8
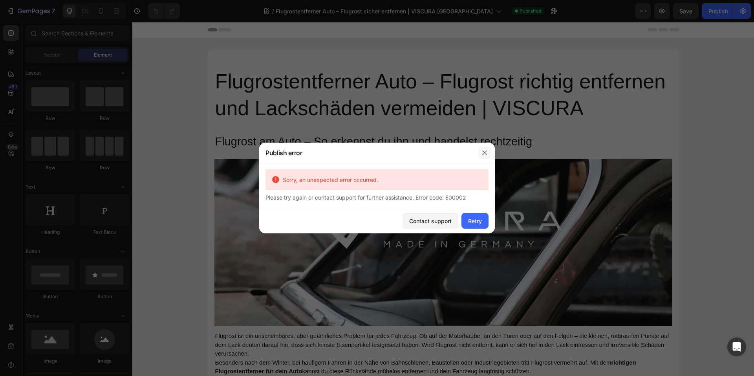
click at [483, 151] on icon "button" at bounding box center [485, 153] width 4 height 4
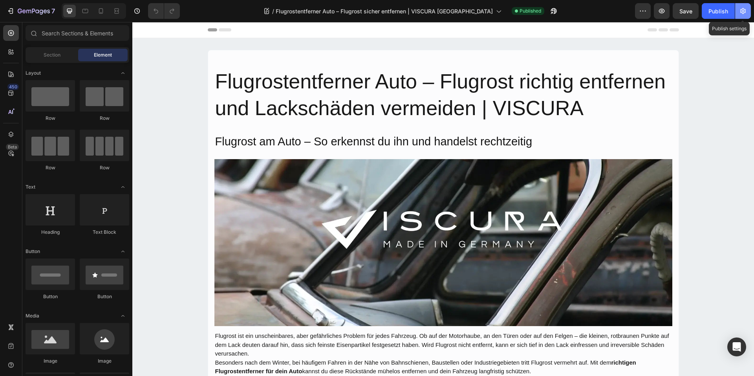
click at [742, 6] on button "button" at bounding box center [744, 11] width 16 height 16
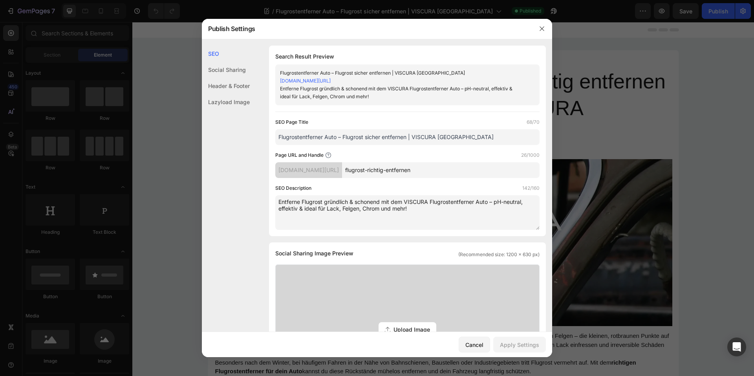
click at [426, 187] on div "SEO Description 142/160" at bounding box center [407, 188] width 264 height 8
click at [342, 170] on div "a61bz1-f1.myshopify.com/blogs/news/" at bounding box center [308, 170] width 67 height 16
drag, startPoint x: 363, startPoint y: 174, endPoint x: 383, endPoint y: 173, distance: 20.1
click at [383, 173] on div "a61bz1-f1.myshopify.com/blogs/news/ flugrost-richtig-entfernen" at bounding box center [407, 170] width 264 height 16
click at [342, 176] on div "a61bz1-f1.myshopify.com/blogs/news/" at bounding box center [308, 170] width 67 height 16
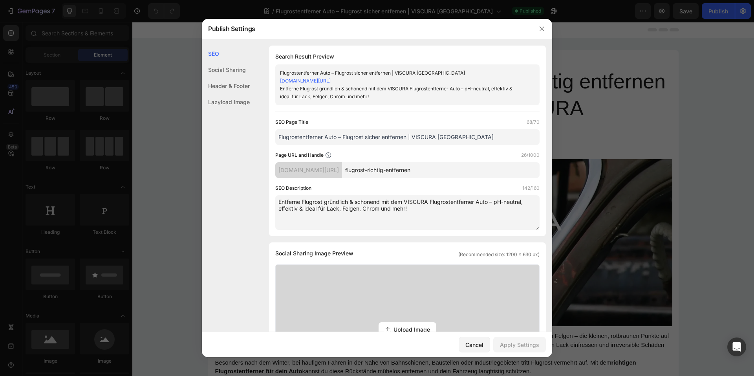
click at [242, 94] on div "Header & Footer" at bounding box center [226, 102] width 48 height 16
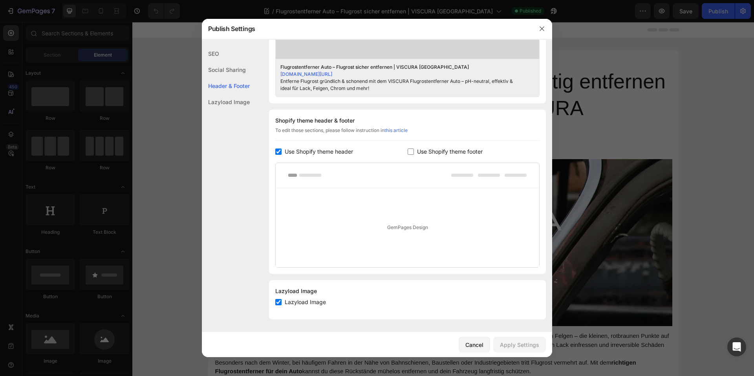
click at [232, 78] on div "Social Sharing" at bounding box center [226, 86] width 48 height 16
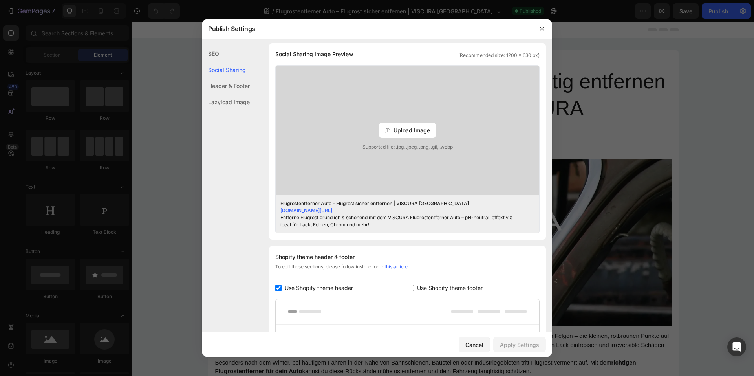
scroll to position [195, 0]
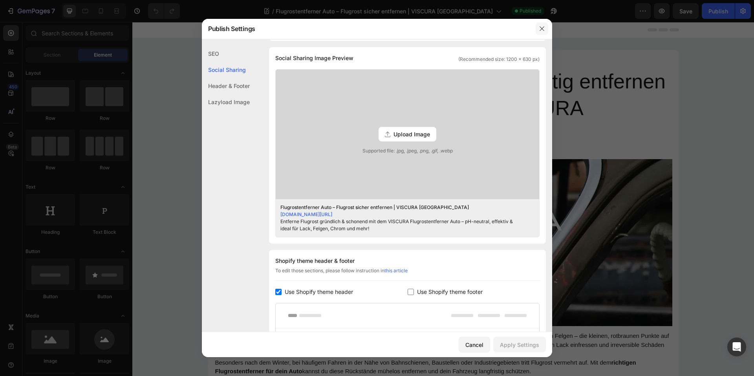
click at [543, 24] on button "button" at bounding box center [542, 28] width 13 height 13
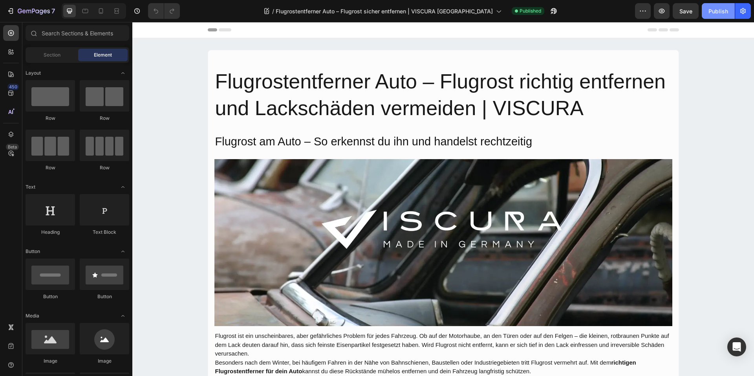
click at [710, 9] on div "Publish" at bounding box center [719, 11] width 20 height 8
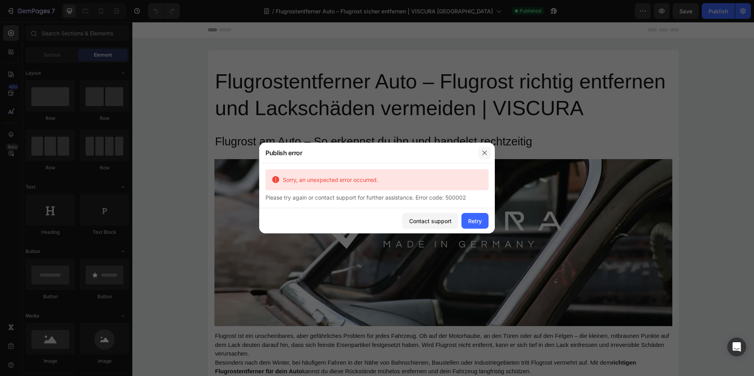
click at [489, 152] on button "button" at bounding box center [485, 153] width 13 height 13
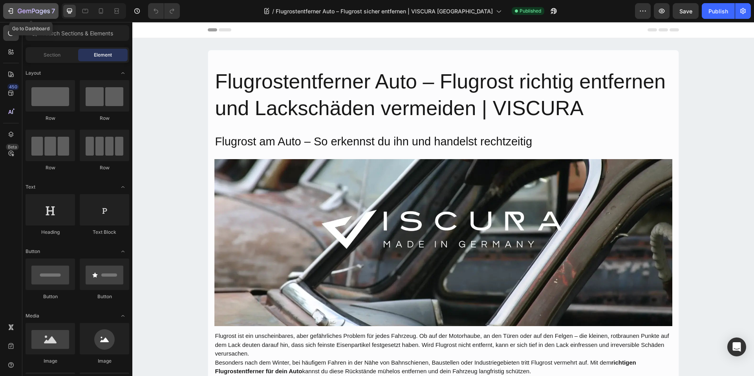
click at [29, 7] on div "7" at bounding box center [36, 10] width 37 height 9
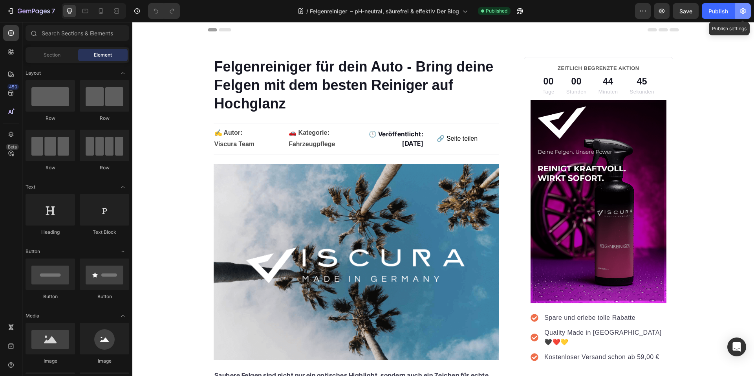
click at [740, 13] on icon "button" at bounding box center [744, 11] width 8 height 8
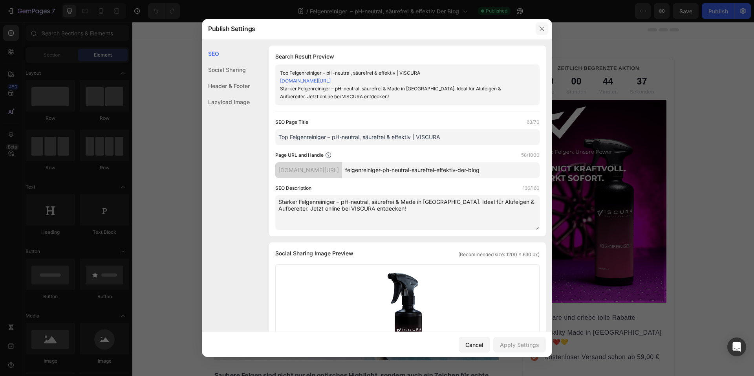
click at [539, 28] on icon "button" at bounding box center [542, 29] width 6 height 6
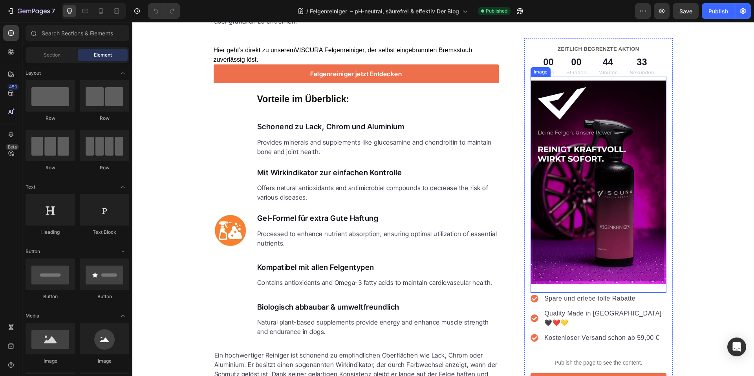
scroll to position [589, 0]
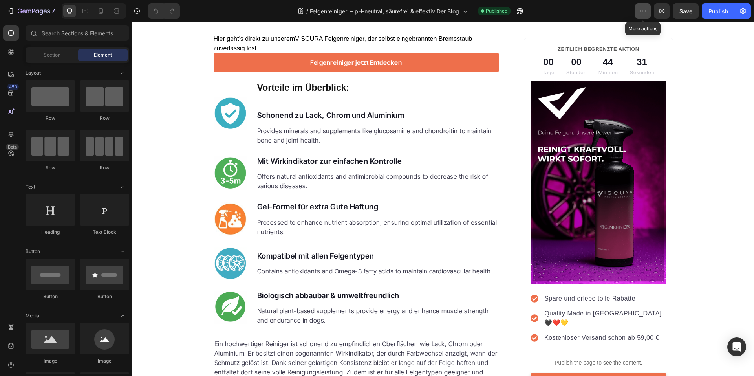
click at [640, 9] on icon "button" at bounding box center [643, 11] width 8 height 8
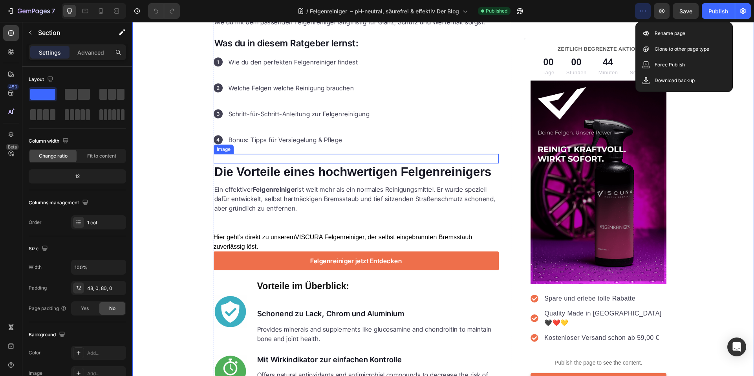
scroll to position [275, 0]
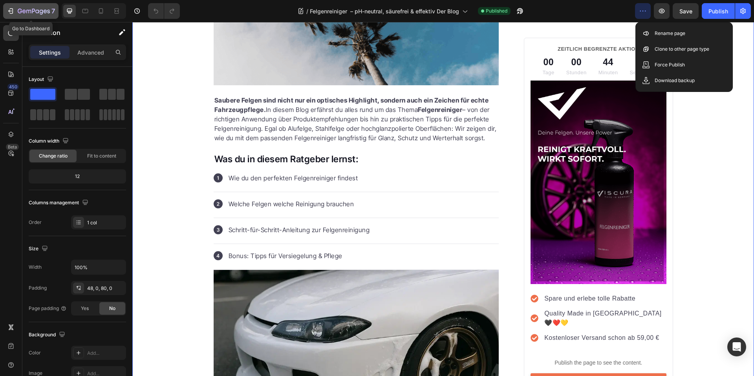
click at [20, 9] on icon "button" at bounding box center [34, 11] width 32 height 7
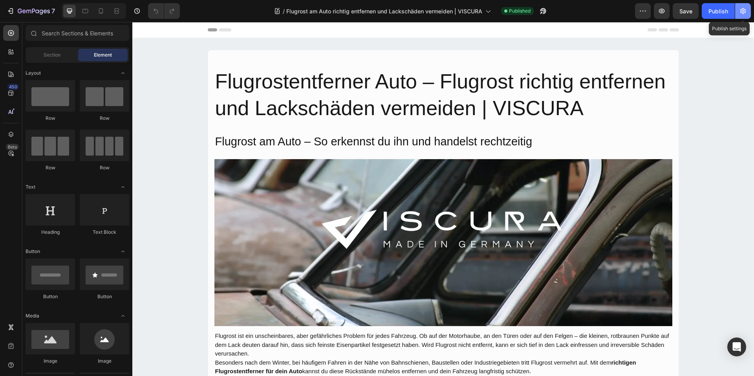
click at [746, 7] on icon "button" at bounding box center [744, 11] width 8 height 8
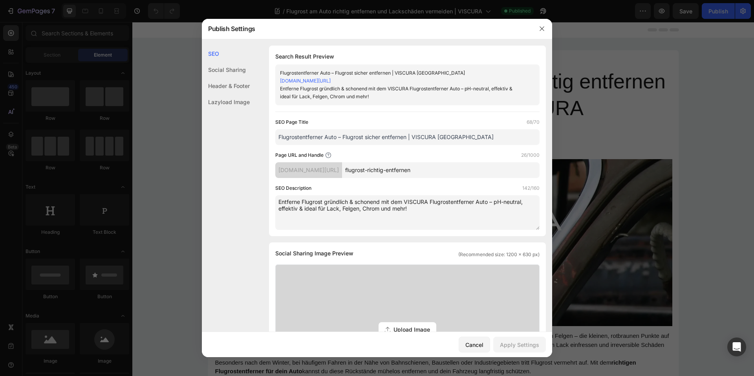
click at [342, 167] on div "[DOMAIN_NAME][URL]" at bounding box center [308, 170] width 67 height 16
click at [342, 169] on div "[DOMAIN_NAME][URL]" at bounding box center [308, 170] width 67 height 16
click at [452, 183] on div "SEO Page Title 68/70 Flugrostentferner Auto – Flugrost sicher entfernen | VISCU…" at bounding box center [407, 174] width 264 height 112
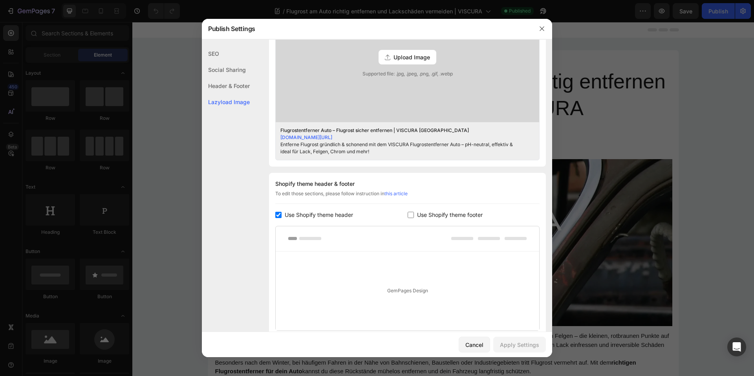
scroll to position [139, 0]
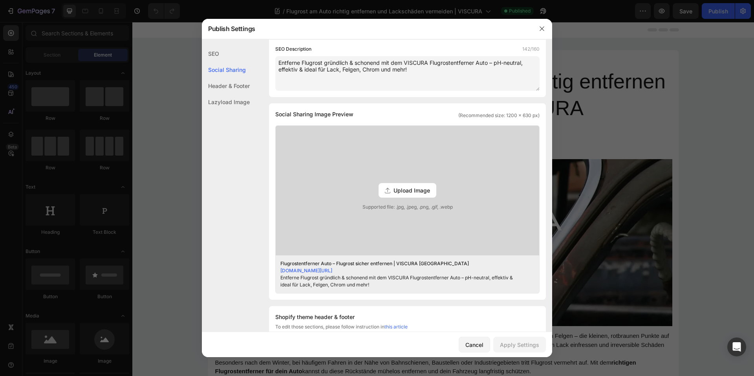
click at [224, 62] on div "SEO" at bounding box center [226, 70] width 48 height 16
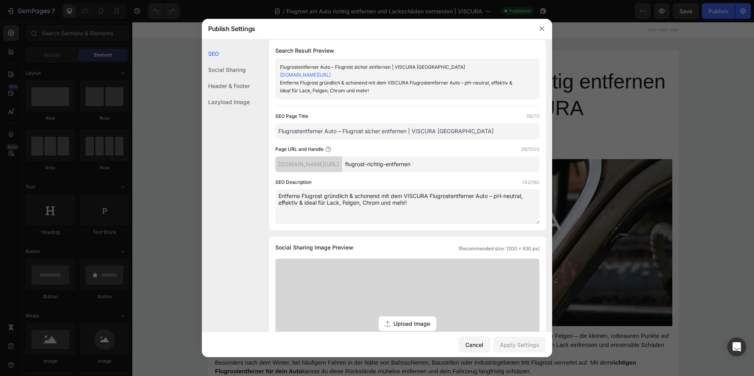
scroll to position [0, 0]
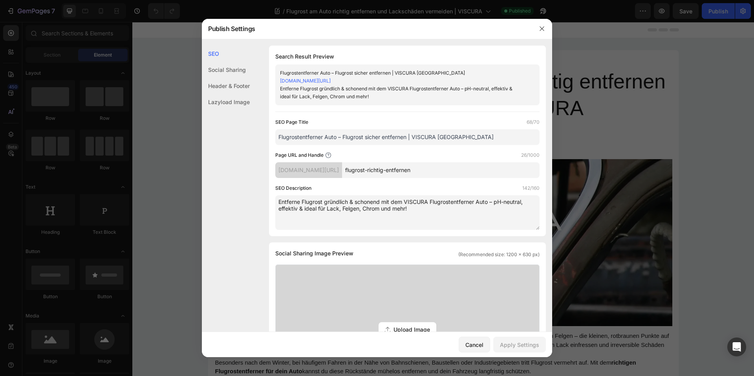
click at [342, 171] on div "[DOMAIN_NAME][URL]" at bounding box center [308, 170] width 67 height 16
click at [331, 82] on link "[DOMAIN_NAME][URL]" at bounding box center [305, 81] width 51 height 6
click at [440, 152] on div "Page URL and Handle 26/1000" at bounding box center [407, 155] width 264 height 8
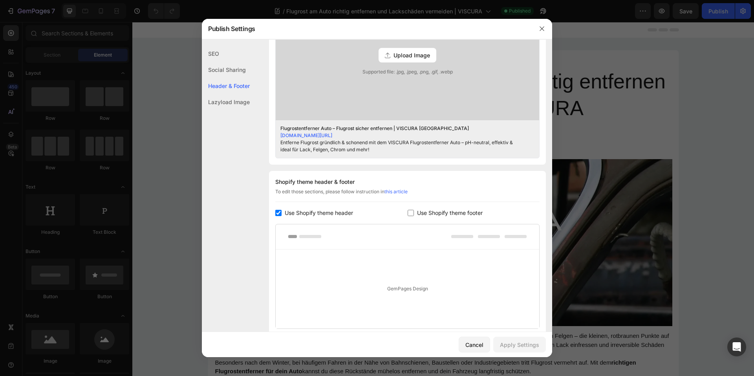
scroll to position [275, 0]
click at [543, 31] on icon "button" at bounding box center [542, 29] width 6 height 6
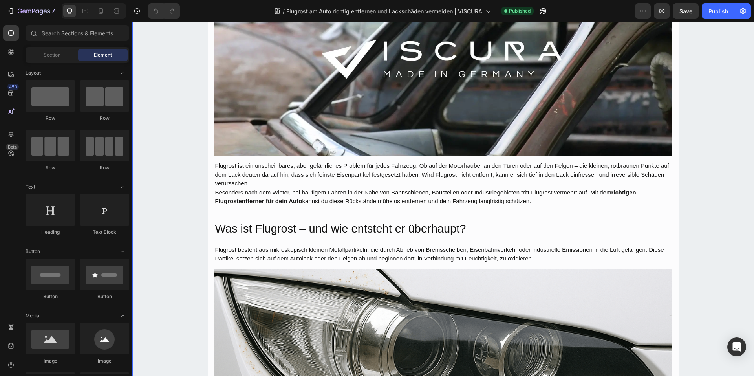
scroll to position [196, 0]
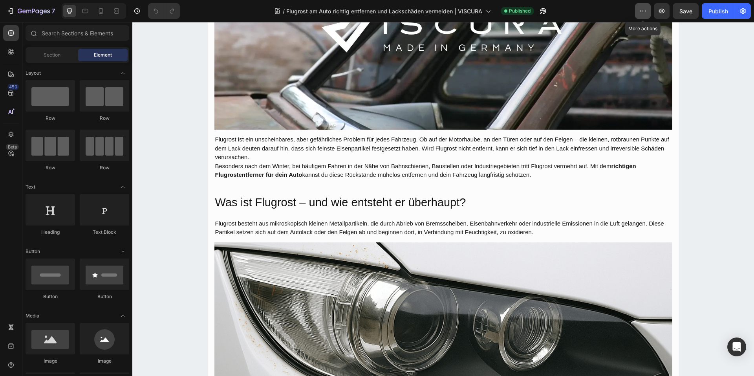
click at [644, 14] on icon "button" at bounding box center [643, 11] width 8 height 8
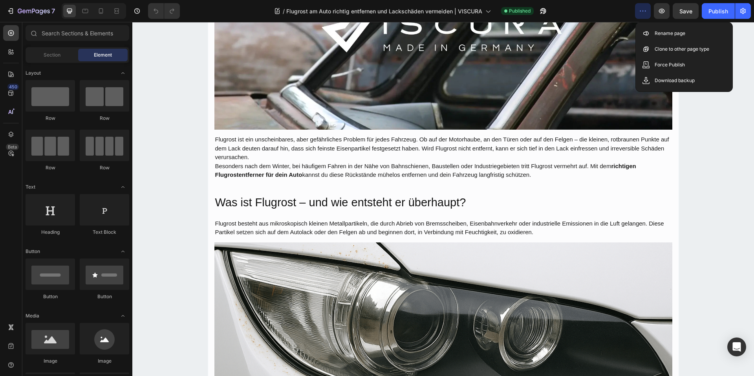
drag, startPoint x: 644, startPoint y: 14, endPoint x: 630, endPoint y: 20, distance: 15.7
click at [644, 13] on icon "button" at bounding box center [643, 11] width 8 height 8
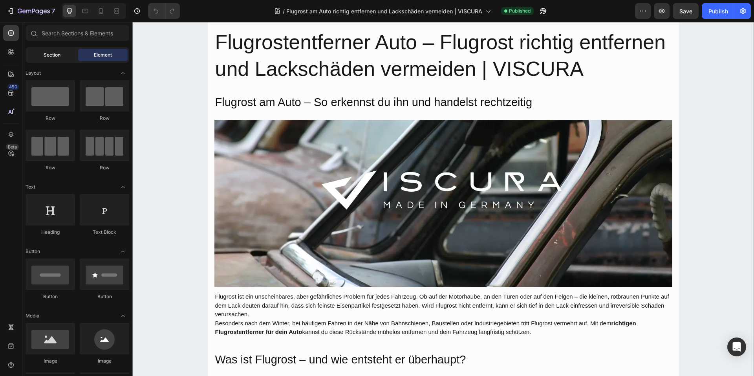
scroll to position [0, 0]
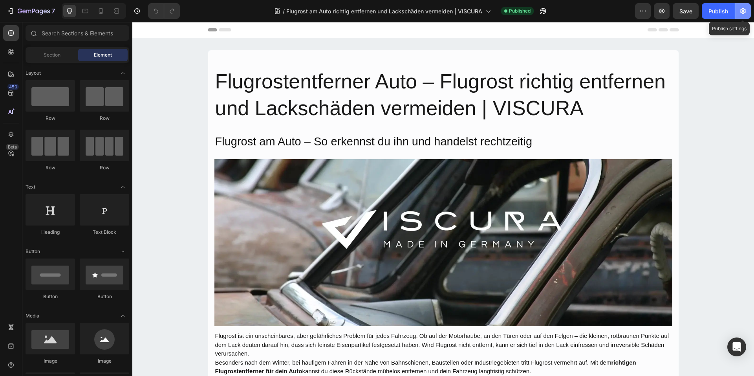
click at [740, 7] on icon "button" at bounding box center [744, 11] width 8 height 8
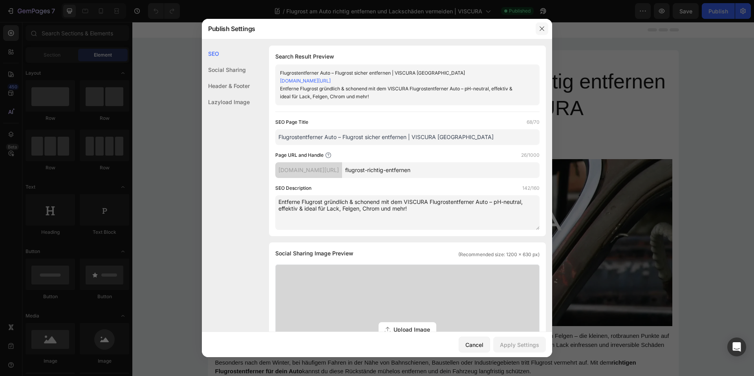
click at [545, 32] on button "button" at bounding box center [542, 28] width 13 height 13
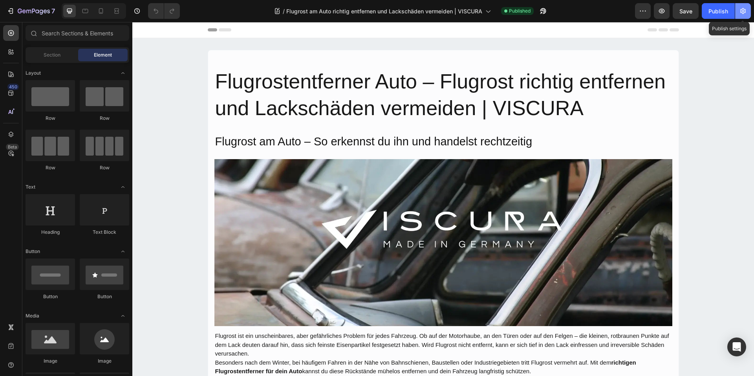
click at [748, 9] on button "button" at bounding box center [744, 11] width 16 height 16
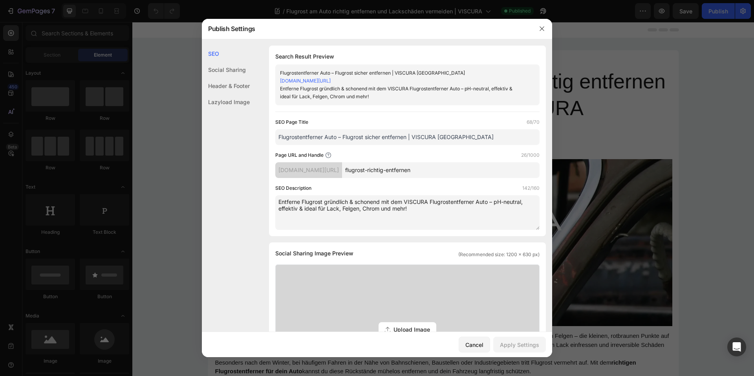
click at [331, 81] on link "a61bz1-f1.myshopify.com/blogs/news/flugrost-richtig-entfernen/" at bounding box center [305, 81] width 51 height 6
click at [541, 28] on icon "button" at bounding box center [542, 29] width 4 height 4
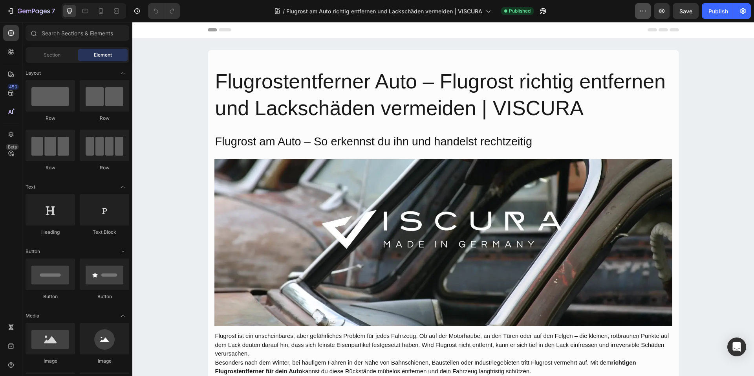
click at [649, 13] on button "button" at bounding box center [643, 11] width 16 height 16
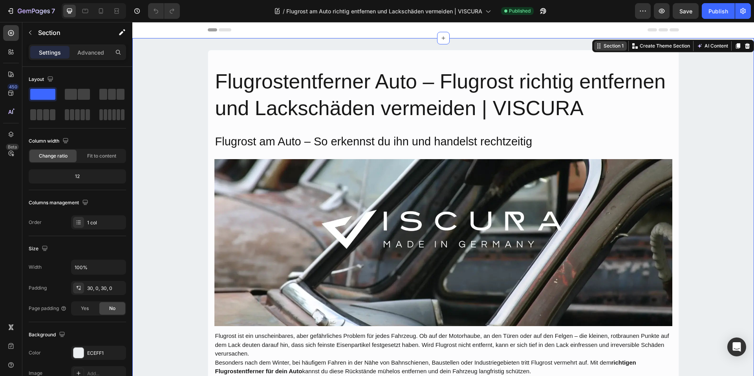
click at [602, 45] on div "Section 1" at bounding box center [613, 45] width 23 height 7
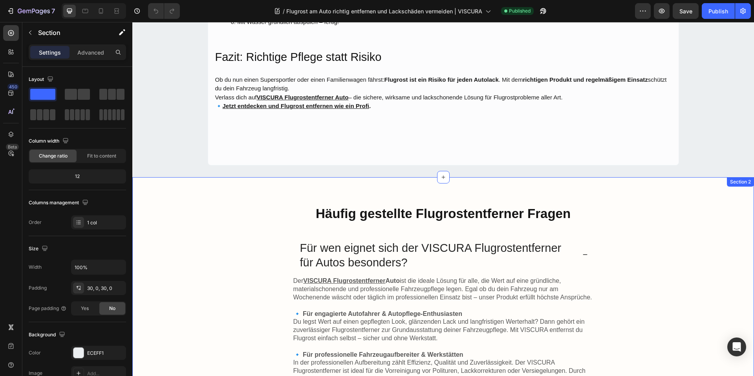
scroll to position [1391, 0]
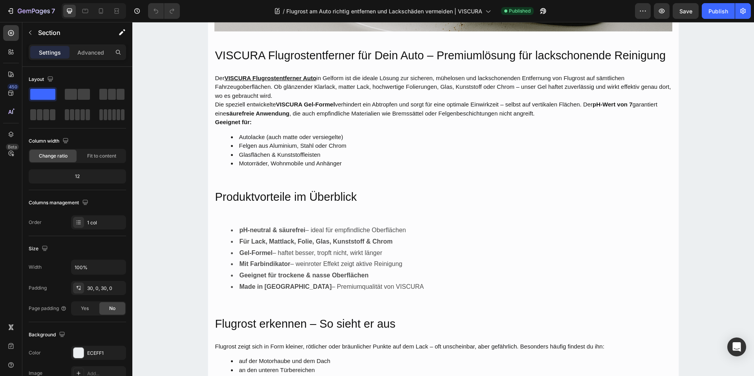
click at [719, 176] on div "Flugrostentferner Auto – Flugrost richtig entfernen und Lackschäden vermeiden |…" at bounding box center [443, 25] width 622 height 1632
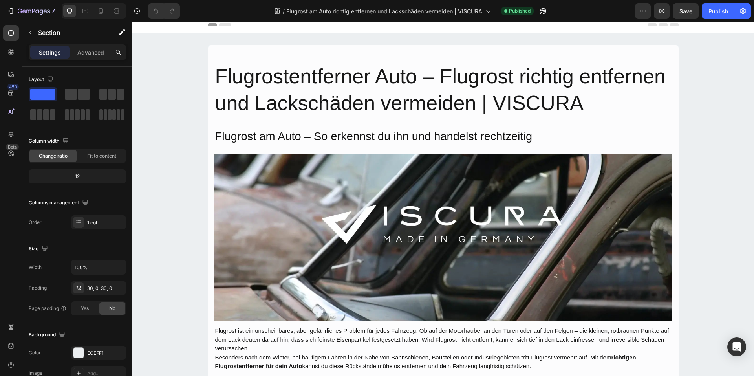
scroll to position [0, 0]
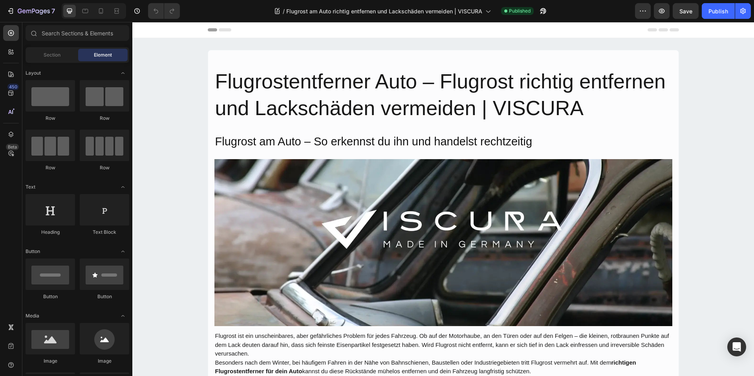
click at [257, 33] on div "Header" at bounding box center [444, 30] width 472 height 16
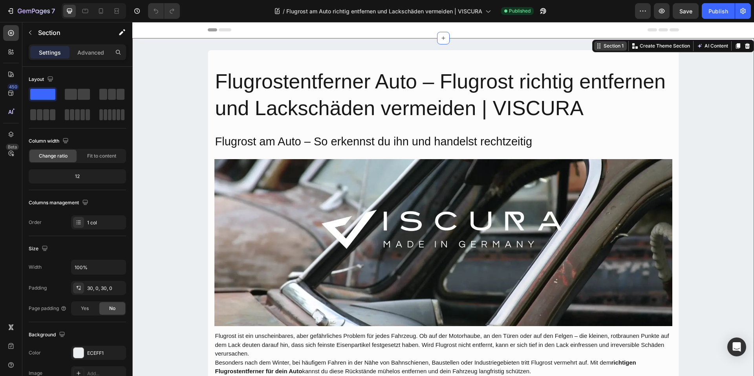
click at [605, 45] on div "Section 1" at bounding box center [613, 45] width 23 height 7
click at [604, 26] on div "Header" at bounding box center [444, 30] width 472 height 16
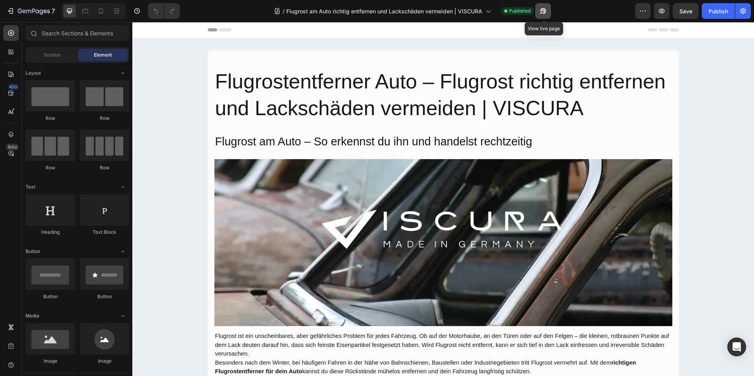
click at [545, 15] on button "button" at bounding box center [544, 11] width 16 height 16
click at [661, 13] on icon "button" at bounding box center [662, 11] width 6 height 5
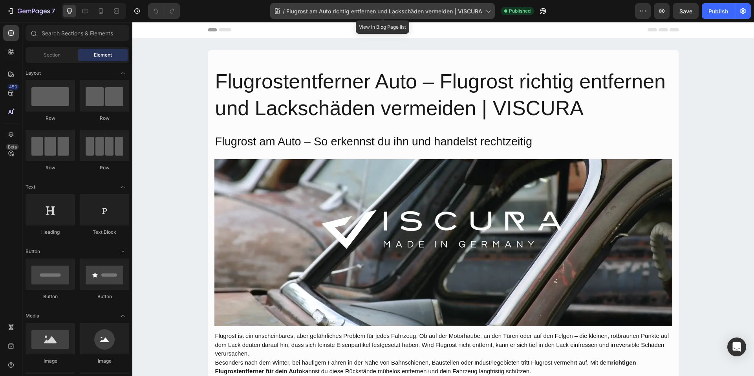
click at [481, 9] on span "Flugrost am Auto richtig entfernen und Lackschäden vermeiden | VISCURA" at bounding box center [384, 11] width 196 height 8
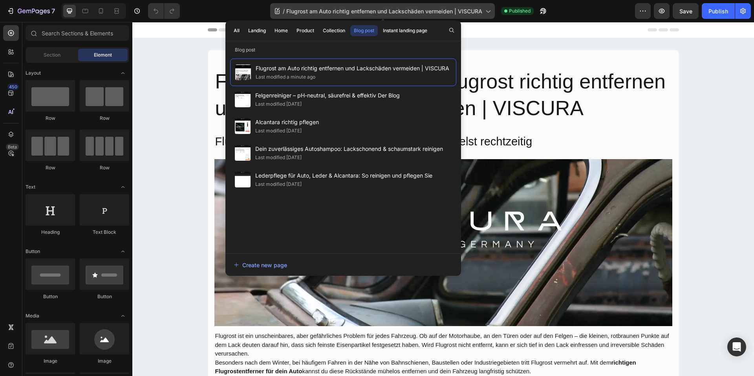
click at [481, 9] on span "Flugrost am Auto richtig entfernen und Lackschäden vermeiden | VISCURA" at bounding box center [384, 11] width 196 height 8
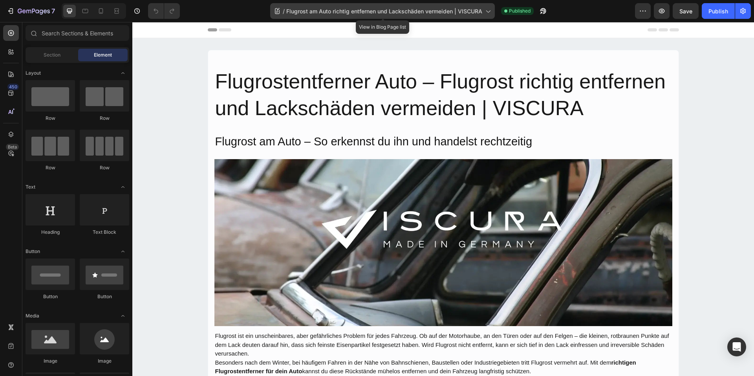
click at [481, 9] on span "Flugrost am Auto richtig entfernen und Lackschäden vermeiden | VISCURA" at bounding box center [384, 11] width 196 height 8
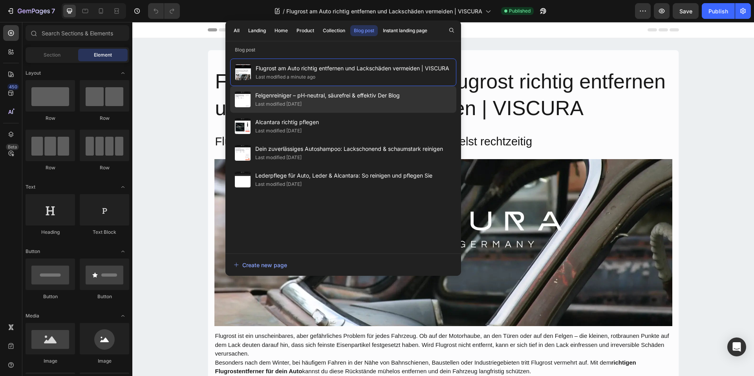
click at [310, 91] on span "Felgenreiniger – pH-neutral, säurefrei & effektiv Der Blog" at bounding box center [327, 95] width 145 height 9
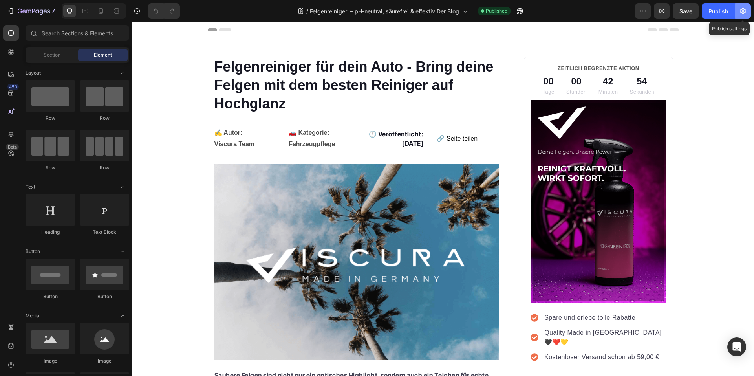
click at [739, 7] on button "button" at bounding box center [744, 11] width 16 height 16
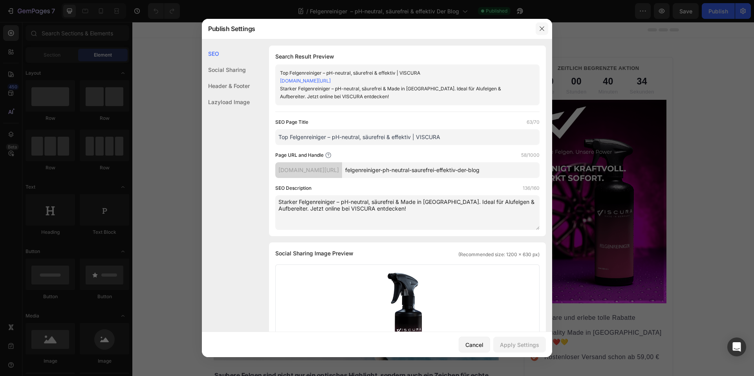
click at [543, 28] on icon "button" at bounding box center [542, 29] width 6 height 6
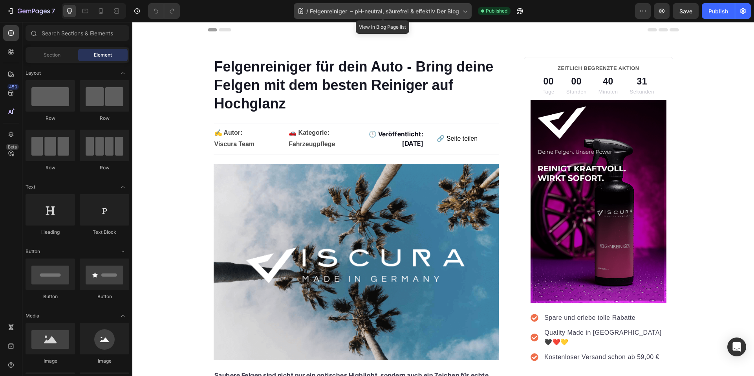
click at [381, 16] on div "/ Felgenreiniger – pH-neutral, säurefrei & effektiv Der Blog" at bounding box center [383, 11] width 178 height 16
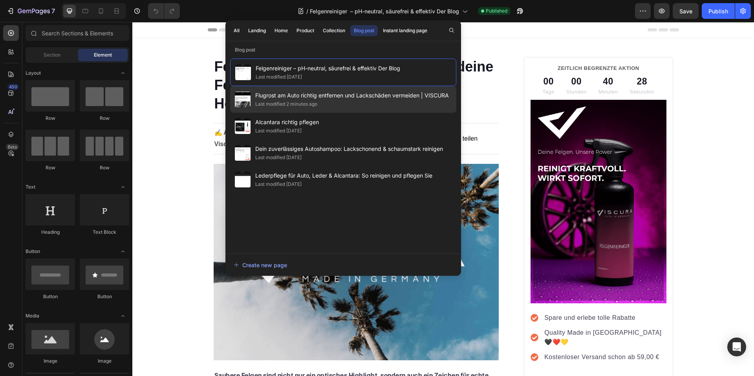
click at [327, 105] on div "Last modified 2 minutes ago" at bounding box center [352, 104] width 194 height 8
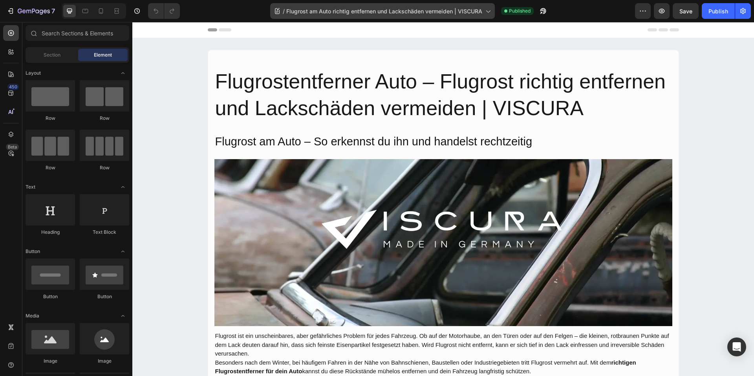
click at [390, 18] on div "/ Flugrost am Auto richtig entfernen und Lackschäden vermeiden | VISCURA" at bounding box center [382, 11] width 225 height 19
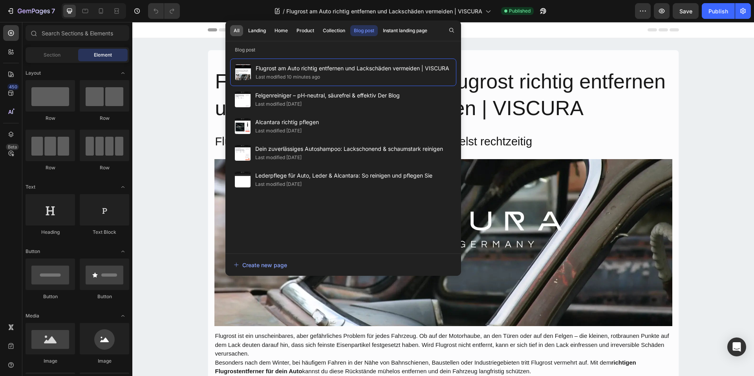
click at [245, 31] on button "All" at bounding box center [257, 30] width 25 height 11
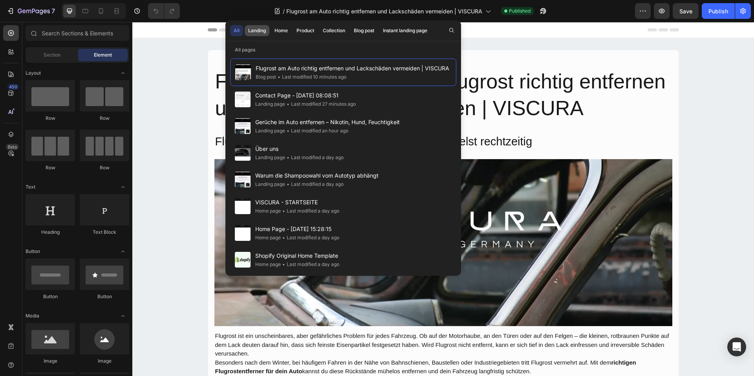
click at [256, 28] on div "Landing" at bounding box center [257, 30] width 18 height 7
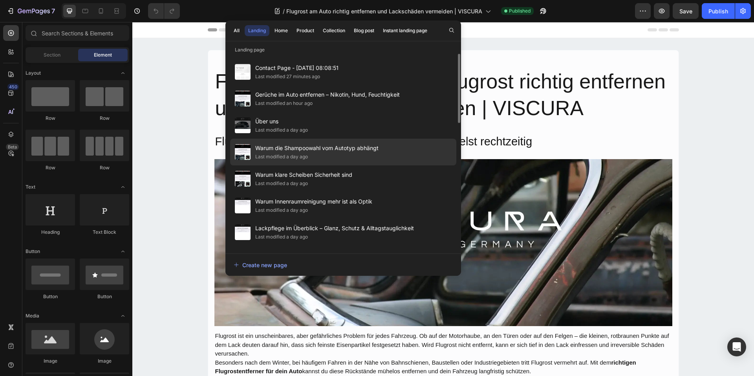
scroll to position [79, 0]
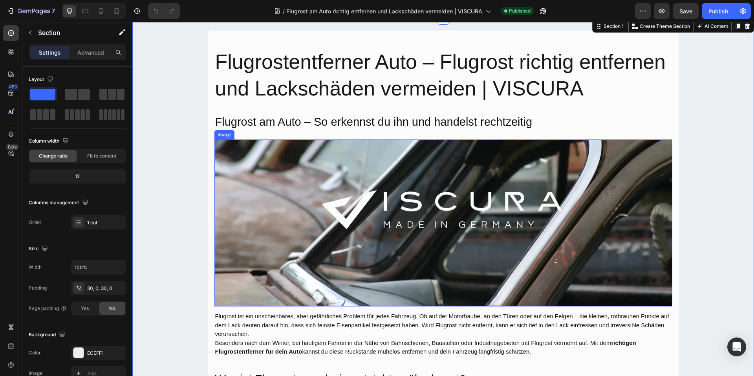
scroll to position [0, 0]
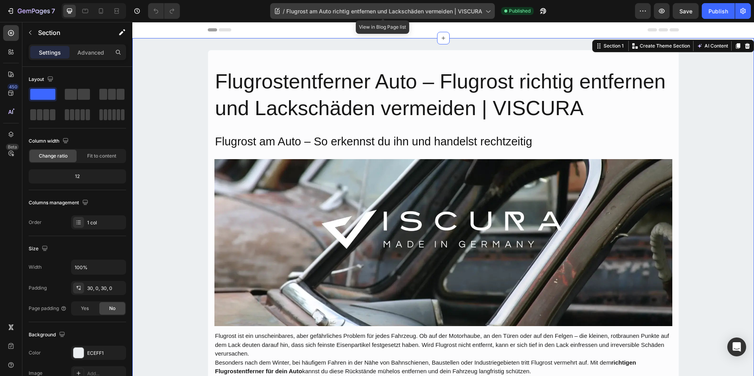
click at [444, 15] on span "Flugrost am Auto richtig entfernen und Lackschäden vermeiden | VISCURA" at bounding box center [384, 11] width 196 height 8
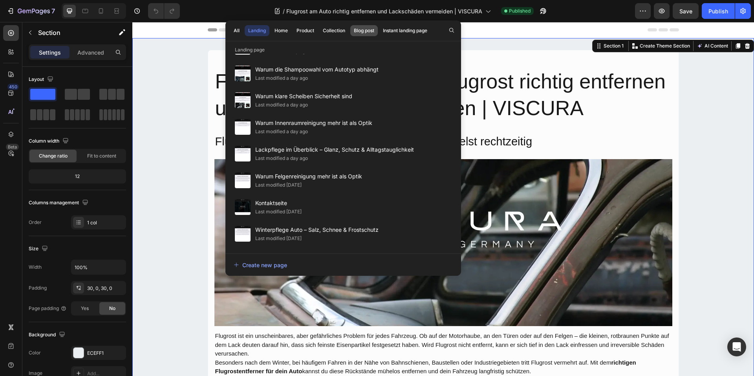
click at [368, 31] on div "Blog post" at bounding box center [364, 30] width 20 height 7
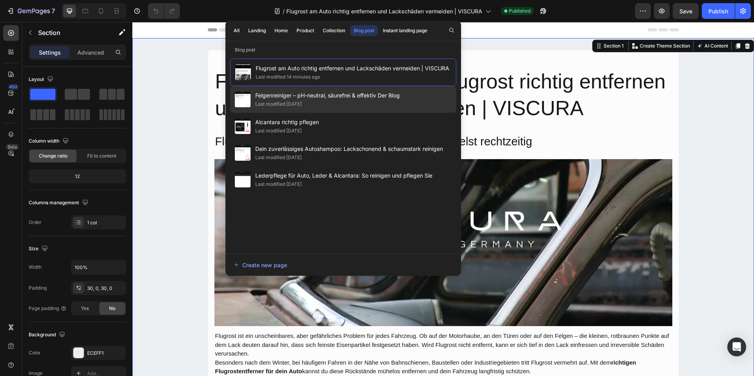
click at [317, 103] on div "Last modified [DATE]" at bounding box center [327, 104] width 145 height 8
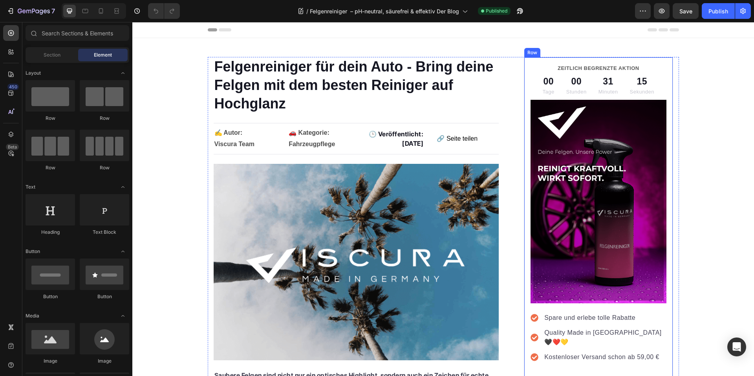
click at [525, 61] on div "ZEITLICH BEGRENZTE AKTION Text block 00 Tage 00 Stunden 31 Minuten 15 Sekunden …" at bounding box center [598, 237] width 149 height 361
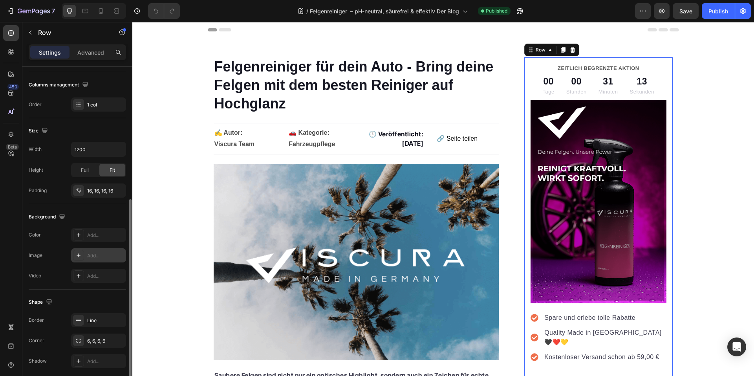
scroll to position [148, 0]
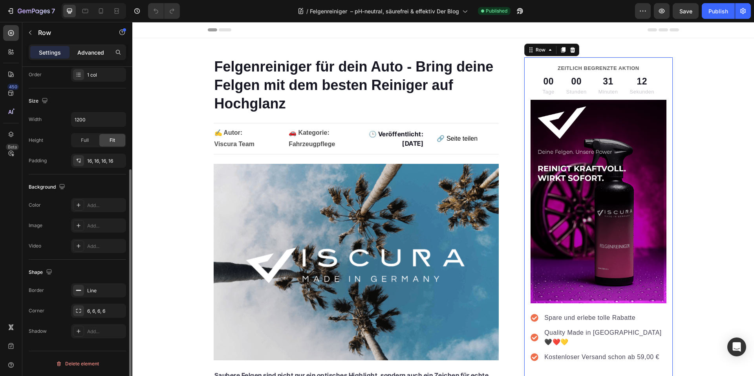
click at [89, 53] on p "Advanced" at bounding box center [90, 52] width 27 height 8
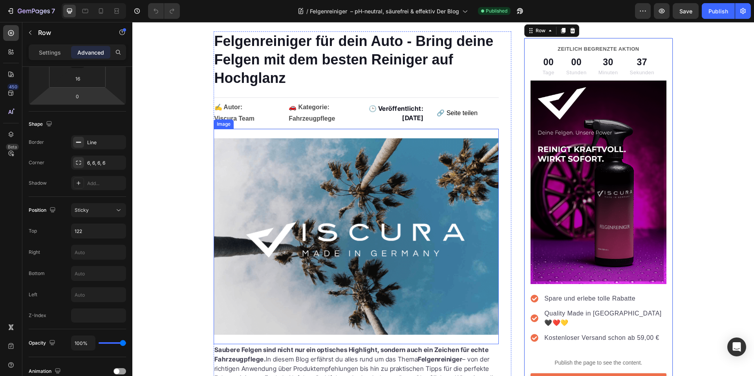
scroll to position [0, 0]
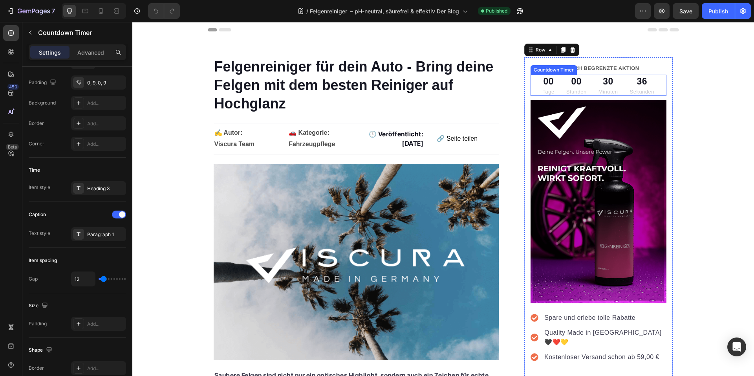
click at [630, 90] on p "Sekunden" at bounding box center [642, 92] width 25 height 8
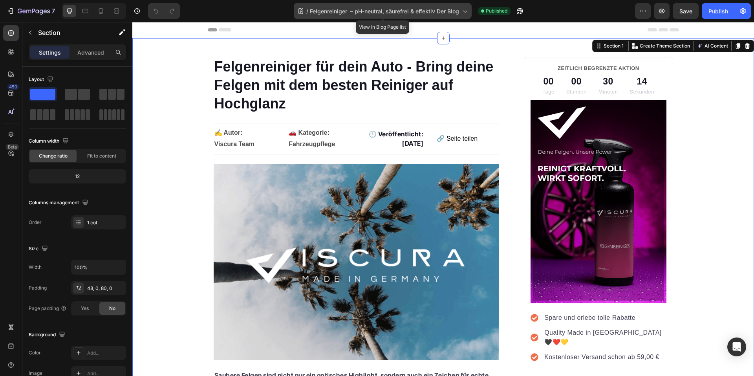
click at [429, 4] on div "/ Felgenreiniger – pH-neutral, säurefrei & effektiv Der Blog" at bounding box center [383, 11] width 178 height 16
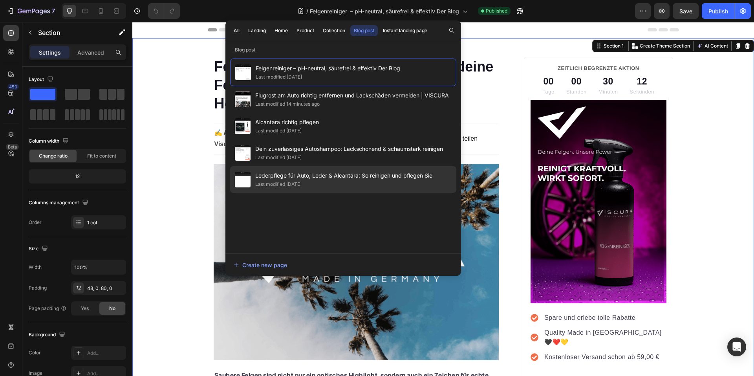
click at [302, 182] on div "Last modified [DATE]" at bounding box center [278, 184] width 46 height 8
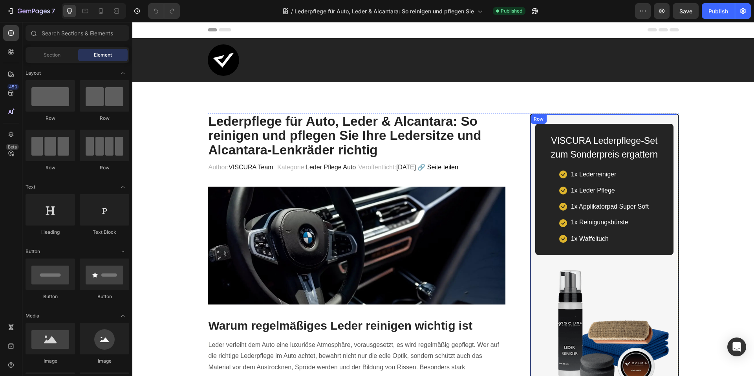
click at [544, 119] on div "VISCURA Lederpflege-Set zum Sonderpreis ergattern Heading Icon 1x Lederreiniger…" at bounding box center [604, 309] width 149 height 391
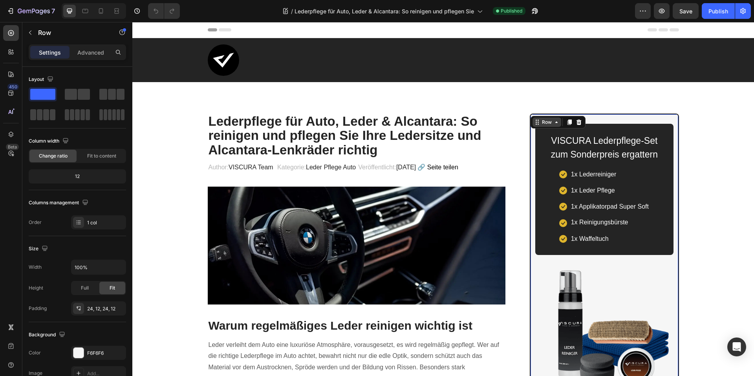
click at [541, 119] on div "Row" at bounding box center [547, 122] width 13 height 7
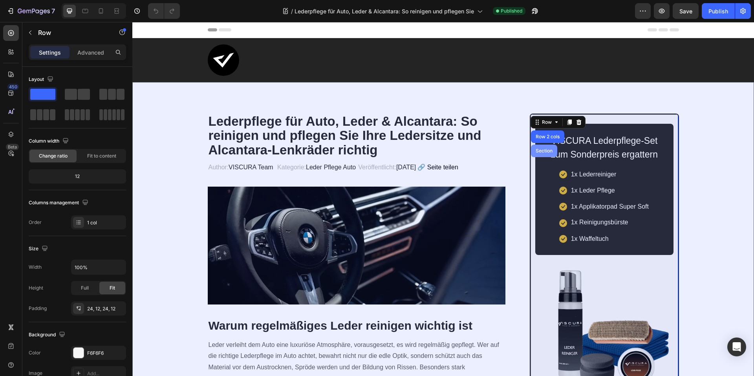
click at [540, 145] on div "Section" at bounding box center [544, 151] width 26 height 13
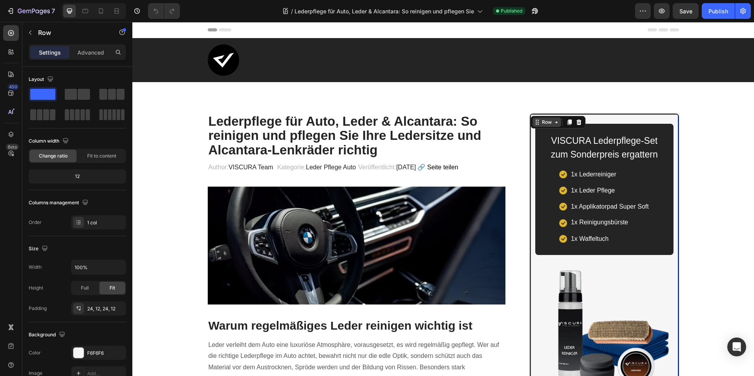
click at [536, 118] on div "Row" at bounding box center [547, 121] width 29 height 9
click at [541, 121] on div "Row" at bounding box center [547, 122] width 13 height 7
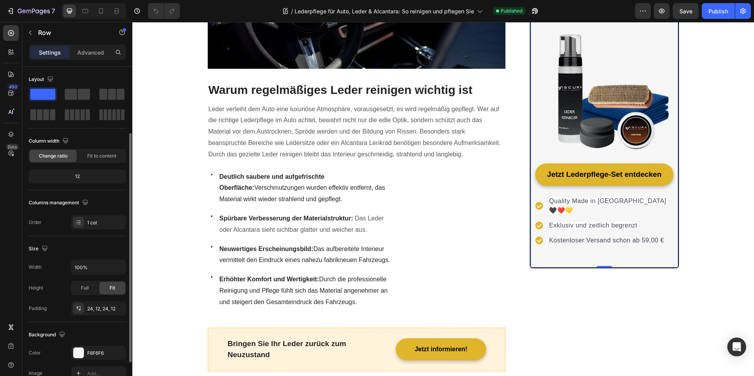
scroll to position [39, 0]
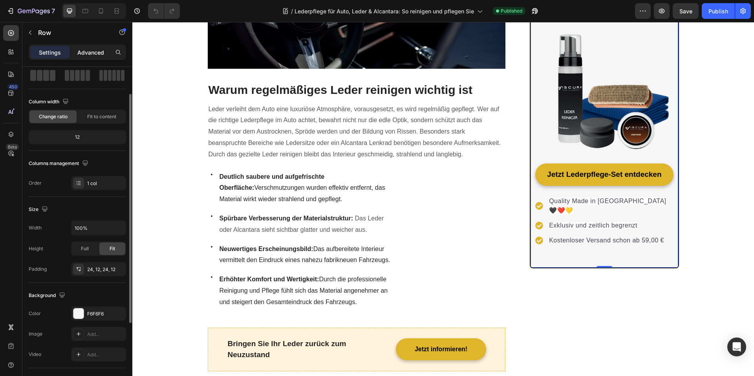
click at [84, 48] on div "Advanced" at bounding box center [90, 52] width 39 height 13
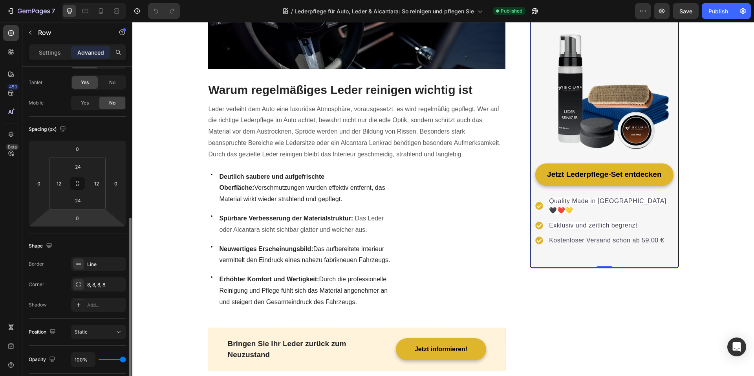
scroll to position [0, 0]
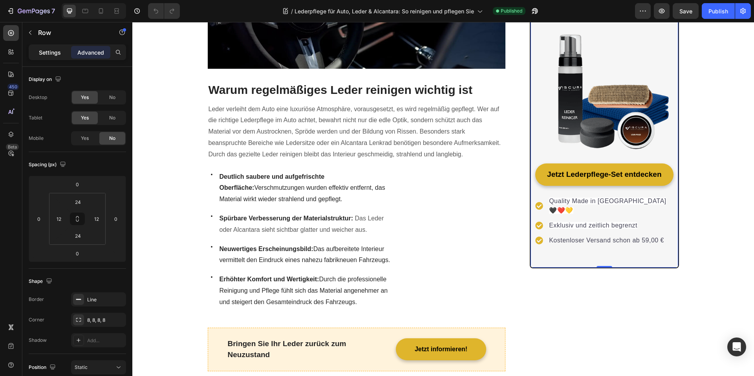
click at [56, 55] on p "Settings" at bounding box center [50, 52] width 22 height 8
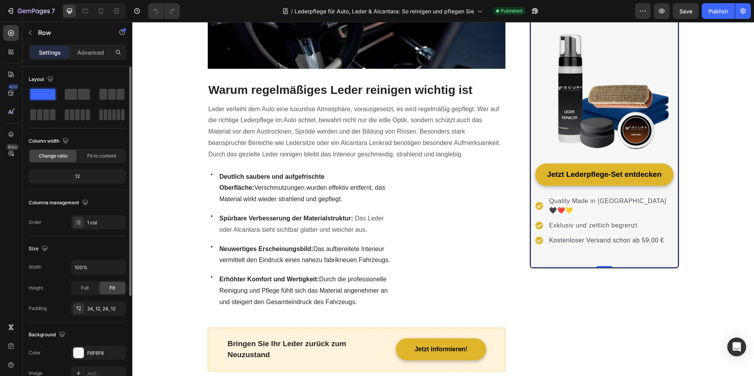
click at [52, 228] on div "Order 1 col" at bounding box center [77, 222] width 97 height 14
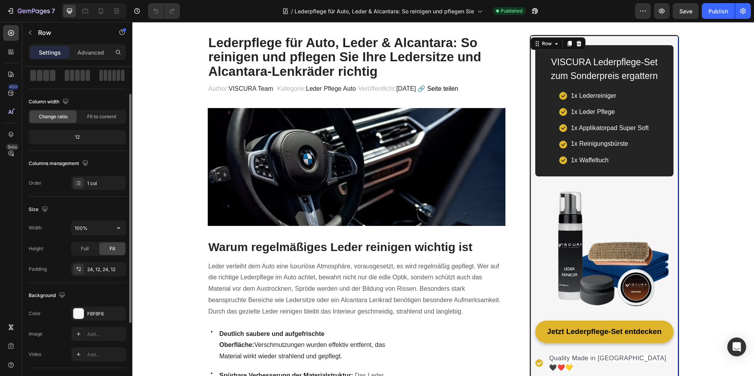
scroll to position [79, 0]
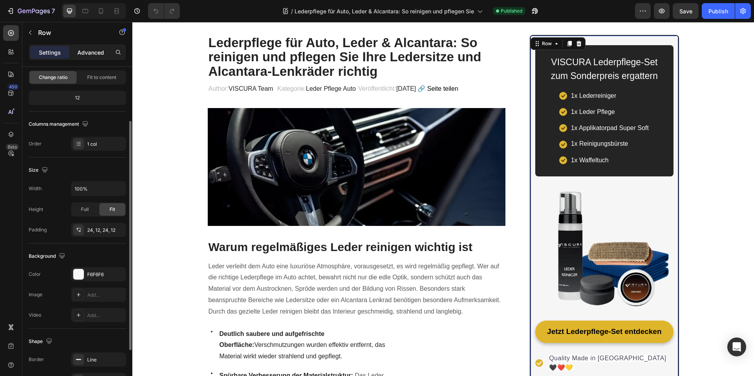
click at [82, 49] on p "Advanced" at bounding box center [90, 52] width 27 height 8
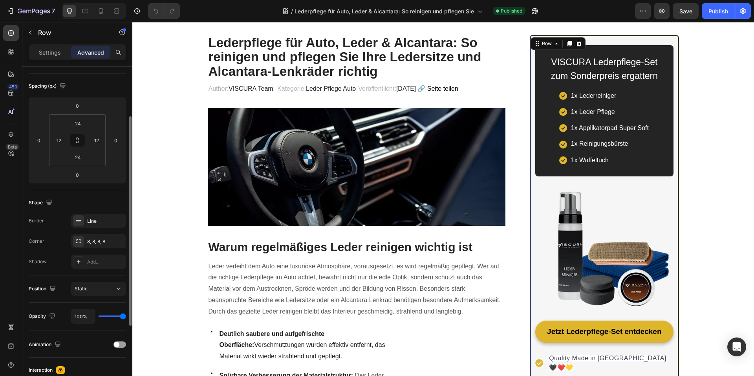
scroll to position [118, 0]
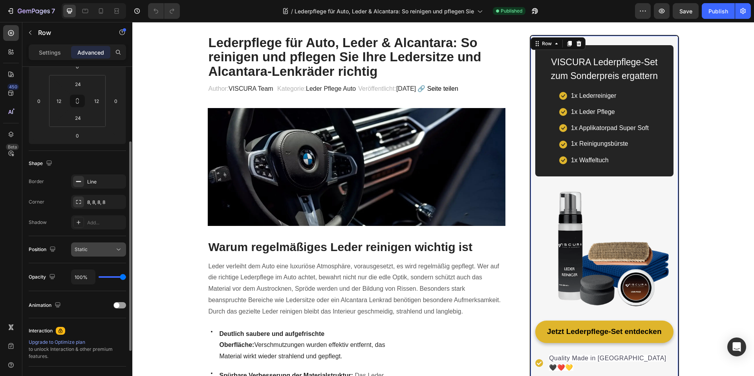
click at [107, 251] on div "Static" at bounding box center [95, 249] width 40 height 7
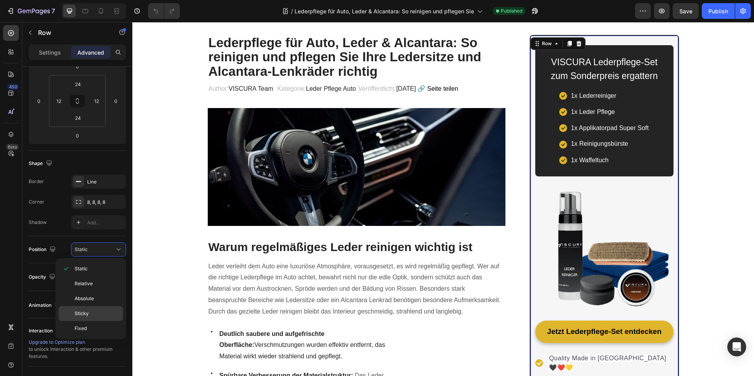
click at [86, 315] on span "Sticky" at bounding box center [82, 313] width 14 height 7
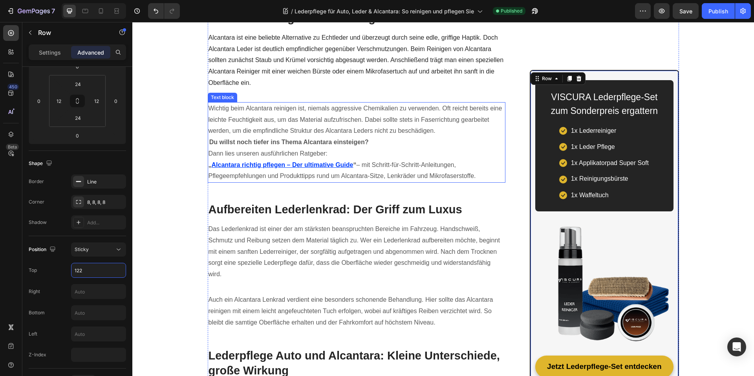
scroll to position [786, 0]
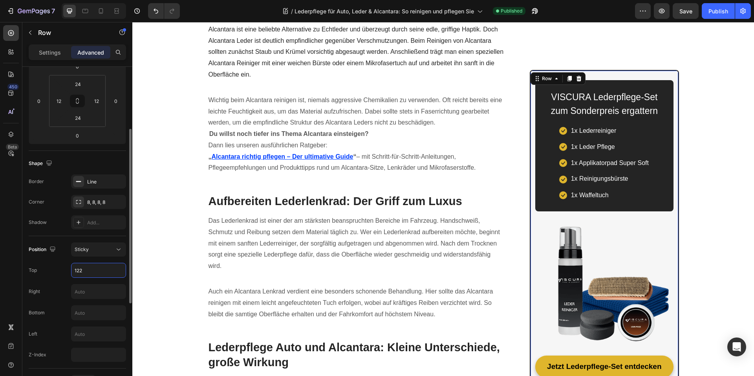
drag, startPoint x: 86, startPoint y: 270, endPoint x: 77, endPoint y: 272, distance: 9.2
click at [77, 272] on input "122" at bounding box center [99, 270] width 54 height 14
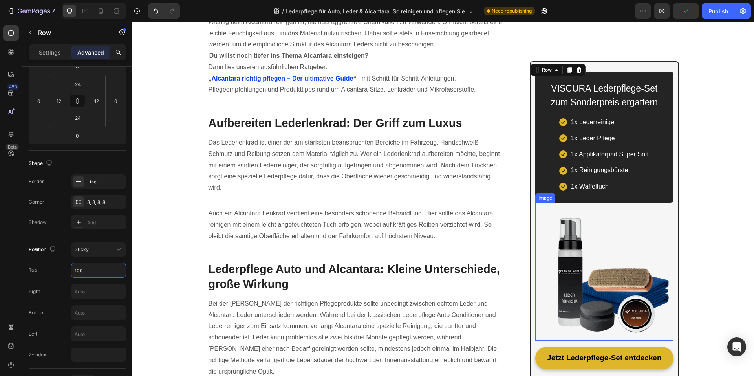
scroll to position [864, 0]
drag, startPoint x: 47, startPoint y: 271, endPoint x: 42, endPoint y: 271, distance: 5.1
click at [42, 271] on div "Top 100" at bounding box center [77, 270] width 97 height 15
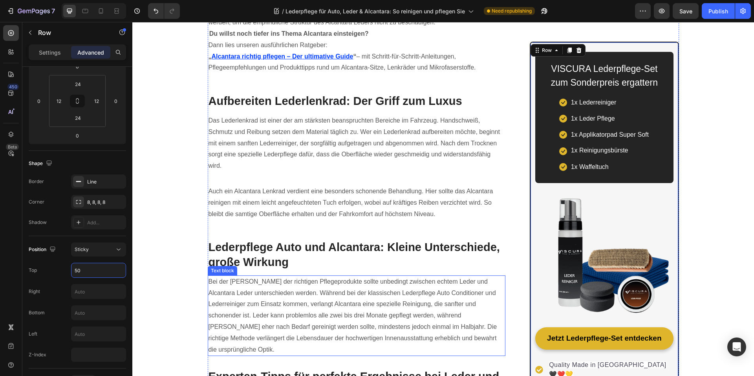
scroll to position [904, 0]
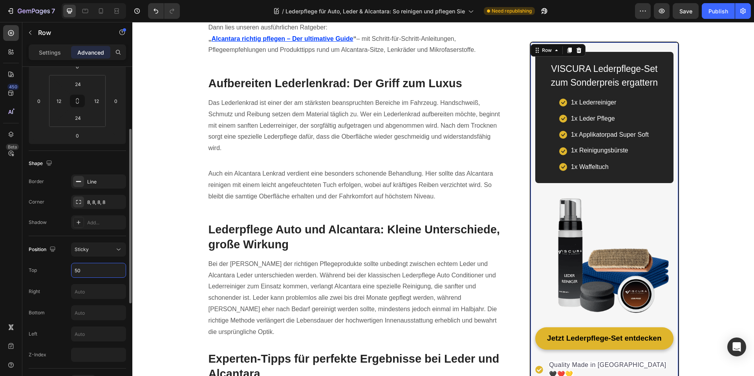
drag, startPoint x: 90, startPoint y: 270, endPoint x: 58, endPoint y: 269, distance: 32.6
click at [60, 269] on div "Top 50" at bounding box center [77, 270] width 97 height 15
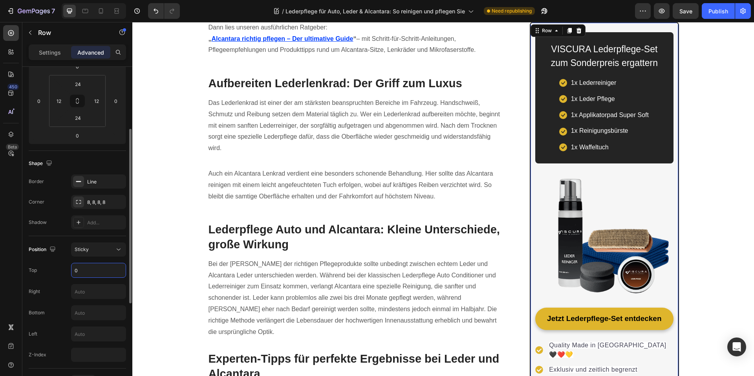
click at [56, 262] on div "Position Sticky Top 0 Right Bottom Left Z-Index" at bounding box center [77, 301] width 97 height 119
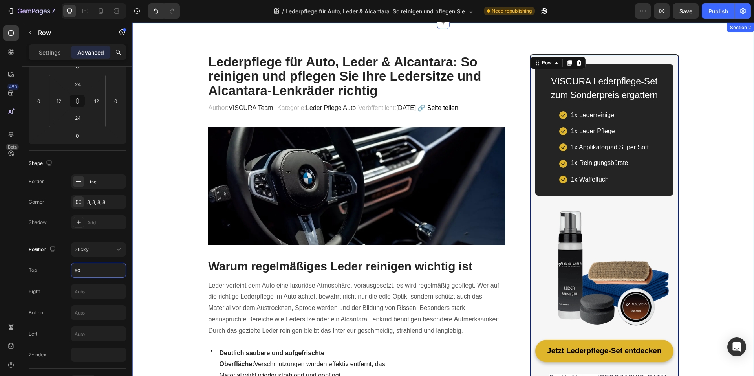
scroll to position [0, 0]
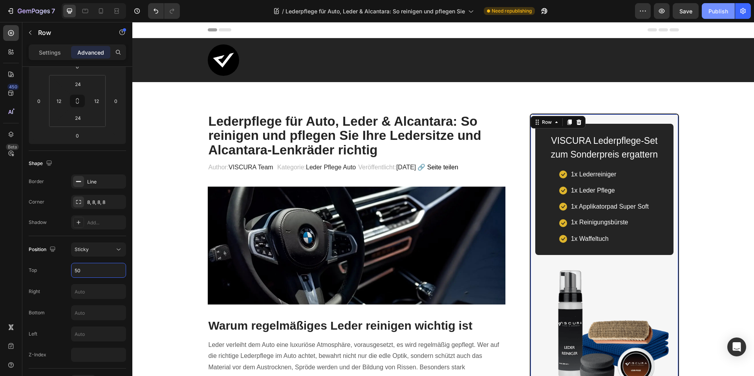
type input "50"
click at [714, 6] on button "Publish" at bounding box center [718, 11] width 33 height 16
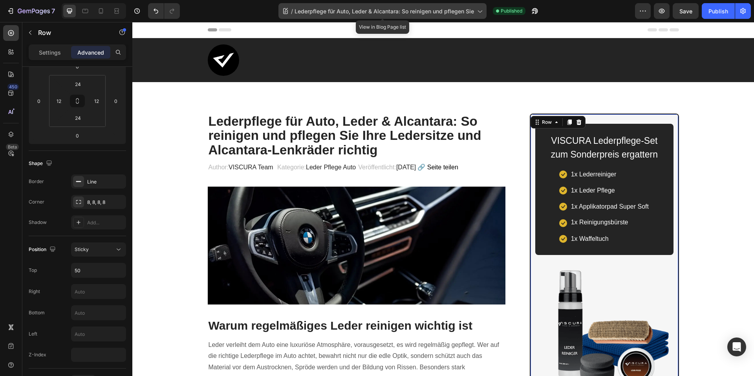
click at [431, 10] on span "Lederpflege für Auto, Leder & Alcantara: So reinigen und pflegen Sie" at bounding box center [385, 11] width 180 height 8
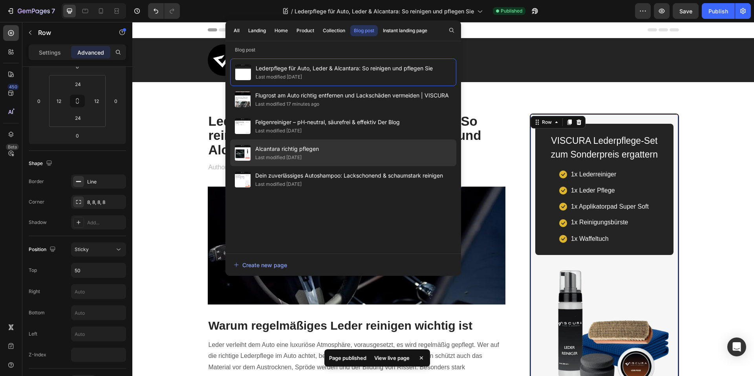
click at [302, 155] on div "Last modified [DATE]" at bounding box center [278, 158] width 46 height 8
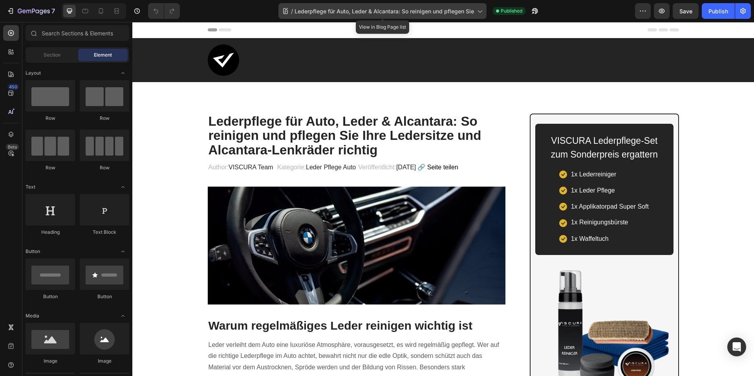
click at [467, 9] on span "Lederpflege für Auto, Leder & Alcantara: So reinigen und pflegen Sie" at bounding box center [385, 11] width 180 height 8
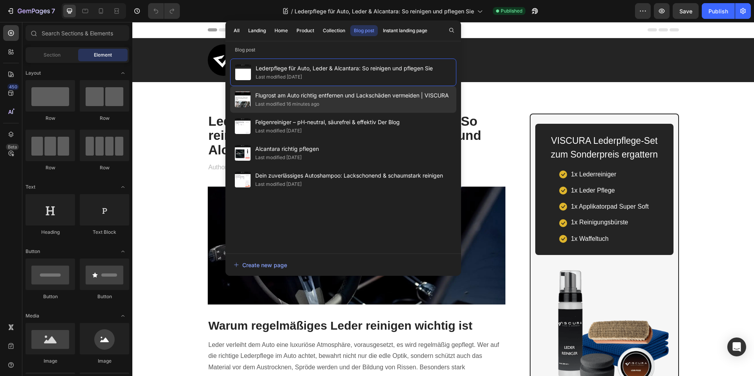
click at [318, 104] on div "Last modified 16 minutes ago" at bounding box center [287, 104] width 64 height 8
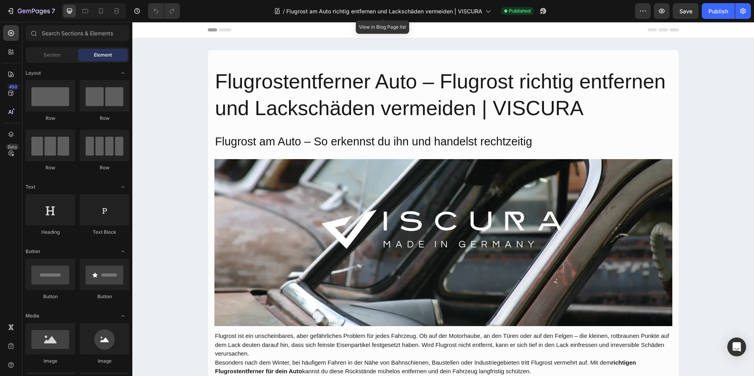
click at [400, 15] on span "Flugrost am Auto richtig entfernen und Lackschäden vermeiden | VISCURA" at bounding box center [384, 11] width 196 height 8
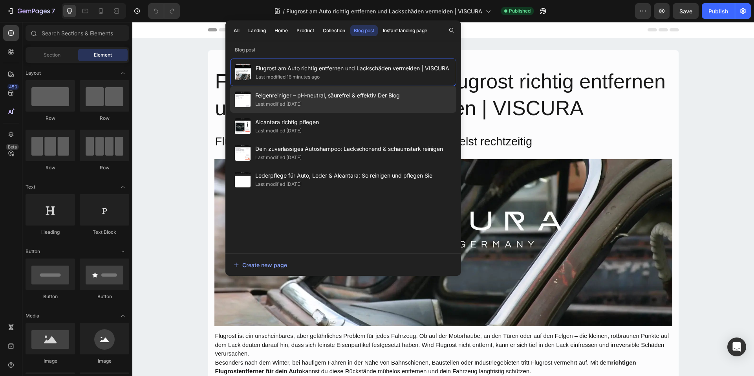
click at [301, 105] on div "Last modified [DATE]" at bounding box center [278, 104] width 46 height 8
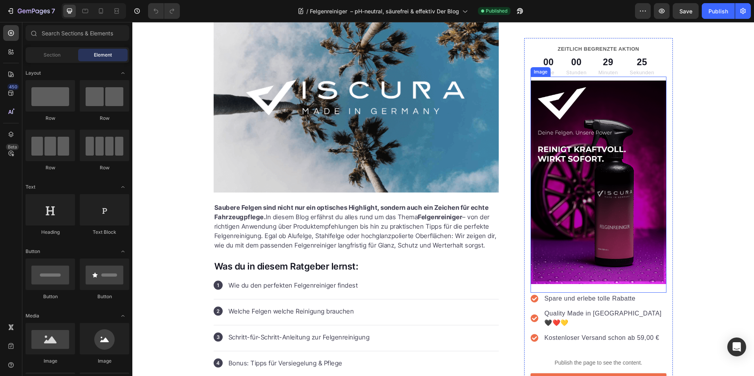
scroll to position [118, 0]
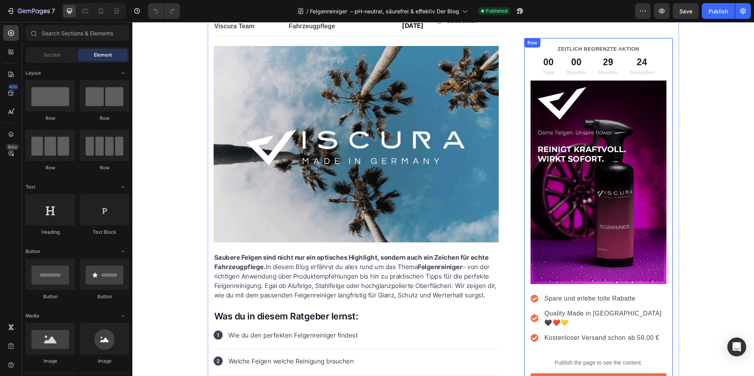
click at [526, 43] on div "Row" at bounding box center [532, 42] width 13 height 7
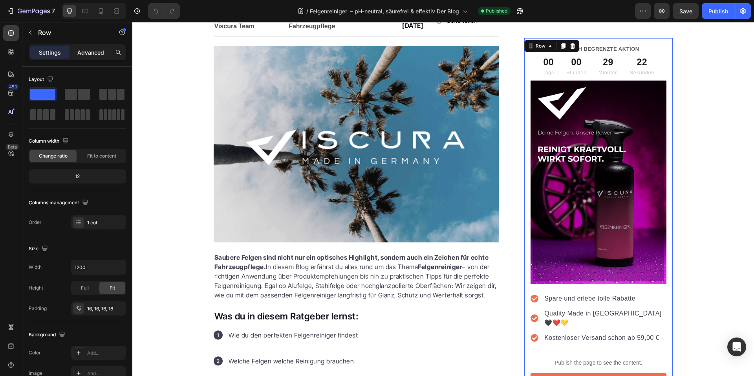
click at [87, 54] on p "Advanced" at bounding box center [90, 52] width 27 height 8
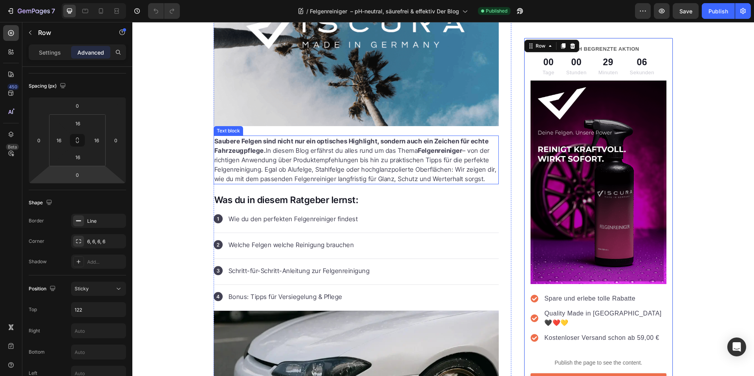
scroll to position [275, 0]
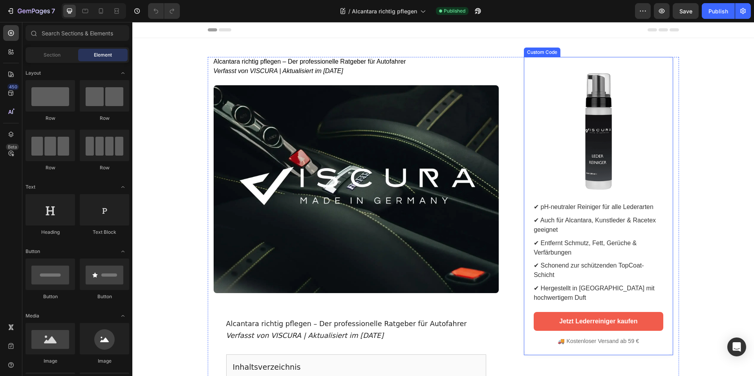
click at [545, 61] on div "✔︎ pH-neutraler Reiniger für alle Lederarten ✔︎ Auch für Alcantara, Kunstleder …" at bounding box center [598, 206] width 149 height 298
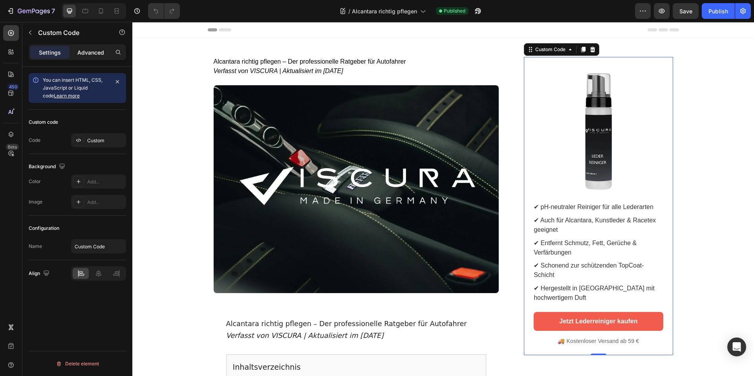
click at [92, 55] on p "Advanced" at bounding box center [90, 52] width 27 height 8
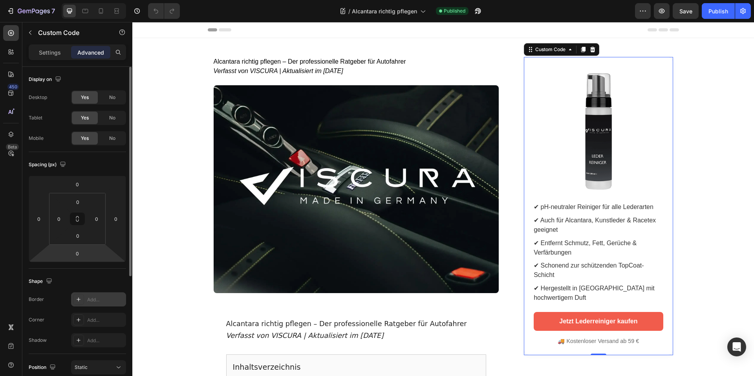
scroll to position [39, 0]
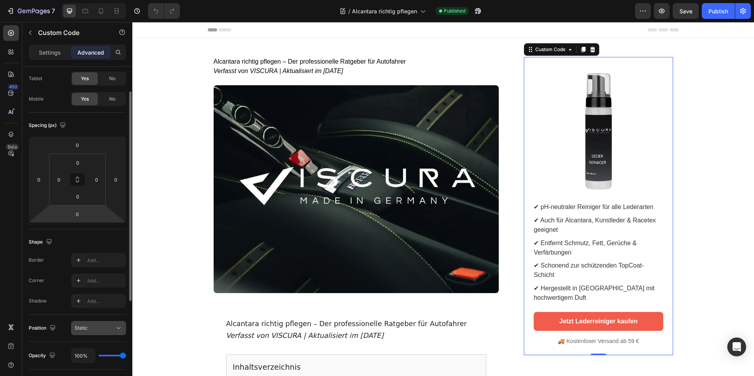
click at [95, 330] on div "Static" at bounding box center [95, 328] width 40 height 7
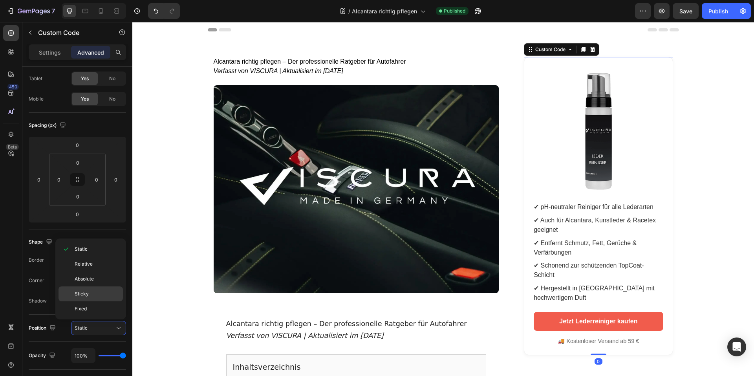
click at [84, 301] on div "Sticky" at bounding box center [91, 308] width 64 height 15
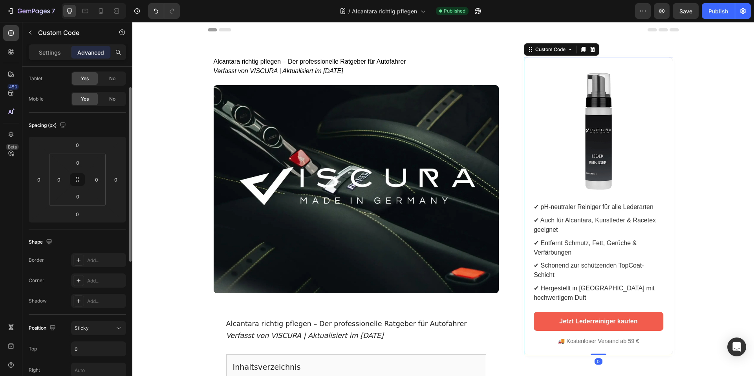
scroll to position [157, 0]
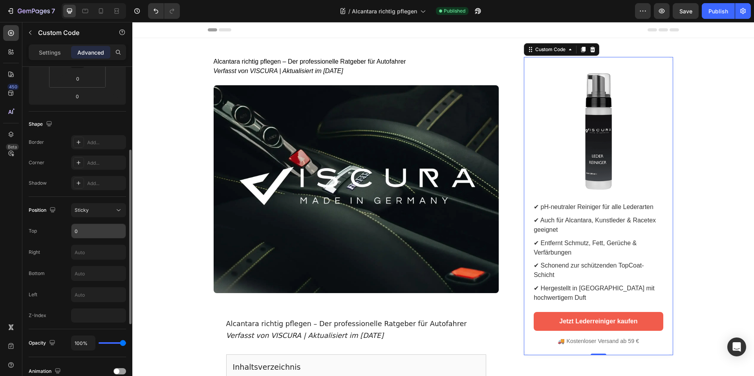
click at [88, 229] on input "0" at bounding box center [99, 231] width 54 height 14
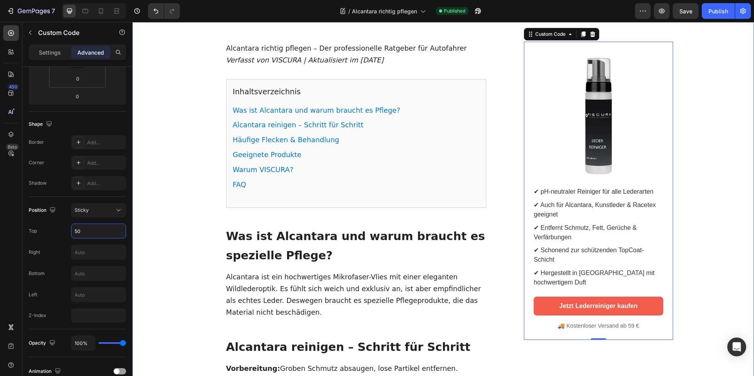
scroll to position [432, 0]
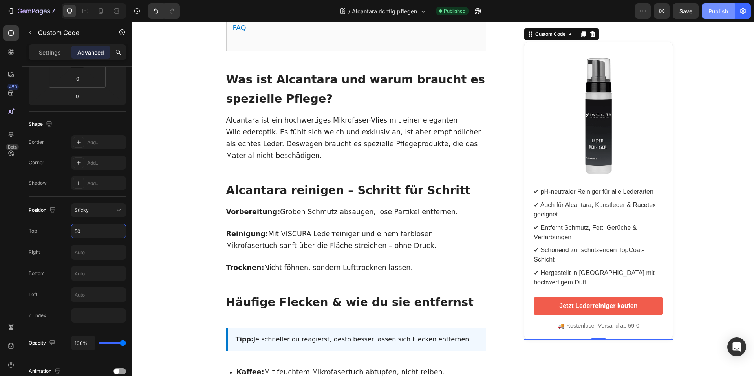
type input "50"
click at [711, 14] on div "Publish" at bounding box center [719, 11] width 20 height 8
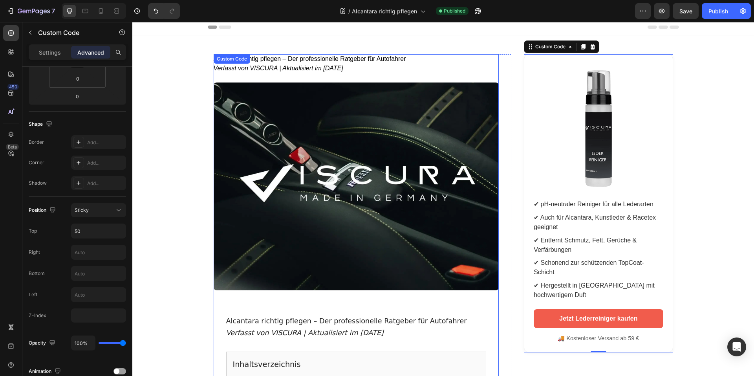
scroll to position [0, 0]
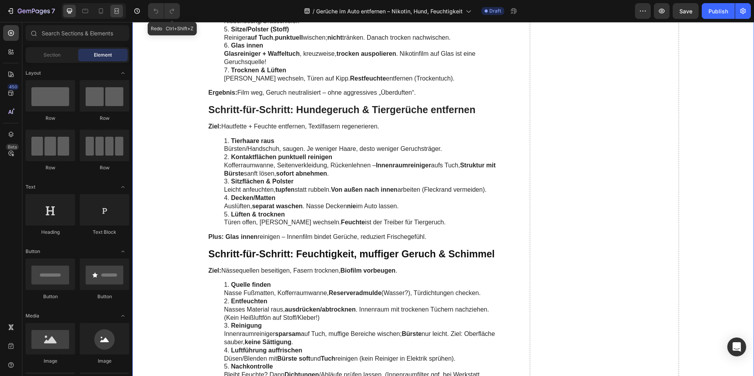
scroll to position [1572, 0]
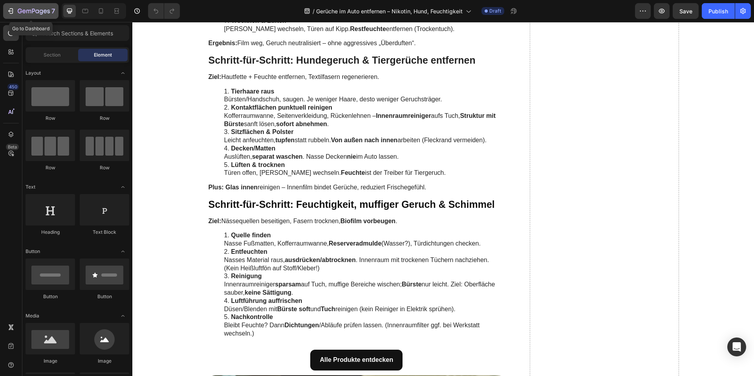
click at [37, 12] on icon "button" at bounding box center [34, 11] width 32 height 7
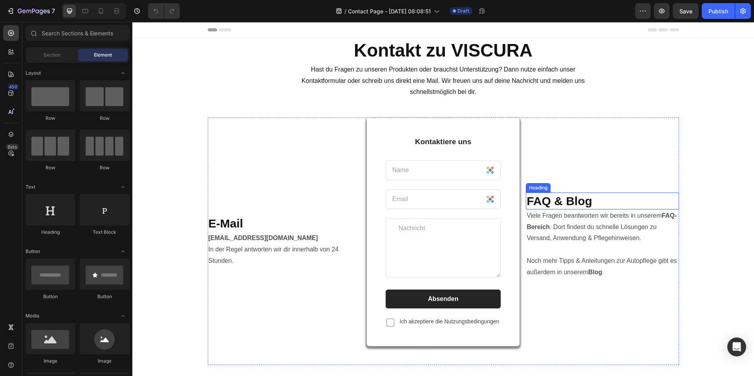
click at [605, 206] on h2 "FAQ & Blog" at bounding box center [602, 201] width 153 height 17
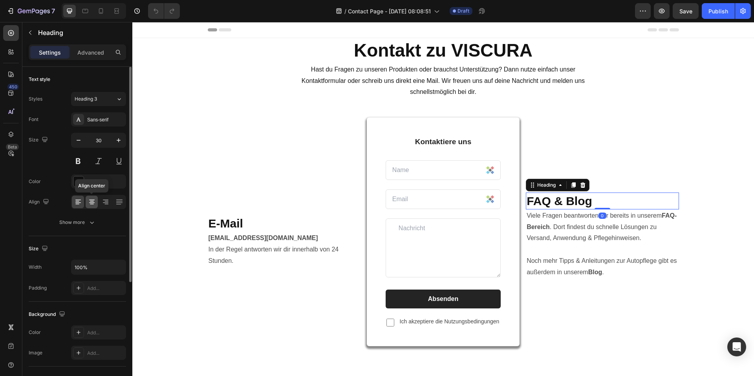
click at [96, 198] on div at bounding box center [92, 202] width 12 height 13
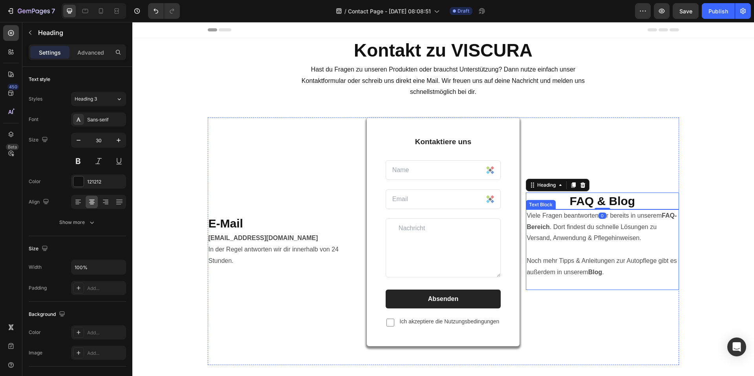
click at [598, 232] on p "Viele Fragen beantworten wir bereits in unserem FAQ-Bereich . Dort findest du s…" at bounding box center [602, 249] width 151 height 79
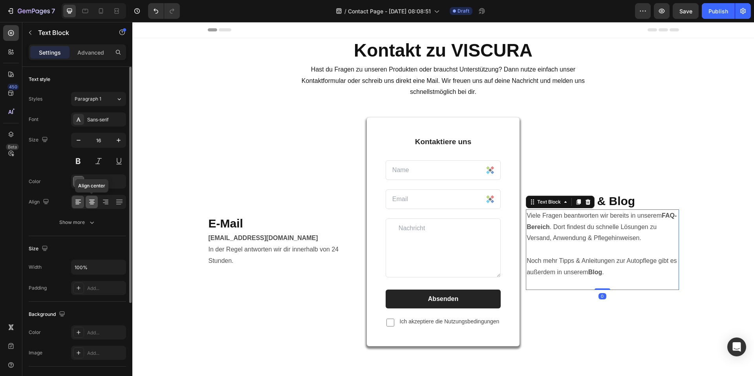
click at [91, 200] on icon at bounding box center [92, 200] width 6 height 1
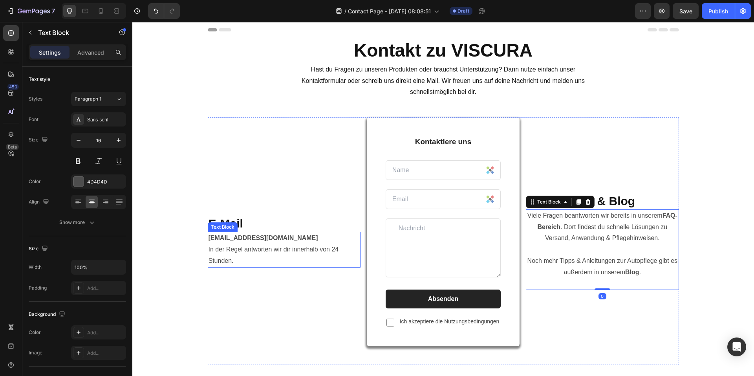
click at [290, 250] on p "[EMAIL_ADDRESS][DOMAIN_NAME] In der Regel antworten wir dir innerhalb von 24 St…" at bounding box center [284, 250] width 151 height 34
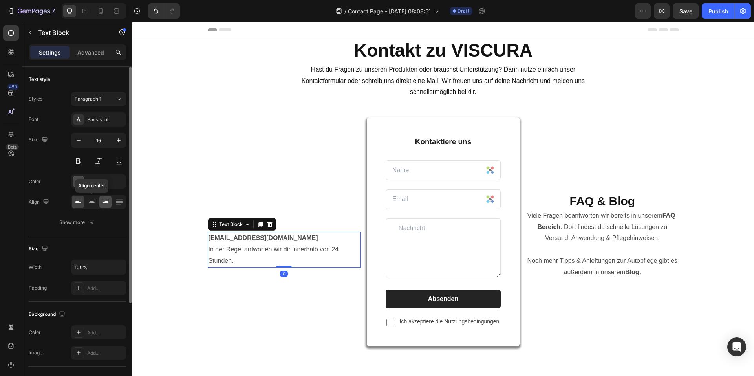
click at [89, 203] on icon at bounding box center [92, 202] width 6 height 1
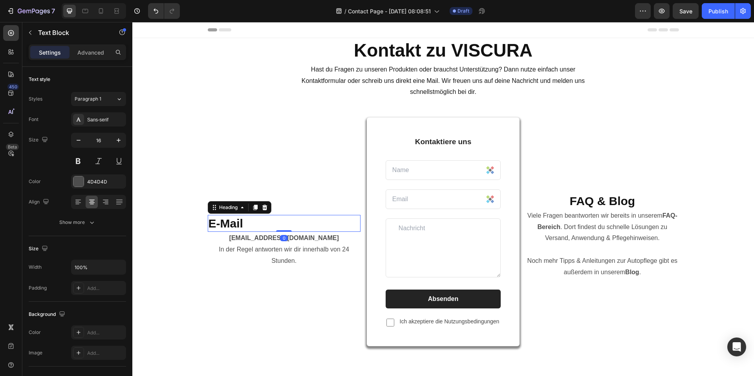
click at [338, 224] on h2 "E-Mail" at bounding box center [284, 223] width 153 height 17
click at [93, 200] on icon at bounding box center [92, 202] width 8 height 8
click at [598, 178] on div "FAQ & Blog Heading Viele Fragen beantworten wir bereits in unserem FAQ-Bereich …" at bounding box center [602, 241] width 153 height 248
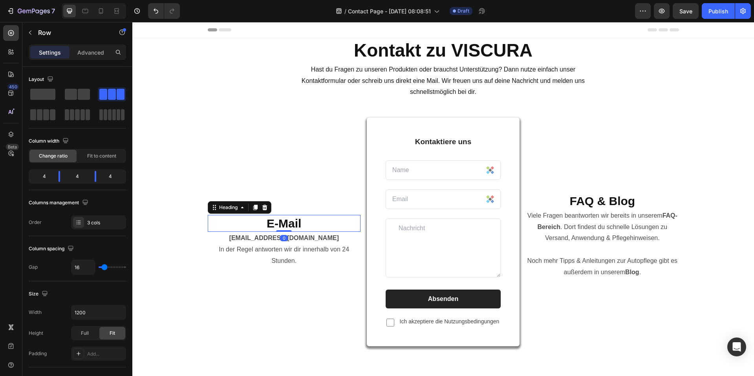
click at [246, 215] on h2 "E-Mail" at bounding box center [284, 223] width 153 height 17
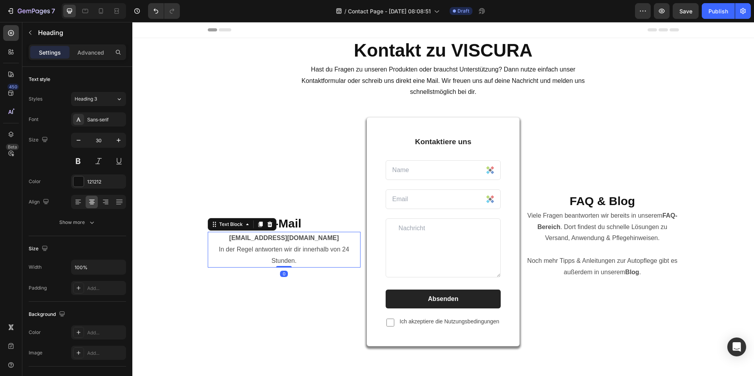
click at [216, 262] on p "[EMAIL_ADDRESS][DOMAIN_NAME] In der Regel antworten wir dir innerhalb von 24 St…" at bounding box center [284, 250] width 151 height 34
click at [310, 224] on h2 "E-Mail" at bounding box center [284, 223] width 153 height 17
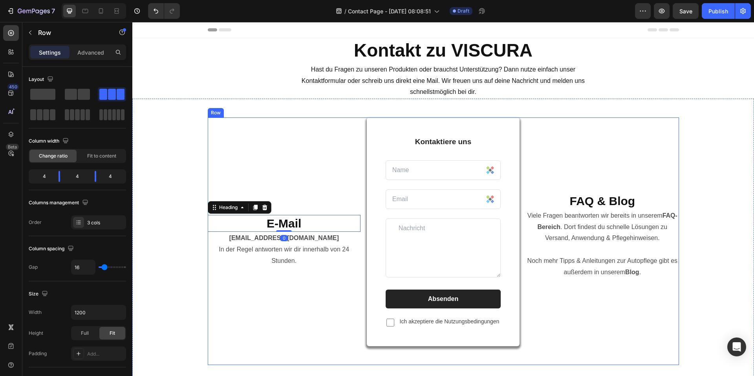
click at [316, 162] on div "E-Mail Heading 0 info@viscuragermany.de In der Regel antworten wir dir innerhal…" at bounding box center [284, 241] width 153 height 248
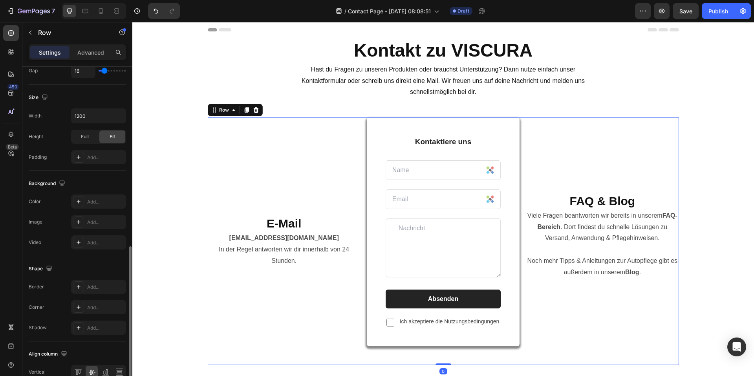
scroll to position [237, 0]
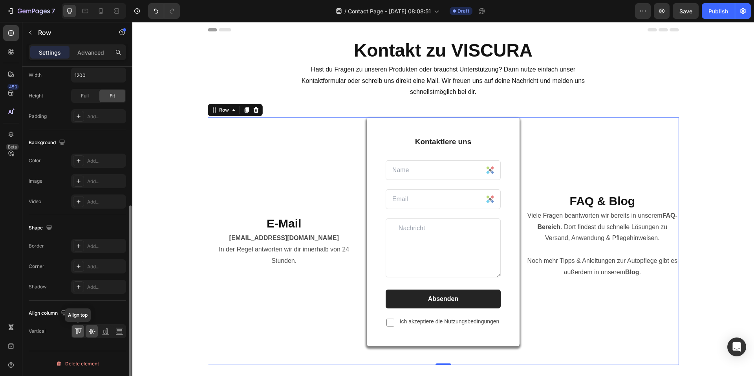
click at [79, 332] on icon at bounding box center [78, 331] width 8 height 8
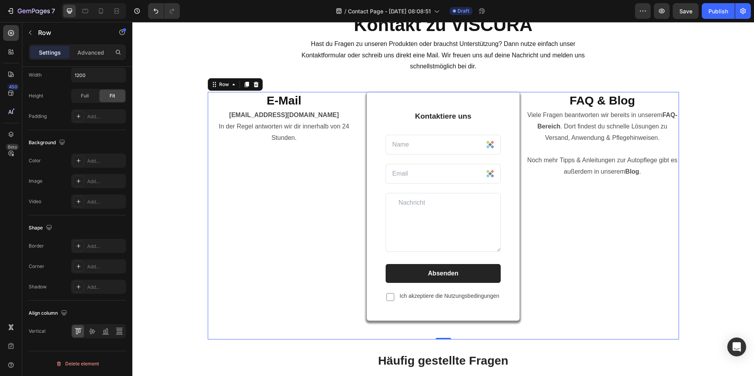
scroll to position [39, 0]
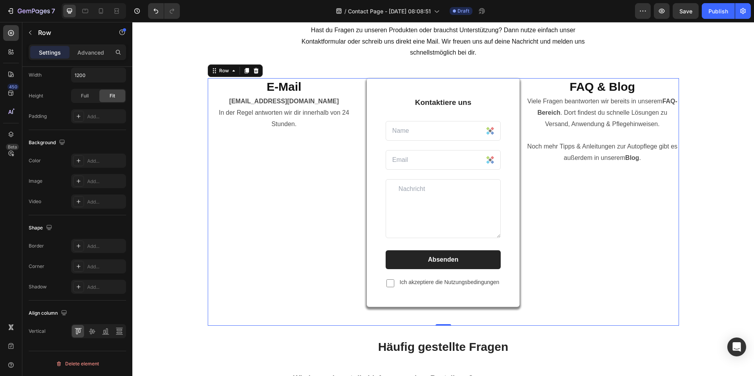
click at [359, 181] on div "E-Mail Heading info@viscuragermany.de In der Regel antworten wir dir innerhalb …" at bounding box center [444, 202] width 472 height 248
click at [302, 187] on div "E-Mail Heading info@viscuragermany.de In der Regel antworten wir dir innerhalb …" at bounding box center [284, 202] width 153 height 248
click at [208, 185] on div "E-Mail Heading info@viscuragermany.de In der Regel antworten wir dir innerhalb …" at bounding box center [284, 202] width 153 height 248
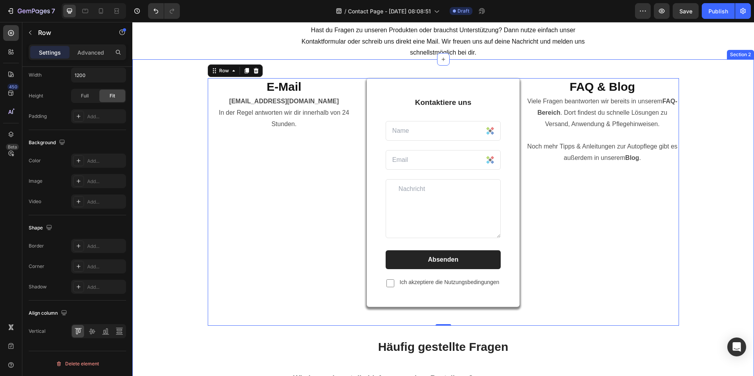
click at [173, 187] on div "E-Mail Heading info@viscuragermany.de In der Regel antworten wir dir innerhalb …" at bounding box center [443, 318] width 610 height 481
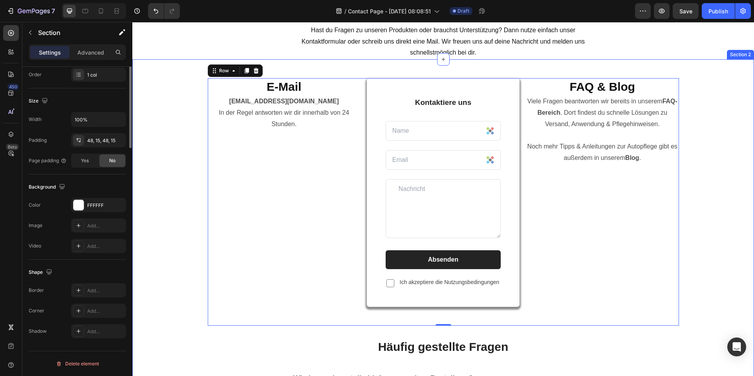
scroll to position [0, 0]
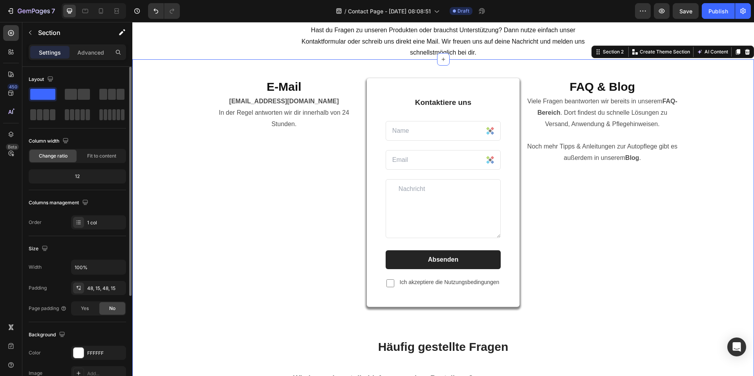
click at [213, 193] on div "E-Mail Heading info@viscuragermany.de In der Regel antworten wir dir innerhalb …" at bounding box center [284, 202] width 153 height 248
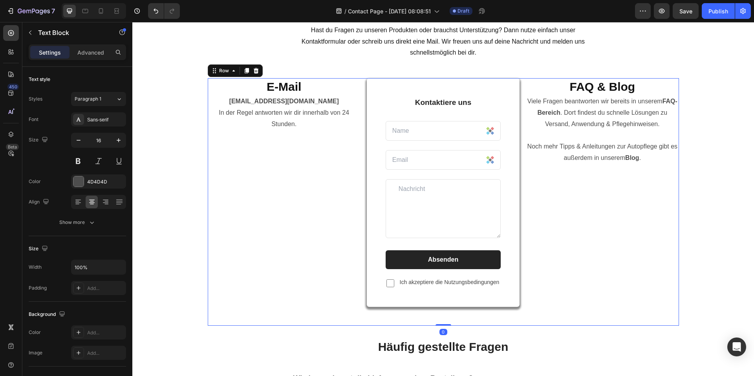
click at [306, 121] on p "[EMAIL_ADDRESS][DOMAIN_NAME] In der Regel antworten wir dir innerhalb von 24 St…" at bounding box center [284, 113] width 151 height 34
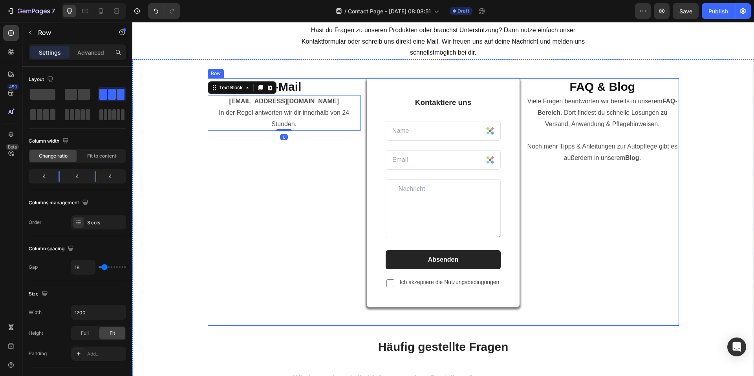
click at [296, 136] on div "E-Mail Heading info@viscuragermany.de In der Regel antworten wir dir innerhalb …" at bounding box center [284, 202] width 153 height 248
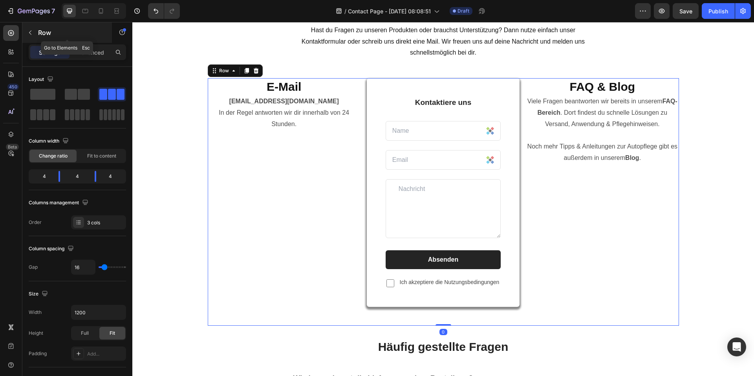
click at [31, 37] on button "button" at bounding box center [30, 32] width 13 height 13
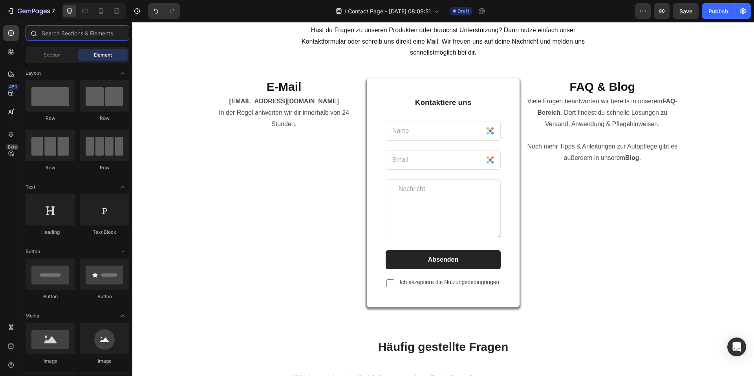
click at [70, 38] on input "text" at bounding box center [78, 33] width 104 height 16
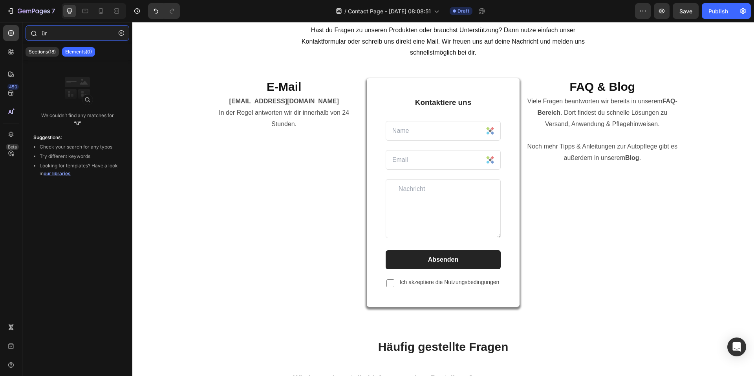
type input "ü"
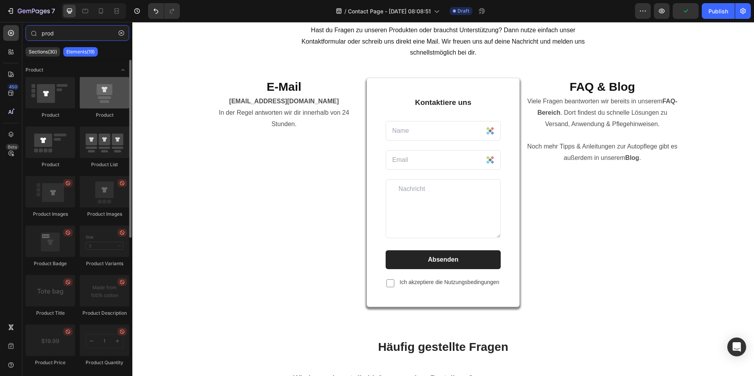
type input "prod"
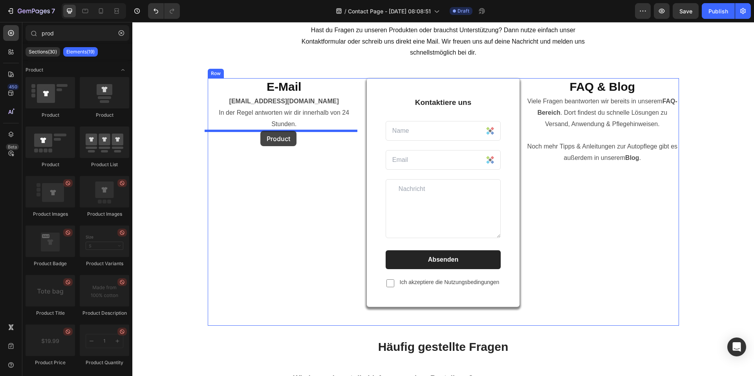
drag, startPoint x: 228, startPoint y: 124, endPoint x: 261, endPoint y: 131, distance: 33.8
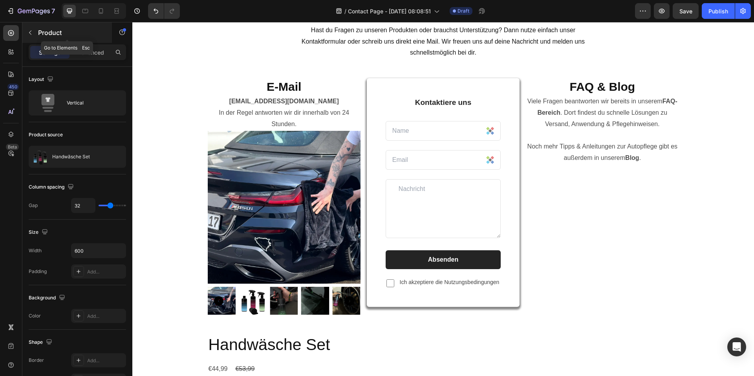
click at [29, 33] on icon "button" at bounding box center [30, 33] width 2 height 4
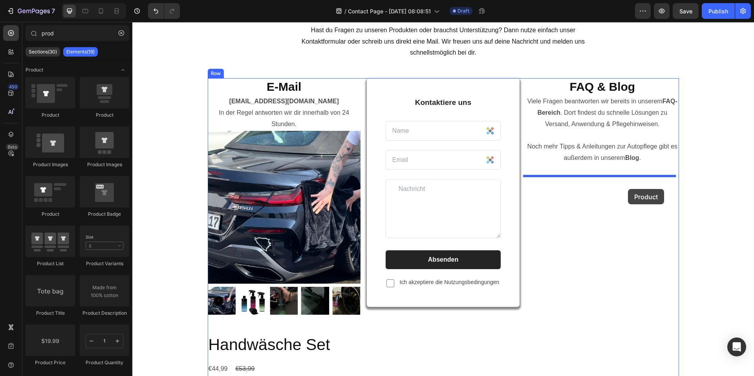
drag, startPoint x: 242, startPoint y: 117, endPoint x: 628, endPoint y: 189, distance: 393.0
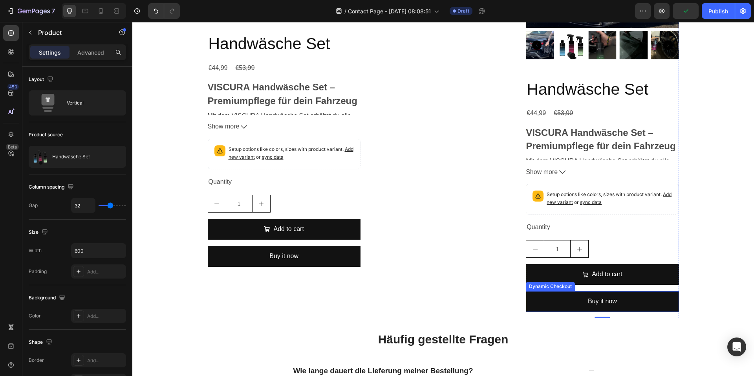
scroll to position [275, 0]
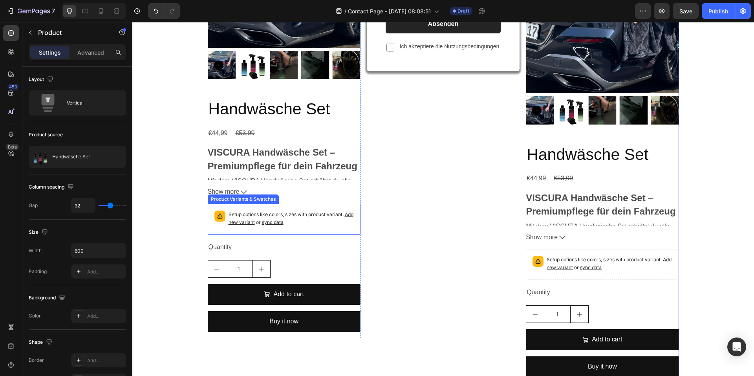
click at [318, 227] on div "Setup options like colors, sizes with product variant. Add new variant or sync …" at bounding box center [291, 219] width 125 height 17
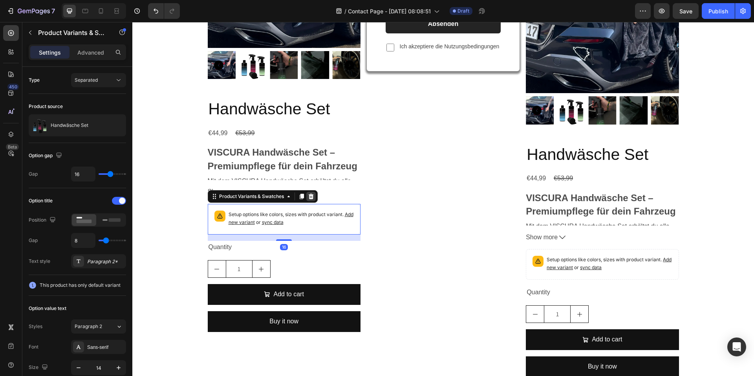
click at [308, 195] on icon at bounding box center [310, 197] width 5 height 6
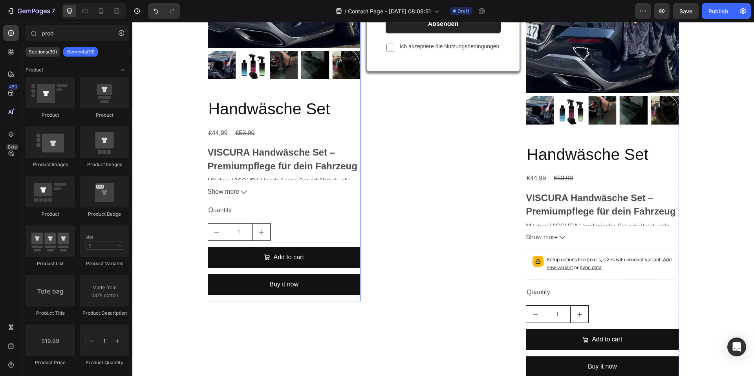
click at [296, 199] on div "Handwäsche Set Product Title €44,99 Product Price Product Price €53,99 Product …" at bounding box center [284, 199] width 153 height 203
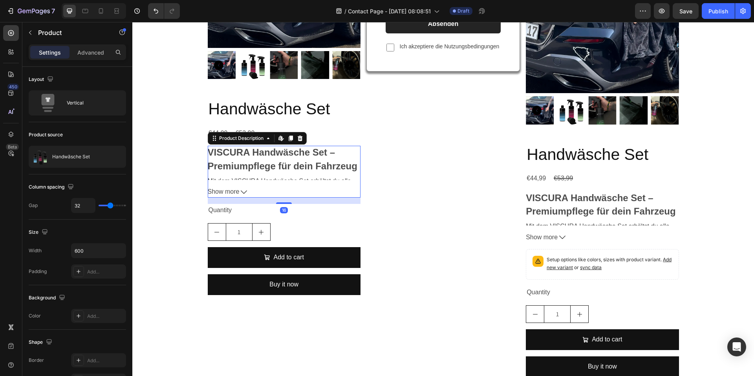
click at [244, 195] on icon at bounding box center [244, 192] width 6 height 6
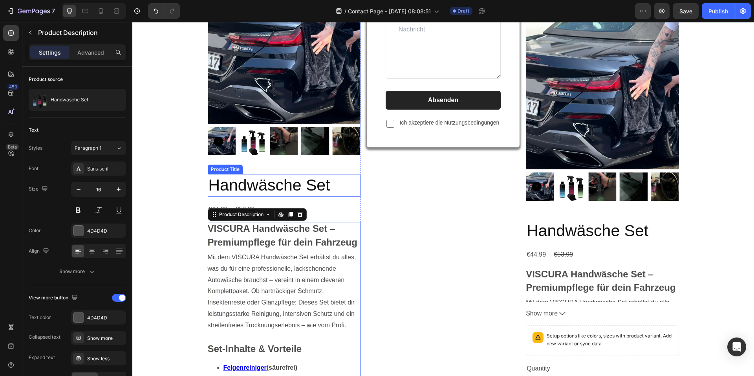
scroll to position [196, 0]
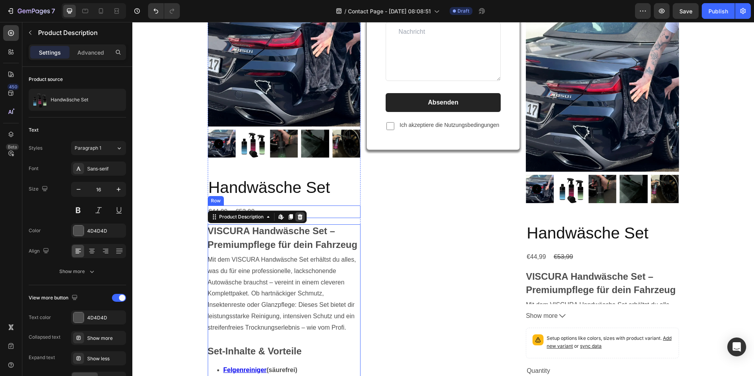
click at [297, 213] on div at bounding box center [300, 216] width 9 height 9
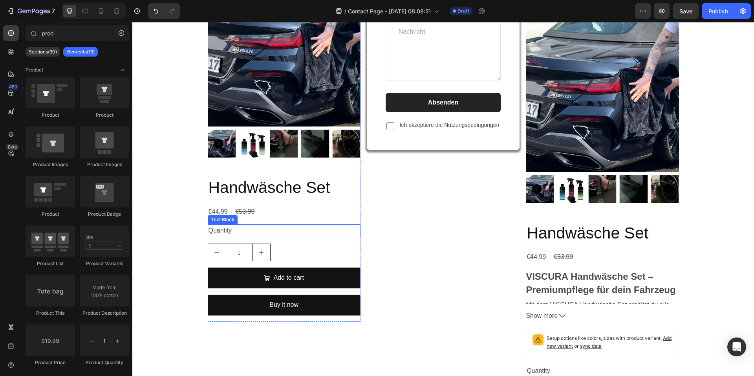
click at [228, 231] on div "Quantity" at bounding box center [284, 230] width 153 height 13
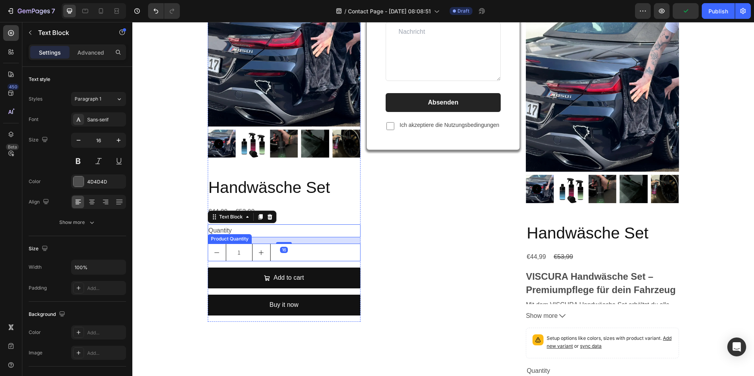
click at [454, 277] on div "Kontaktiere uns Text block Text Field Email Field Row Text Area Absenden Submit…" at bounding box center [443, 191] width 153 height 541
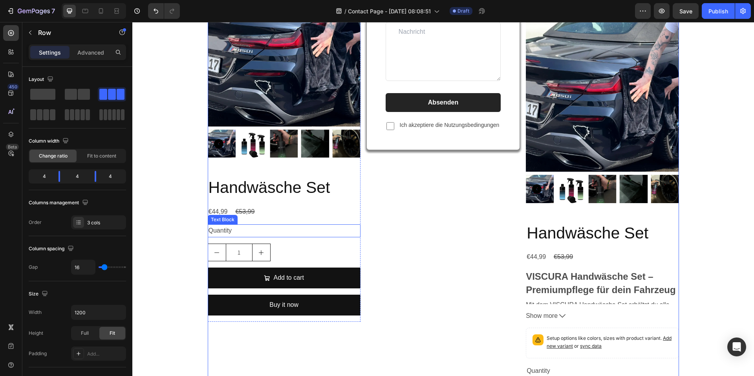
click at [238, 226] on div "Quantity" at bounding box center [284, 230] width 153 height 13
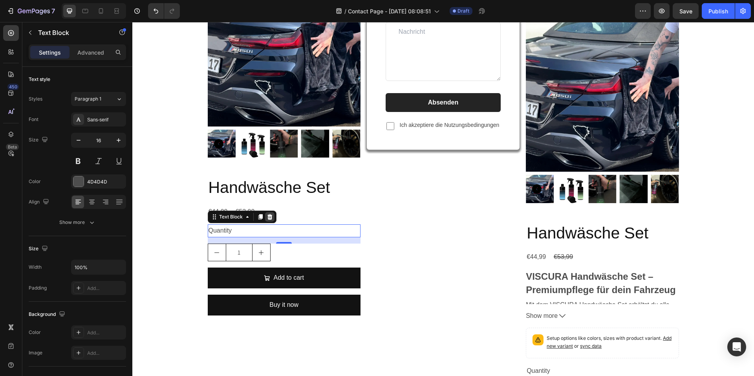
click at [267, 217] on icon at bounding box center [269, 217] width 5 height 6
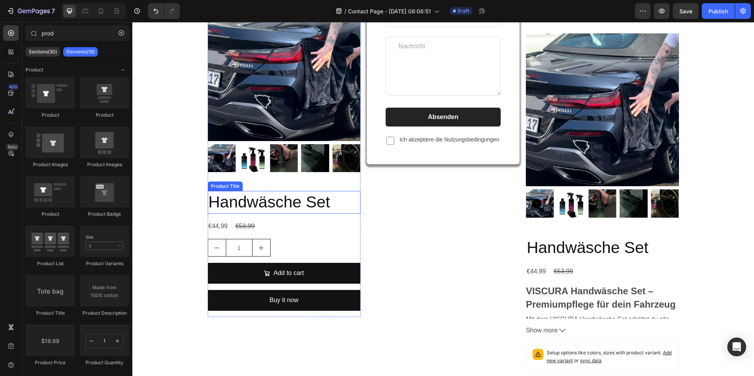
scroll to position [157, 0]
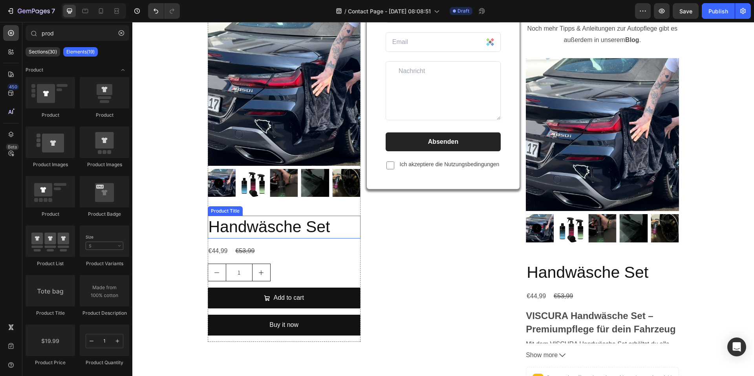
click at [273, 227] on h2 "Handwäsche Set" at bounding box center [284, 227] width 153 height 22
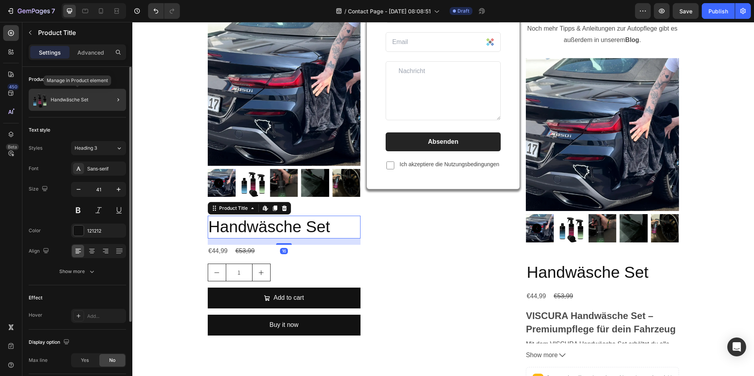
click at [64, 100] on p "Handwäsche Set" at bounding box center [70, 100] width 38 height 6
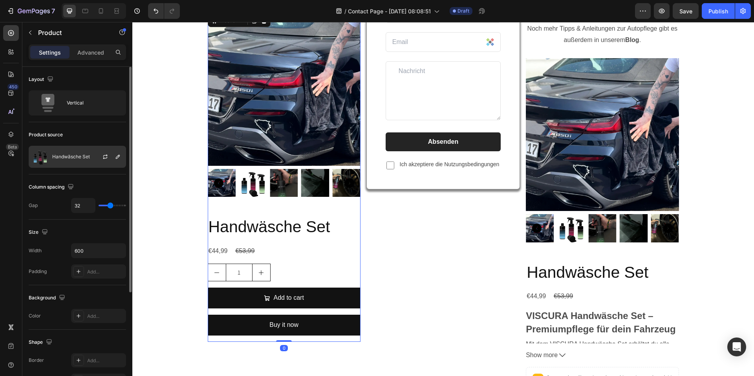
click at [98, 159] on div at bounding box center [108, 156] width 35 height 21
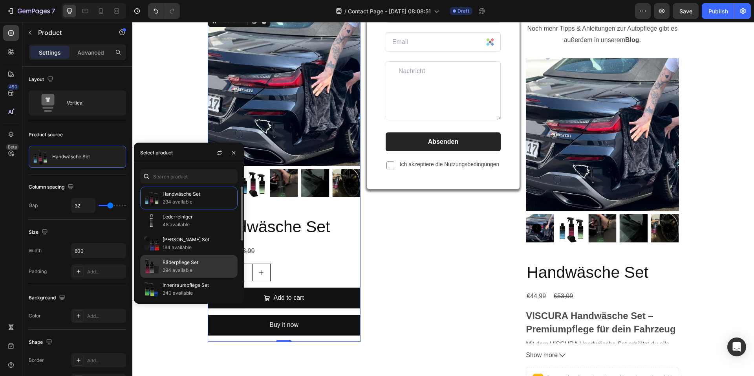
click at [202, 268] on p "294 available" at bounding box center [199, 270] width 72 height 8
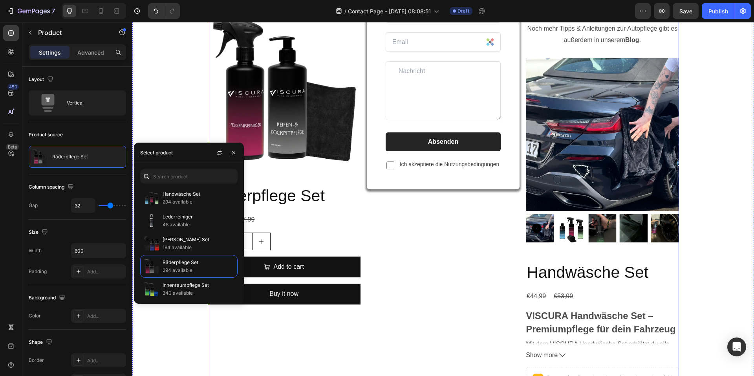
click at [429, 271] on div "Kontaktiere uns Text block Text Field Email Field Row Text Area Absenden Submit…" at bounding box center [443, 230] width 153 height 541
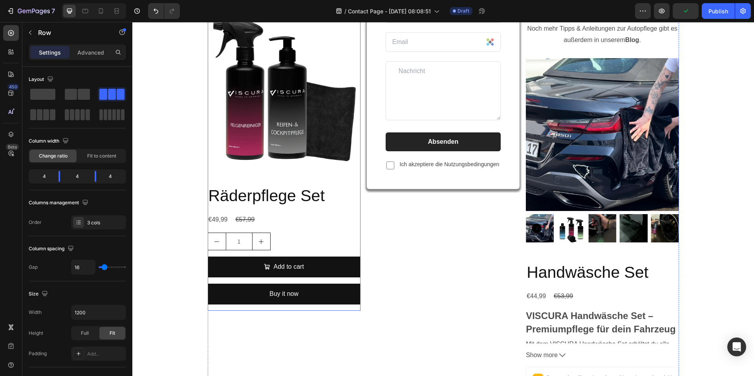
click at [331, 278] on div "Add to cart Add to Cart" at bounding box center [284, 270] width 153 height 27
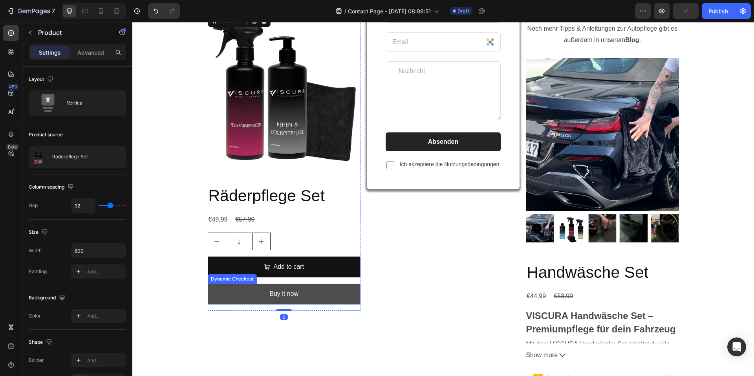
click at [348, 294] on button "Buy it now" at bounding box center [284, 294] width 153 height 21
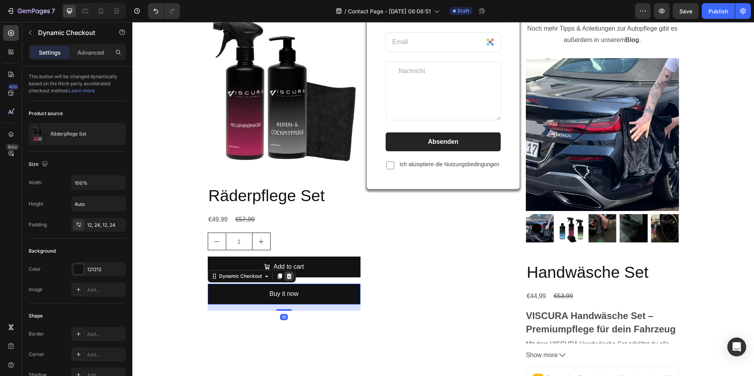
click at [286, 278] on icon at bounding box center [288, 276] width 5 height 6
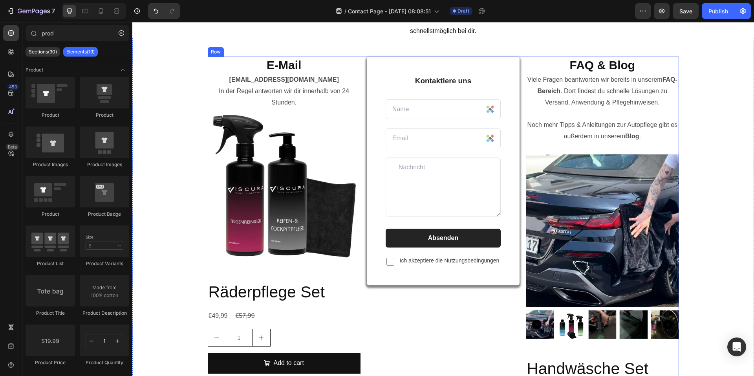
scroll to position [79, 0]
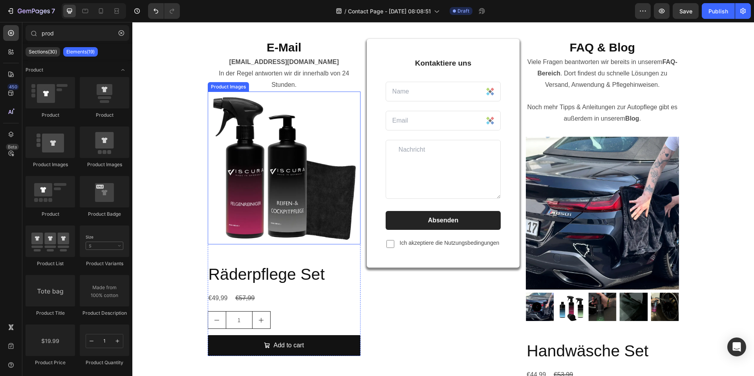
click at [218, 84] on div "Product Images" at bounding box center [228, 86] width 38 height 7
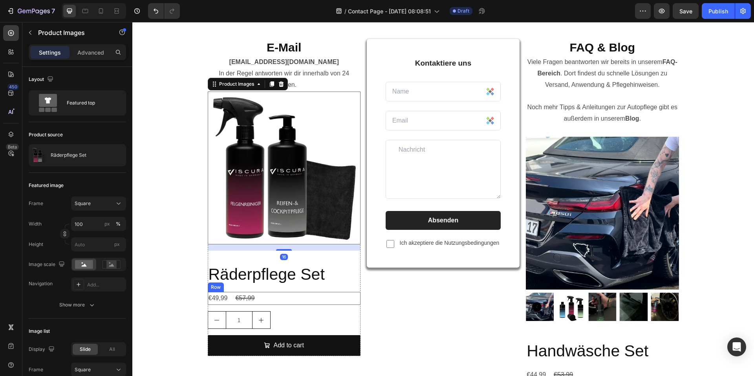
click at [342, 305] on div "Räderpflege Set Product Title €49,99 Product Price Product Price €57,99 Product…" at bounding box center [284, 309] width 153 height 93
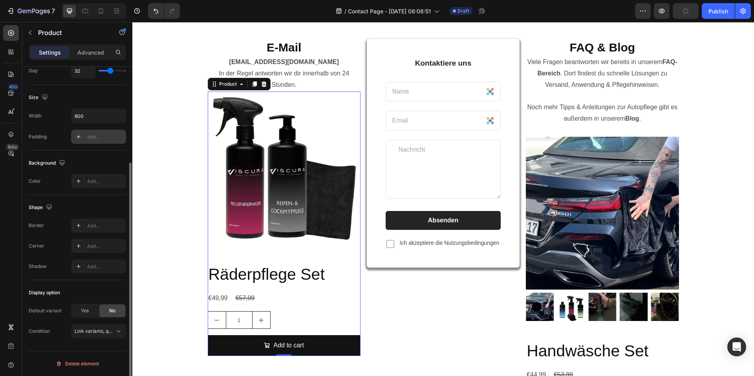
scroll to position [0, 0]
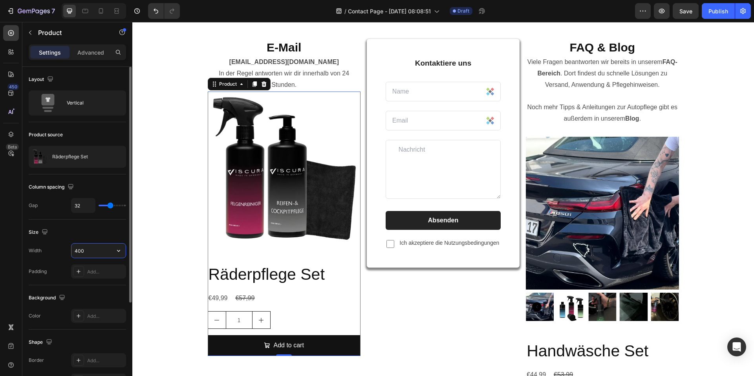
drag, startPoint x: 90, startPoint y: 253, endPoint x: 57, endPoint y: 253, distance: 33.0
click at [57, 253] on div "Width 400" at bounding box center [77, 250] width 97 height 15
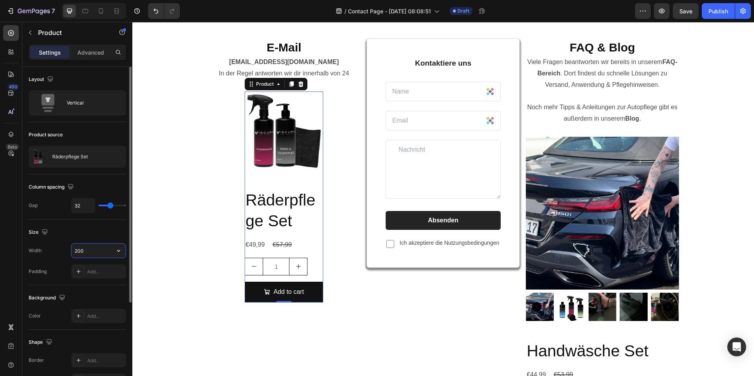
drag, startPoint x: 84, startPoint y: 253, endPoint x: 57, endPoint y: 253, distance: 26.7
click at [57, 253] on div "Width 200" at bounding box center [77, 250] width 97 height 15
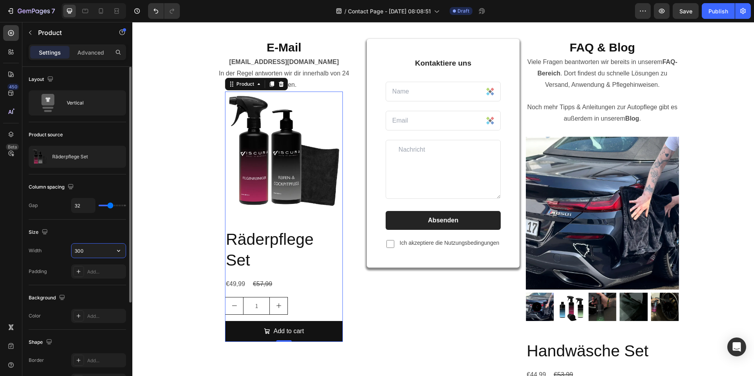
drag, startPoint x: 91, startPoint y: 252, endPoint x: 61, endPoint y: 252, distance: 29.5
click at [61, 252] on div "Width 300" at bounding box center [77, 250] width 97 height 15
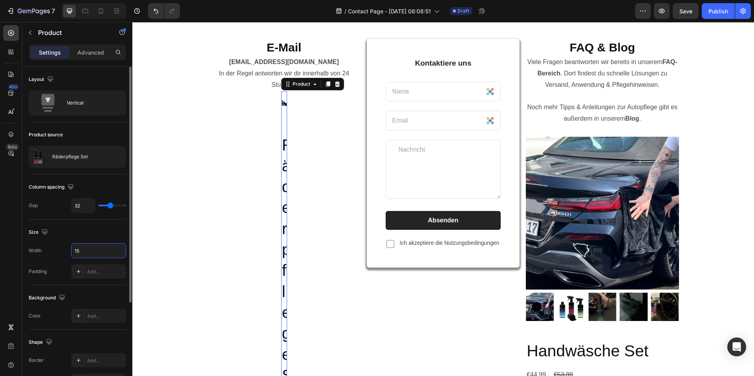
type input "150"
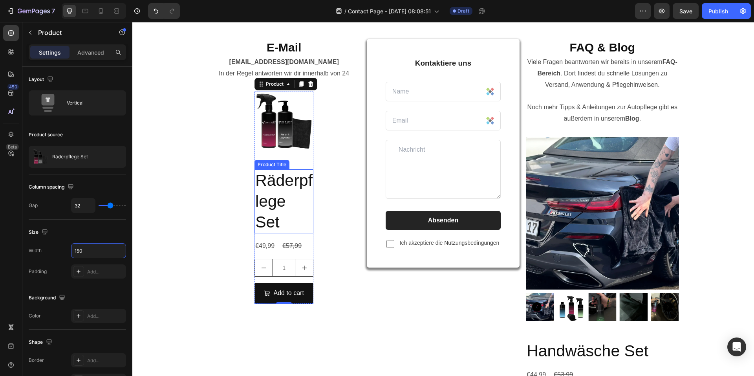
click at [305, 224] on h2 "Räderpflege Set" at bounding box center [284, 201] width 59 height 64
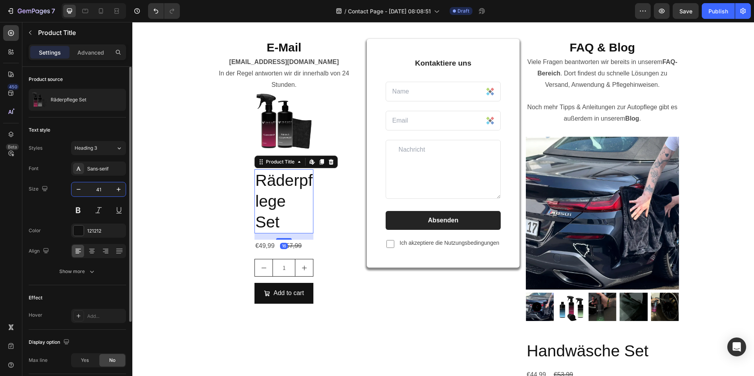
click at [101, 189] on input "41" at bounding box center [99, 189] width 26 height 14
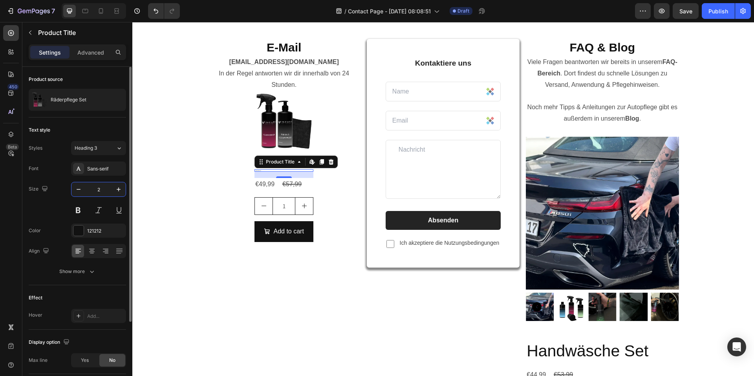
type input "20"
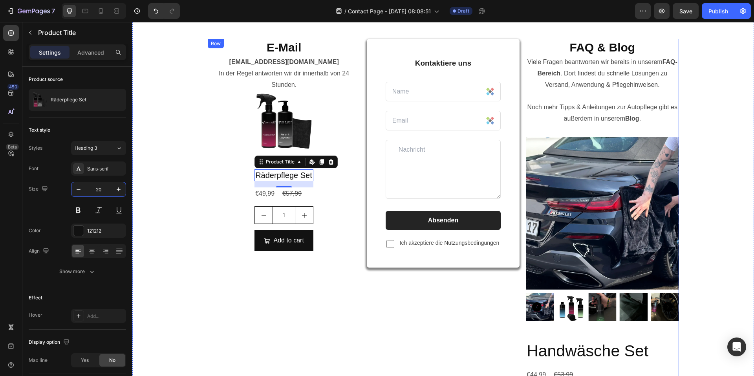
click at [313, 301] on div "E-Mail Heading info@viscuragermany.de In der Regel antworten wir dir innerhalb …" at bounding box center [284, 309] width 153 height 541
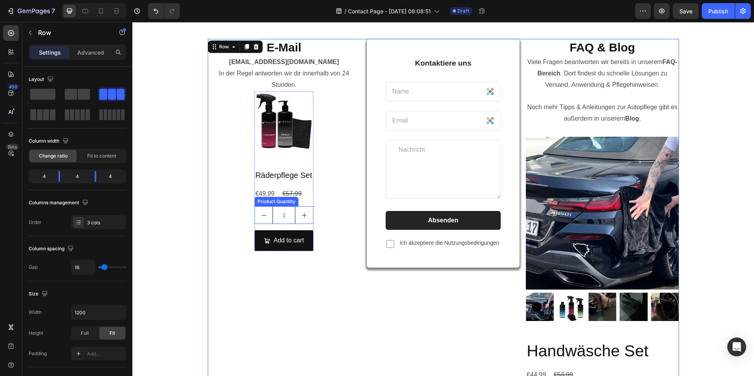
click at [277, 202] on div "Product Quantity" at bounding box center [276, 201] width 41 height 7
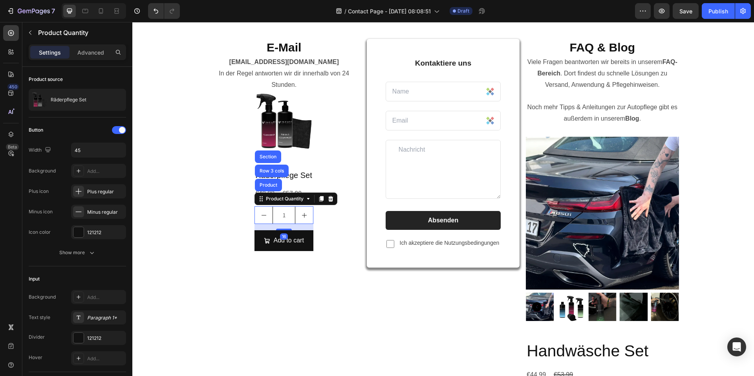
click at [283, 215] on input "1" at bounding box center [284, 215] width 23 height 17
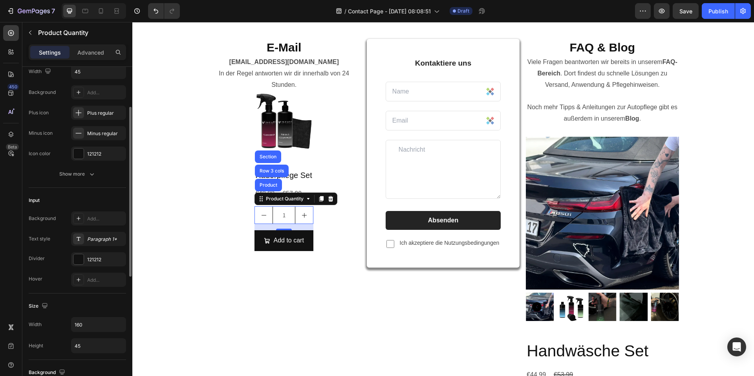
scroll to position [118, 0]
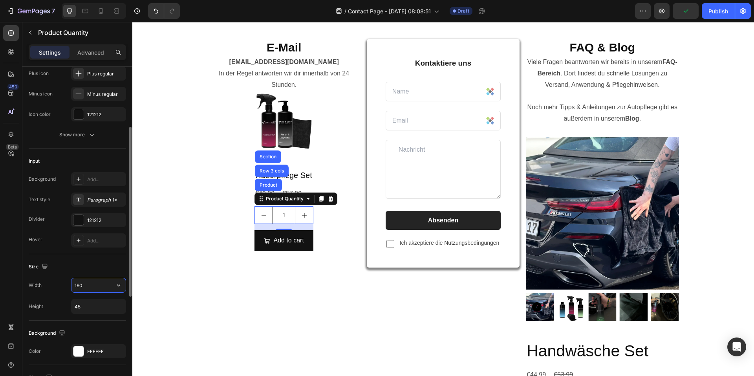
click at [100, 284] on input "160" at bounding box center [99, 285] width 54 height 14
click at [156, 14] on icon "Undo/Redo" at bounding box center [156, 11] width 8 height 8
type input "160"
click at [332, 226] on div "E-Mail Heading info@viscuragermany.de In der Regel antworten wir dir innerhalb …" at bounding box center [284, 309] width 153 height 541
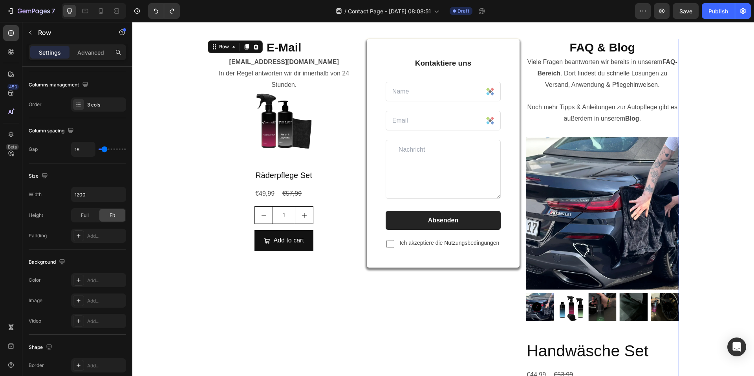
scroll to position [0, 0]
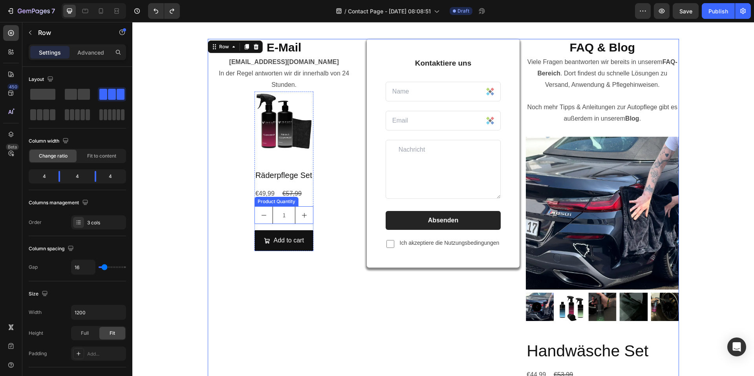
click at [284, 203] on div "Product Quantity" at bounding box center [276, 201] width 41 height 7
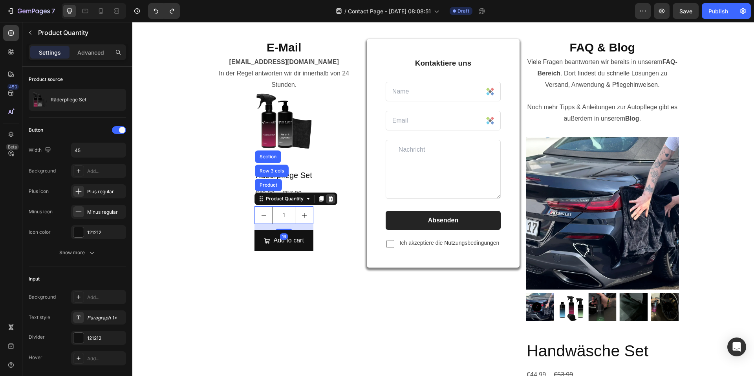
click at [329, 200] on icon at bounding box center [331, 199] width 5 height 6
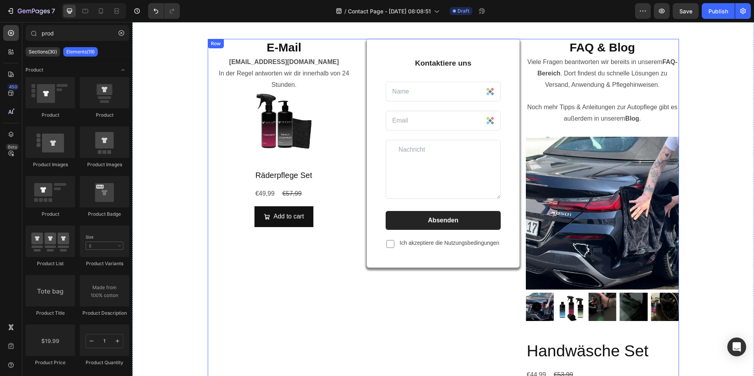
click at [246, 109] on div "E-Mail Heading info@viscuragermany.de In der Regel antworten wir dir innerhalb …" at bounding box center [284, 309] width 153 height 541
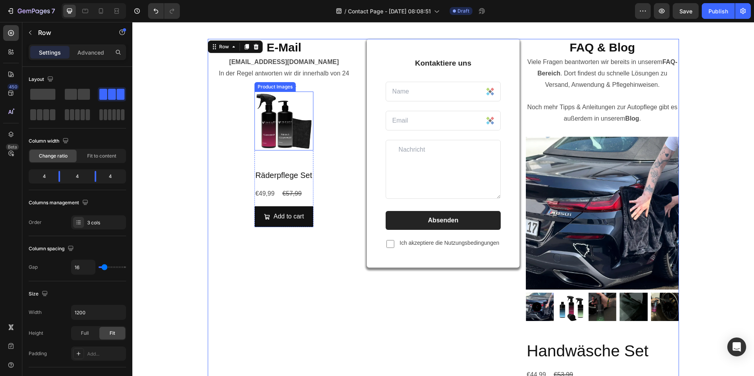
click at [265, 88] on div "Product Images" at bounding box center [275, 86] width 38 height 7
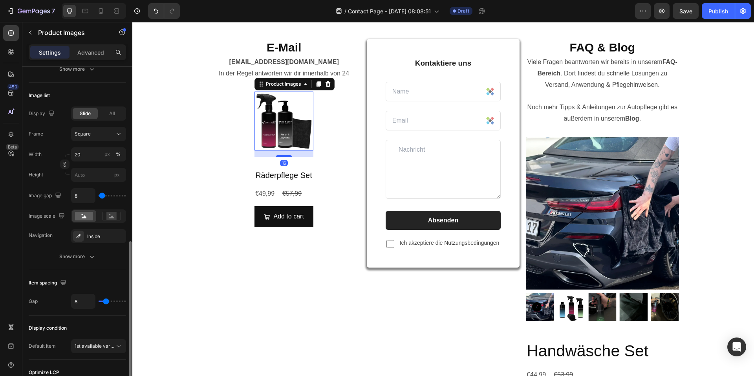
scroll to position [343, 0]
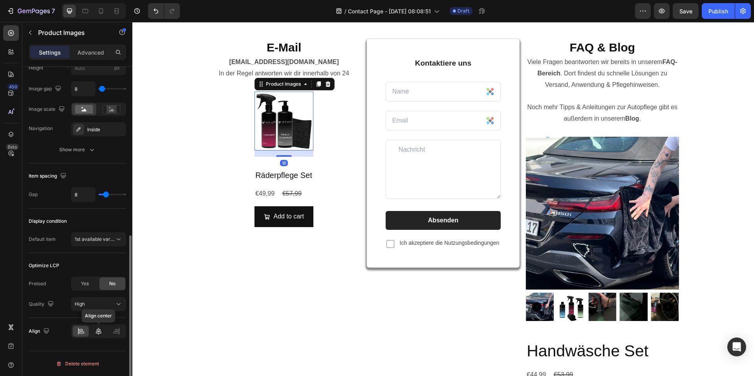
click at [102, 334] on icon at bounding box center [99, 331] width 8 height 8
click at [87, 334] on div at bounding box center [81, 331] width 16 height 11
click at [234, 145] on div "E-Mail Heading info@viscuragermany.de In der Regel antworten wir dir innerhalb …" at bounding box center [284, 309] width 153 height 541
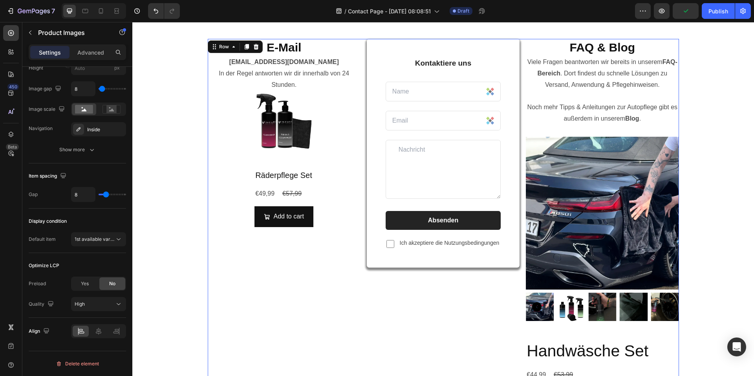
scroll to position [0, 0]
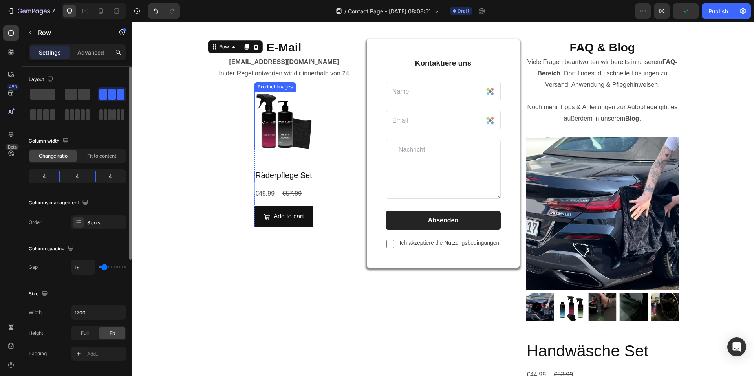
click at [259, 128] on img at bounding box center [284, 121] width 59 height 59
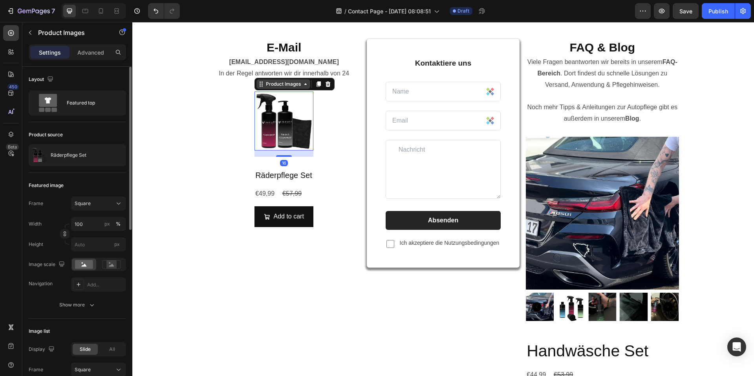
click at [281, 84] on div "Product Images" at bounding box center [283, 84] width 38 height 7
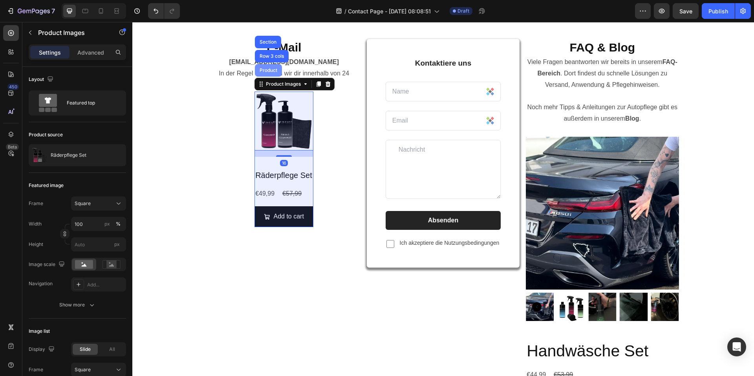
click at [272, 71] on div "Product" at bounding box center [268, 70] width 21 height 5
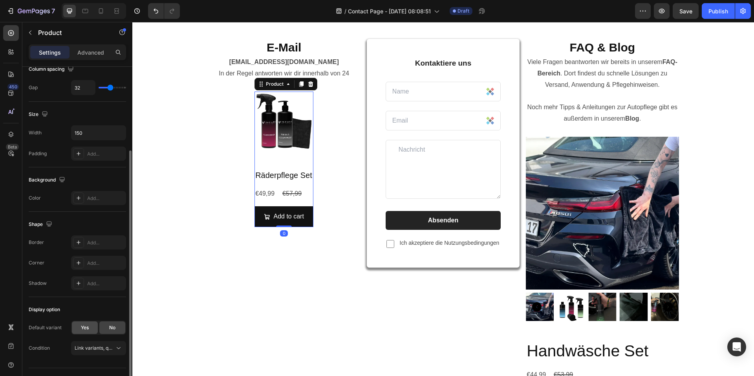
scroll to position [135, 0]
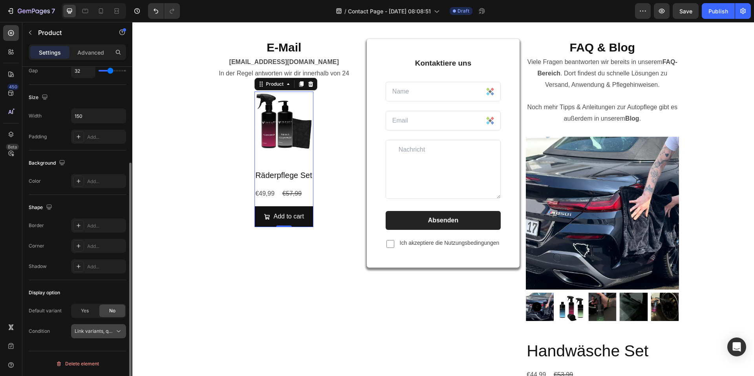
click at [98, 335] on div "Link variants, quantity <br> between same products" at bounding box center [99, 331] width 48 height 8
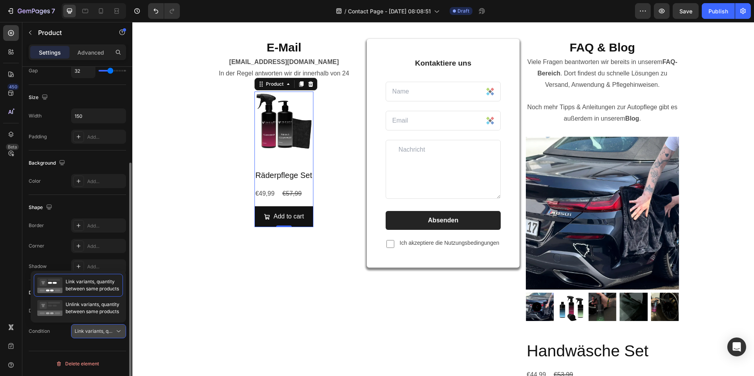
click at [98, 335] on div "Link variants, quantity <br> between same products" at bounding box center [99, 331] width 48 height 8
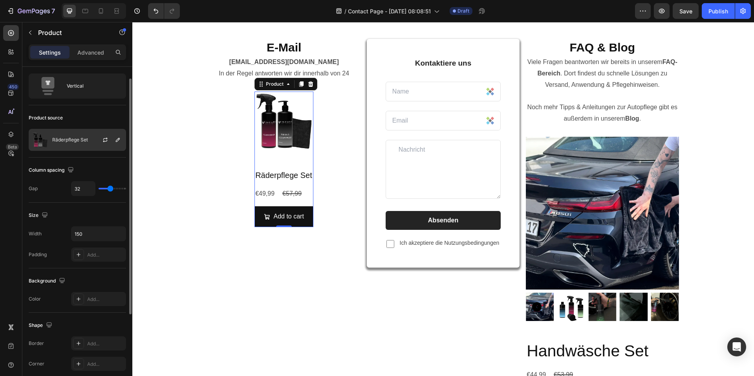
scroll to position [0, 0]
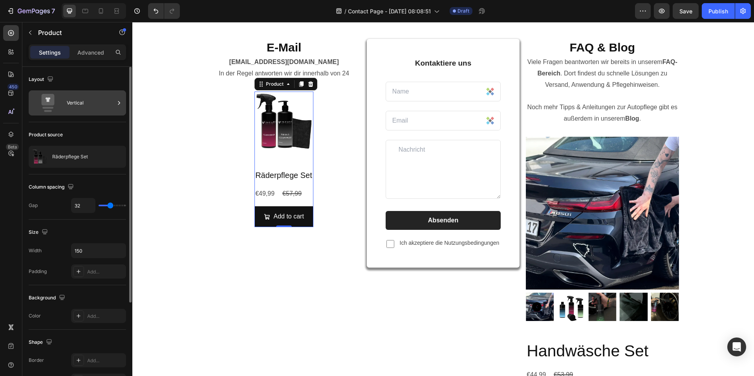
click at [85, 100] on div "Vertical" at bounding box center [91, 103] width 48 height 18
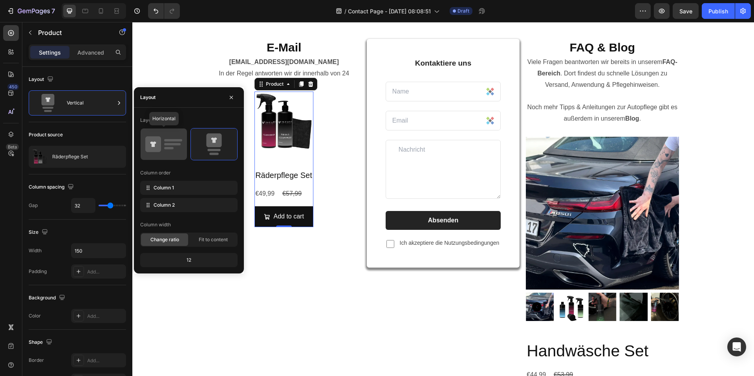
click at [155, 152] on icon at bounding box center [153, 144] width 16 height 16
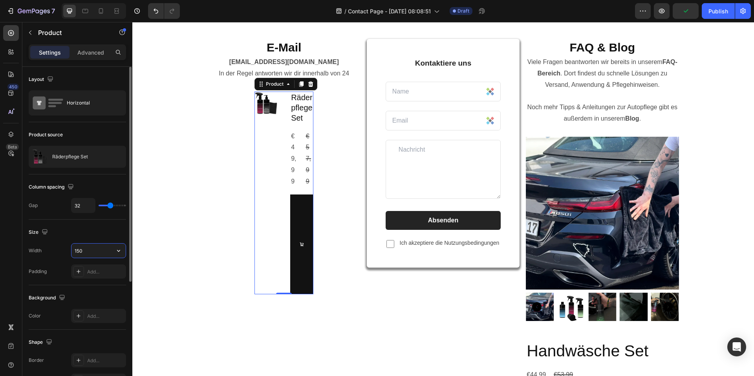
click at [94, 248] on input "150" at bounding box center [99, 251] width 54 height 14
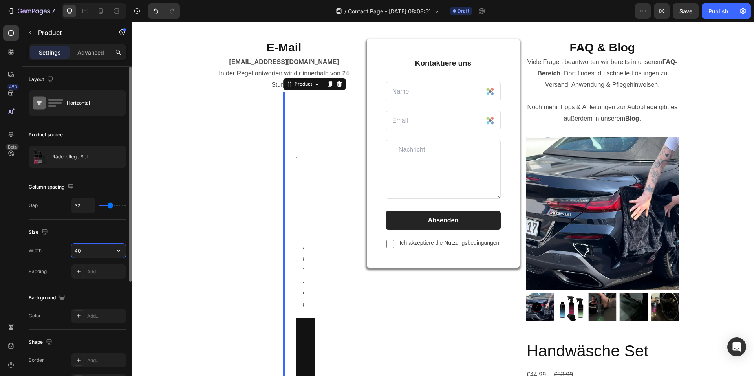
type input "400"
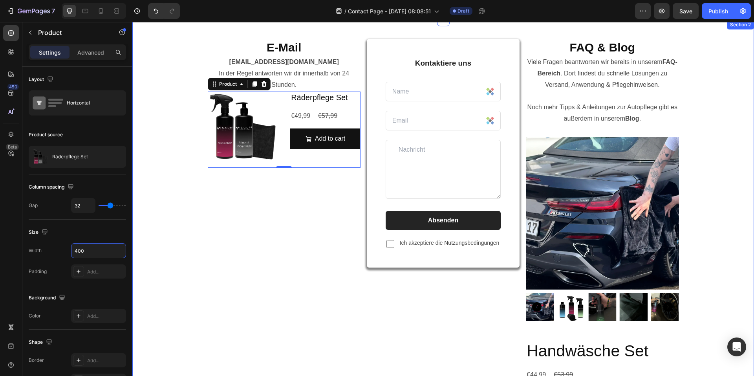
click at [284, 226] on div "E-Mail Heading info@viscuragermany.de In der Regel antworten wir dir innerhalb …" at bounding box center [284, 309] width 153 height 541
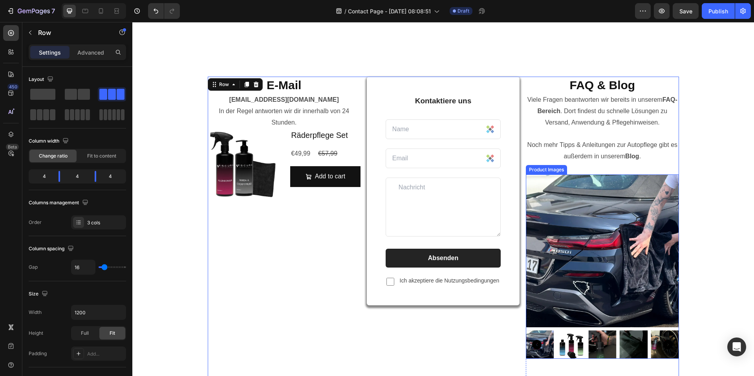
scroll to position [39, 0]
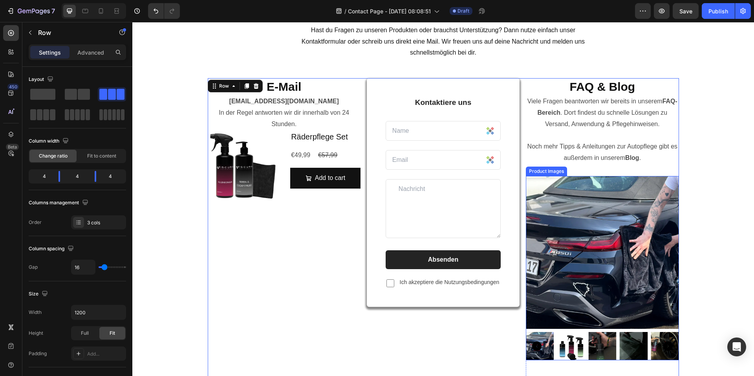
click at [602, 214] on img at bounding box center [602, 252] width 153 height 153
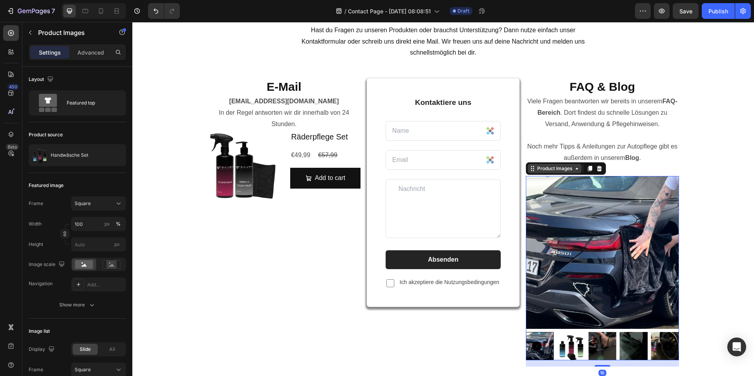
click at [542, 168] on div "Product Images" at bounding box center [555, 168] width 38 height 7
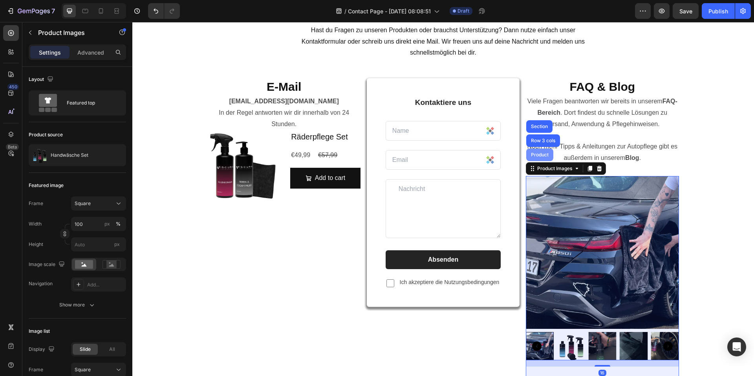
click at [535, 158] on div "Product" at bounding box center [540, 155] width 27 height 13
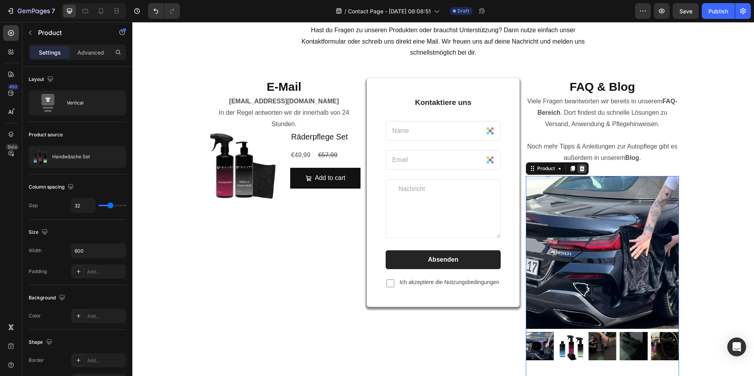
click at [582, 167] on icon at bounding box center [582, 168] width 6 height 6
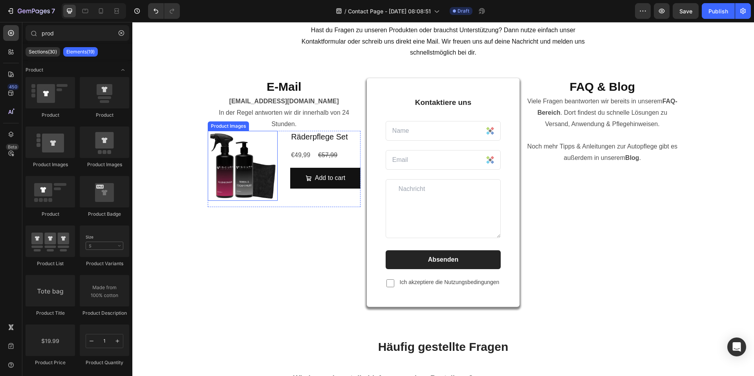
click at [210, 125] on div "Product Images" at bounding box center [228, 126] width 38 height 7
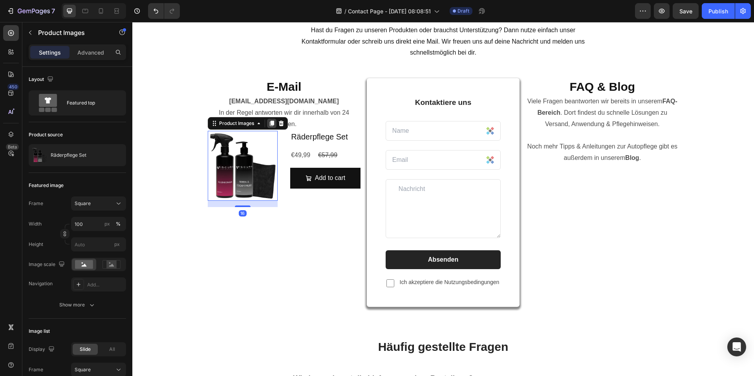
click at [270, 126] on icon at bounding box center [272, 124] width 4 height 6
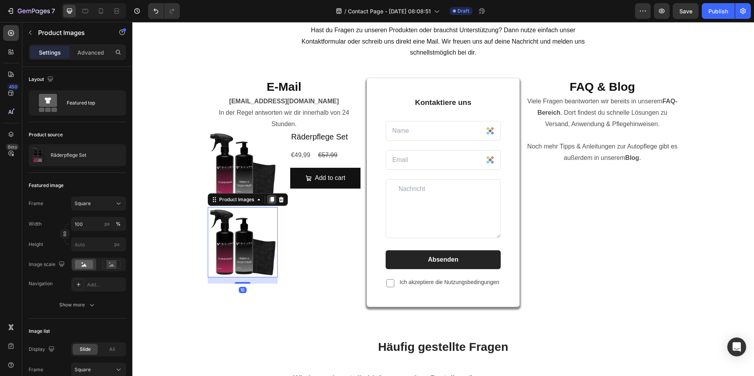
click at [272, 199] on div at bounding box center [271, 199] width 9 height 9
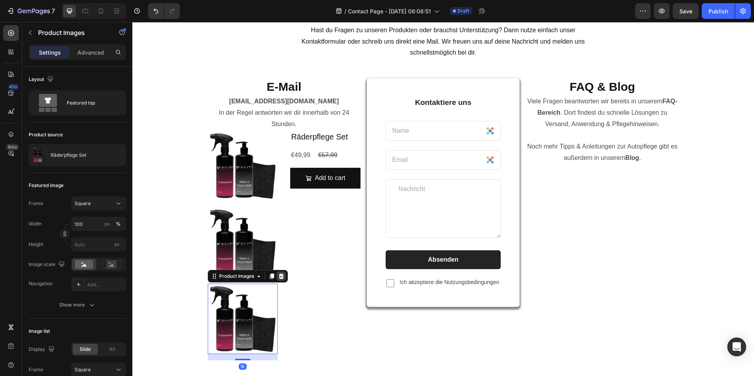
click at [279, 277] on icon at bounding box center [281, 276] width 5 height 6
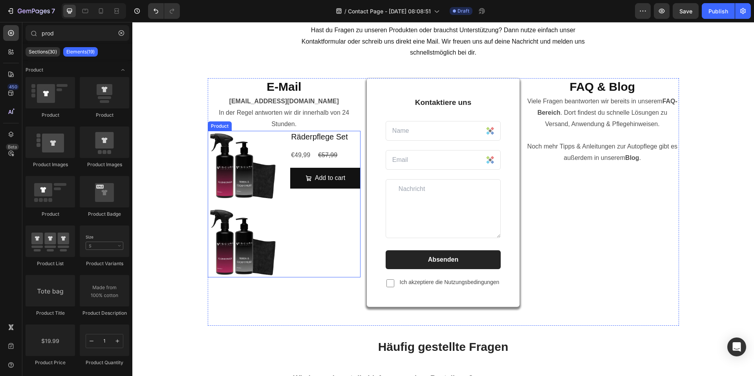
click at [270, 214] on img at bounding box center [243, 242] width 70 height 70
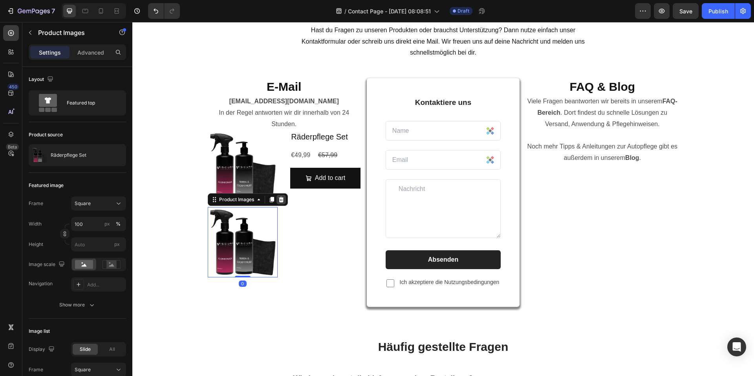
click at [279, 200] on icon at bounding box center [281, 200] width 5 height 6
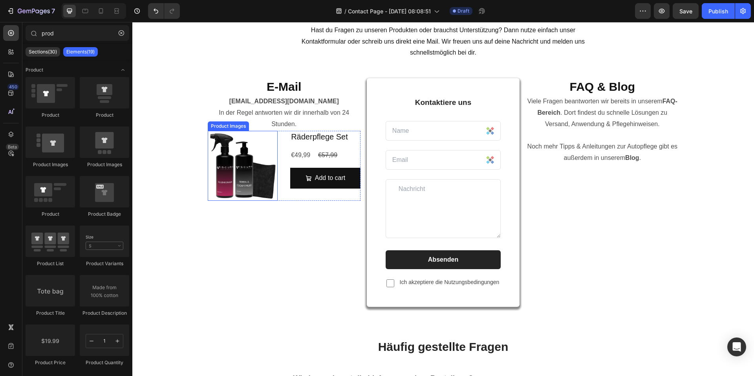
click at [215, 127] on div "Product Images" at bounding box center [228, 126] width 38 height 7
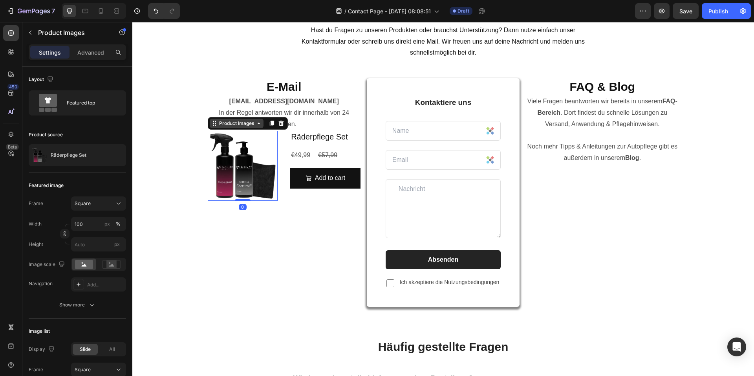
click at [227, 122] on div "Product Images" at bounding box center [237, 123] width 38 height 7
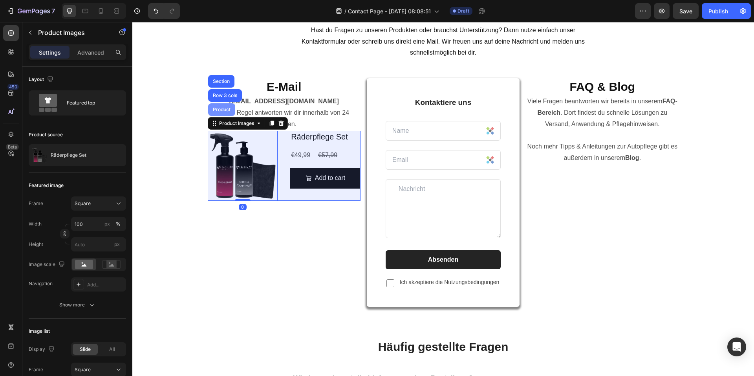
click at [224, 108] on div "Product" at bounding box center [221, 109] width 21 height 5
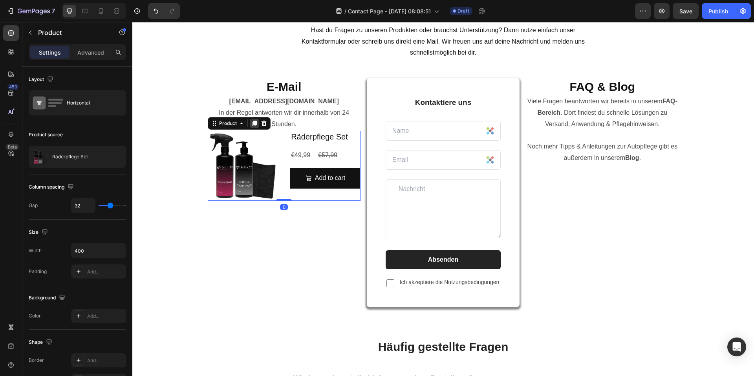
click at [252, 123] on icon at bounding box center [254, 124] width 4 height 6
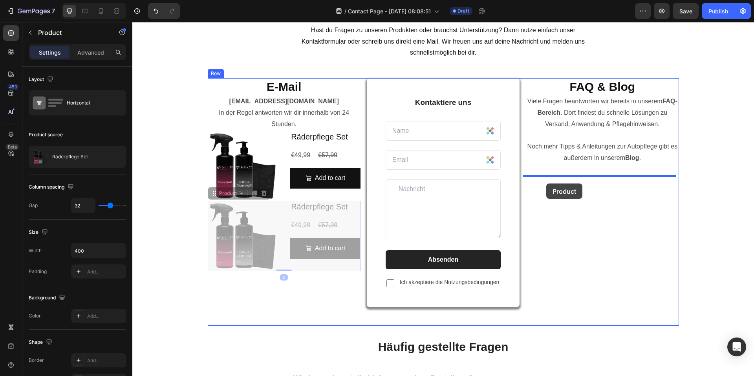
drag, startPoint x: 213, startPoint y: 197, endPoint x: 550, endPoint y: 184, distance: 337.4
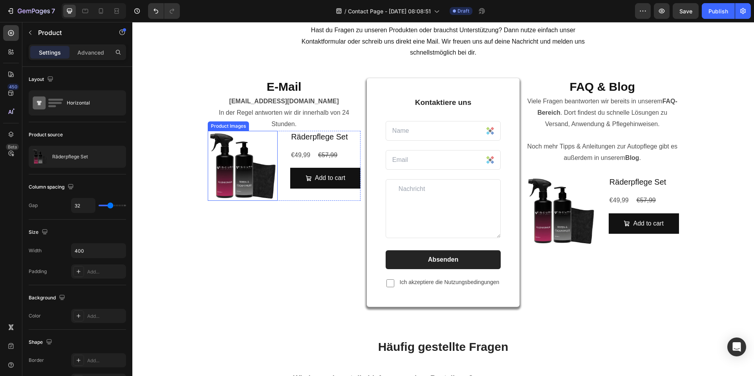
click at [253, 139] on img at bounding box center [243, 166] width 70 height 70
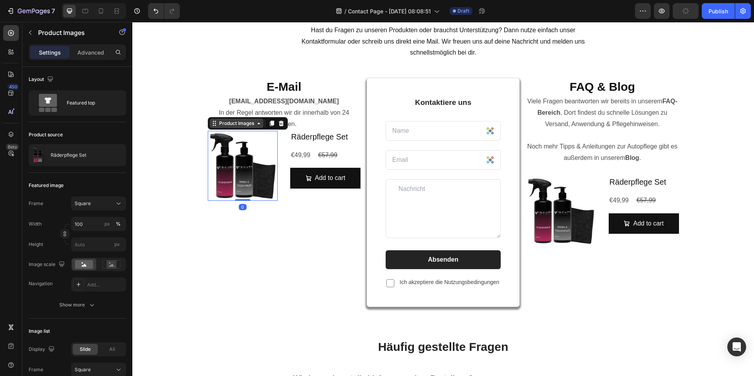
click at [228, 125] on div "Product Images" at bounding box center [237, 123] width 38 height 7
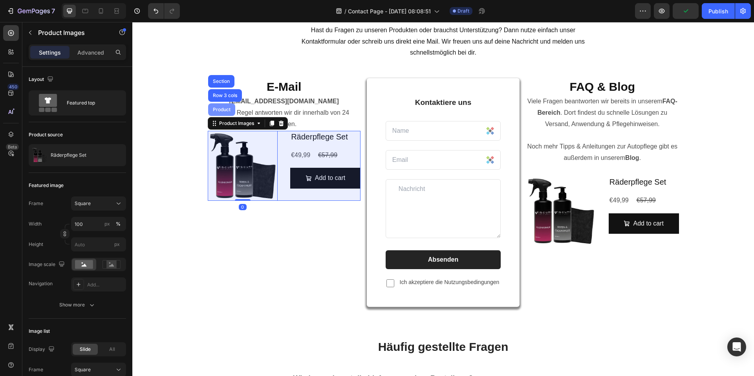
click at [210, 115] on div "Product" at bounding box center [221, 109] width 27 height 13
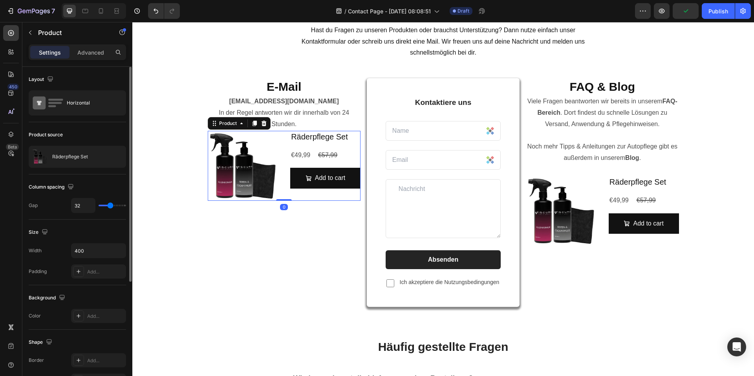
scroll to position [179, 0]
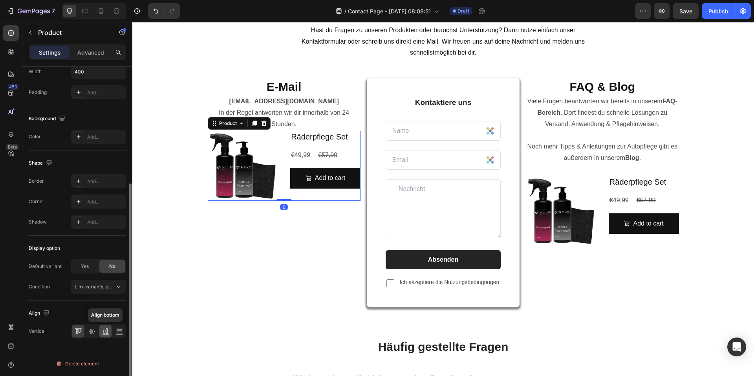
click at [110, 331] on div at bounding box center [105, 331] width 12 height 13
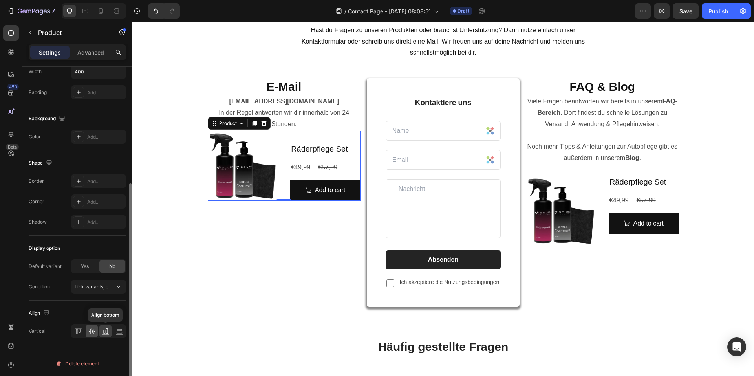
click at [96, 331] on div at bounding box center [92, 331] width 12 height 13
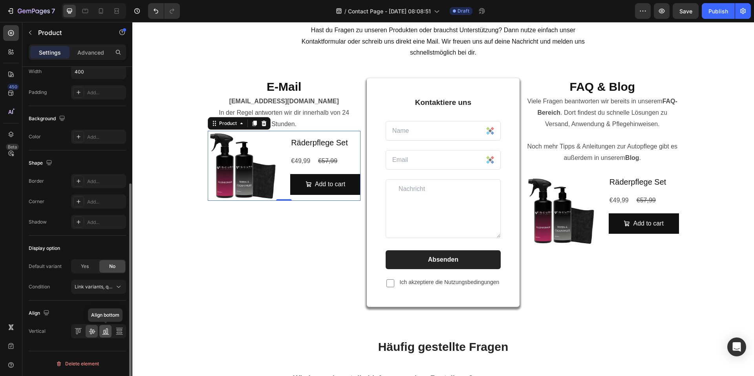
click at [103, 331] on icon at bounding box center [106, 331] width 8 height 8
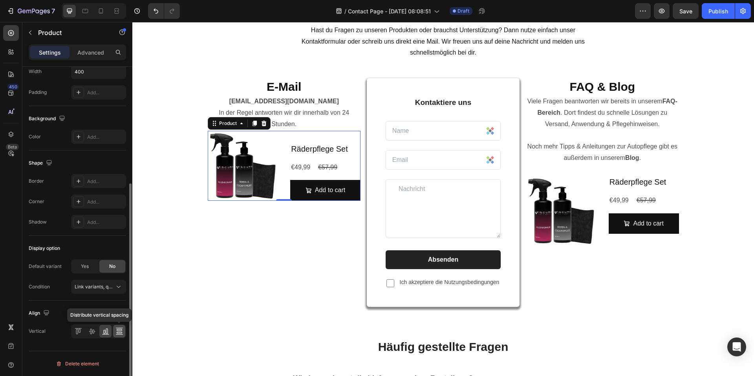
click at [117, 330] on icon at bounding box center [119, 330] width 6 height 2
click at [107, 330] on icon at bounding box center [106, 331] width 8 height 8
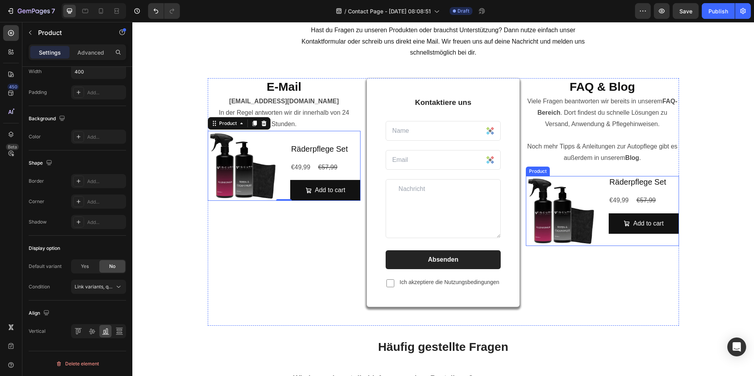
click at [598, 180] on div "Product Images Räderpflege Set Product Title €49,99 Product Price Product Price…" at bounding box center [602, 211] width 153 height 70
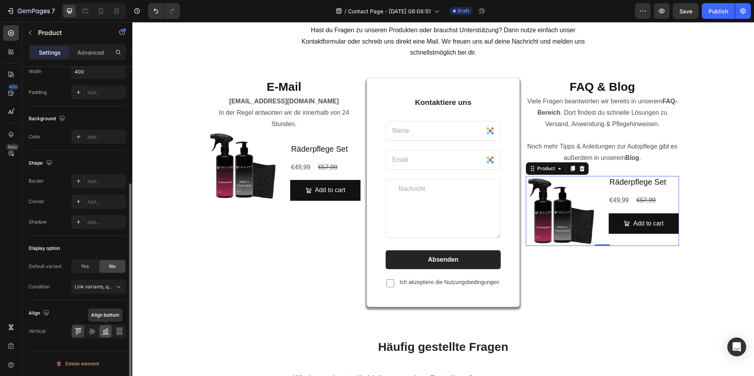
click at [104, 333] on icon at bounding box center [106, 331] width 8 height 8
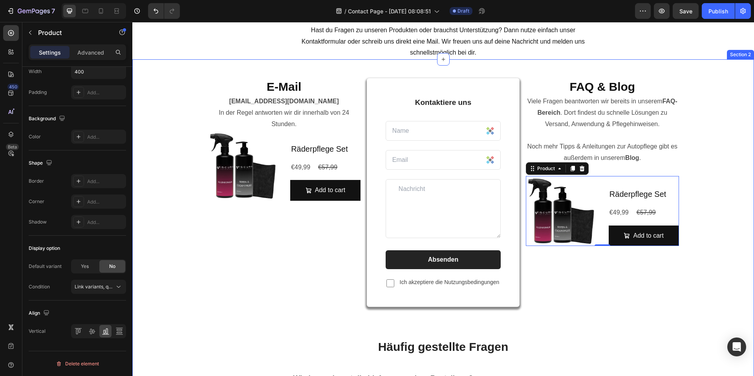
click at [725, 255] on div "E-Mail Heading info@viscuragermany.de In der Regel antworten wir dir innerhalb …" at bounding box center [443, 318] width 610 height 481
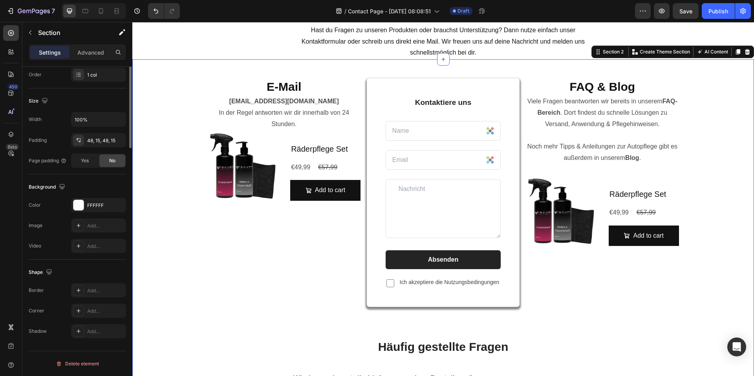
scroll to position [0, 0]
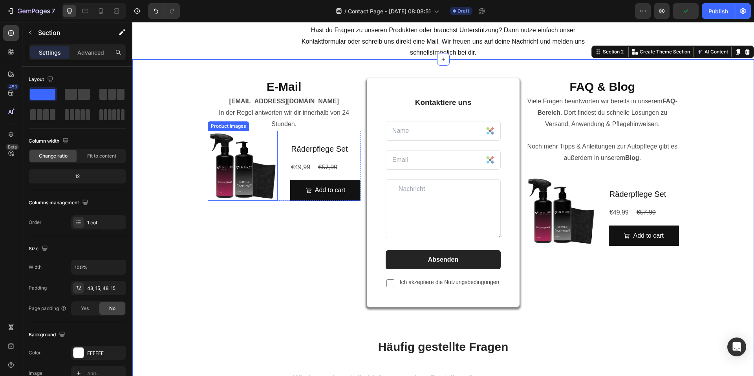
click at [216, 125] on div "Product Images" at bounding box center [228, 126] width 38 height 7
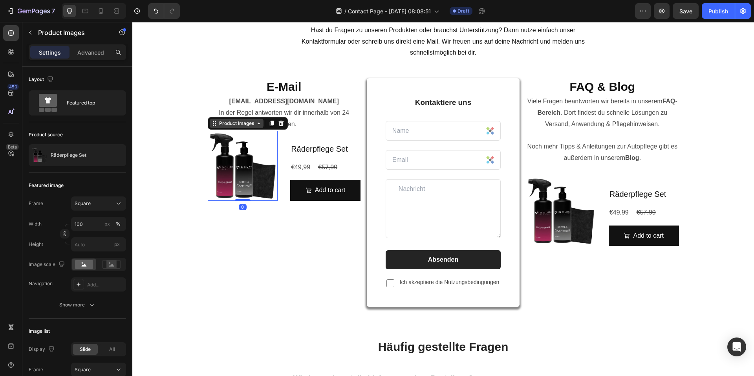
click at [234, 127] on div "Product Images" at bounding box center [237, 123] width 38 height 7
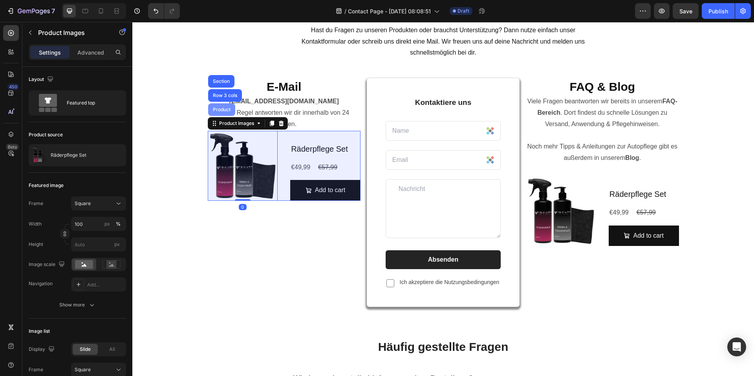
click at [214, 111] on div "Product" at bounding box center [221, 109] width 21 height 5
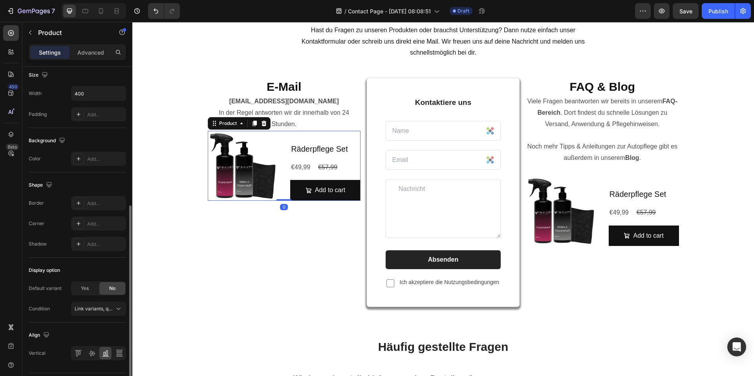
scroll to position [179, 0]
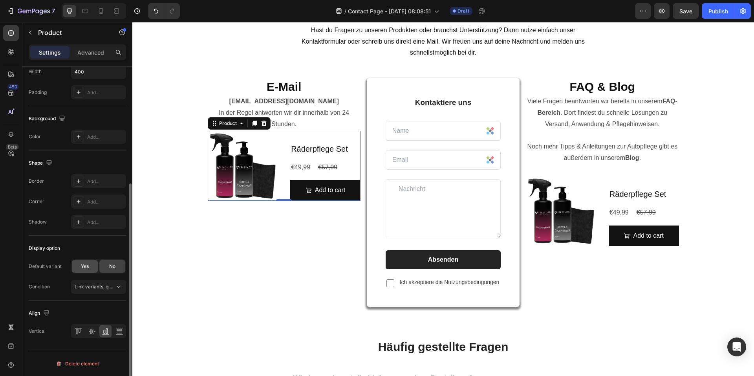
click at [80, 262] on div "Yes" at bounding box center [85, 266] width 26 height 13
click at [112, 266] on span "No" at bounding box center [112, 266] width 6 height 7
click at [81, 51] on p "Advanced" at bounding box center [90, 52] width 27 height 8
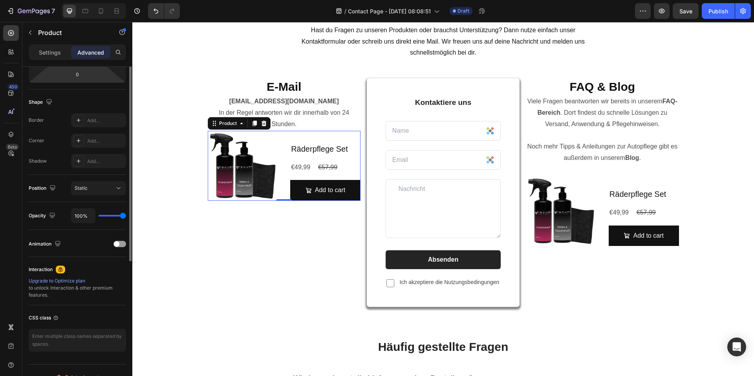
scroll to position [101, 0]
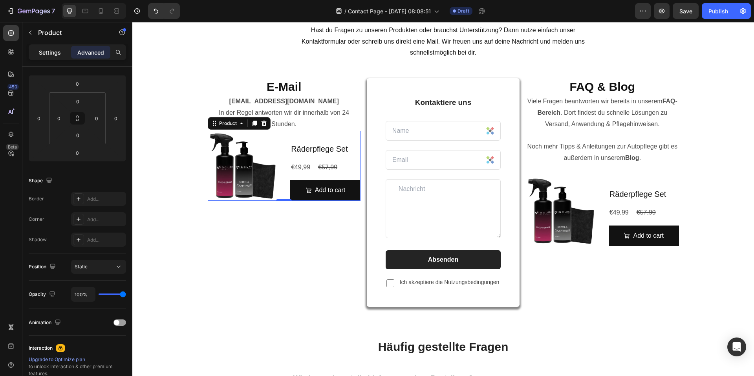
click at [53, 53] on p "Settings" at bounding box center [50, 52] width 22 height 8
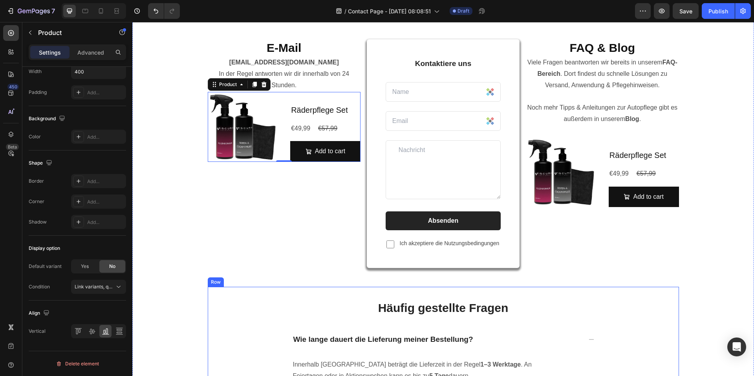
scroll to position [79, 0]
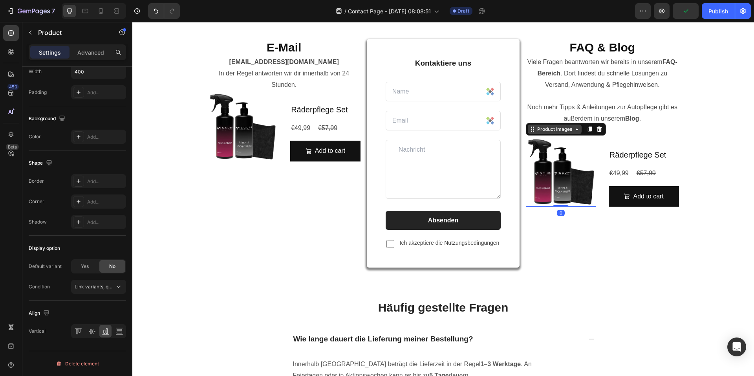
click at [531, 132] on div "Product Images" at bounding box center [555, 129] width 54 height 9
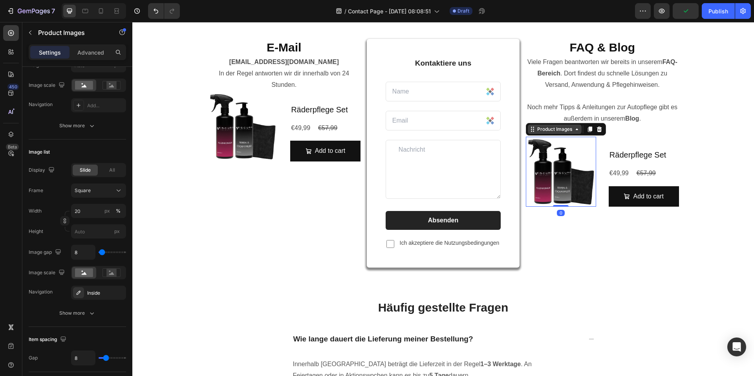
scroll to position [0, 0]
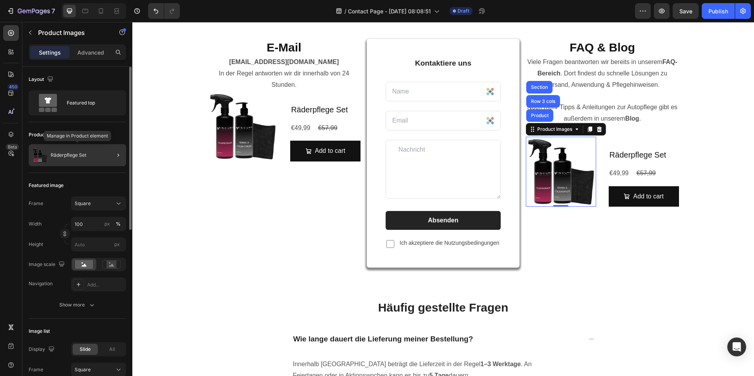
click at [90, 149] on div "Räderpflege Set" at bounding box center [77, 155] width 97 height 22
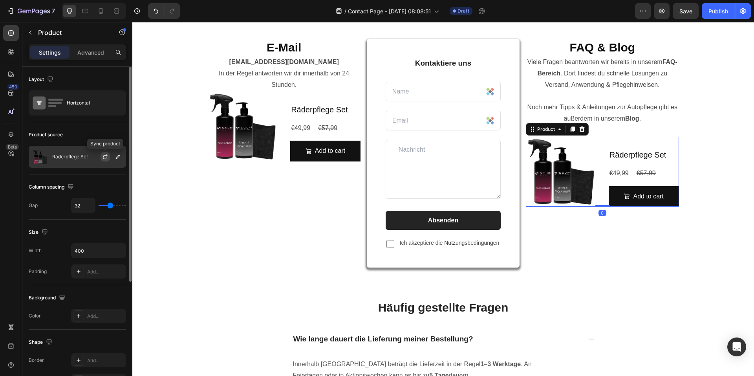
click at [102, 159] on icon "button" at bounding box center [105, 157] width 6 height 6
click at [83, 155] on p "Räderpflege Set" at bounding box center [70, 157] width 36 height 6
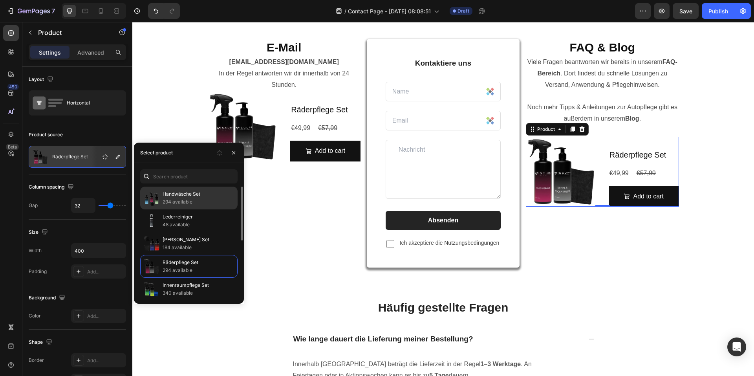
click at [185, 203] on p "294 available" at bounding box center [199, 202] width 72 height 8
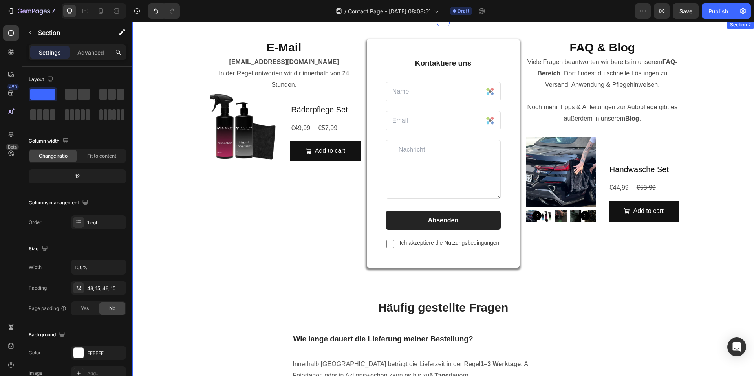
click at [725, 244] on div "E-Mail Heading info@viscuragermany.de In der Regel antworten wir dir innerhalb …" at bounding box center [443, 279] width 610 height 481
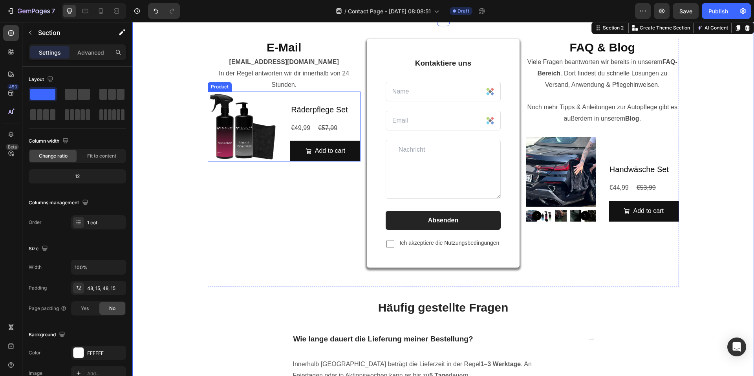
click at [266, 137] on img at bounding box center [243, 127] width 70 height 70
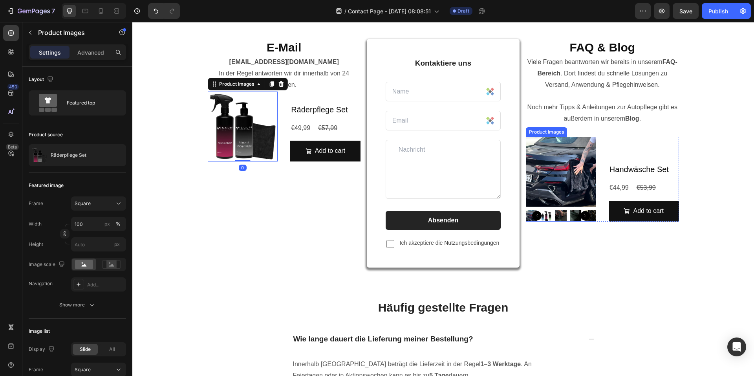
click at [593, 173] on img at bounding box center [561, 172] width 70 height 70
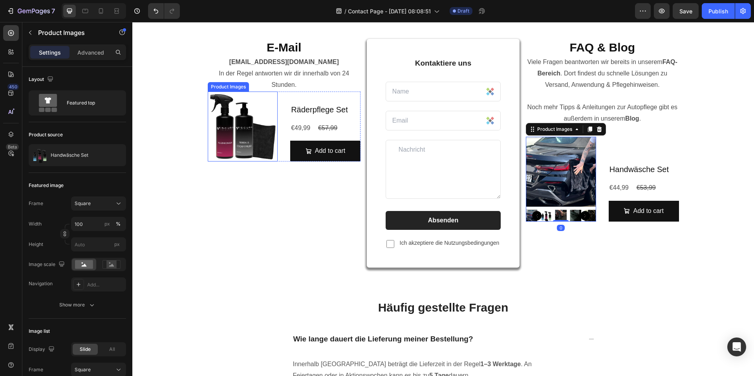
click at [226, 128] on img at bounding box center [243, 127] width 70 height 70
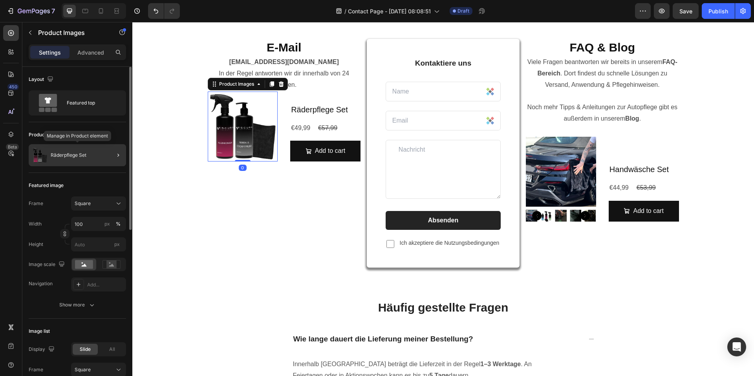
click at [79, 156] on p "Räderpflege Set" at bounding box center [69, 155] width 36 height 6
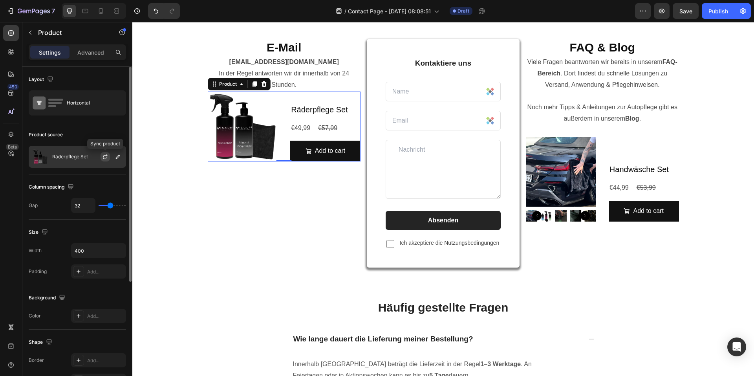
click at [101, 158] on button "button" at bounding box center [105, 156] width 9 height 9
click at [107, 159] on icon "button" at bounding box center [105, 157] width 6 height 6
click at [101, 157] on button "button" at bounding box center [105, 156] width 9 height 9
click at [75, 157] on p "Räderpflege Set" at bounding box center [70, 157] width 36 height 6
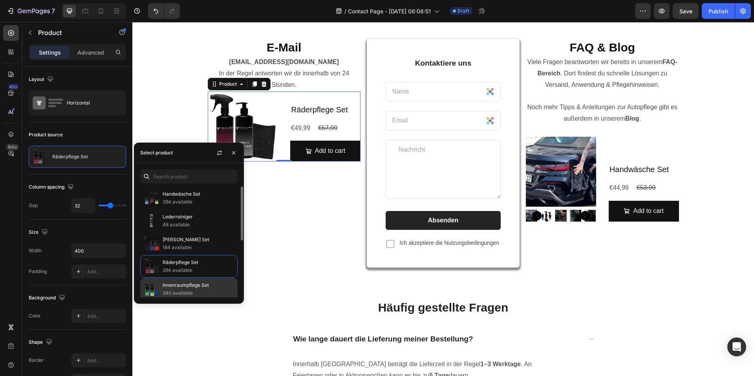
click at [191, 284] on p "Innenraumpflege Set" at bounding box center [199, 285] width 72 height 8
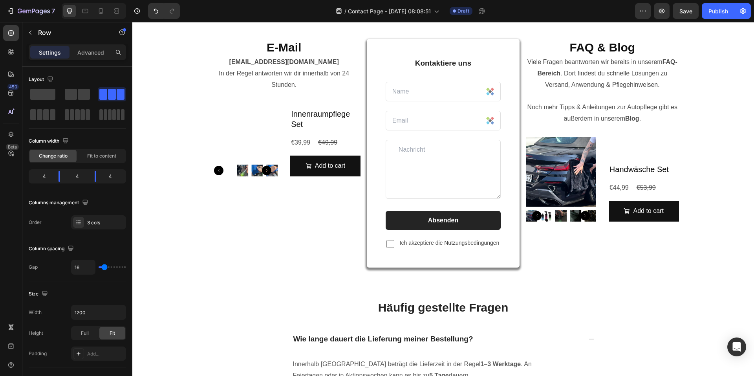
click at [263, 268] on div "E-Mail Heading info@viscuragermany.de In der Regel antworten wir dir innerhalb …" at bounding box center [284, 163] width 153 height 248
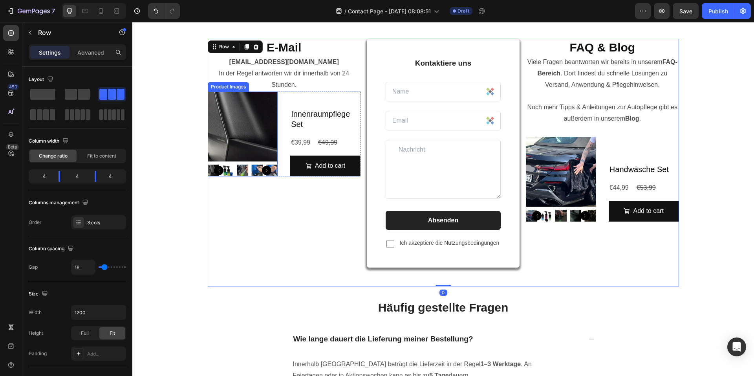
click at [226, 176] on div "E-Mail Heading info@viscuragermany.de In der Regel antworten wir dir innerhalb …" at bounding box center [284, 163] width 153 height 248
click at [226, 176] on img at bounding box center [227, 170] width 11 height 11
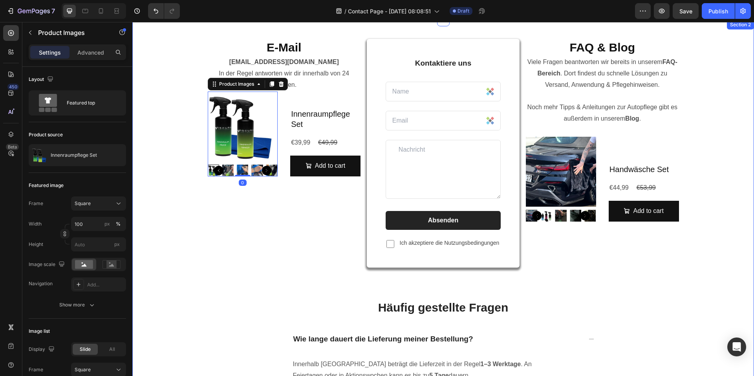
click at [710, 244] on div "E-Mail Heading info@viscuragermany.de In der Regel antworten wir dir innerhalb …" at bounding box center [443, 279] width 610 height 481
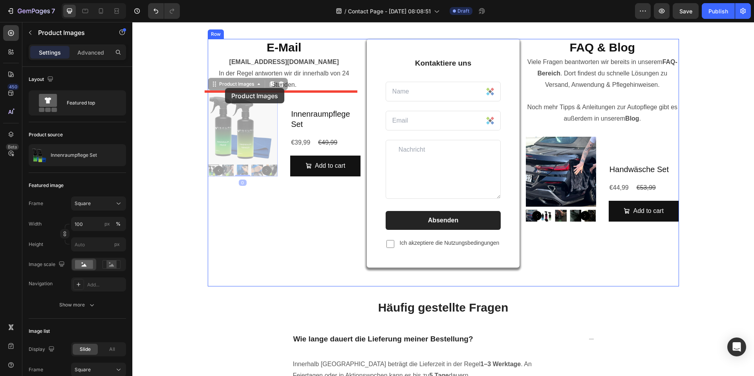
drag, startPoint x: 217, startPoint y: 87, endPoint x: 225, endPoint y: 88, distance: 7.5
click at [225, 88] on div "Header E-Mail Heading info@viscuragermany.de In der Regel antworten wir dir inn…" at bounding box center [443, 363] width 622 height 840
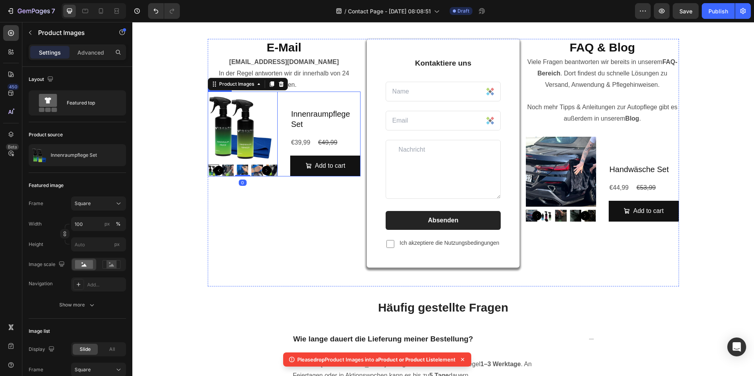
click at [283, 97] on div "Product Images 0 Innenraumpflege Set Product Title €39,99 Product Price Product…" at bounding box center [284, 134] width 153 height 85
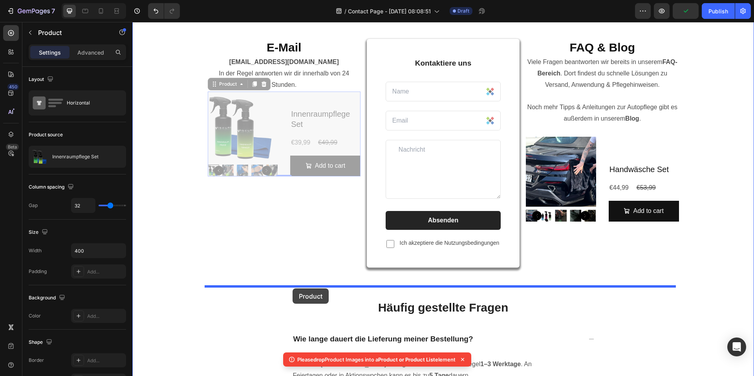
drag, startPoint x: 222, startPoint y: 86, endPoint x: 293, endPoint y: 288, distance: 214.5
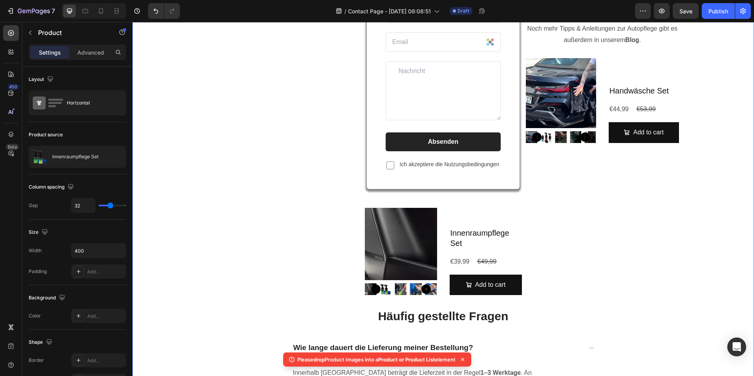
click at [590, 263] on div "E-Mail Heading info@viscuragermany.de In der Regel antworten wir dir innerhalb …" at bounding box center [443, 244] width 610 height 569
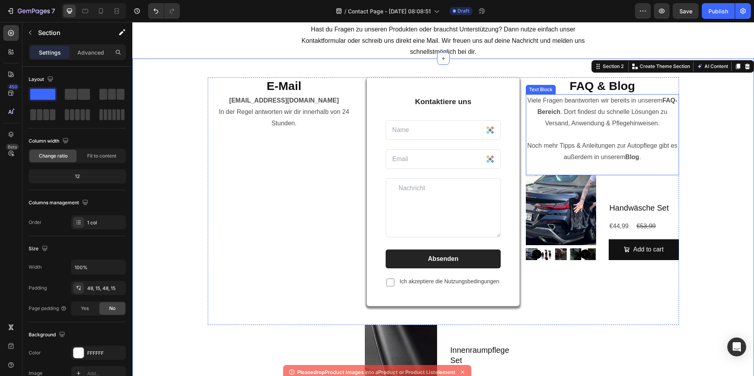
scroll to position [39, 0]
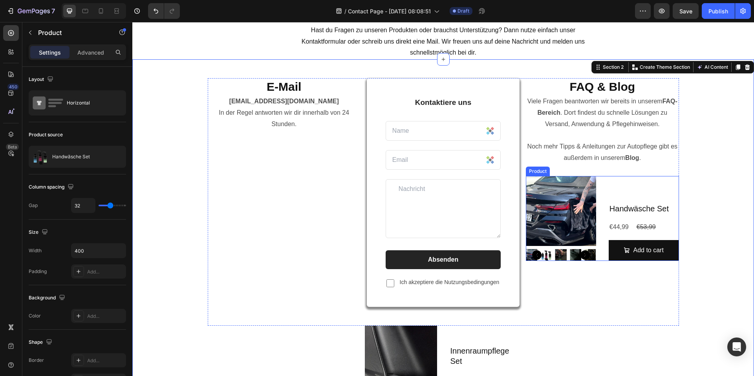
click at [619, 179] on div "Handwäsche Set Product Title €44,99 Product Price Product Price €53,99 Product …" at bounding box center [644, 218] width 70 height 85
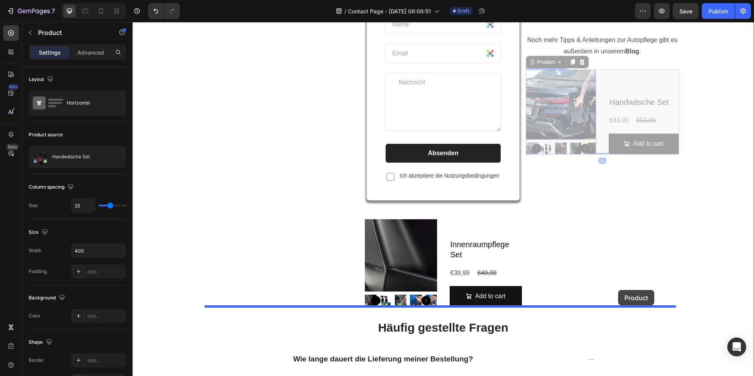
scroll to position [157, 0]
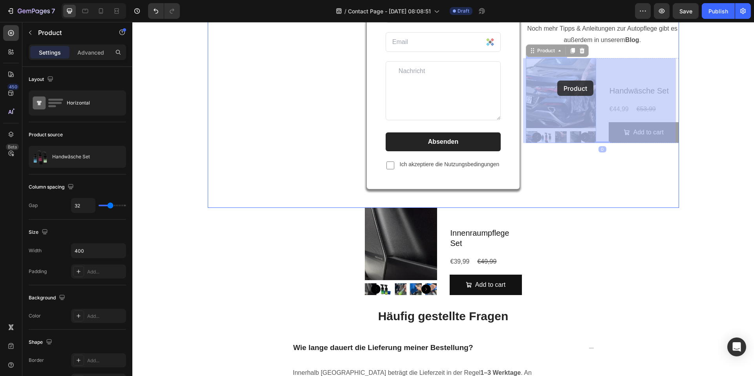
drag, startPoint x: 538, startPoint y: 184, endPoint x: 558, endPoint y: 81, distance: 105.6
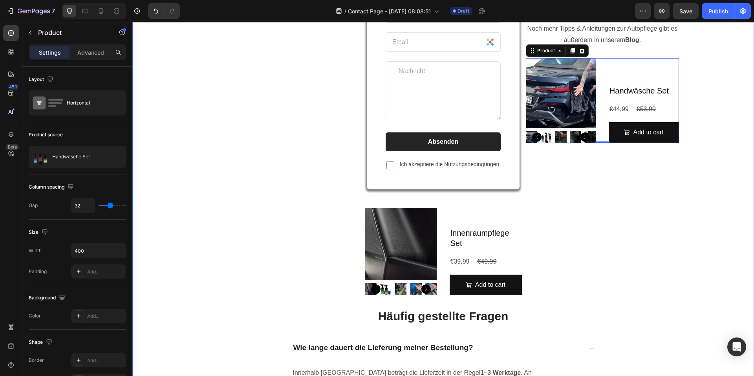
click at [349, 214] on div "E-Mail Heading info@viscuragermany.de In der Regel antworten wir dir innerhalb …" at bounding box center [443, 244] width 610 height 569
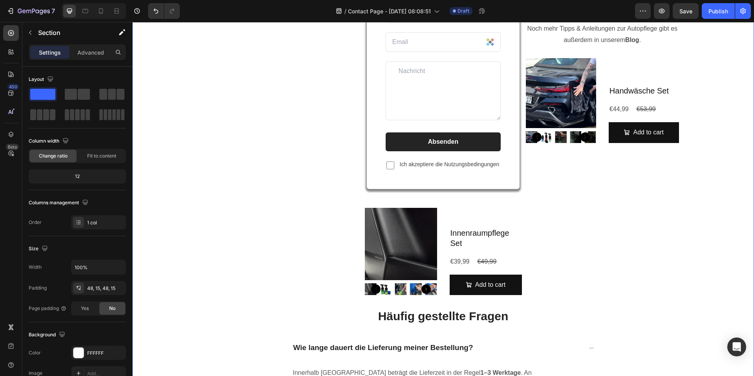
click at [358, 214] on div "E-Mail Heading info@viscuragermany.de In der Regel antworten wir dir innerhalb …" at bounding box center [443, 244] width 610 height 569
click at [455, 214] on div "Innenraumpflege Set Product Title €39,99 Product Price Product Price €49,99 Pro…" at bounding box center [486, 251] width 72 height 87
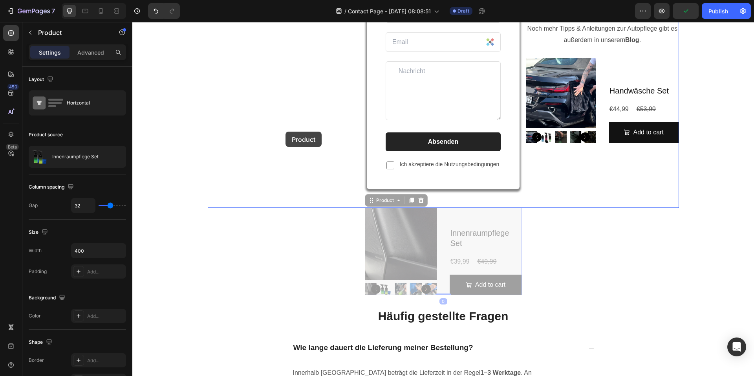
drag, startPoint x: 362, startPoint y: 196, endPoint x: 286, endPoint y: 131, distance: 99.8
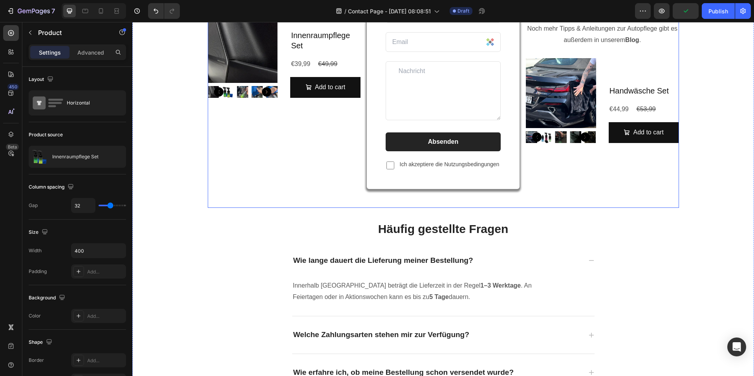
click at [421, 203] on div "Kontaktiere uns Text block Text Field Email Field Row Text Area Absenden Submit…" at bounding box center [443, 84] width 153 height 248
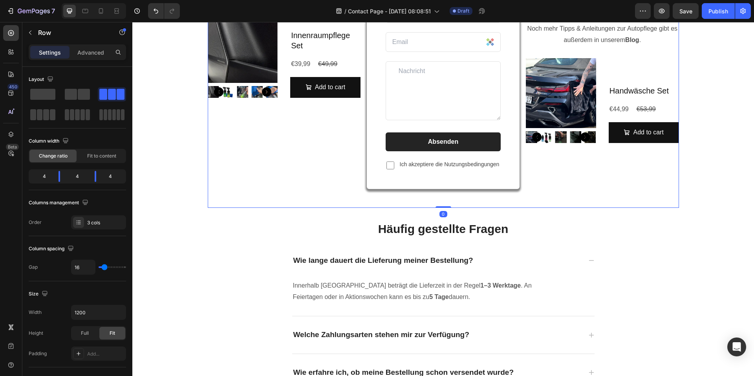
click at [189, 200] on div "E-Mail Heading info@viscuragermany.de In der Regel antworten wir dir innerhalb …" at bounding box center [443, 200] width 610 height 481
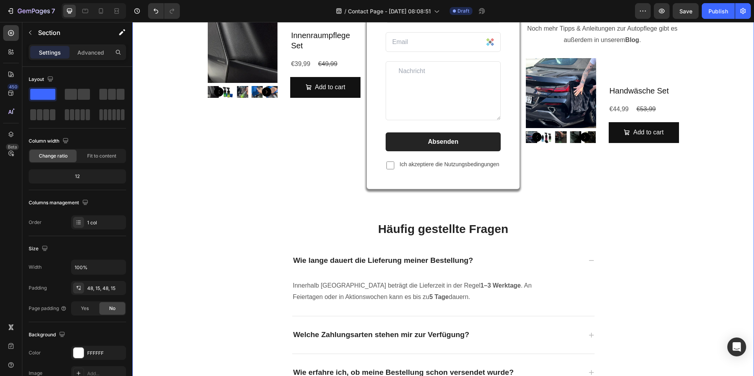
click at [233, 188] on div "E-Mail Heading info@viscuragermany.de In der Regel antworten wir dir innerhalb …" at bounding box center [284, 84] width 153 height 248
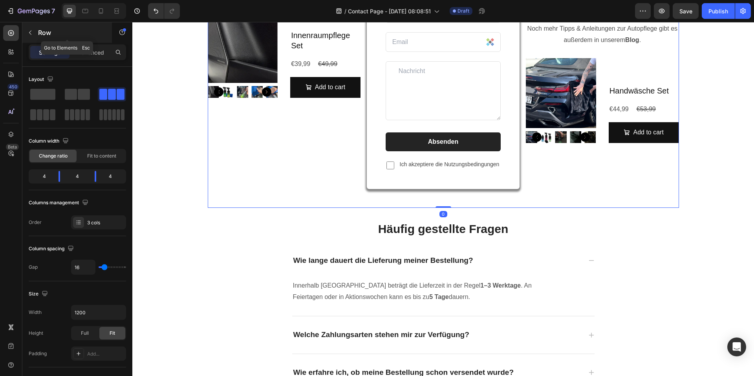
click at [27, 26] on div "Row" at bounding box center [67, 32] width 90 height 20
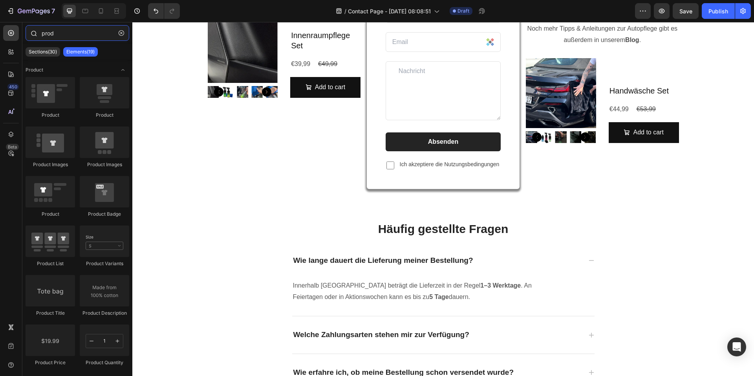
click at [52, 35] on input "prod" at bounding box center [78, 33] width 104 height 16
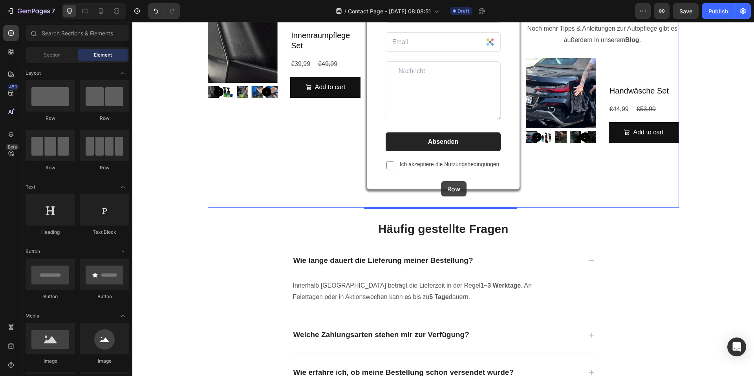
drag, startPoint x: 247, startPoint y: 128, endPoint x: 449, endPoint y: 184, distance: 209.3
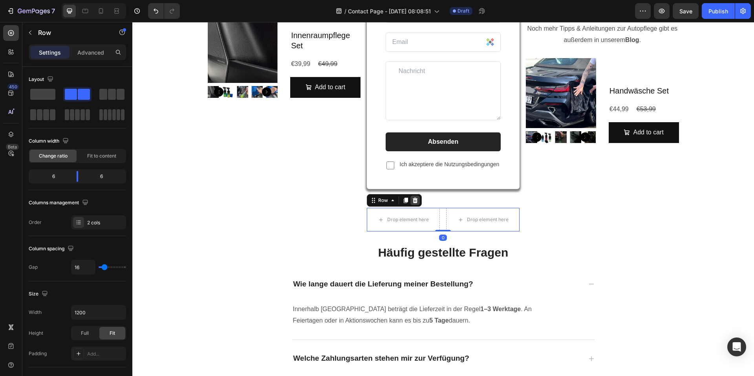
click at [413, 200] on icon at bounding box center [415, 201] width 5 height 6
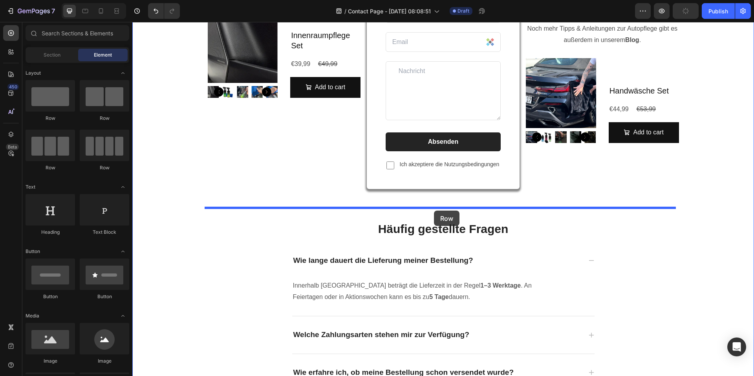
drag, startPoint x: 261, startPoint y: 131, endPoint x: 434, endPoint y: 211, distance: 191.1
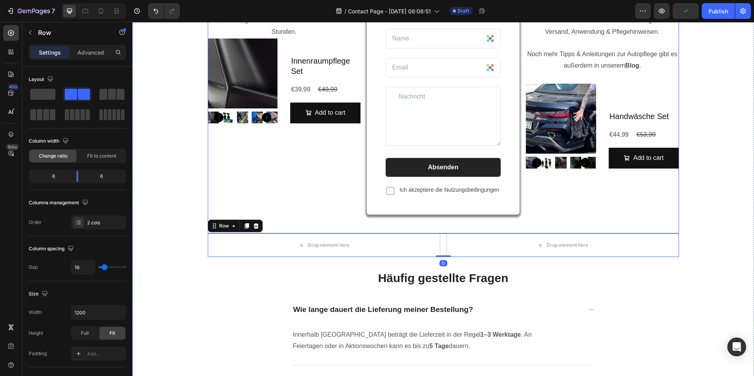
scroll to position [118, 0]
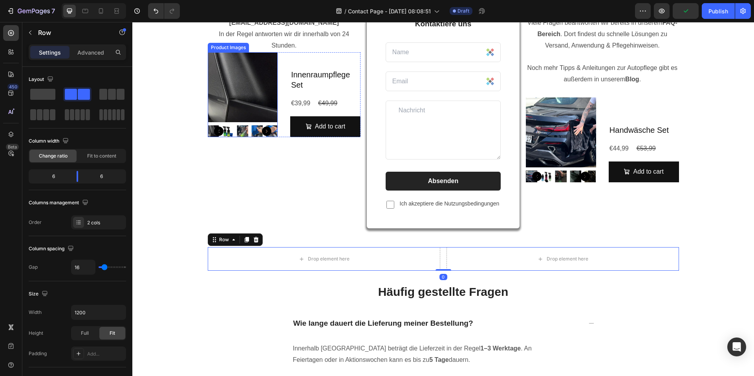
click at [218, 49] on div "Product Images" at bounding box center [228, 47] width 38 height 7
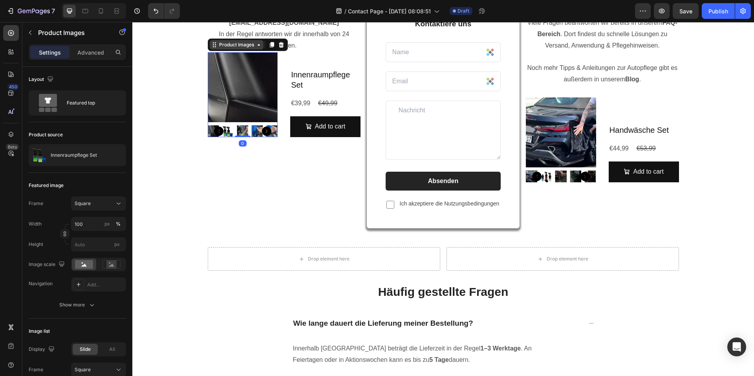
click at [235, 44] on div "Product Images" at bounding box center [237, 44] width 38 height 7
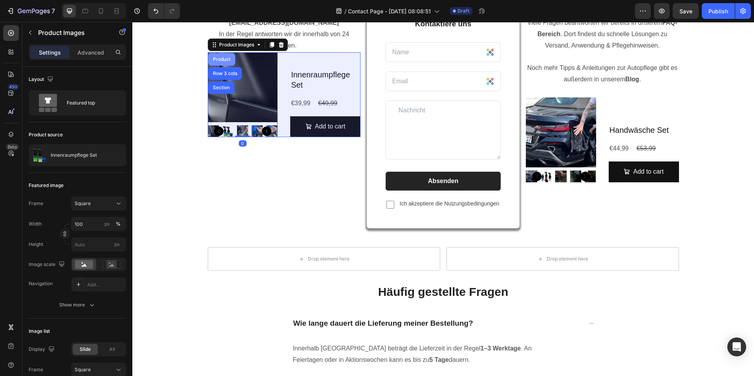
click at [220, 62] on div "Product" at bounding box center [221, 59] width 27 height 13
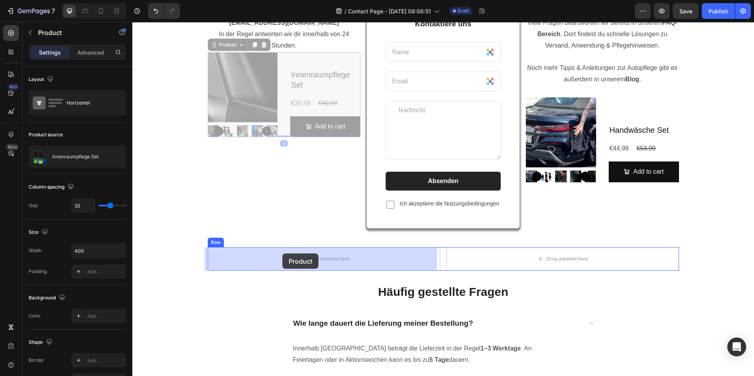
drag, startPoint x: 214, startPoint y: 45, endPoint x: 283, endPoint y: 253, distance: 219.3
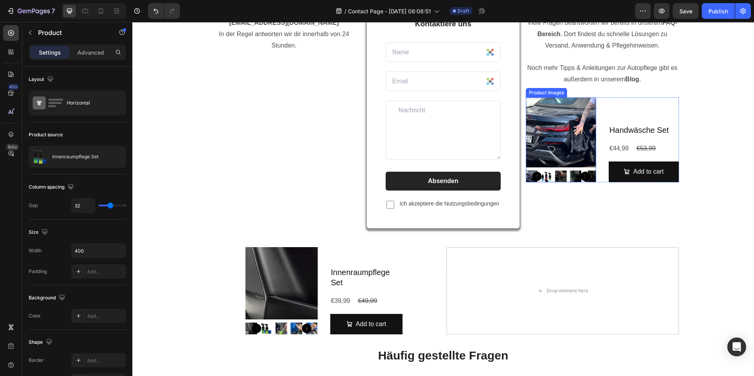
click at [529, 91] on div "Product Images" at bounding box center [547, 92] width 38 height 7
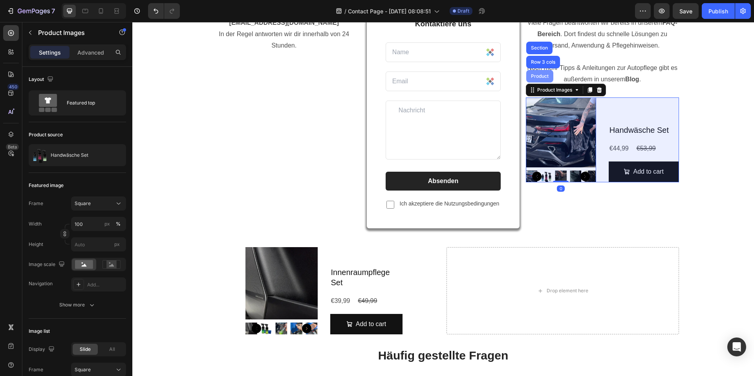
click at [533, 72] on div "Product" at bounding box center [540, 76] width 27 height 13
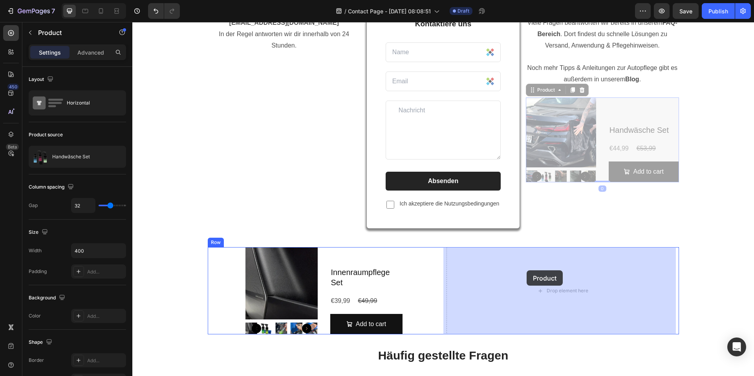
drag, startPoint x: 531, startPoint y: 88, endPoint x: 527, endPoint y: 270, distance: 182.4
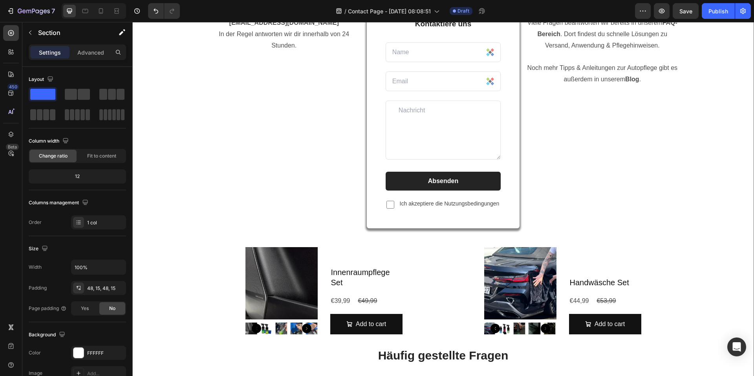
click at [688, 222] on div "E-Mail Heading info@viscuragermany.de In der Regel antworten wir dir innerhalb …" at bounding box center [443, 284] width 610 height 569
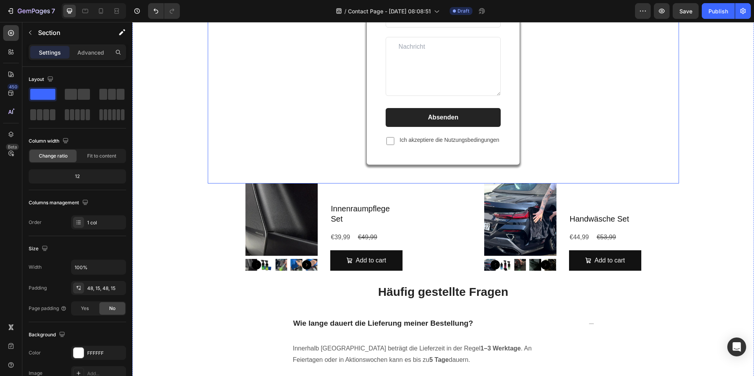
scroll to position [196, 0]
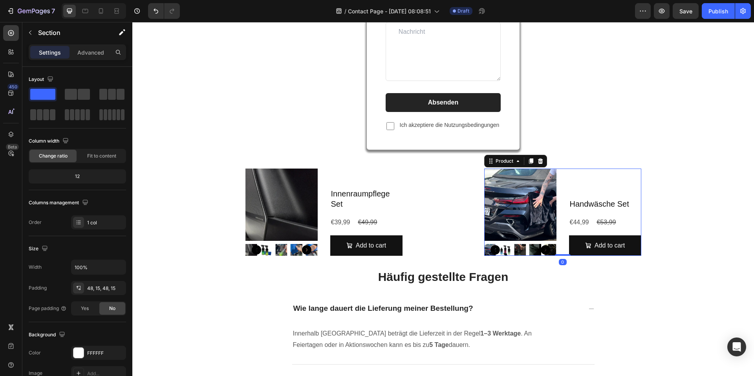
click at [562, 176] on div "Product Images Handwäsche Set Product Title €44,99 Product Price Product Price …" at bounding box center [563, 212] width 157 height 87
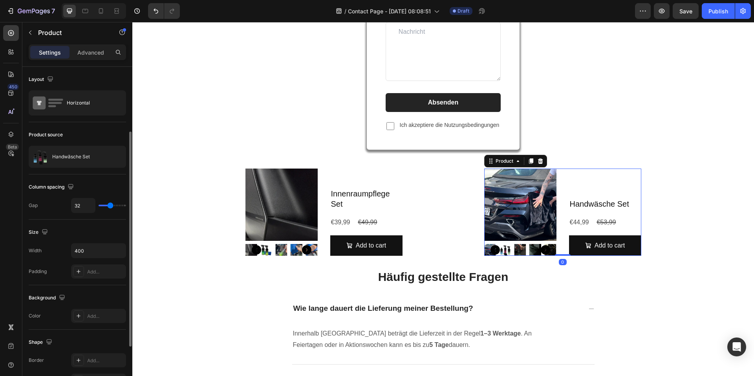
scroll to position [79, 0]
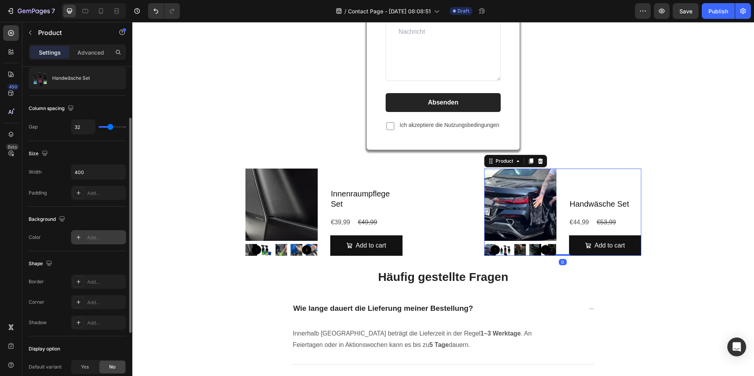
click at [92, 239] on div "Add..." at bounding box center [105, 237] width 37 height 7
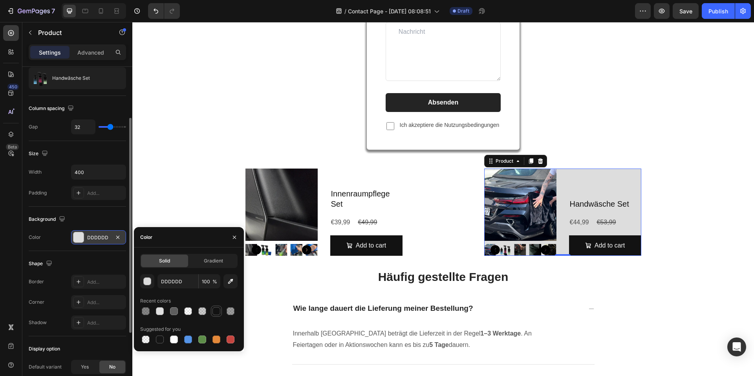
click at [220, 313] on div at bounding box center [217, 311] width 8 height 8
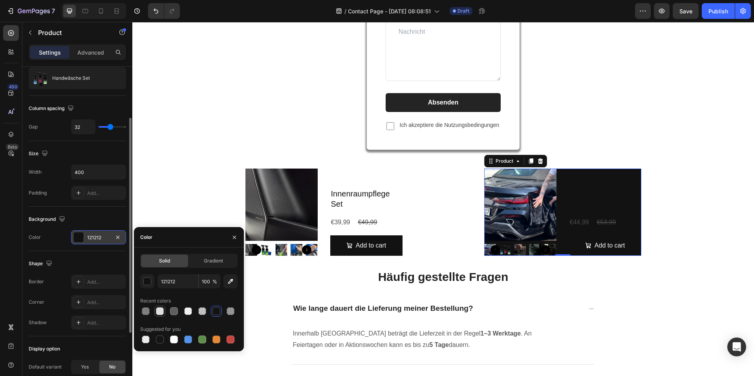
click at [157, 313] on div at bounding box center [160, 311] width 8 height 8
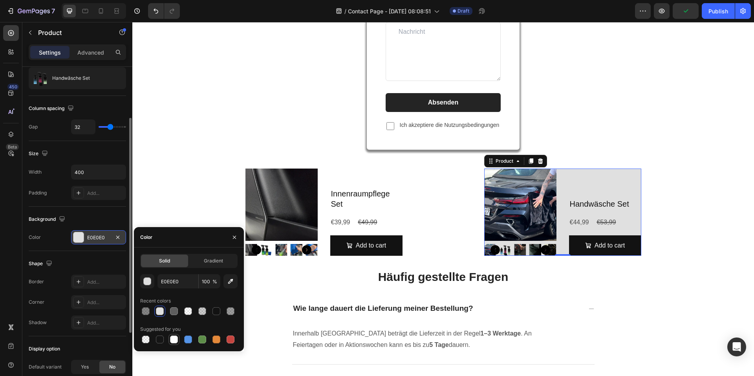
click at [171, 339] on div at bounding box center [174, 340] width 8 height 8
type input "FFFFFF"
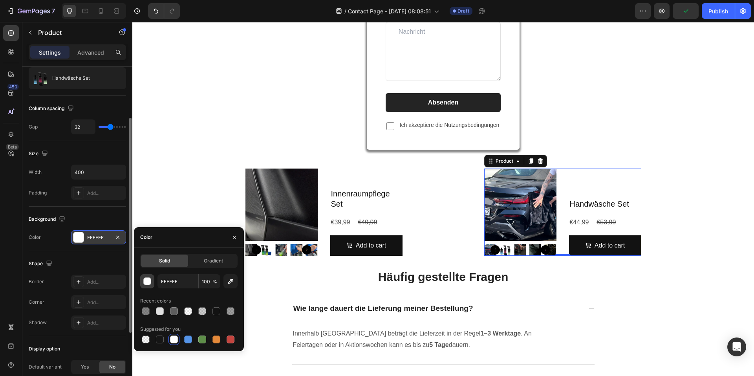
click at [152, 287] on button "button" at bounding box center [147, 281] width 14 height 14
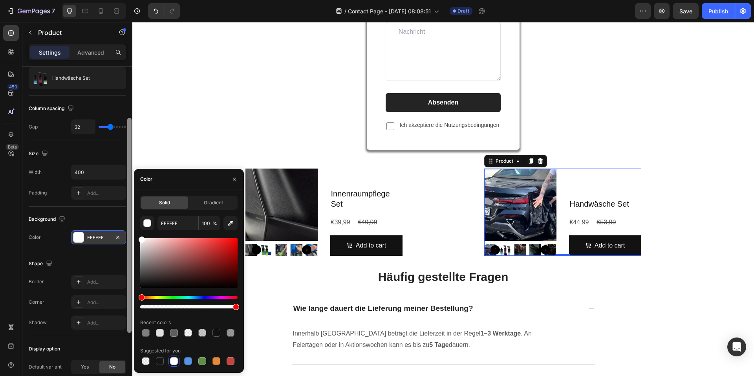
drag, startPoint x: 143, startPoint y: 239, endPoint x: 127, endPoint y: 237, distance: 15.4
click at [127, 237] on div "450 Beta Sections(30) Elements(83) Section Element Hero Section Product Detail …" at bounding box center [66, 199] width 132 height 354
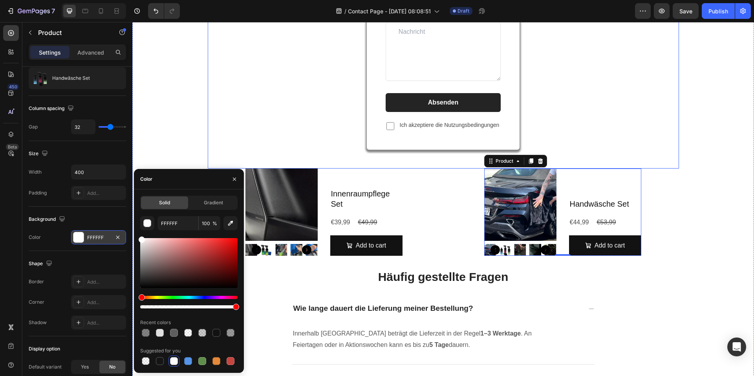
click at [625, 155] on div "FAQ & Blog Heading Viele Fragen beantworten wir bereits in unserem FAQ-Bereich …" at bounding box center [602, 45] width 153 height 248
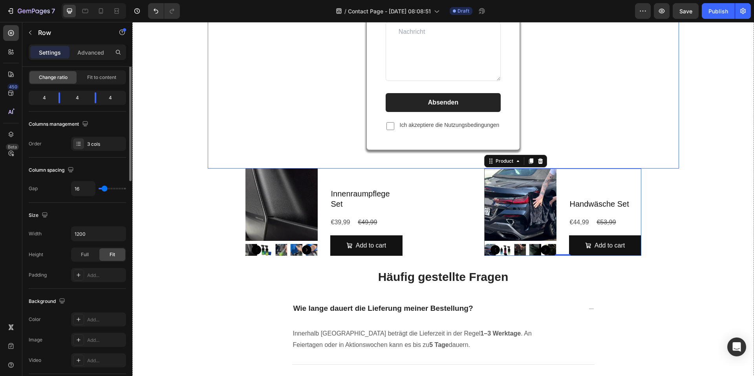
scroll to position [0, 0]
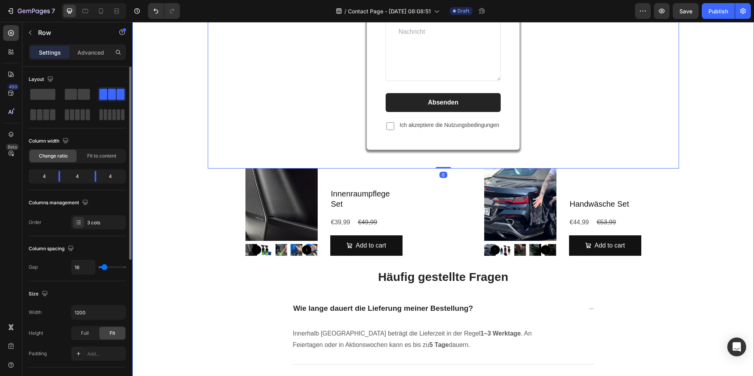
click at [703, 192] on div "E-Mail Heading info@viscuragermany.de In der Regel antworten wir dir innerhalb …" at bounding box center [443, 205] width 610 height 569
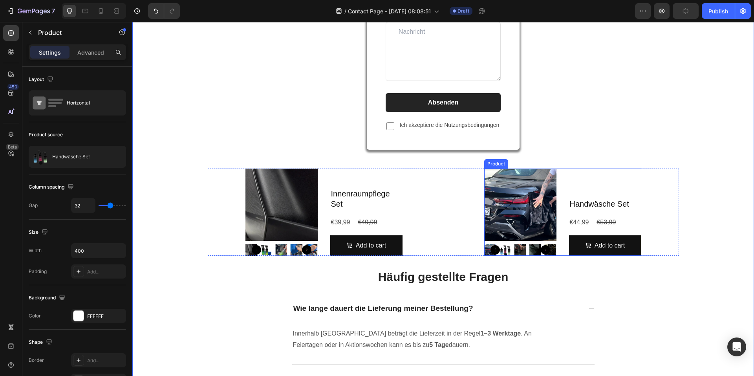
click at [621, 179] on div "Handwäsche Set Product Title €44,99 Product Price Product Price €53,99 Product …" at bounding box center [605, 212] width 72 height 87
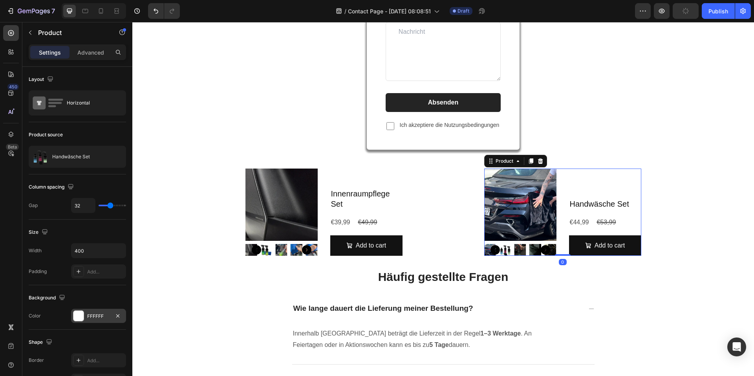
click at [81, 310] on div "Background The changes might be hidden by the video. Color FFFFFF" at bounding box center [77, 307] width 97 height 44
click at [81, 310] on div "FFFFFF" at bounding box center [98, 316] width 55 height 14
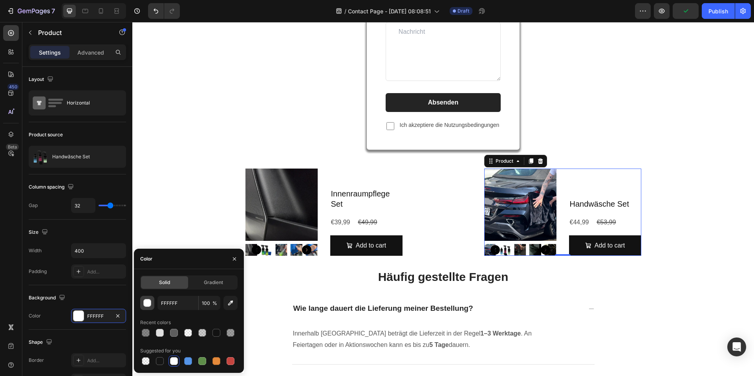
click at [150, 301] on div "button" at bounding box center [148, 303] width 8 height 8
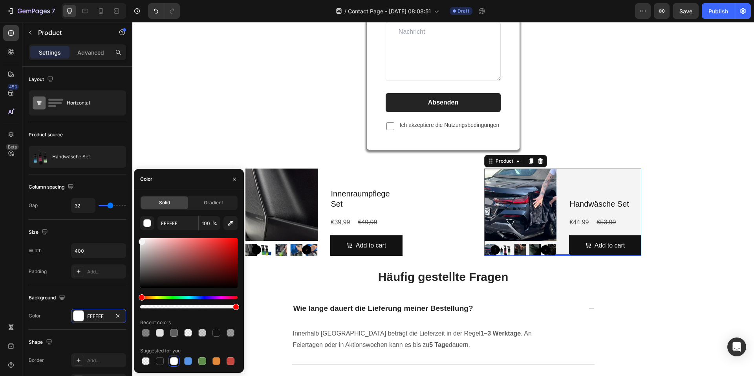
type input "F4F4F4"
drag, startPoint x: 143, startPoint y: 238, endPoint x: 136, endPoint y: 240, distance: 7.0
click at [136, 240] on div "Solid Gradient F4F4F4 100 % Recent colors Suggested for you" at bounding box center [189, 281] width 110 height 171
click at [191, 223] on input "F4F4F4" at bounding box center [178, 223] width 41 height 14
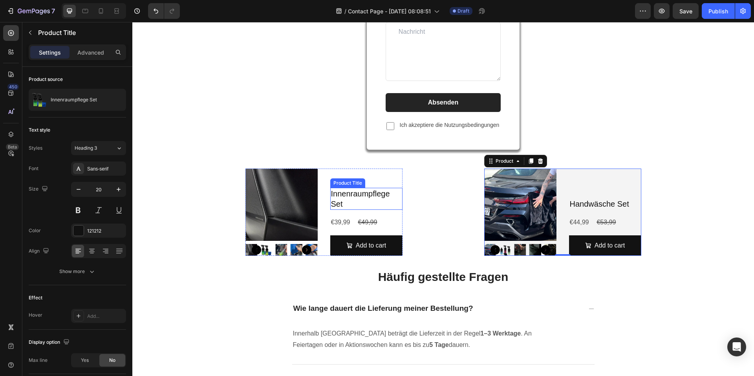
click at [352, 179] on div "Product Title" at bounding box center [347, 182] width 35 height 9
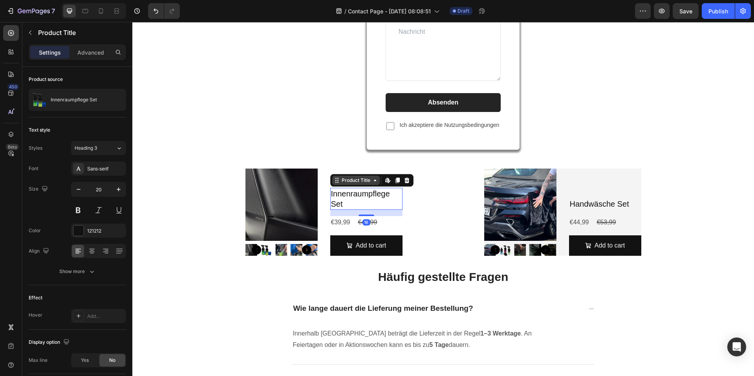
click at [332, 176] on div "Product Title" at bounding box center [356, 180] width 48 height 9
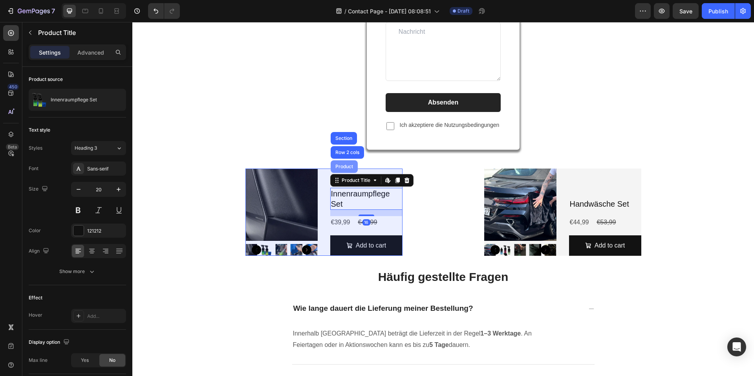
click at [337, 166] on div "Product" at bounding box center [344, 166] width 21 height 5
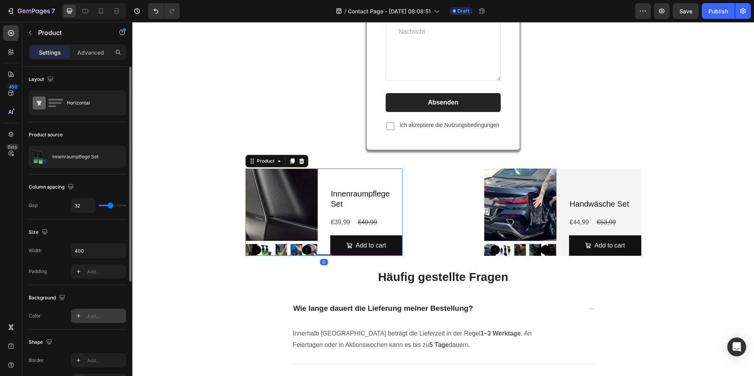
click at [86, 313] on div "Add..." at bounding box center [98, 316] width 55 height 14
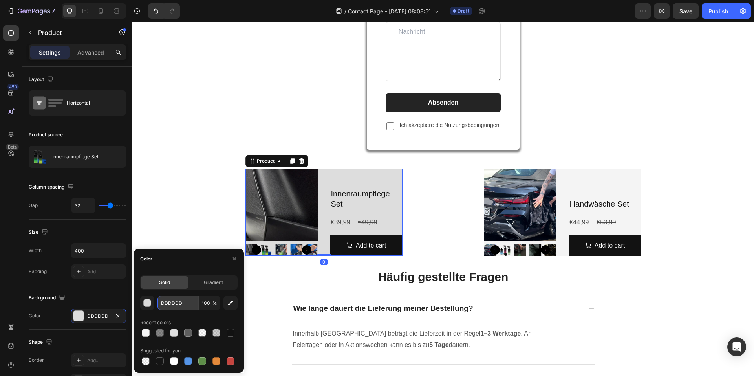
click at [176, 298] on input "DDDDDD" at bounding box center [178, 303] width 41 height 14
paste input "F4F4F4"
type input "F4F4F4"
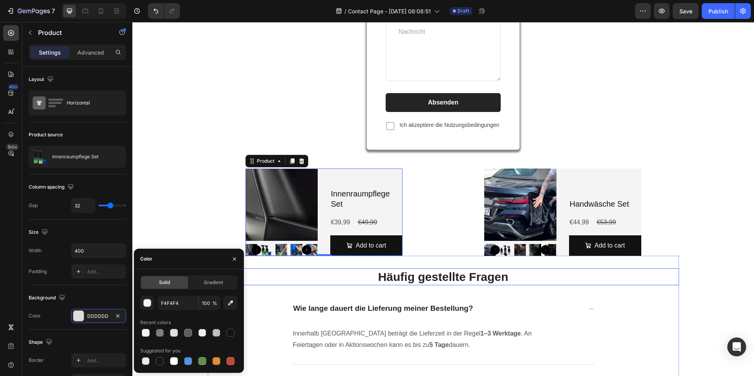
click at [697, 271] on div "E-Mail Heading info@viscuragermany.de In der Regel antworten wir dir innerhalb …" at bounding box center [443, 205] width 610 height 569
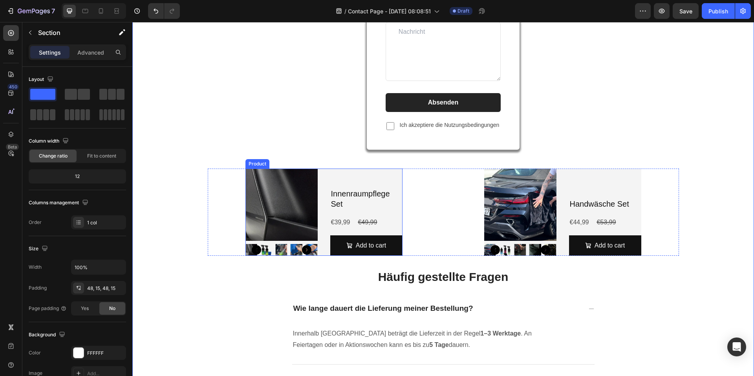
click at [323, 171] on div "Product Images Innenraumpflege Set Product Title €39,99 Product Price Product P…" at bounding box center [324, 212] width 157 height 87
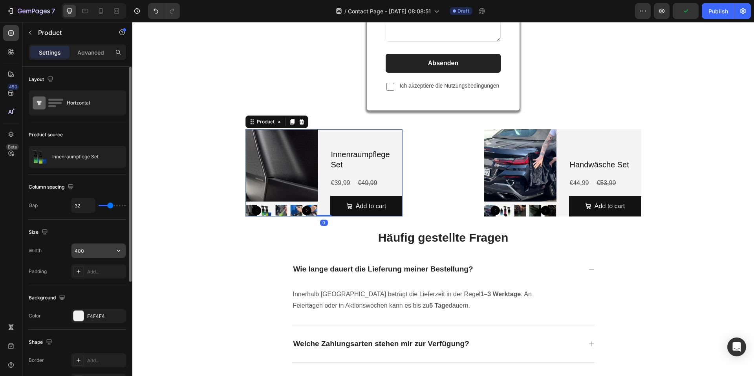
scroll to position [118, 0]
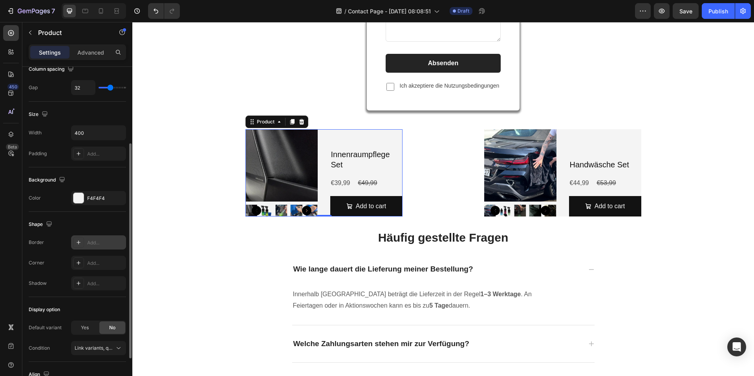
click at [86, 245] on div "Add..." at bounding box center [98, 242] width 55 height 14
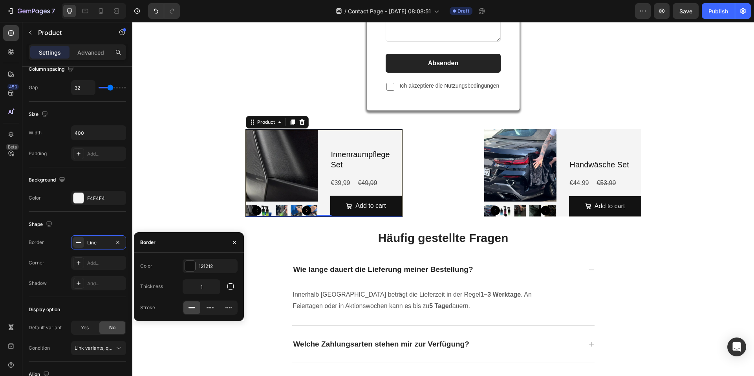
click at [566, 260] on div "Wie lange dauert die Lieferung meiner Bestellung?" at bounding box center [443, 269] width 303 height 37
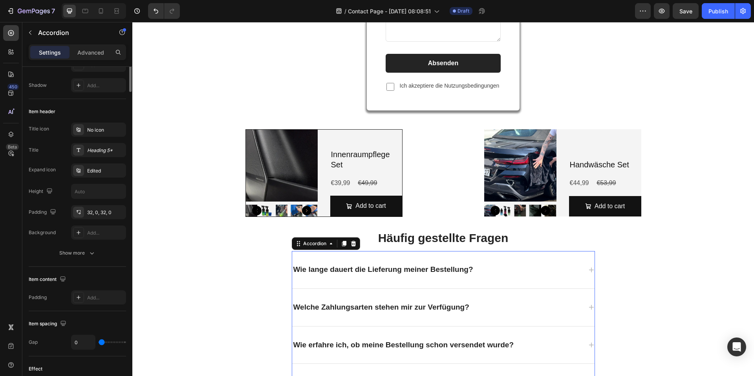
scroll to position [0, 0]
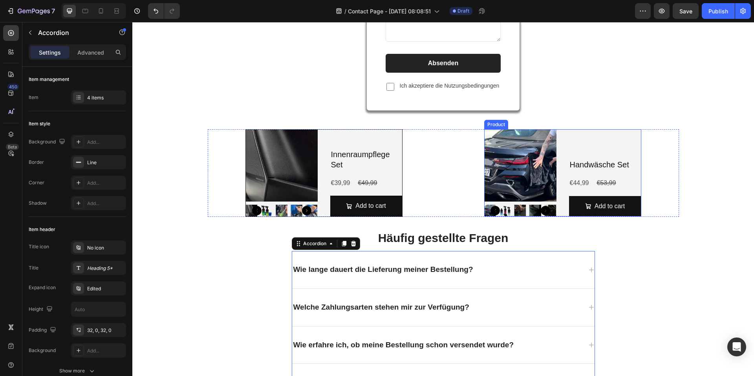
click at [590, 132] on div "Handwäsche Set Product Title €44,99 Product Price Product Price €53,99 Product …" at bounding box center [605, 172] width 72 height 87
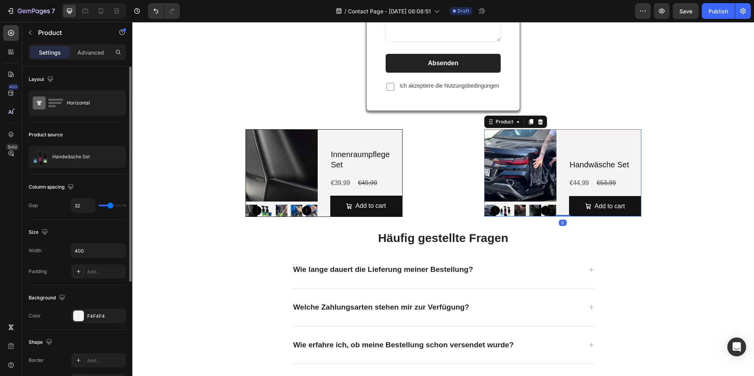
scroll to position [79, 0]
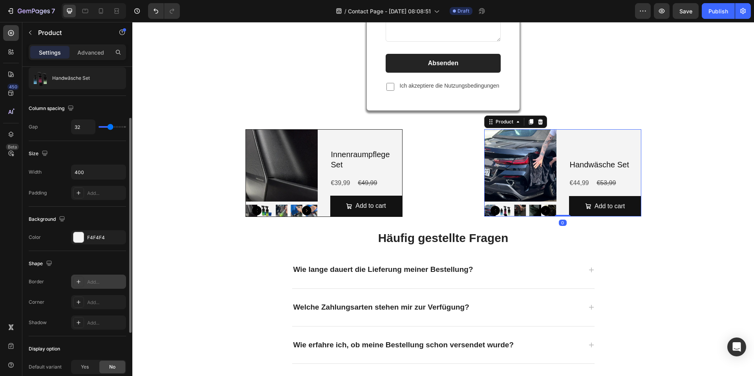
click at [85, 283] on div "Add..." at bounding box center [98, 282] width 55 height 14
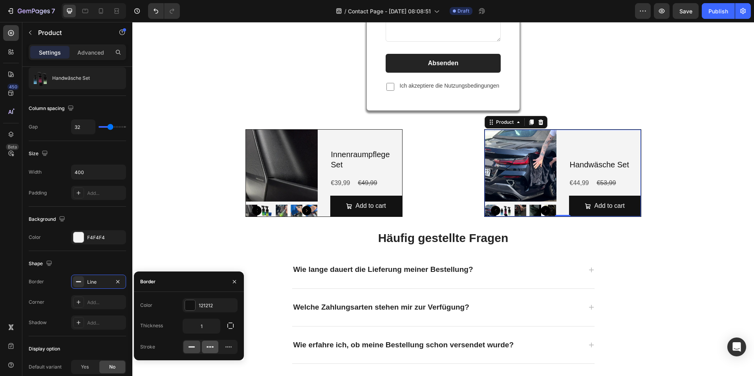
click at [210, 346] on icon at bounding box center [210, 347] width 8 height 8
click at [688, 273] on div "E-Mail Heading info@viscuragermany.de In der Regel antworten wir dir innerhalb …" at bounding box center [443, 148] width 610 height 532
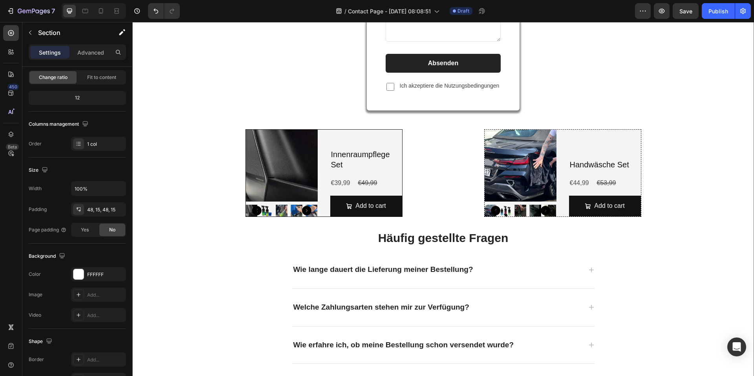
scroll to position [0, 0]
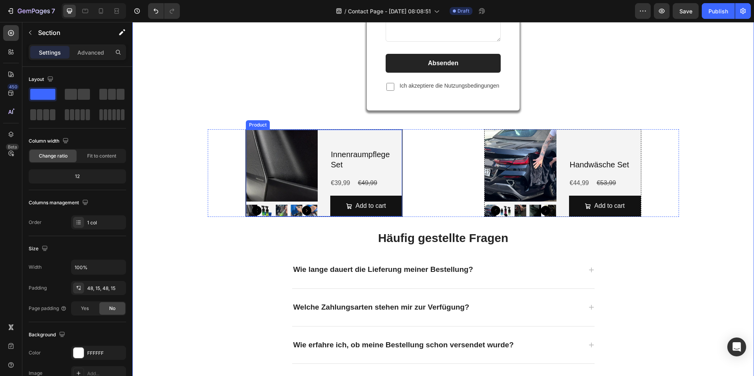
click at [331, 132] on div "Innenraumpflege Set Product Title €39,99 Product Price Product Price €49,99 Pro…" at bounding box center [366, 173] width 72 height 87
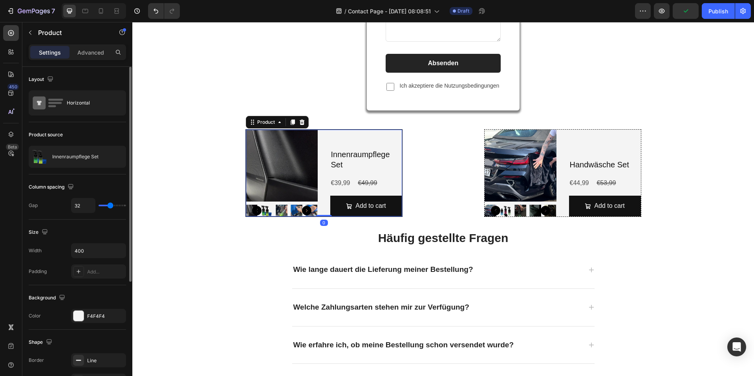
scroll to position [39, 0]
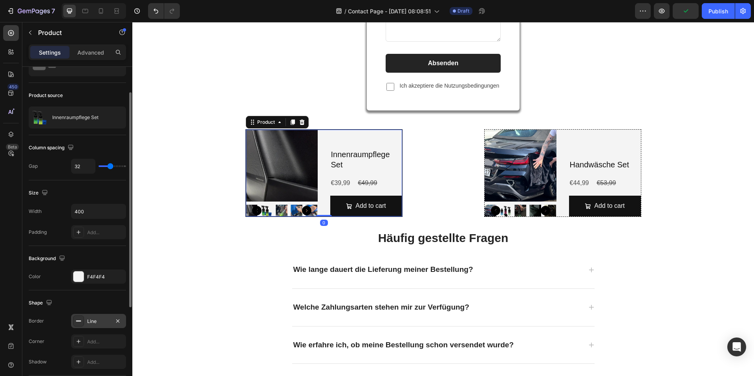
click at [101, 318] on div "Line" at bounding box center [98, 321] width 23 height 7
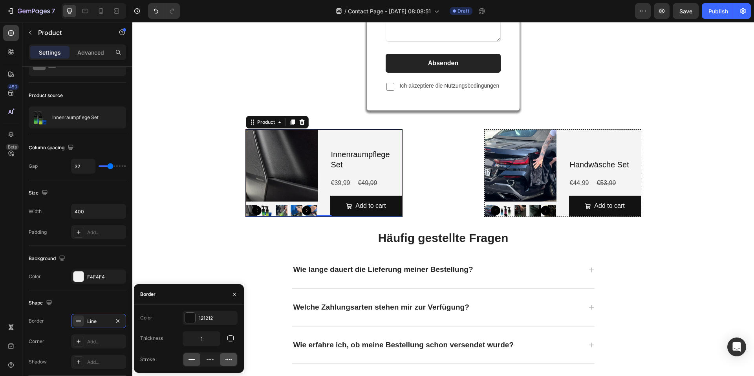
click at [229, 361] on icon at bounding box center [229, 360] width 8 height 8
click at [216, 363] on div at bounding box center [210, 359] width 17 height 13
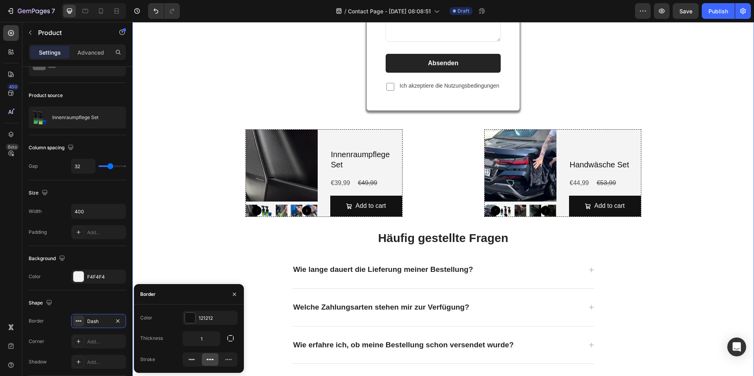
click at [723, 205] on div "E-Mail Heading info@viscuragermany.de In der Regel antworten wir dir innerhalb …" at bounding box center [443, 148] width 610 height 532
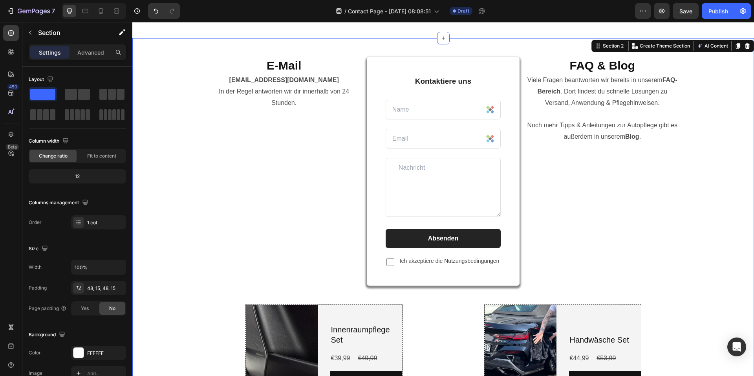
scroll to position [0, 0]
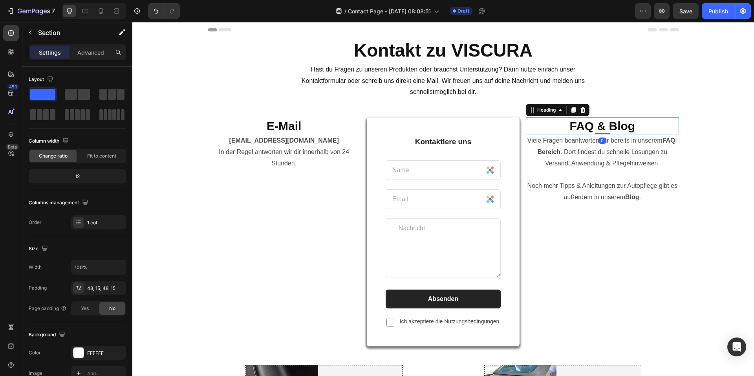
click at [545, 123] on h2 "FAQ & Blog" at bounding box center [602, 125] width 153 height 17
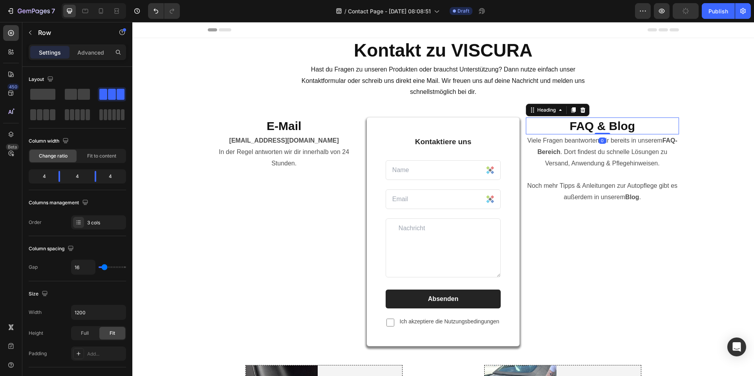
click at [611, 248] on div "FAQ & Blog Heading 0 Viele Fragen beantworten wir bereits in unserem FAQ-Bereic…" at bounding box center [602, 241] width 153 height 248
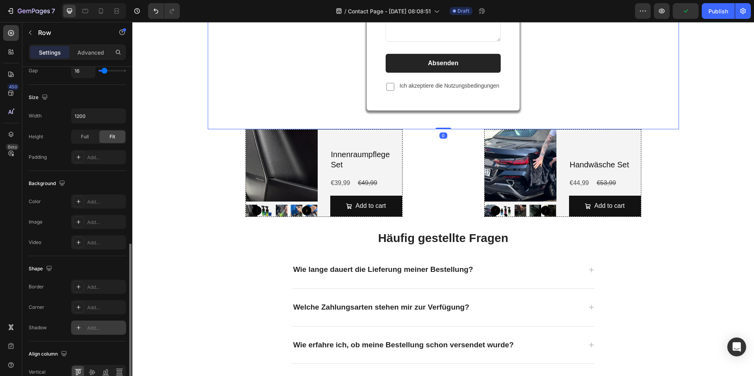
scroll to position [236, 0]
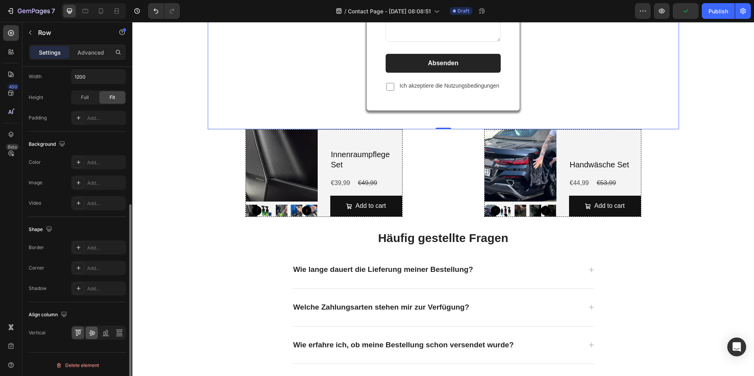
click at [91, 331] on icon at bounding box center [92, 333] width 6 height 6
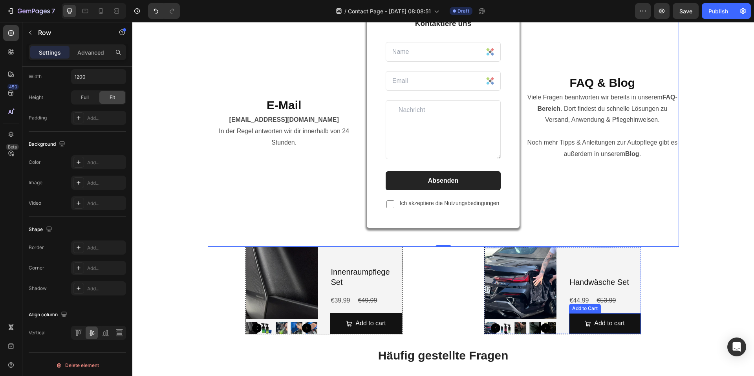
scroll to position [39, 0]
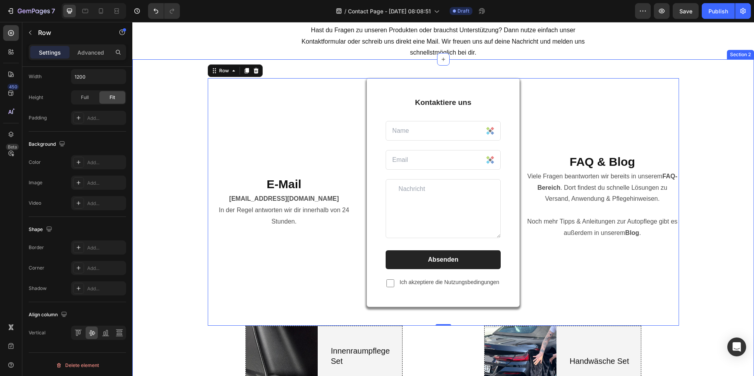
click at [719, 204] on div "E-Mail Heading info@viscuragermany.de In der Regel antworten wir dir innerhalb …" at bounding box center [443, 344] width 610 height 532
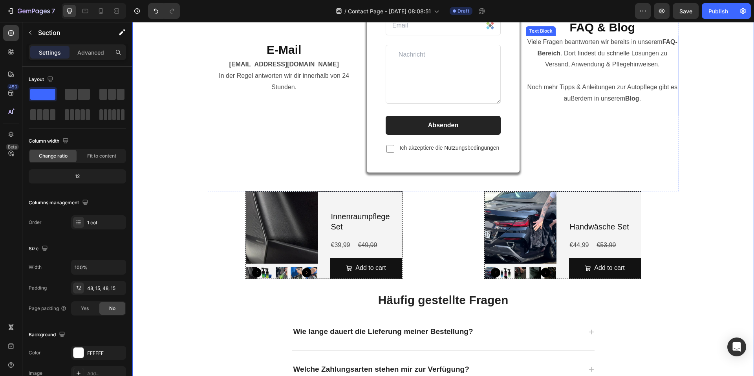
scroll to position [236, 0]
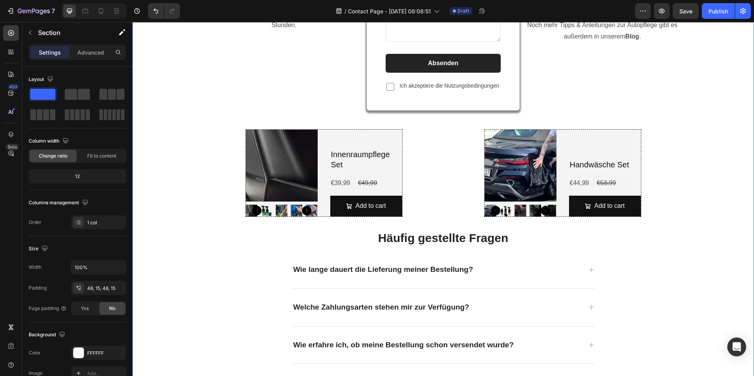
click at [703, 204] on div "E-Mail Heading info@viscuragermany.de In der Regel antworten wir dir innerhalb …" at bounding box center [443, 148] width 610 height 532
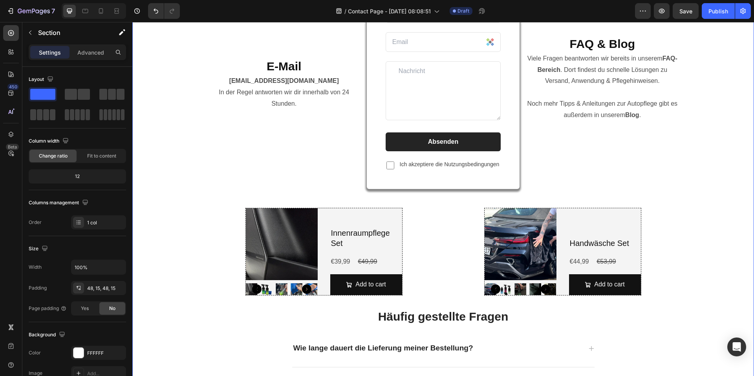
scroll to position [143, 0]
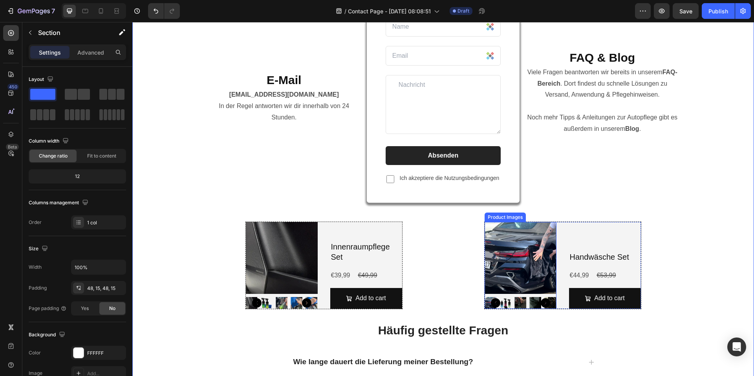
click at [487, 220] on div "Product Images" at bounding box center [505, 217] width 41 height 9
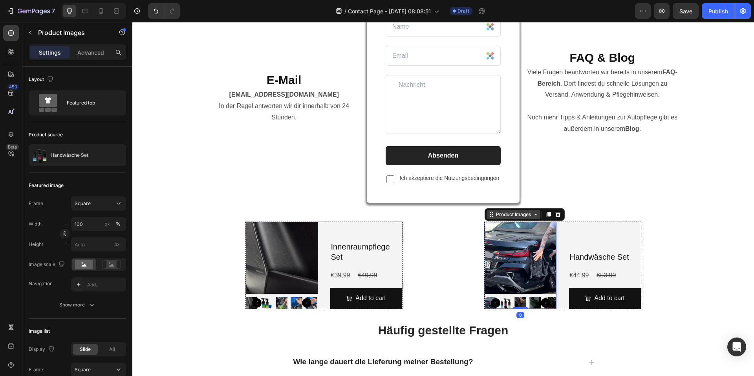
click at [508, 216] on div "Product Images" at bounding box center [514, 214] width 38 height 7
click at [497, 207] on div "Product" at bounding box center [498, 201] width 27 height 13
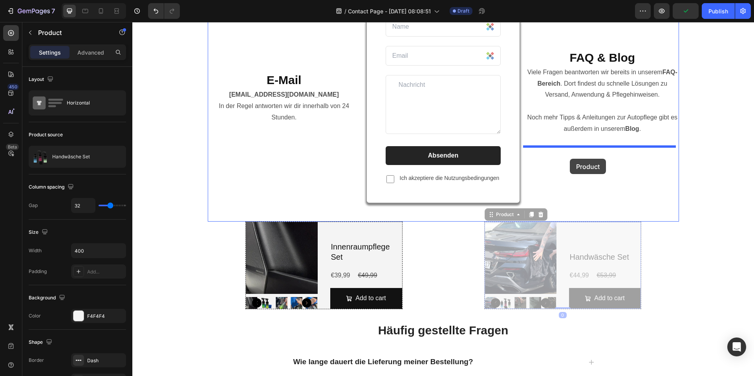
drag, startPoint x: 494, startPoint y: 217, endPoint x: 571, endPoint y: 157, distance: 97.5
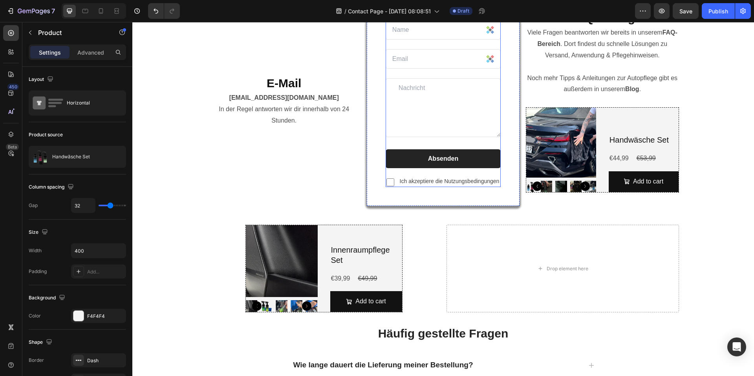
scroll to position [157, 0]
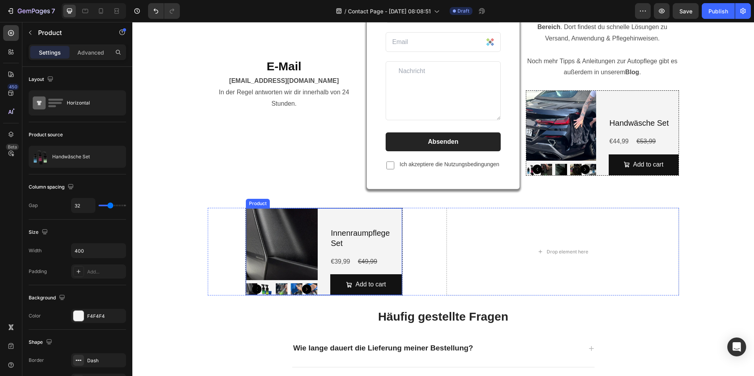
click at [323, 209] on div "Product Images Innenraumpflege Set Product Title €39,99 Product Price Product P…" at bounding box center [324, 252] width 157 height 88
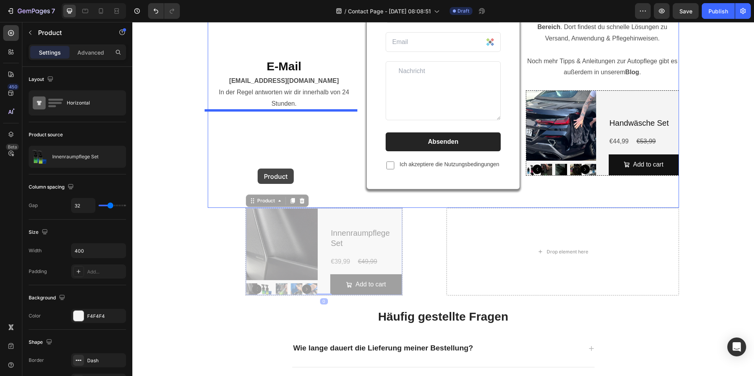
drag, startPoint x: 257, startPoint y: 202, endPoint x: 258, endPoint y: 169, distance: 33.0
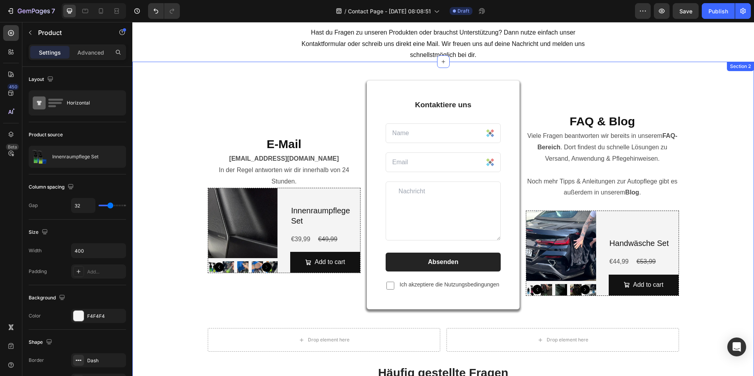
scroll to position [36, 0]
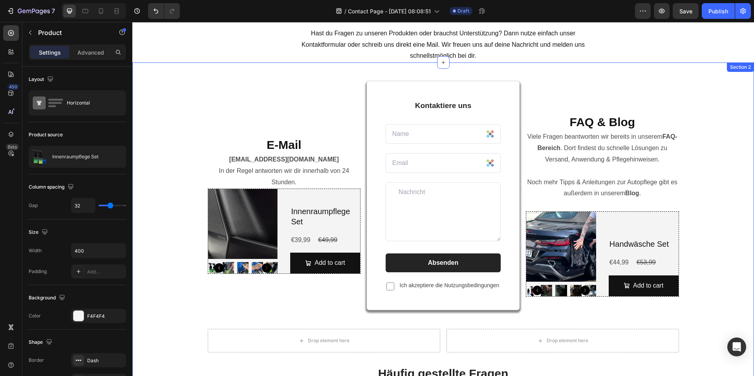
click at [734, 265] on div "E-Mail Heading info@viscuragermany.de In der Regel antworten wir dir innerhalb …" at bounding box center [443, 315] width 610 height 468
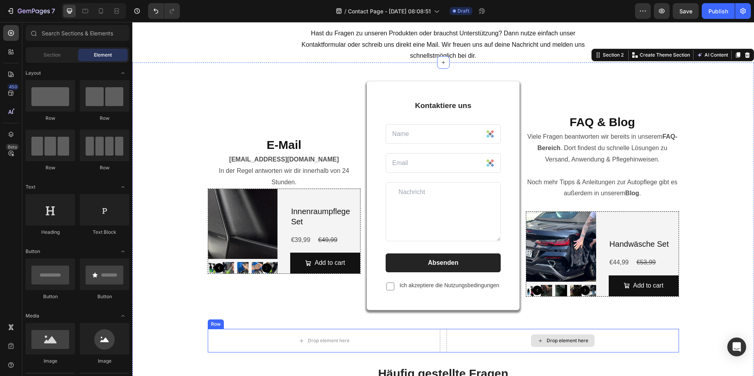
click at [591, 340] on div "Drop element here" at bounding box center [563, 340] width 64 height 13
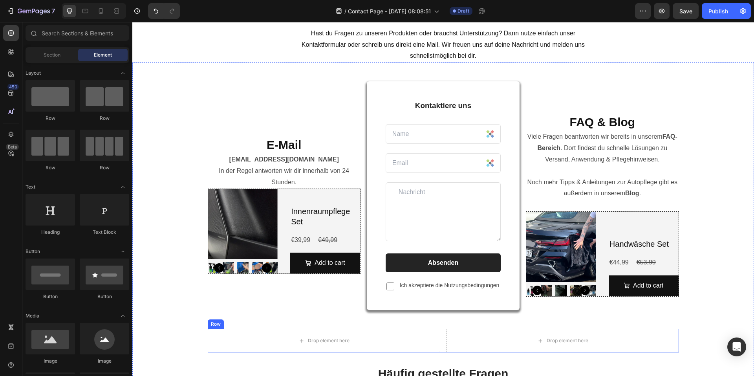
click at [209, 329] on div "E-Mail Heading info@viscuragermany.de In der Regel antworten wir dir innerhalb …" at bounding box center [443, 315] width 610 height 468
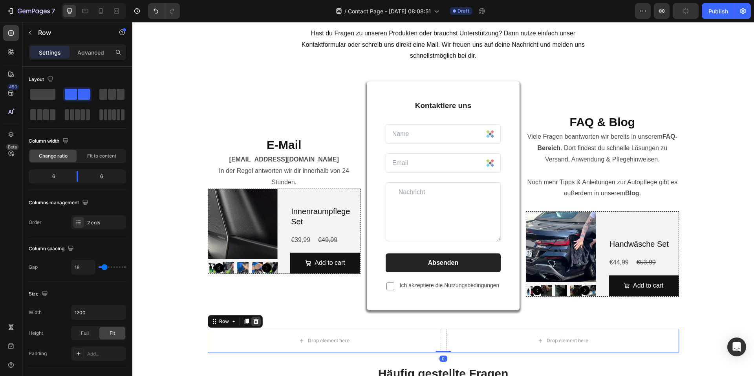
click at [255, 321] on icon at bounding box center [256, 321] width 6 height 6
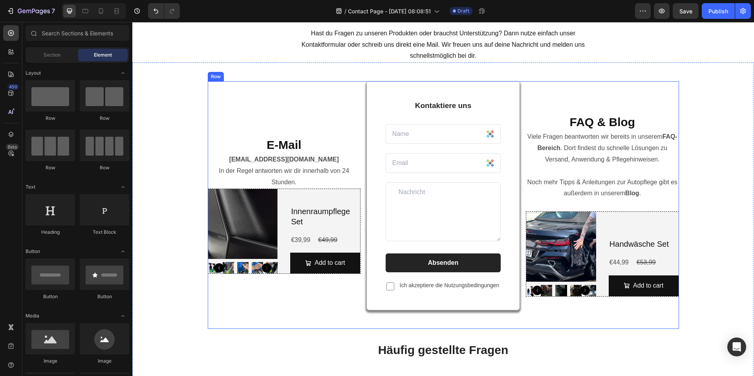
click at [283, 280] on div "E-Mail Heading info@viscuragermany.de In der Regel antworten wir dir innerhalb …" at bounding box center [284, 205] width 153 height 248
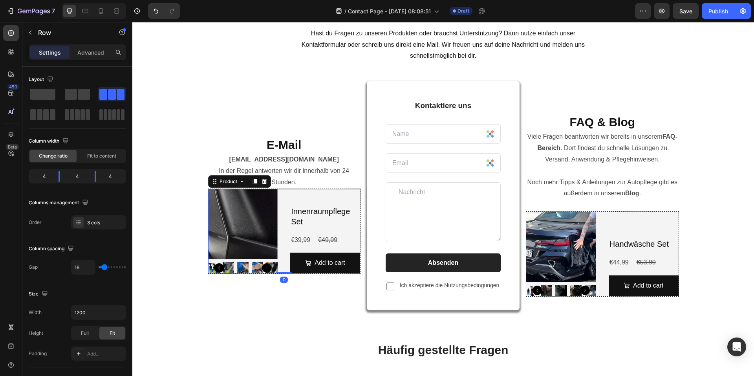
click at [280, 268] on div "Product Images Innenraumpflege Set Product Title €39,99 Product Price Product P…" at bounding box center [284, 231] width 153 height 85
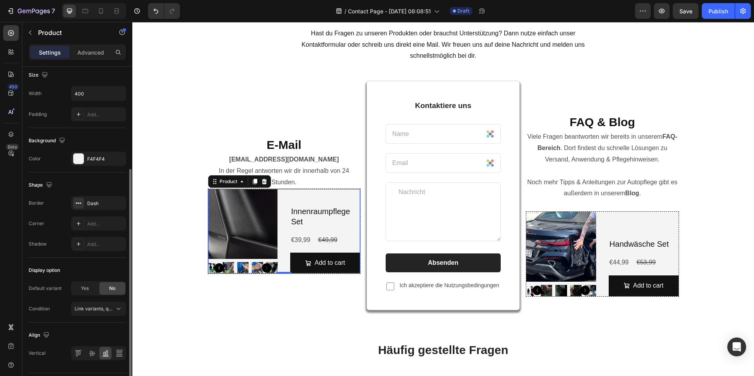
scroll to position [179, 0]
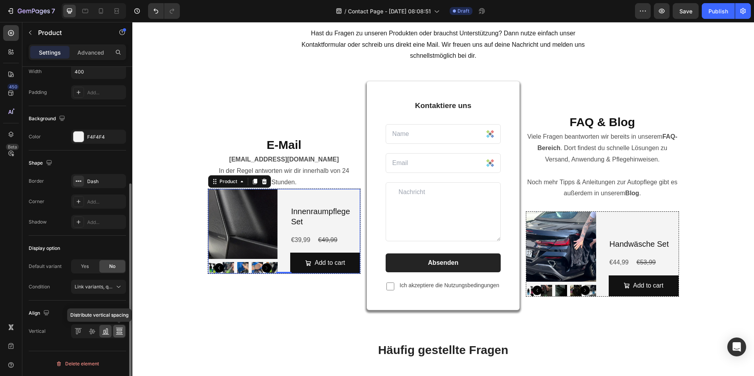
click at [116, 331] on icon at bounding box center [120, 331] width 8 height 8
click at [110, 330] on div at bounding box center [105, 331] width 12 height 13
click at [92, 333] on icon at bounding box center [92, 332] width 6 height 6
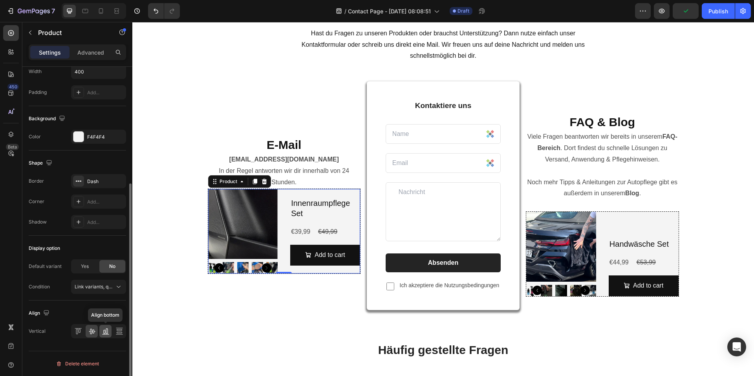
click at [105, 331] on icon at bounding box center [104, 332] width 2 height 4
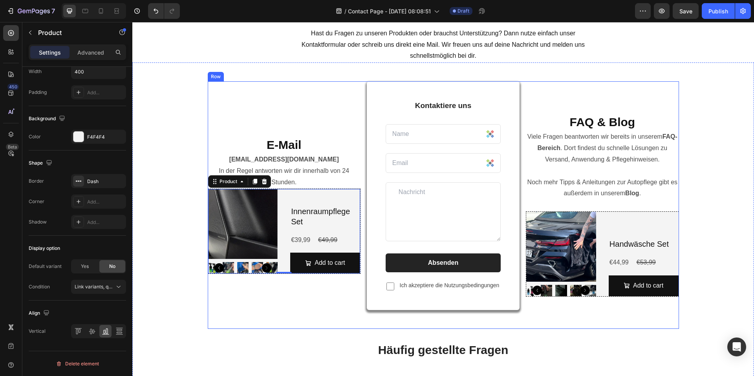
click at [333, 133] on div "E-Mail Heading info@viscuragermany.de In der Regel antworten wir dir innerhalb …" at bounding box center [284, 205] width 153 height 248
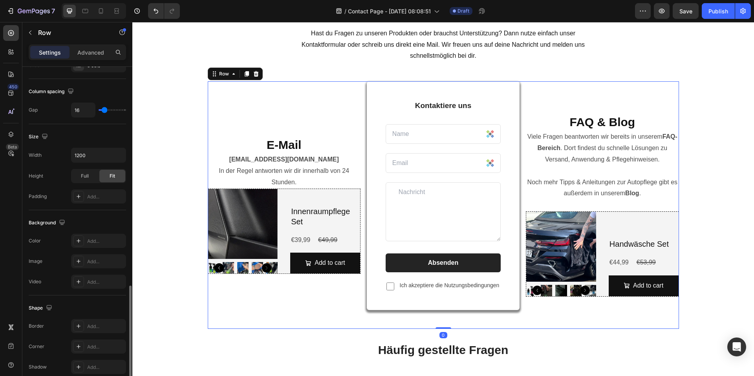
scroll to position [237, 0]
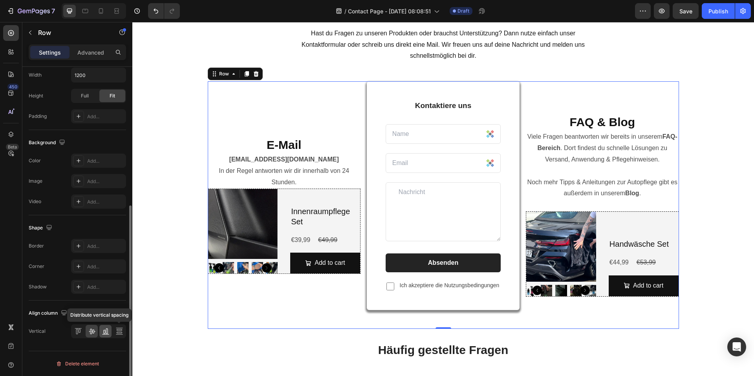
click at [108, 333] on icon at bounding box center [106, 331] width 8 height 8
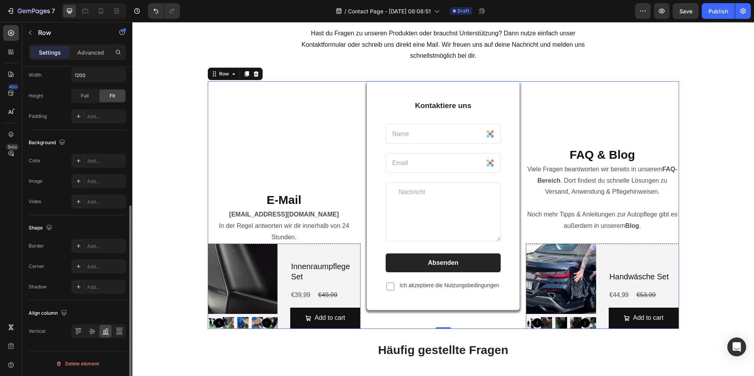
click at [99, 332] on div at bounding box center [98, 331] width 55 height 14
click at [93, 331] on icon at bounding box center [92, 331] width 8 height 8
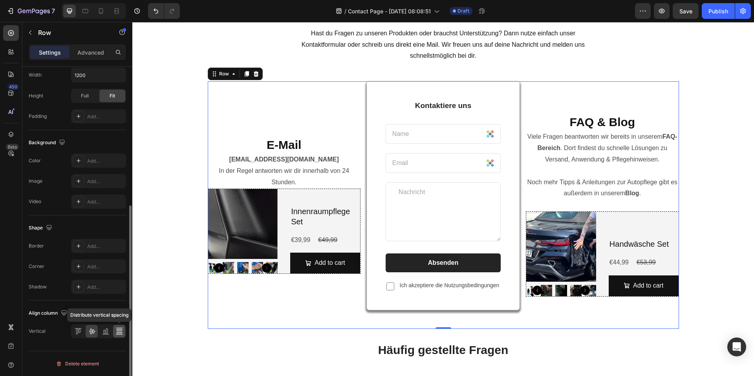
click at [123, 331] on div at bounding box center [119, 331] width 12 height 13
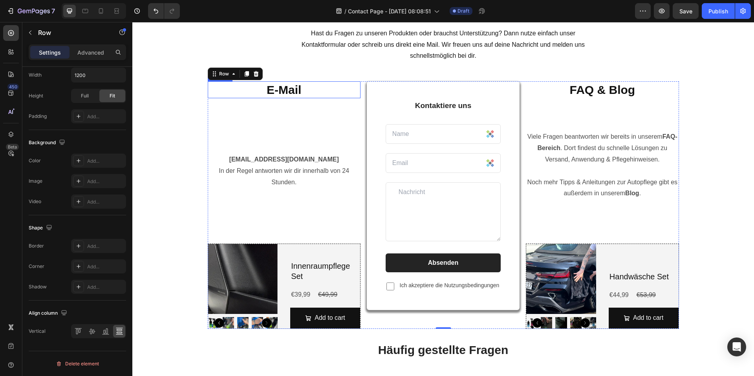
click at [286, 92] on strong "E-Mail" at bounding box center [284, 89] width 35 height 13
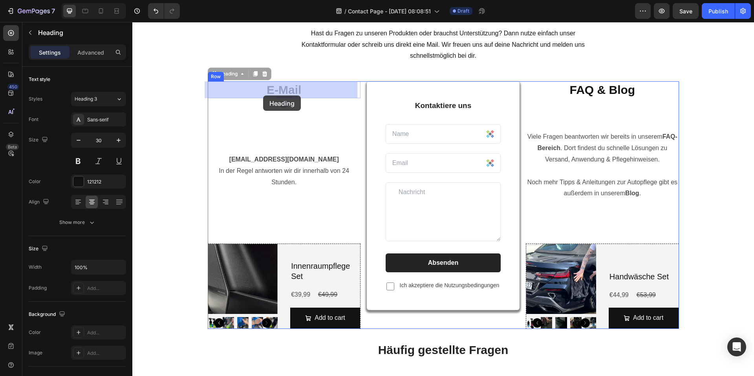
drag, startPoint x: 210, startPoint y: 73, endPoint x: 263, endPoint y: 93, distance: 56.7
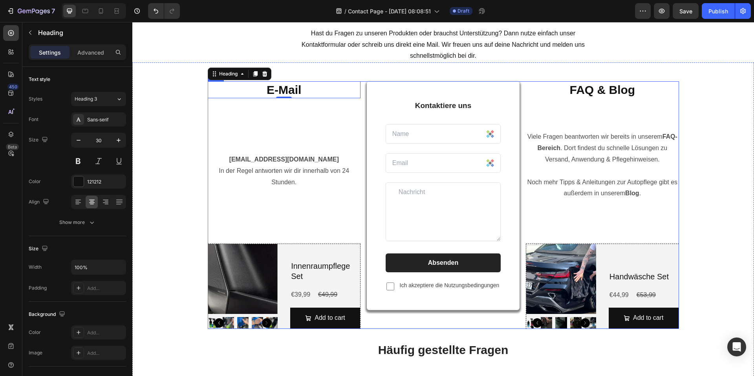
click at [296, 153] on div "E-Mail Heading 0 info@viscuragermany.de In der Regel antworten wir dir innerhal…" at bounding box center [284, 205] width 153 height 248
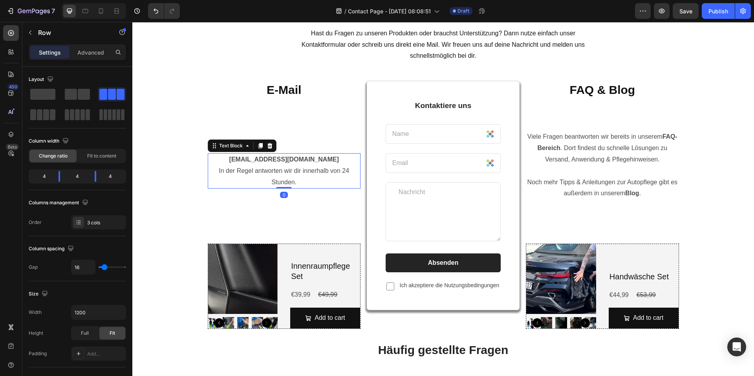
click at [291, 163] on strong "[EMAIL_ADDRESS][DOMAIN_NAME]" at bounding box center [284, 159] width 110 height 7
click at [322, 123] on div "E-Mail Heading info@viscuragermany.de In der Regel antworten wir dir innerhalb …" at bounding box center [284, 205] width 153 height 248
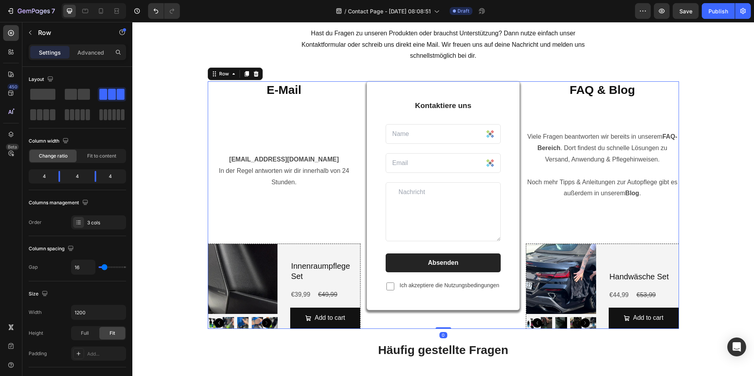
click at [295, 93] on strong "E-Mail" at bounding box center [284, 89] width 35 height 13
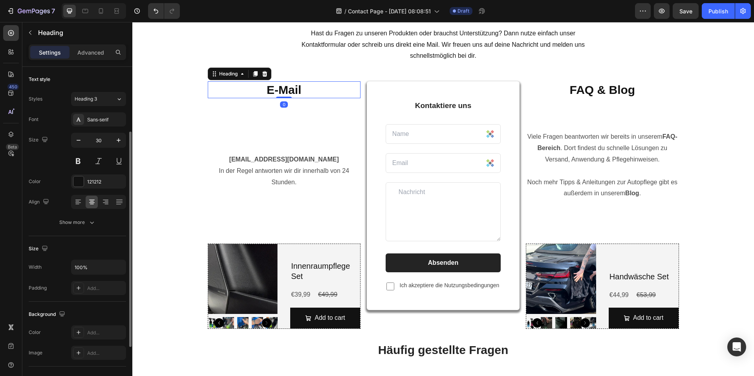
scroll to position [178, 0]
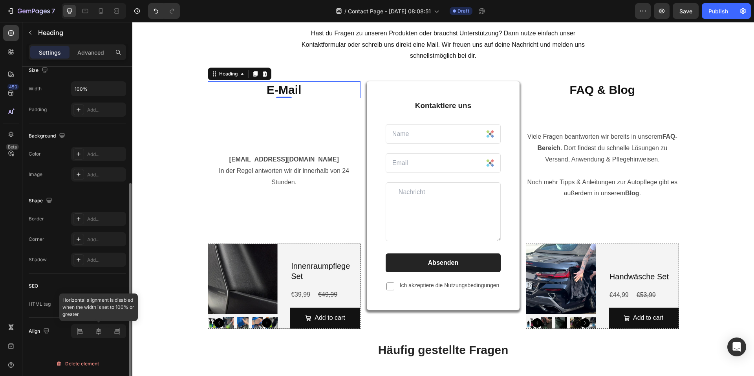
click at [100, 334] on div at bounding box center [98, 331] width 55 height 14
click at [117, 333] on div at bounding box center [98, 331] width 55 height 14
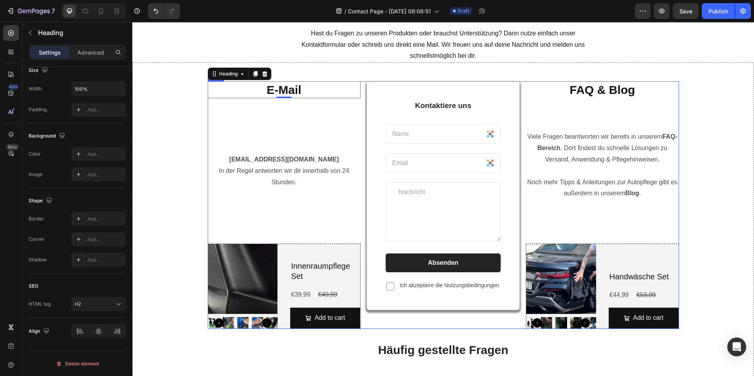
click at [718, 204] on div "E-Mail Heading 0 info@viscuragermany.de In der Regel antworten wir dir innerhal…" at bounding box center [443, 303] width 610 height 445
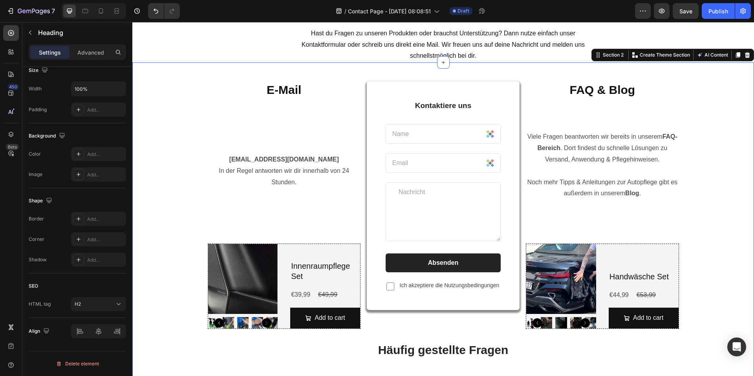
scroll to position [0, 0]
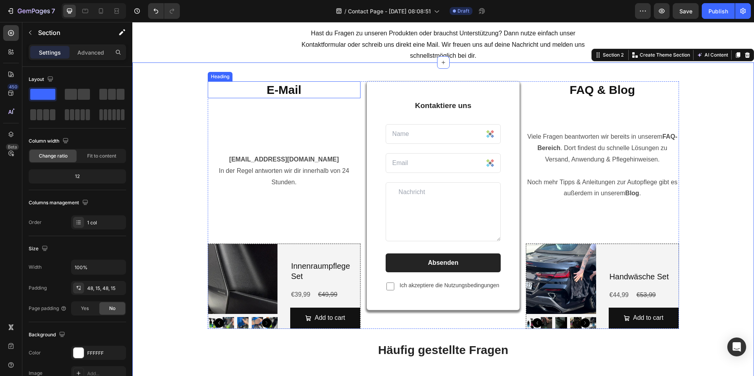
click at [292, 88] on strong "E-Mail" at bounding box center [284, 89] width 35 height 13
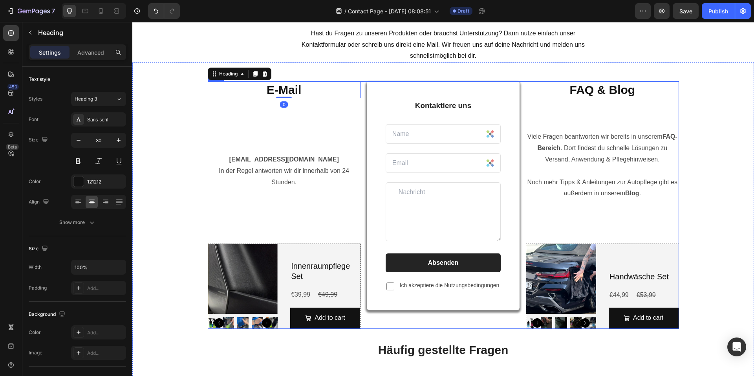
click at [272, 141] on div "E-Mail Heading 0 info@viscuragermany.de In der Regel antworten wir dir innerhal…" at bounding box center [284, 205] width 153 height 248
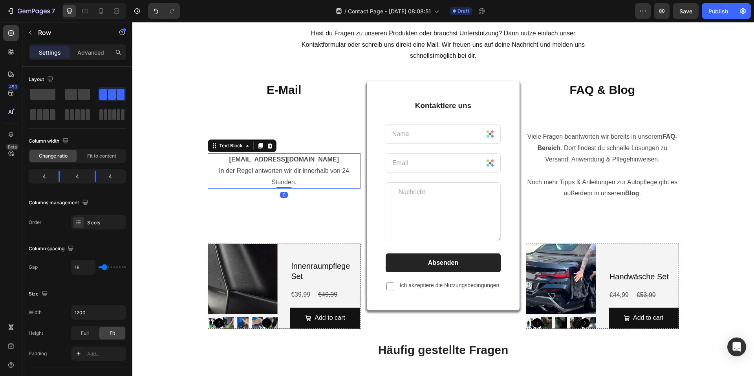
click at [273, 158] on strong "[EMAIL_ADDRESS][DOMAIN_NAME]" at bounding box center [284, 159] width 110 height 7
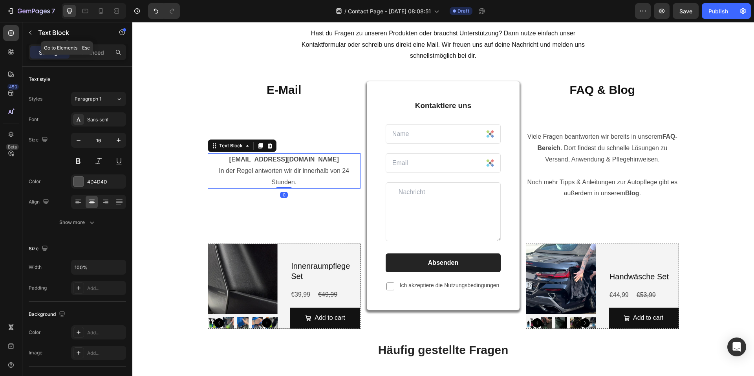
click at [34, 29] on button "button" at bounding box center [30, 32] width 13 height 13
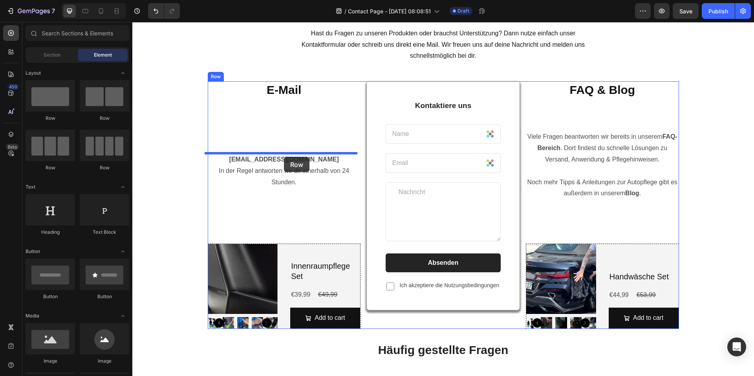
drag, startPoint x: 215, startPoint y: 128, endPoint x: 284, endPoint y: 157, distance: 75.0
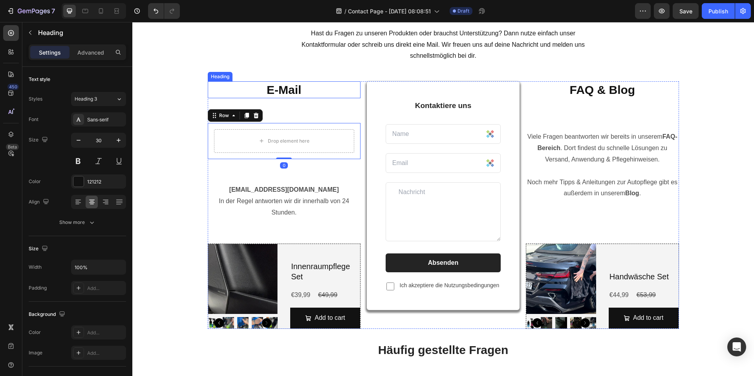
click at [284, 92] on strong "E-Mail" at bounding box center [284, 89] width 35 height 13
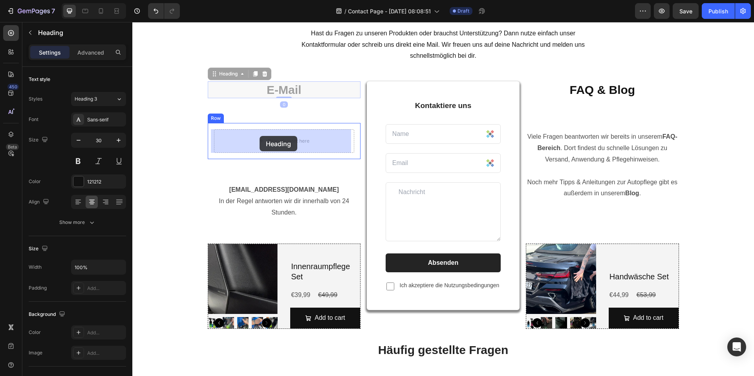
drag, startPoint x: 215, startPoint y: 78, endPoint x: 264, endPoint y: 138, distance: 77.1
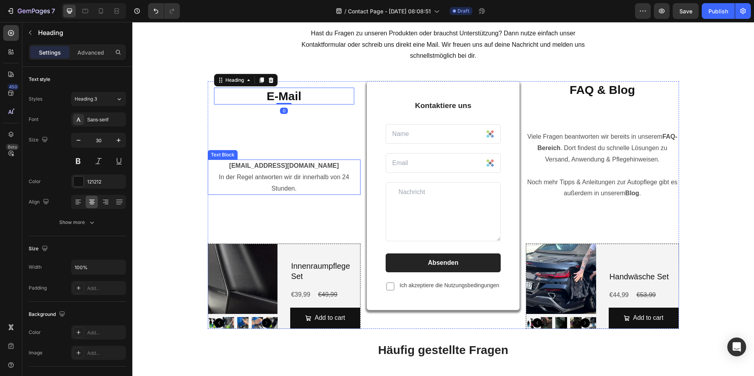
click at [274, 174] on p "[EMAIL_ADDRESS][DOMAIN_NAME] In der Regel antworten wir dir innerhalb von 24 St…" at bounding box center [284, 177] width 151 height 34
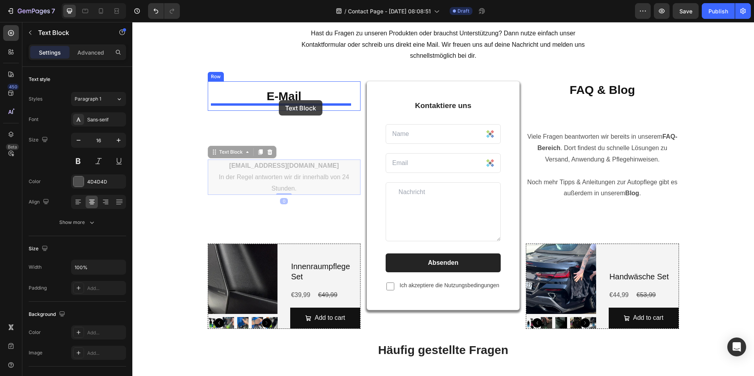
drag, startPoint x: 212, startPoint y: 152, endPoint x: 279, endPoint y: 100, distance: 84.9
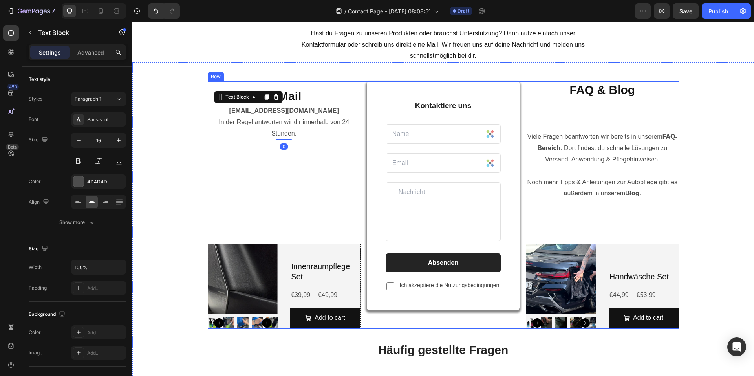
click at [306, 163] on div "E-Mail Heading info@viscuragermany.de In der Regel antworten wir dir innerhalb …" at bounding box center [284, 205] width 153 height 248
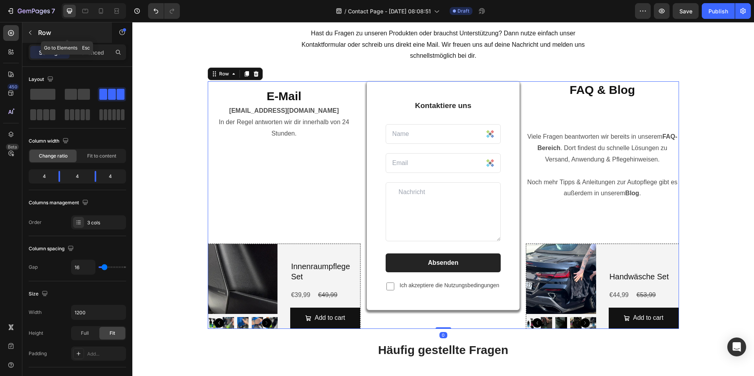
click at [30, 30] on icon "button" at bounding box center [30, 32] width 6 height 6
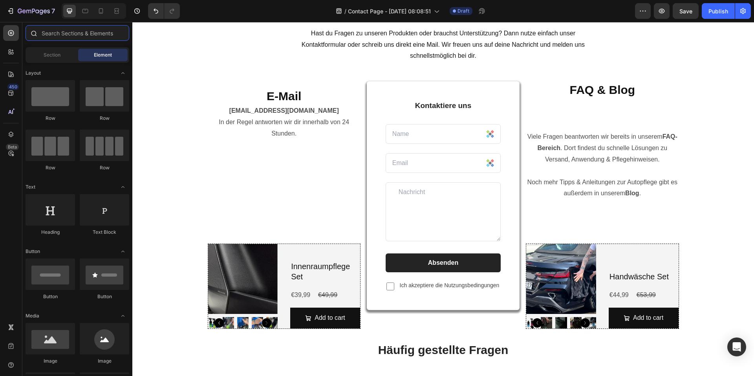
click at [73, 37] on input "text" at bounding box center [78, 33] width 104 height 16
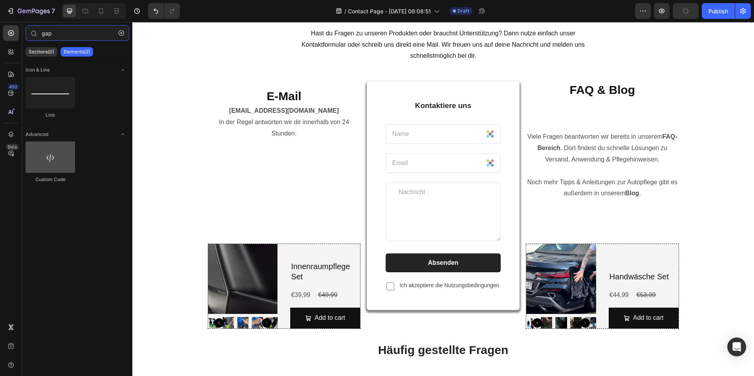
type input "gap"
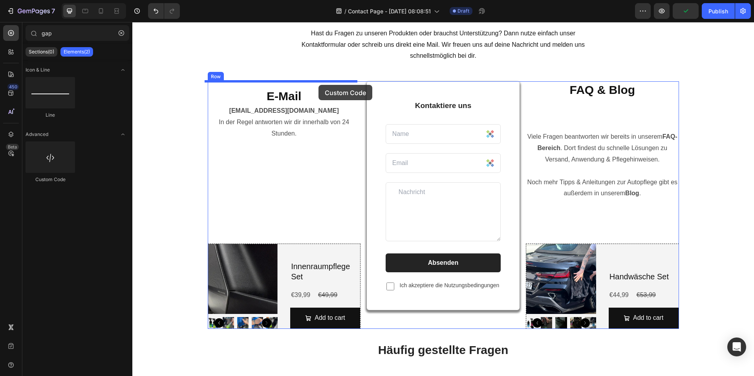
drag, startPoint x: 190, startPoint y: 174, endPoint x: 319, endPoint y: 85, distance: 157.0
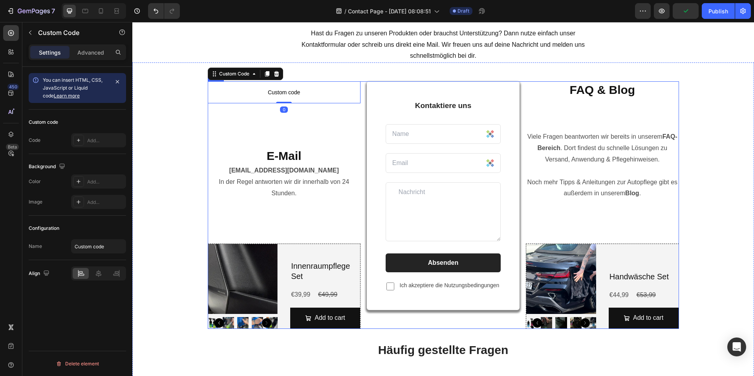
click at [672, 123] on div "FAQ & Blog Heading Viele Fragen beantworten wir bereits in unserem FAQ-Bereich …" at bounding box center [602, 205] width 153 height 248
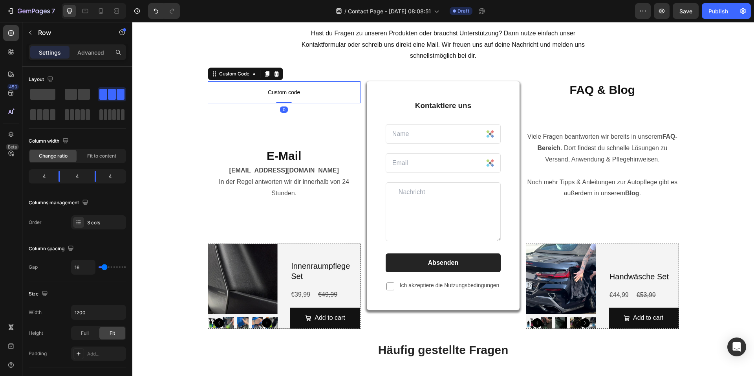
click at [264, 91] on span "Custom code" at bounding box center [284, 92] width 153 height 9
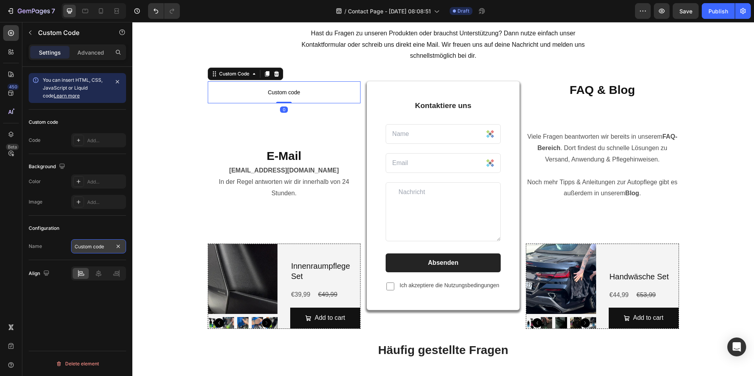
click at [100, 246] on input "Custom code" at bounding box center [98, 246] width 55 height 14
click at [294, 140] on div "Custom code Custom Code 0 E-Mail Heading info@viscuragermany.de In der Regel an…" at bounding box center [284, 205] width 153 height 248
click at [293, 98] on p "Custom Code" at bounding box center [284, 92] width 153 height 22
click at [98, 246] on input "text" at bounding box center [98, 246] width 55 height 14
click at [268, 73] on div at bounding box center [266, 73] width 9 height 9
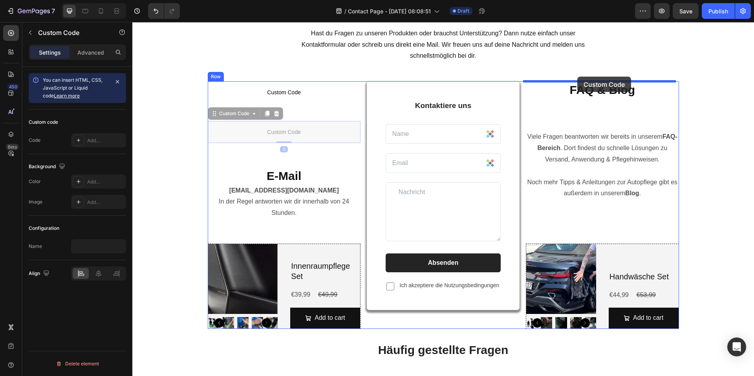
drag, startPoint x: 215, startPoint y: 114, endPoint x: 578, endPoint y: 78, distance: 364.8
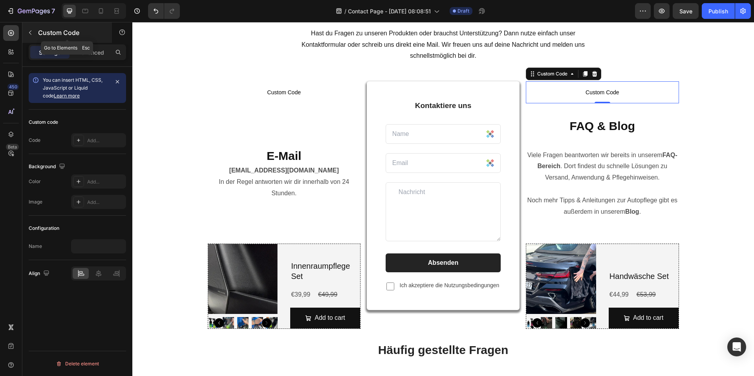
click at [32, 31] on icon "button" at bounding box center [30, 32] width 6 height 6
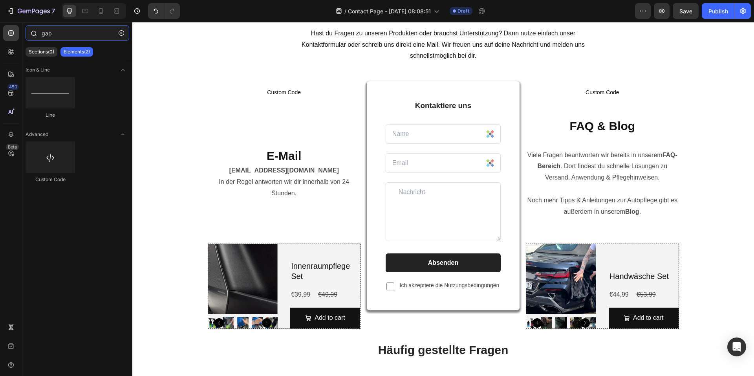
click at [77, 32] on input "gap" at bounding box center [78, 33] width 104 height 16
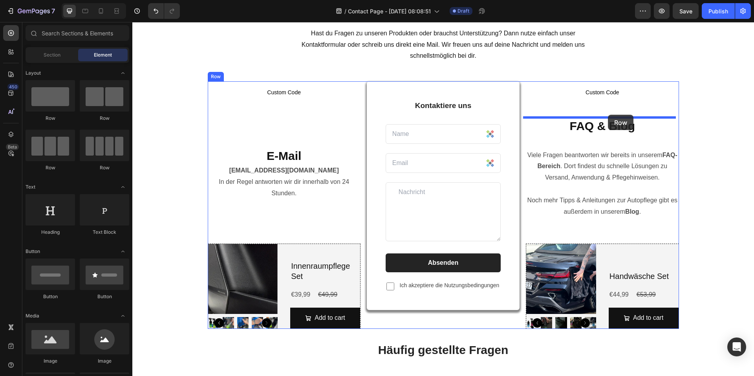
drag, startPoint x: 216, startPoint y: 120, endPoint x: 608, endPoint y: 115, distance: 392.2
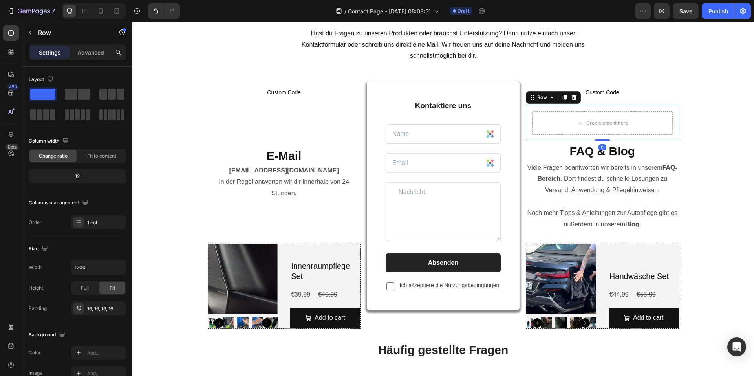
click at [599, 141] on div "Custom Code Custom Code Drop element here Row 0 FAQ & Blog Heading Viele Fragen…" at bounding box center [602, 205] width 153 height 248
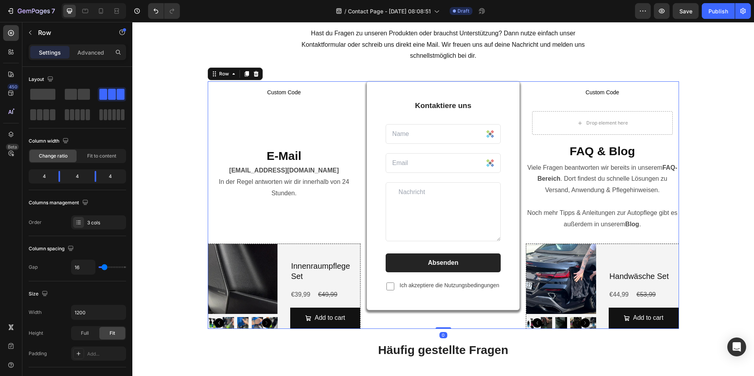
click at [591, 154] on strong "FAQ & Blog" at bounding box center [603, 151] width 66 height 13
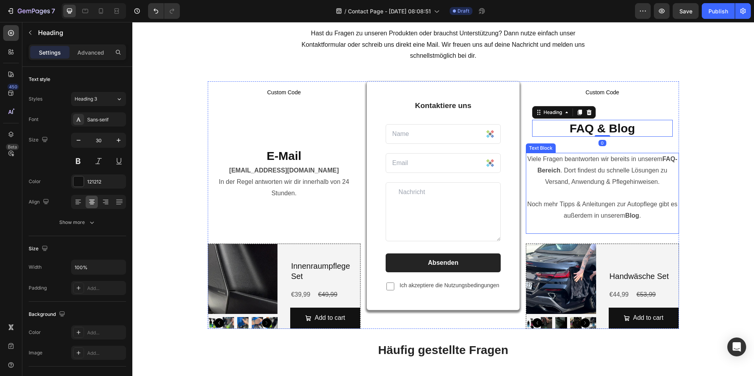
click at [602, 173] on p "Viele Fragen beantworten wir bereits in unserem FAQ-Bereich . Dort findest du s…" at bounding box center [602, 193] width 151 height 79
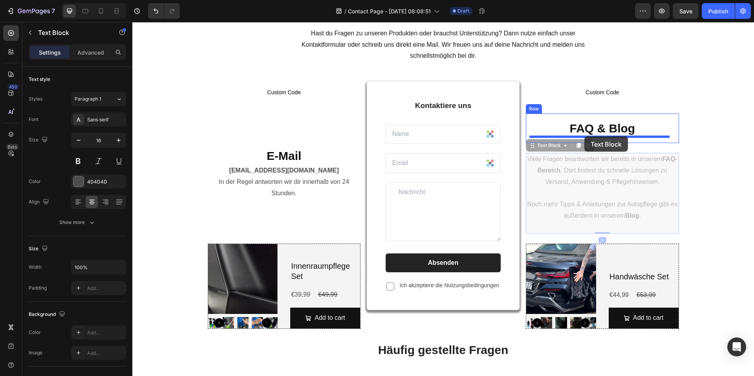
drag, startPoint x: 529, startPoint y: 145, endPoint x: 585, endPoint y: 136, distance: 56.5
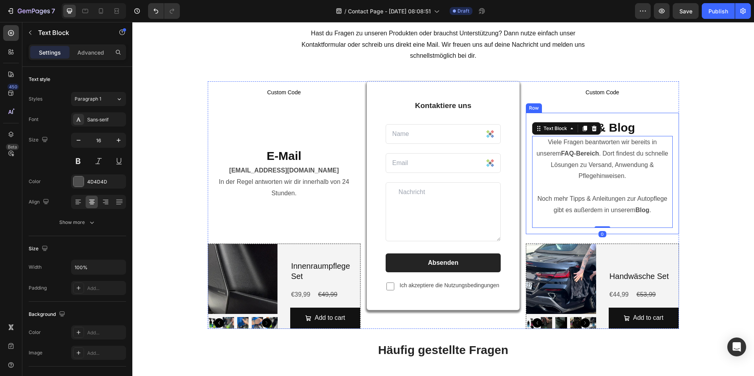
click at [710, 145] on div "Custom Code Custom Code E-Mail Heading info@viscuragermany.de In der Regel antw…" at bounding box center [443, 303] width 610 height 445
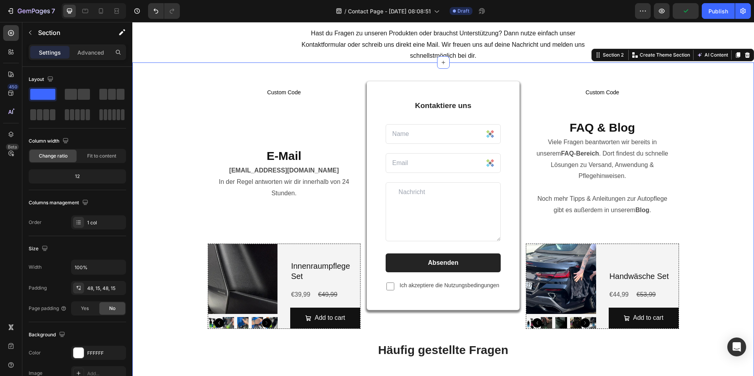
click at [714, 149] on div "Custom Code Custom Code E-Mail Heading info@viscuragermany.de In der Regel antw…" at bounding box center [443, 303] width 610 height 445
click at [662, 13] on icon "button" at bounding box center [662, 11] width 8 height 8
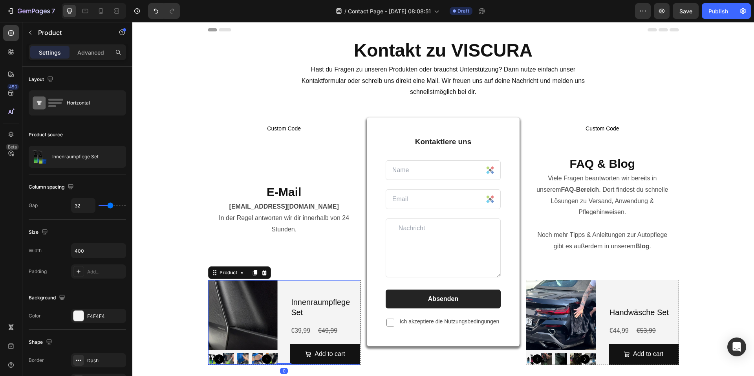
scroll to position [36, 0]
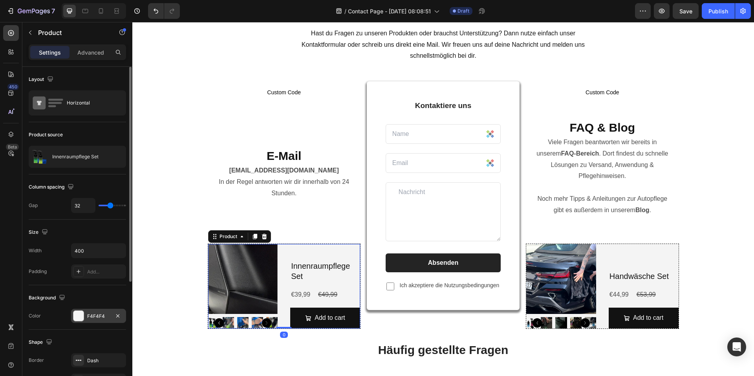
click at [83, 314] on div at bounding box center [78, 316] width 10 height 10
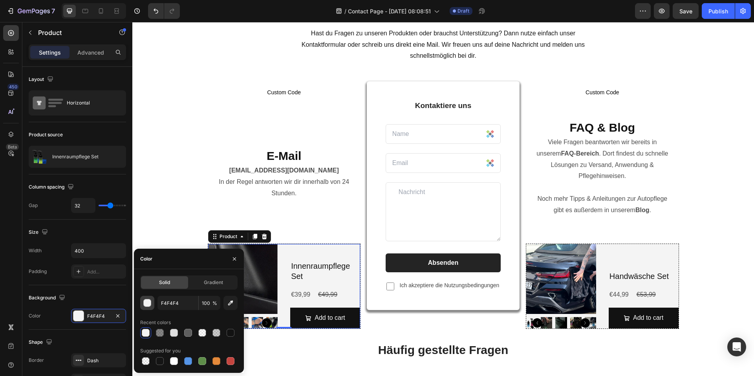
click at [149, 306] on div "button" at bounding box center [148, 303] width 8 height 8
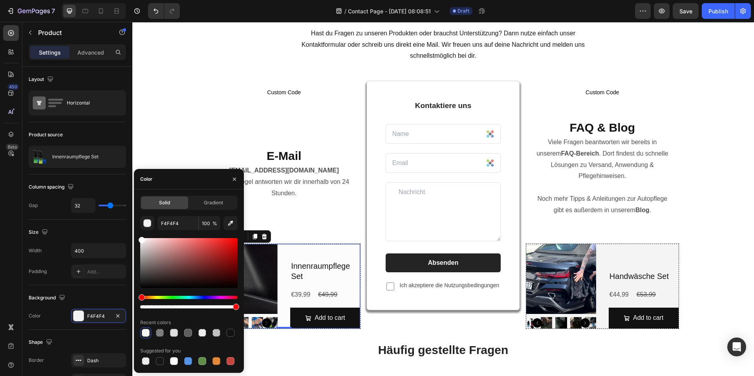
drag, startPoint x: 141, startPoint y: 243, endPoint x: 137, endPoint y: 239, distance: 6.1
click at [137, 239] on div "Solid Gradient F4F4F4 100 % Recent colors Suggested for you" at bounding box center [189, 281] width 110 height 171
type input "FCFCFC"
click at [193, 158] on div "Custom Code Custom Code E-Mail Heading [EMAIL_ADDRESS][DOMAIN_NAME] In der Rege…" at bounding box center [443, 303] width 610 height 445
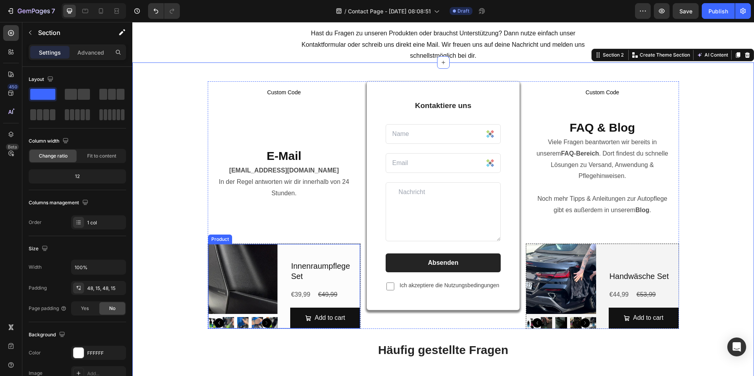
click at [326, 246] on div "Innenraumpflege Set Product Title €39,99 Product Price Product Price €49,99 Pro…" at bounding box center [325, 286] width 70 height 84
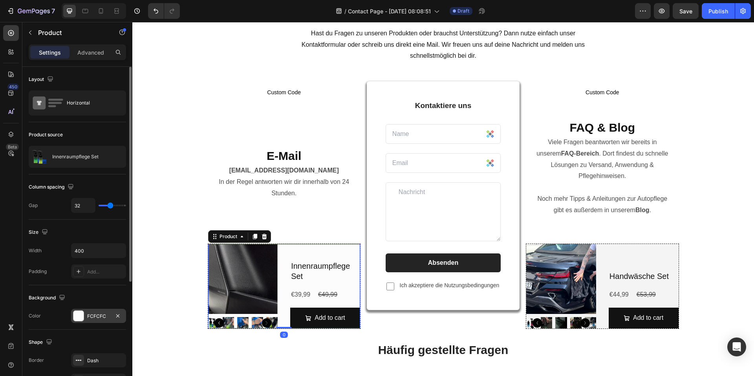
click at [86, 320] on div "FCFCFC" at bounding box center [98, 316] width 55 height 14
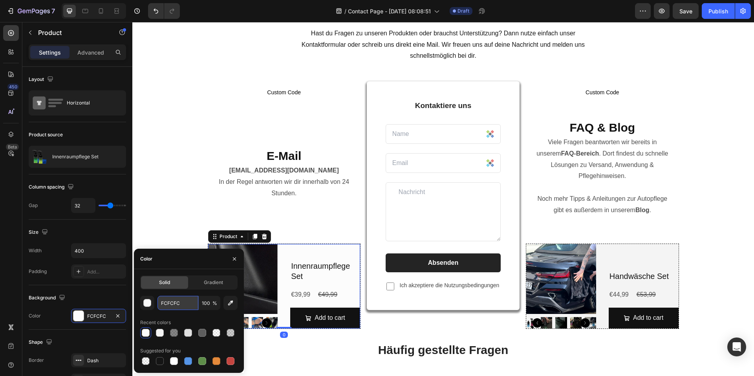
click at [185, 302] on input "FCFCFC" at bounding box center [178, 303] width 41 height 14
click at [629, 254] on div "Handwäsche Set Product Title €44,99 Product Price Product Price €53,99 Product …" at bounding box center [644, 286] width 70 height 84
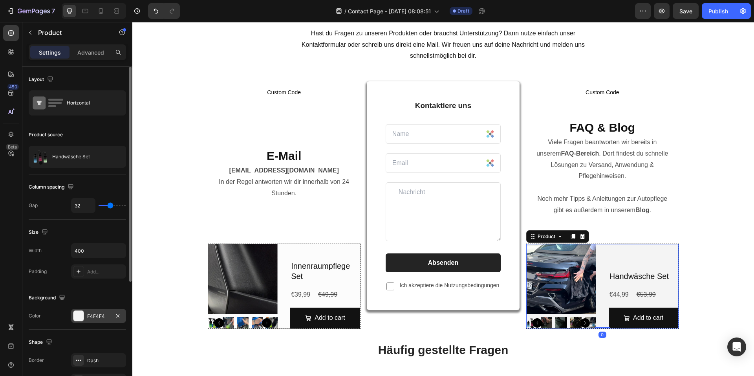
click at [85, 313] on div "F4F4F4" at bounding box center [98, 316] width 55 height 14
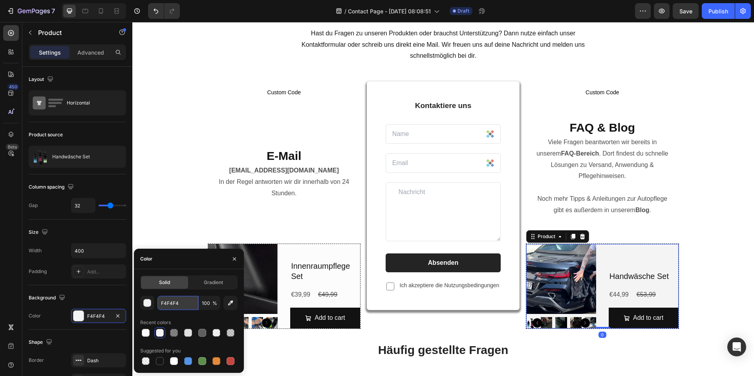
click at [182, 303] on input "F4F4F4" at bounding box center [178, 303] width 41 height 14
paste input "CFCFC"
type input "FCFCFC"
click at [718, 160] on div "Custom Code Custom Code E-Mail Heading [EMAIL_ADDRESS][DOMAIN_NAME] In der Rege…" at bounding box center [443, 303] width 610 height 445
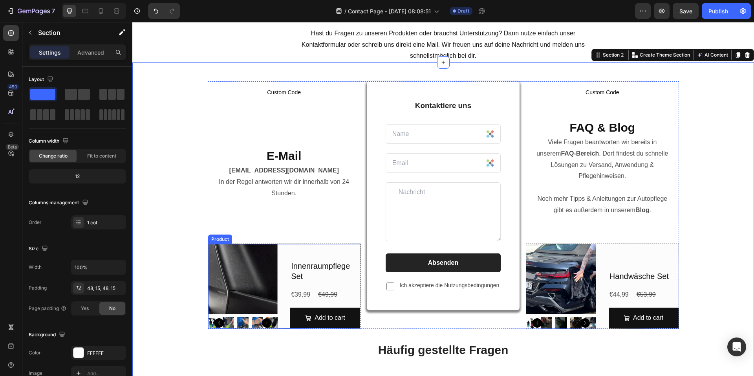
click at [283, 246] on div "Product Images Innenraumpflege Set Product Title €39,99 Product Price Product P…" at bounding box center [284, 286] width 153 height 85
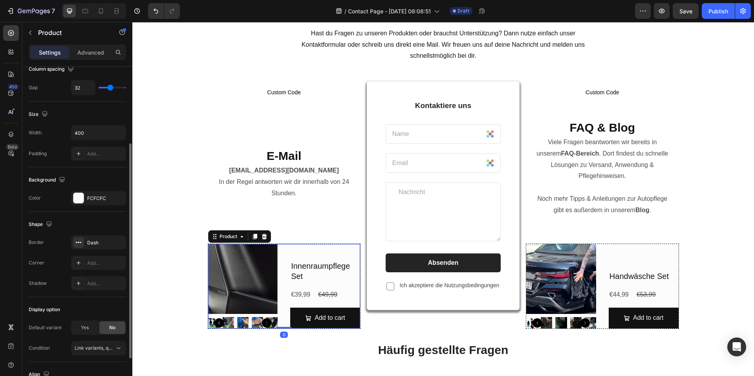
scroll to position [179, 0]
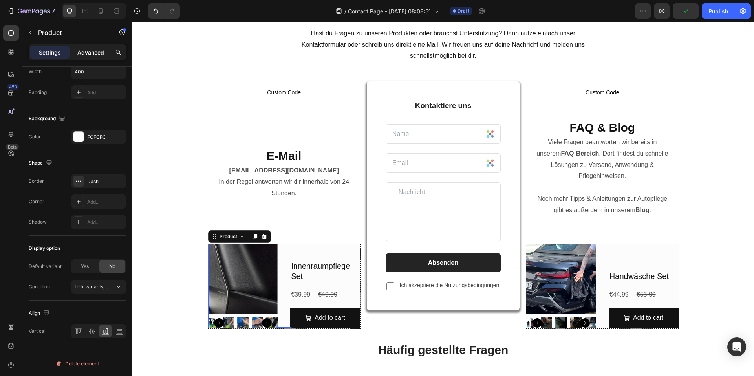
click at [88, 52] on p "Advanced" at bounding box center [90, 52] width 27 height 8
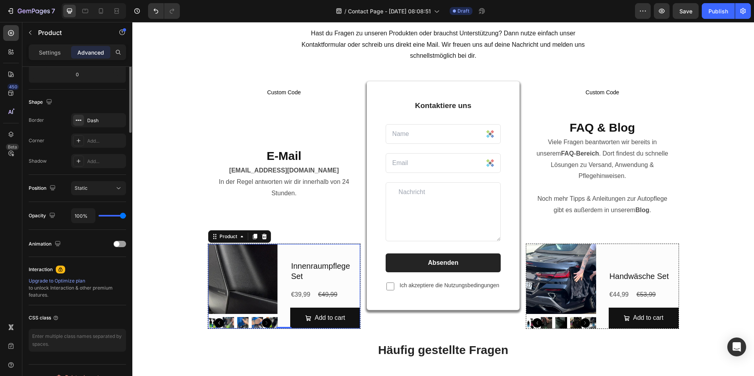
scroll to position [0, 0]
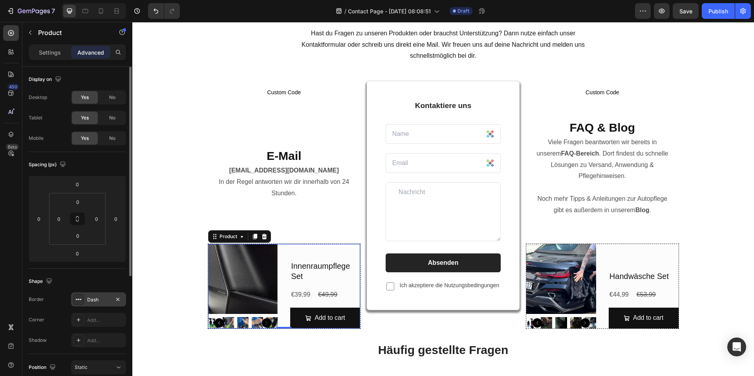
click at [103, 304] on div "Dash" at bounding box center [98, 299] width 55 height 14
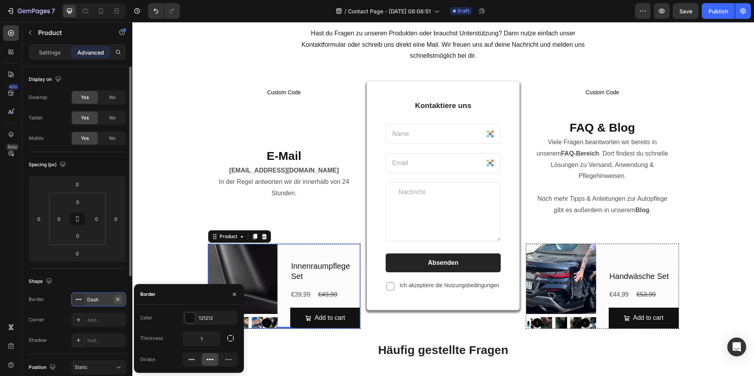
click at [121, 298] on icon "button" at bounding box center [118, 299] width 6 height 6
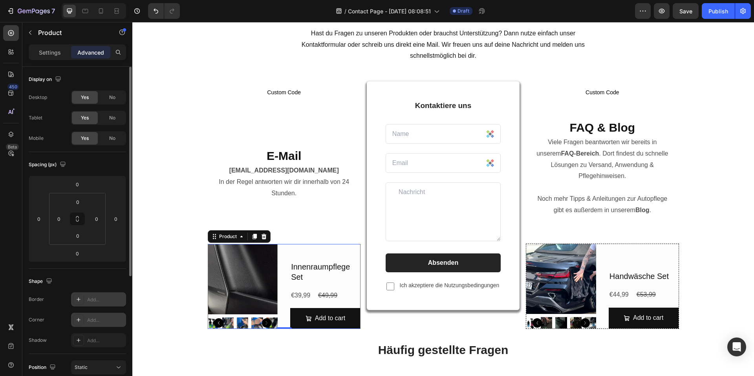
click at [103, 318] on div "Add..." at bounding box center [105, 320] width 37 height 7
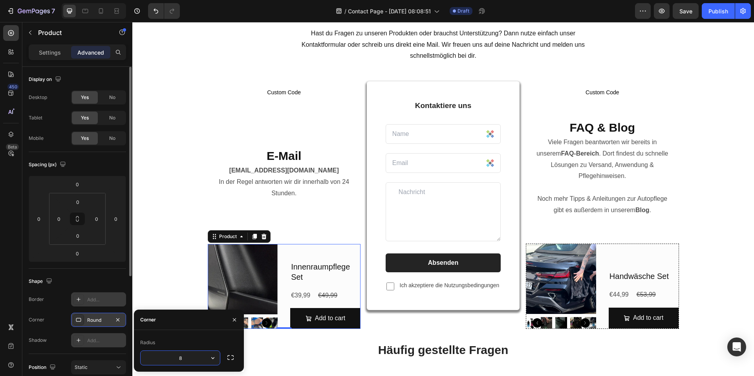
click at [88, 341] on div "Add..." at bounding box center [105, 340] width 37 height 7
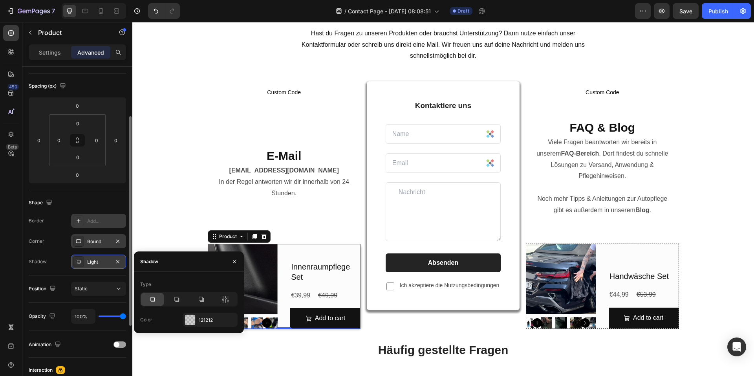
scroll to position [118, 0]
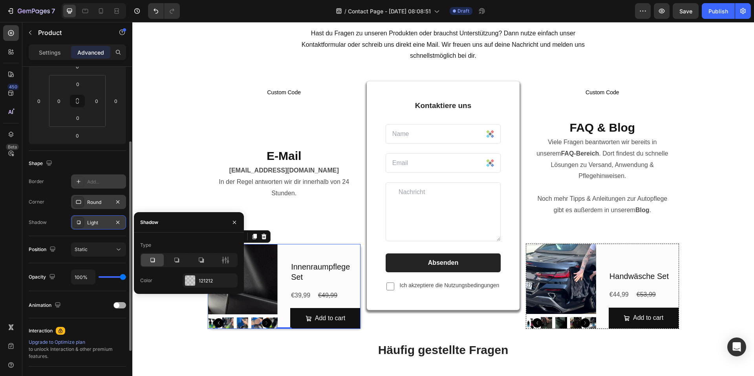
click at [113, 301] on div "Animation" at bounding box center [77, 305] width 97 height 13
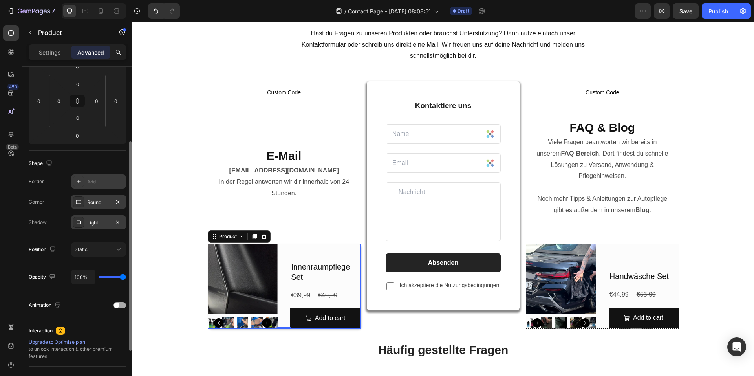
click at [117, 303] on span at bounding box center [117, 306] width 6 height 6
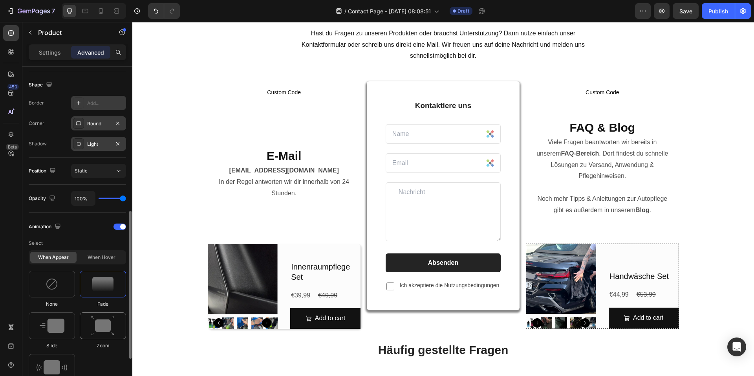
scroll to position [236, 0]
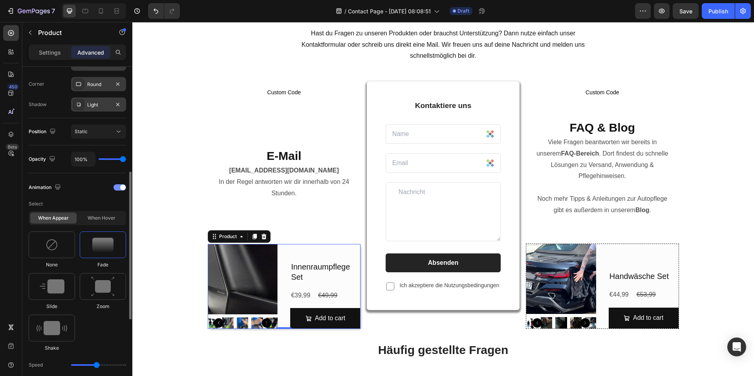
click at [118, 191] on div "Animation" at bounding box center [77, 187] width 97 height 13
click at [119, 189] on div at bounding box center [120, 187] width 13 height 6
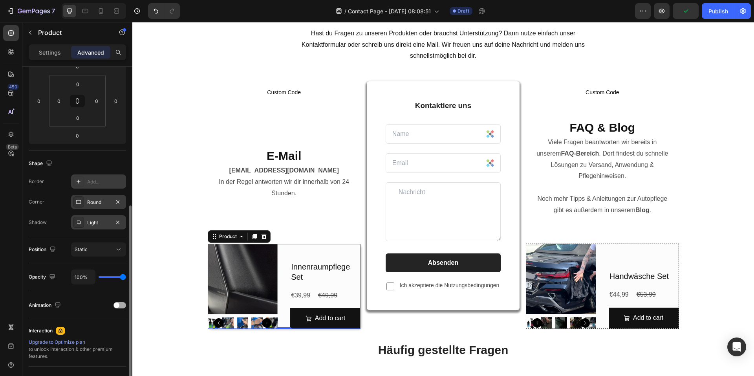
scroll to position [157, 0]
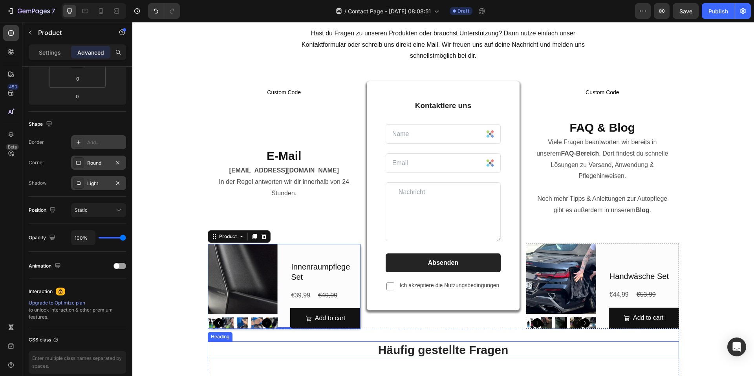
click at [289, 347] on h2 "Häufig gestellte Fragen" at bounding box center [444, 349] width 472 height 17
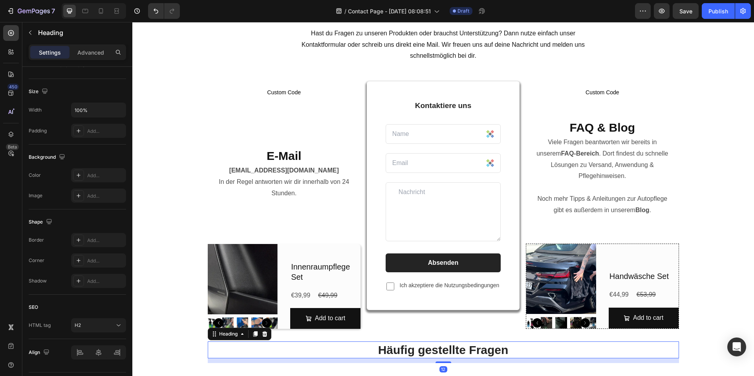
scroll to position [0, 0]
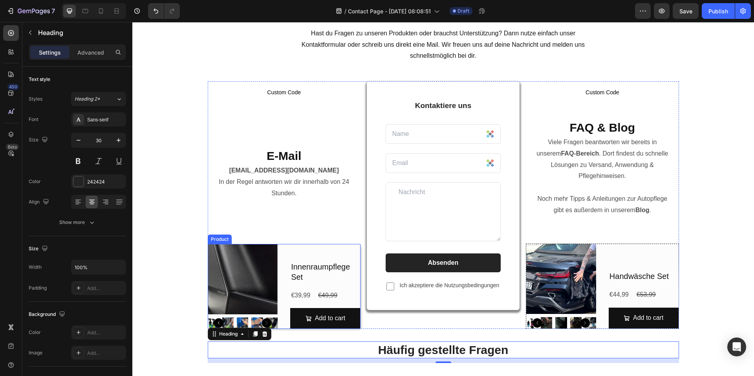
click at [309, 248] on div "Innenraumpflege Set Product Title €39,99 Product Price Product Price €49,99 Pro…" at bounding box center [325, 286] width 70 height 85
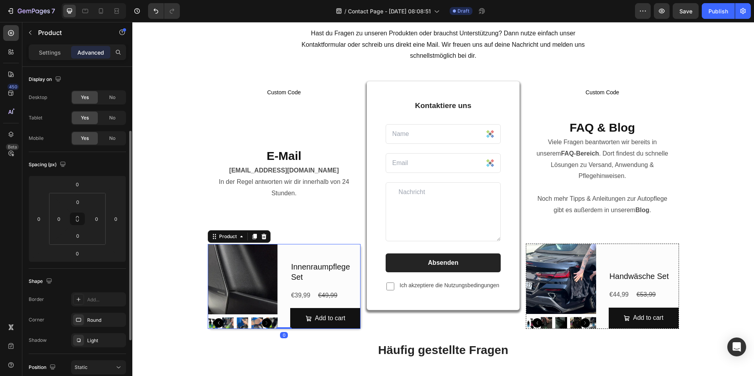
scroll to position [39, 0]
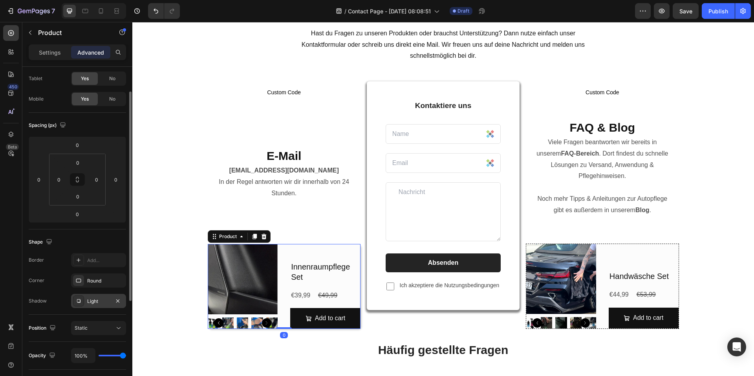
click at [94, 295] on div "Light" at bounding box center [98, 301] width 55 height 14
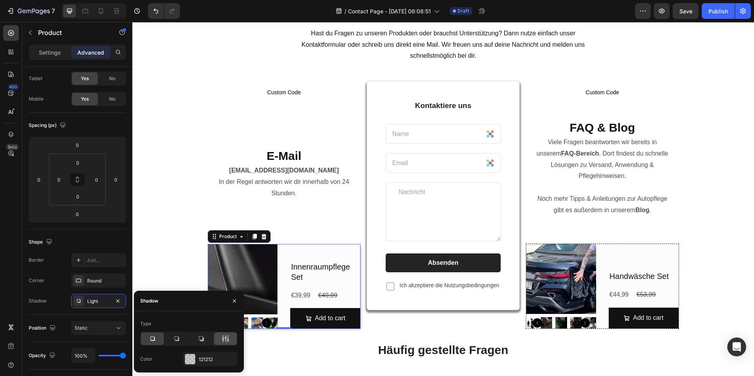
click at [224, 342] on icon at bounding box center [226, 339] width 8 height 8
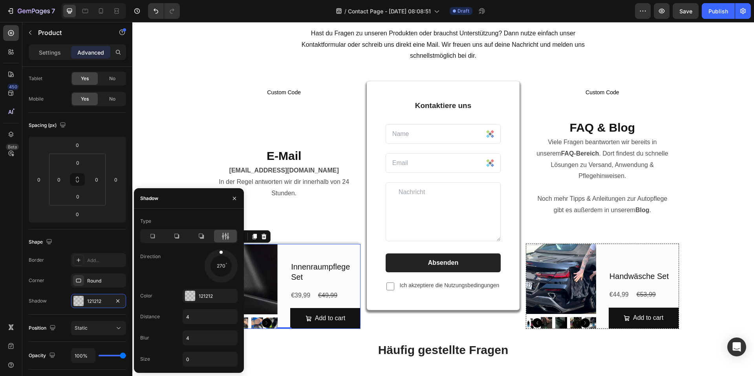
drag, startPoint x: 222, startPoint y: 266, endPoint x: 220, endPoint y: 242, distance: 23.6
click at [220, 242] on div "Type Direction 270 Color 121212 Distance 4 Blur 4 Size 0" at bounding box center [189, 291] width 110 height 152
click at [745, 201] on div "Custom Code Custom Code E-Mail Heading [EMAIL_ADDRESS][DOMAIN_NAME] In der Rege…" at bounding box center [443, 303] width 622 height 483
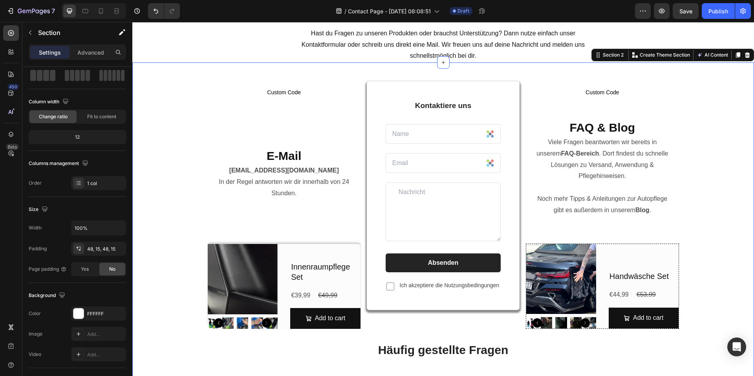
scroll to position [0, 0]
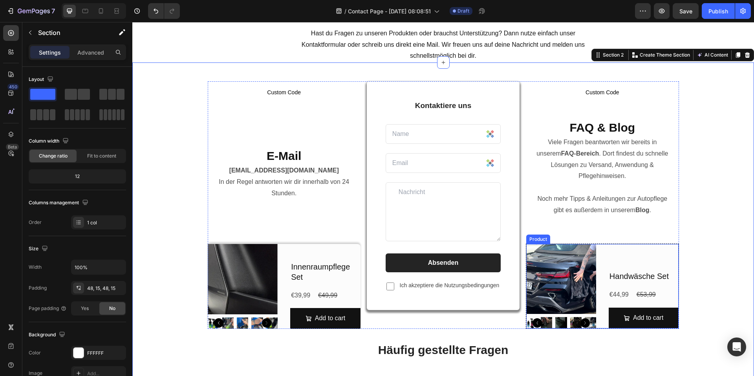
click at [609, 248] on div "Handwäsche Set Product Title €44,99 Product Price Product Price €53,99 Product …" at bounding box center [644, 286] width 70 height 84
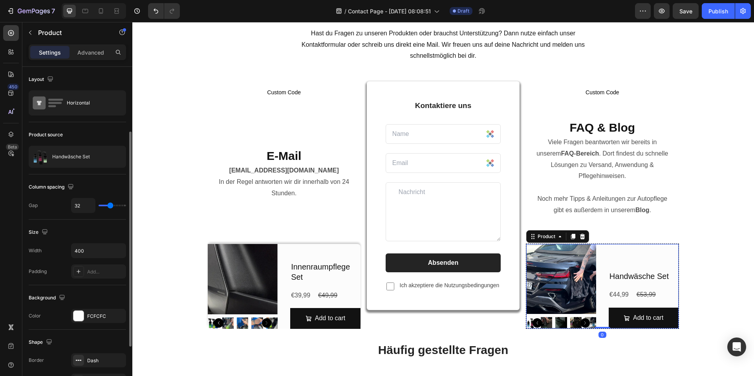
scroll to position [157, 0]
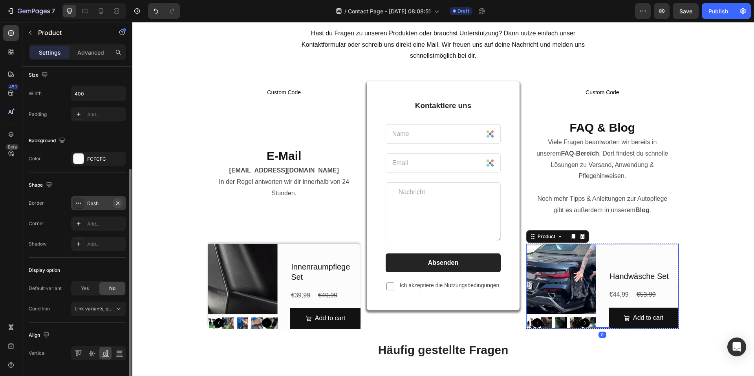
click at [119, 204] on icon "button" at bounding box center [117, 202] width 3 height 3
click at [96, 239] on div "Add..." at bounding box center [98, 244] width 55 height 14
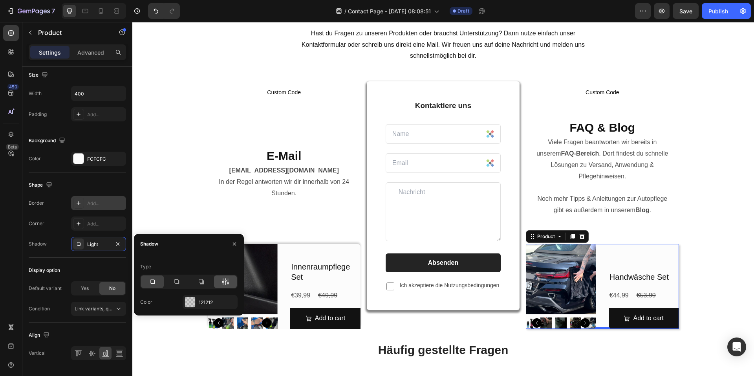
click at [223, 281] on icon at bounding box center [226, 282] width 8 height 8
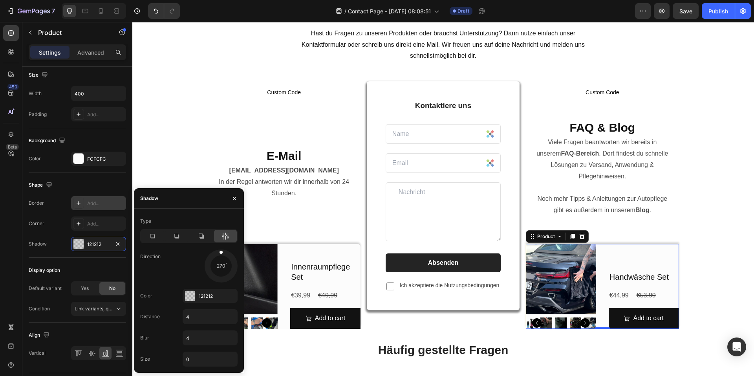
drag, startPoint x: 222, startPoint y: 251, endPoint x: 220, endPoint y: 235, distance: 16.2
click at [220, 235] on div "Type Direction 270 Color 121212 Distance 4 Blur 4 Size 0" at bounding box center [189, 291] width 110 height 152
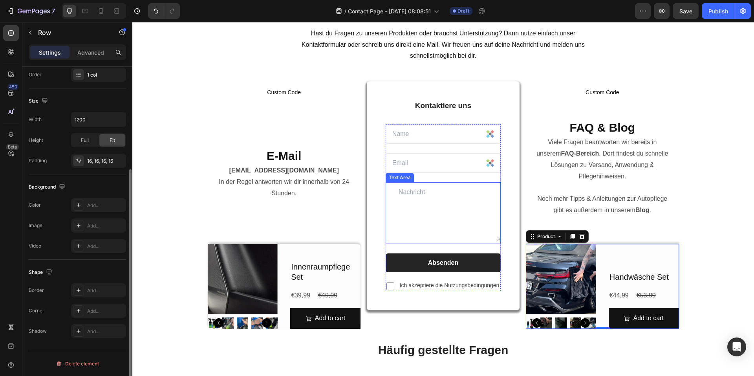
click at [675, 185] on div "FAQ & Blog Heading Viele Fragen beantworten wir bereits in unserem FAQ-Bereich …" at bounding box center [602, 173] width 153 height 121
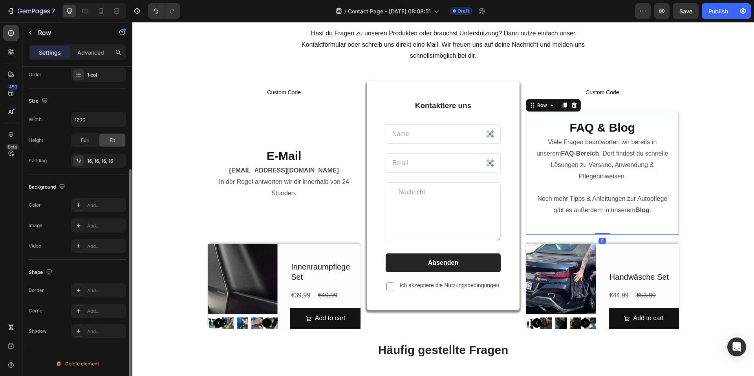
scroll to position [0, 0]
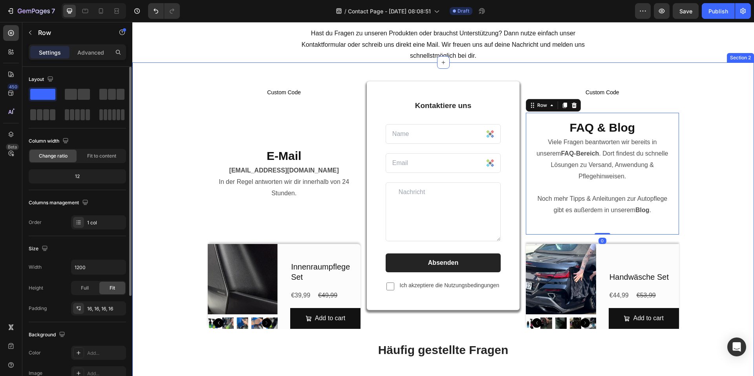
click at [734, 181] on div "Custom Code Custom Code E-Mail Heading [EMAIL_ADDRESS][DOMAIN_NAME] In der Rege…" at bounding box center [443, 303] width 610 height 445
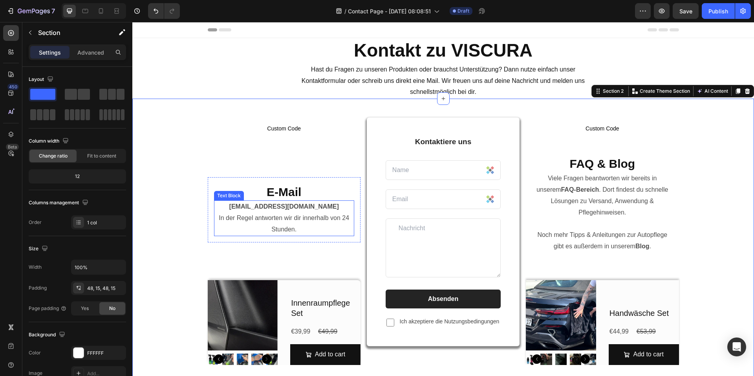
click at [319, 226] on p "[EMAIL_ADDRESS][DOMAIN_NAME] In der Regel antworten wir dir innerhalb von 24 St…" at bounding box center [284, 218] width 139 height 34
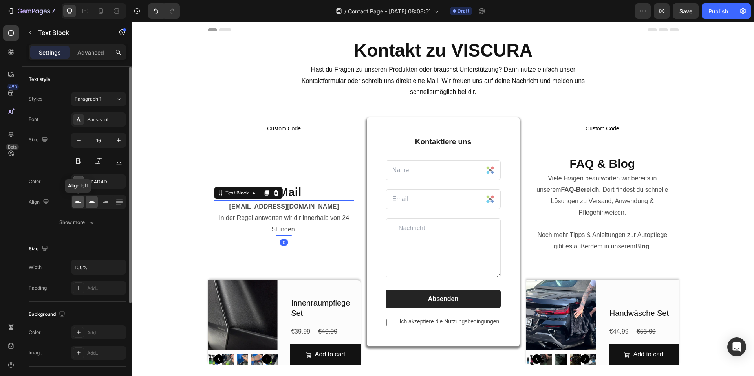
click at [75, 202] on icon at bounding box center [78, 202] width 8 height 8
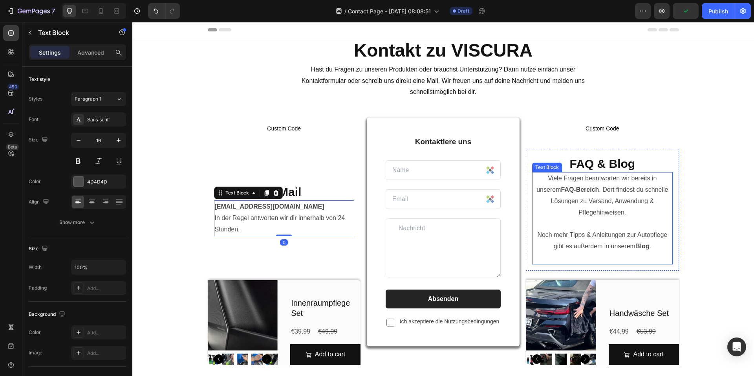
click at [611, 226] on p "Viele Fragen beantworten wir bereits in unserem FAQ-Bereich . Dort findest du s…" at bounding box center [602, 218] width 139 height 90
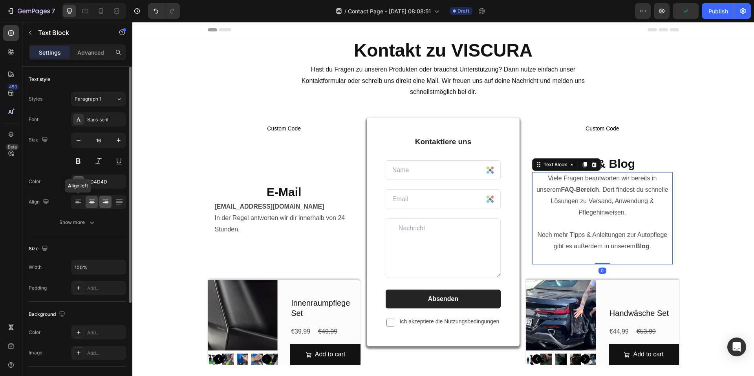
click at [79, 202] on icon at bounding box center [78, 202] width 6 height 1
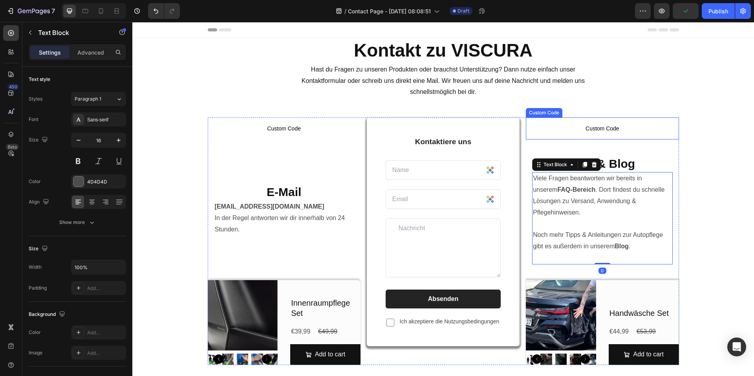
click at [611, 132] on span "Custom Code" at bounding box center [602, 128] width 153 height 9
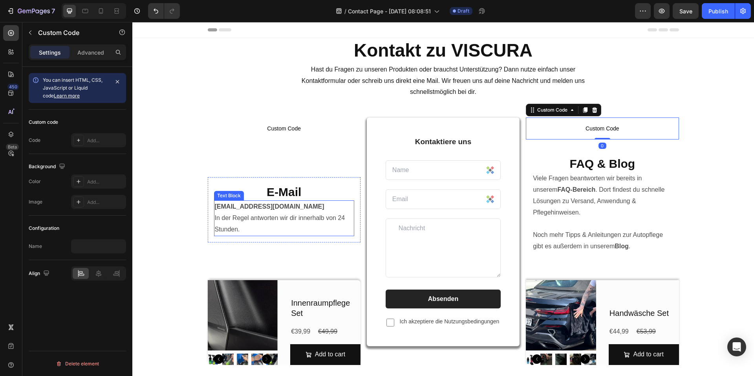
click at [253, 213] on p "[EMAIL_ADDRESS][DOMAIN_NAME] In der Regel antworten wir dir innerhalb von 24 St…" at bounding box center [284, 218] width 139 height 34
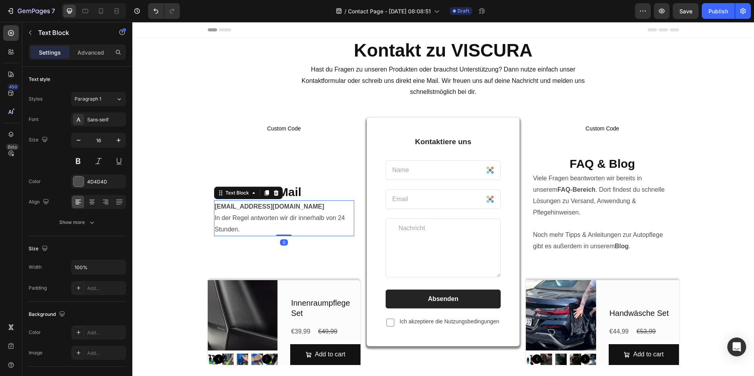
click at [300, 185] on h2 "E-Mail" at bounding box center [284, 192] width 140 height 17
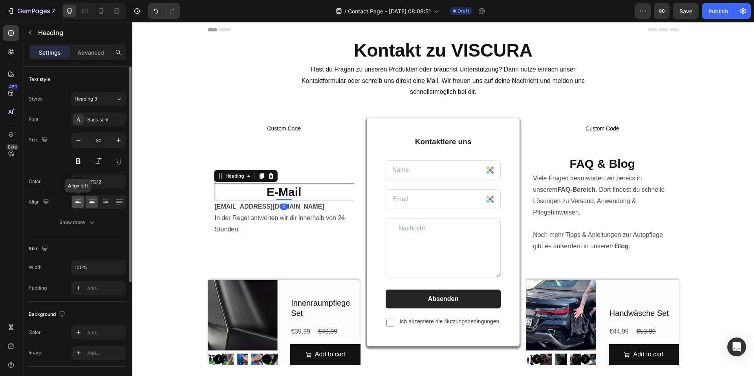
click at [75, 202] on icon at bounding box center [78, 202] width 8 height 8
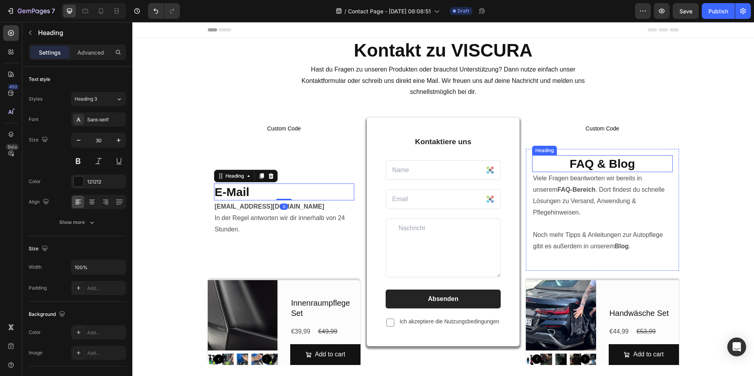
click at [637, 172] on h2 "FAQ & Blog" at bounding box center [602, 163] width 140 height 17
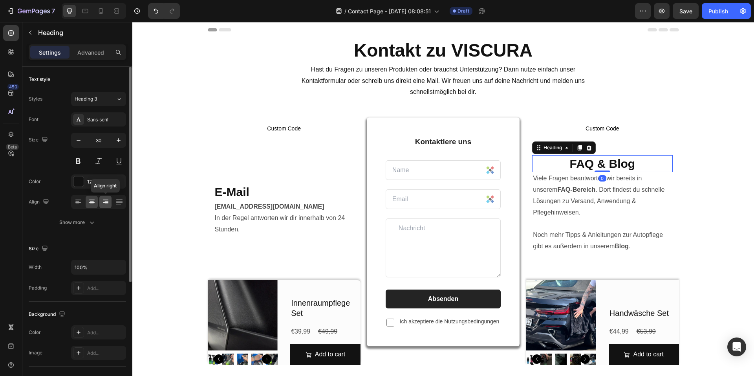
click at [106, 202] on icon at bounding box center [107, 201] width 4 height 1
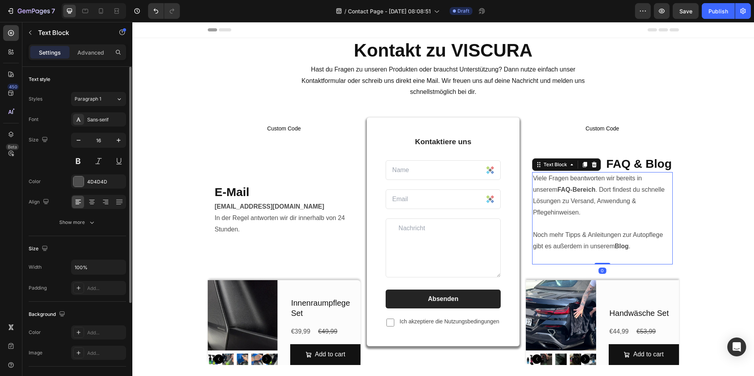
click at [592, 218] on p "Viele Fragen beantworten wir bereits in unserem FAQ-Bereich . Dort findest du s…" at bounding box center [602, 218] width 139 height 90
click at [105, 200] on icon at bounding box center [106, 200] width 6 height 1
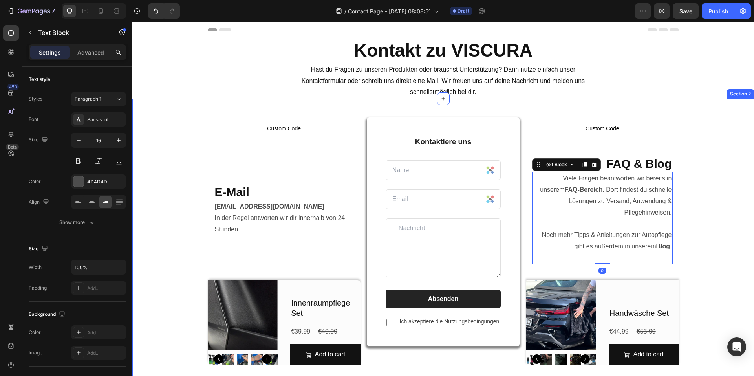
click at [712, 152] on div "Custom Code Custom Code E-Mail Heading [EMAIL_ADDRESS][DOMAIN_NAME] In der Rege…" at bounding box center [443, 339] width 610 height 445
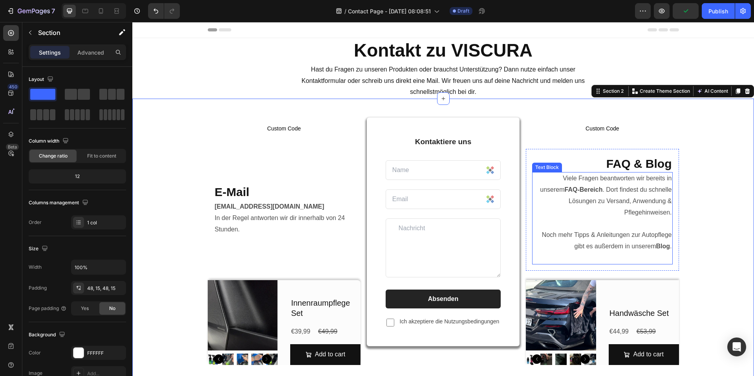
click at [629, 213] on p "Viele Fragen beantworten wir bereits in unserem FAQ-Bereich . Dort findest du s…" at bounding box center [602, 218] width 139 height 90
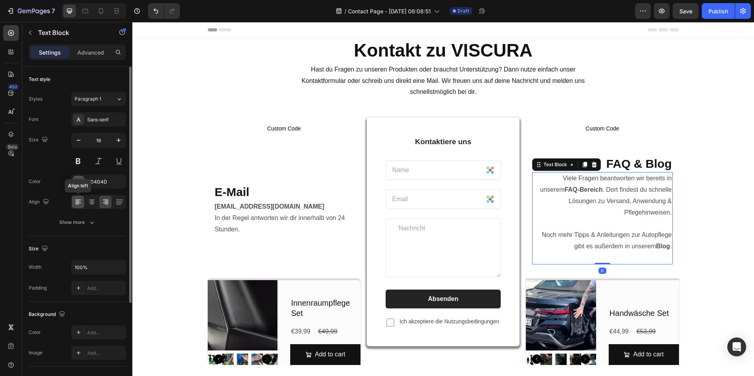
click at [81, 201] on icon at bounding box center [78, 202] width 8 height 8
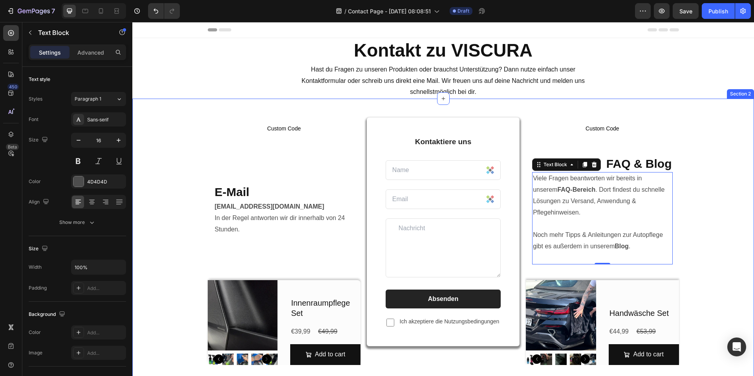
click at [695, 171] on div "Custom Code Custom Code E-Mail Heading [EMAIL_ADDRESS][DOMAIN_NAME] In der Rege…" at bounding box center [443, 339] width 610 height 445
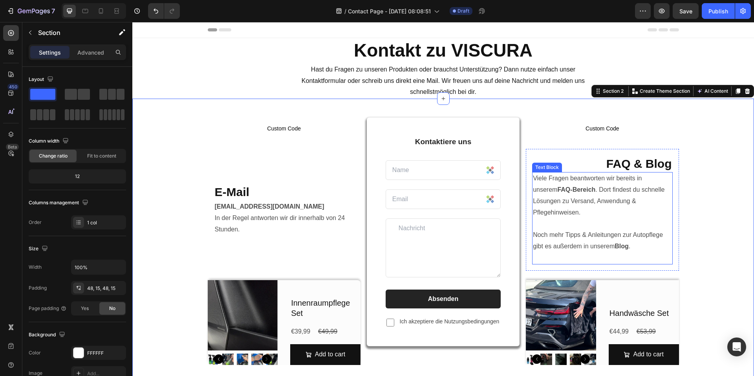
click at [625, 205] on p "Viele Fragen beantworten wir bereits in unserem FAQ-Bereich . Dort findest du s…" at bounding box center [602, 218] width 139 height 90
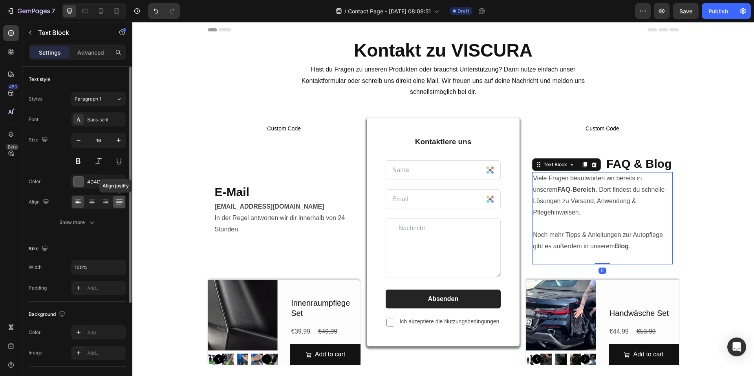
click at [117, 204] on icon at bounding box center [120, 202] width 8 height 8
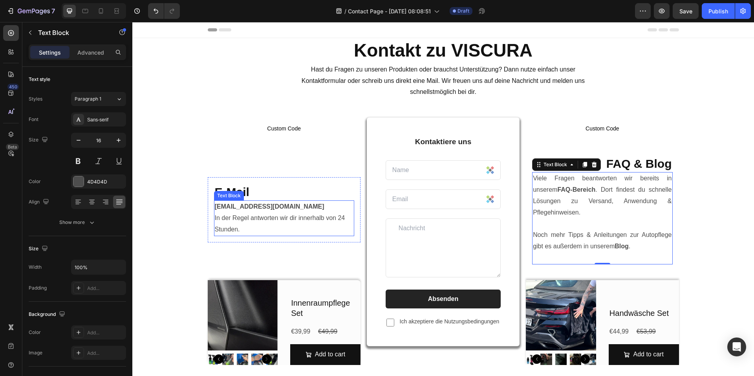
click at [300, 219] on p "[EMAIL_ADDRESS][DOMAIN_NAME] In der Regel antworten wir dir innerhalb von 24 St…" at bounding box center [284, 218] width 139 height 34
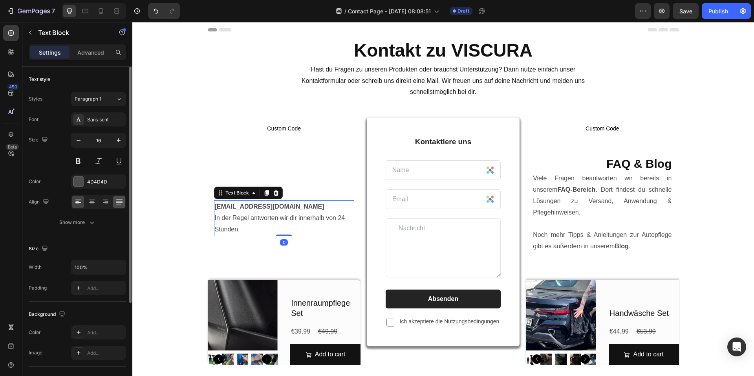
click at [117, 203] on icon at bounding box center [120, 202] width 8 height 8
click at [82, 202] on icon at bounding box center [78, 202] width 8 height 8
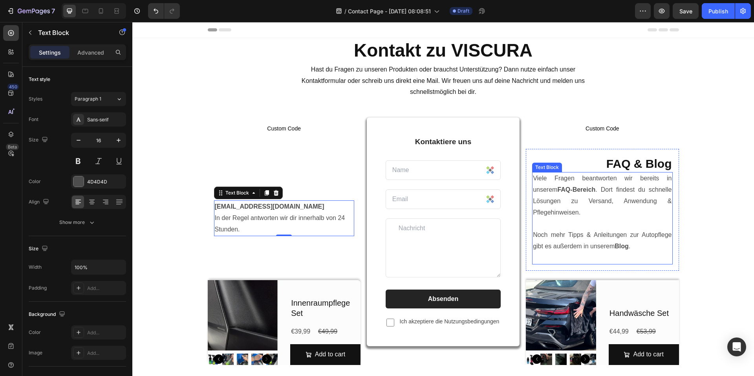
click at [557, 220] on p "Viele Fragen beantworten wir bereits in unserem FAQ-Bereich . Dort findest du s…" at bounding box center [602, 218] width 139 height 90
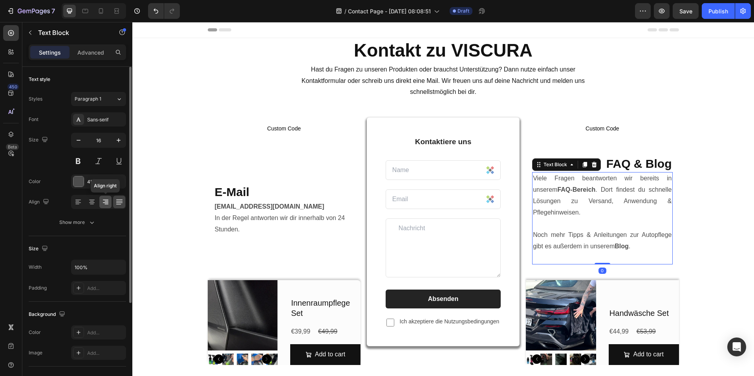
click at [103, 200] on icon at bounding box center [106, 200] width 6 height 1
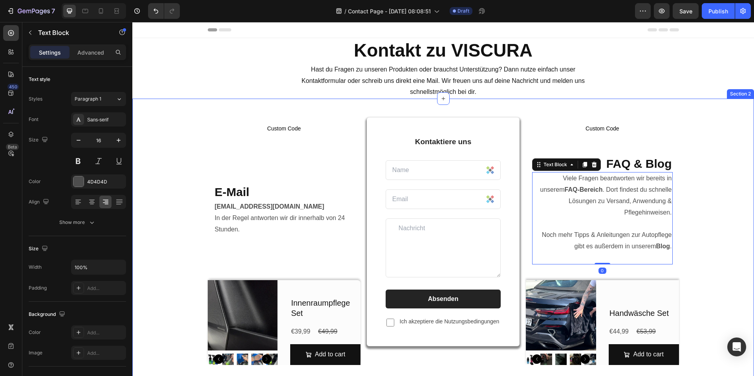
click at [688, 152] on div "Custom Code Custom Code E-Mail Heading [EMAIL_ADDRESS][DOMAIN_NAME] In der Rege…" at bounding box center [443, 339] width 610 height 445
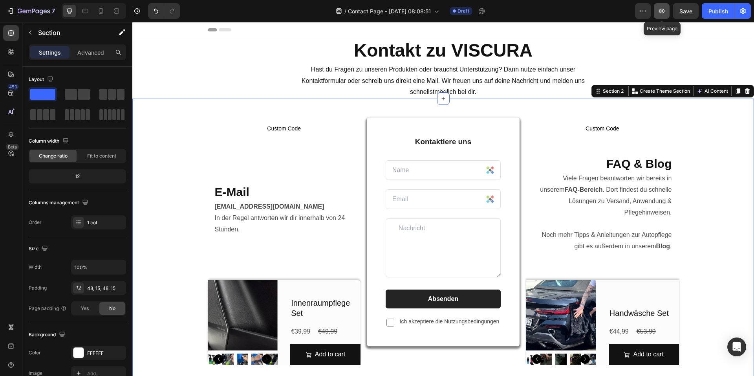
click at [666, 12] on icon "button" at bounding box center [662, 11] width 8 height 8
click at [531, 44] on h2 "Kontakt zu VISCURA" at bounding box center [443, 50] width 622 height 25
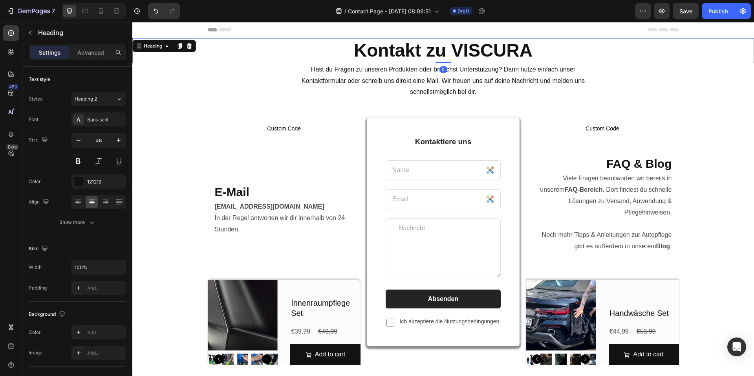
click at [563, 50] on h2 "Kontakt zu VISCURA" at bounding box center [443, 50] width 622 height 25
click at [170, 45] on p "Kontakt zu VISCURA" at bounding box center [443, 51] width 620 height 24
click at [187, 92] on div "Hast du Fragen zu unseren Produkten oder brauchst Unterstützung? Dann nutze ein…" at bounding box center [443, 80] width 622 height 35
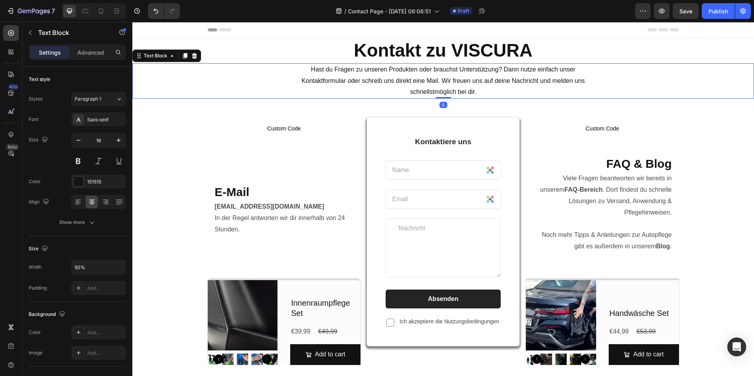
click at [208, 47] on p "⁠⁠⁠⁠⁠⁠⁠ Kontakt zu VISCURA" at bounding box center [443, 51] width 620 height 24
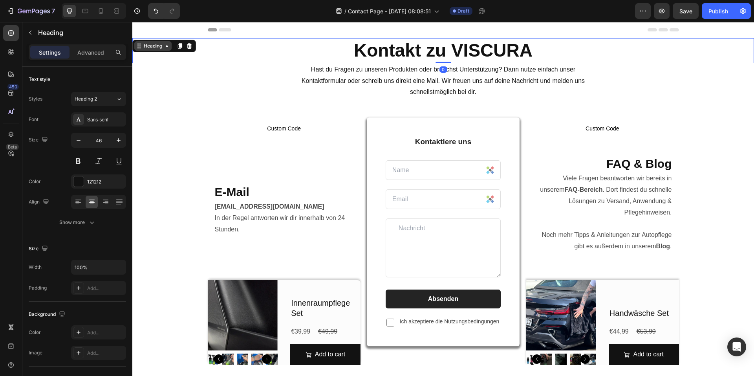
click at [162, 45] on div "Heading" at bounding box center [153, 45] width 22 height 7
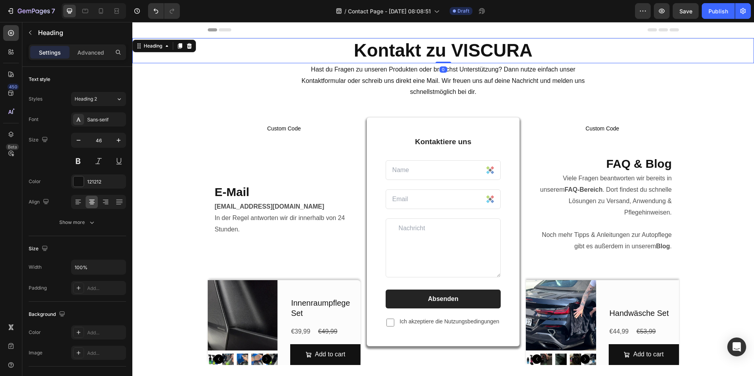
click at [210, 53] on p "⁠⁠⁠⁠⁠⁠⁠ Kontakt zu VISCURA" at bounding box center [443, 51] width 620 height 24
click at [156, 47] on div "Heading" at bounding box center [153, 45] width 22 height 7
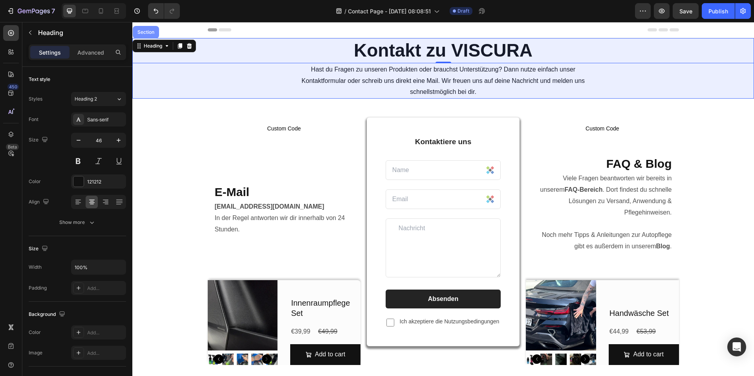
click at [152, 38] on div "Section" at bounding box center [146, 32] width 26 height 13
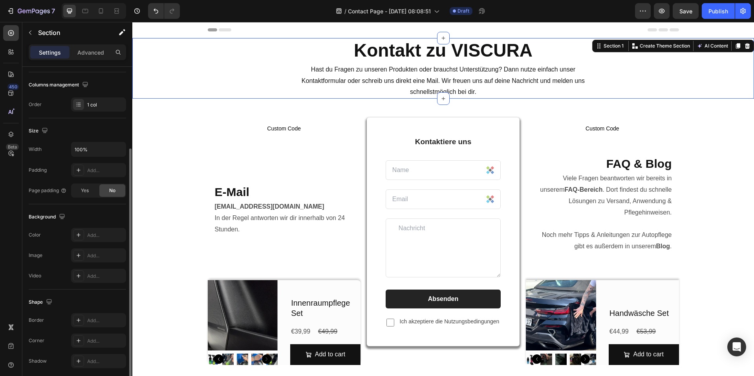
scroll to position [148, 0]
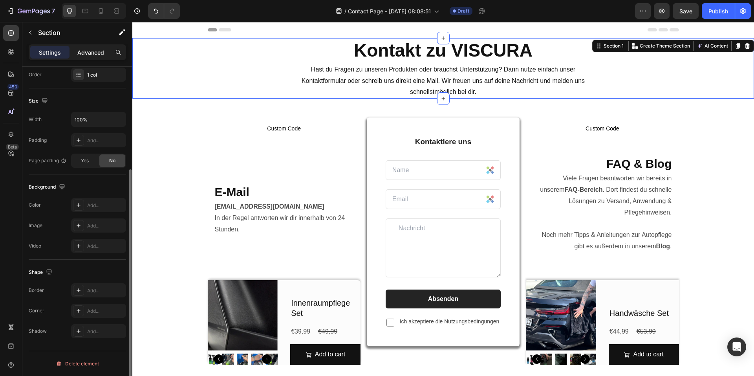
click at [85, 48] on p "Advanced" at bounding box center [90, 52] width 27 height 8
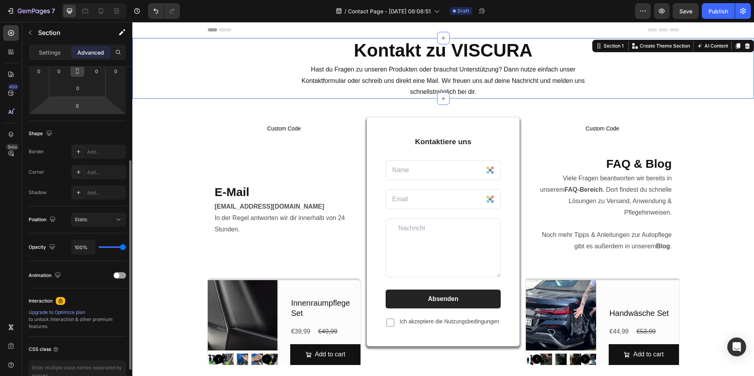
scroll to position [30, 0]
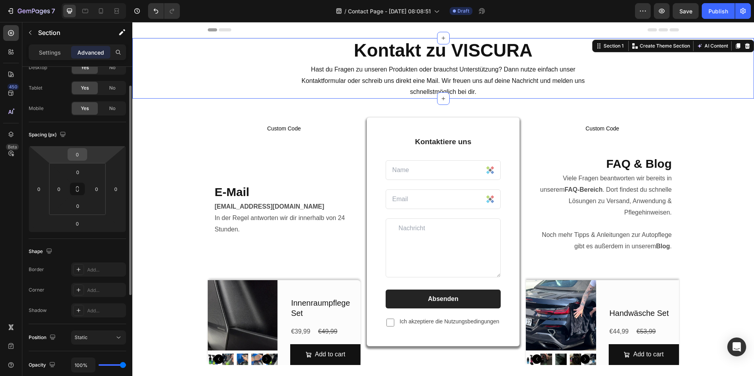
click at [81, 156] on input "0" at bounding box center [78, 155] width 16 height 12
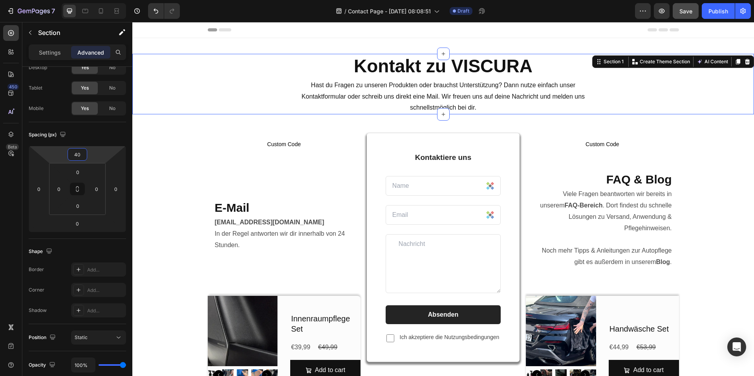
type input "40"
click at [687, 15] on div "Save" at bounding box center [686, 11] width 13 height 8
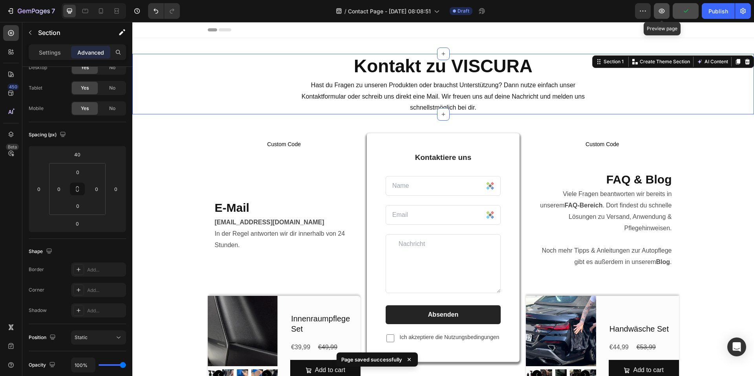
click at [663, 15] on icon "button" at bounding box center [662, 11] width 8 height 8
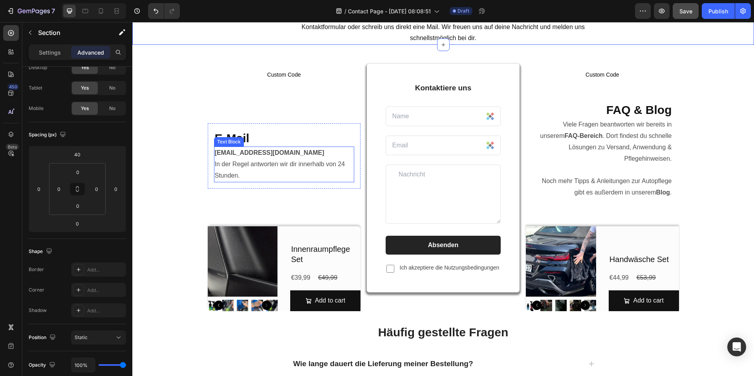
scroll to position [79, 0]
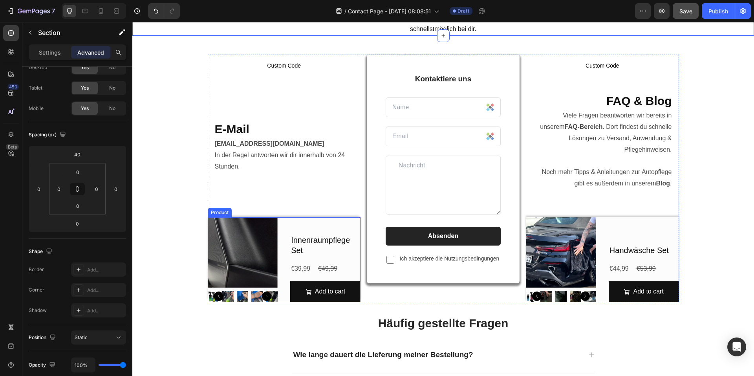
click at [290, 221] on div "Innenraumpflege Set Product Title €39,99 Product Price Product Price €49,99 Pro…" at bounding box center [325, 259] width 70 height 85
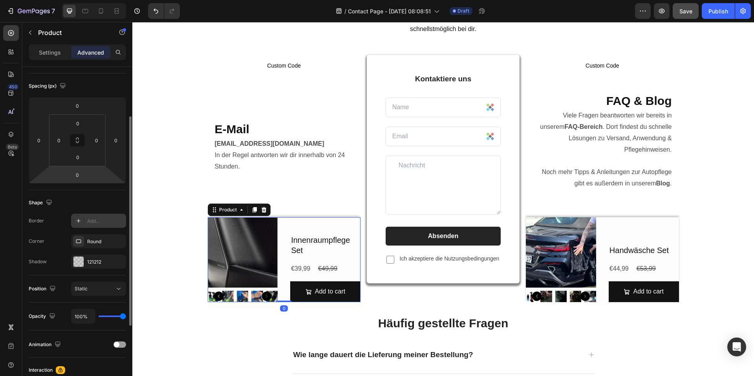
click at [91, 222] on div "Add..." at bounding box center [105, 221] width 37 height 7
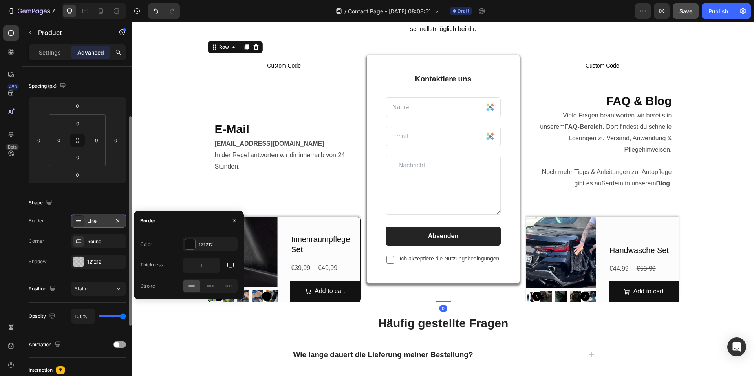
click at [647, 209] on div "Custom Code Custom Code FAQ & Blog Heading Viele Fragen beantworten wir bereits…" at bounding box center [602, 179] width 153 height 248
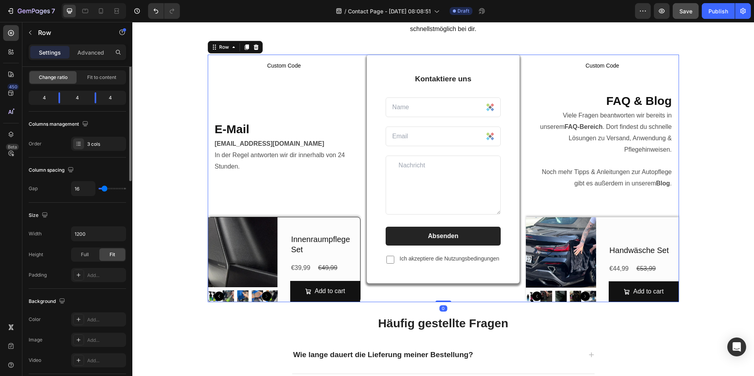
scroll to position [0, 0]
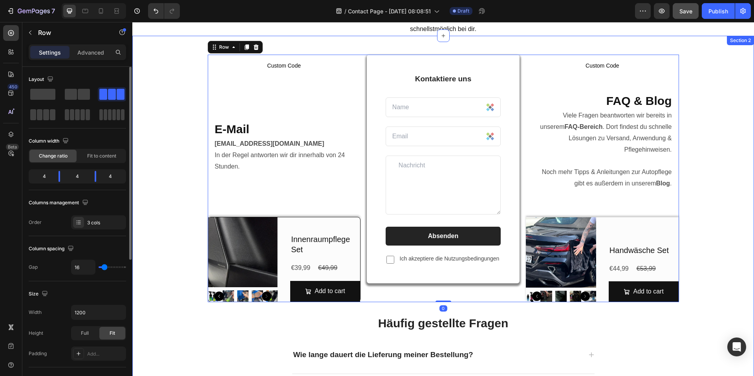
click at [730, 209] on div "Custom Code Custom Code E-Mail Heading [EMAIL_ADDRESS][DOMAIN_NAME] In der Rege…" at bounding box center [443, 277] width 610 height 445
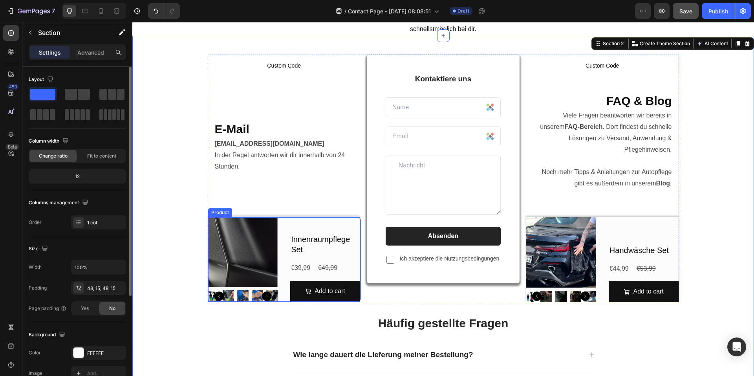
click at [283, 229] on div "Product Images Innenraumpflege Set Product Title €39,99 Product Price Product P…" at bounding box center [284, 259] width 153 height 85
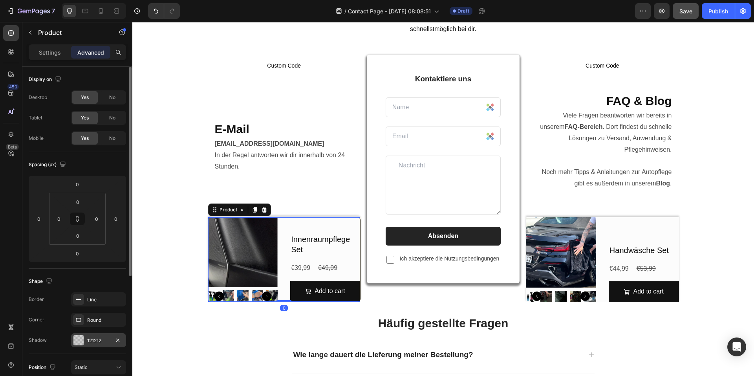
scroll to position [118, 0]
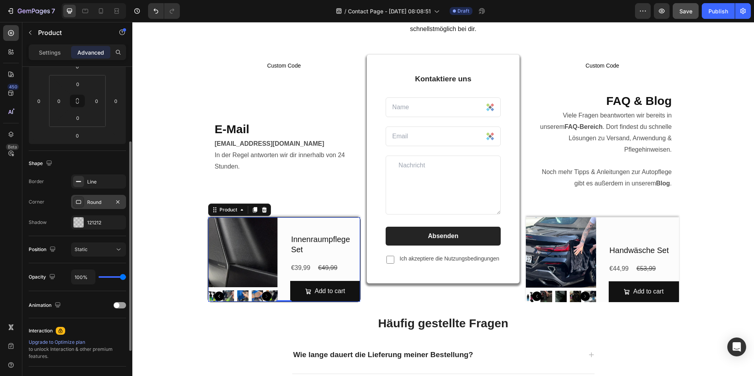
click at [92, 201] on div "Round" at bounding box center [98, 202] width 23 height 7
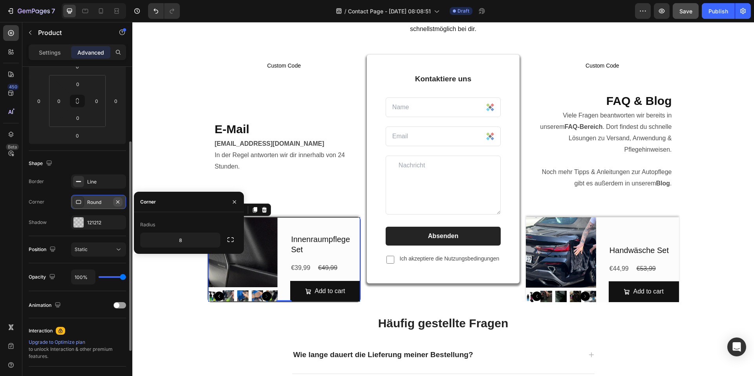
click at [118, 202] on icon "button" at bounding box center [117, 201] width 3 height 3
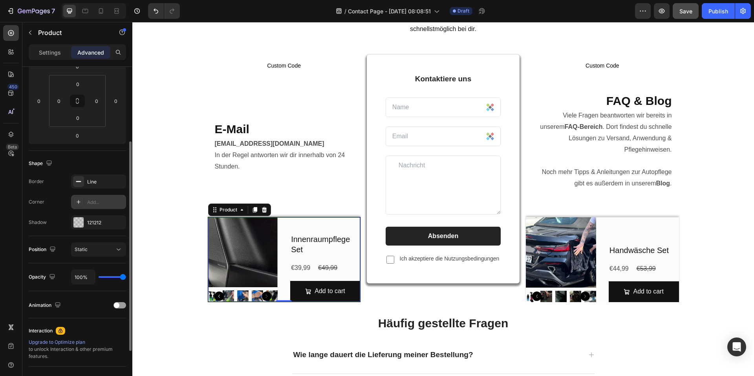
click at [307, 190] on div "Custom Code Custom Code E-Mail Heading [EMAIL_ADDRESS][DOMAIN_NAME] In der Rege…" at bounding box center [284, 179] width 153 height 248
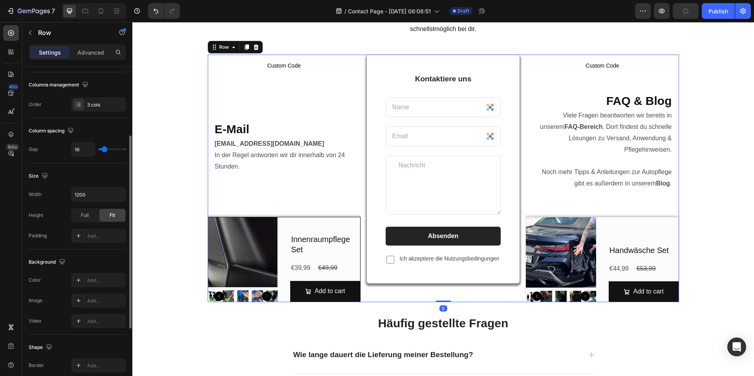
scroll to position [0, 0]
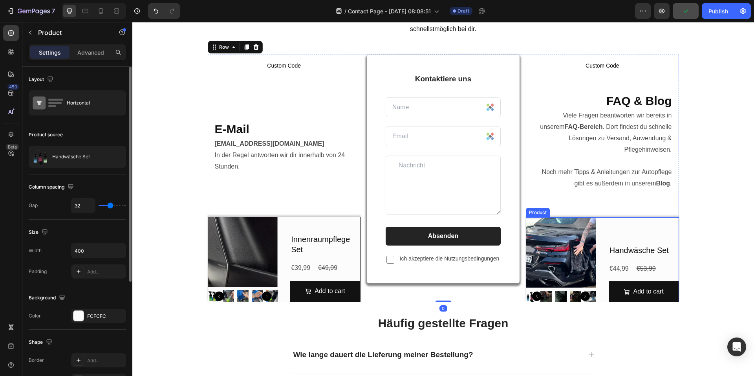
click at [657, 222] on div "Handwäsche Set Product Title €44,99 Product Price Product Price €53,99 Product …" at bounding box center [644, 259] width 70 height 85
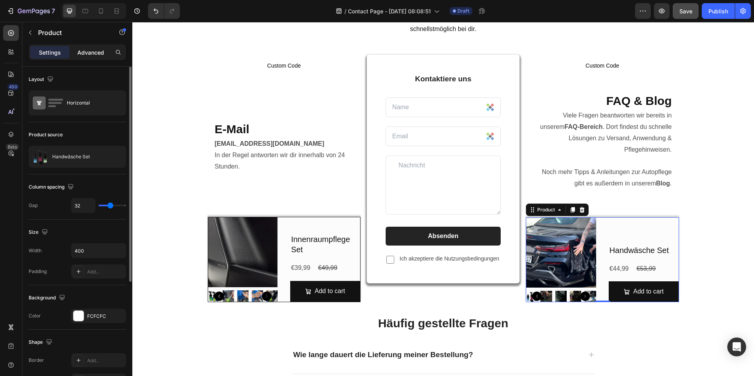
click at [92, 51] on p "Advanced" at bounding box center [90, 52] width 27 height 8
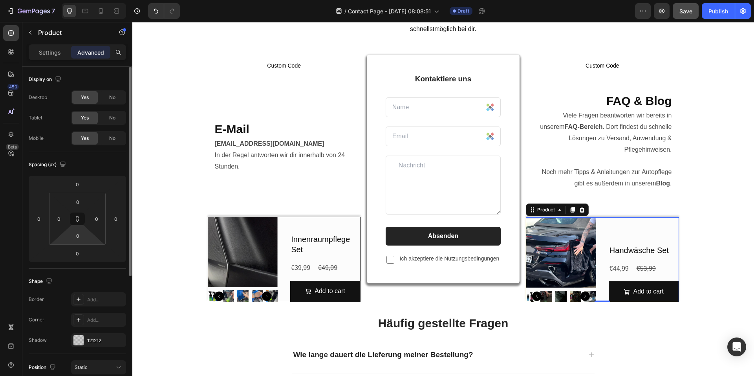
scroll to position [39, 0]
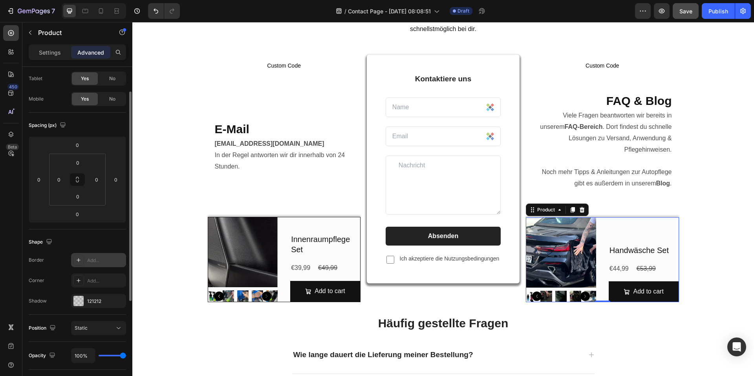
click at [96, 266] on div "Add..." at bounding box center [98, 260] width 55 height 14
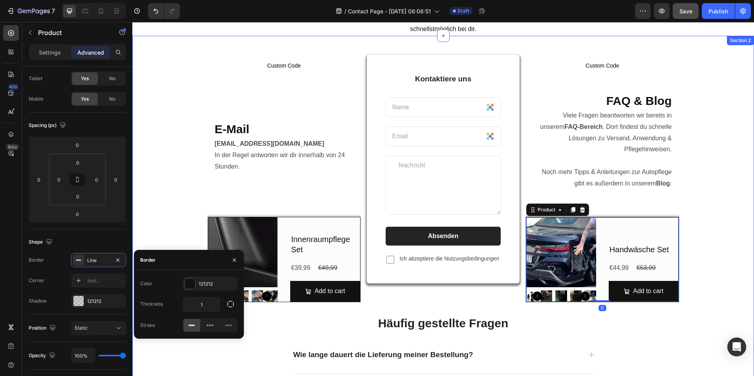
click at [723, 223] on div "Custom Code Custom Code E-Mail Heading [EMAIL_ADDRESS][DOMAIN_NAME] In der Rege…" at bounding box center [443, 277] width 610 height 445
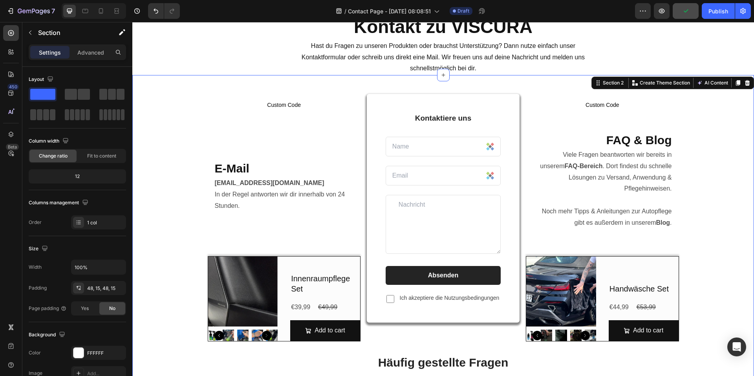
click at [703, 269] on div "Custom Code Custom Code E-Mail Heading [EMAIL_ADDRESS][DOMAIN_NAME] In der Rege…" at bounding box center [443, 316] width 610 height 445
click at [527, 335] on img at bounding box center [532, 335] width 11 height 11
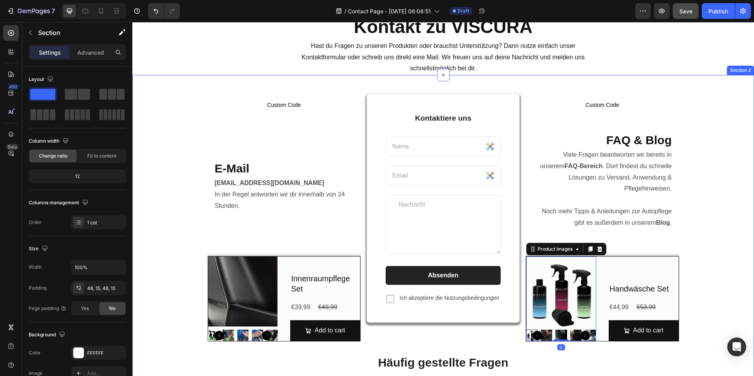
click at [700, 232] on div "Custom Code Custom Code E-Mail Heading [EMAIL_ADDRESS][DOMAIN_NAME] In der Rege…" at bounding box center [443, 316] width 610 height 445
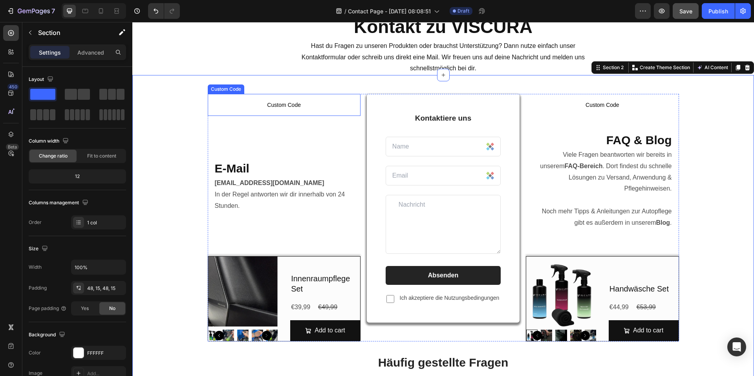
click at [277, 103] on span "Custom Code" at bounding box center [284, 104] width 153 height 9
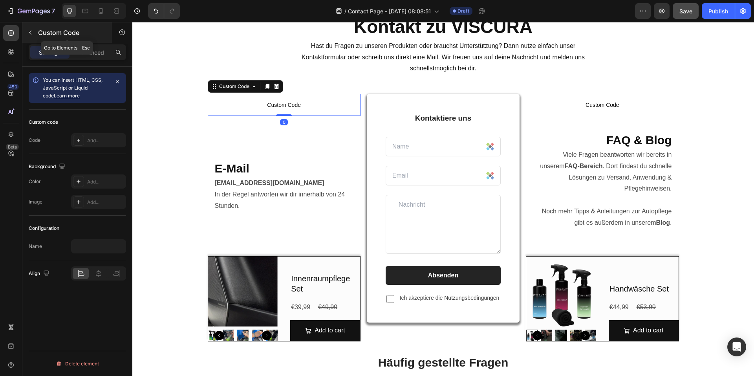
click at [31, 35] on icon "button" at bounding box center [30, 33] width 2 height 4
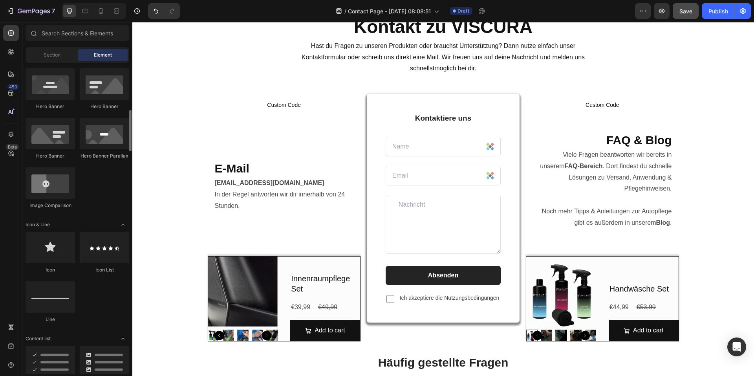
scroll to position [472, 0]
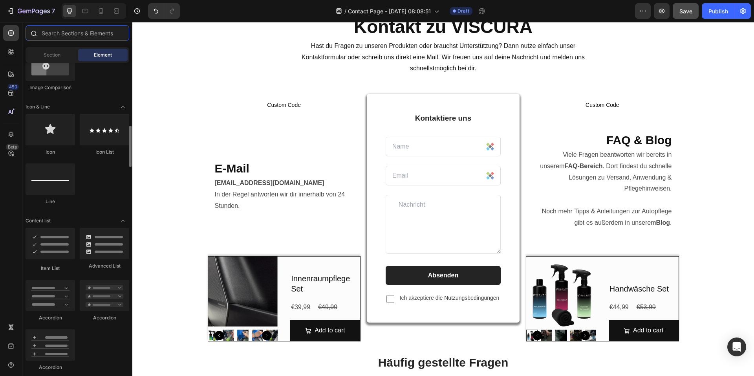
click at [64, 37] on input "text" at bounding box center [78, 33] width 104 height 16
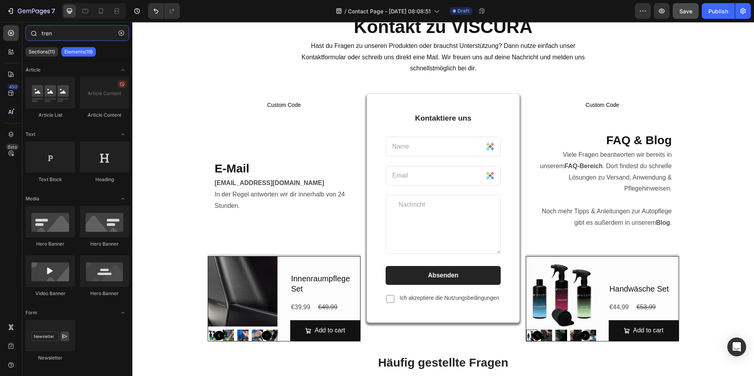
type input "trenn"
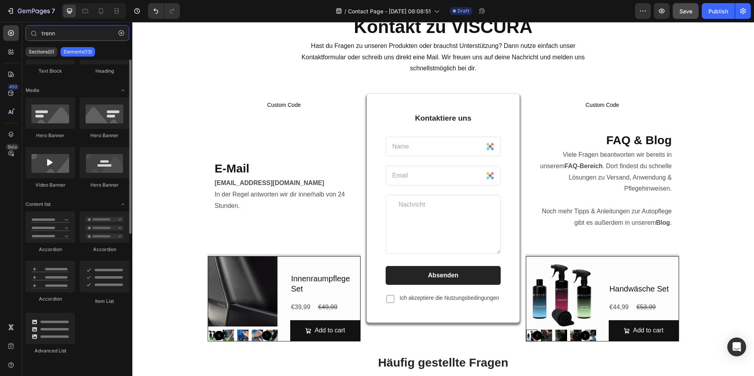
scroll to position [0, 0]
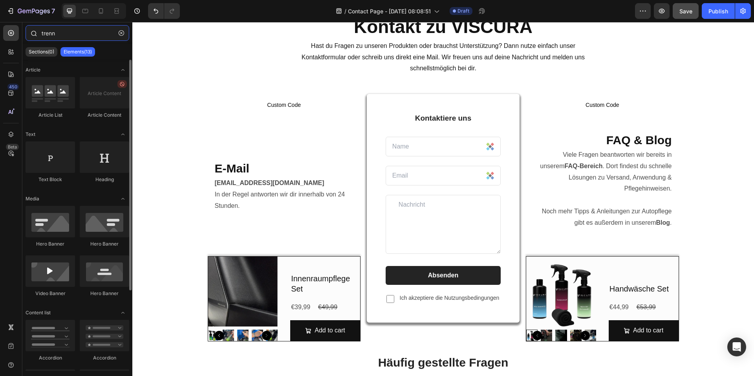
click at [26, 33] on div "trenn" at bounding box center [77, 34] width 110 height 19
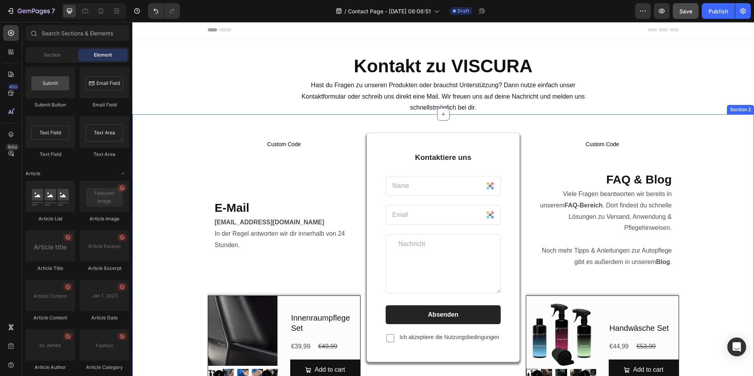
click at [711, 235] on div "Custom Code Custom Code E-Mail Heading [EMAIL_ADDRESS][DOMAIN_NAME] In der Rege…" at bounding box center [443, 355] width 610 height 445
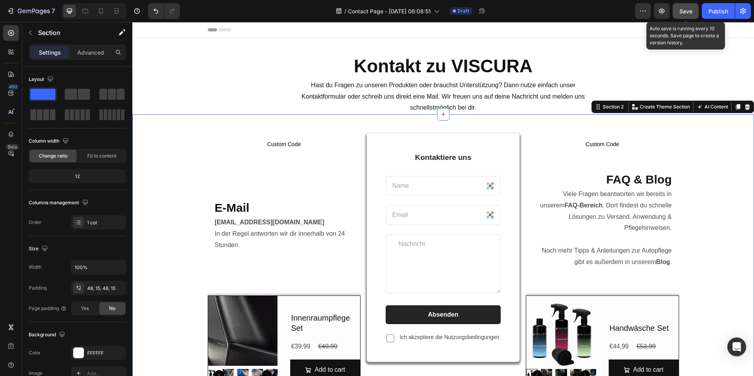
click at [684, 14] on span "Save" at bounding box center [686, 11] width 13 height 7
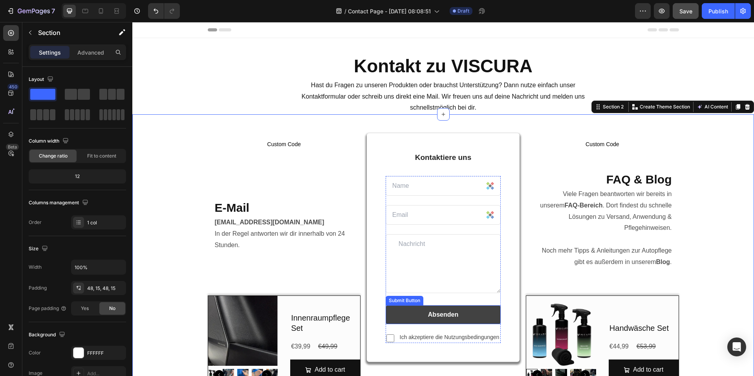
click at [493, 316] on button "Absenden" at bounding box center [443, 314] width 115 height 19
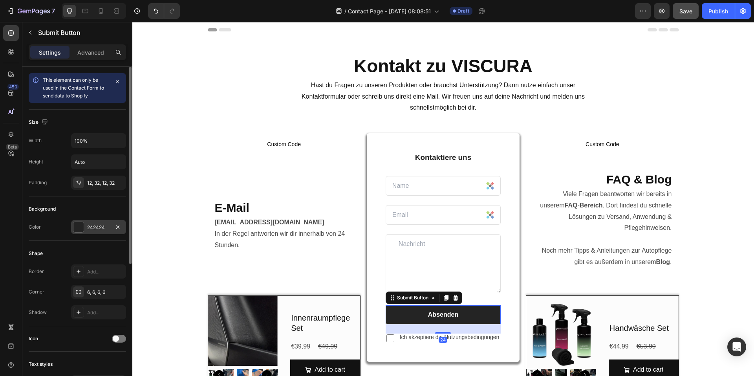
click at [93, 226] on div "242424" at bounding box center [98, 227] width 23 height 7
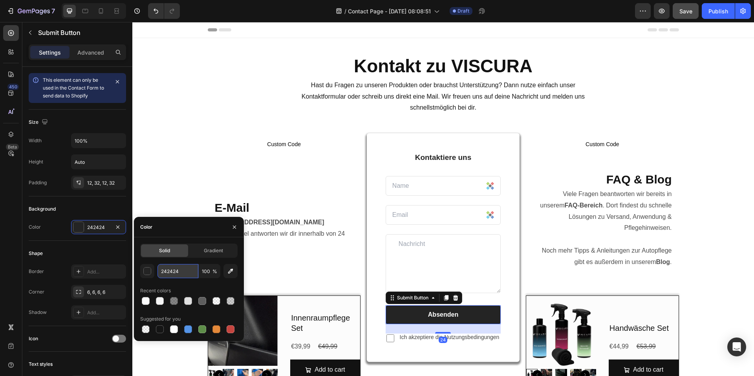
click at [184, 270] on input "242424" at bounding box center [178, 271] width 41 height 14
paste input "772541"
type input "772541"
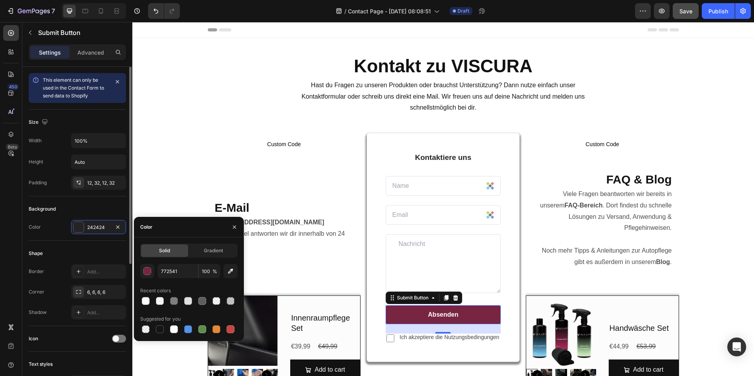
click at [88, 244] on div "Shape Border Add... Corner 6, 6, 6, 6 Shadow Add..." at bounding box center [77, 283] width 97 height 85
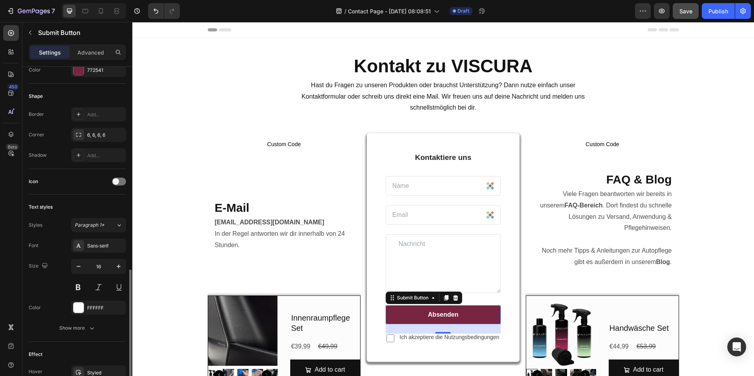
scroll to position [226, 0]
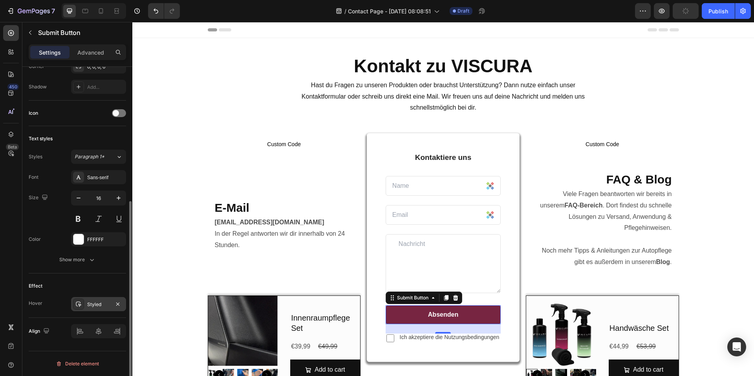
click at [82, 308] on div at bounding box center [78, 304] width 11 height 11
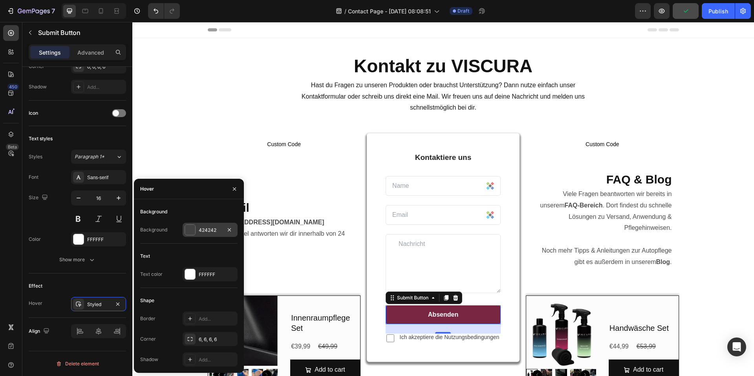
click at [204, 230] on div "424242" at bounding box center [210, 230] width 23 height 7
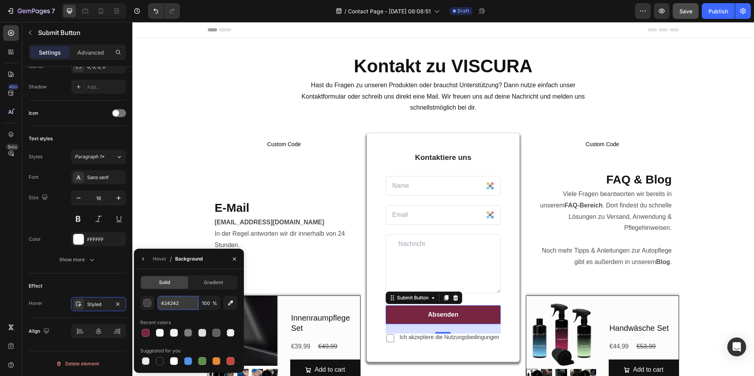
click at [0, 0] on input "424242" at bounding box center [0, 0] width 0 height 0
paste input "008763"
type input "008763"
click at [286, 193] on div "Custom Code Custom Code E-Mail Heading [EMAIL_ADDRESS][DOMAIN_NAME] In der Rege…" at bounding box center [284, 257] width 153 height 248
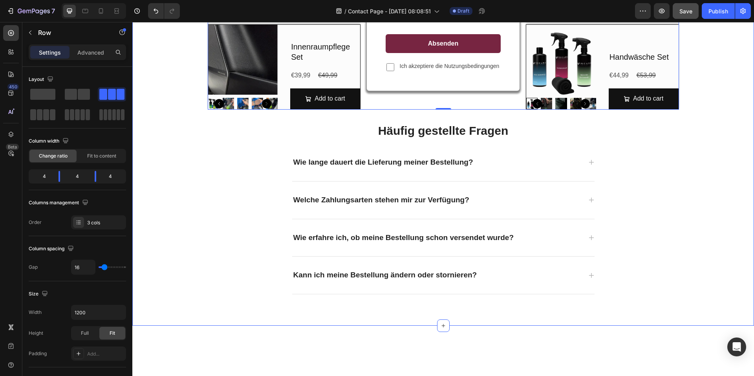
scroll to position [196, 0]
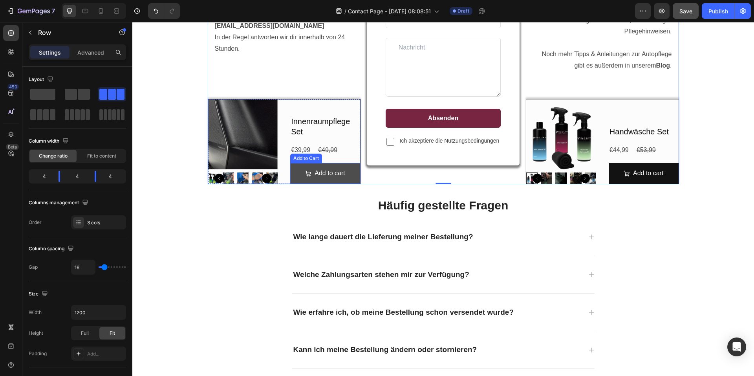
click at [349, 166] on button "Add to cart" at bounding box center [325, 173] width 70 height 21
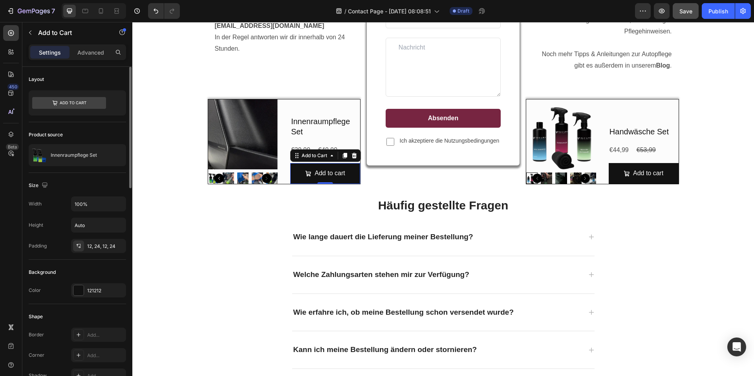
click at [83, 290] on div at bounding box center [78, 290] width 10 height 10
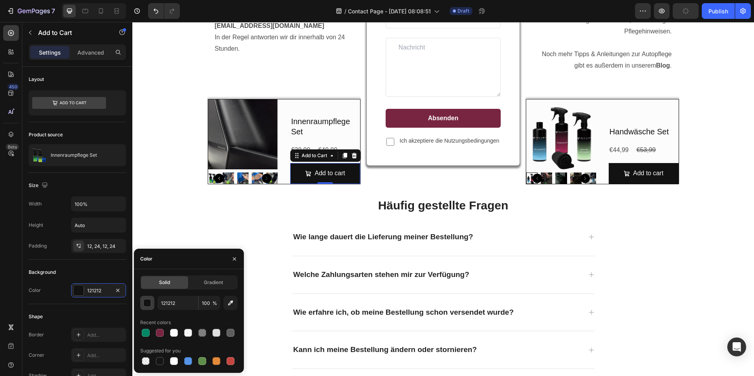
click at [147, 305] on div "button" at bounding box center [148, 303] width 8 height 8
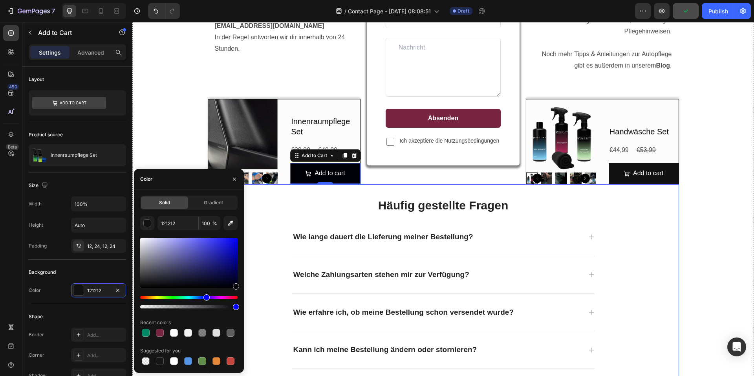
drag, startPoint x: 317, startPoint y: 301, endPoint x: 290, endPoint y: 311, distance: 29.0
type input "000007"
click at [740, 194] on div "Custom Code Custom Code E-Mail Heading [EMAIL_ADDRESS][DOMAIN_NAME] In der Rege…" at bounding box center [443, 159] width 610 height 445
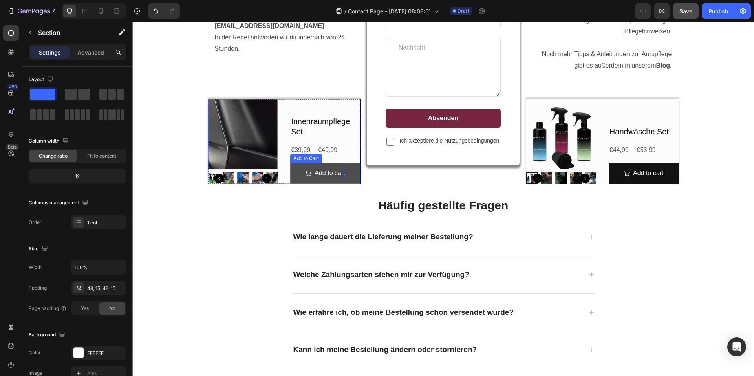
click at [327, 170] on div "Add to cart" at bounding box center [330, 173] width 30 height 11
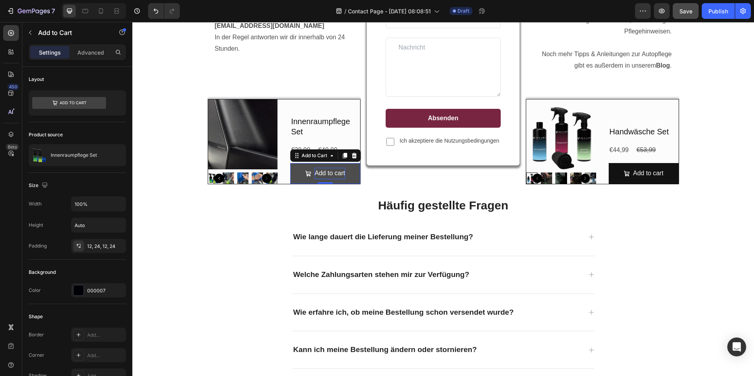
click at [321, 175] on div "Add to cart" at bounding box center [330, 173] width 30 height 11
click at [321, 175] on p "Add to cart" at bounding box center [330, 173] width 30 height 11
click at [290, 163] on button "In" at bounding box center [325, 173] width 70 height 21
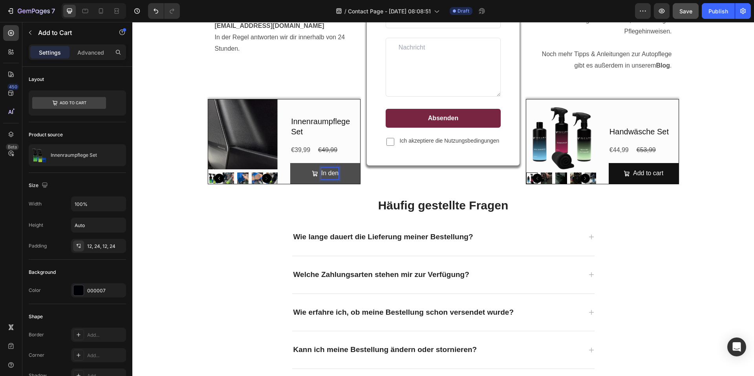
click at [290, 163] on button "In den" at bounding box center [325, 173] width 70 height 21
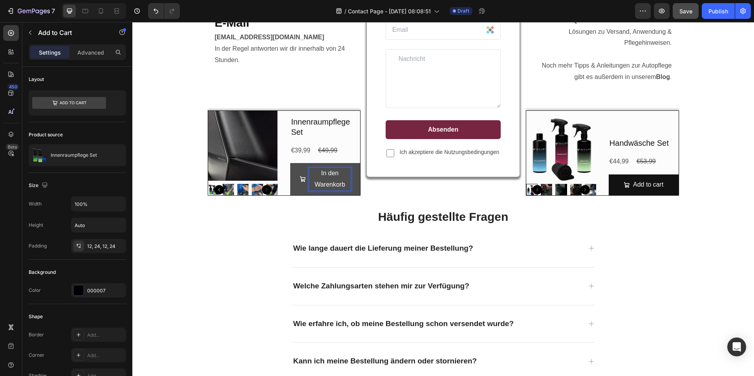
click at [290, 163] on button "In den Warenkorb" at bounding box center [325, 179] width 70 height 32
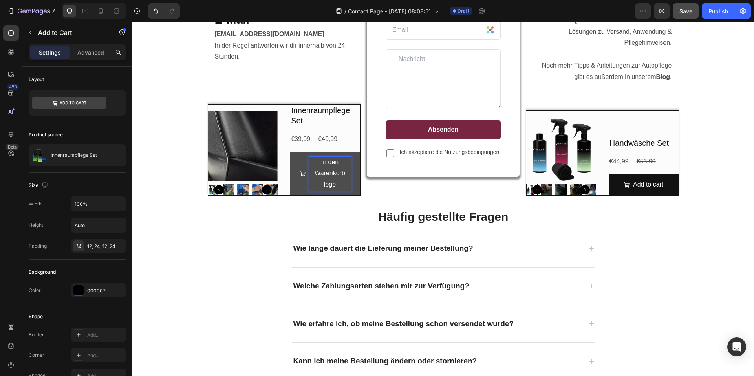
scroll to position [174, 0]
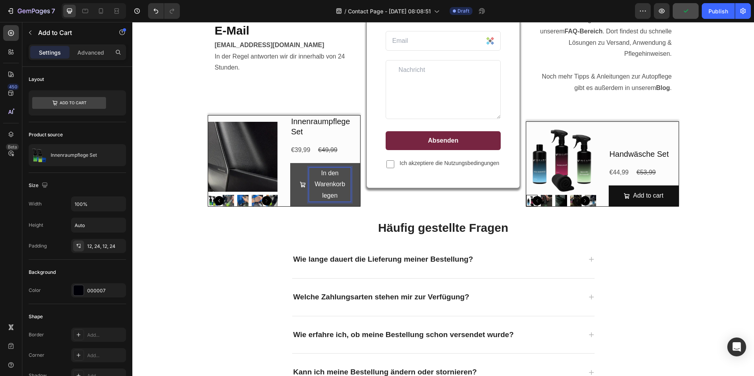
click at [300, 187] on icon "In den Warenkorb legen" at bounding box center [303, 185] width 6 height 6
click at [300, 186] on icon "In den Warenkorb legen" at bounding box center [303, 185] width 6 height 6
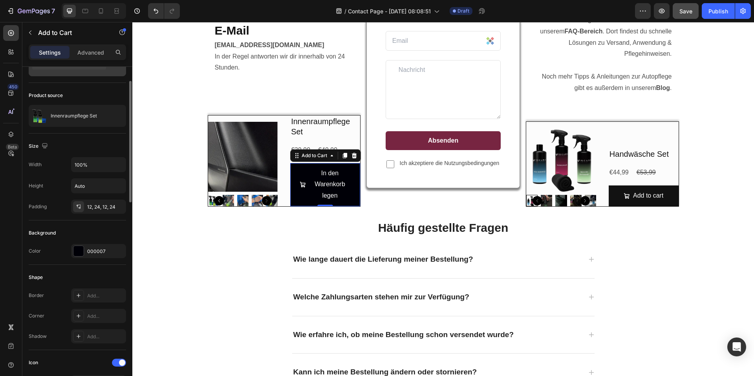
scroll to position [0, 0]
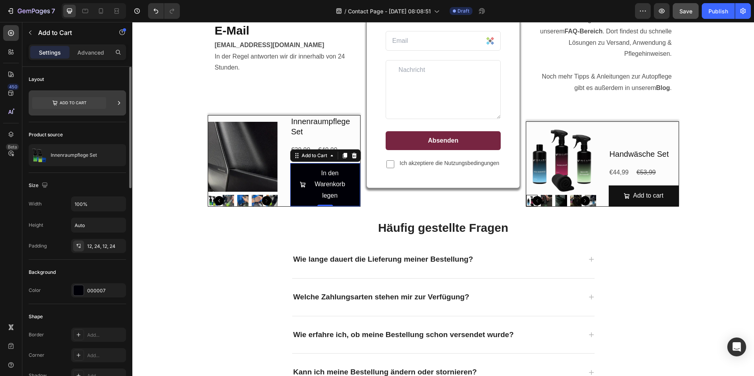
click at [82, 105] on icon at bounding box center [69, 103] width 74 height 12
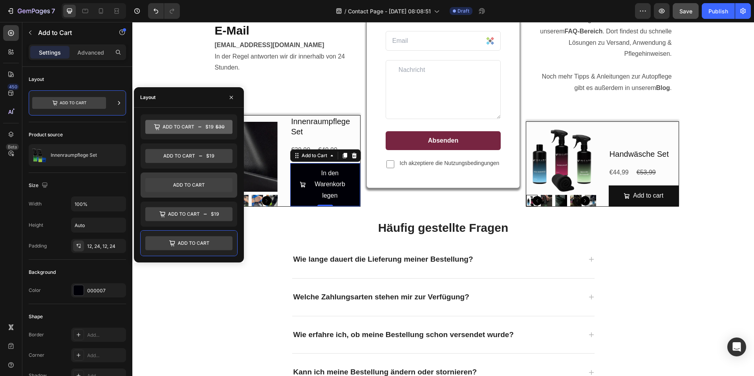
click at [187, 183] on icon at bounding box center [188, 185] width 87 height 14
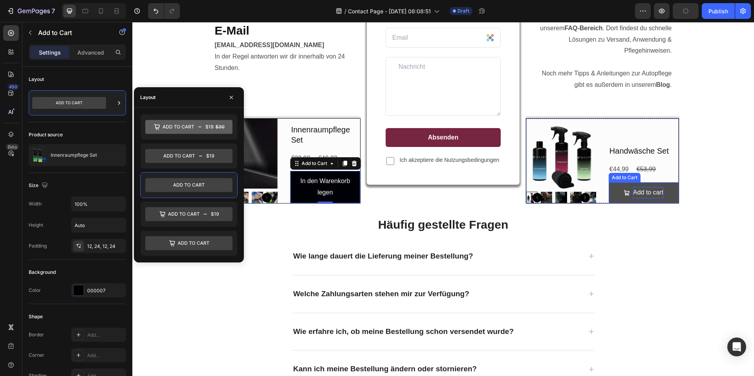
click at [646, 192] on div "Add to cart" at bounding box center [648, 192] width 30 height 11
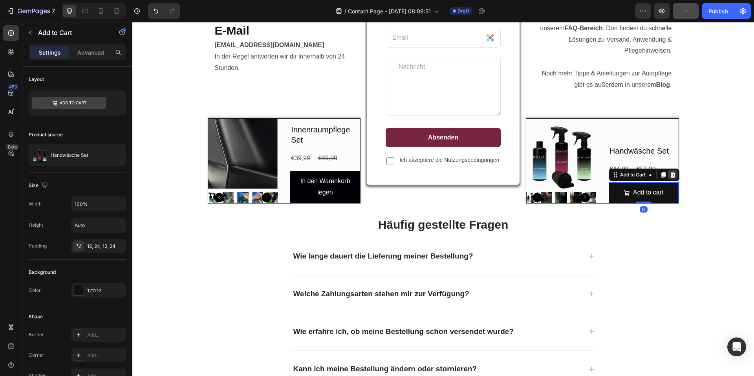
click at [670, 175] on icon at bounding box center [673, 175] width 6 height 6
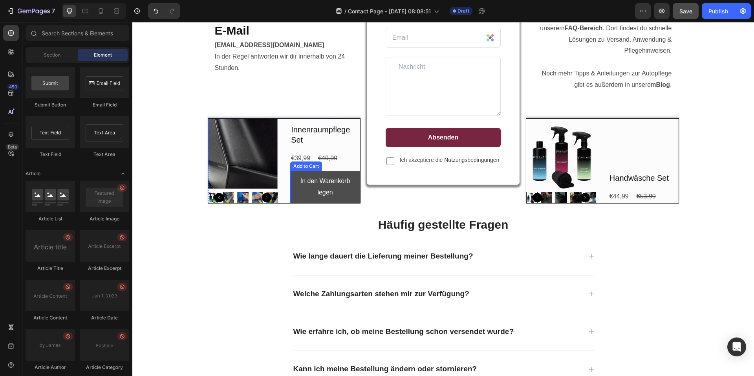
click at [318, 174] on button "In den Warenkorb legen" at bounding box center [325, 187] width 70 height 32
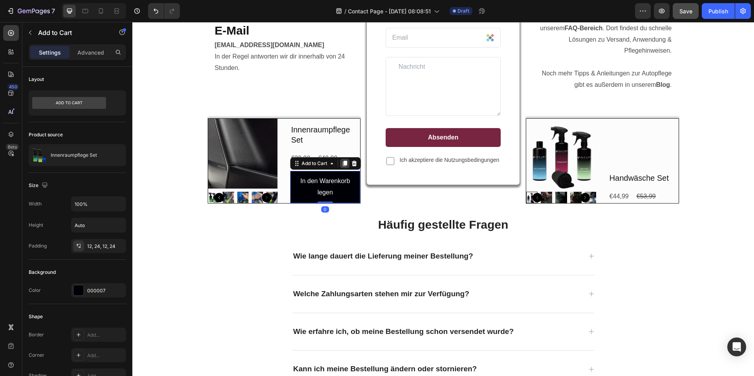
click at [340, 161] on div at bounding box center [344, 163] width 9 height 9
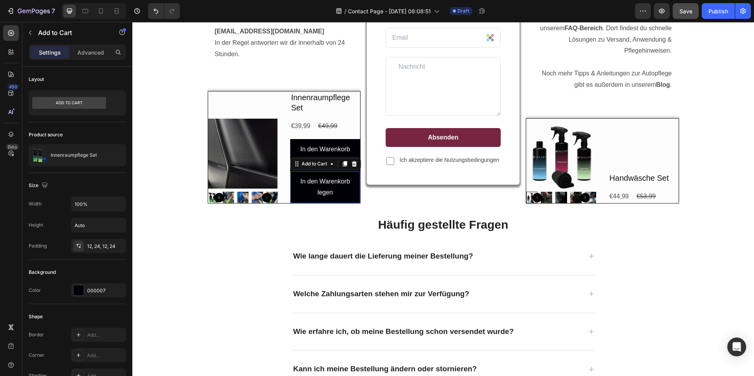
scroll to position [163, 0]
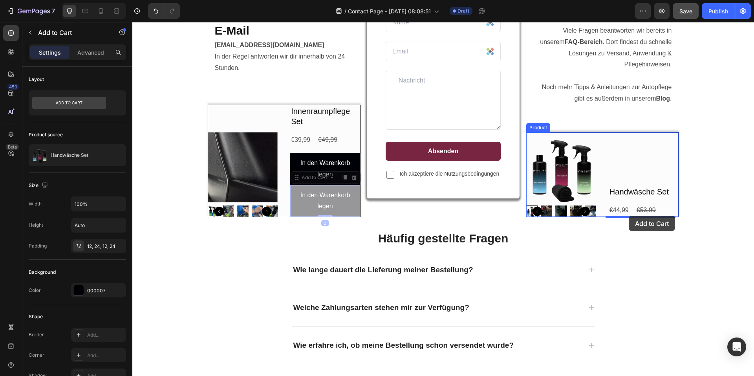
drag, startPoint x: 298, startPoint y: 180, endPoint x: 630, endPoint y: 215, distance: 333.1
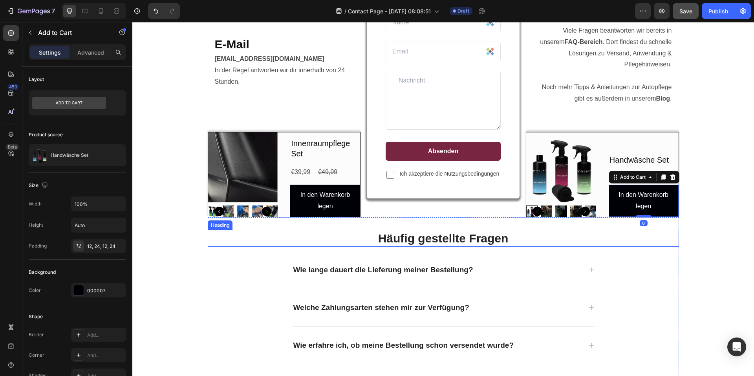
scroll to position [177, 0]
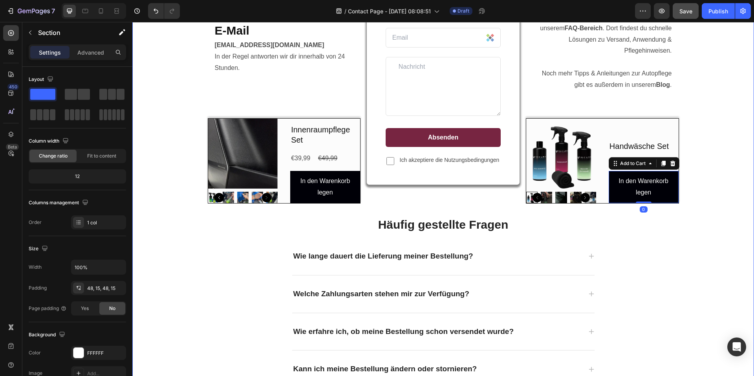
click at [705, 220] on div "Custom Code Custom Code E-Mail Heading [EMAIL_ADDRESS][DOMAIN_NAME] In der Rege…" at bounding box center [443, 178] width 610 height 445
click at [720, 208] on div "Custom Code Custom Code E-Mail Heading [EMAIL_ADDRESS][DOMAIN_NAME] In der Rege…" at bounding box center [443, 178] width 610 height 445
click at [666, 130] on div "Handwäsche Set Product Title €44,99 Product Price Product Price €53,99 Product …" at bounding box center [644, 161] width 70 height 84
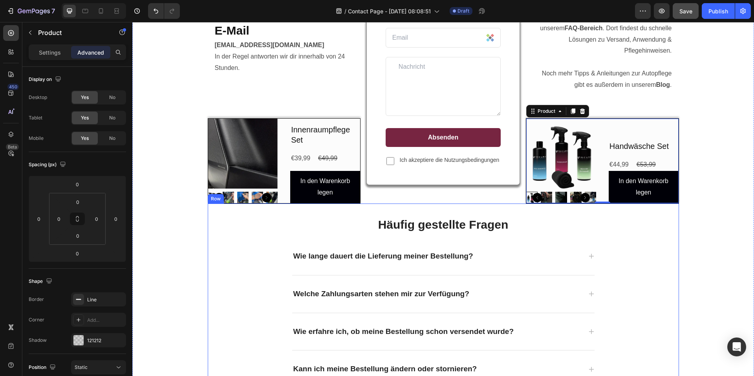
click at [663, 288] on div "Häufig gestellte Fragen Heading Wie lange dauert die Lieferung meiner Bestellun…" at bounding box center [444, 302] width 472 height 172
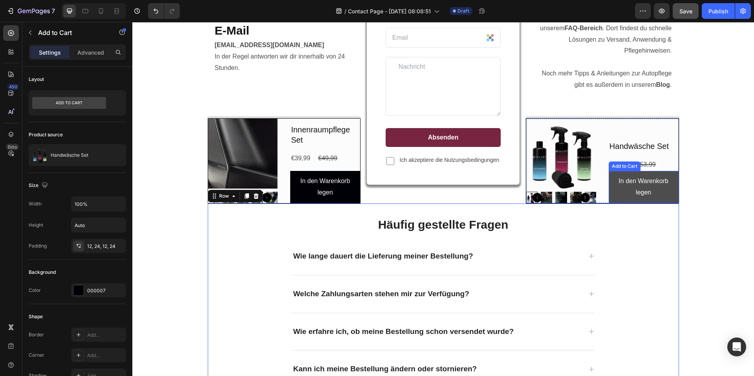
click at [611, 176] on button "In den Warenkorb legen" at bounding box center [644, 187] width 70 height 32
click at [647, 187] on div "In den Warenkorb legen" at bounding box center [644, 187] width 51 height 23
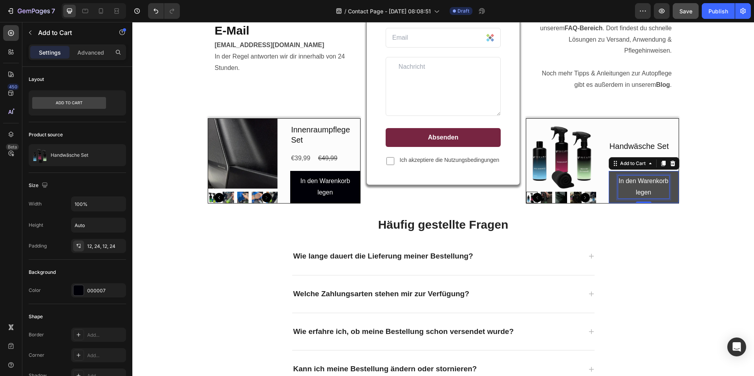
click at [647, 187] on p "In den Warenkorb legen" at bounding box center [644, 187] width 51 height 23
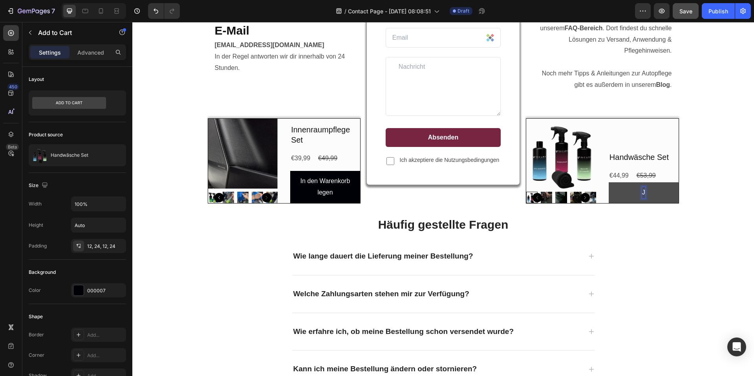
scroll to position [188, 0]
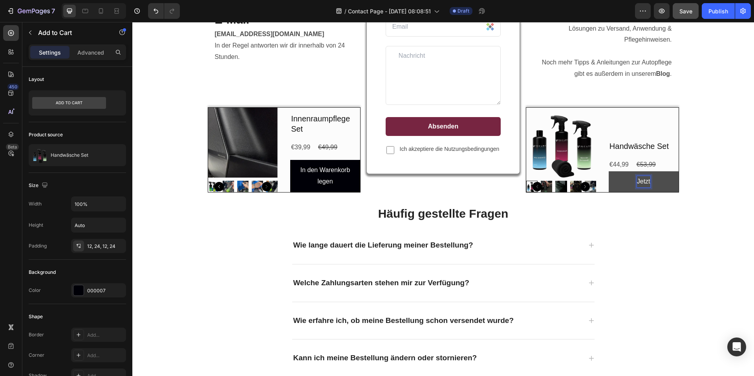
click at [609, 171] on button "Jetzt" at bounding box center [644, 181] width 70 height 21
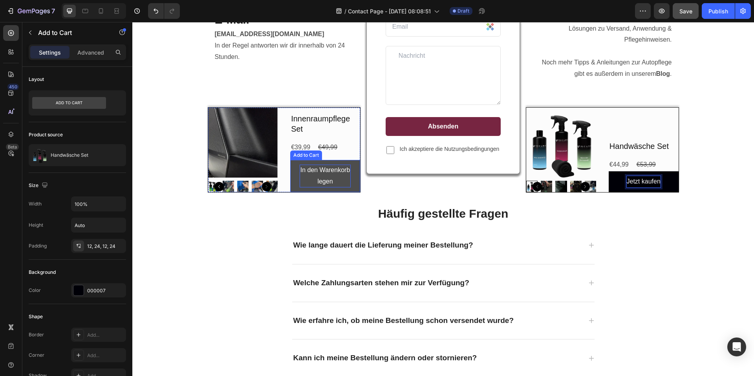
click at [314, 170] on p "In den Warenkorb legen" at bounding box center [325, 176] width 51 height 23
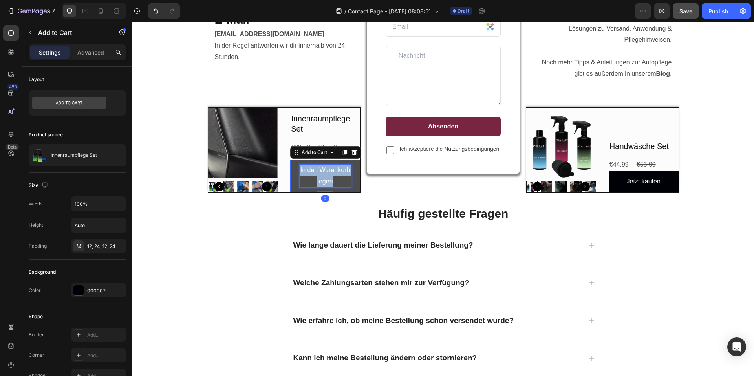
click at [314, 170] on p "In den Warenkorb legen" at bounding box center [325, 176] width 51 height 23
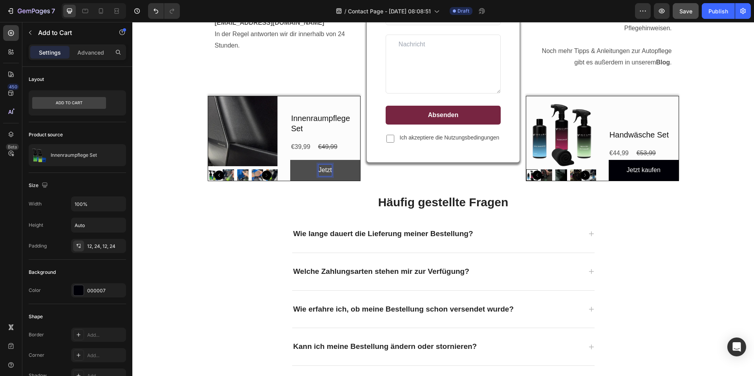
click at [290, 160] on button "Jetzt" at bounding box center [325, 170] width 70 height 21
click at [736, 229] on div "Custom Code Custom Code E-Mail Heading [EMAIL_ADDRESS][DOMAIN_NAME] In der Rege…" at bounding box center [443, 156] width 610 height 445
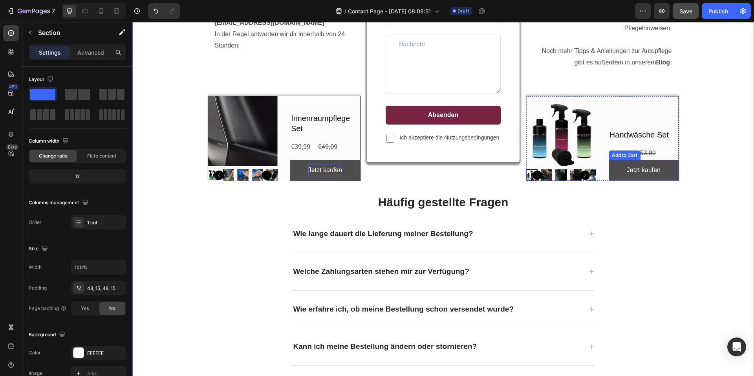
click at [666, 173] on button "Jetzt kaufen" at bounding box center [644, 170] width 70 height 21
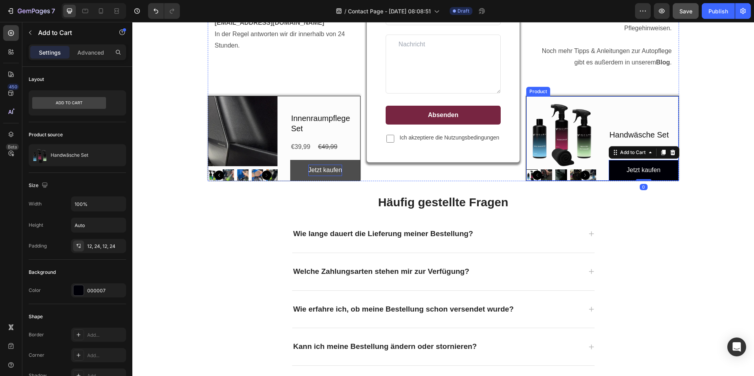
click at [650, 116] on div "Handwäsche Set Product Title €44,99 Product Price Product Price €53,99 Product …" at bounding box center [644, 138] width 70 height 84
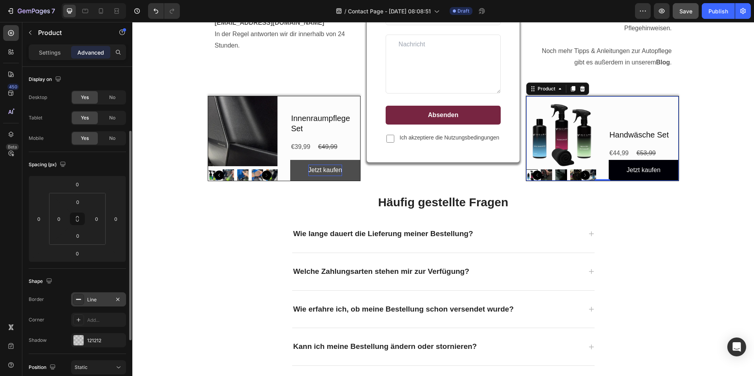
scroll to position [39, 0]
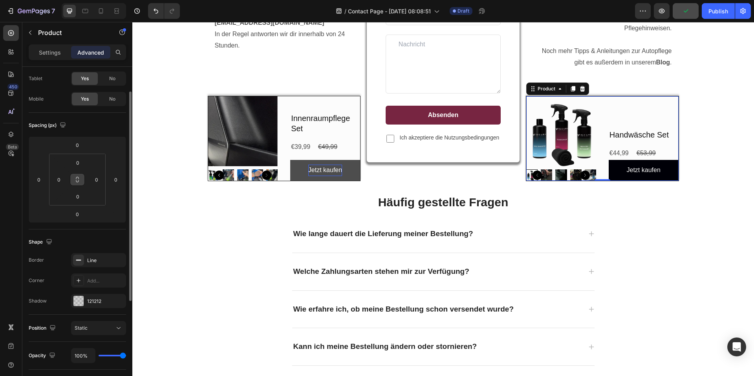
click at [80, 182] on icon at bounding box center [77, 179] width 6 height 6
click at [82, 163] on input "0" at bounding box center [78, 163] width 16 height 12
type input "4"
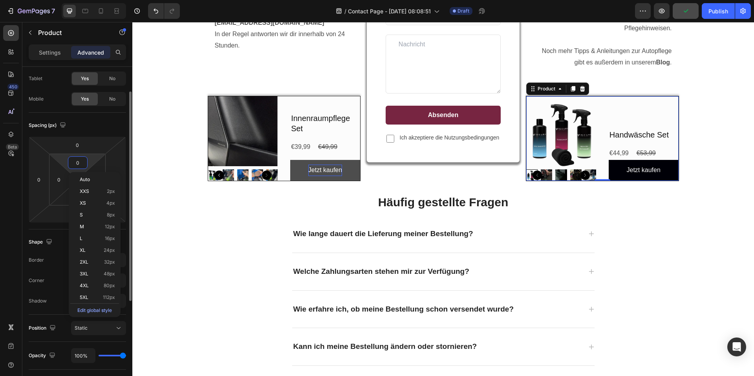
type input "4"
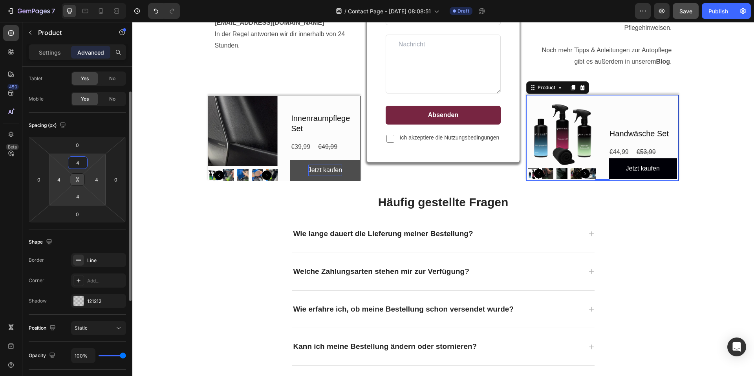
type input "40"
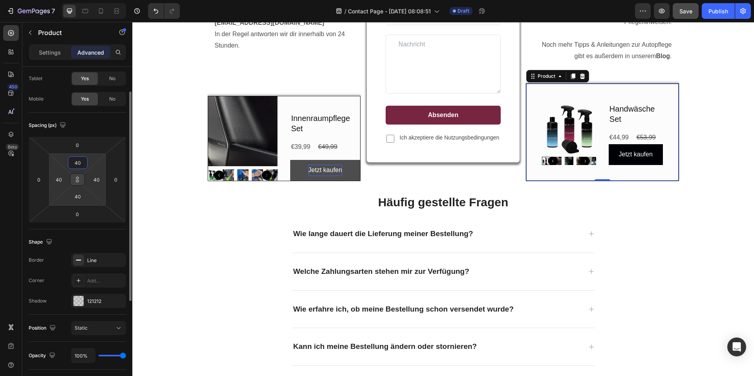
type input "4"
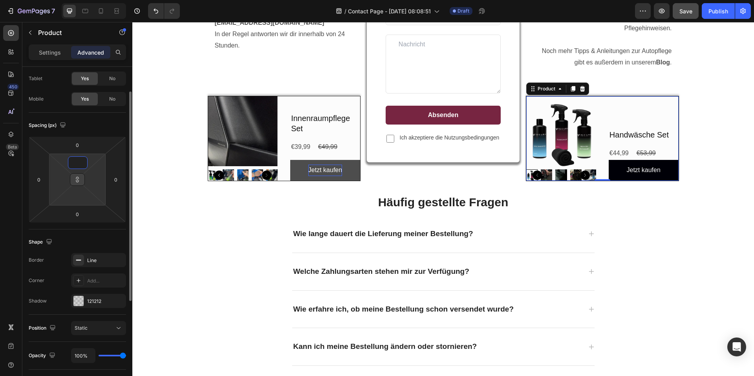
type input "2"
type input "1"
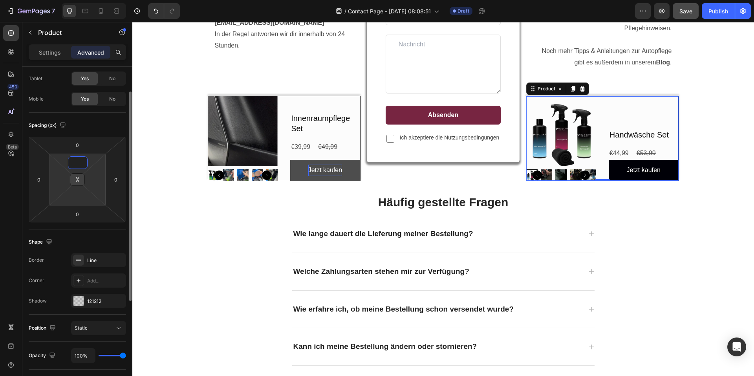
type input "1"
type input "10"
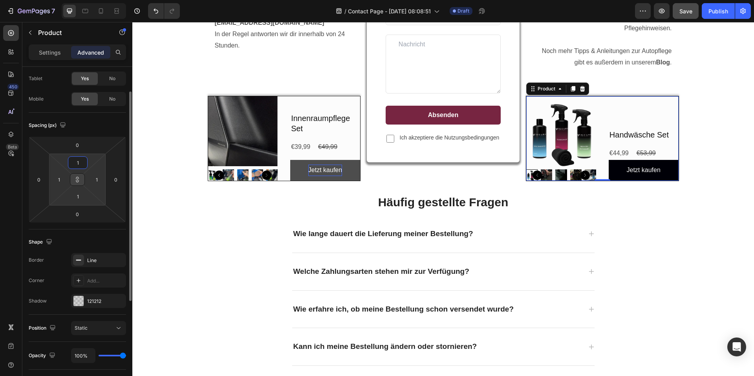
type input "10"
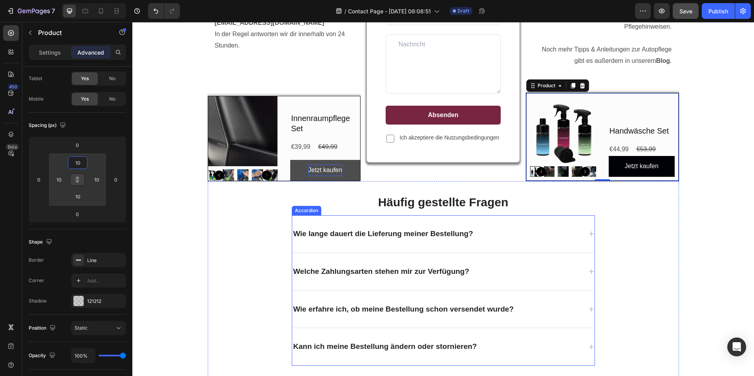
click at [640, 262] on div "Häufig gestellte Fragen Heading Wie lange dauert die Lieferung meiner Bestellun…" at bounding box center [444, 280] width 472 height 172
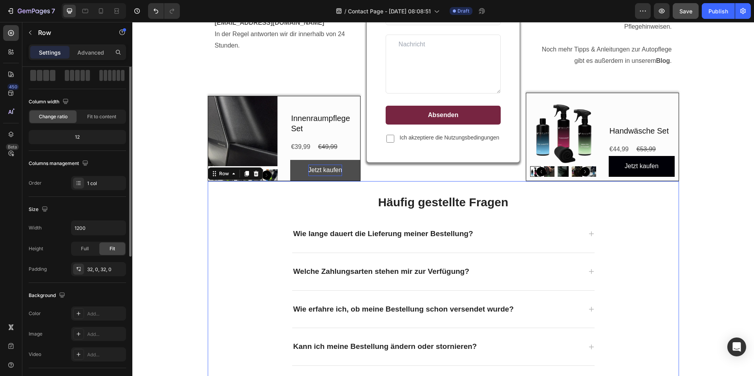
scroll to position [0, 0]
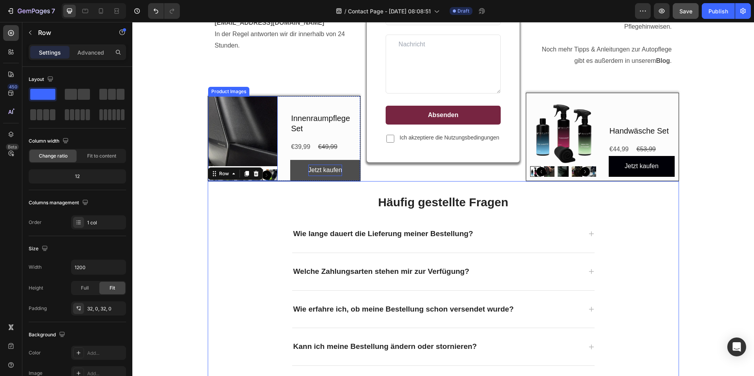
click at [284, 98] on div "Product Images Innenraumpflege Set Product Title €39,99 Product Price Product P…" at bounding box center [284, 138] width 153 height 85
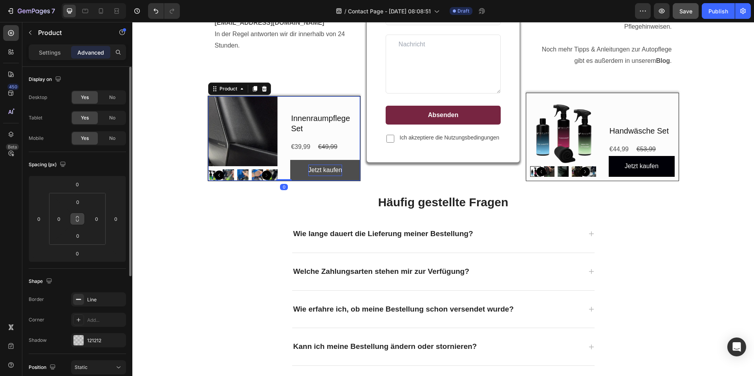
click at [83, 215] on button at bounding box center [77, 219] width 15 height 13
click at [79, 203] on input "0" at bounding box center [78, 202] width 16 height 12
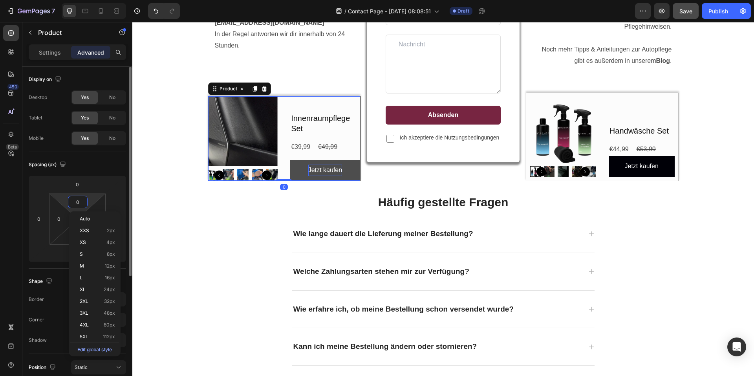
type input "1"
type input "10"
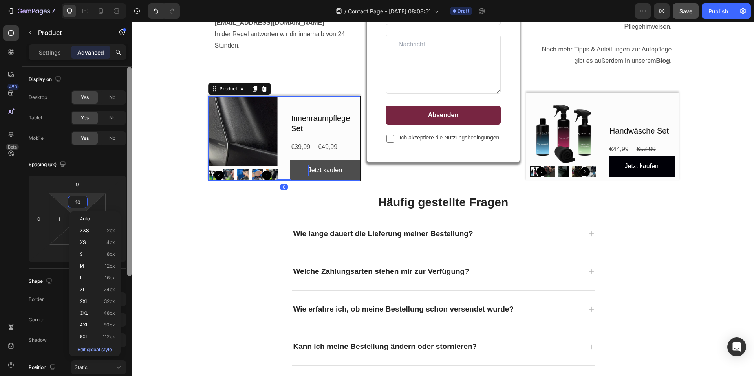
type input "10"
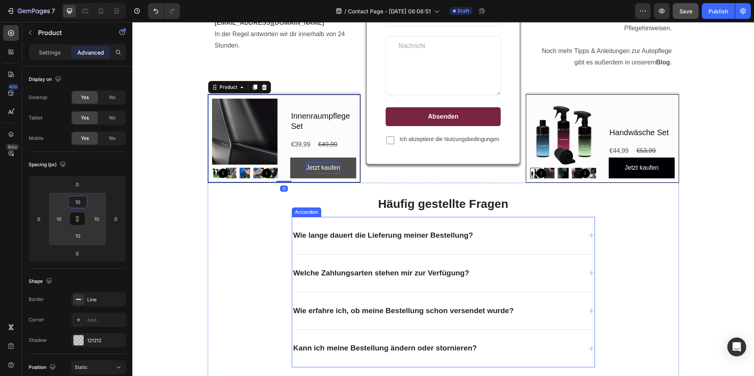
click at [597, 222] on div "Häufig gestellte Fragen Heading Wie lange dauert die Lieferung meiner Bestellun…" at bounding box center [444, 281] width 472 height 172
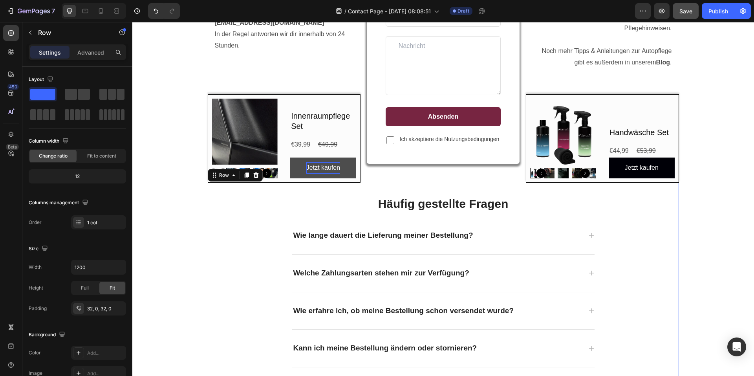
click at [701, 255] on div "Custom Code Custom Code E-Mail Heading [EMAIL_ADDRESS][DOMAIN_NAME] In der Rege…" at bounding box center [443, 157] width 610 height 445
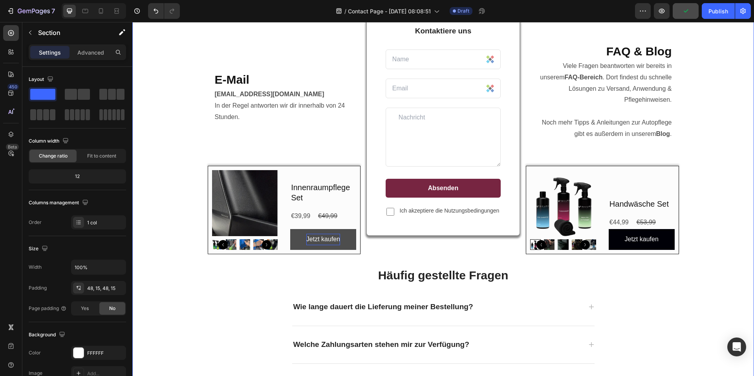
scroll to position [119, 0]
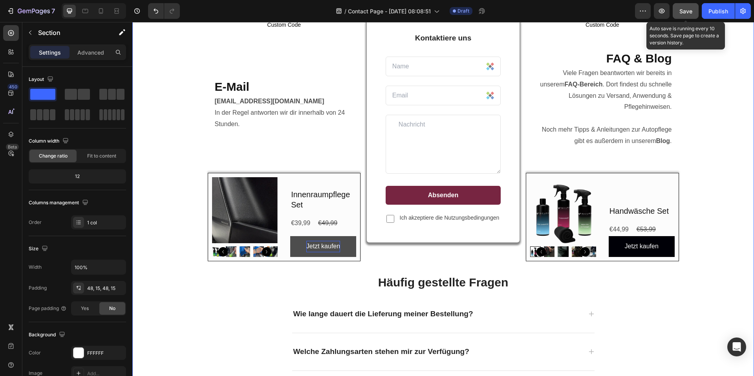
click at [693, 7] on button "Save" at bounding box center [686, 11] width 26 height 16
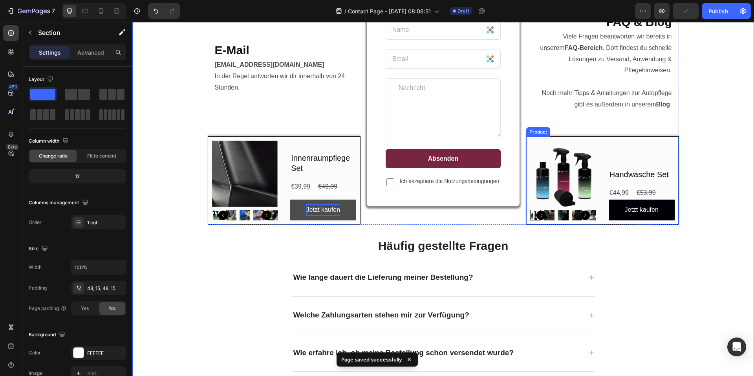
scroll to position [159, 0]
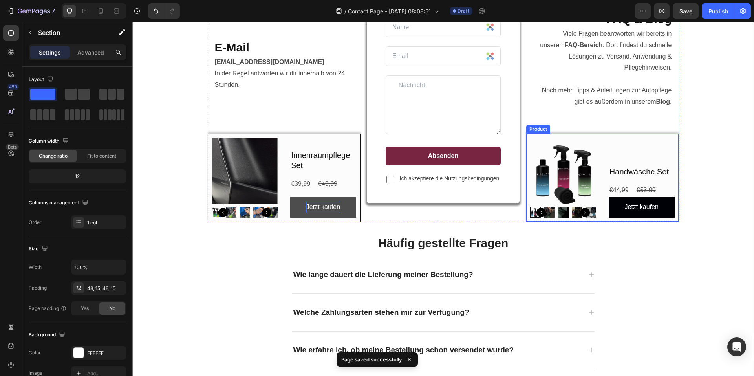
click at [644, 140] on div "Handwäsche Set Product Title €44,99 Product Price Product Price €53,99 Product …" at bounding box center [642, 178] width 66 height 80
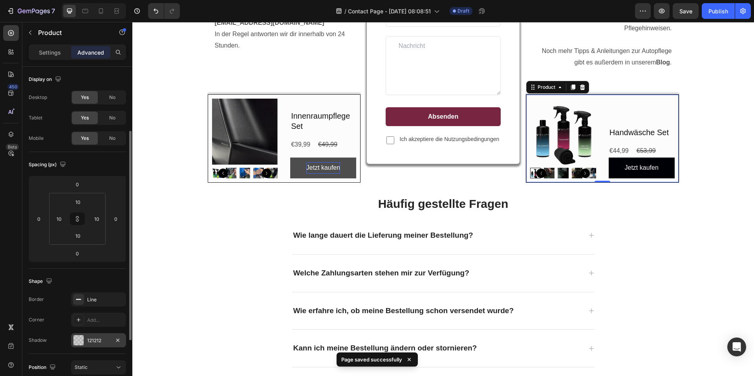
scroll to position [79, 0]
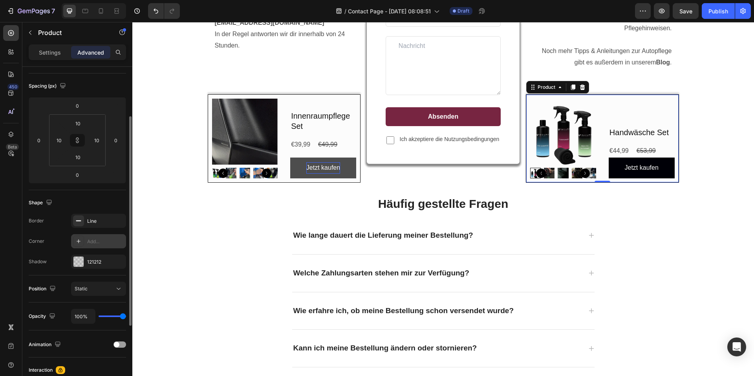
click at [89, 246] on div "Add..." at bounding box center [98, 241] width 55 height 14
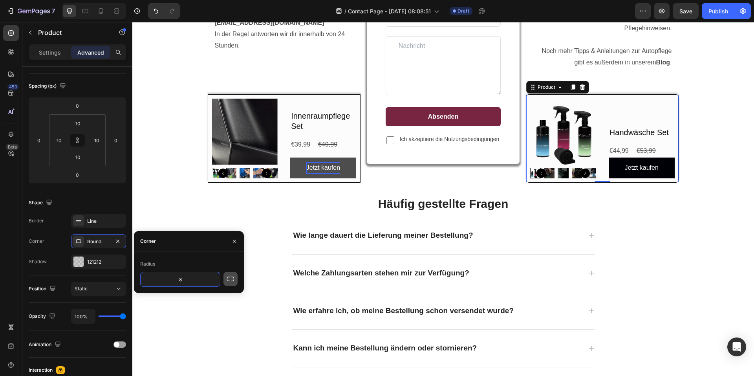
click at [230, 281] on icon "button" at bounding box center [231, 279] width 8 height 8
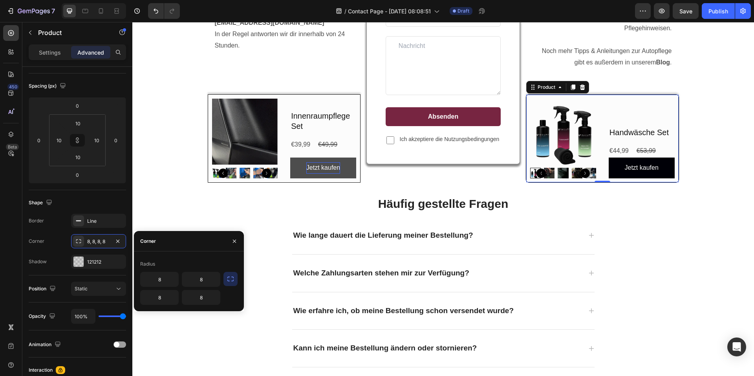
click at [229, 283] on icon "button" at bounding box center [231, 279] width 8 height 8
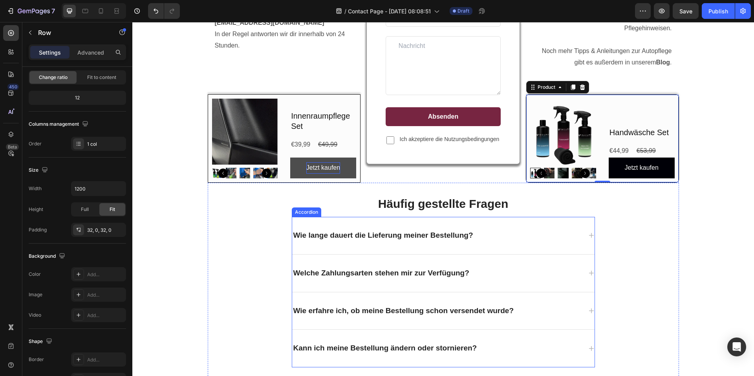
click at [655, 257] on div "Häufig gestellte Fragen Heading Wie lange dauert die Lieferung meiner Bestellun…" at bounding box center [444, 281] width 472 height 172
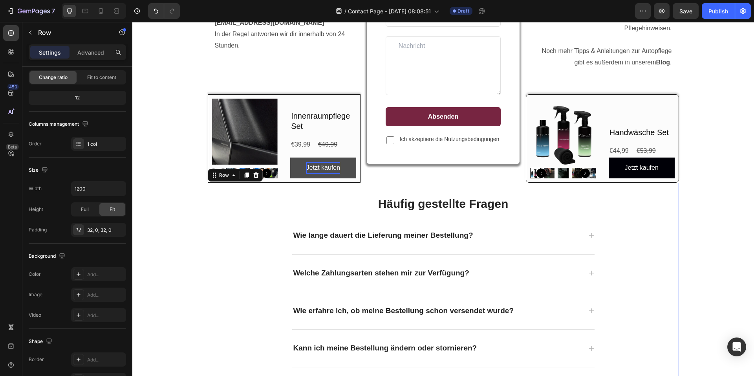
scroll to position [0, 0]
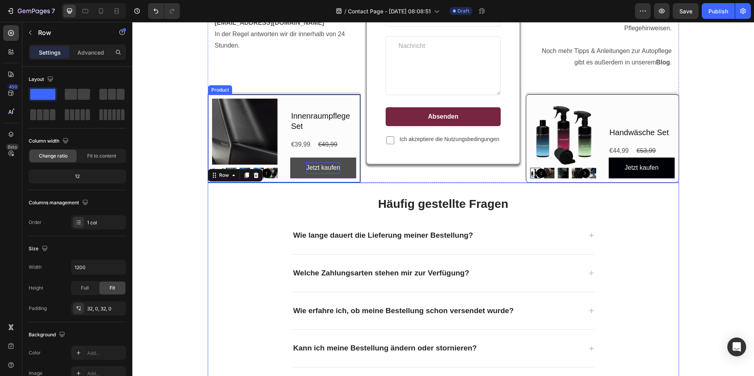
click at [326, 105] on div "Innenraumpflege Set Product Title €39,99 Product Price Product Price €49,99 Pro…" at bounding box center [323, 139] width 66 height 80
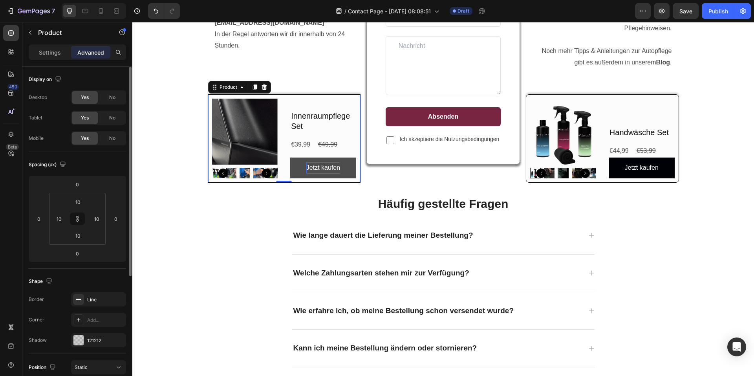
scroll to position [118, 0]
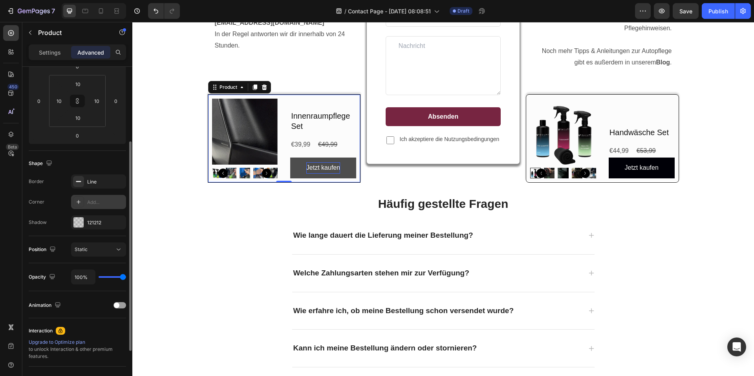
click at [95, 197] on div "Add..." at bounding box center [98, 202] width 55 height 14
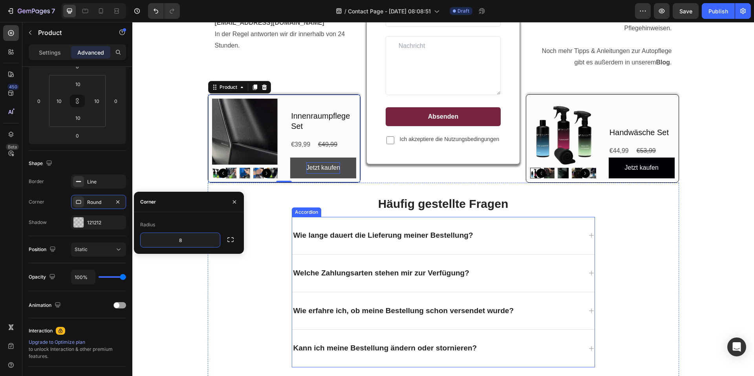
click at [601, 209] on h2 "Häufig gestellte Fragen" at bounding box center [444, 203] width 472 height 17
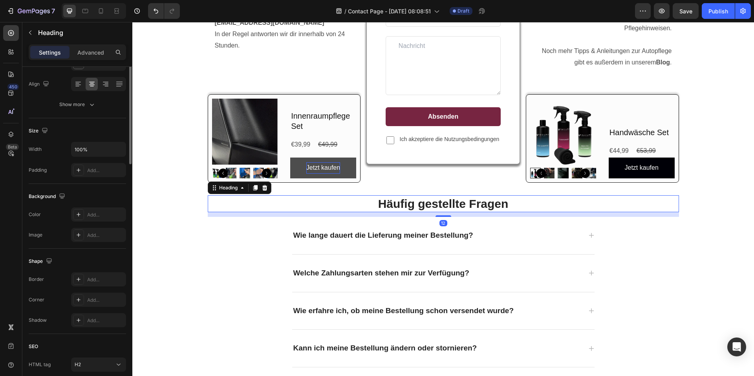
scroll to position [0, 0]
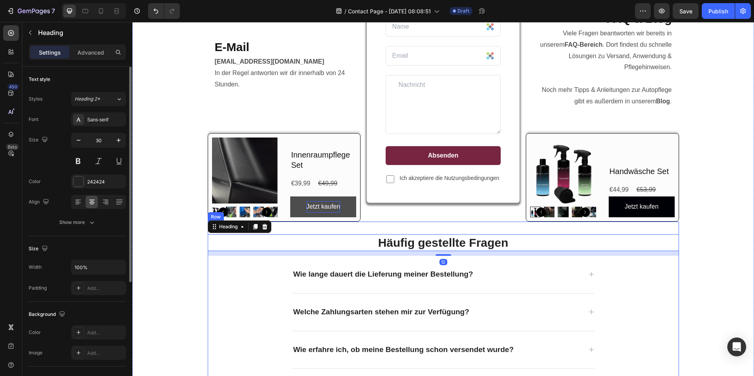
click at [681, 261] on div "Custom Code Custom Code E-Mail Heading [EMAIL_ADDRESS][DOMAIN_NAME] In der Rege…" at bounding box center [443, 196] width 610 height 445
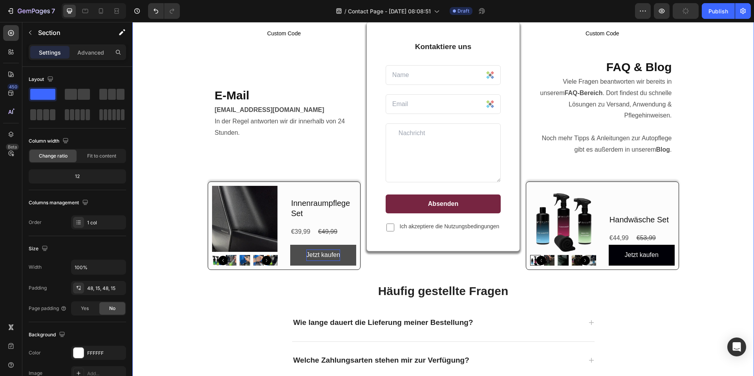
scroll to position [80, 0]
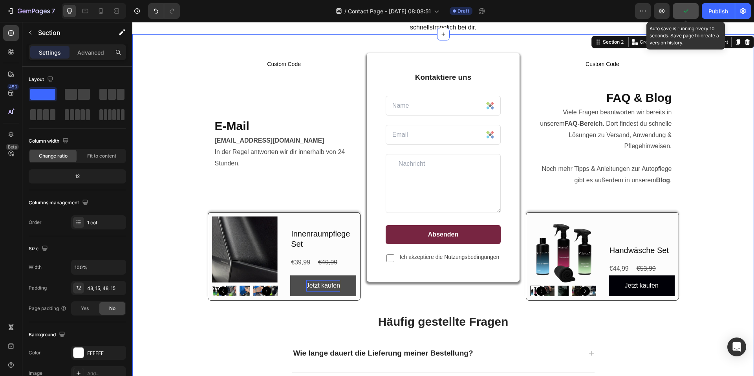
click at [692, 10] on button "button" at bounding box center [686, 11] width 26 height 16
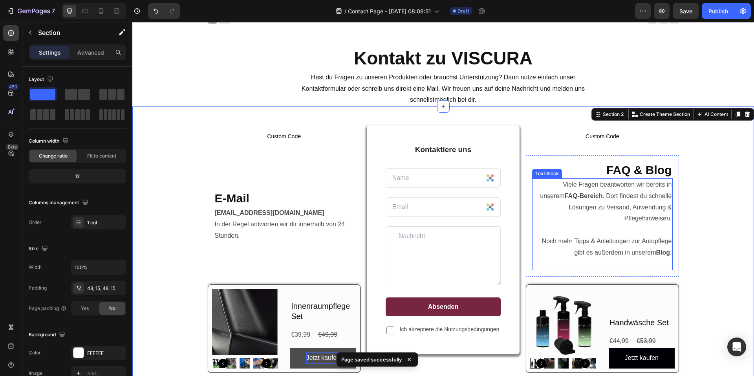
scroll to position [0, 0]
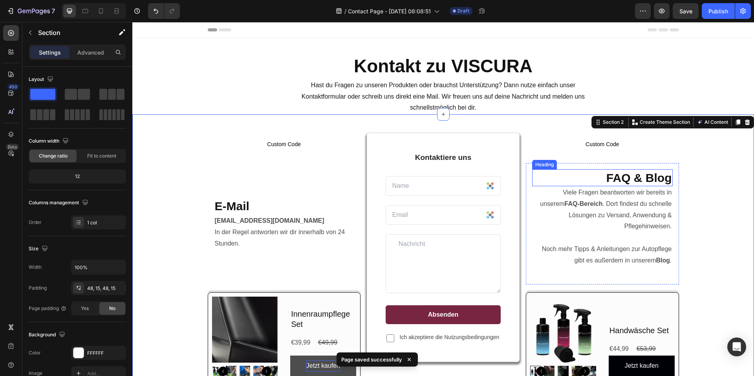
click at [635, 182] on strong "FAQ & Blog" at bounding box center [640, 177] width 66 height 13
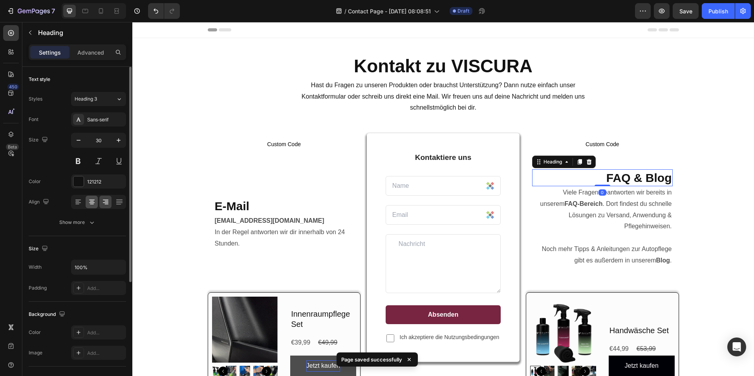
click at [92, 203] on icon at bounding box center [92, 202] width 6 height 1
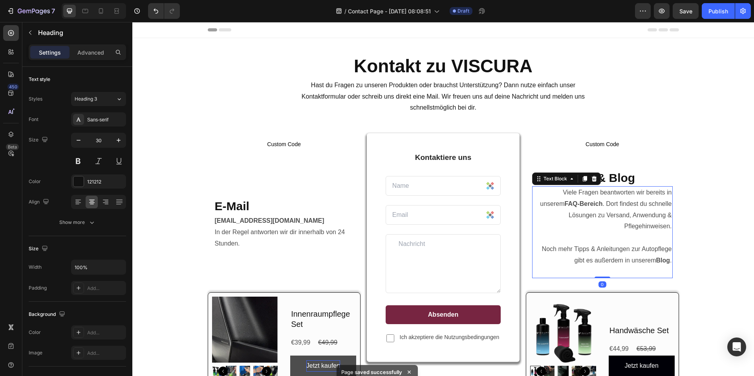
click at [618, 212] on p "Viele Fragen beantworten wir bereits in unserem FAQ-Bereich . Dort findest du s…" at bounding box center [602, 232] width 139 height 90
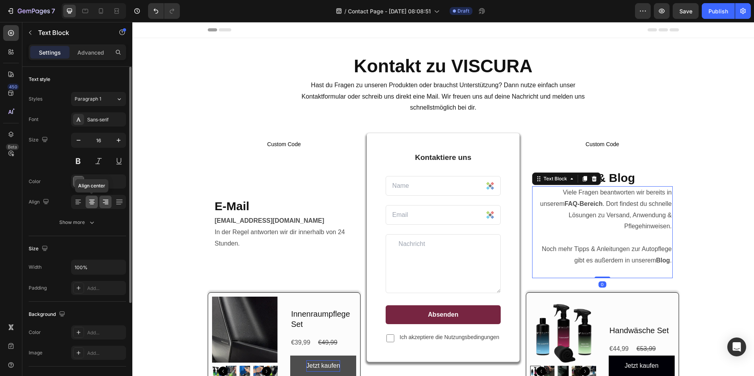
click at [89, 201] on icon at bounding box center [92, 202] width 8 height 8
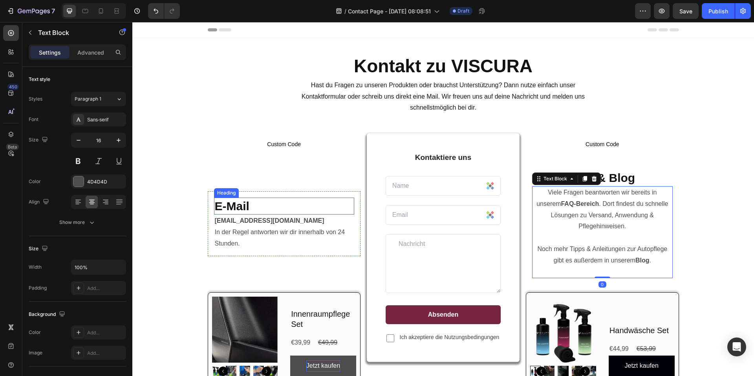
click at [289, 210] on h2 "E-Mail" at bounding box center [284, 206] width 140 height 17
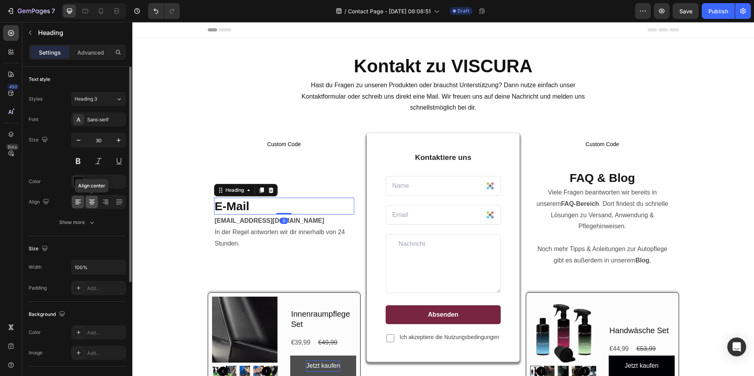
click at [88, 199] on icon at bounding box center [92, 202] width 8 height 8
click at [266, 234] on p "[EMAIL_ADDRESS][DOMAIN_NAME] In der Regel antworten wir dir innerhalb von 24 St…" at bounding box center [284, 232] width 139 height 34
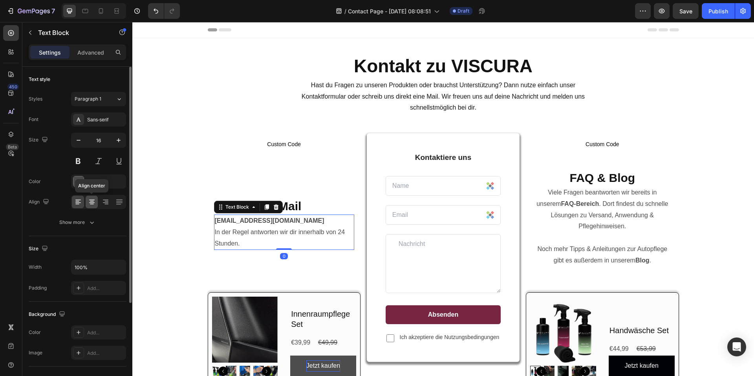
click at [90, 199] on icon at bounding box center [92, 202] width 8 height 8
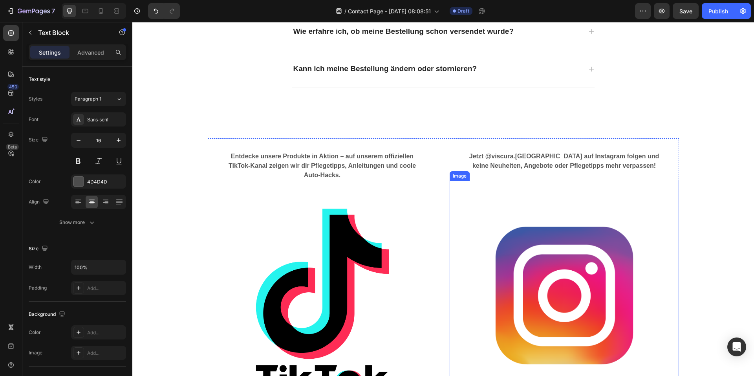
scroll to position [511, 0]
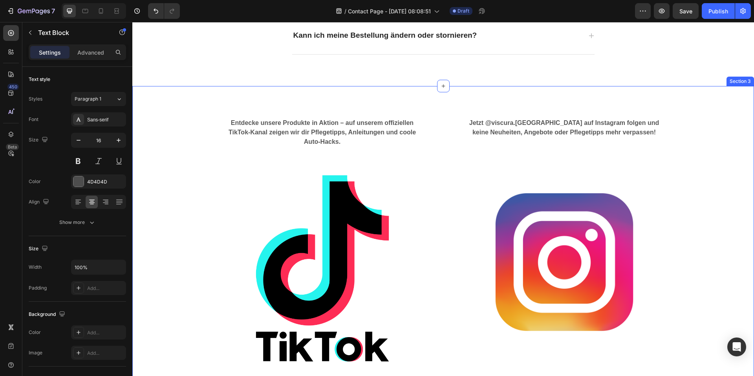
drag, startPoint x: 725, startPoint y: 102, endPoint x: 734, endPoint y: 88, distance: 17.2
click at [725, 101] on div "Entdecke unsere Produkte in Aktion – auf unserem offiziellen TikTok-Kanal zeige…" at bounding box center [443, 250] width 622 height 329
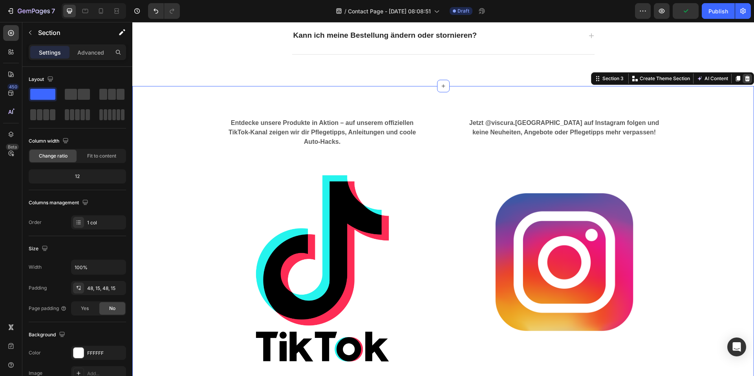
click at [745, 79] on icon at bounding box center [747, 79] width 5 height 6
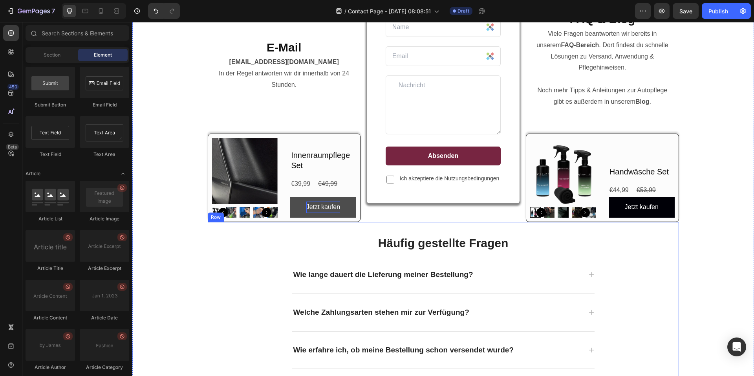
scroll to position [130, 0]
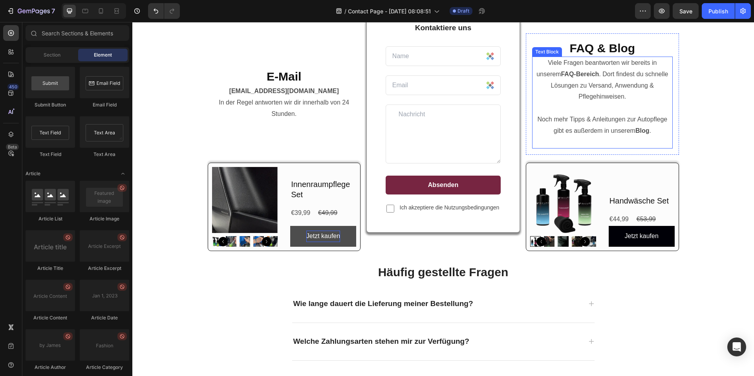
click at [639, 117] on p "Viele Fragen beantworten wir bereits in unserem FAQ-Bereich . Dort findest du s…" at bounding box center [602, 102] width 139 height 90
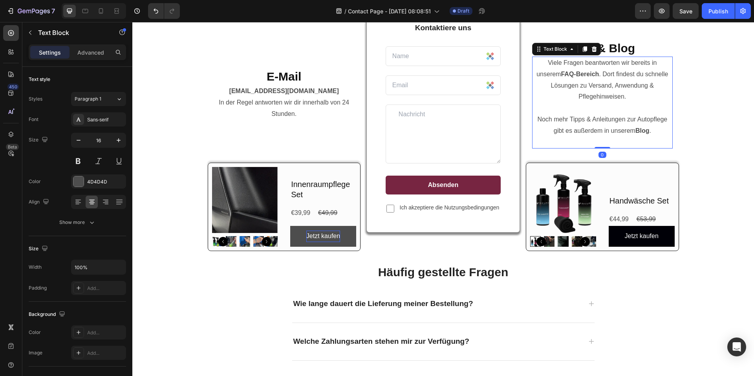
click at [641, 127] on strong "Blog" at bounding box center [643, 130] width 14 height 7
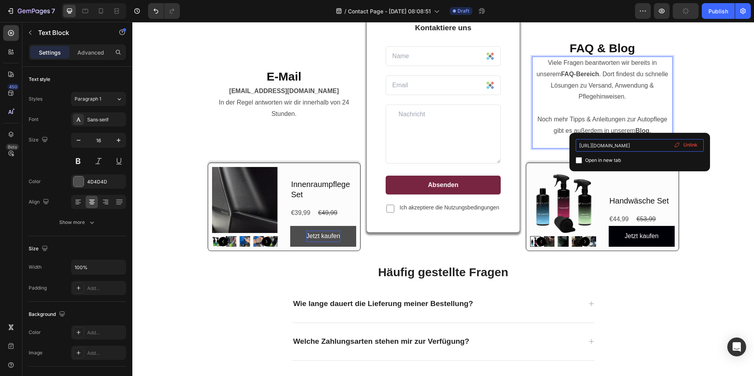
click at [641, 143] on input "[URL][DOMAIN_NAME]" at bounding box center [640, 145] width 128 height 13
drag, startPoint x: 662, startPoint y: 146, endPoint x: 683, endPoint y: 147, distance: 21.6
click at [683, 147] on div "[URL][DOMAIN_NAME] Open in new tab Unlink" at bounding box center [640, 152] width 128 height 26
click at [663, 145] on input "[URL][DOMAIN_NAME]" at bounding box center [640, 145] width 128 height 13
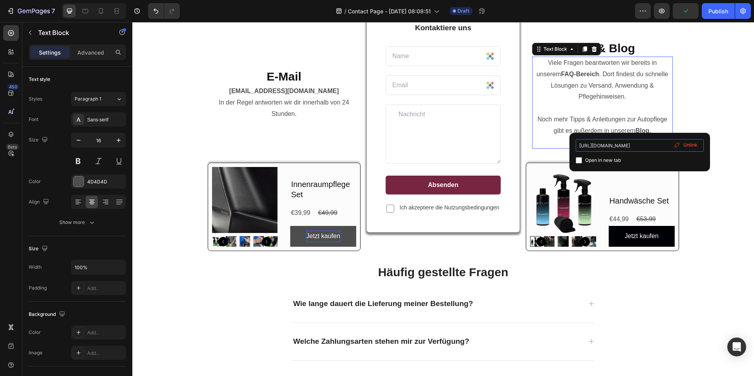
click at [663, 145] on input "[URL][DOMAIN_NAME]" at bounding box center [640, 145] width 128 height 13
click at [655, 143] on input "[URL][DOMAIN_NAME]" at bounding box center [640, 145] width 128 height 13
type input "[URL][DOMAIN_NAME]"
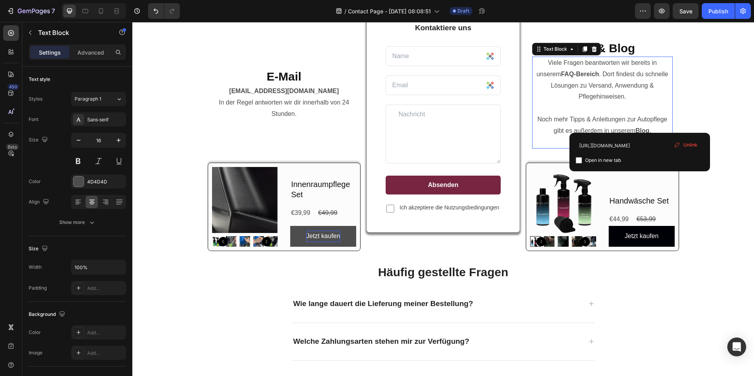
scroll to position [0, 0]
click at [717, 107] on div "Custom Code Custom Code E-Mail Heading [EMAIL_ADDRESS][DOMAIN_NAME] In der Rege…" at bounding box center [443, 226] width 610 height 445
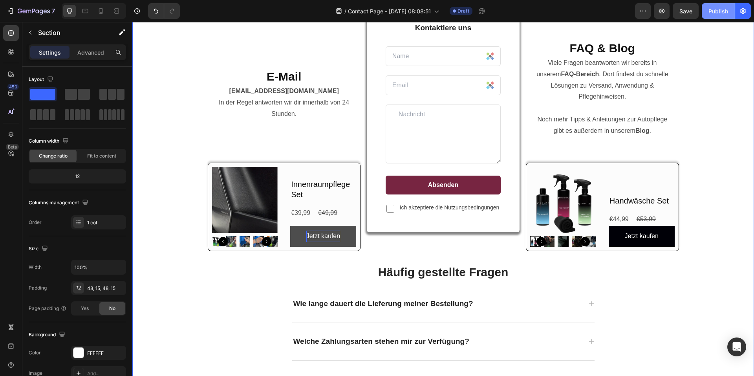
click at [716, 9] on div "Publish" at bounding box center [719, 11] width 20 height 8
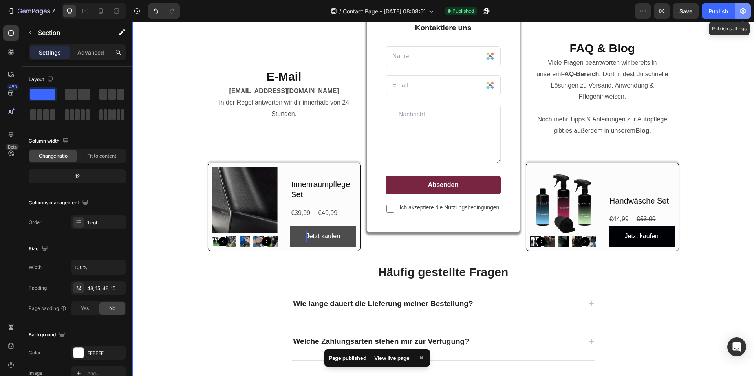
click at [745, 13] on icon "button" at bounding box center [744, 11] width 6 height 6
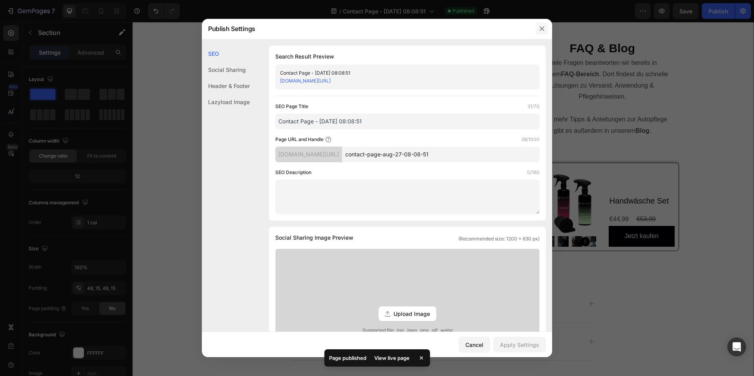
drag, startPoint x: 545, startPoint y: 28, endPoint x: 444, endPoint y: 2, distance: 104.5
click at [545, 28] on button "button" at bounding box center [542, 28] width 13 height 13
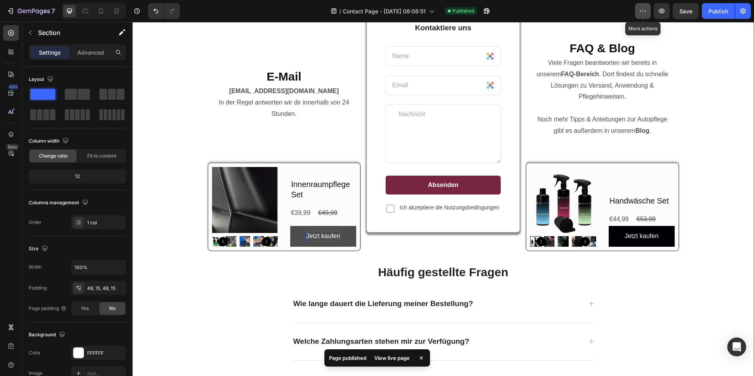
click at [650, 13] on button "button" at bounding box center [643, 11] width 16 height 16
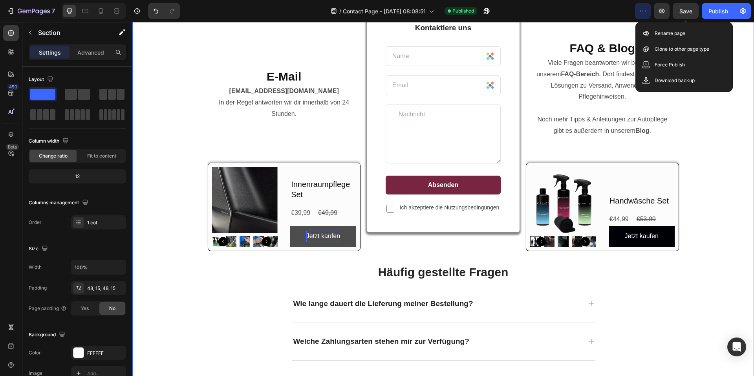
click at [691, 14] on span "Save" at bounding box center [686, 11] width 13 height 7
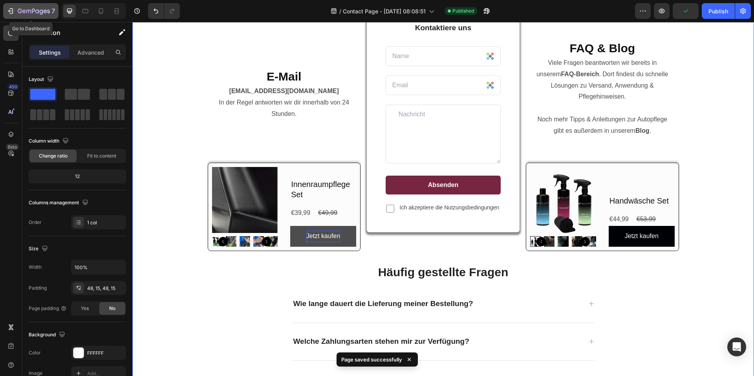
click at [20, 10] on icon "button" at bounding box center [34, 11] width 32 height 7
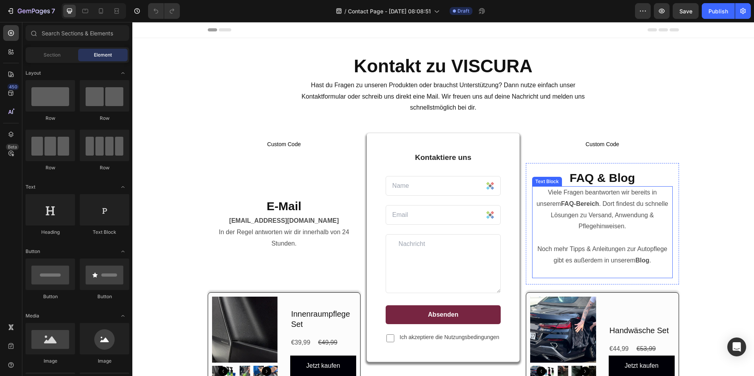
click at [626, 222] on p "Viele Fragen beantworten wir bereits in unserem FAQ-Bereich . Dort findest du s…" at bounding box center [602, 232] width 139 height 90
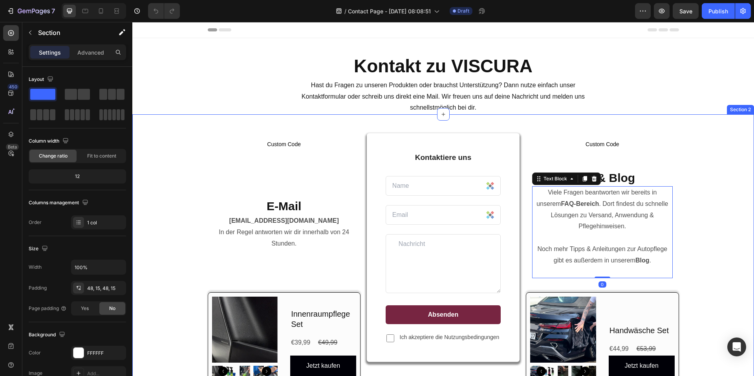
click at [696, 220] on div "Custom Code Custom Code E-Mail Heading [EMAIL_ADDRESS][DOMAIN_NAME] In der Rege…" at bounding box center [443, 373] width 610 height 481
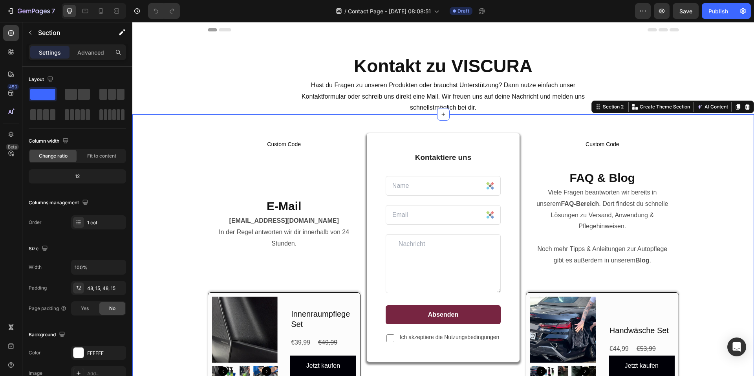
click at [606, 218] on p "Viele Fragen beantworten wir bereits in unserem FAQ-Bereich . Dort findest du s…" at bounding box center [602, 232] width 139 height 90
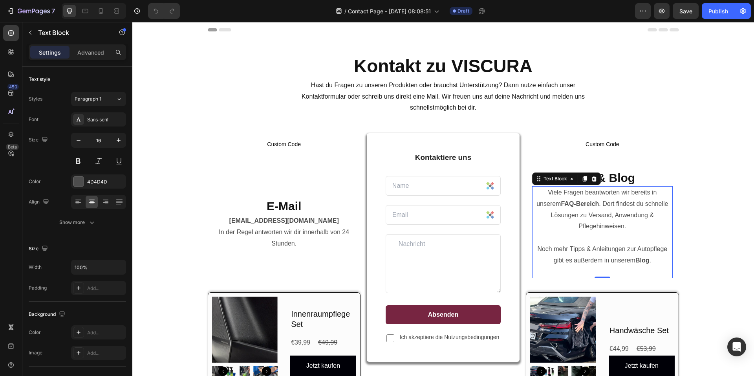
click at [667, 220] on p "Viele Fragen beantworten wir bereits in unserem FAQ-Bereich . Dort findest du s…" at bounding box center [602, 232] width 139 height 90
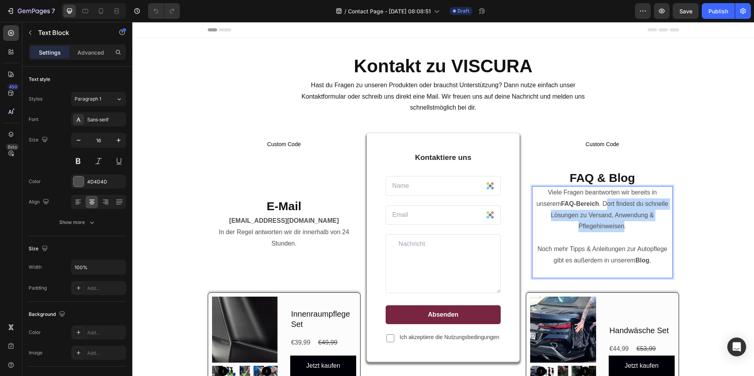
drag, startPoint x: 660, startPoint y: 220, endPoint x: 577, endPoint y: 211, distance: 83.4
click at [577, 211] on p "Viele Fragen beantworten wir bereits in unserem FAQ-Bereich . Dort findest du s…" at bounding box center [602, 232] width 139 height 90
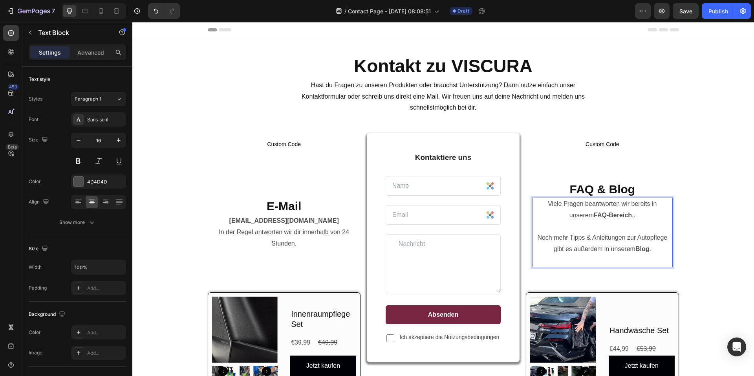
click at [628, 215] on p "Viele Fragen beantworten wir bereits in unserem FAQ-Bereich .. Noch mehr Tipps …" at bounding box center [602, 232] width 139 height 68
click at [601, 226] on p "Viele Fragen beantworten wir bereits in unserem FAQ-Bereich. Noch mehr Tipps & …" at bounding box center [602, 232] width 139 height 68
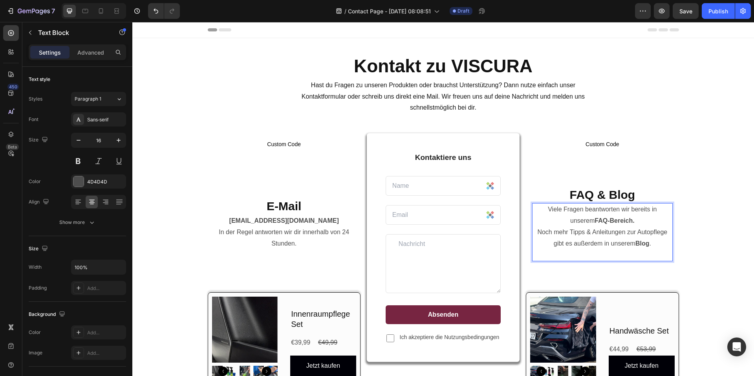
click at [638, 255] on p "Viele Fragen beantworten wir bereits in unserem FAQ-Bereich. Noch mehr Tipps & …" at bounding box center [602, 232] width 139 height 57
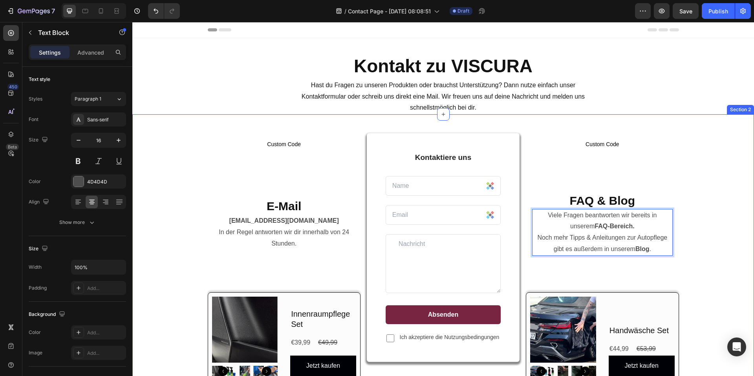
click at [720, 247] on div "Custom Code Custom Code E-Mail Heading [EMAIL_ADDRESS][DOMAIN_NAME] In der Rege…" at bounding box center [443, 373] width 610 height 481
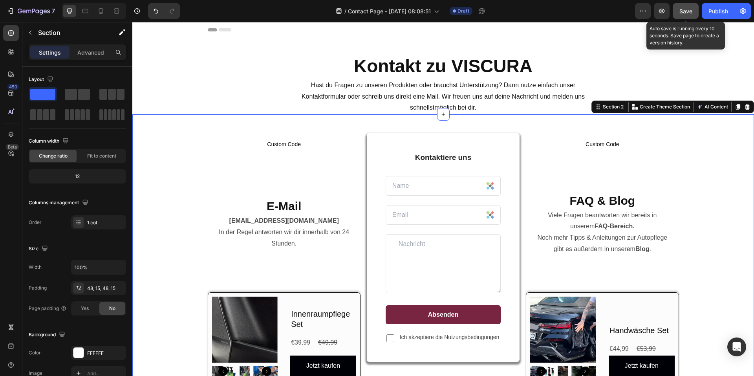
click at [694, 15] on button "Save" at bounding box center [686, 11] width 26 height 16
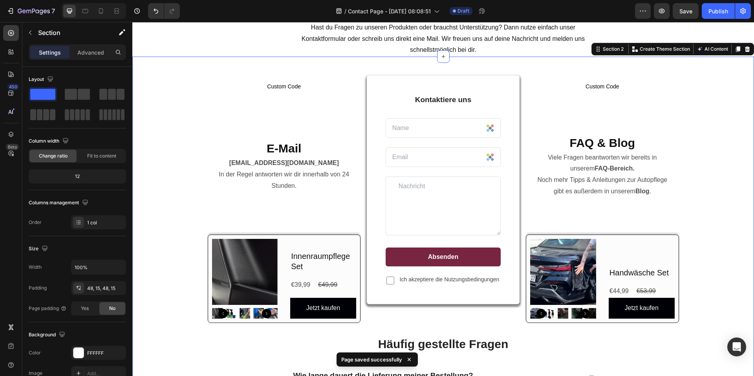
scroll to position [39, 0]
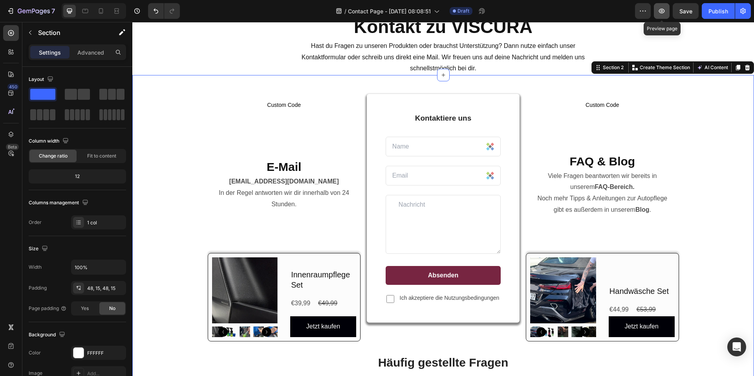
click at [656, 14] on button "button" at bounding box center [662, 11] width 16 height 16
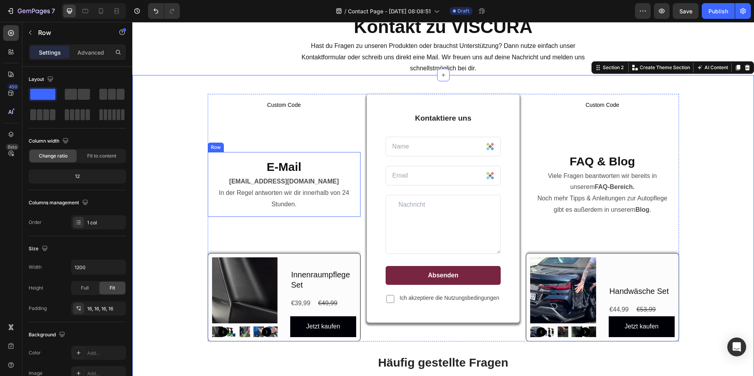
click at [298, 215] on div "E-Mail Heading [EMAIL_ADDRESS][DOMAIN_NAME] In der Regel antworten wir dir inne…" at bounding box center [284, 184] width 153 height 65
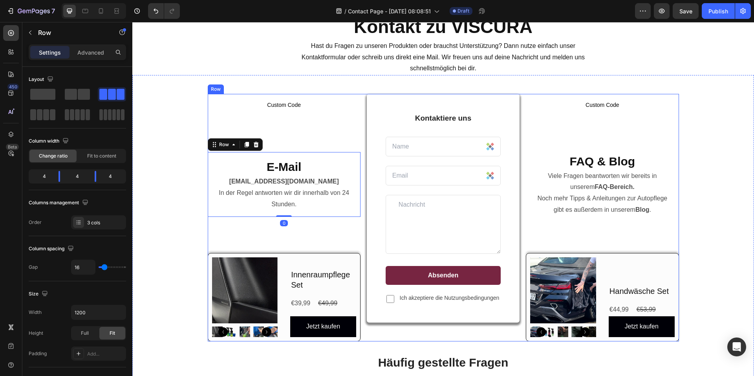
click at [302, 242] on div "Custom Code Custom Code E-Mail Heading [EMAIL_ADDRESS][DOMAIN_NAME] In der Rege…" at bounding box center [284, 218] width 153 height 248
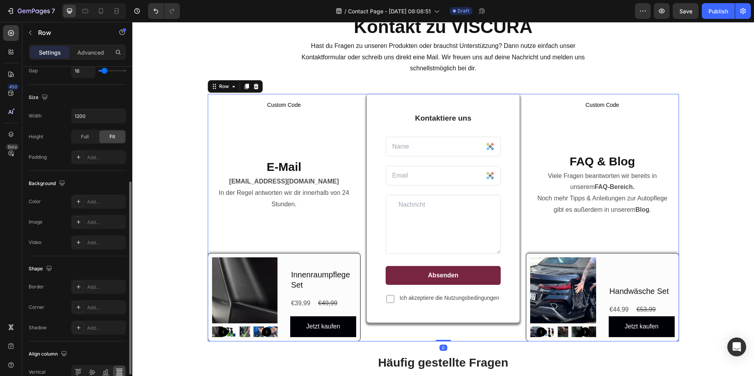
scroll to position [237, 0]
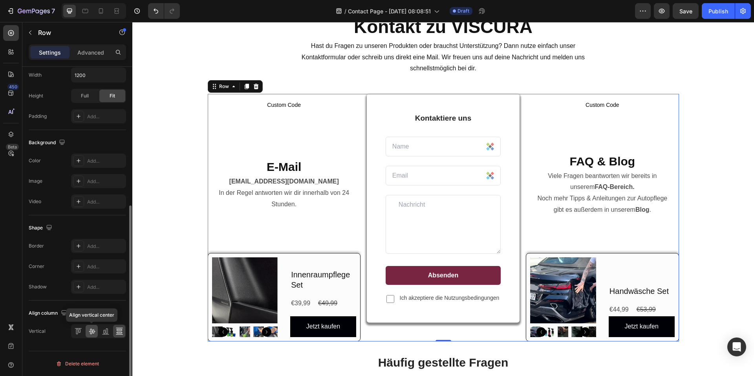
click at [90, 332] on icon at bounding box center [92, 332] width 6 height 6
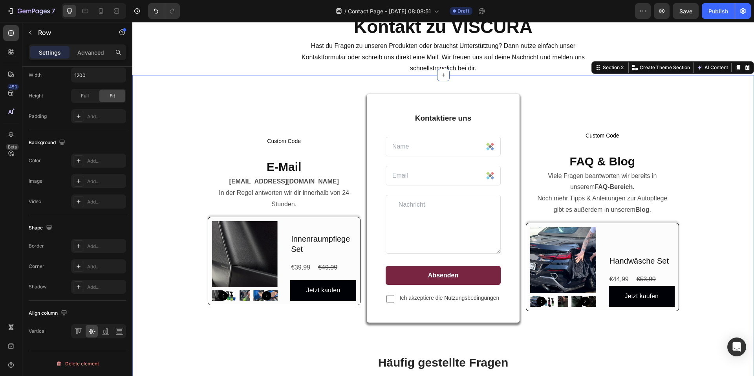
click at [709, 218] on div "Custom Code Custom Code E-Mail Heading [EMAIL_ADDRESS][DOMAIN_NAME] In der Rege…" at bounding box center [443, 334] width 610 height 481
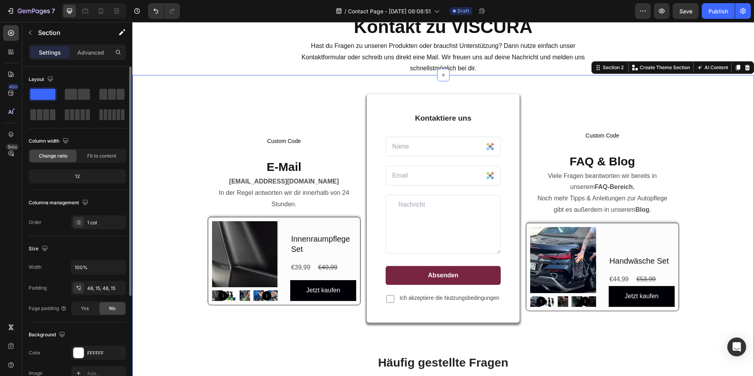
scroll to position [0, 0]
click at [626, 140] on p "Custom Code" at bounding box center [602, 136] width 153 height 22
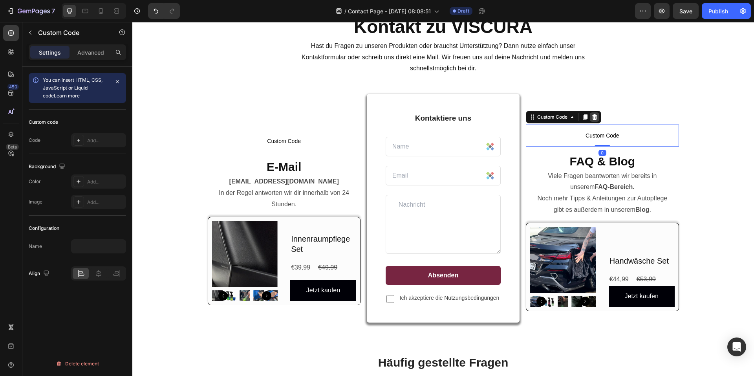
click at [593, 116] on icon at bounding box center [595, 117] width 5 height 6
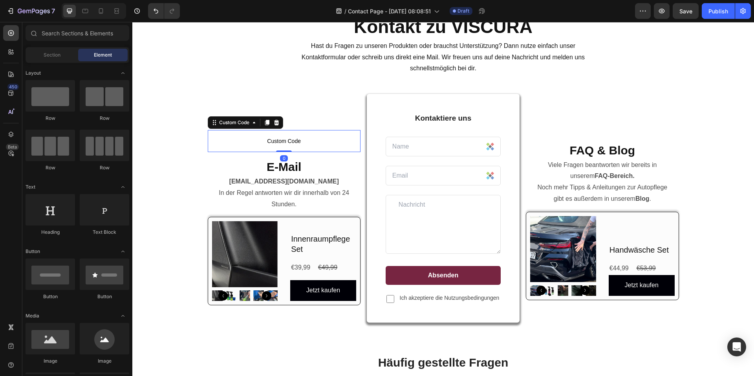
click at [327, 145] on span "Custom Code" at bounding box center [284, 140] width 153 height 9
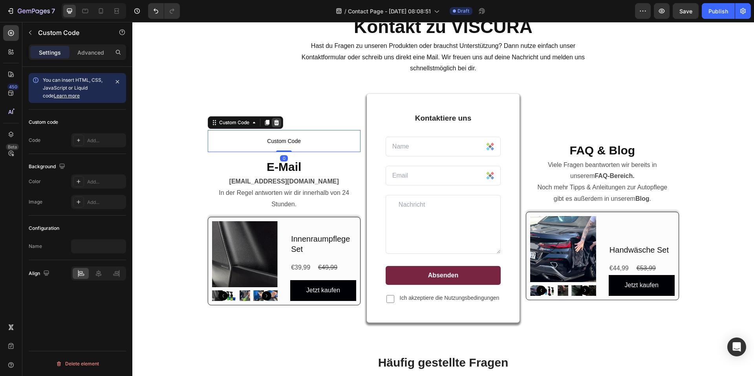
click at [274, 122] on icon at bounding box center [276, 123] width 5 height 6
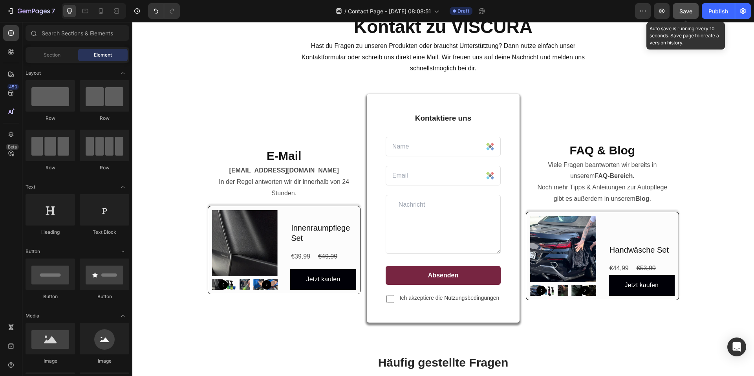
click at [687, 15] on button "Save" at bounding box center [686, 11] width 26 height 16
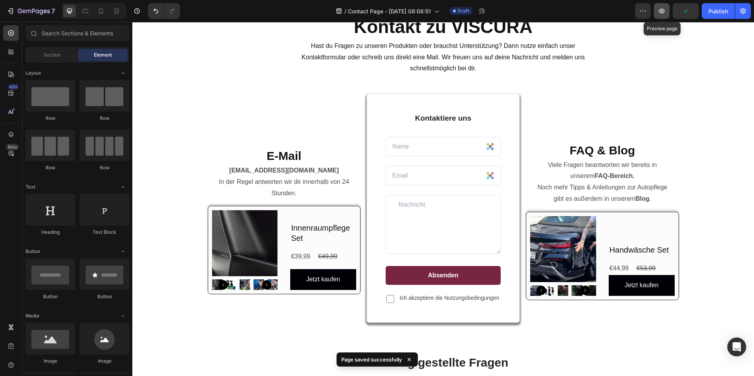
click at [668, 13] on button "button" at bounding box center [662, 11] width 16 height 16
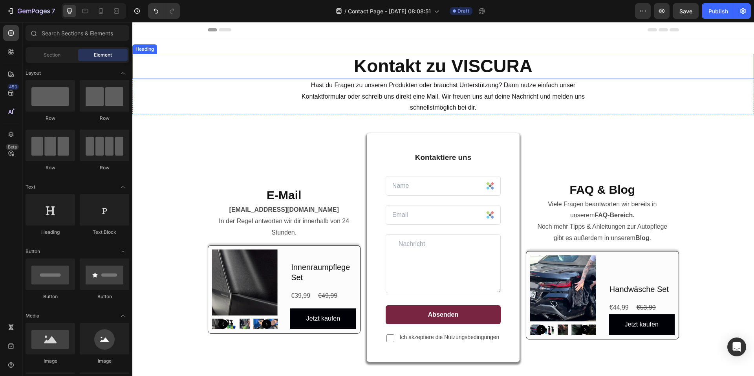
click at [641, 55] on h2 "Kontakt zu VISCURA" at bounding box center [443, 66] width 622 height 25
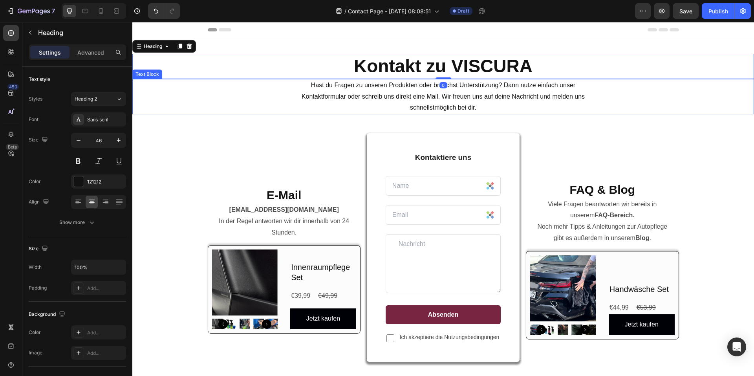
click at [655, 91] on div "Hast du Fragen zu unseren Produkten oder brauchst Unterstützung? Dann nutze ein…" at bounding box center [443, 96] width 622 height 35
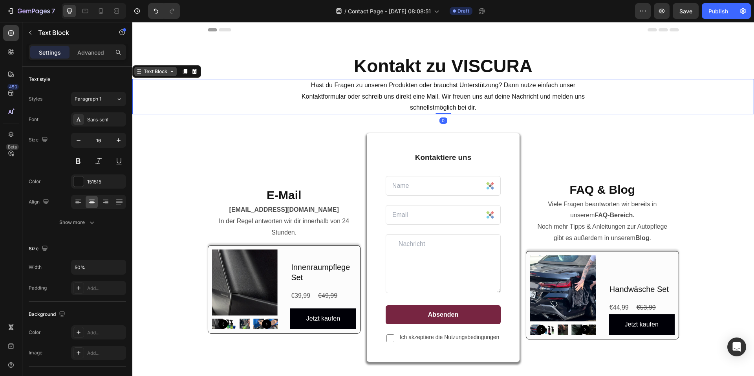
click at [165, 75] on div "Text Block" at bounding box center [155, 71] width 27 height 7
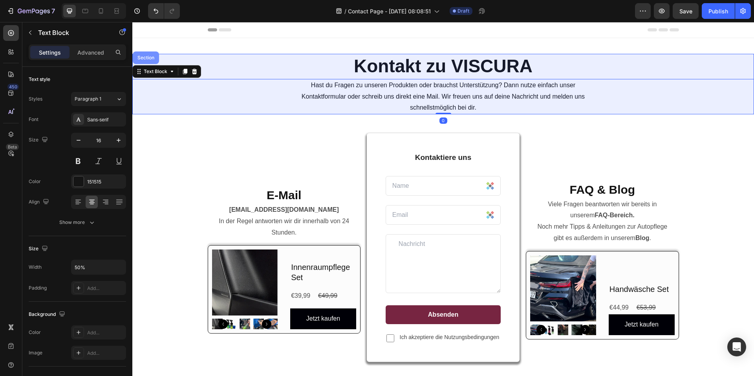
click at [143, 54] on div "Section" at bounding box center [146, 57] width 26 height 13
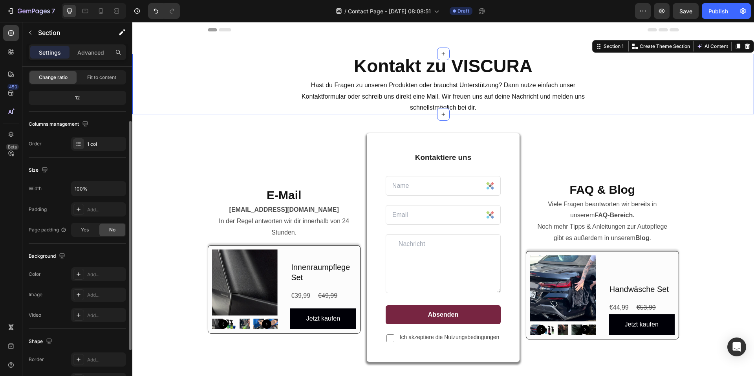
scroll to position [148, 0]
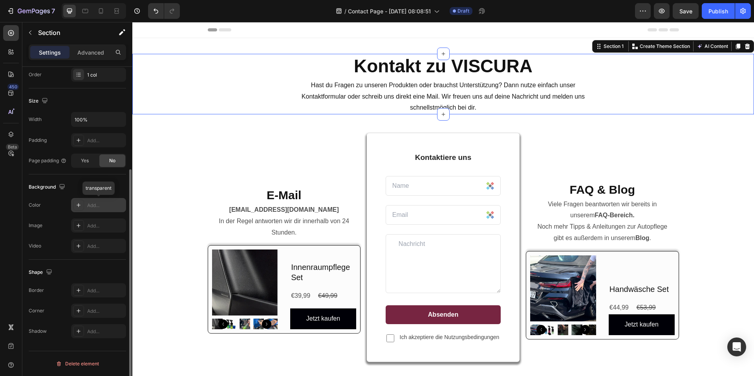
click at [89, 206] on div "Add..." at bounding box center [105, 205] width 37 height 7
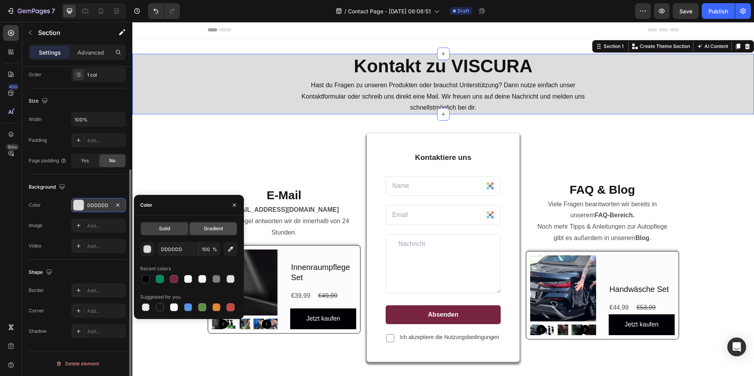
click at [213, 231] on span "Gradient" at bounding box center [213, 228] width 19 height 7
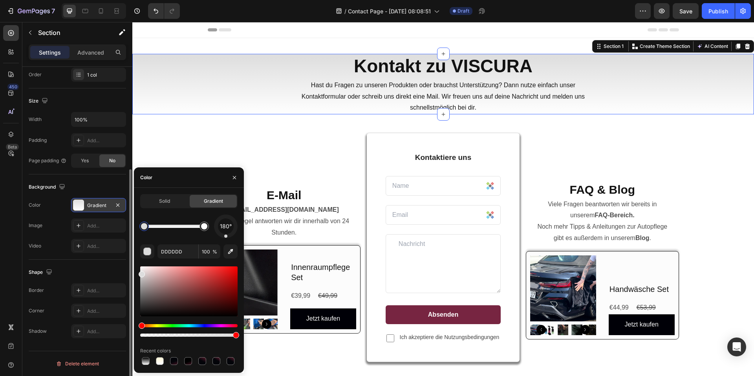
drag, startPoint x: 228, startPoint y: 235, endPoint x: 226, endPoint y: 240, distance: 4.7
click at [226, 240] on div "180° DDDDDD 100 % Recent colors" at bounding box center [188, 291] width 97 height 152
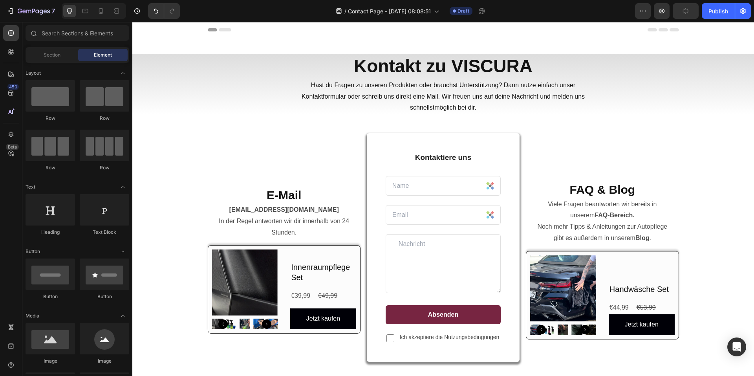
click at [690, 16] on button "Save" at bounding box center [686, 11] width 26 height 16
click at [413, 56] on strong "Kontakt zu VISCURA" at bounding box center [443, 66] width 179 height 20
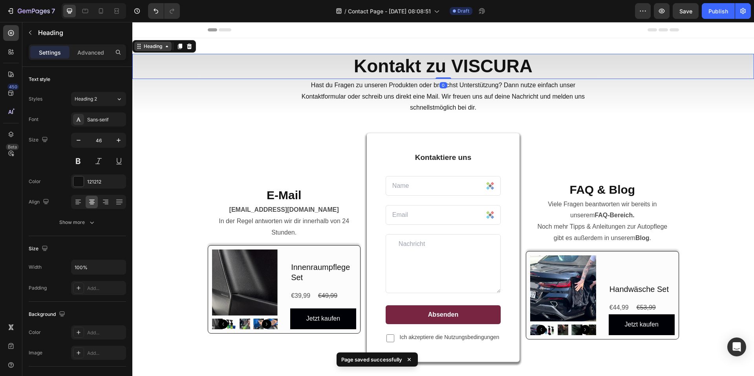
click at [147, 48] on div "Heading" at bounding box center [153, 46] width 22 height 7
click at [147, 38] on div "Section" at bounding box center [146, 32] width 26 height 13
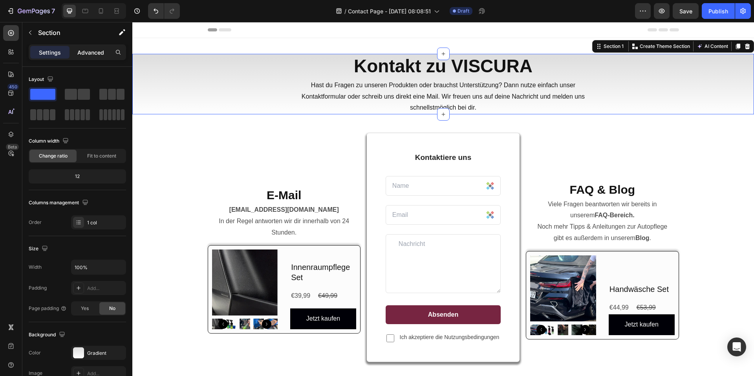
click at [97, 55] on p "Advanced" at bounding box center [90, 52] width 27 height 8
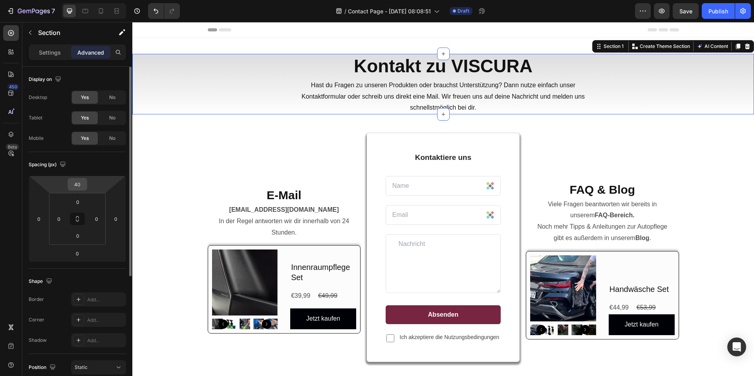
click at [84, 187] on input "40" at bounding box center [78, 184] width 16 height 12
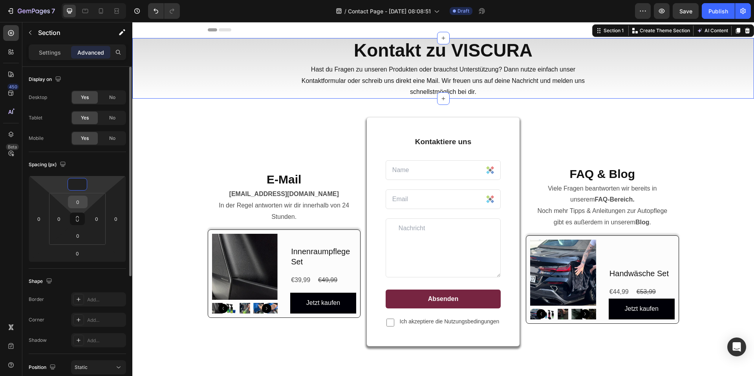
type input "0"
click at [78, 204] on input "0" at bounding box center [78, 202] width 16 height 12
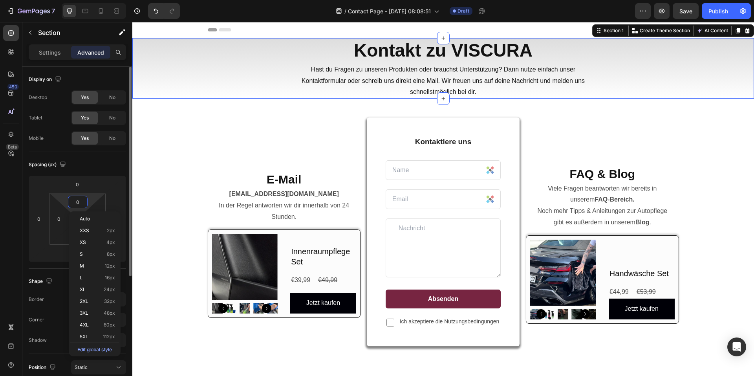
type input "1"
type input "40"
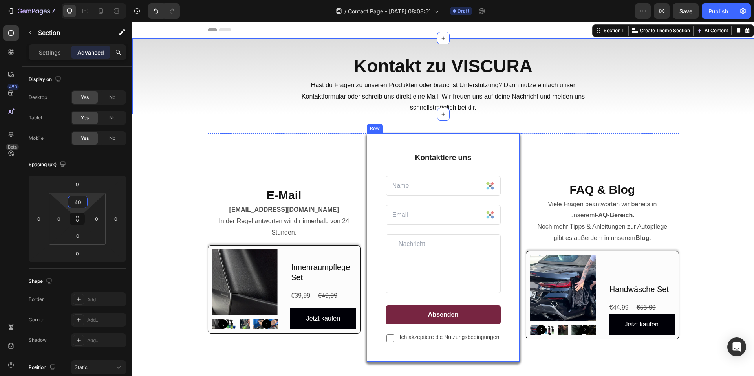
click at [620, 120] on div "E-Mail Heading [EMAIL_ADDRESS][DOMAIN_NAME] In der Regel antworten wir dir inne…" at bounding box center [443, 373] width 622 height 519
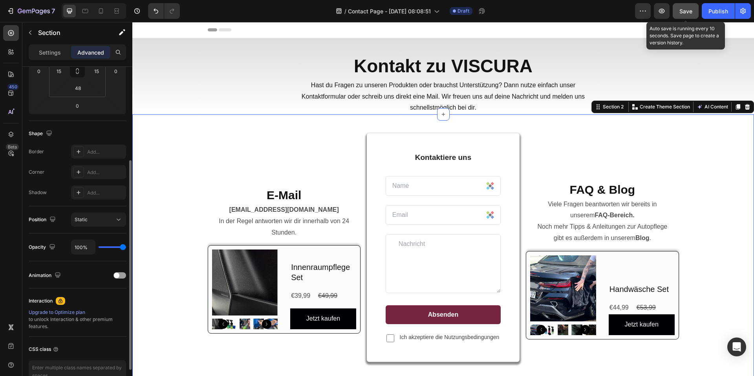
click at [686, 10] on span "Save" at bounding box center [686, 11] width 13 height 7
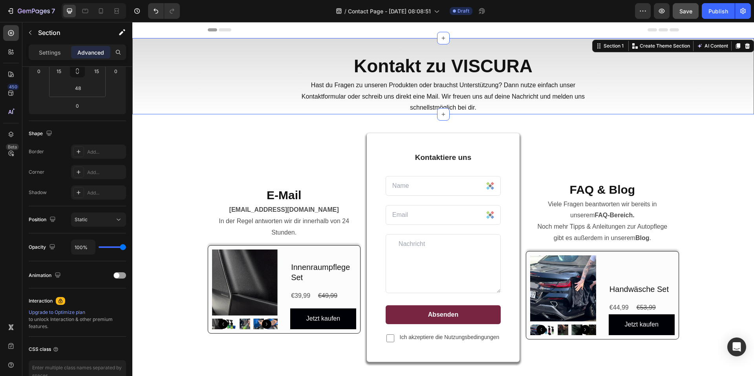
click at [297, 45] on div "Kontakt zu VISCURA Heading Hast du Fragen zu unseren Produkten oder brauchst Un…" at bounding box center [443, 76] width 622 height 76
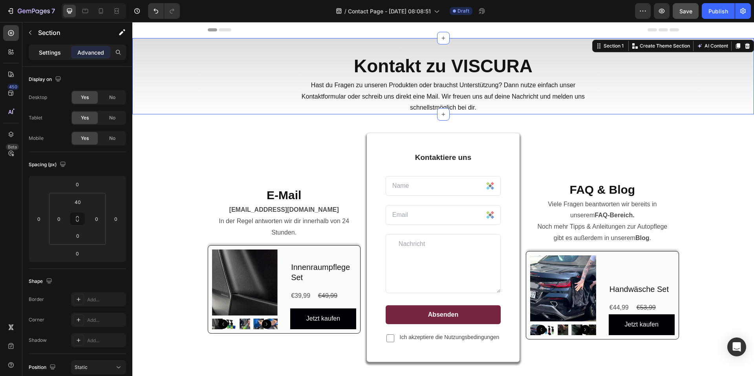
click at [61, 57] on div "Settings" at bounding box center [49, 52] width 39 height 13
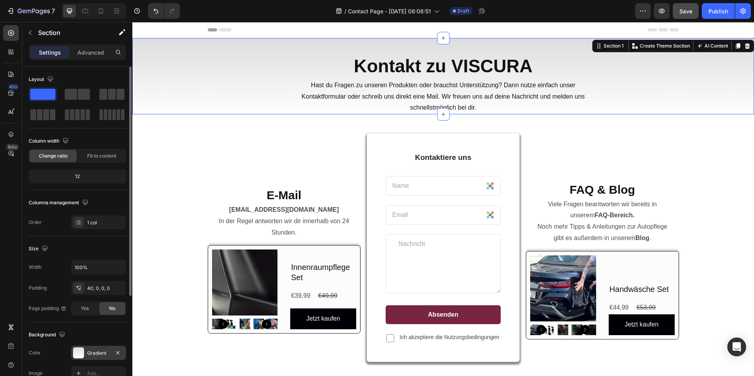
scroll to position [39, 0]
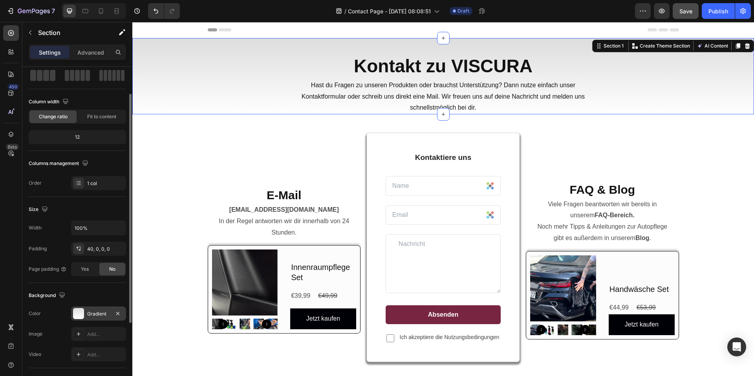
click at [91, 310] on div "Gradient" at bounding box center [98, 313] width 23 height 7
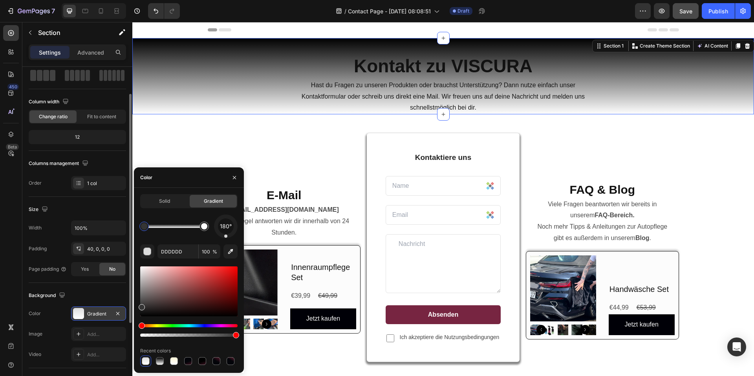
drag, startPoint x: 147, startPoint y: 302, endPoint x: 121, endPoint y: 319, distance: 31.1
click at [121, 319] on div "450 Beta Sections(18) Elements(83) Section Element Hero Section Product Detail …" at bounding box center [66, 199] width 132 height 354
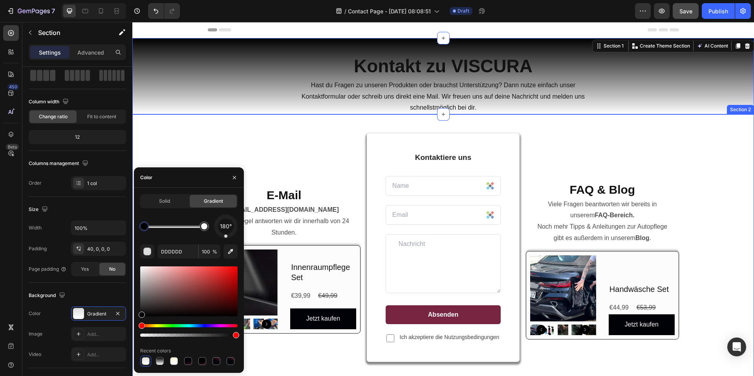
type input "000000"
click at [686, 138] on div "E-Mail Heading [EMAIL_ADDRESS][DOMAIN_NAME] In der Regel antworten wir dir inne…" at bounding box center [443, 373] width 610 height 481
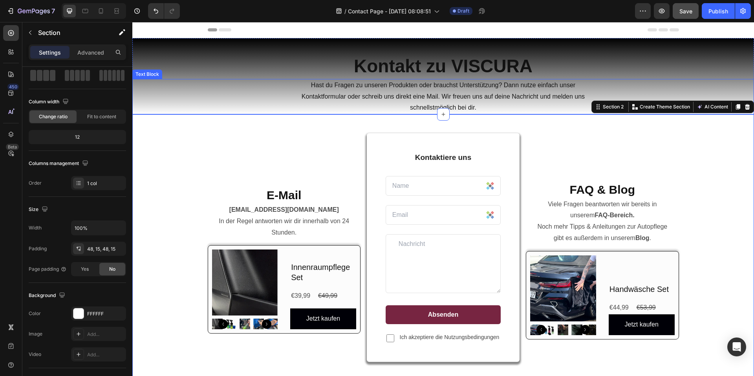
click at [591, 173] on div "FAQ & Blog Heading Viele Fragen beantworten wir bereits in unserem FAQ-Bereich.…" at bounding box center [602, 257] width 153 height 248
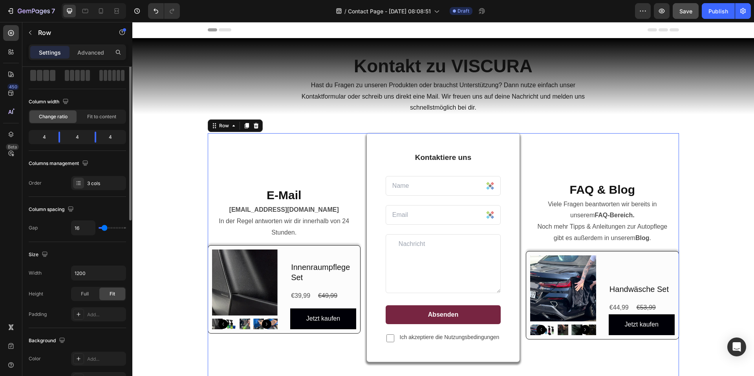
scroll to position [0, 0]
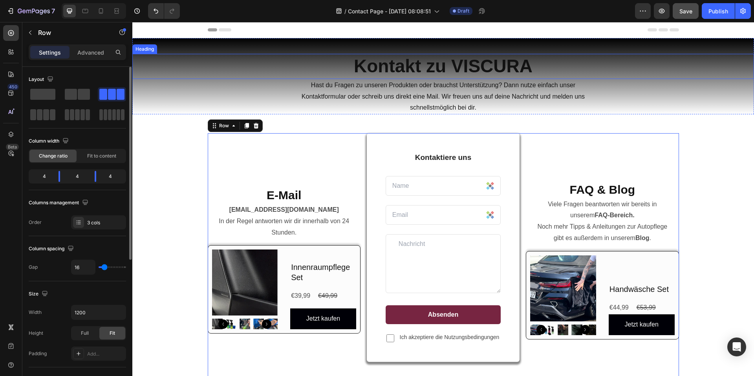
click at [494, 68] on strong "Kontakt zu VISCURA" at bounding box center [443, 66] width 179 height 20
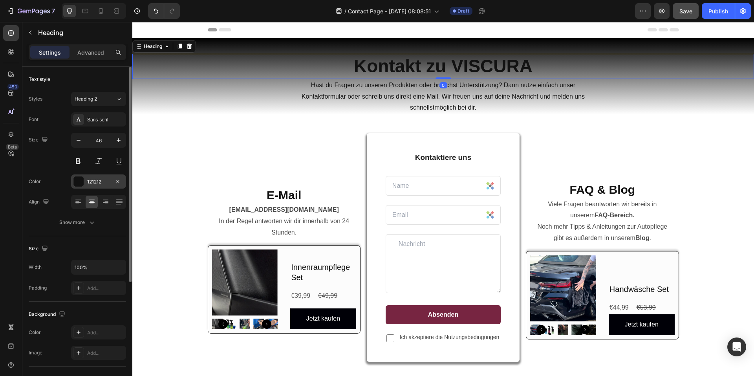
click at [83, 180] on div at bounding box center [78, 181] width 10 height 10
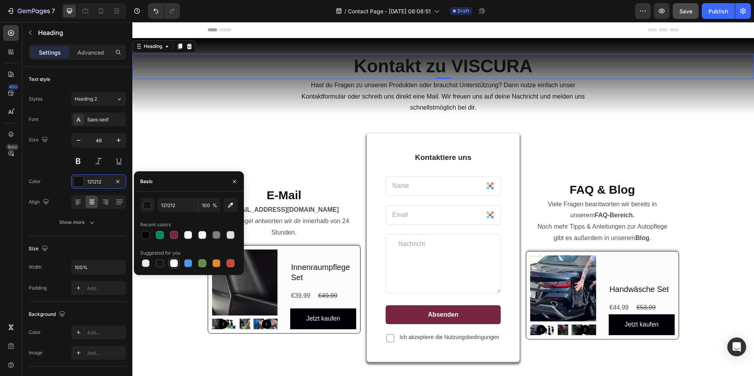
click at [178, 263] on div at bounding box center [173, 263] width 9 height 9
type input "FFFFFF"
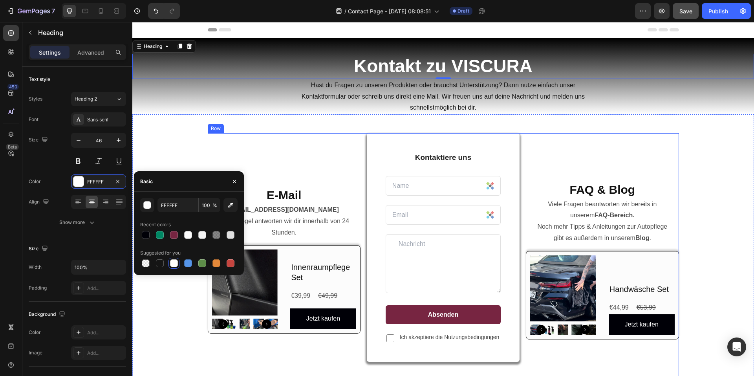
click at [646, 130] on div "E-Mail Heading [EMAIL_ADDRESS][DOMAIN_NAME] In der Regel antworten wir dir inne…" at bounding box center [443, 373] width 622 height 519
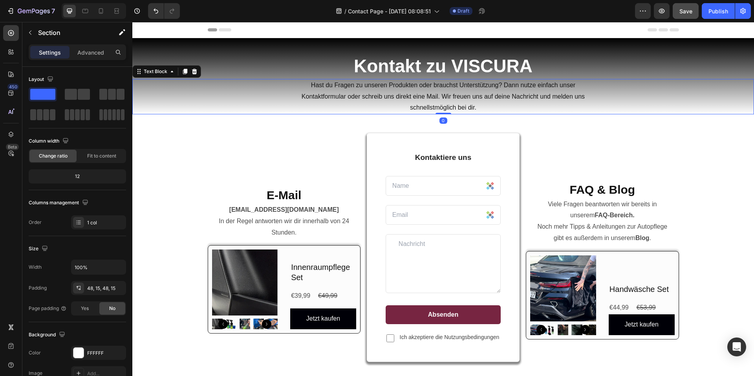
click at [517, 99] on p "Hast du Fragen zu unseren Produkten oder brauchst Unterstützung? Dann nutze ein…" at bounding box center [444, 97] width 310 height 34
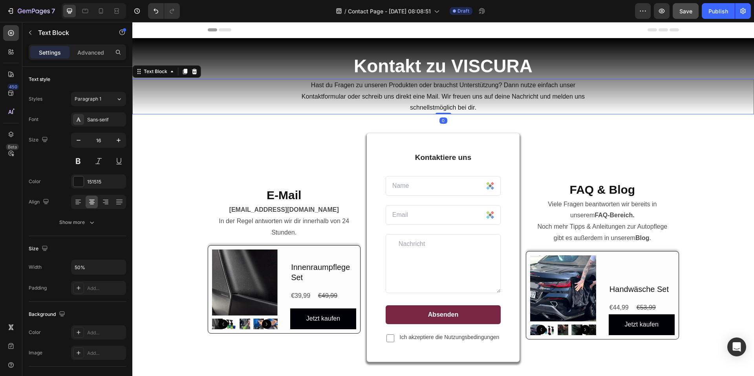
click at [445, 96] on p "Hast du Fragen zu unseren Produkten oder brauchst Unterstützung? Dann nutze ein…" at bounding box center [444, 97] width 310 height 34
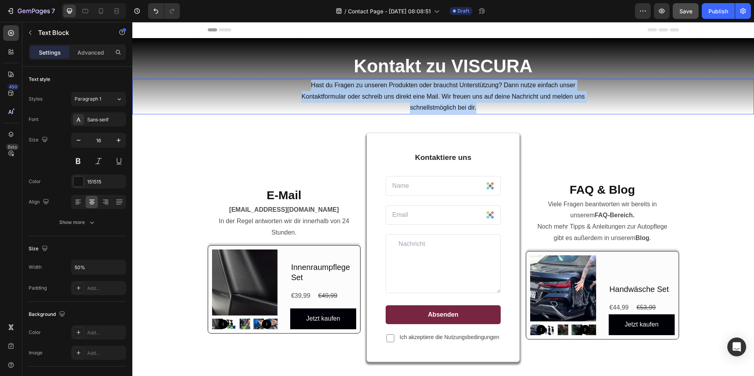
click at [445, 96] on p "Hast du Fragen zu unseren Produkten oder brauchst Unterstützung? Dann nutze ein…" at bounding box center [444, 97] width 310 height 34
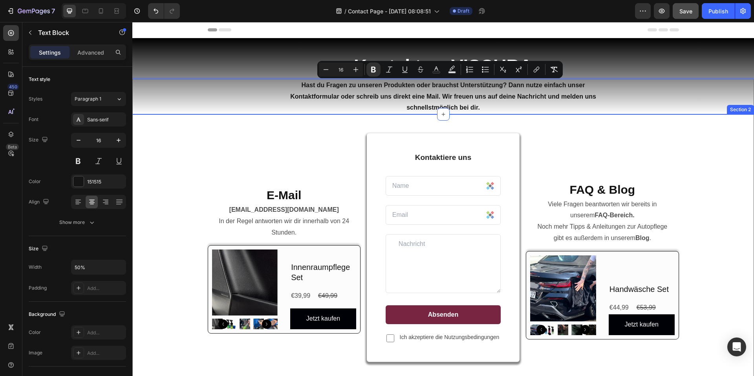
click at [594, 119] on div "E-Mail Heading [EMAIL_ADDRESS][DOMAIN_NAME] In der Regel antworten wir dir inne…" at bounding box center [443, 373] width 622 height 519
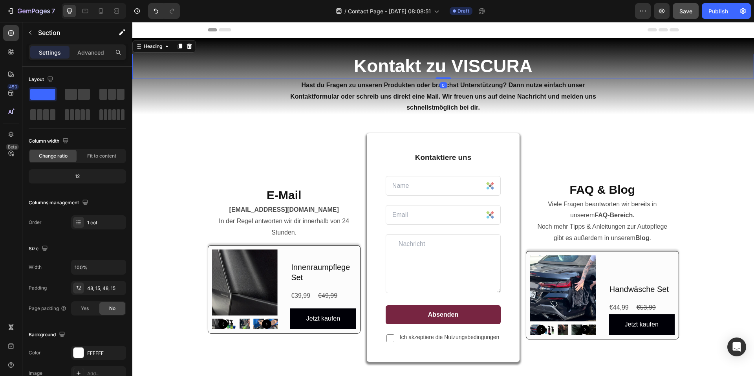
click at [488, 74] on strong "Kontakt zu VISCURA" at bounding box center [443, 66] width 179 height 20
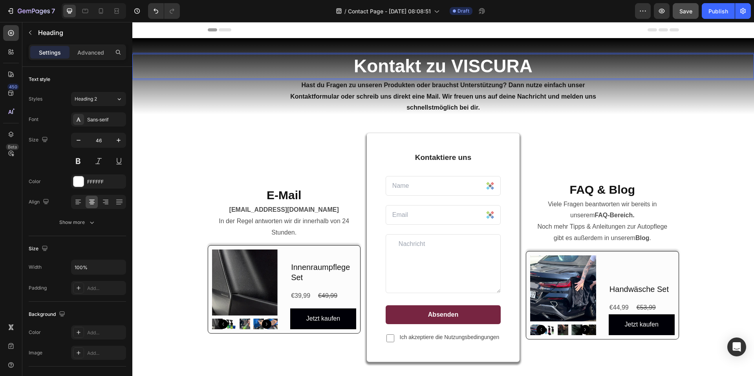
click at [488, 74] on strong "Kontakt zu VISCURA" at bounding box center [443, 66] width 179 height 20
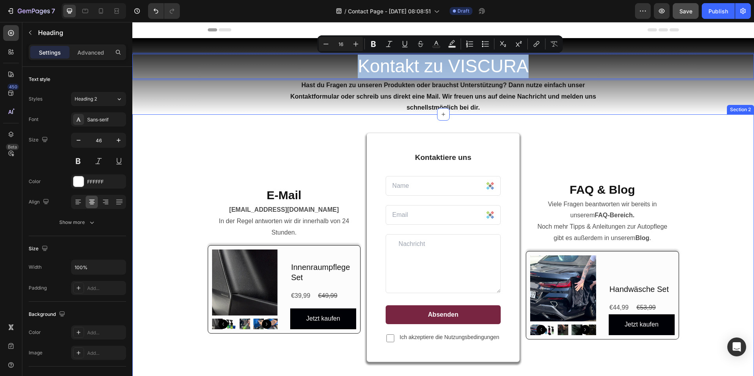
click at [593, 131] on div "E-Mail Heading [EMAIL_ADDRESS][DOMAIN_NAME] In der Regel antworten wir dir inne…" at bounding box center [443, 373] width 622 height 519
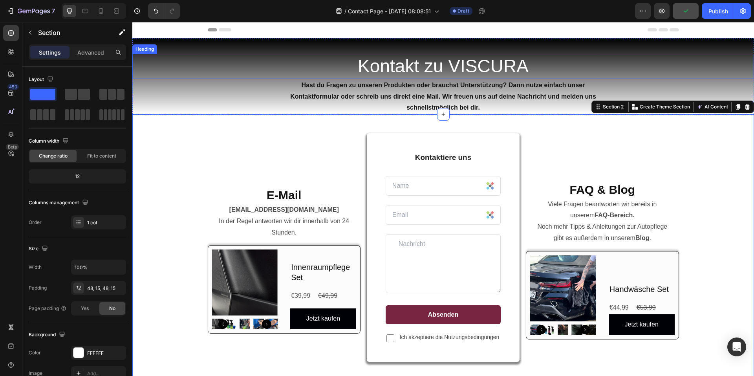
click at [508, 66] on p "Kontakt zu VISCURA" at bounding box center [443, 67] width 620 height 24
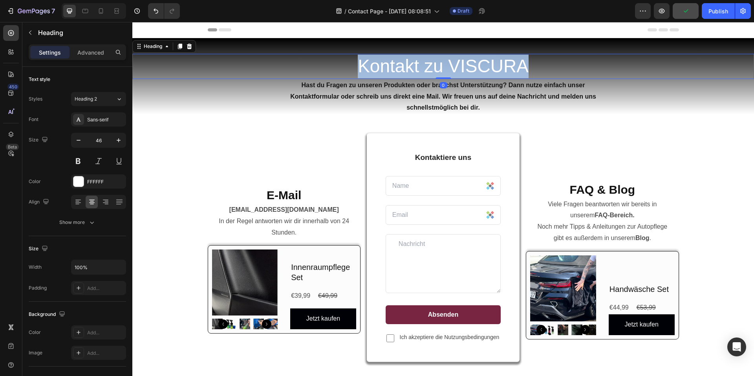
click at [508, 66] on p "Kontakt zu VISCURA" at bounding box center [443, 67] width 620 height 24
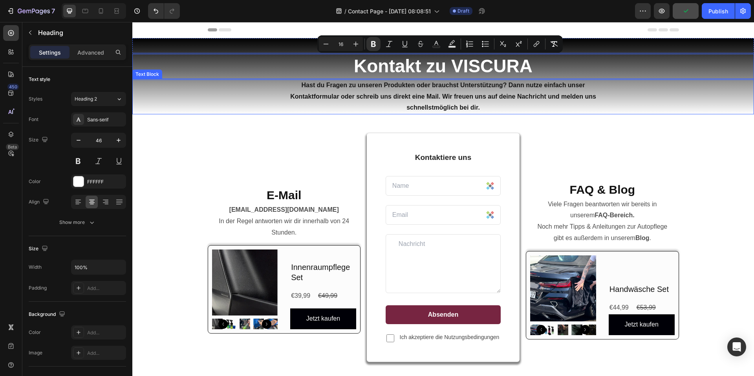
click at [572, 116] on div "E-Mail Heading [EMAIL_ADDRESS][DOMAIN_NAME] In der Regel antworten wir dir inne…" at bounding box center [443, 373] width 622 height 519
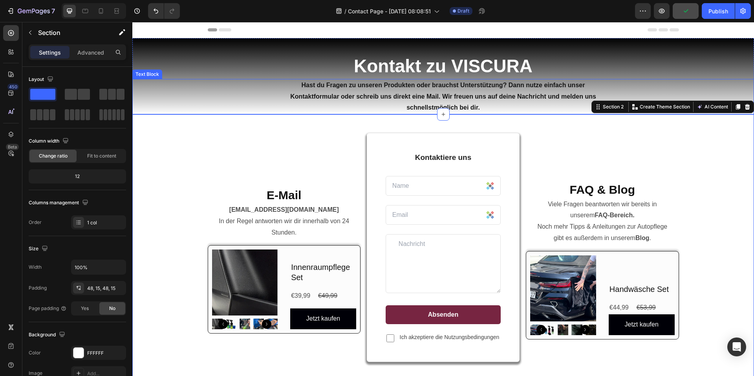
click at [523, 91] on p "Hast du Fragen zu unseren Produkten oder brauchst Unterstützung? Dann nutze ein…" at bounding box center [444, 97] width 310 height 34
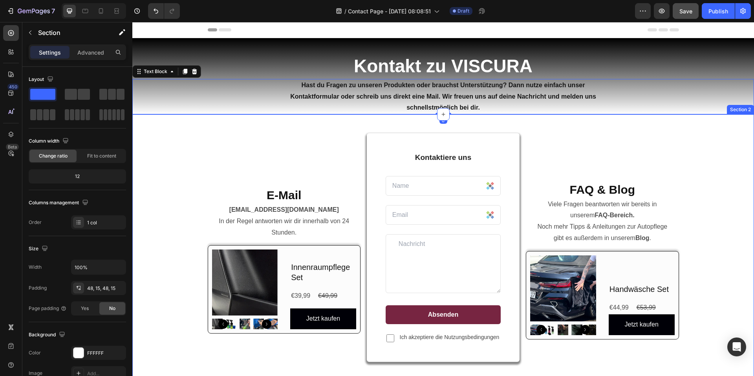
click at [547, 129] on div "E-Mail Heading [EMAIL_ADDRESS][DOMAIN_NAME] In der Regel antworten wir dir inne…" at bounding box center [443, 373] width 622 height 519
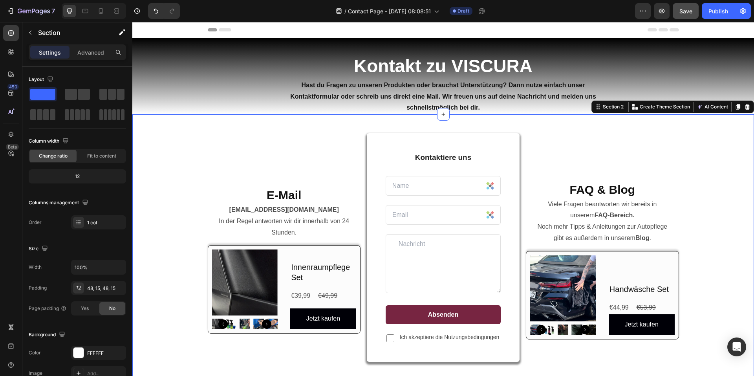
click at [658, 170] on div "FAQ & Blog Heading Viele Fragen beantworten wir bereits in unserem FAQ-Bereich.…" at bounding box center [602, 257] width 153 height 248
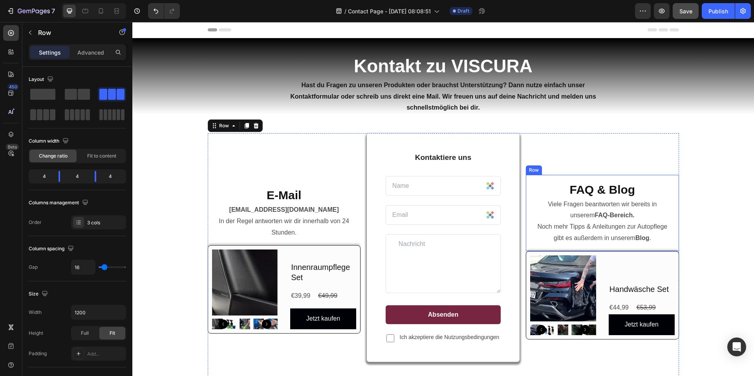
click at [672, 230] on div "FAQ & Blog Heading Viele Fragen beantworten wir bereits in unserem FAQ-Bereich.…" at bounding box center [602, 213] width 153 height 76
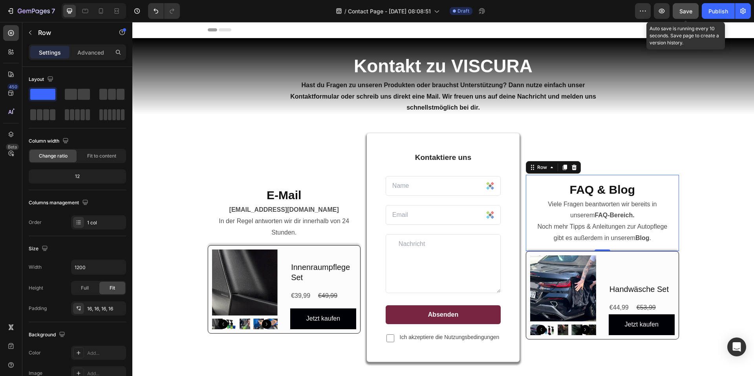
click at [686, 13] on span "Save" at bounding box center [686, 11] width 13 height 7
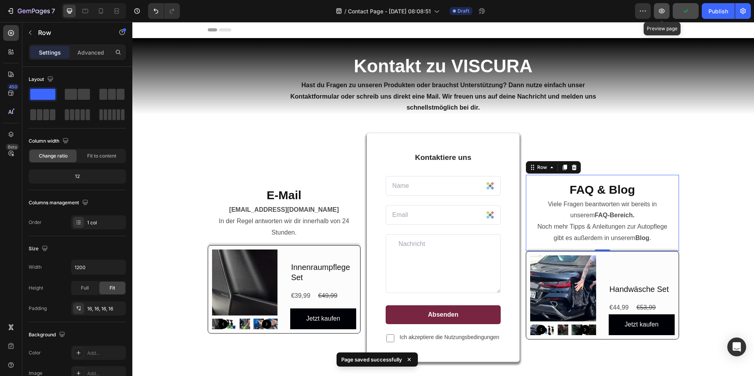
click at [660, 15] on button "button" at bounding box center [662, 11] width 16 height 16
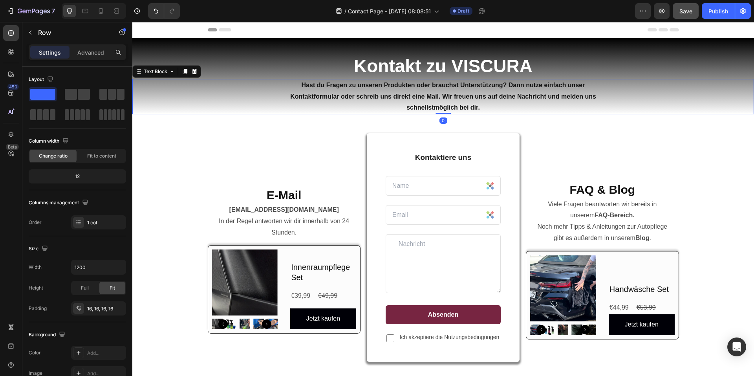
click at [274, 112] on div "Hast du Fragen zu unseren Produkten oder brauchst Unterstützung? Dann nutze ein…" at bounding box center [443, 96] width 622 height 35
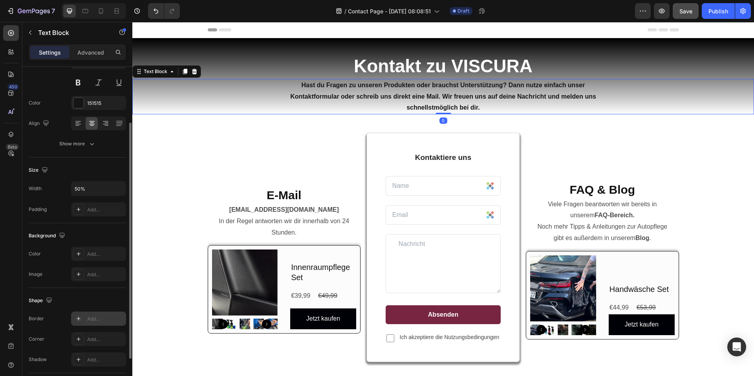
scroll to position [134, 0]
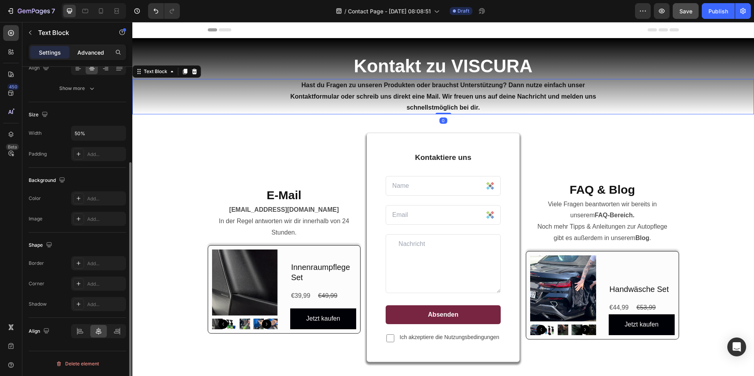
click at [85, 51] on p "Advanced" at bounding box center [90, 52] width 27 height 8
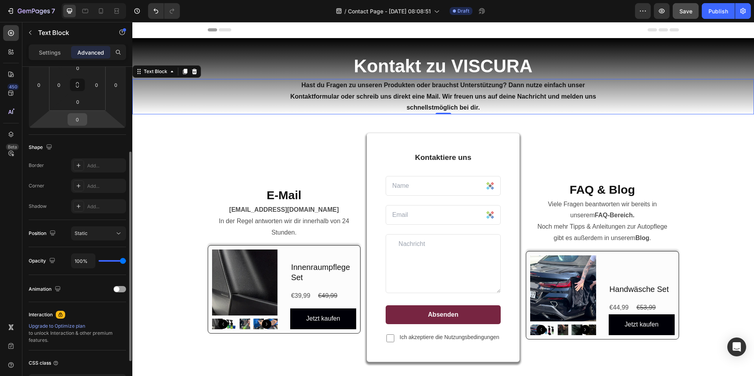
scroll to position [55, 0]
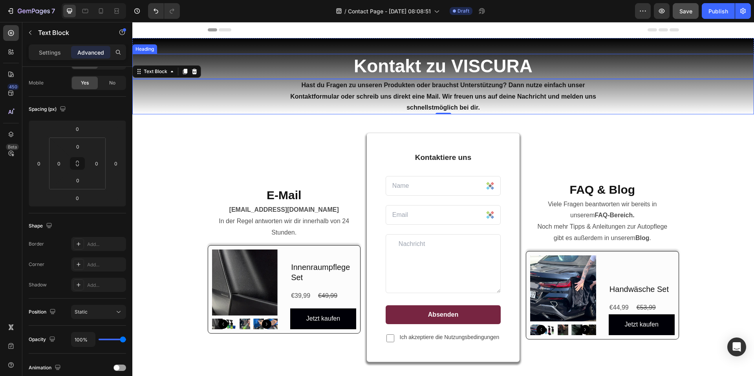
click at [145, 48] on div "Heading" at bounding box center [145, 49] width 22 height 7
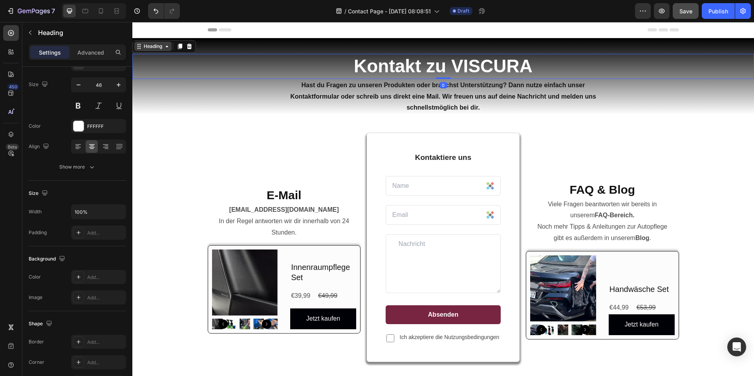
scroll to position [0, 0]
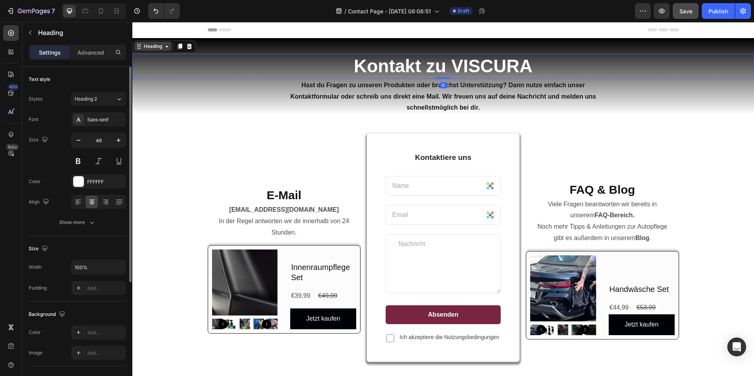
click at [149, 50] on div "Heading" at bounding box center [153, 46] width 22 height 7
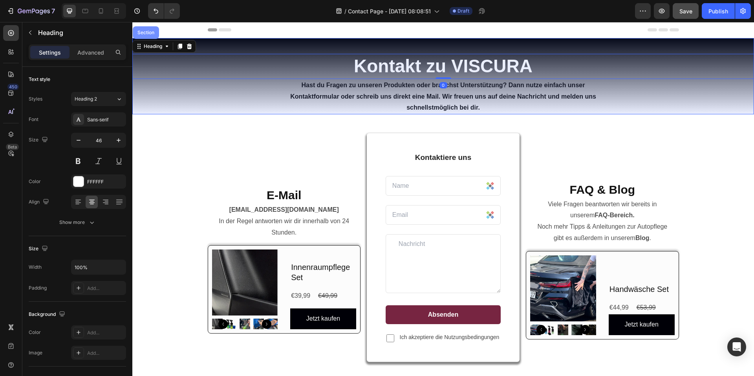
click at [149, 37] on div "Section" at bounding box center [146, 32] width 26 height 13
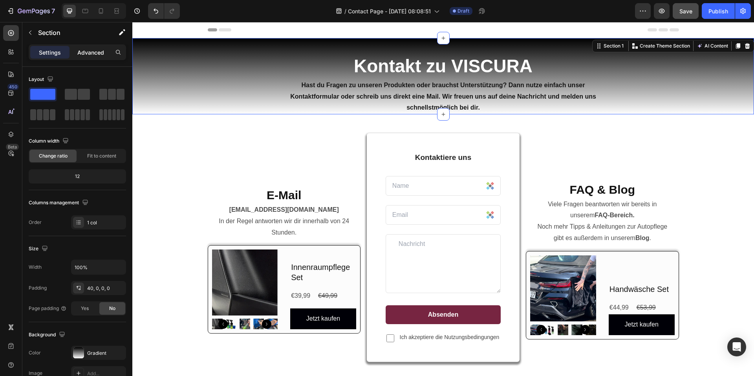
click at [92, 57] on div "Advanced" at bounding box center [90, 52] width 39 height 13
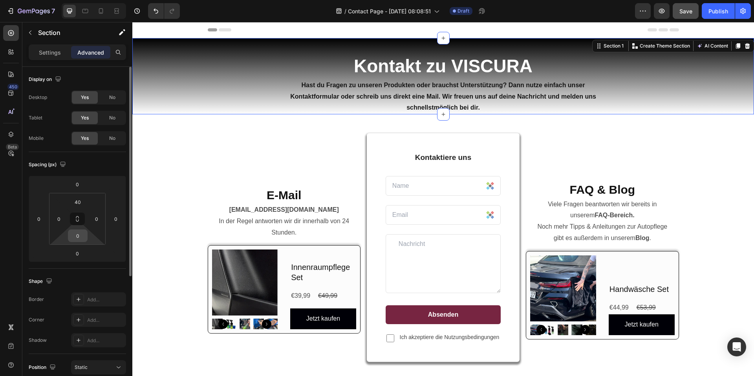
click at [80, 237] on input "0" at bounding box center [78, 236] width 16 height 12
type input "10"
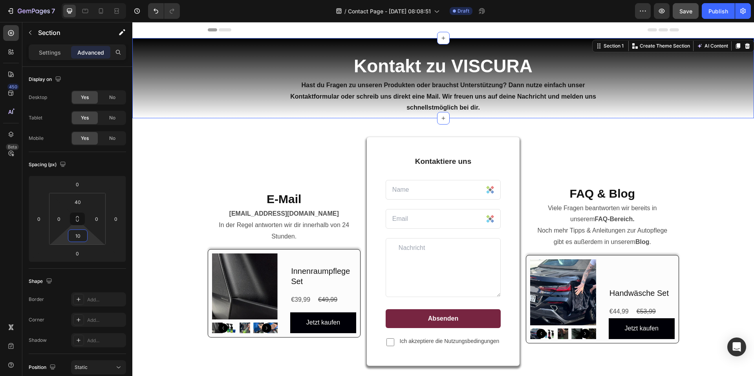
click at [487, 165] on p "Kontaktiere uns" at bounding box center [444, 162] width 114 height 10
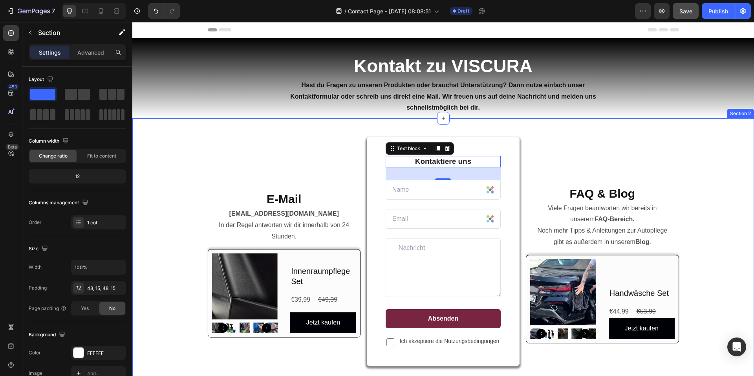
click at [660, 120] on div "E-Mail Heading [EMAIL_ADDRESS][DOMAIN_NAME] In der Regel antworten wir dir inne…" at bounding box center [443, 377] width 622 height 519
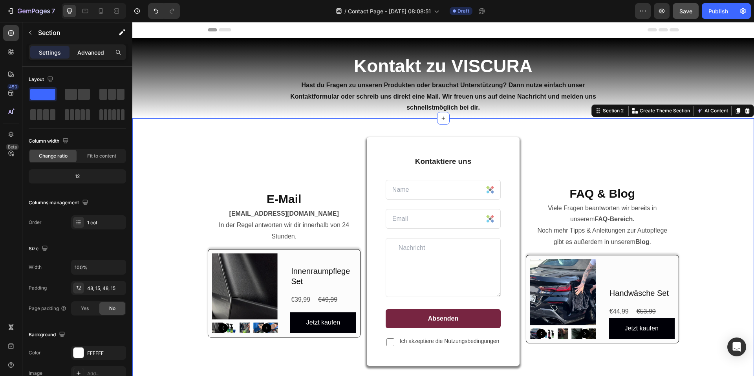
click at [89, 56] on p "Advanced" at bounding box center [90, 52] width 27 height 8
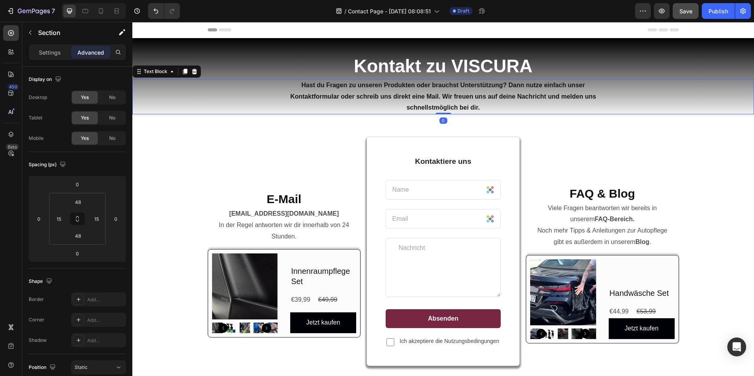
click at [299, 108] on p "Hast du Fragen zu unseren Produkten oder brauchst Unterstützung? Dann nutze ein…" at bounding box center [444, 97] width 310 height 34
click at [165, 72] on div "Text Block" at bounding box center [155, 71] width 27 height 7
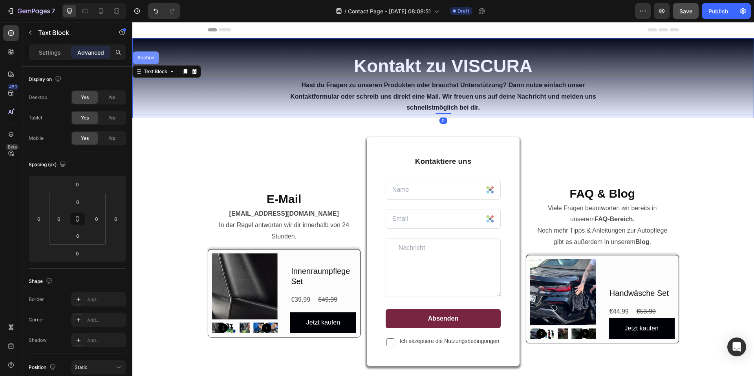
click at [150, 61] on div "Section" at bounding box center [146, 57] width 26 height 13
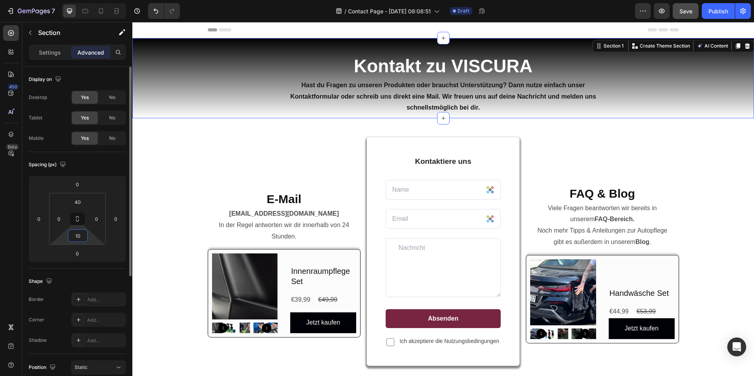
click at [80, 240] on input "10" at bounding box center [78, 236] width 16 height 12
type input "5"
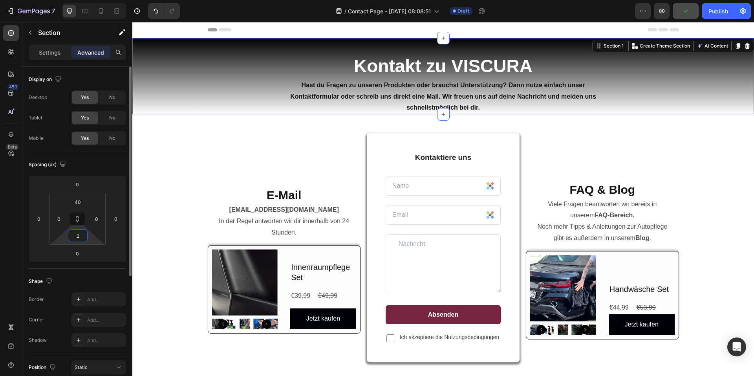
type input "20"
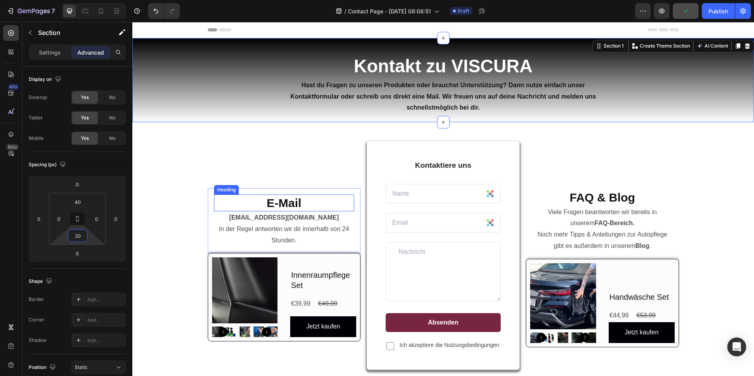
click at [289, 204] on strong "E-Mail" at bounding box center [284, 202] width 35 height 13
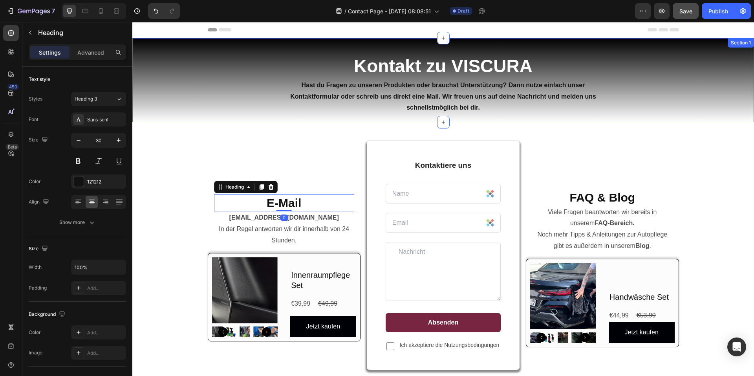
click at [222, 118] on div "⁠⁠⁠⁠⁠⁠⁠ Kontakt zu VISCURA Heading Hast du Fragen zu unseren Produkten oder bra…" at bounding box center [443, 80] width 622 height 84
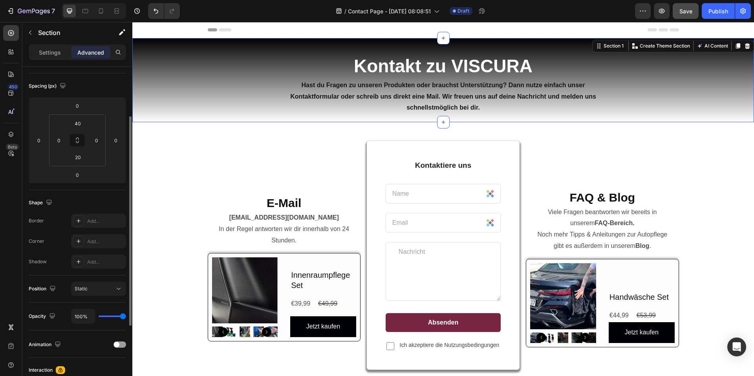
scroll to position [157, 0]
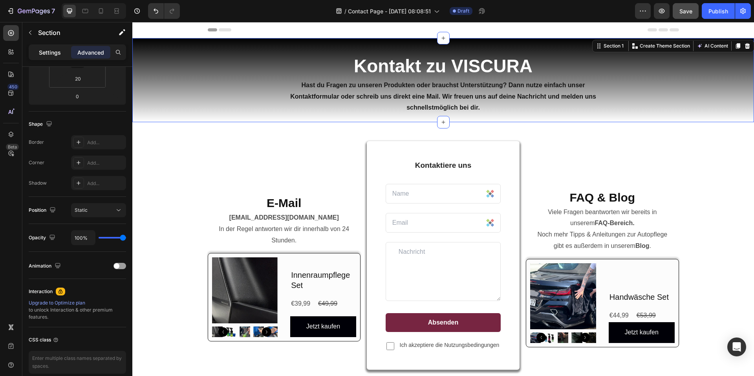
click at [58, 52] on p "Settings" at bounding box center [50, 52] width 22 height 8
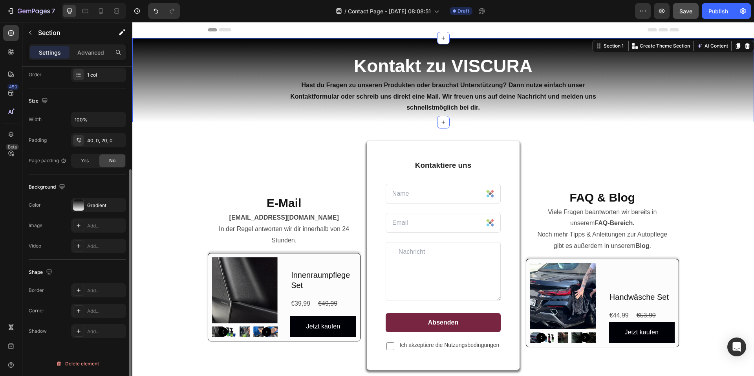
scroll to position [148, 0]
click at [86, 206] on div "Gradient" at bounding box center [98, 205] width 55 height 14
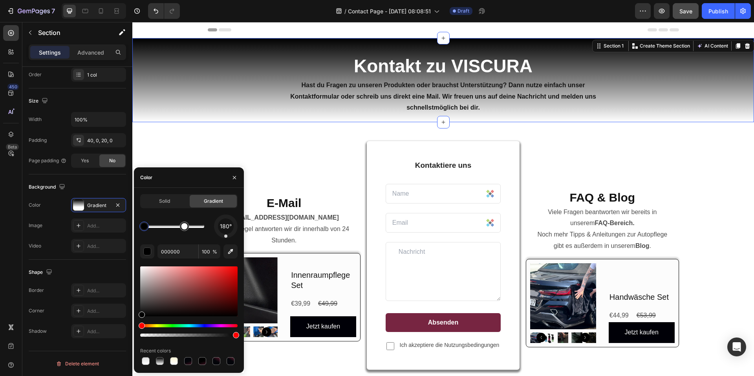
drag, startPoint x: 205, startPoint y: 228, endPoint x: 185, endPoint y: 229, distance: 19.7
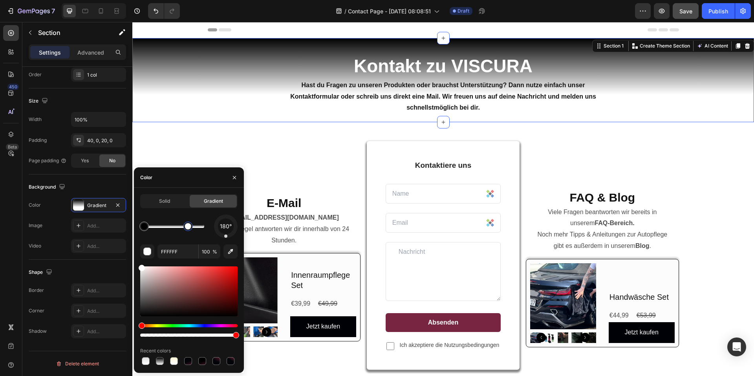
drag, startPoint x: 185, startPoint y: 229, endPoint x: 190, endPoint y: 229, distance: 4.7
click at [190, 229] on div at bounding box center [188, 226] width 9 height 9
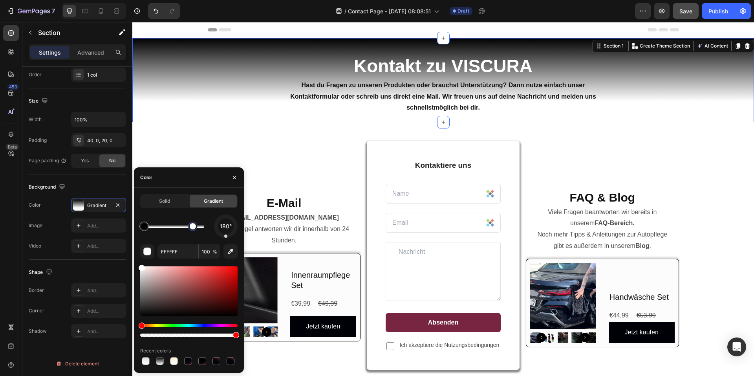
drag, startPoint x: 190, startPoint y: 229, endPoint x: 198, endPoint y: 229, distance: 7.9
click at [198, 229] on div at bounding box center [192, 226] width 9 height 9
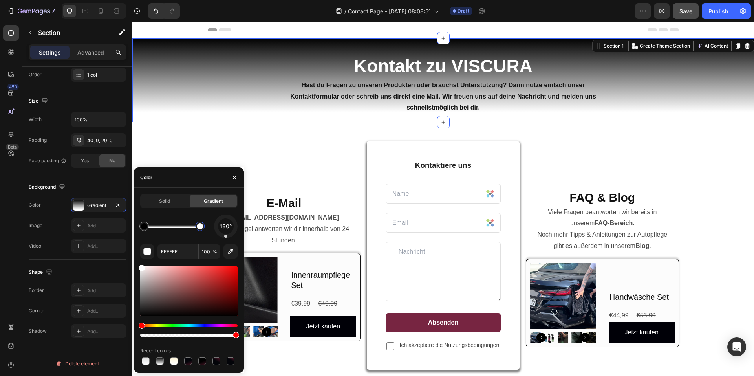
drag, startPoint x: 198, startPoint y: 229, endPoint x: 214, endPoint y: 230, distance: 16.1
click at [214, 230] on div "180°" at bounding box center [188, 227] width 97 height 24
type input "000000"
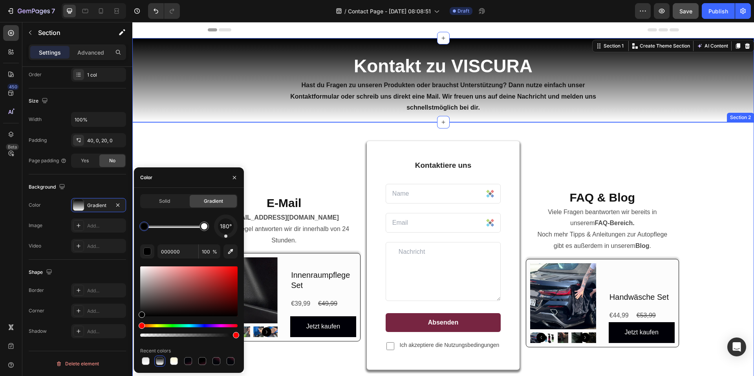
click at [276, 118] on div "⁠⁠⁠⁠⁠⁠⁠ Kontakt zu VISCURA Heading Hast du Fragen zu unseren Produkten oder bra…" at bounding box center [443, 80] width 622 height 84
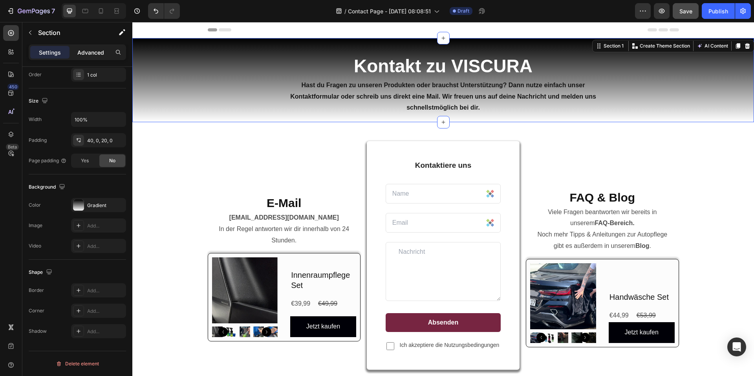
click at [88, 57] on div "Advanced" at bounding box center [90, 52] width 39 height 13
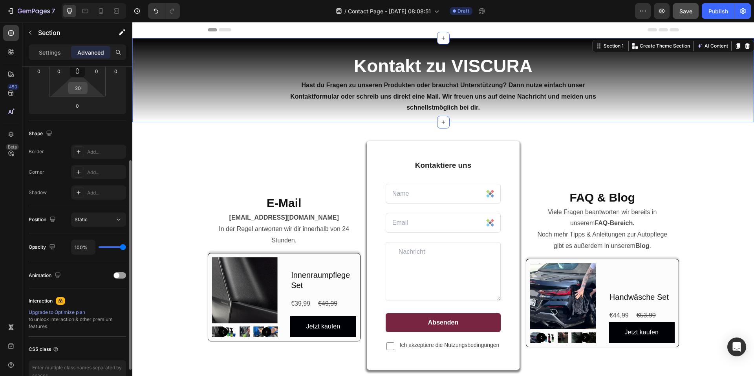
click at [86, 88] on div "20" at bounding box center [78, 88] width 20 height 13
click at [79, 88] on input "20" at bounding box center [78, 88] width 16 height 12
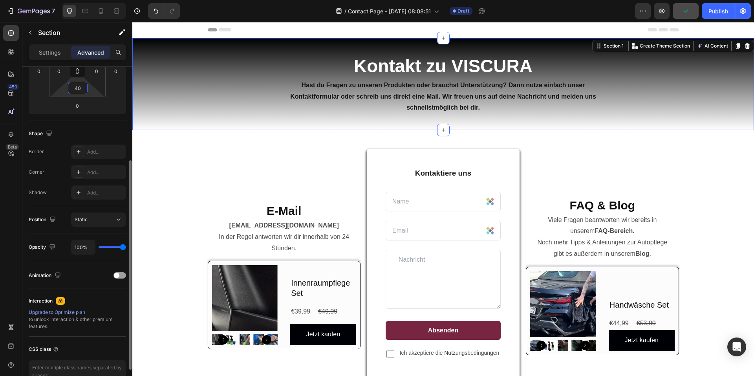
click at [80, 88] on input "40" at bounding box center [78, 88] width 16 height 12
type input "4"
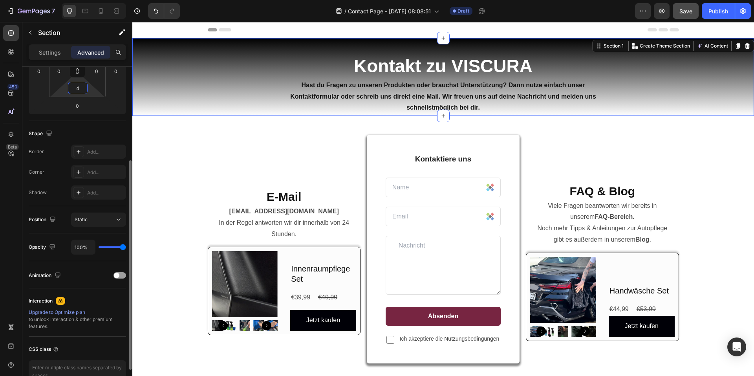
click at [80, 88] on input "4" at bounding box center [78, 88] width 16 height 12
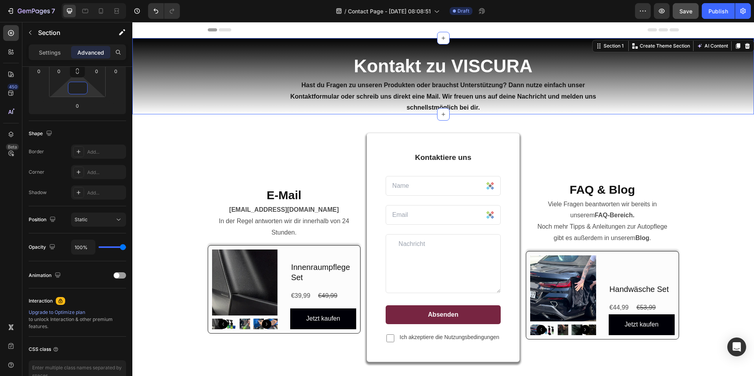
click at [193, 141] on div "E-Mail Heading [EMAIL_ADDRESS][DOMAIN_NAME] In der Regel antworten wir dir inne…" at bounding box center [443, 373] width 610 height 481
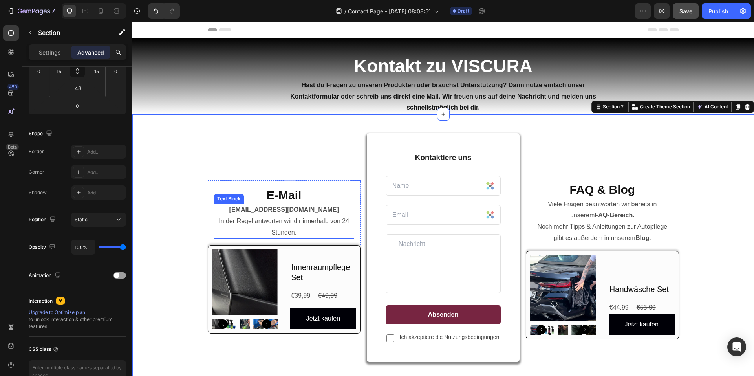
click at [153, 241] on div "E-Mail Heading [EMAIL_ADDRESS][DOMAIN_NAME] In der Regel antworten wir dir inne…" at bounding box center [443, 373] width 610 height 481
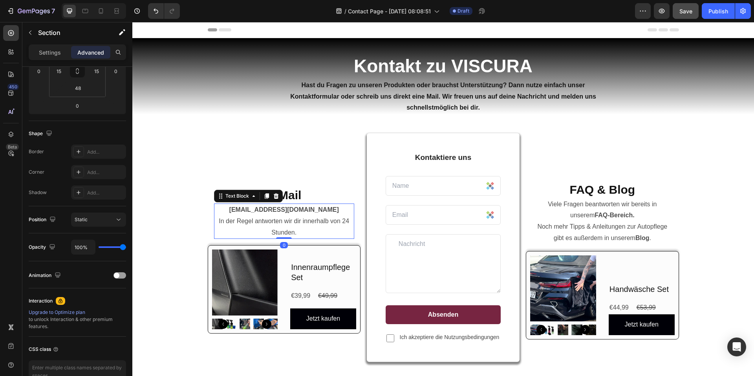
click at [297, 215] on p "[EMAIL_ADDRESS][DOMAIN_NAME] In der Regel antworten wir dir innerhalb von 24 St…" at bounding box center [284, 221] width 139 height 34
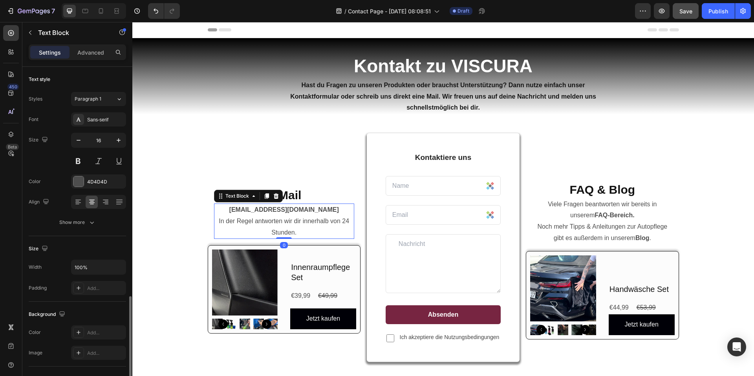
scroll to position [0, 0]
click at [270, 108] on div "Hast du Fragen zu unseren Produkten oder brauchst Unterstützung? Dann nutze ein…" at bounding box center [443, 96] width 622 height 35
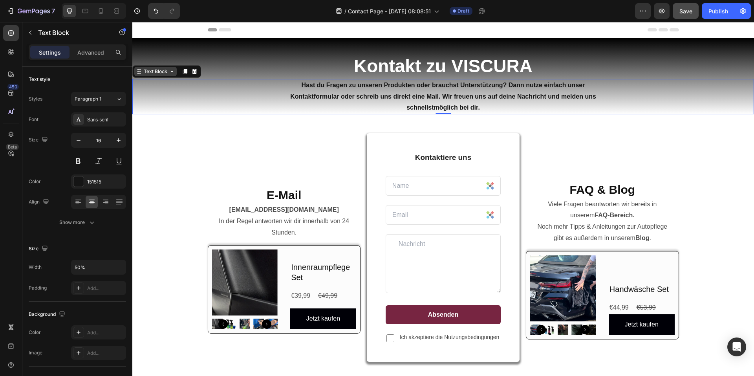
click at [160, 72] on div "Text Block" at bounding box center [155, 71] width 27 height 7
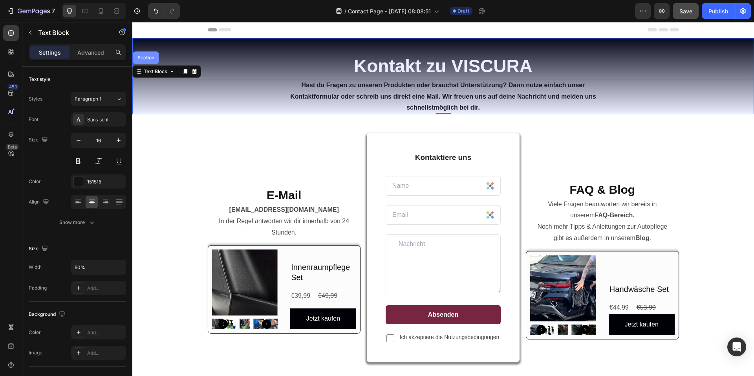
click at [147, 55] on div "Section" at bounding box center [146, 57] width 26 height 13
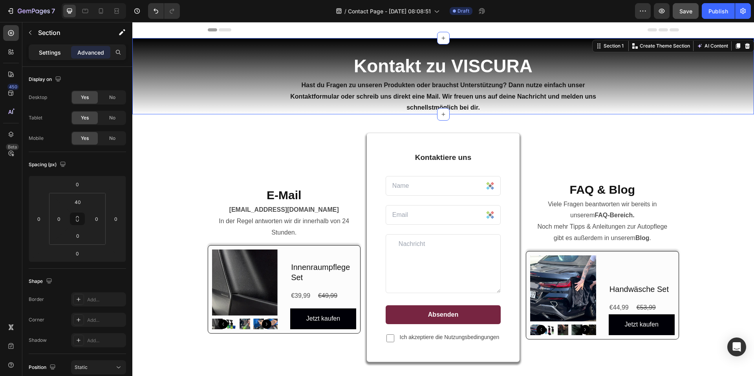
click at [56, 57] on div "Settings" at bounding box center [49, 52] width 39 height 13
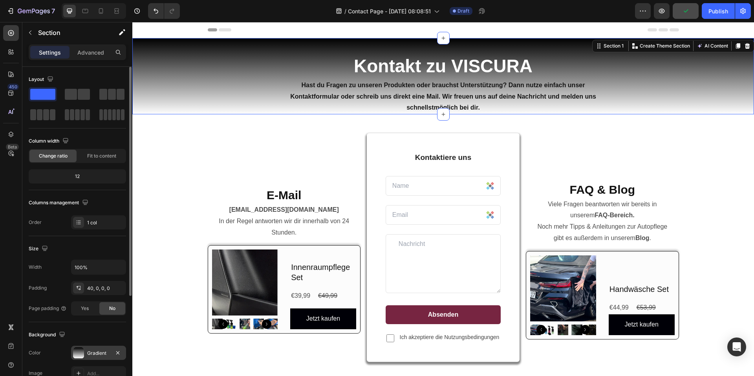
click at [97, 346] on div "Gradient" at bounding box center [98, 353] width 55 height 14
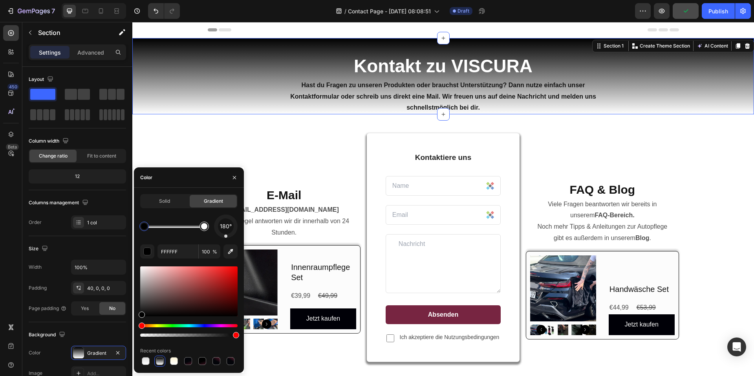
click at [203, 226] on div at bounding box center [204, 226] width 6 height 6
type input "000000"
click at [143, 227] on div at bounding box center [144, 226] width 6 height 6
click at [670, 9] on button "button" at bounding box center [662, 11] width 16 height 16
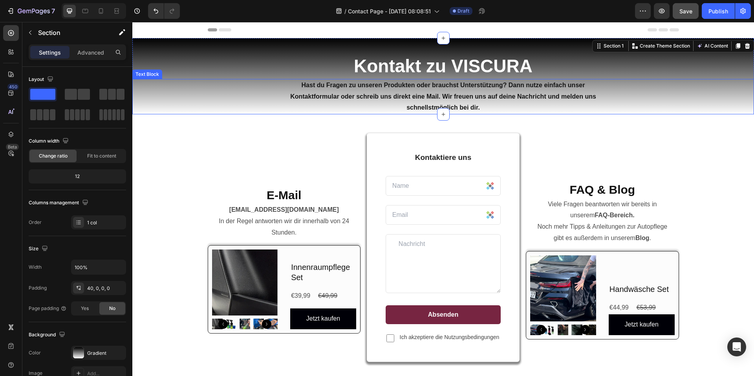
click at [406, 93] on strong "Hast du Fragen zu unseren Produkten oder brauchst Unterstützung? Dann nutze ein…" at bounding box center [443, 96] width 306 height 29
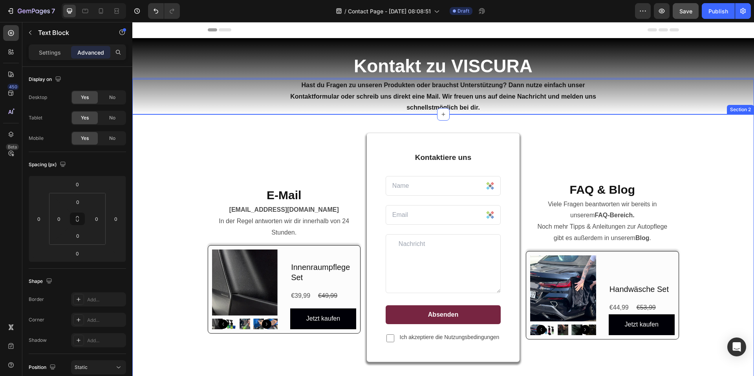
click at [528, 127] on div "E-Mail Heading [EMAIL_ADDRESS][DOMAIN_NAME] In der Regel antworten wir dir inne…" at bounding box center [443, 373] width 622 height 519
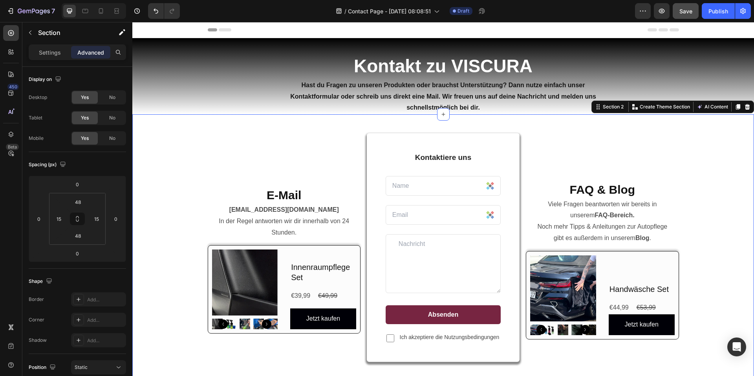
click at [499, 103] on p "Hast du Fragen zu unseren Produkten oder brauchst Unterstützung? Dann nutze ein…" at bounding box center [444, 97] width 310 height 34
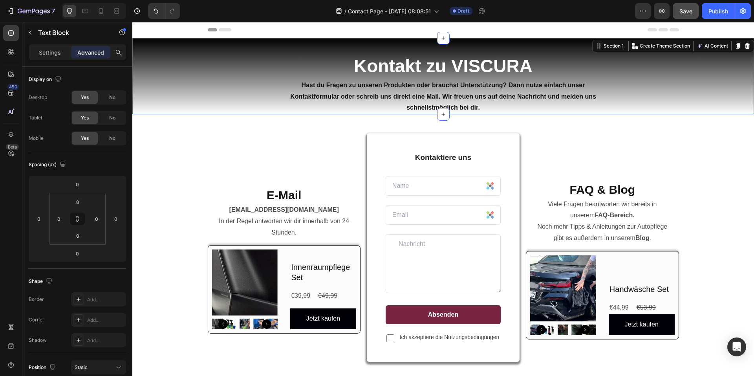
click at [581, 49] on div "⁠⁠⁠⁠⁠⁠⁠ Kontakt zu VISCURA Heading Hast du Fragen zu unseren Produkten oder bra…" at bounding box center [443, 76] width 622 height 76
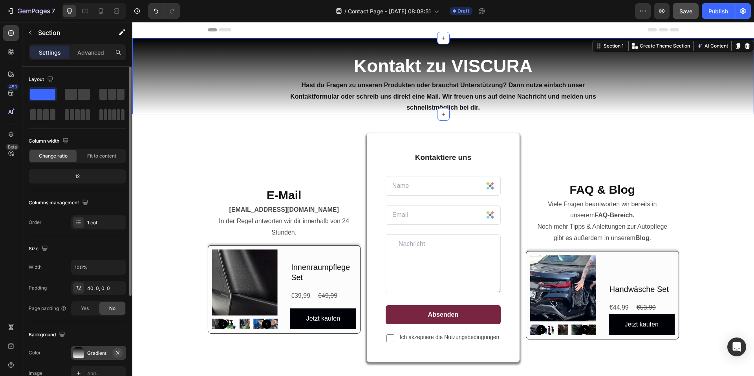
click at [120, 351] on icon "button" at bounding box center [118, 353] width 6 height 6
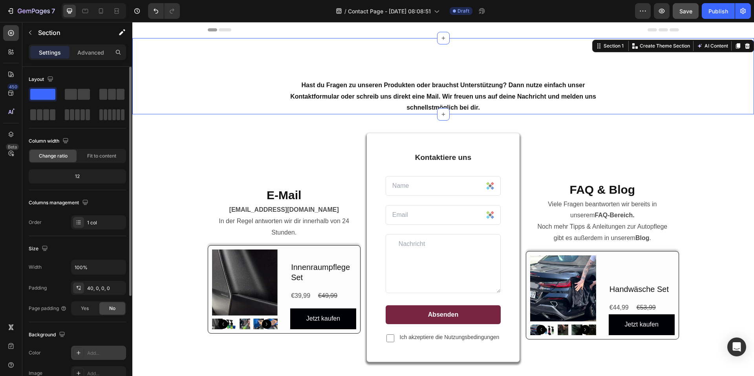
scroll to position [39, 0]
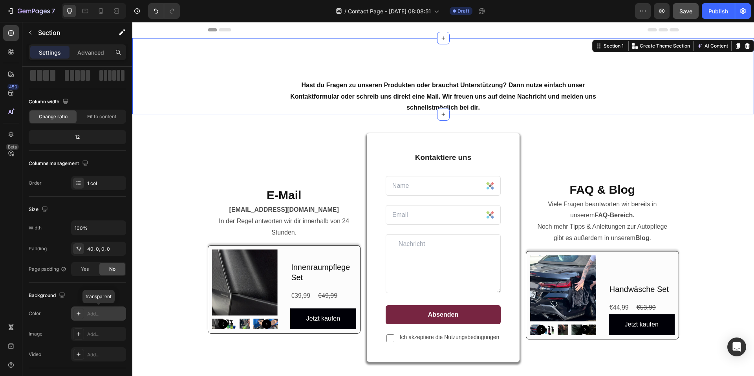
click at [88, 312] on div "Add..." at bounding box center [105, 313] width 37 height 7
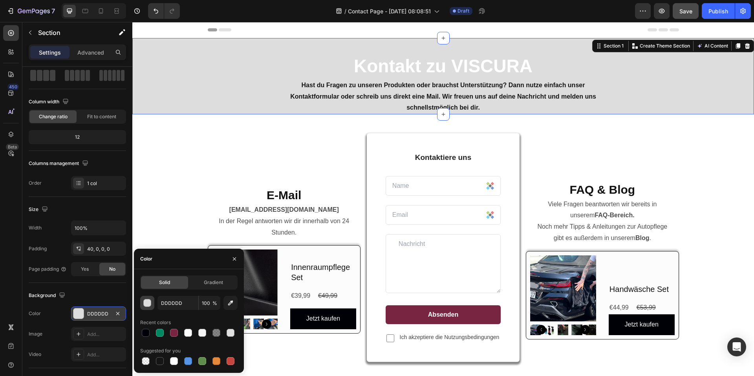
click at [147, 304] on div "button" at bounding box center [148, 303] width 8 height 8
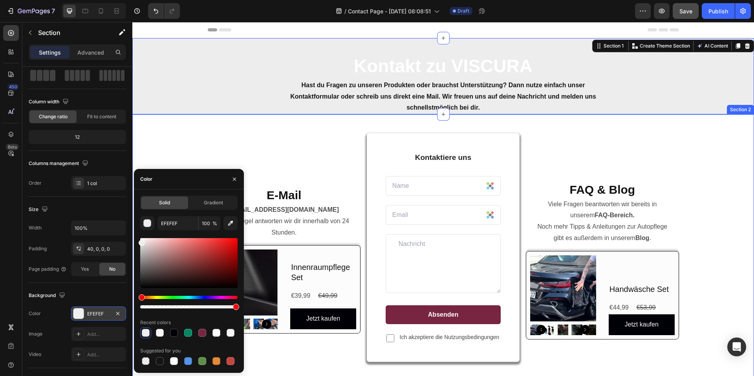
drag, startPoint x: 273, startPoint y: 265, endPoint x: 134, endPoint y: 242, distance: 141.0
type input "EDEDED"
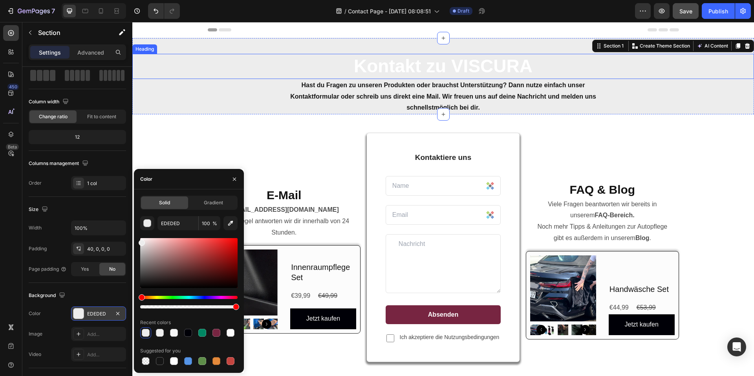
click at [445, 62] on strong "Kontakt zu VISCURA" at bounding box center [443, 66] width 179 height 20
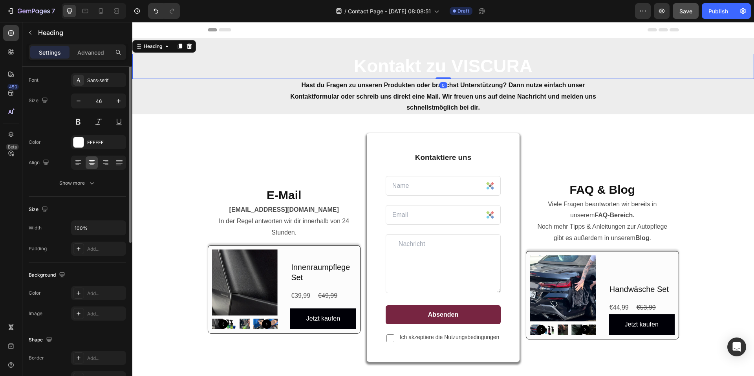
scroll to position [0, 0]
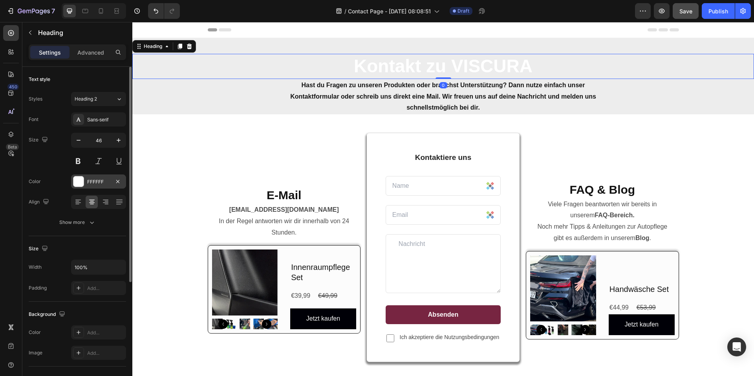
click at [78, 184] on div at bounding box center [78, 181] width 10 height 10
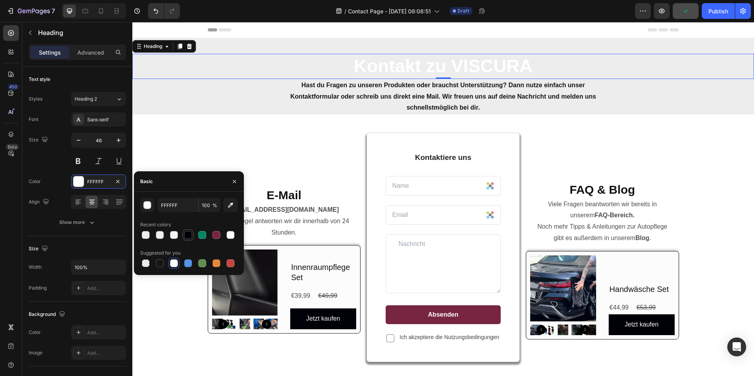
click at [188, 235] on div at bounding box center [188, 235] width 8 height 8
type input "000007"
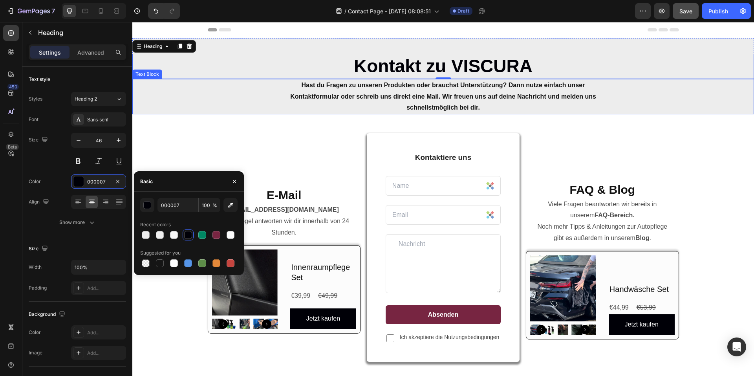
click at [719, 107] on div "Hast du Fragen zu unseren Produkten oder brauchst Unterstützung? Dann nutze ein…" at bounding box center [443, 96] width 622 height 35
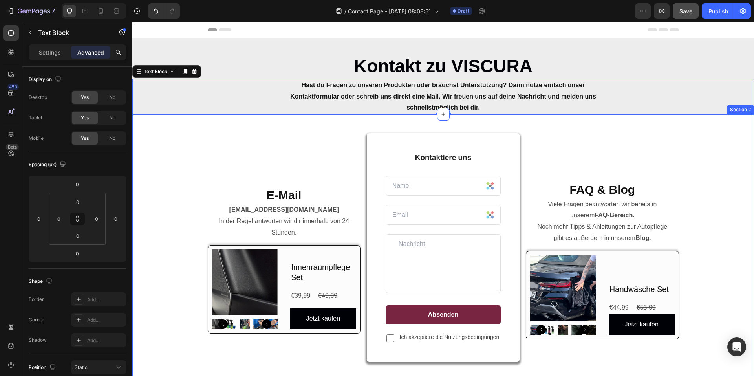
click at [721, 185] on div "E-Mail Heading [EMAIL_ADDRESS][DOMAIN_NAME] In der Regel antworten wir dir inne…" at bounding box center [443, 373] width 610 height 481
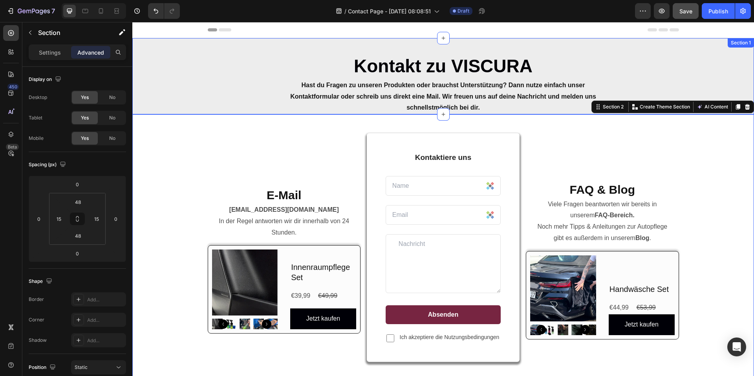
click at [223, 42] on div "⁠⁠⁠⁠⁠⁠⁠ Kontakt zu VISCURA Heading Hast du Fragen zu unseren Produkten oder bra…" at bounding box center [443, 76] width 622 height 76
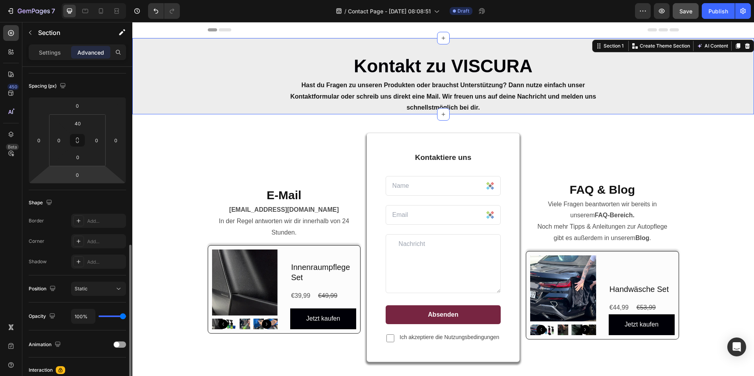
scroll to position [193, 0]
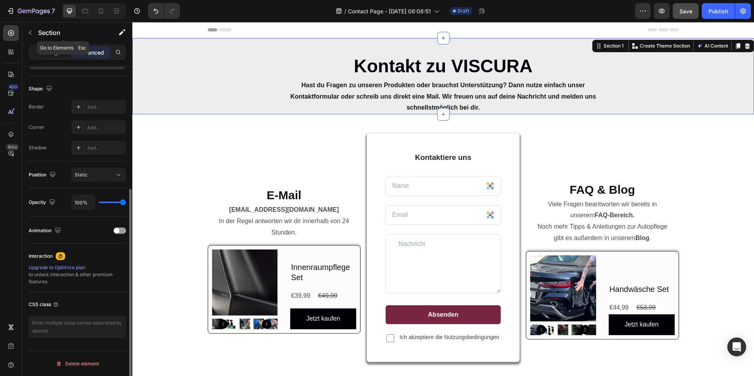
click at [52, 45] on div "Settings Advanced" at bounding box center [77, 52] width 97 height 16
click at [52, 49] on p "Settings" at bounding box center [50, 52] width 22 height 8
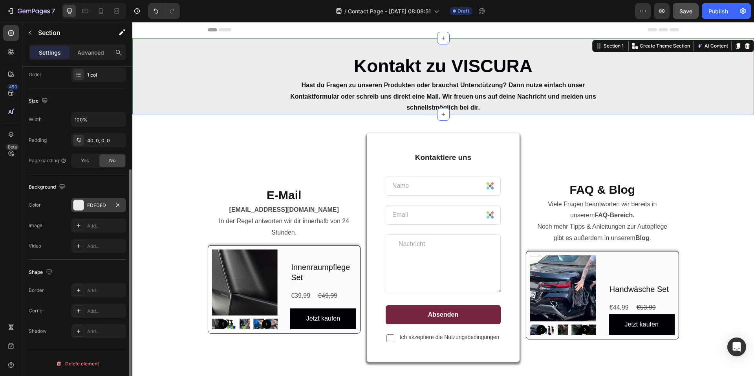
click at [88, 206] on div "EDEDED" at bounding box center [98, 205] width 23 height 7
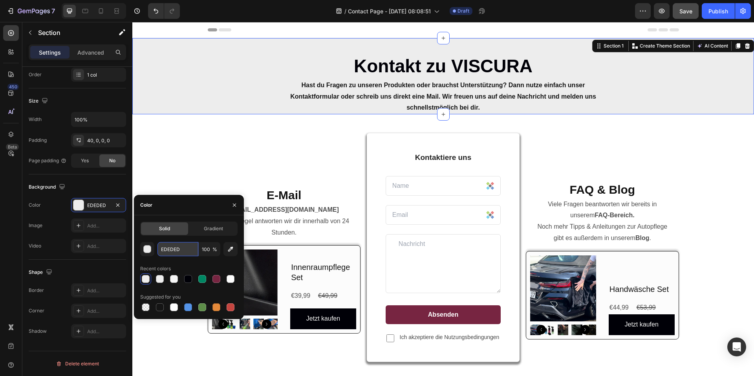
click at [180, 253] on input "EDEDED" at bounding box center [178, 249] width 41 height 14
click at [213, 229] on span "Gradient" at bounding box center [213, 228] width 19 height 7
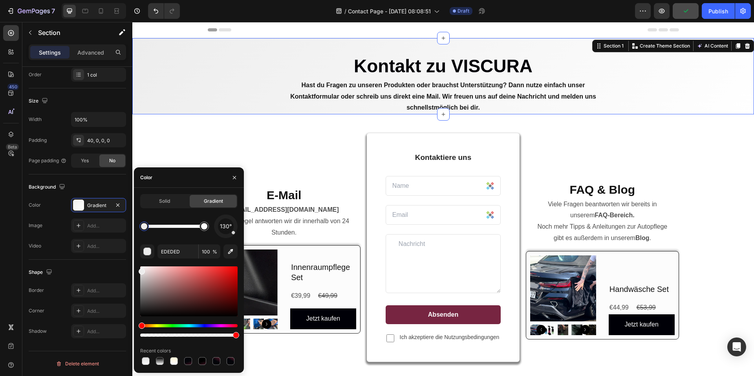
click at [144, 228] on div at bounding box center [144, 226] width 6 height 6
type input "FFFFFF"
click at [202, 226] on div at bounding box center [204, 226] width 6 height 6
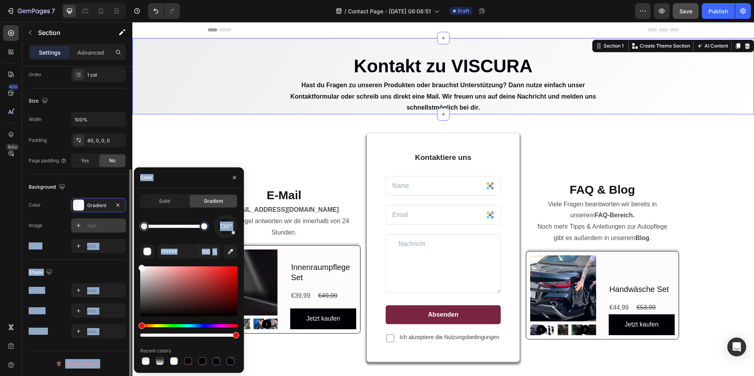
drag, startPoint x: 148, startPoint y: 267, endPoint x: 124, endPoint y: 232, distance: 42.3
click at [124, 232] on div "450 Beta Sections(18) Elements(83) Section Element Hero Section Product Detail …" at bounding box center [66, 199] width 132 height 354
drag, startPoint x: 141, startPoint y: 268, endPoint x: 141, endPoint y: 254, distance: 14.2
click at [141, 254] on div "130° FFFFFF 100 % Recent colors" at bounding box center [188, 291] width 97 height 152
click at [204, 209] on div "Solid Gradient 130° FFFFFF 100 % Recent colors" at bounding box center [188, 280] width 97 height 173
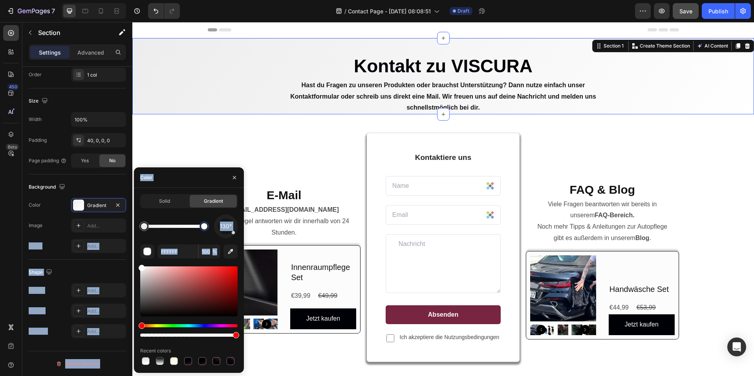
click at [202, 214] on div "Solid Gradient 130° FFFFFF 100 % Recent colors" at bounding box center [188, 280] width 97 height 173
drag, startPoint x: 227, startPoint y: 233, endPoint x: 226, endPoint y: 239, distance: 5.6
click at [226, 239] on div "180° FFFFFF 100 % Recent colors" at bounding box center [188, 291] width 97 height 152
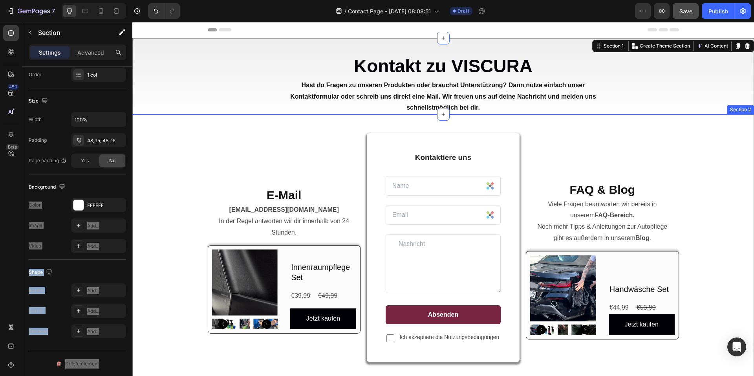
click at [369, 117] on div "E-Mail Heading [EMAIL_ADDRESS][DOMAIN_NAME] In der Regel antworten wir dir inne…" at bounding box center [443, 373] width 622 height 519
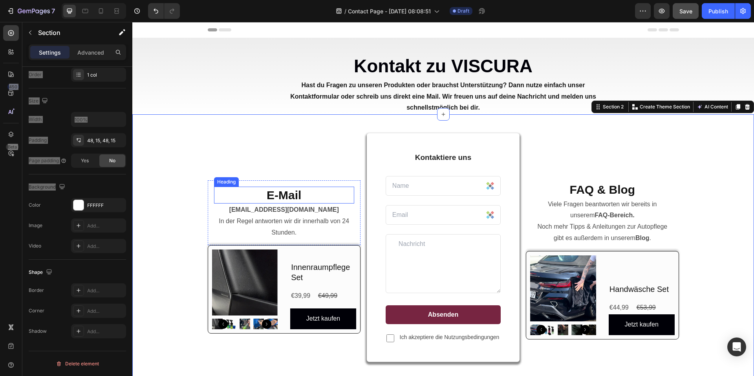
click at [310, 201] on h2 "E-Mail" at bounding box center [284, 195] width 140 height 17
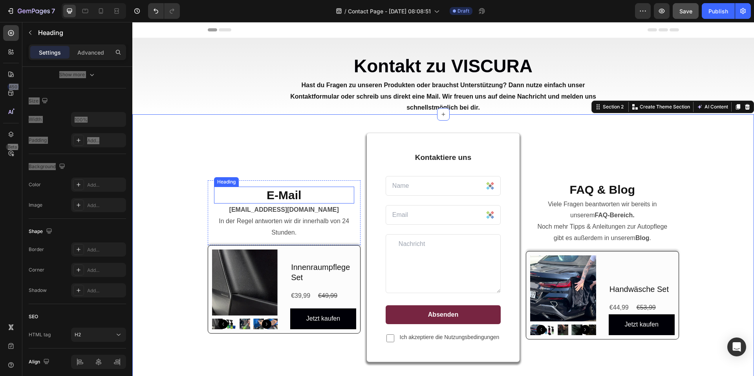
scroll to position [0, 0]
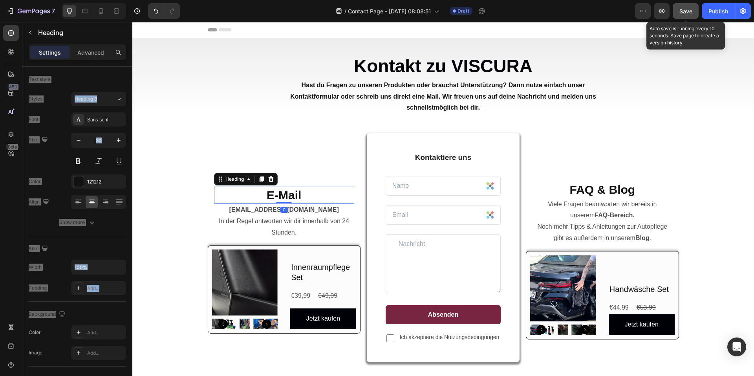
click at [682, 13] on span "Save" at bounding box center [686, 11] width 13 height 7
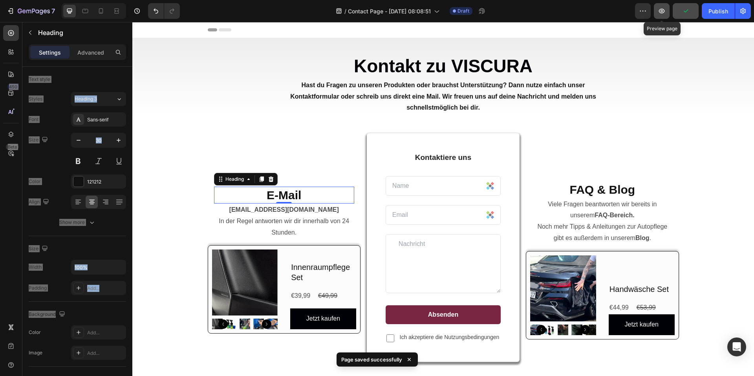
click at [664, 15] on icon "button" at bounding box center [662, 11] width 8 height 8
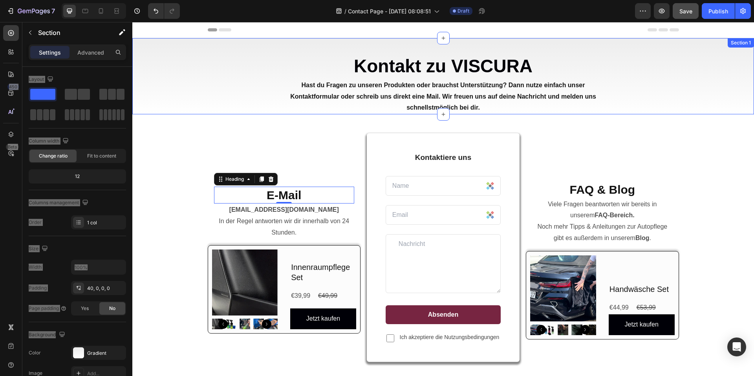
click at [262, 42] on div "⁠⁠⁠⁠⁠⁠⁠ Kontakt zu VISCURA Heading Hast du Fragen zu unseren Produkten oder bra…" at bounding box center [443, 76] width 622 height 76
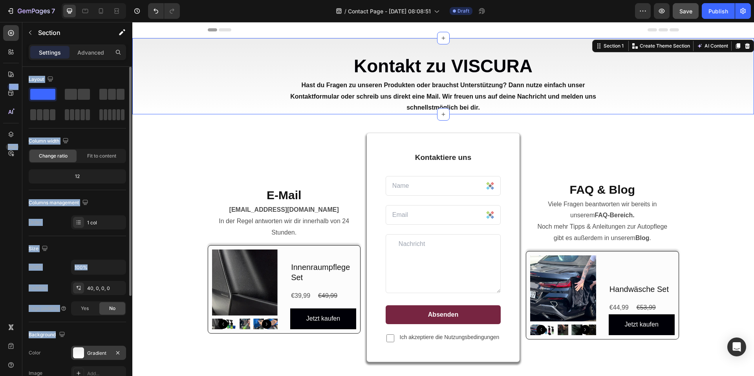
click at [77, 349] on div at bounding box center [78, 352] width 11 height 11
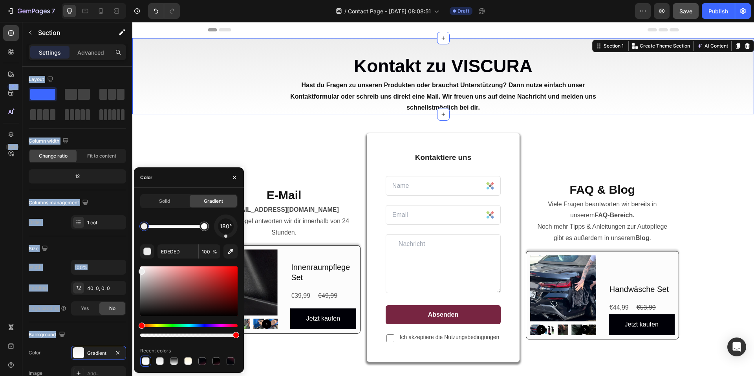
click at [143, 228] on div at bounding box center [144, 226] width 6 height 6
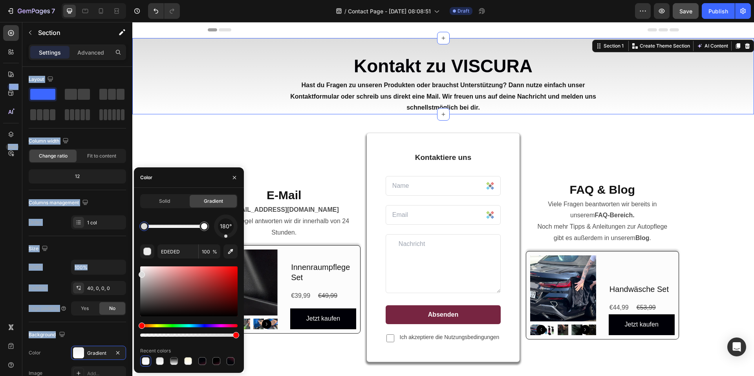
drag, startPoint x: 143, startPoint y: 274, endPoint x: 135, endPoint y: 273, distance: 8.3
click at [135, 273] on div "Solid Gradient 180° EDEDED 100 % Recent colors" at bounding box center [189, 280] width 110 height 173
type input "DDDDDD"
click at [679, 14] on button "Save" at bounding box center [686, 11] width 26 height 16
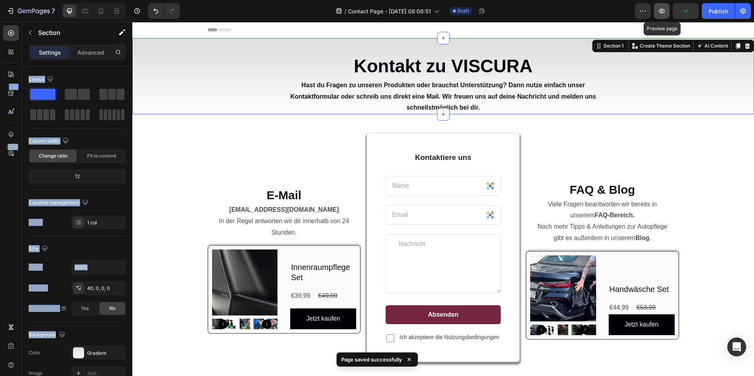
click at [664, 13] on icon "button" at bounding box center [662, 11] width 8 height 8
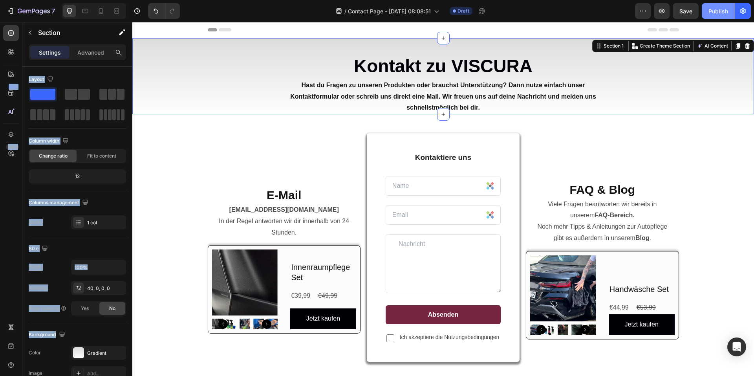
click at [710, 9] on div "Publish" at bounding box center [719, 11] width 20 height 8
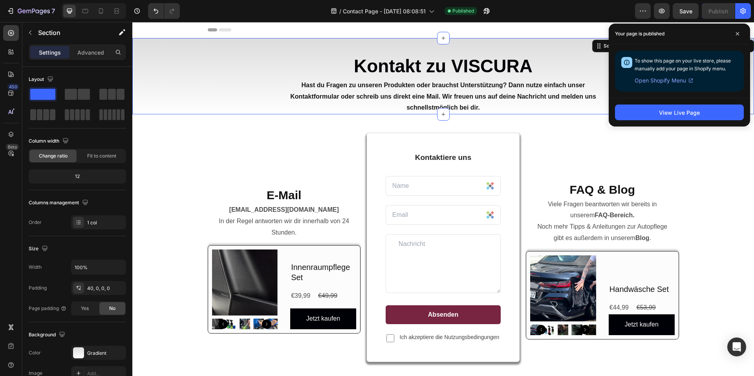
click at [228, 111] on div at bounding box center [151, 235] width 153 height 248
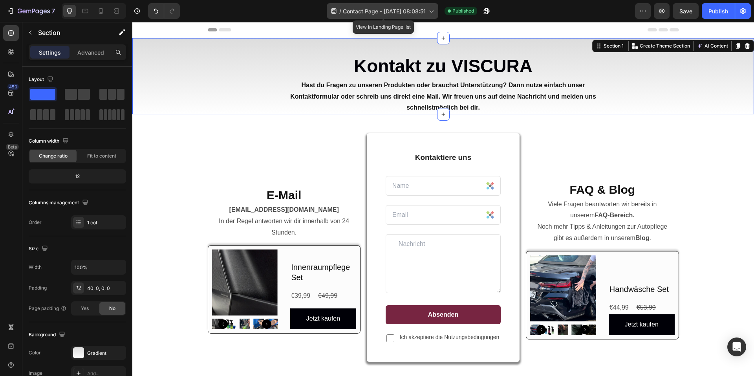
click at [374, 15] on span "Contact Page - [DATE] 08:08:51" at bounding box center [384, 11] width 83 height 8
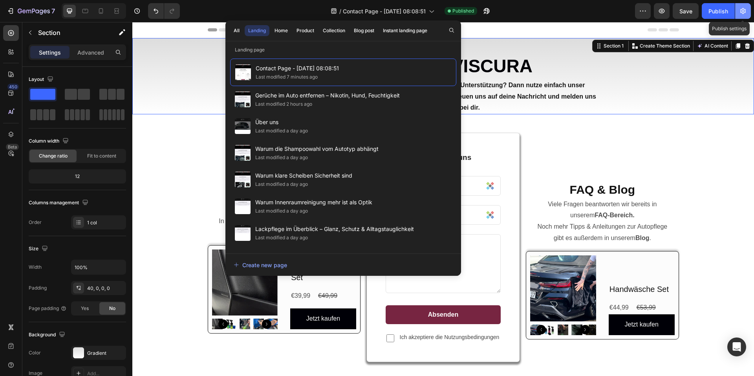
click at [741, 16] on button "button" at bounding box center [744, 11] width 16 height 16
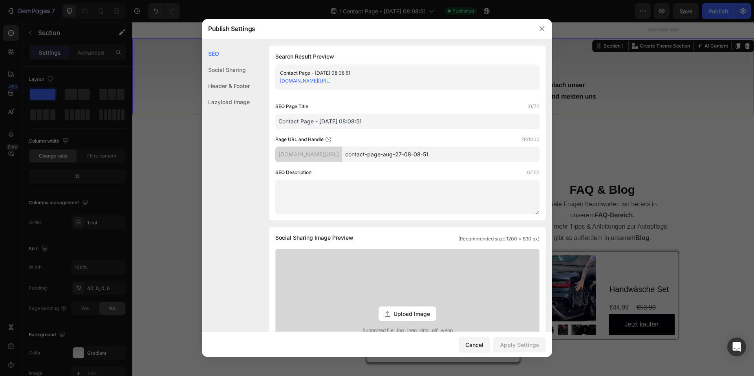
click at [363, 125] on input "Contact Page - [DATE] 08:08:51" at bounding box center [407, 122] width 264 height 16
click at [391, 151] on input "contact-page-aug-27-08-08-51" at bounding box center [441, 155] width 198 height 16
click at [392, 153] on input "contact-page-aug-27-08-08-51" at bounding box center [441, 155] width 198 height 16
click at [463, 154] on input "contact-page-aug-27-08-08-51" at bounding box center [441, 155] width 198 height 16
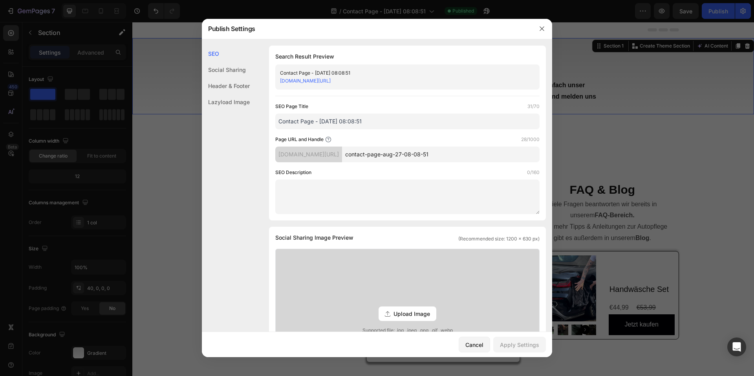
drag, startPoint x: 460, startPoint y: 155, endPoint x: 392, endPoint y: 160, distance: 68.2
click at [392, 160] on input "contact-page-aug-27-08-08-51" at bounding box center [441, 155] width 198 height 16
type input "Kontakt"
click at [517, 343] on div "Apply Settings" at bounding box center [519, 345] width 39 height 8
click at [542, 33] on button "button" at bounding box center [542, 28] width 13 height 13
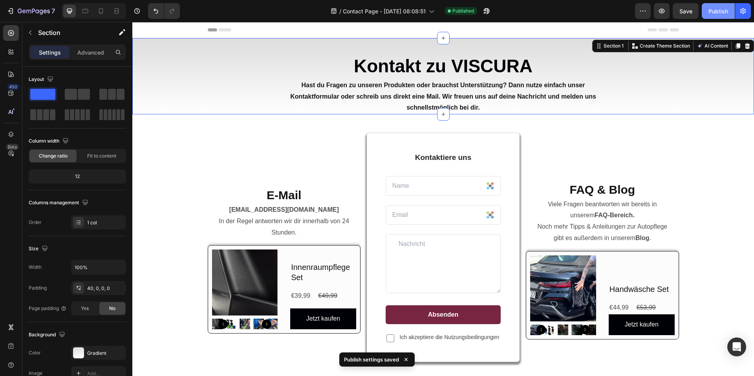
click at [712, 12] on div "Publish" at bounding box center [719, 11] width 20 height 8
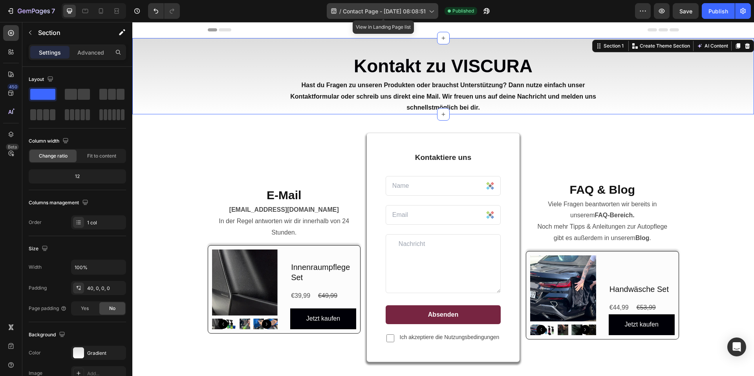
click at [417, 9] on span "Contact Page - [DATE] 08:08:51" at bounding box center [384, 11] width 83 height 8
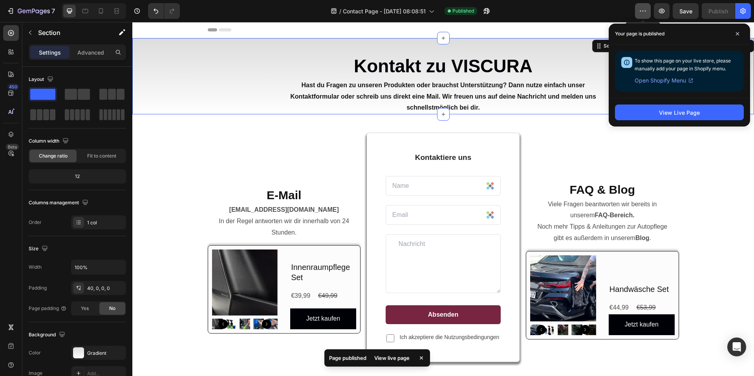
click at [644, 12] on icon "button" at bounding box center [643, 11] width 8 height 8
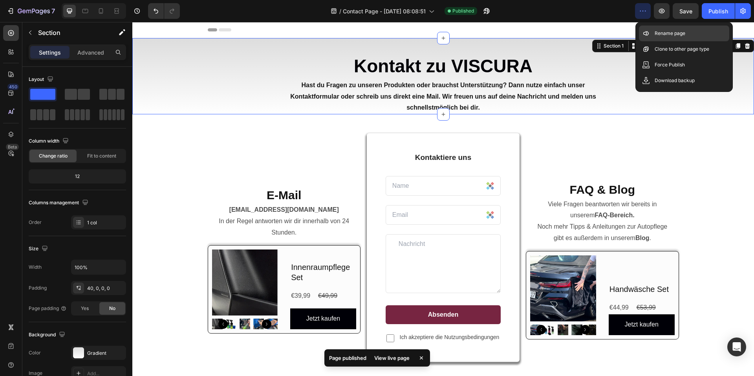
click at [672, 35] on p "Rename page" at bounding box center [670, 33] width 31 height 8
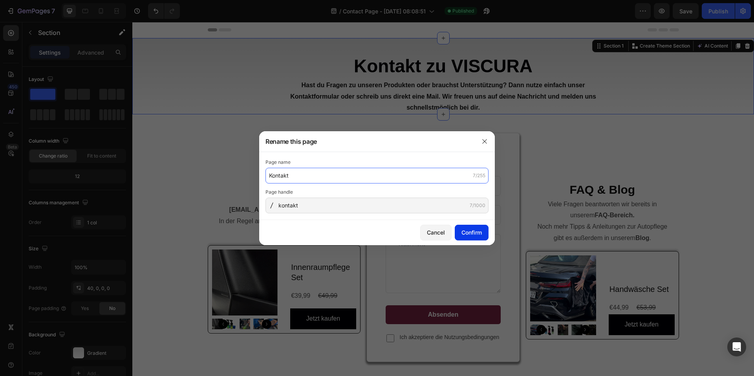
type input "Kontakt"
click at [483, 234] on button "Confirm" at bounding box center [472, 233] width 34 height 16
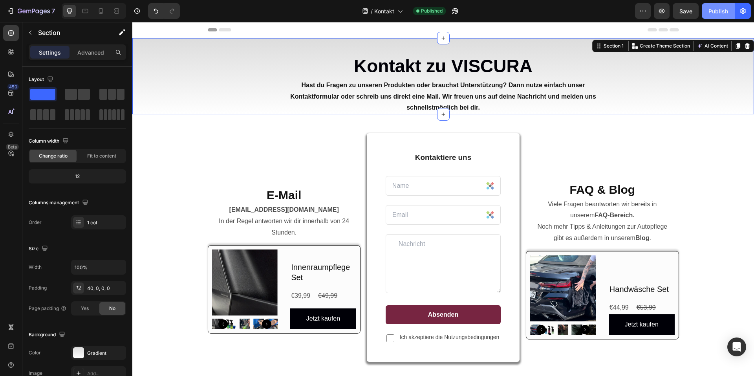
click at [729, 13] on button "Publish" at bounding box center [718, 11] width 33 height 16
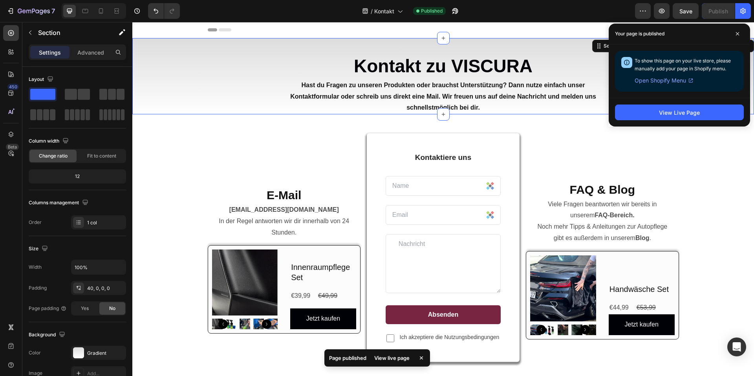
click at [742, 32] on span at bounding box center [738, 34] width 13 height 13
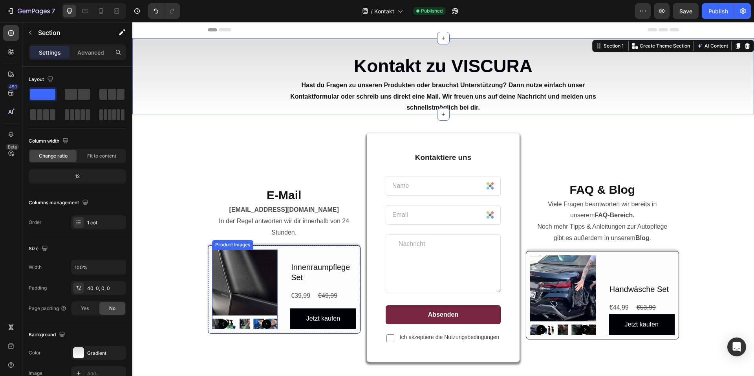
click at [240, 258] on img at bounding box center [245, 283] width 66 height 66
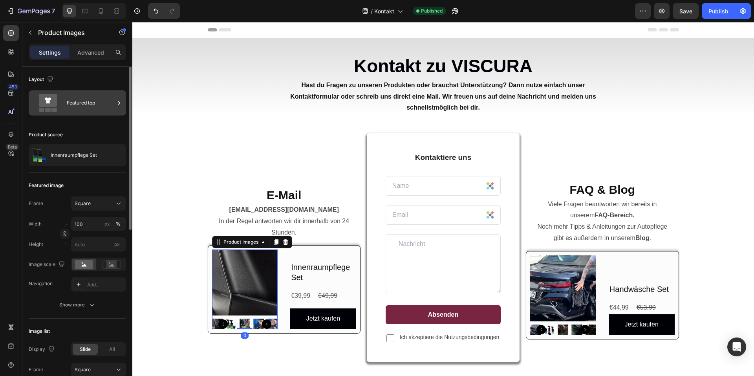
click at [82, 106] on div "Featured top" at bounding box center [91, 103] width 48 height 18
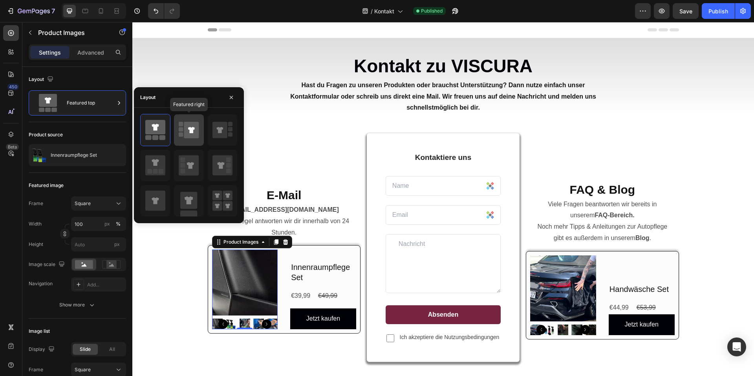
click at [182, 127] on icon at bounding box center [189, 130] width 20 height 22
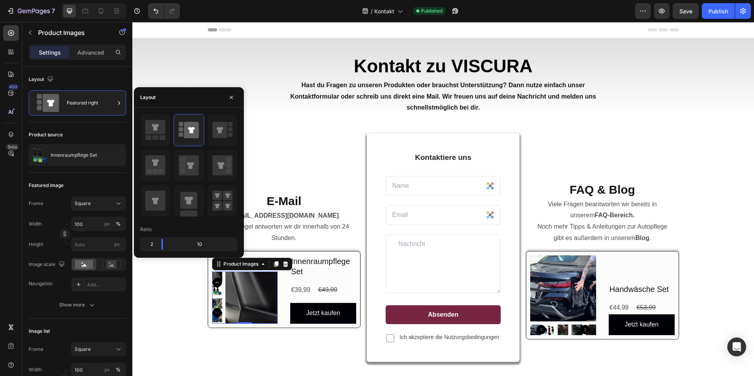
click at [264, 347] on div "E-Mail Heading [EMAIL_ADDRESS][DOMAIN_NAME] In der Regel antworten wir dir inne…" at bounding box center [284, 257] width 153 height 248
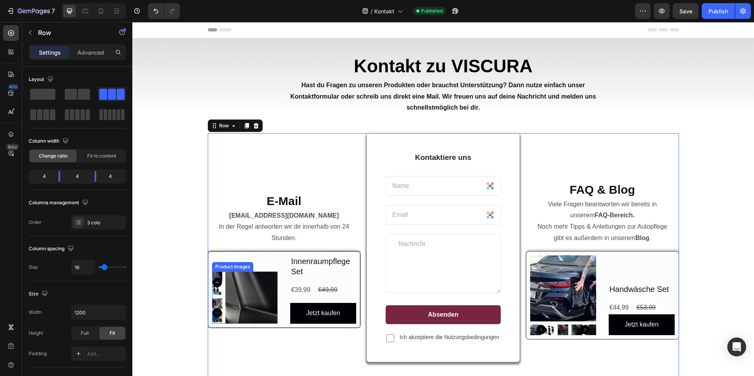
click at [245, 263] on div "Product Images" at bounding box center [233, 266] width 38 height 7
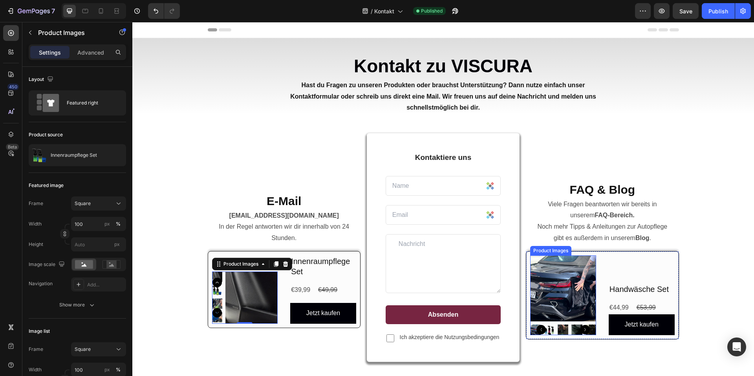
click at [544, 270] on img at bounding box center [563, 288] width 66 height 66
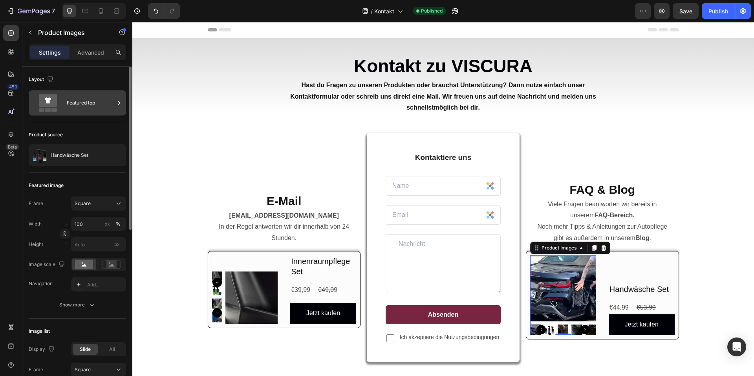
click at [96, 106] on div "Featured top" at bounding box center [91, 103] width 48 height 18
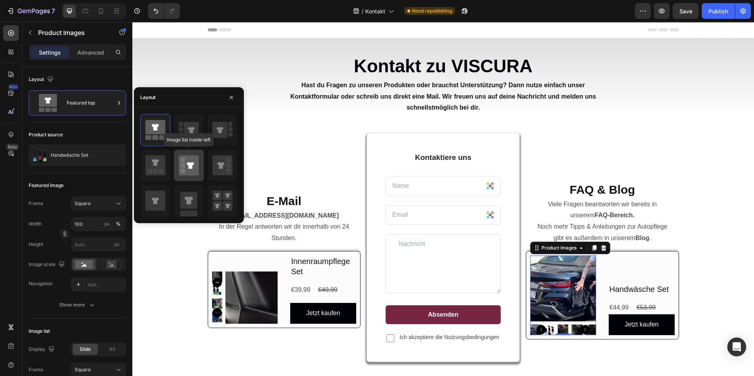
click at [189, 162] on icon at bounding box center [190, 165] width 7 height 7
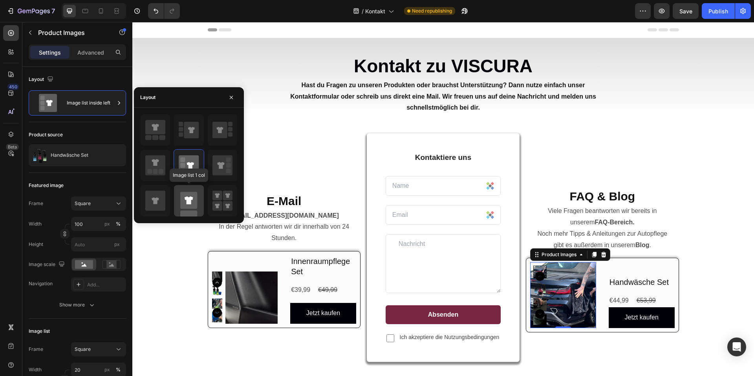
click at [193, 200] on rect at bounding box center [188, 200] width 17 height 17
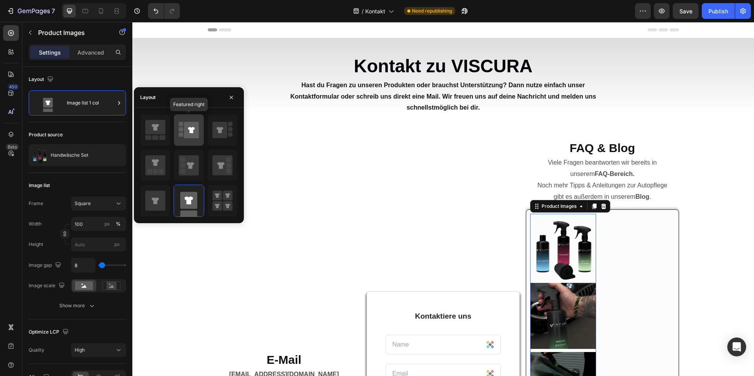
click at [191, 141] on icon at bounding box center [189, 130] width 20 height 22
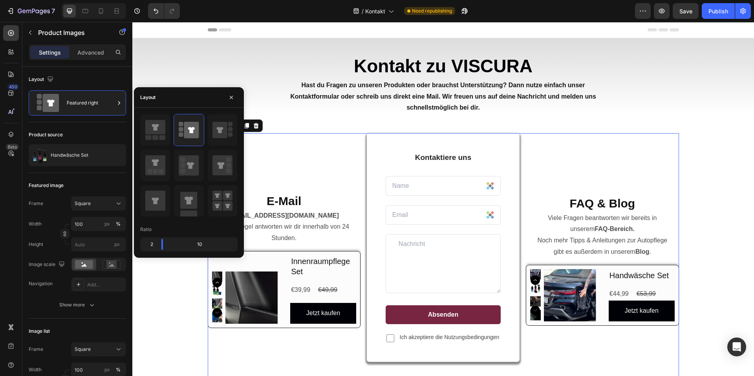
click at [581, 339] on div "FAQ & Blog Heading Viele Fragen beantworten wir bereits in unserem FAQ-Bereich.…" at bounding box center [602, 257] width 153 height 248
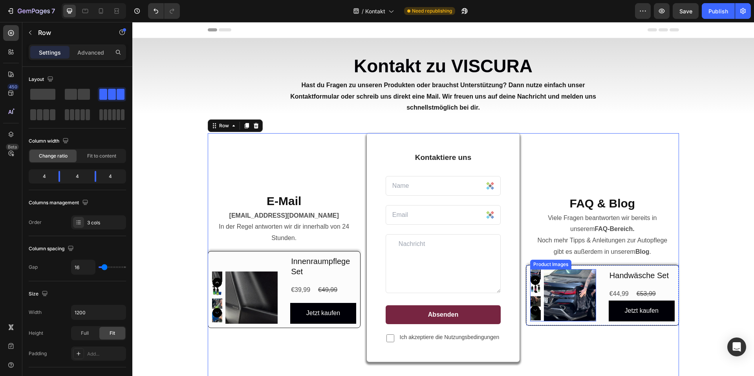
click at [565, 293] on img at bounding box center [570, 295] width 52 height 52
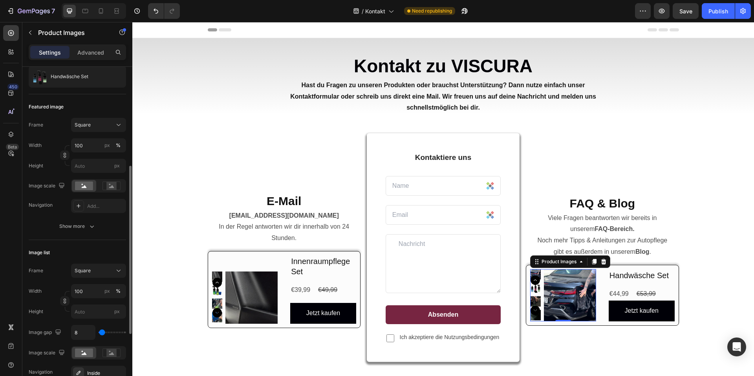
scroll to position [118, 0]
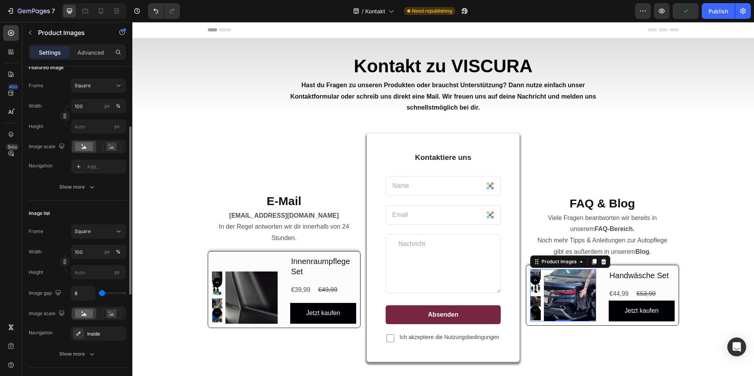
type input "83"
type input "102"
type input "120"
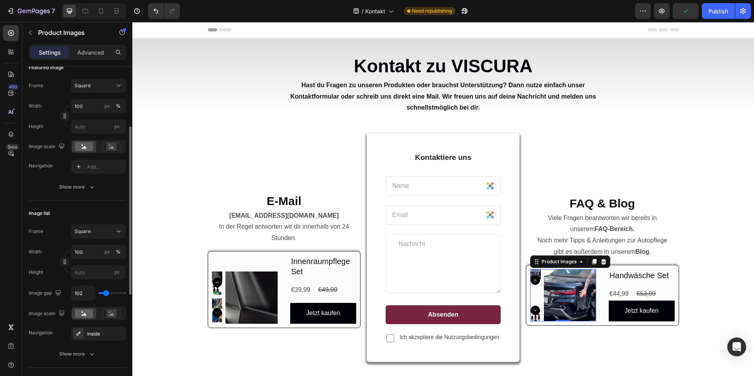
type input "120"
type input "130"
type input "157"
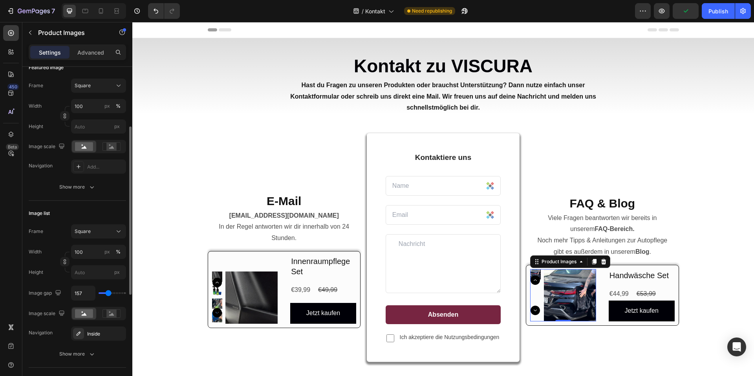
type input "185"
type input "167"
type input "157"
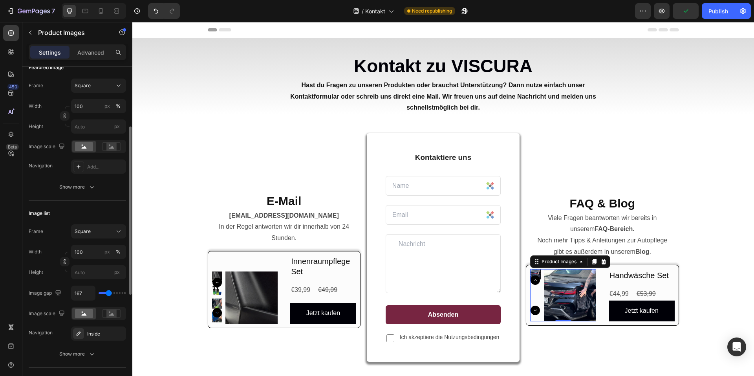
type input "157"
type input "139"
type input "130"
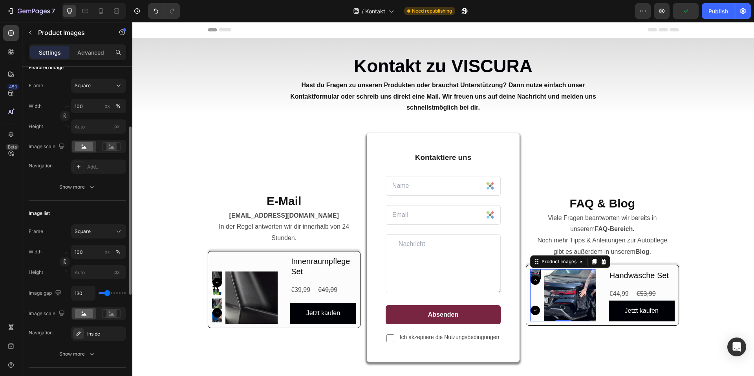
type input "46"
type input "19"
type input "9"
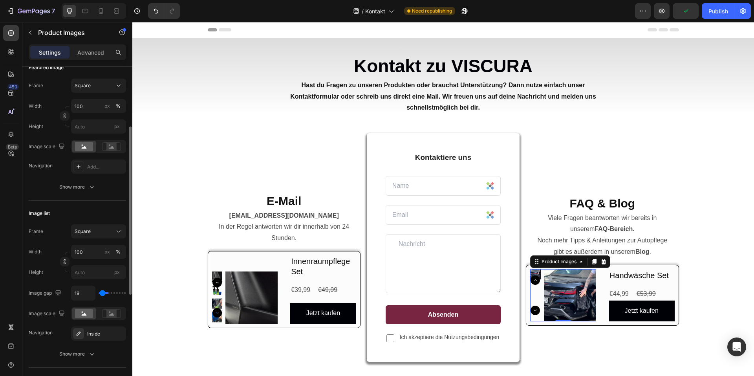
type input "9"
type input "0"
type input "9"
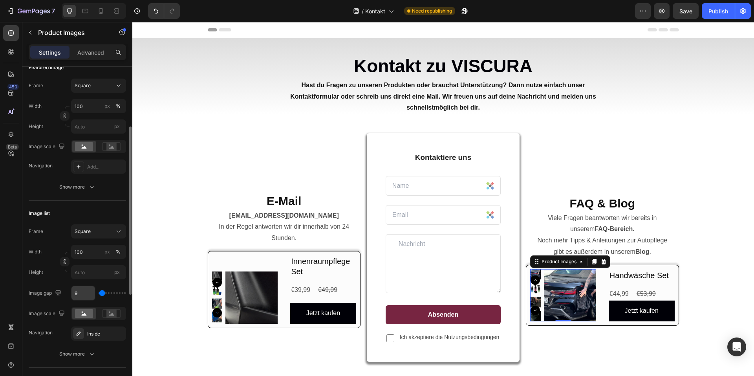
type input "0"
drag, startPoint x: 105, startPoint y: 293, endPoint x: 90, endPoint y: 296, distance: 16.0
type input "0"
click at [99, 294] on input "range" at bounding box center [113, 293] width 28 height 2
click at [80, 294] on input "0" at bounding box center [84, 293] width 24 height 14
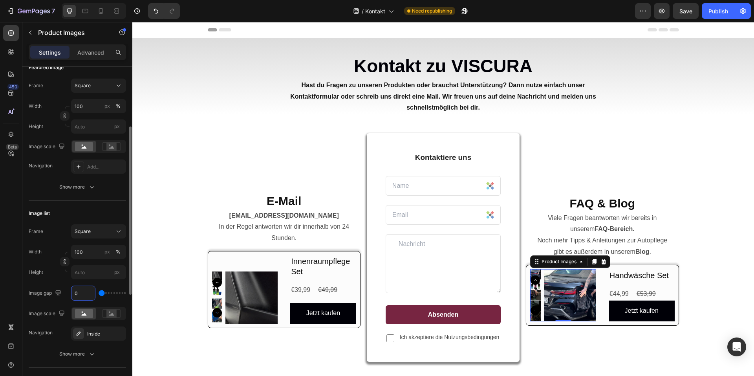
click at [80, 294] on input "0" at bounding box center [84, 293] width 24 height 14
type input "8"
type input "80"
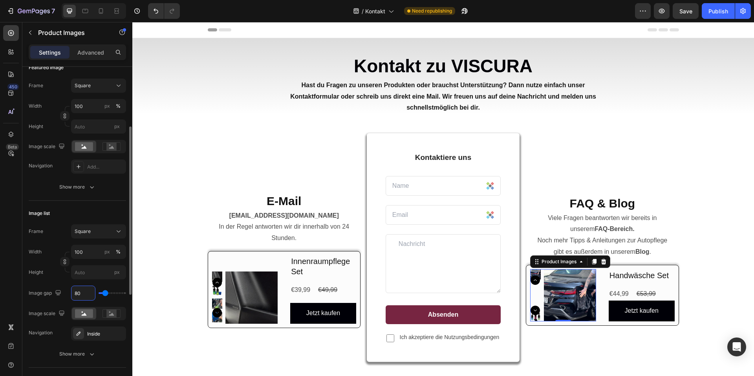
click at [63, 293] on div "Image gap 80" at bounding box center [77, 293] width 97 height 15
type input "8"
click at [208, 349] on div "E-Mail Heading [EMAIL_ADDRESS][DOMAIN_NAME] In der Regel antworten wir dir inne…" at bounding box center [284, 257] width 153 height 248
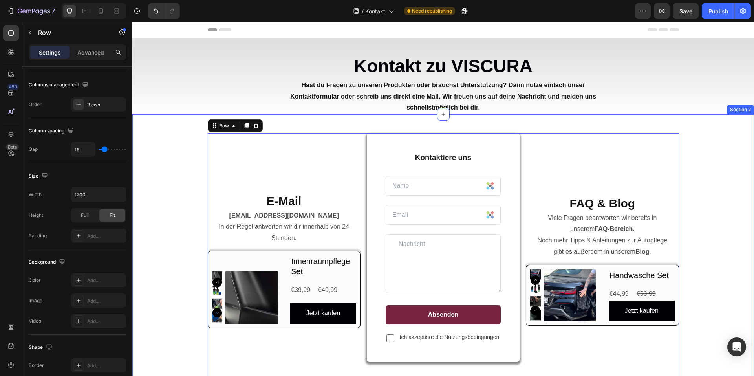
scroll to position [0, 0]
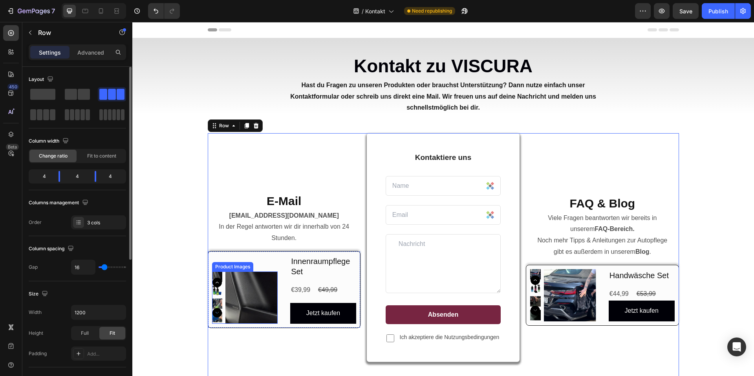
click at [252, 300] on img at bounding box center [252, 298] width 52 height 52
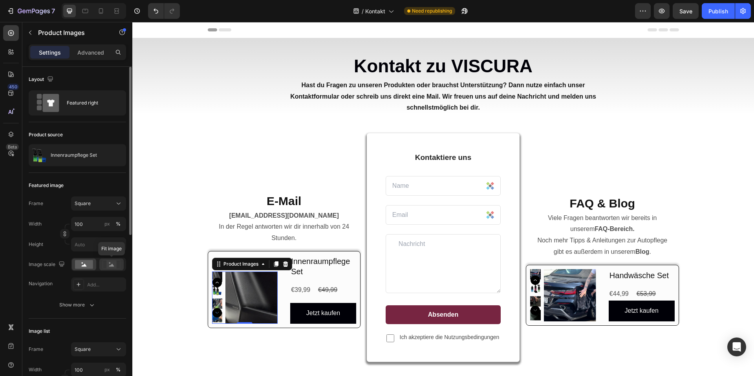
click at [105, 263] on icon at bounding box center [112, 264] width 18 height 9
click at [77, 262] on rect at bounding box center [84, 264] width 18 height 9
click at [219, 260] on div "Product Images" at bounding box center [241, 263] width 54 height 9
click at [251, 255] on div "Product Images Product Row 3 cols Section 0 Innenraumpflege Set Product Title €…" at bounding box center [284, 289] width 153 height 77
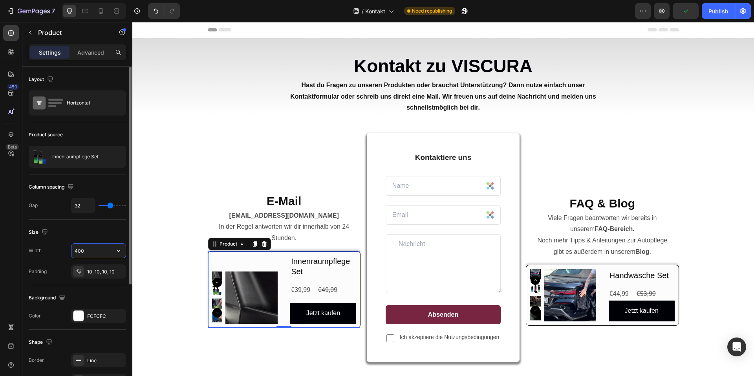
click at [92, 246] on input "400" at bounding box center [99, 251] width 54 height 14
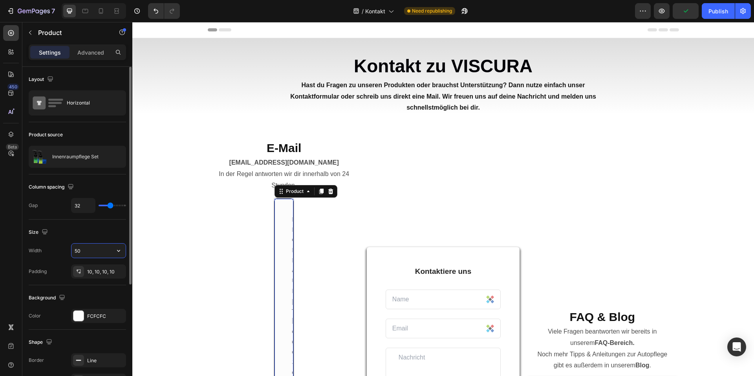
type input "500"
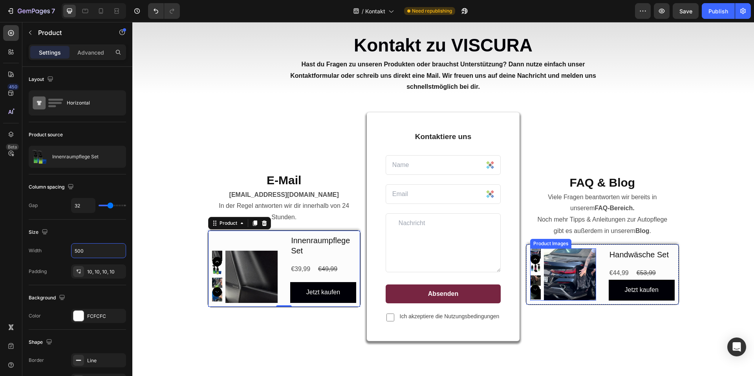
scroll to position [39, 0]
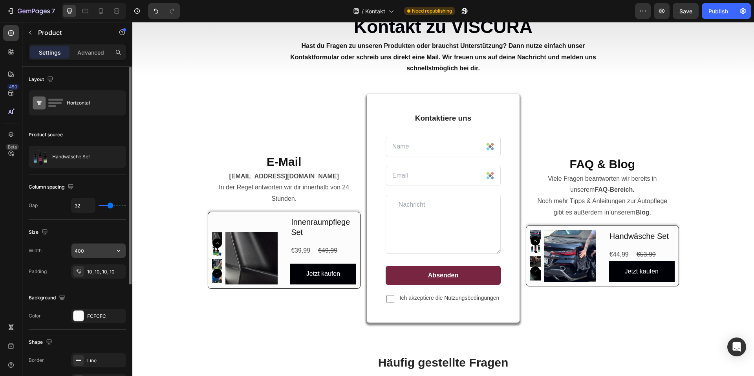
click at [92, 249] on input "400" at bounding box center [99, 251] width 54 height 14
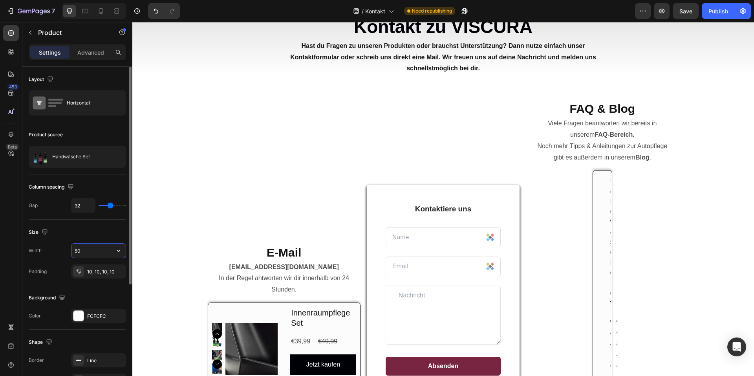
type input "500"
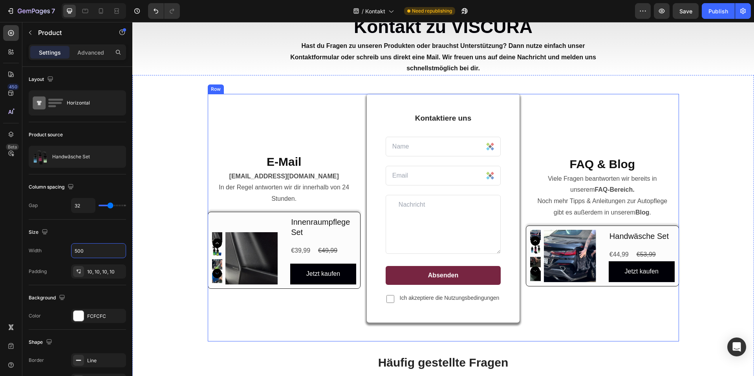
click at [679, 318] on div "E-Mail Heading [EMAIL_ADDRESS][DOMAIN_NAME] In der Regel antworten wir dir inne…" at bounding box center [443, 334] width 610 height 481
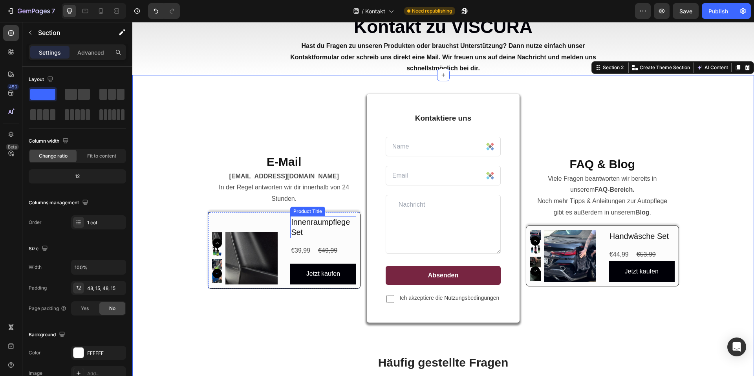
click at [313, 230] on h2 "Innenraumpflege Set" at bounding box center [323, 227] width 66 height 22
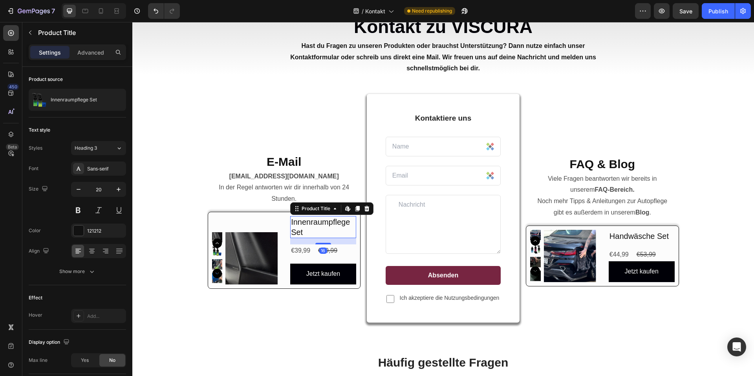
click at [314, 229] on h2 "Innenraumpflege Set" at bounding box center [323, 227] width 66 height 22
click at [306, 231] on h2 "Innenraumpflege Set" at bounding box center [323, 227] width 66 height 22
click at [81, 191] on icon "button" at bounding box center [79, 189] width 8 height 8
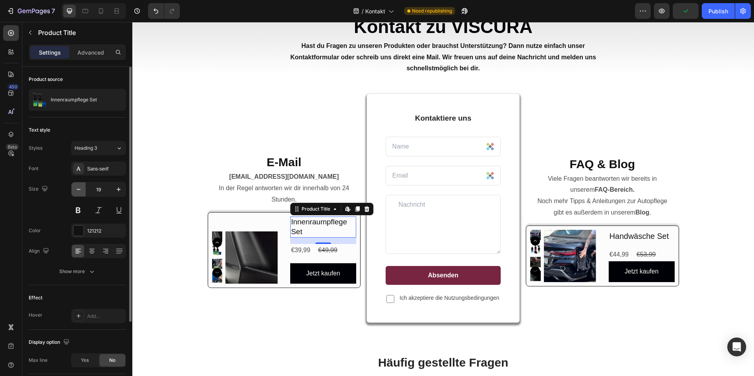
click at [81, 191] on icon "button" at bounding box center [79, 189] width 8 height 8
type input "17"
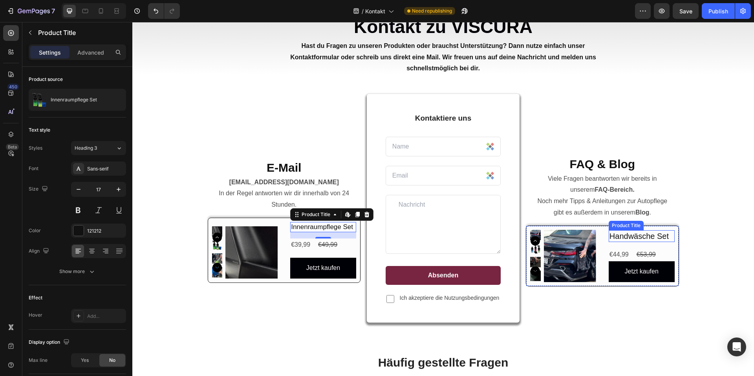
click at [630, 235] on h2 "Handwäsche Set" at bounding box center [642, 236] width 66 height 12
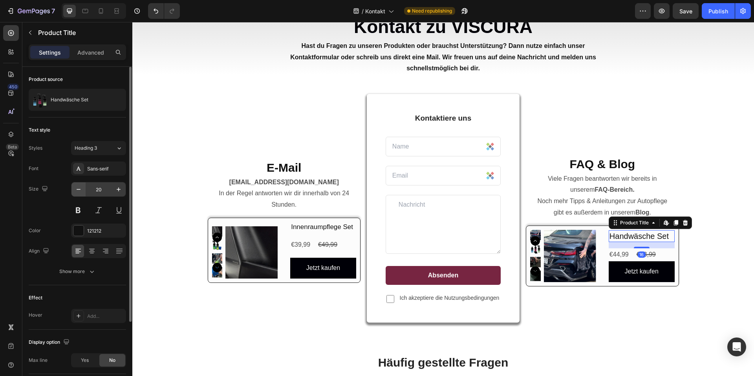
click at [81, 191] on icon "button" at bounding box center [79, 189] width 8 height 8
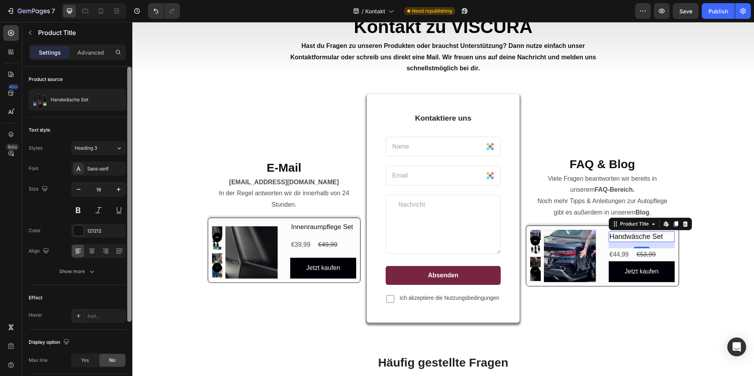
type input "17"
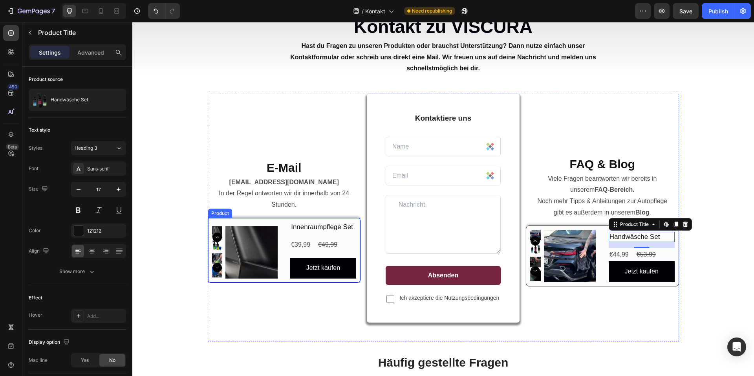
click at [304, 226] on h2 "Innenraumpflege Set" at bounding box center [323, 227] width 66 height 10
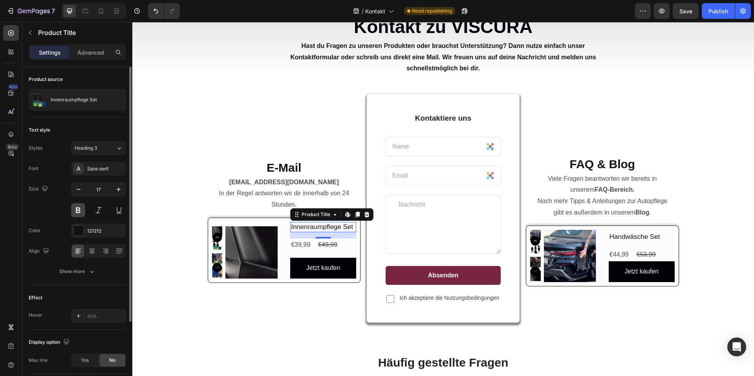
click at [84, 209] on button at bounding box center [78, 210] width 14 height 14
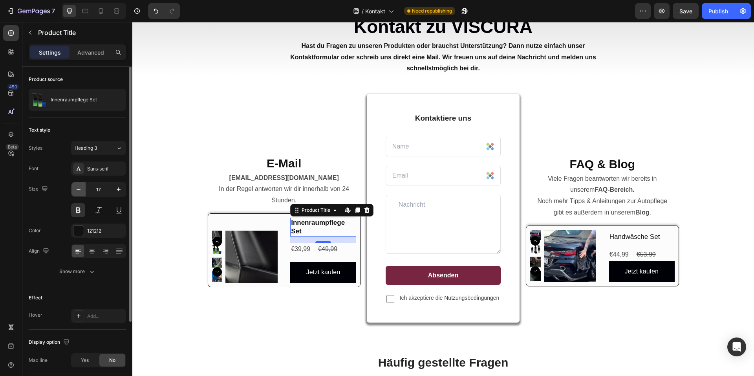
click at [81, 191] on icon "button" at bounding box center [79, 189] width 8 height 8
type input "16"
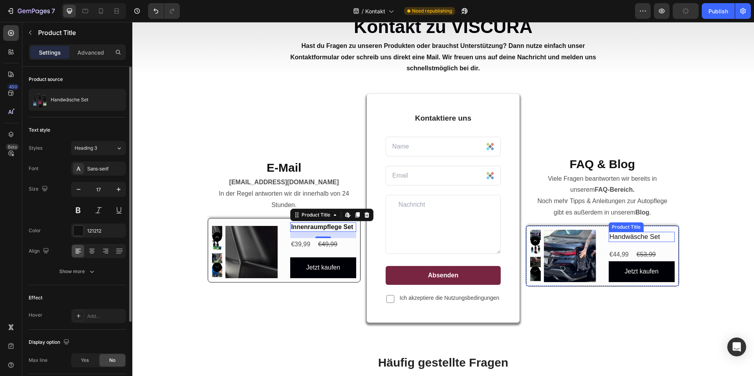
click at [629, 233] on h2 "Handwäsche Set" at bounding box center [642, 237] width 66 height 10
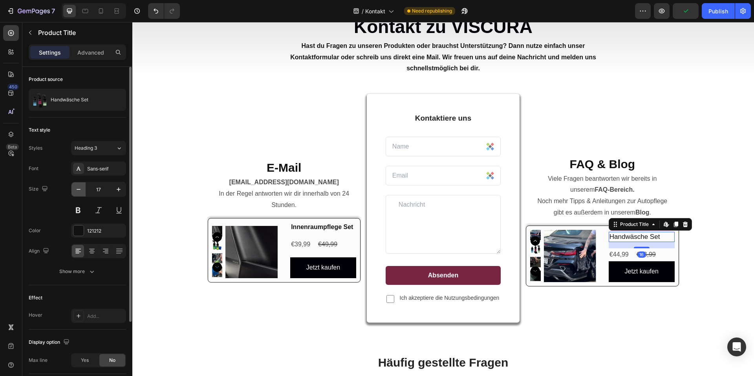
click at [82, 190] on button "button" at bounding box center [79, 189] width 14 height 14
type input "16"
click at [80, 211] on button at bounding box center [78, 210] width 14 height 14
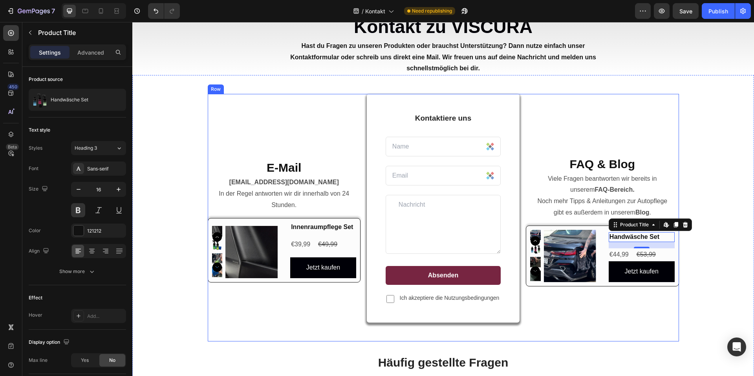
click at [648, 333] on div "FAQ & Blog Heading Viele Fragen beantworten wir bereits in unserem FAQ-Bereich.…" at bounding box center [602, 218] width 153 height 248
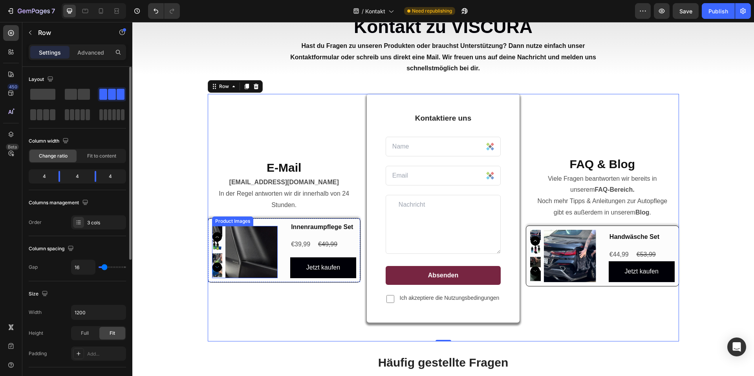
click at [71, 253] on div at bounding box center [70, 249] width 9 height 11
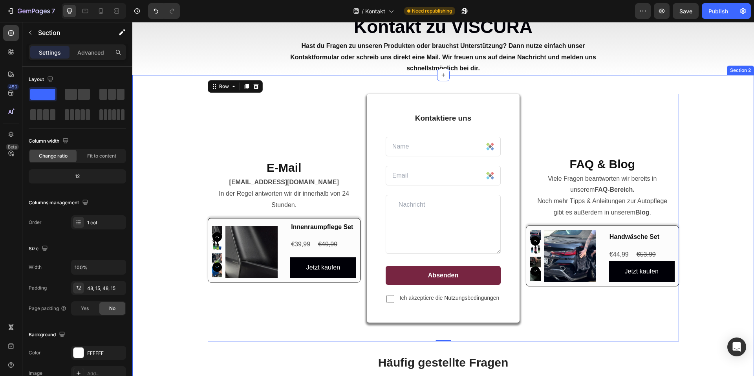
click at [185, 257] on div "E-Mail Heading [EMAIL_ADDRESS][DOMAIN_NAME] In der Regel antworten wir dir inne…" at bounding box center [443, 334] width 610 height 481
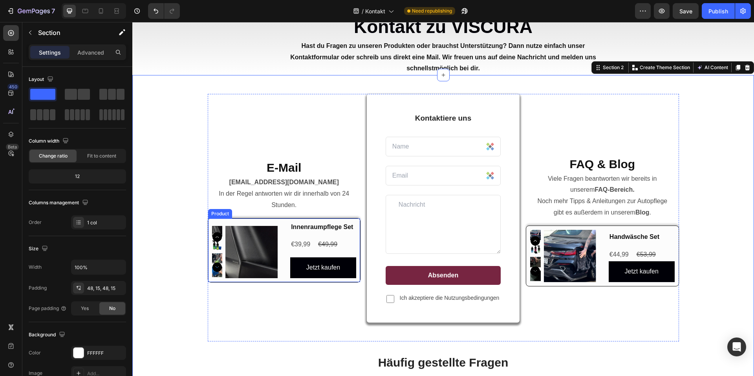
click at [259, 223] on div "Product Images" at bounding box center [245, 250] width 66 height 56
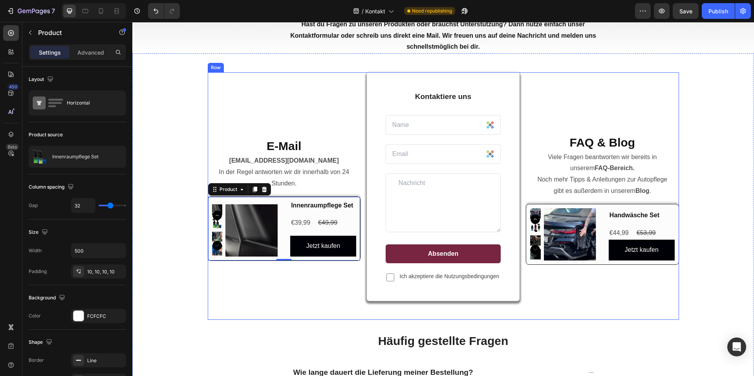
scroll to position [79, 0]
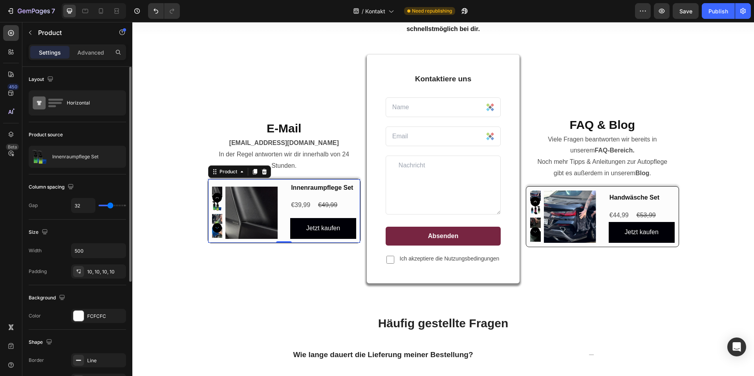
type input "28"
type input "30"
type input "33"
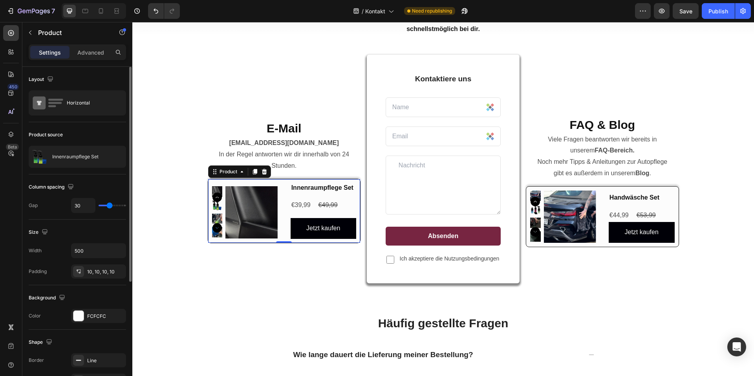
type input "33"
type input "39"
type input "40"
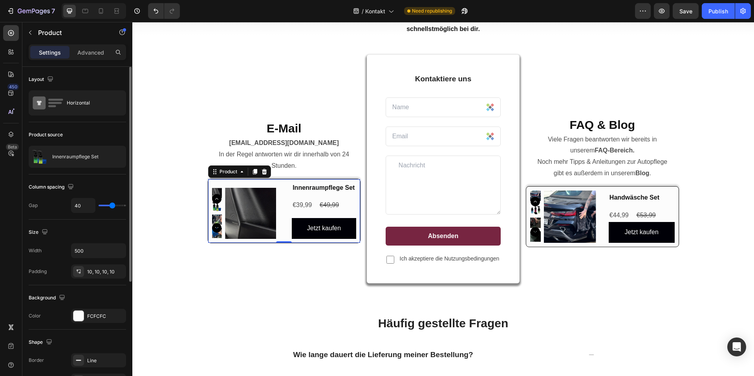
type input "41"
type input "44"
type input "46"
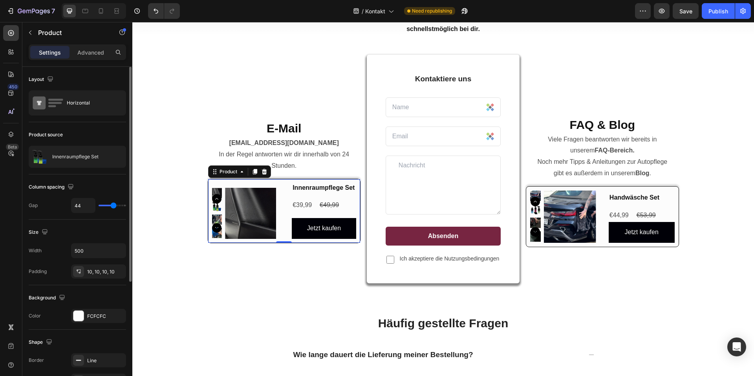
type input "46"
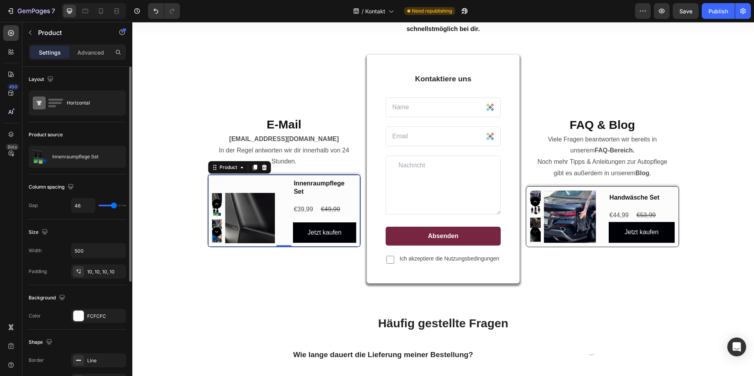
type input "28"
type input "25"
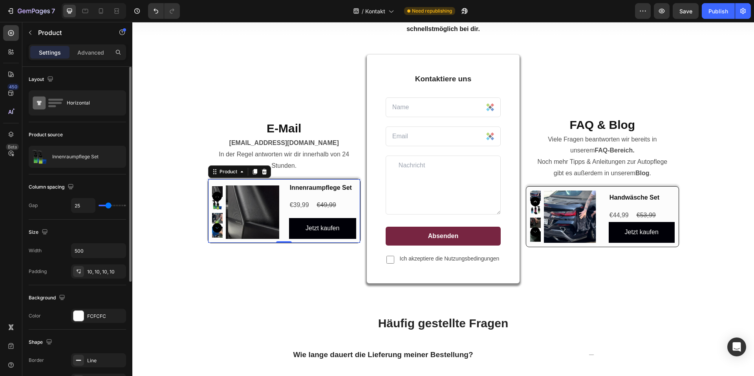
type input "21"
type input "19"
type input "18"
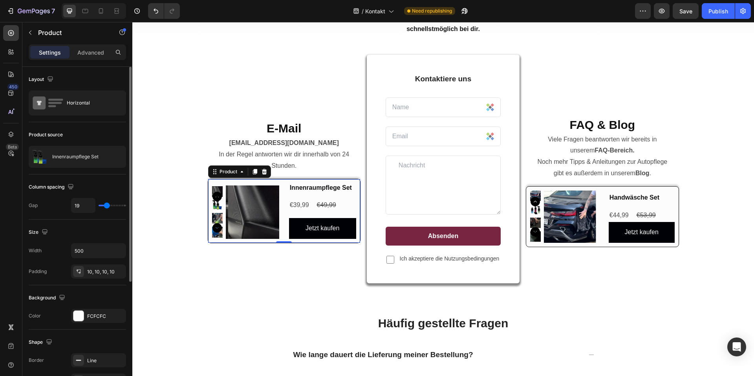
type input "18"
type input "15"
type input "10"
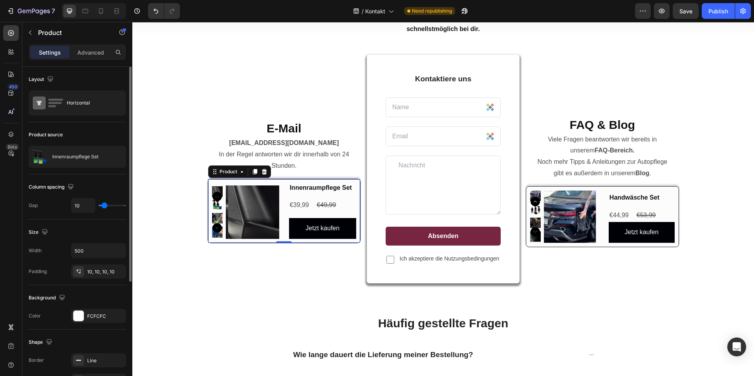
type input "9"
type input "7"
type input "6"
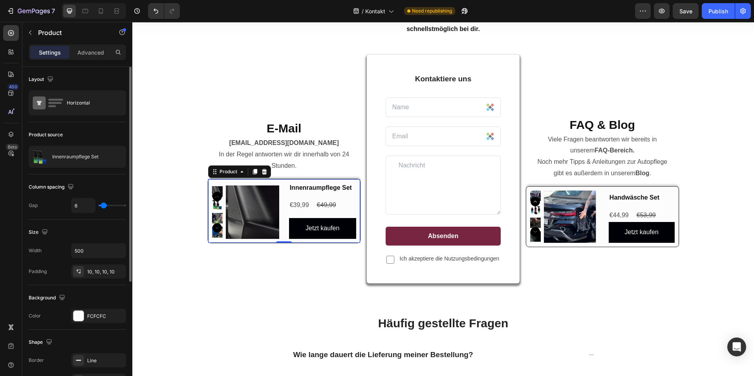
type input "6"
type input "4"
type input "1"
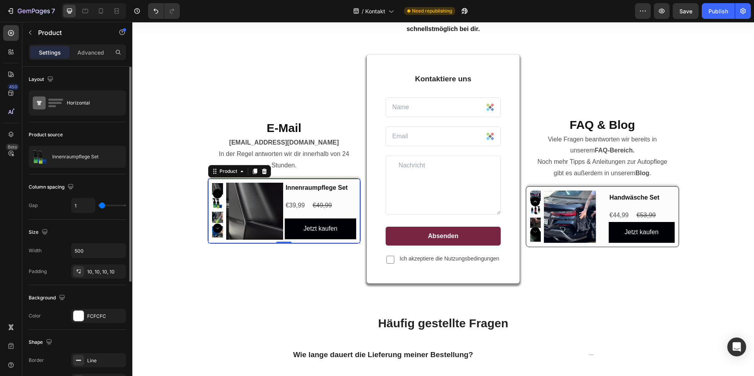
type input "0"
type input "3"
type input "9"
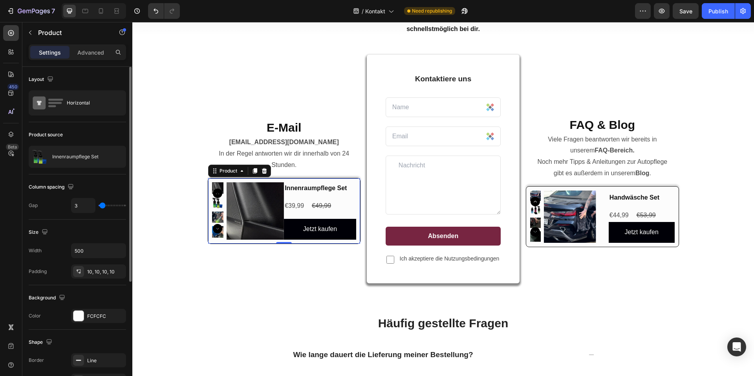
type input "9"
type input "10"
drag, startPoint x: 109, startPoint y: 206, endPoint x: 105, endPoint y: 208, distance: 5.0
type input "10"
click at [105, 206] on input "range" at bounding box center [113, 206] width 28 height 2
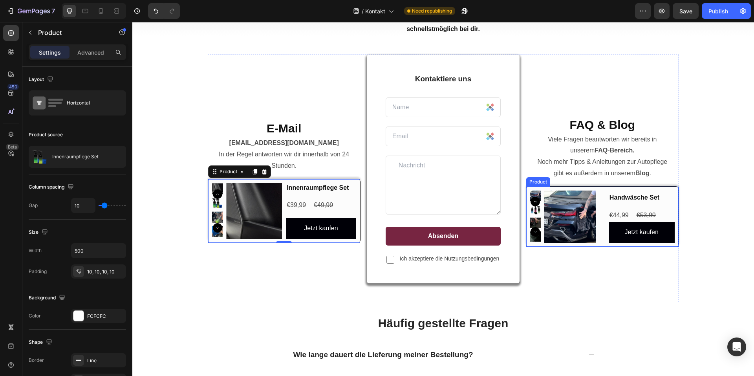
click at [602, 191] on div "Product Images Handwäsche Set Product Title €44,99 Product Price Product Price …" at bounding box center [602, 216] width 153 height 61
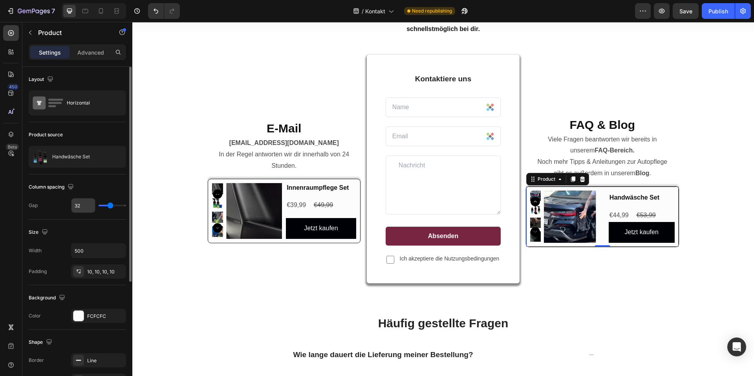
click at [86, 209] on input "32" at bounding box center [84, 205] width 24 height 14
type input "1"
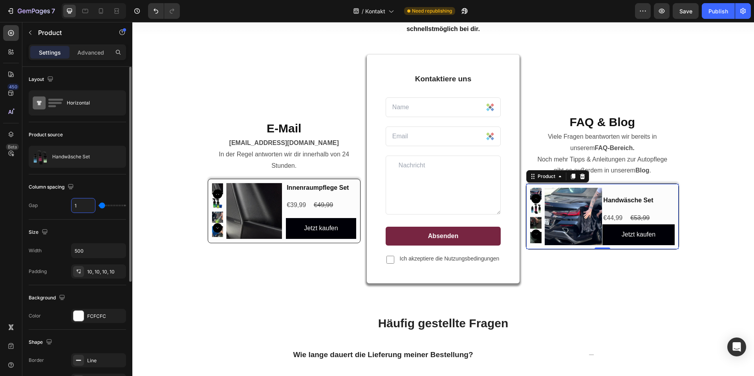
type input "10"
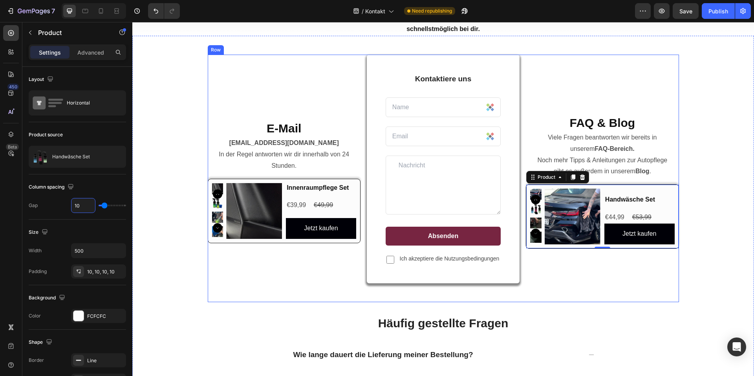
click at [585, 270] on div "FAQ & Blog Heading Viele Fragen beantworten wir bereits in unserem FAQ-Bereich.…" at bounding box center [602, 179] width 153 height 248
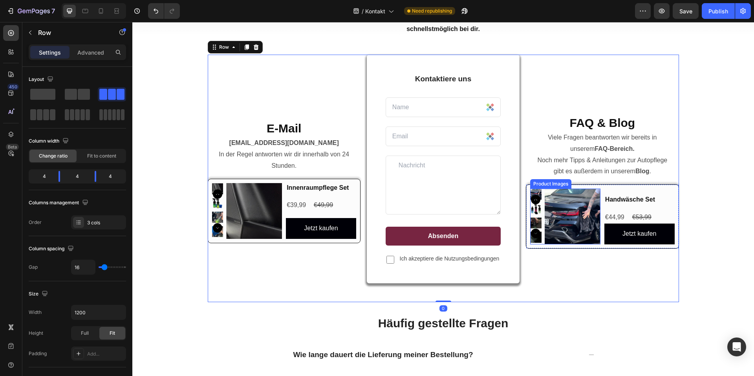
click at [548, 231] on img at bounding box center [573, 217] width 56 height 56
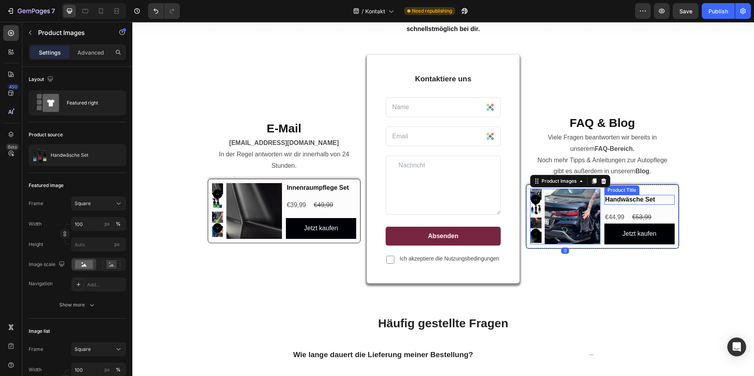
click at [612, 192] on div "Product Title" at bounding box center [622, 190] width 32 height 7
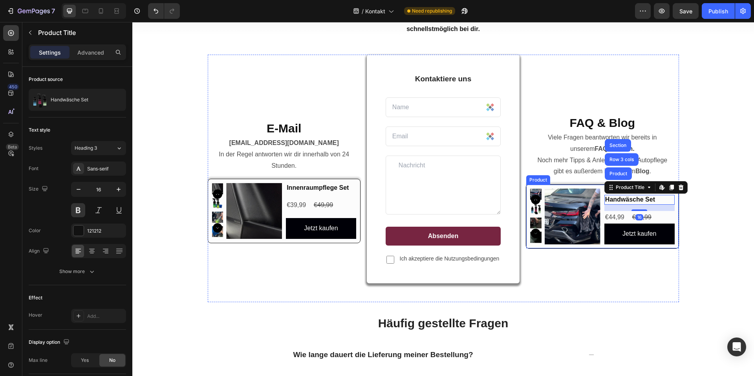
click at [598, 188] on div "Product Images Handwäsche Set Product Title Product Row 3 cols Section Edit con…" at bounding box center [602, 216] width 153 height 64
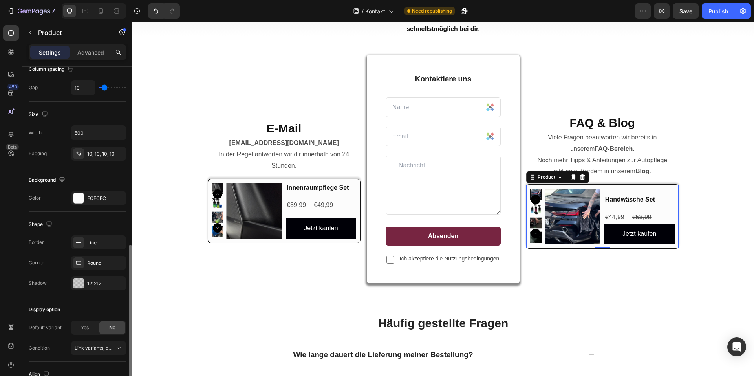
scroll to position [179, 0]
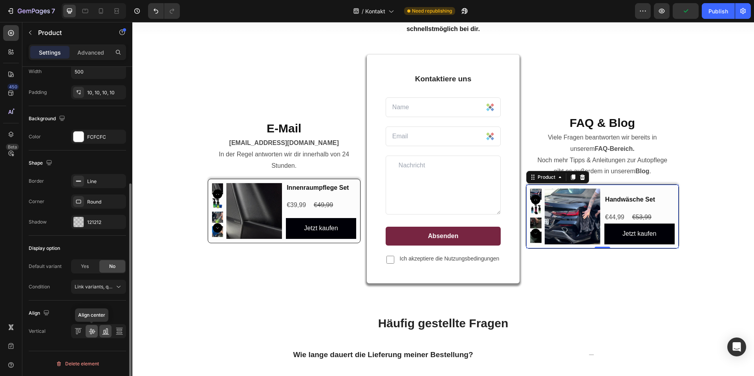
click at [90, 327] on icon at bounding box center [92, 331] width 8 height 8
click at [104, 329] on icon at bounding box center [106, 331] width 8 height 8
click at [356, 202] on div "Product Images Innenraumpflege Set Product Title €39,99 Product Price Product P…" at bounding box center [284, 211] width 153 height 64
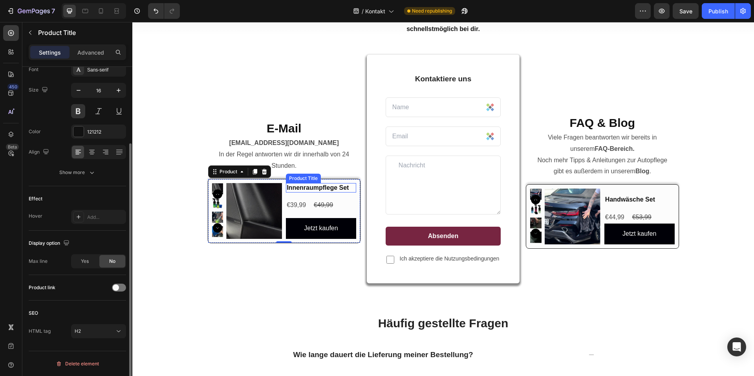
click at [337, 190] on h2 "Innenraumpflege Set" at bounding box center [321, 188] width 70 height 10
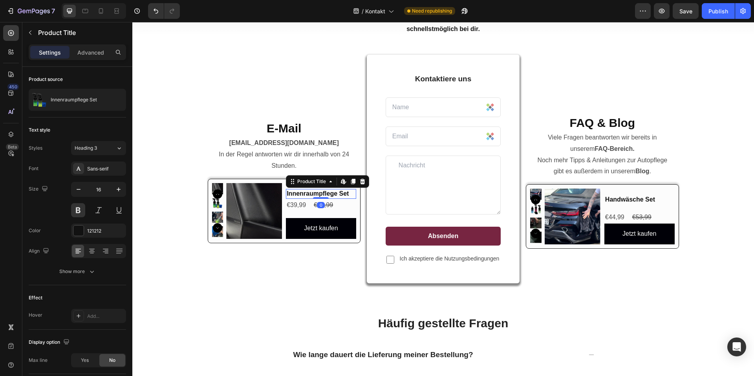
drag, startPoint x: 323, startPoint y: 198, endPoint x: 325, endPoint y: 191, distance: 7.0
click at [325, 191] on div "Innenraumpflege Set Product Title Edit content in Shopify 0" at bounding box center [321, 194] width 70 height 10
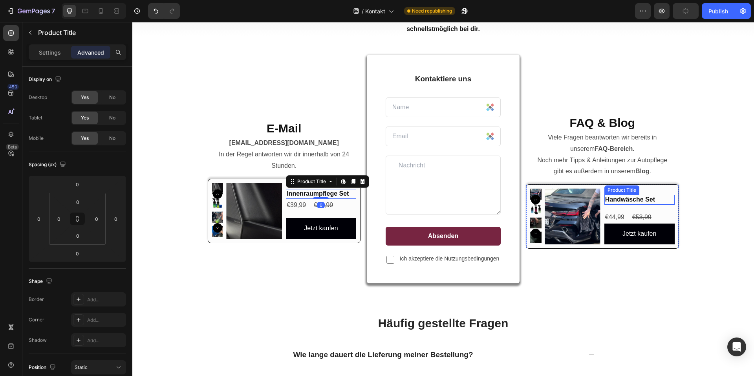
click at [630, 193] on div "Product Title" at bounding box center [622, 189] width 35 height 9
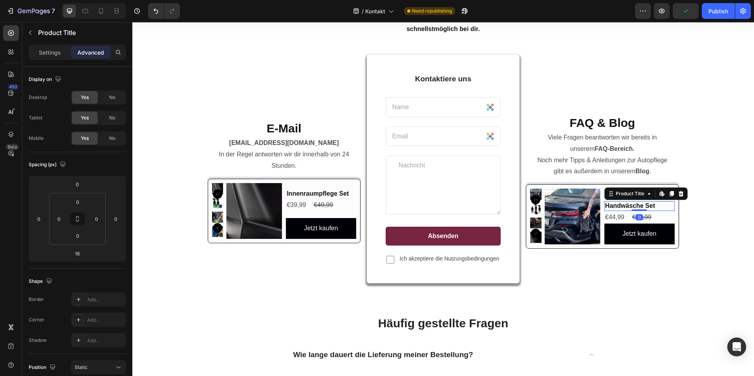
drag, startPoint x: 637, startPoint y: 209, endPoint x: 639, endPoint y: 199, distance: 10.9
click at [639, 201] on div "Handwäsche Set Product Title Edit content in Shopify 0" at bounding box center [640, 206] width 70 height 10
type input "0"
click at [694, 260] on div "E-Mail Heading [EMAIL_ADDRESS][DOMAIN_NAME] In der Regel antworten wir dir inne…" at bounding box center [443, 295] width 610 height 481
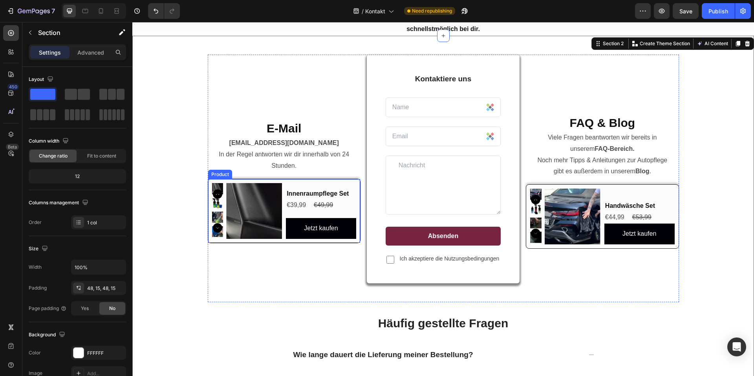
click at [316, 213] on div "Innenraumpflege Set Product Title €39,99 Product Price Product Price €49,99 Pro…" at bounding box center [321, 211] width 70 height 56
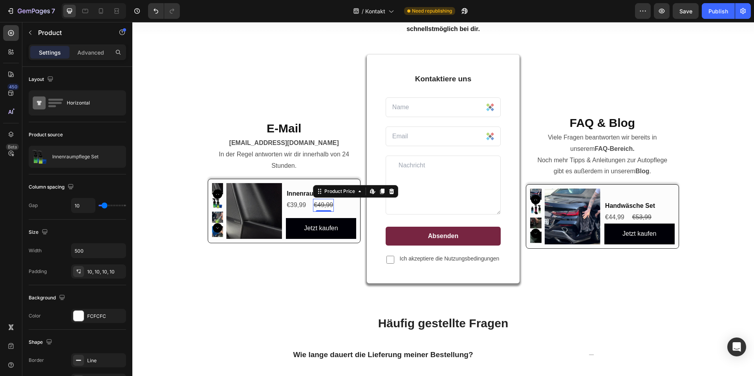
click at [316, 208] on div "€49,99" at bounding box center [323, 205] width 21 height 13
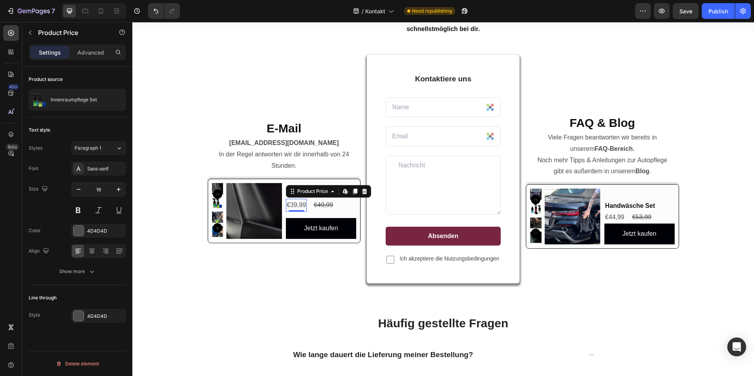
click at [300, 209] on div "€39,99" at bounding box center [296, 205] width 21 height 13
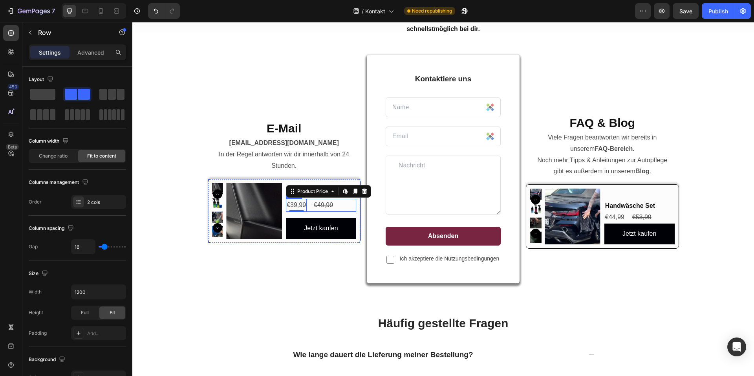
click at [348, 209] on div "€39,99 Product Price Edit content in Shopify 0 Product Price Edit content in Sh…" at bounding box center [321, 205] width 70 height 13
drag, startPoint x: 319, startPoint y: 217, endPoint x: 320, endPoint y: 213, distance: 4.6
click at [320, 213] on div "€39,99 Product Price Product Price €49,99 Product Price Product Price Row 5" at bounding box center [321, 209] width 70 height 13
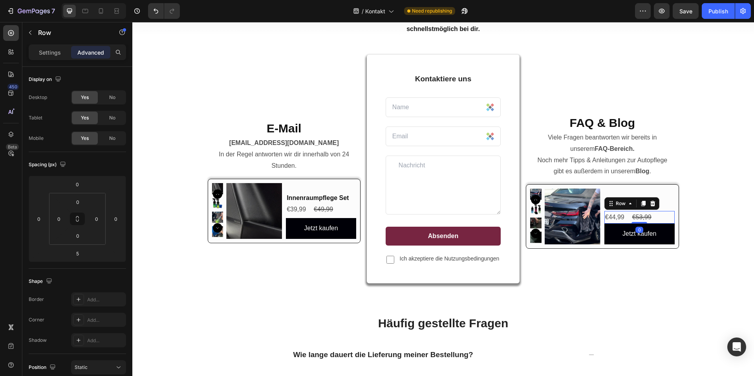
click at [669, 217] on div "€44,99 Product Price Product Price €53,99 Product Price Product Price Row 0" at bounding box center [640, 217] width 70 height 13
click at [671, 215] on div "€44,99 Product Price Product Price €53,99 Product Price Product Price Row 0" at bounding box center [640, 217] width 70 height 13
click at [670, 209] on h2 "Handwäsche Set" at bounding box center [640, 206] width 70 height 10
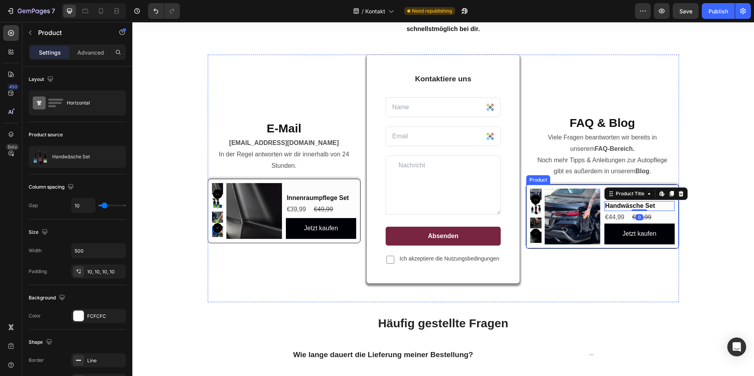
click at [673, 210] on div "Product Images Handwäsche Set Product Title Edit content in Shopify 0 €44,99 Pr…" at bounding box center [602, 216] width 153 height 64
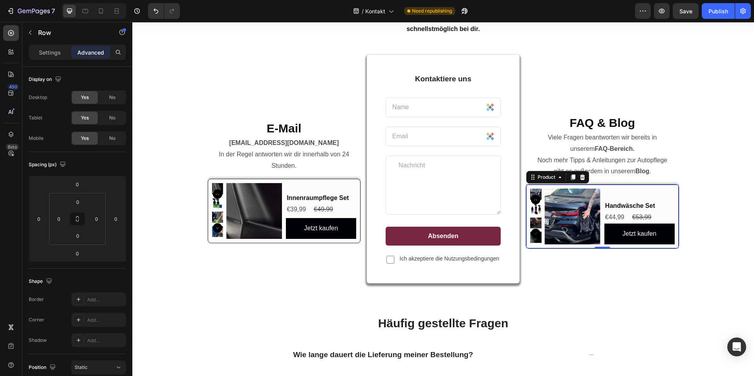
click at [671, 215] on div "€44,99 Product Price Product Price €53,99 Product Price Product Price Row" at bounding box center [640, 217] width 70 height 13
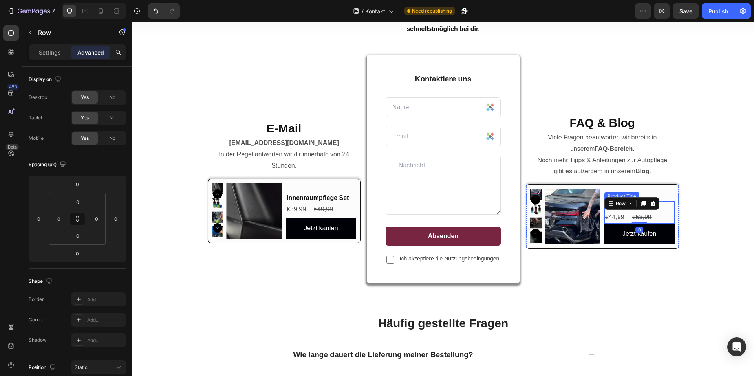
click at [662, 205] on h2 "Handwäsche Set" at bounding box center [640, 206] width 70 height 10
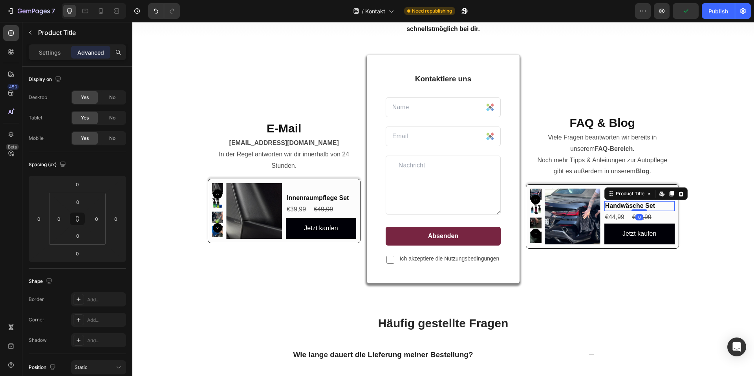
click at [662, 215] on div "€44,99 Product Price Product Price €53,99 Product Price Product Price Row" at bounding box center [640, 217] width 70 height 13
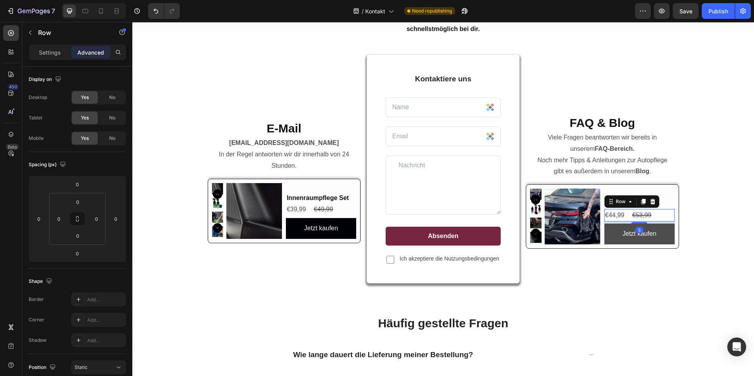
click at [640, 225] on div "Handwäsche Set Product Title €44,99 Product Price Product Price €53,99 Product …" at bounding box center [640, 217] width 70 height 56
type input "5"
click at [694, 227] on div "E-Mail Heading [EMAIL_ADDRESS][DOMAIN_NAME] In der Regel antworten wir dir inne…" at bounding box center [443, 295] width 610 height 481
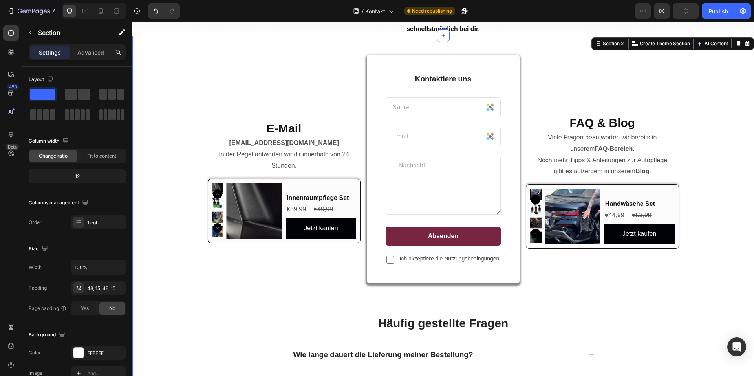
click at [693, 292] on div "E-Mail Heading [EMAIL_ADDRESS][DOMAIN_NAME] In der Regel antworten wir dir inne…" at bounding box center [443, 295] width 610 height 481
click at [252, 199] on img at bounding box center [254, 211] width 56 height 56
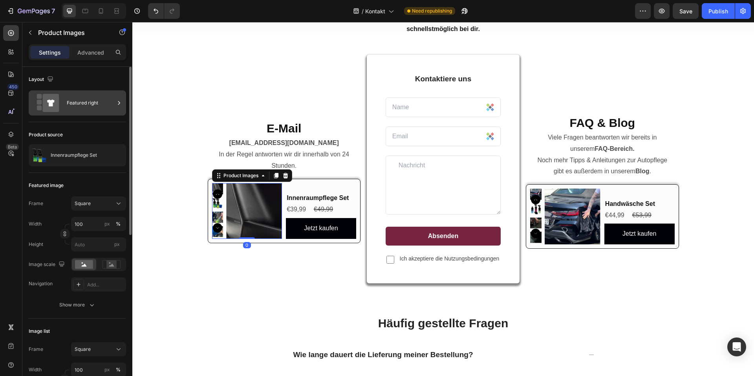
click at [73, 107] on div "Featured right" at bounding box center [91, 103] width 48 height 18
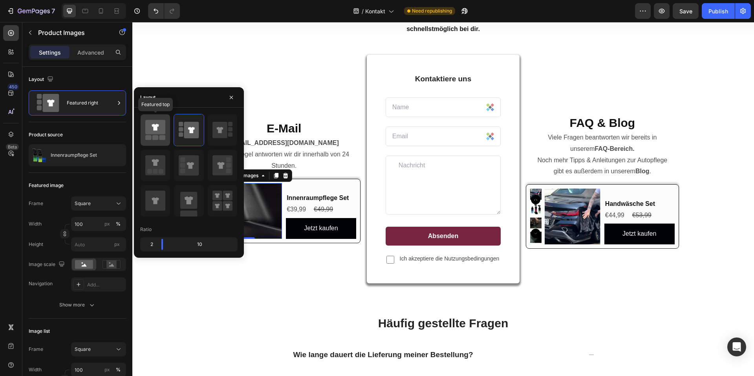
click at [163, 124] on icon at bounding box center [155, 127] width 20 height 15
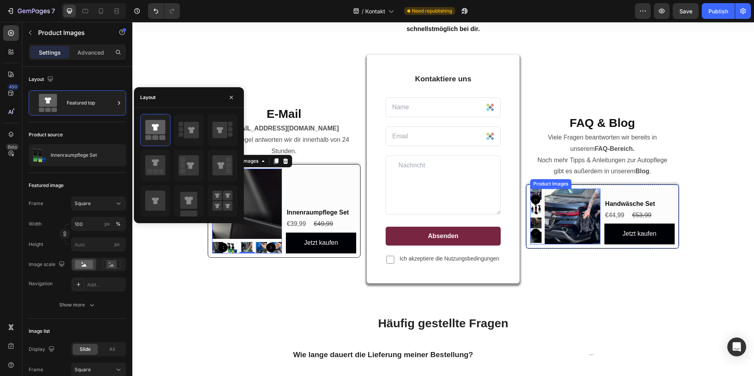
click at [577, 219] on img at bounding box center [573, 217] width 56 height 56
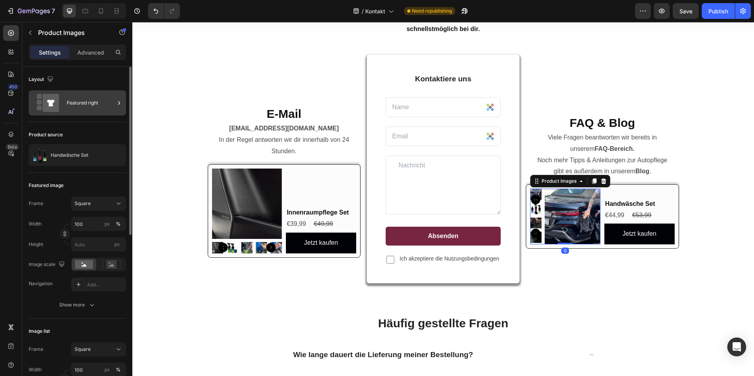
click at [77, 111] on div "Featured right" at bounding box center [91, 103] width 48 height 18
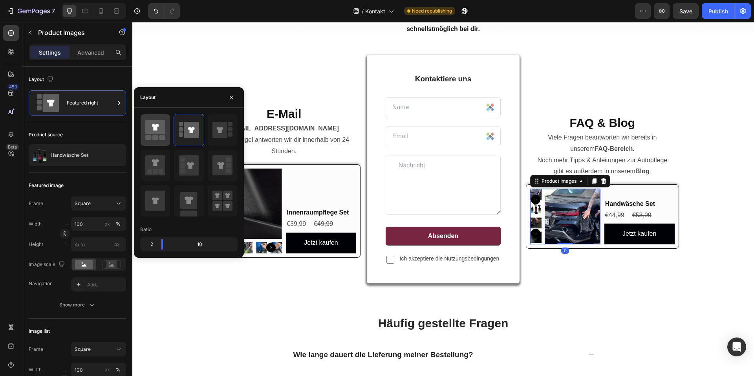
click at [143, 131] on div at bounding box center [155, 129] width 29 height 31
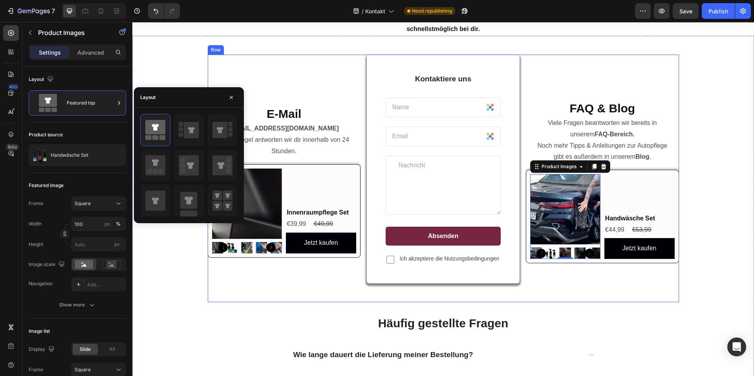
click at [675, 290] on div "FAQ & Blog Heading Viele Fragen beantworten wir bereits in unserem FAQ-Bereich.…" at bounding box center [602, 179] width 153 height 248
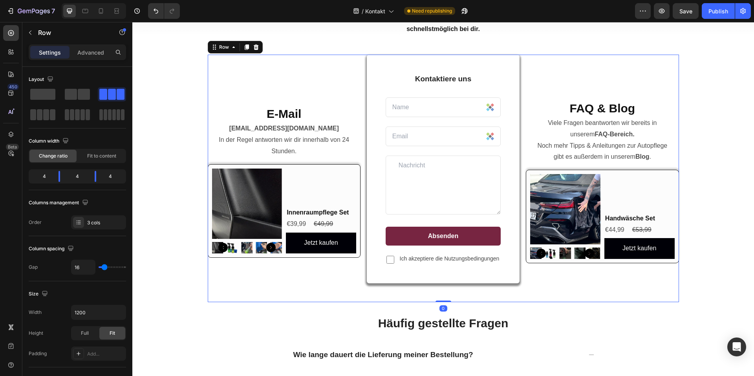
click at [730, 275] on div "E-Mail Heading [EMAIL_ADDRESS][DOMAIN_NAME] In der Regel antworten wir dir inne…" at bounding box center [443, 295] width 610 height 481
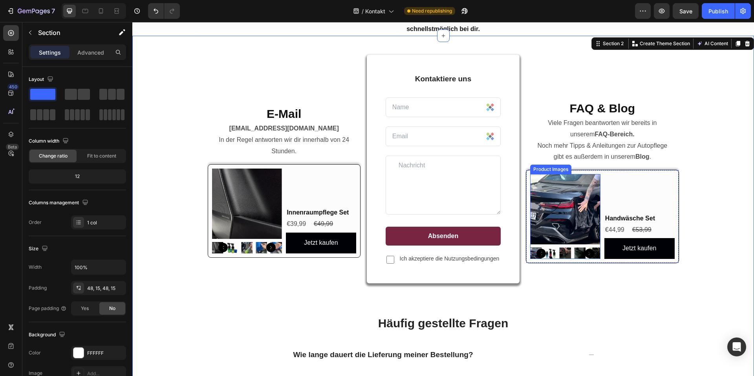
click at [539, 194] on img at bounding box center [565, 209] width 70 height 70
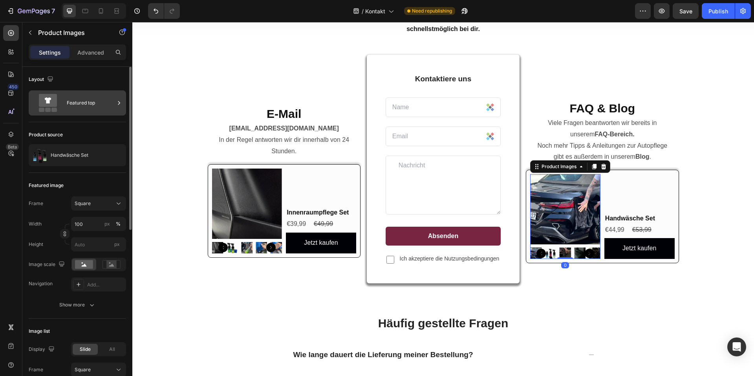
click at [78, 107] on div "Featured top" at bounding box center [91, 103] width 48 height 18
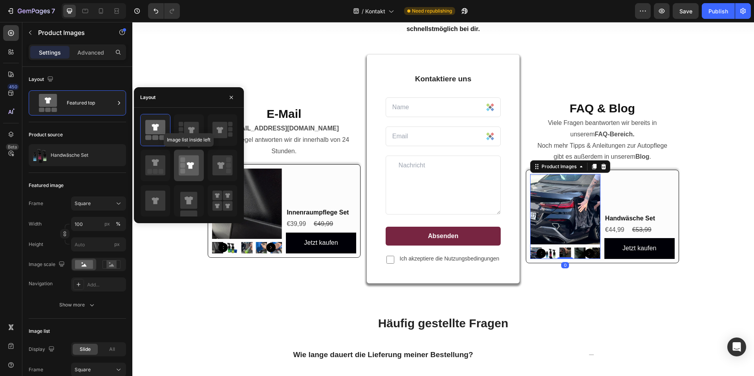
click at [177, 153] on div at bounding box center [188, 165] width 29 height 31
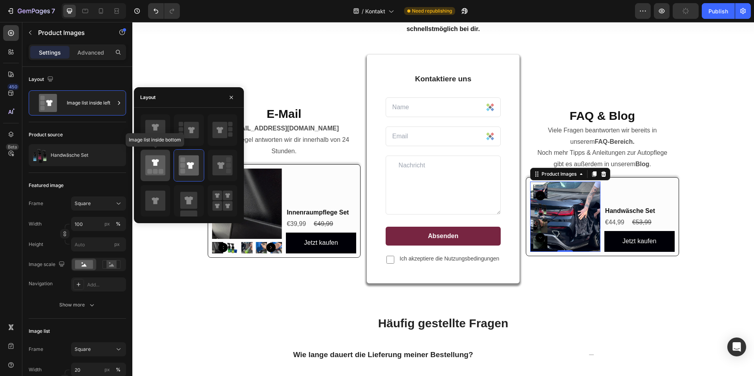
click at [160, 166] on icon at bounding box center [155, 165] width 20 height 20
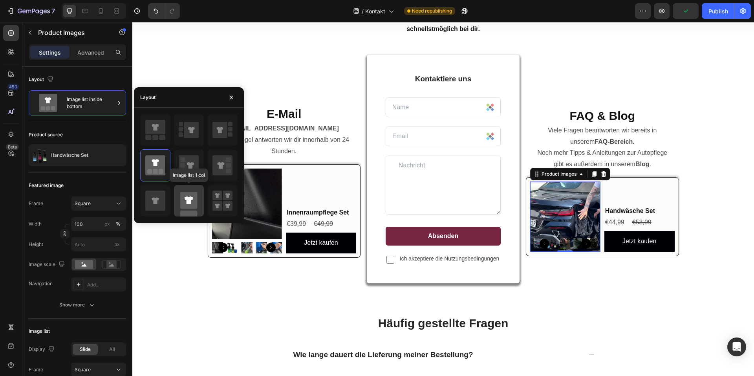
click at [186, 191] on icon at bounding box center [189, 200] width 20 height 31
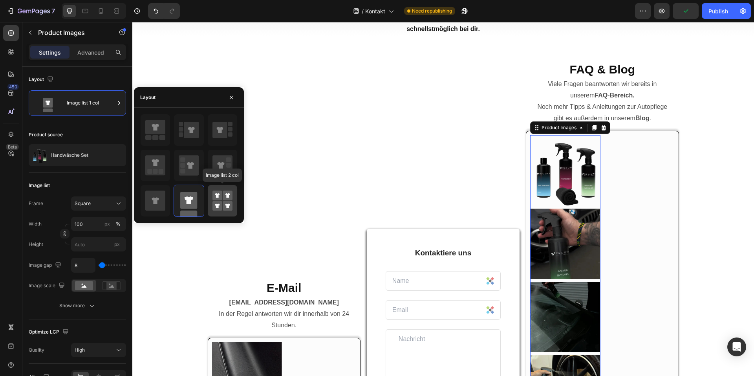
click at [218, 195] on icon at bounding box center [217, 195] width 5 height 5
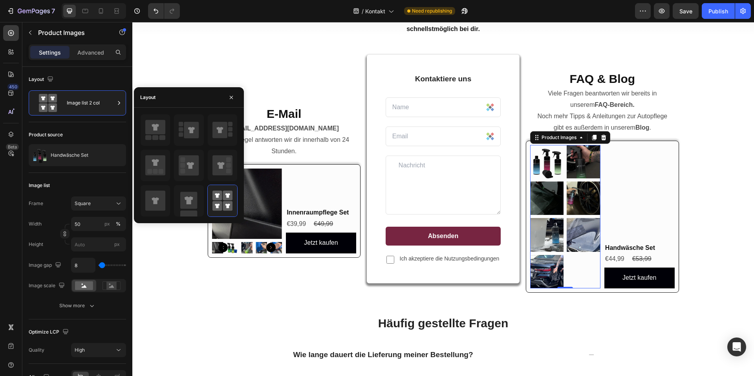
click at [207, 195] on div at bounding box center [222, 201] width 30 height 32
type input "100"
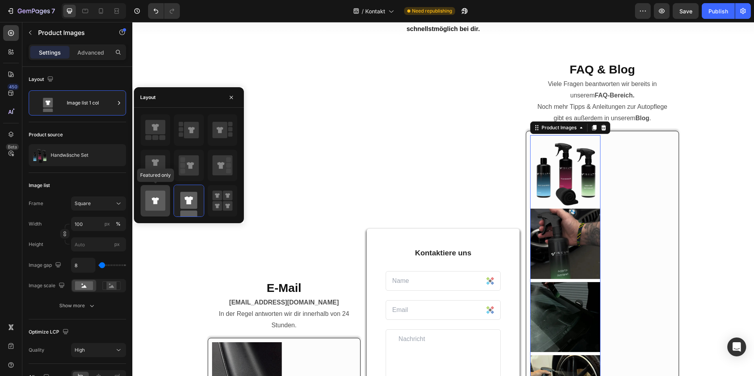
click at [169, 195] on div at bounding box center [155, 200] width 29 height 31
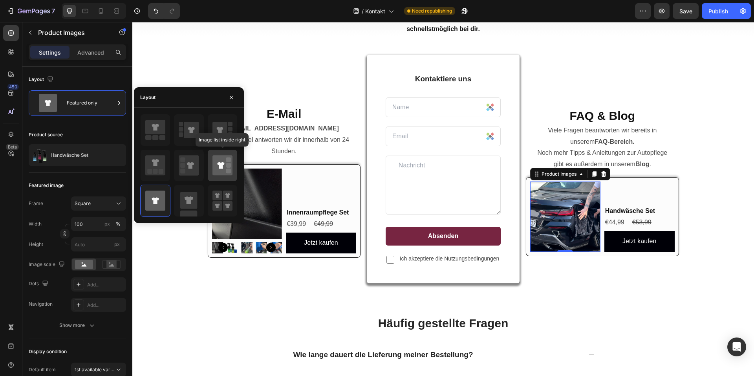
click at [220, 169] on icon at bounding box center [220, 165] width 7 height 7
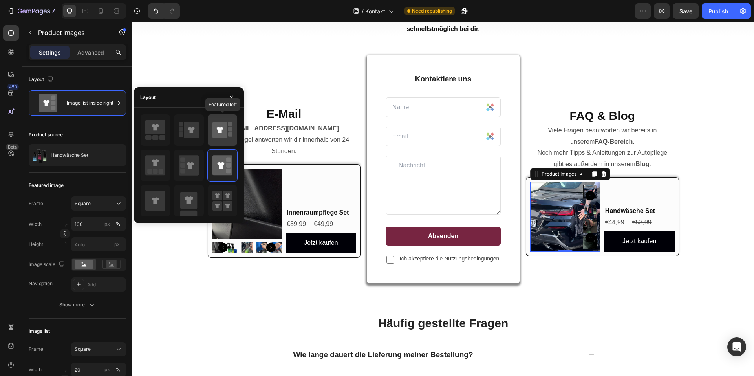
click at [229, 137] on icon at bounding box center [223, 130] width 20 height 22
type input "100"
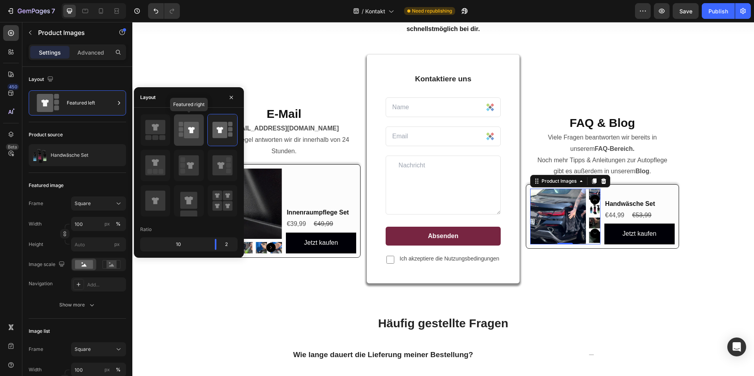
click at [191, 135] on icon at bounding box center [191, 130] width 15 height 17
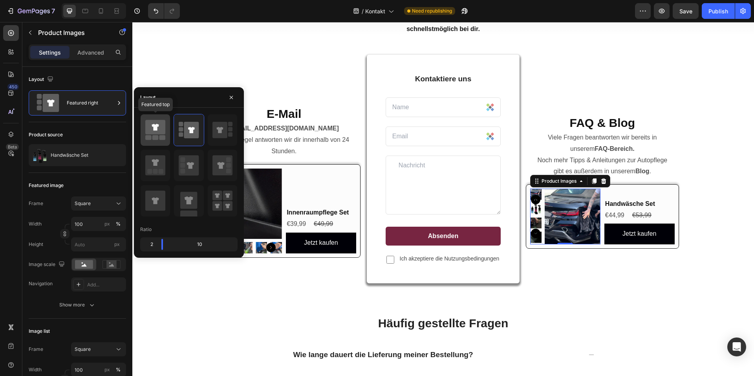
click at [155, 135] on icon at bounding box center [155, 130] width 20 height 22
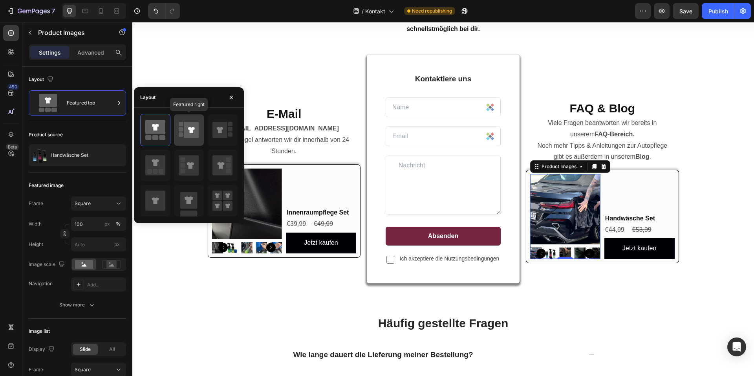
click at [182, 134] on rect at bounding box center [181, 134] width 4 height 4
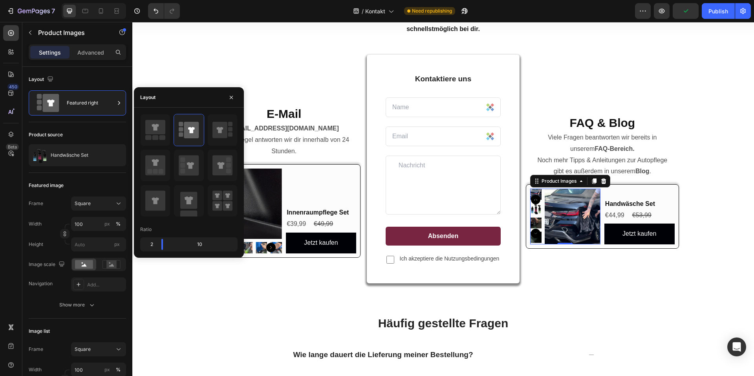
click at [250, 171] on img at bounding box center [247, 204] width 70 height 70
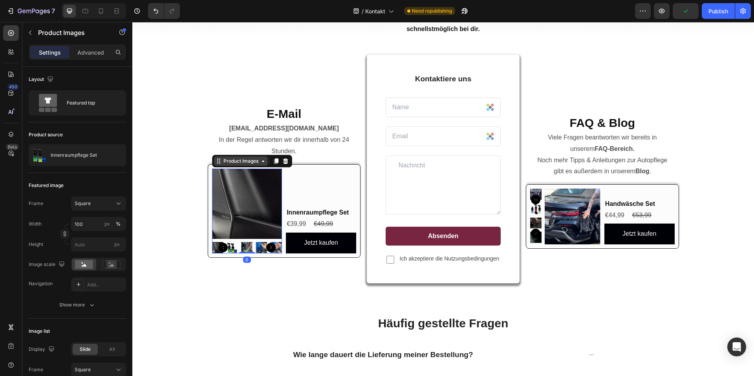
click at [233, 158] on div "Product Images" at bounding box center [241, 161] width 38 height 7
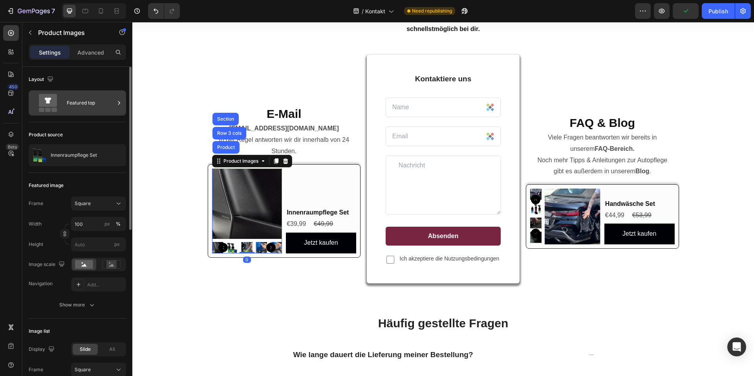
click at [106, 110] on div "Featured top" at bounding box center [91, 103] width 48 height 18
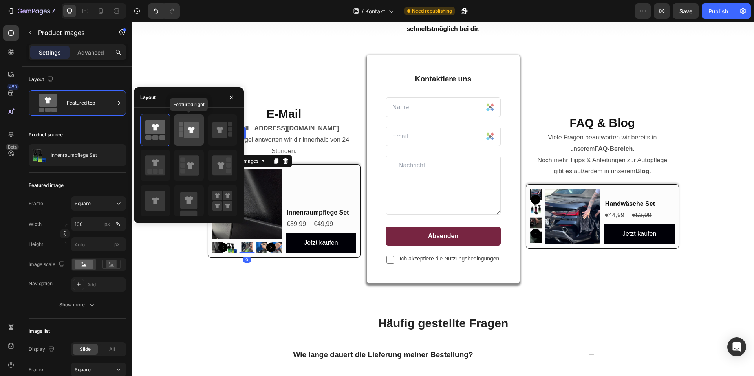
click at [179, 121] on icon at bounding box center [189, 130] width 20 height 22
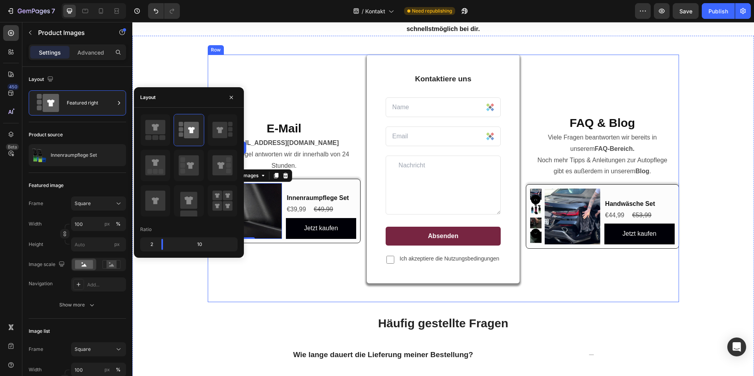
click at [308, 250] on div "E-Mail Heading [EMAIL_ADDRESS][DOMAIN_NAME] In der Regel antworten wir dir inne…" at bounding box center [284, 179] width 153 height 248
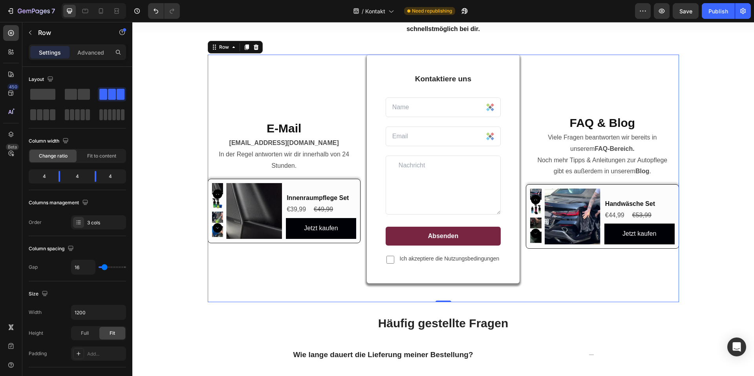
click at [608, 284] on div "FAQ & Blog Heading Viele Fragen beantworten wir bereits in unserem FAQ-Bereich.…" at bounding box center [602, 179] width 153 height 248
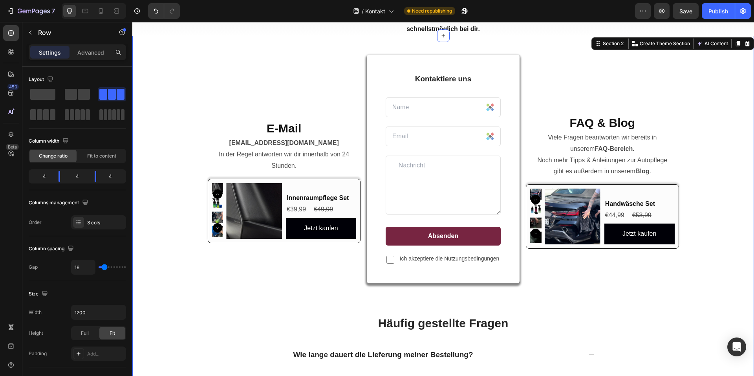
click at [716, 290] on div "E-Mail Heading [EMAIL_ADDRESS][DOMAIN_NAME] In der Regel antworten wir dir inne…" at bounding box center [443, 295] width 610 height 481
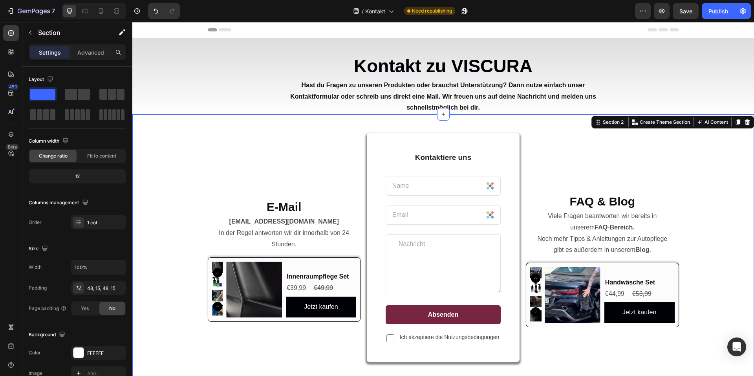
click at [691, 11] on span "Save" at bounding box center [686, 11] width 13 height 7
